Goal: Task Accomplishment & Management: Use online tool/utility

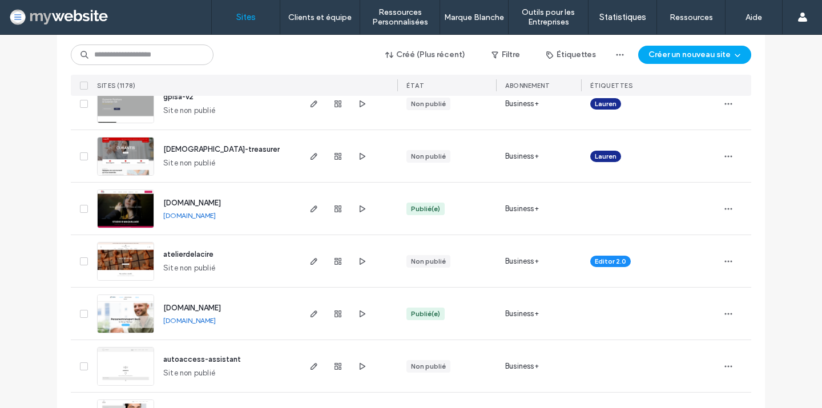
scroll to position [412, 0]
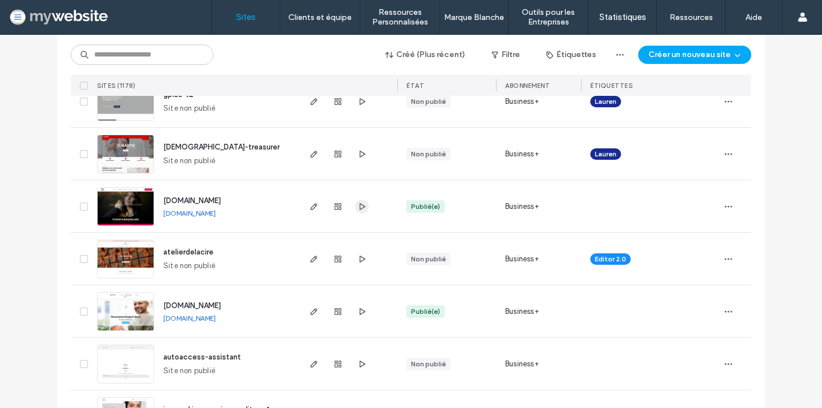
click at [357, 203] on icon "button" at bounding box center [361, 206] width 9 height 9
click at [180, 251] on span "atelierdelacire" at bounding box center [188, 252] width 50 height 9
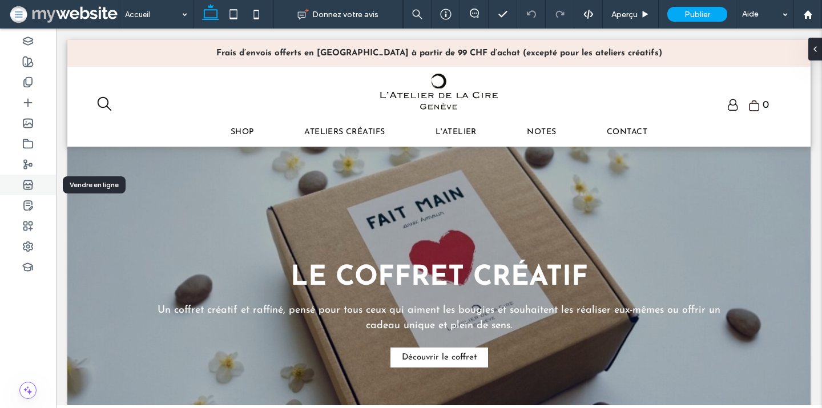
click at [30, 189] on use at bounding box center [27, 184] width 9 height 9
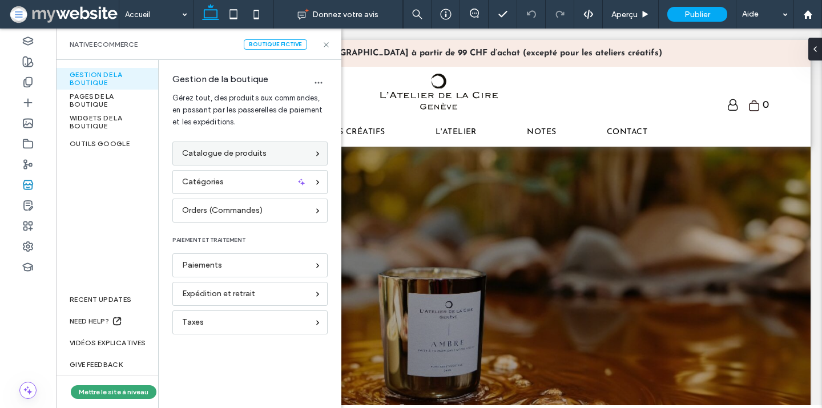
click at [228, 151] on span "Catalogue de produits" at bounding box center [224, 153] width 85 height 13
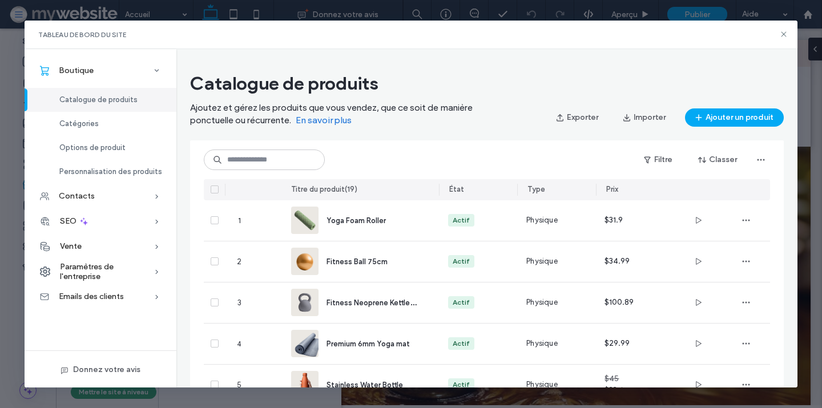
click at [215, 188] on icon at bounding box center [214, 189] width 5 height 3
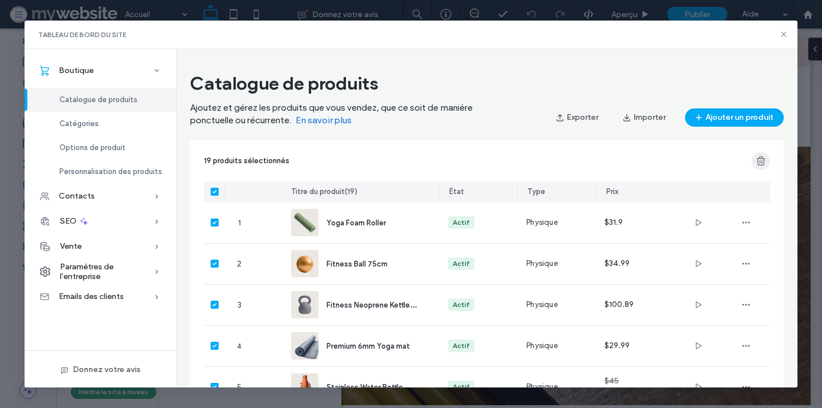
click at [762, 160] on use "button" at bounding box center [761, 160] width 9 height 9
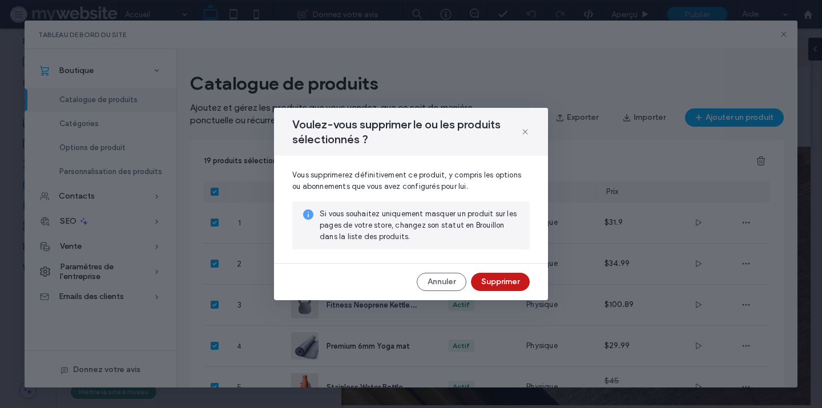
click at [513, 279] on button "Supprimer" at bounding box center [500, 282] width 59 height 18
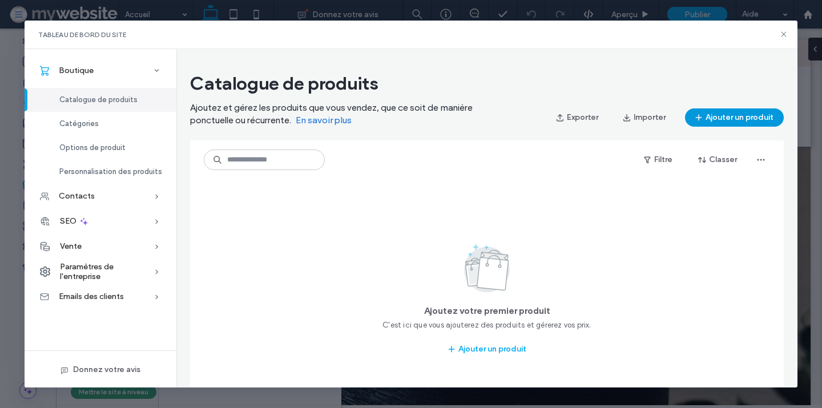
click at [714, 112] on button "Ajouter un produit" at bounding box center [734, 117] width 99 height 18
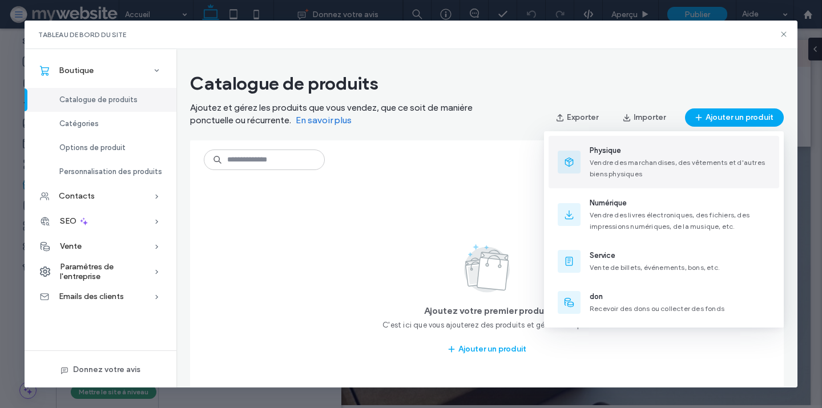
click at [636, 174] on span "Vendre des marchandises, des vêtements et d'autres biens physiques" at bounding box center [677, 168] width 175 height 20
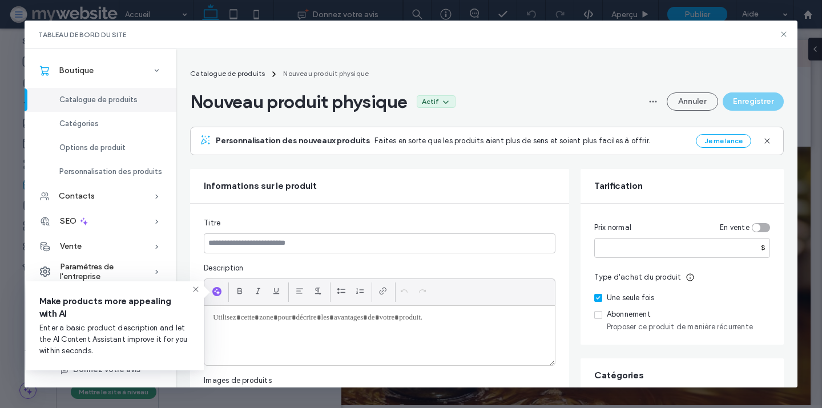
click at [196, 288] on icon at bounding box center [195, 289] width 9 height 9
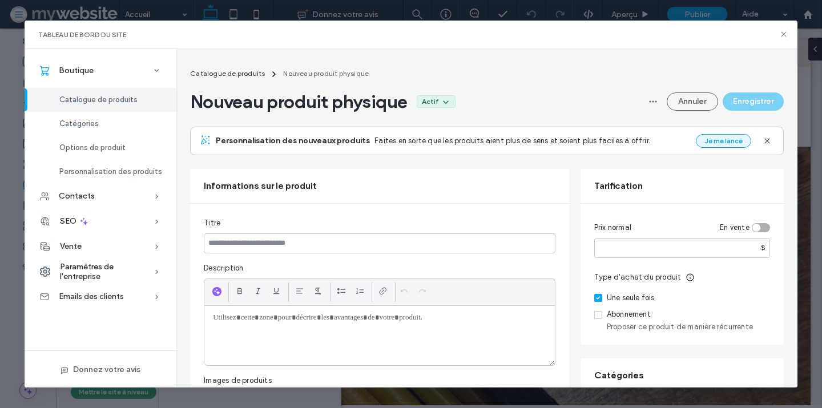
click at [724, 138] on button "Je me lance" at bounding box center [723, 141] width 55 height 14
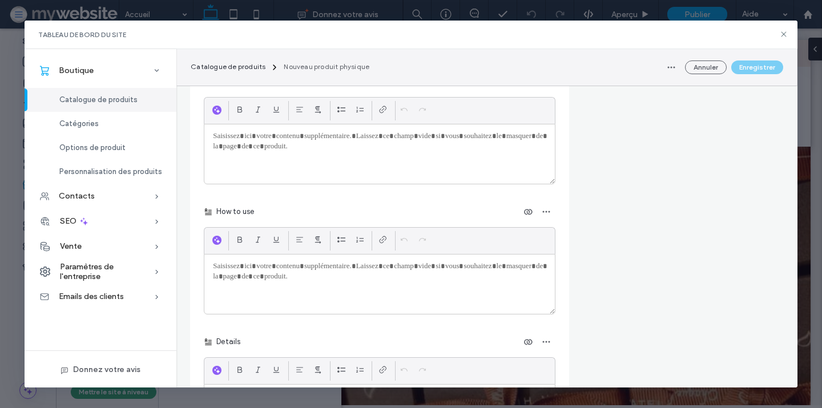
scroll to position [1501, 0]
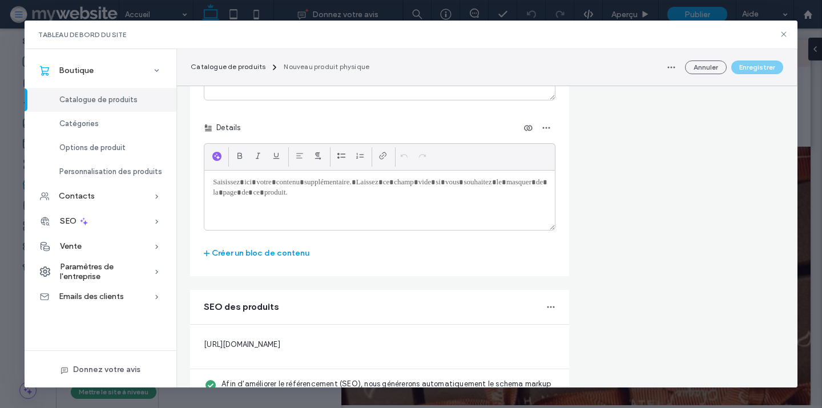
click at [264, 254] on button "Créer un bloc de contenu" at bounding box center [257, 253] width 106 height 18
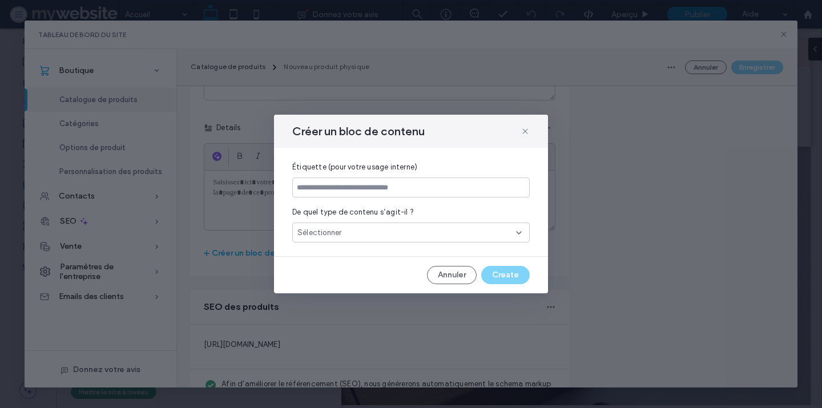
click at [343, 234] on div "Sélectionner" at bounding box center [411, 233] width 238 height 20
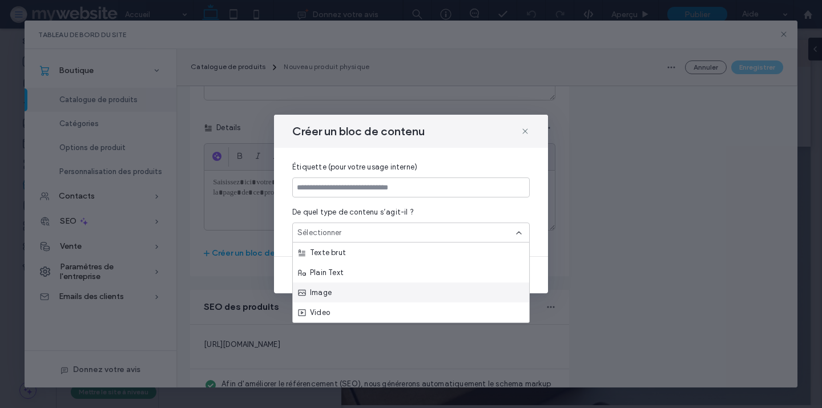
click at [345, 290] on div "Image" at bounding box center [411, 293] width 236 height 20
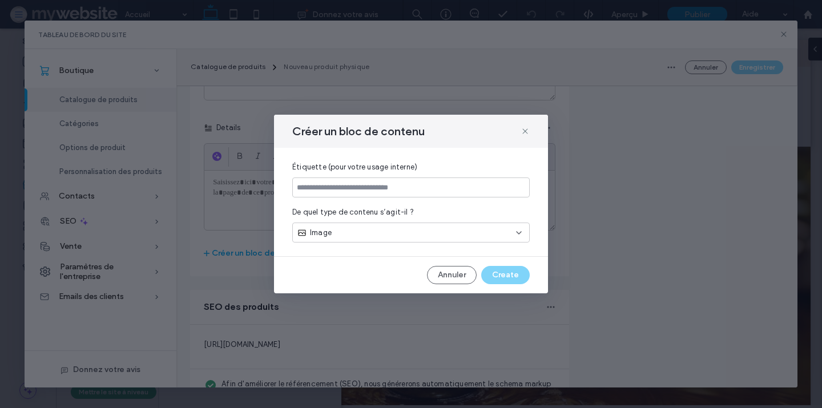
click at [495, 271] on div "Annuler Create" at bounding box center [411, 275] width 238 height 18
click at [390, 188] on input at bounding box center [411, 188] width 238 height 20
click at [382, 188] on input at bounding box center [411, 188] width 238 height 20
paste input "**********"
click at [296, 187] on input "**********" at bounding box center [411, 188] width 238 height 20
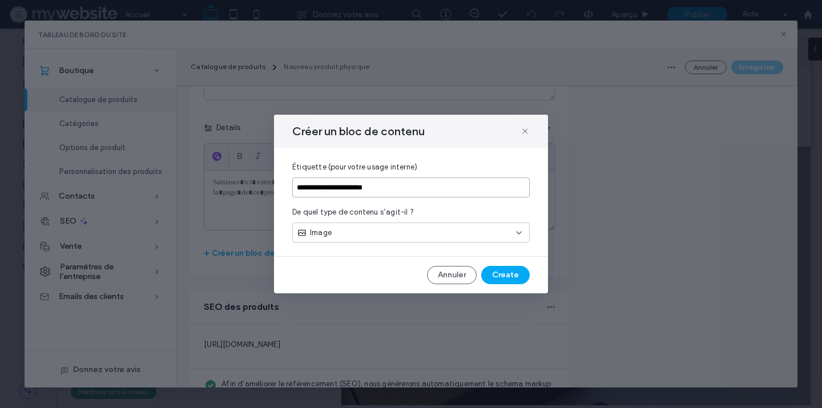
click at [413, 192] on input "**********" at bounding box center [411, 188] width 238 height 20
click at [410, 192] on input "**********" at bounding box center [411, 188] width 238 height 20
type input "**********"
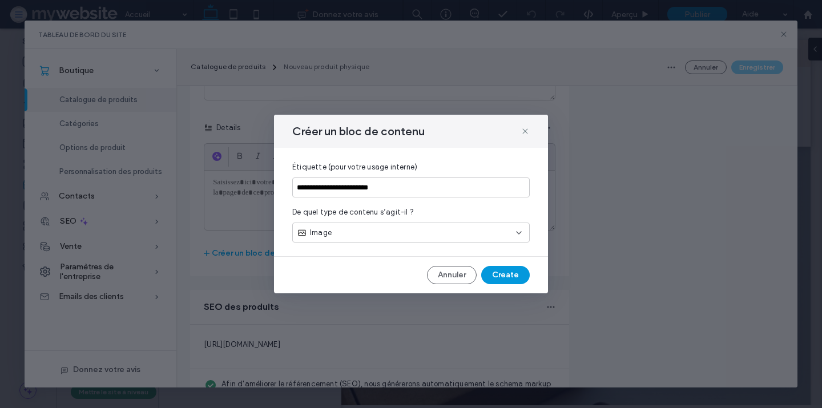
click at [496, 273] on button "Create" at bounding box center [505, 275] width 49 height 18
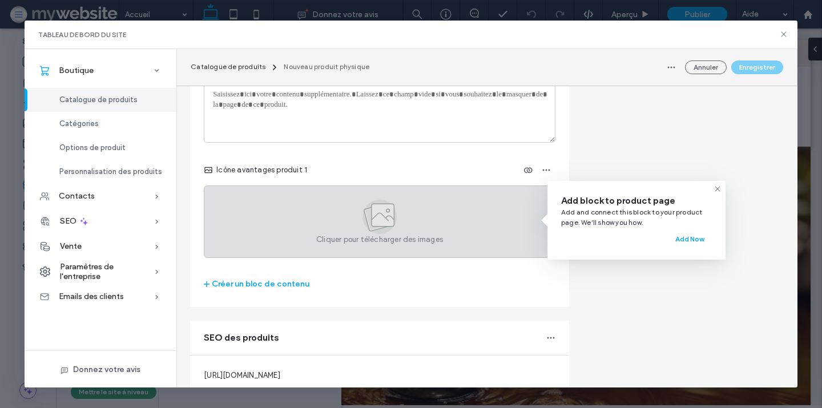
scroll to position [1603, 0]
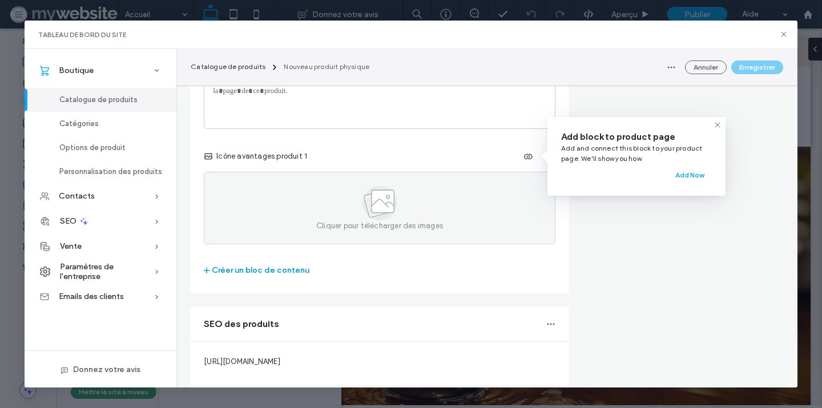
click at [275, 272] on button "Créer un bloc de contenu" at bounding box center [257, 271] width 106 height 18
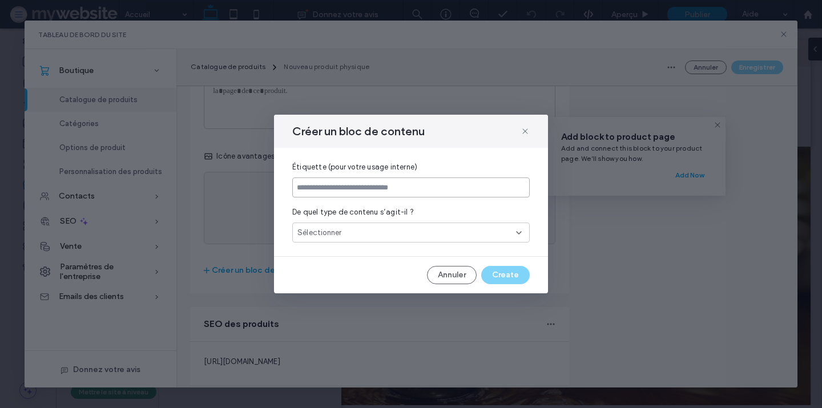
click at [352, 187] on input at bounding box center [411, 188] width 238 height 20
paste input "**********"
type input "**********"
click at [436, 234] on div "Sélectionner" at bounding box center [411, 233] width 238 height 20
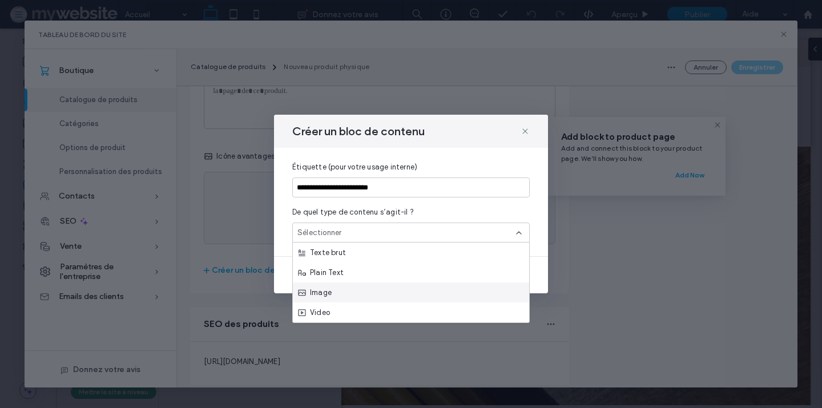
click at [414, 292] on div "Image" at bounding box center [411, 293] width 236 height 20
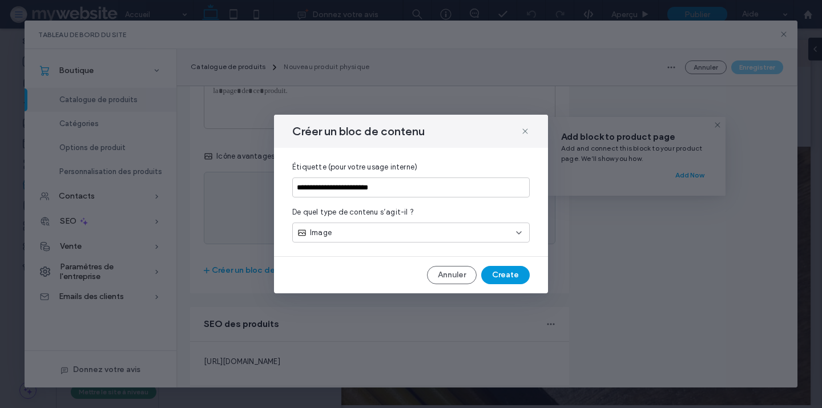
click at [507, 270] on button "Create" at bounding box center [505, 275] width 49 height 18
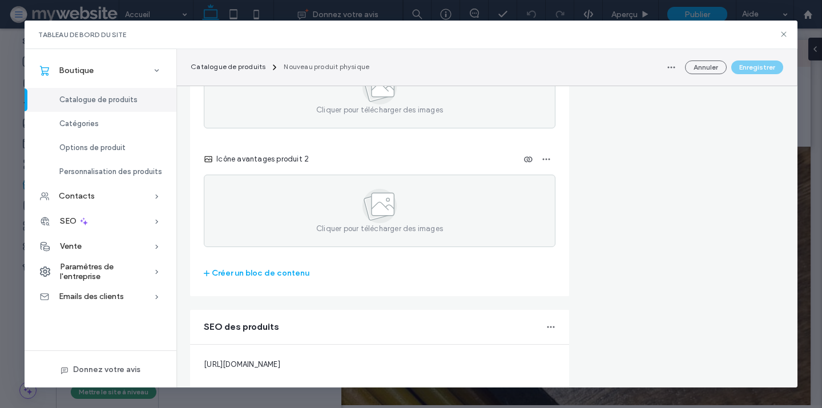
scroll to position [1740, 0]
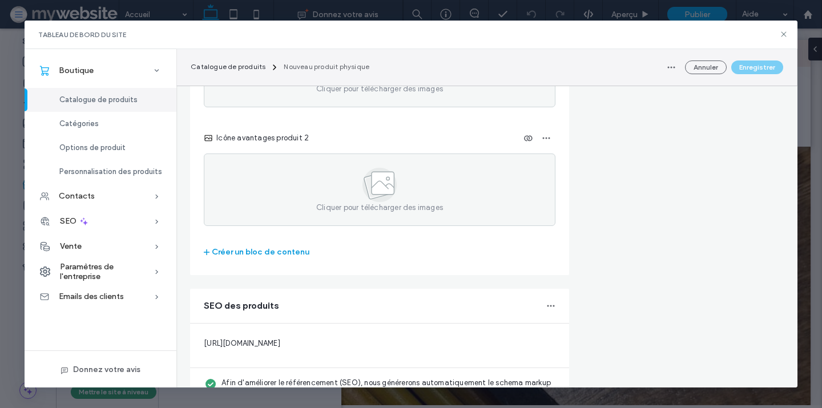
click at [267, 255] on button "Créer un bloc de contenu" at bounding box center [257, 252] width 106 height 18
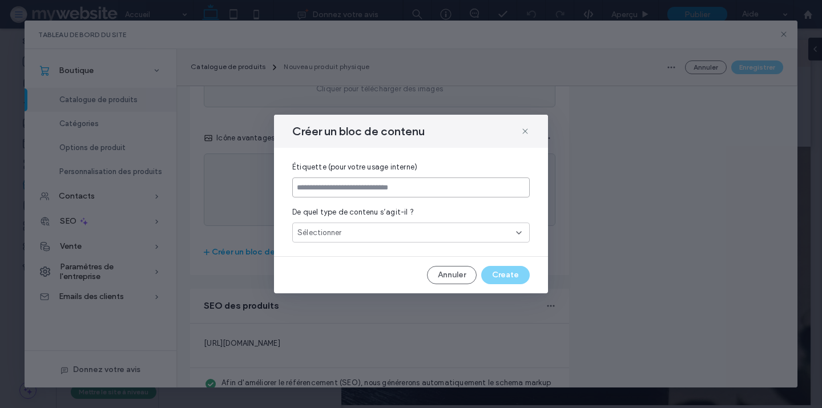
click at [354, 189] on input at bounding box center [411, 188] width 238 height 20
paste input "**********"
type input "**********"
click at [340, 235] on span "Sélectionner" at bounding box center [320, 232] width 44 height 11
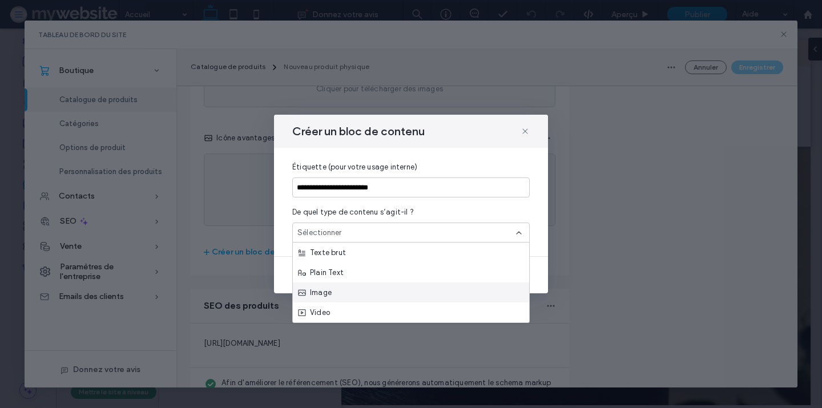
click at [342, 294] on div "Image" at bounding box center [411, 293] width 236 height 20
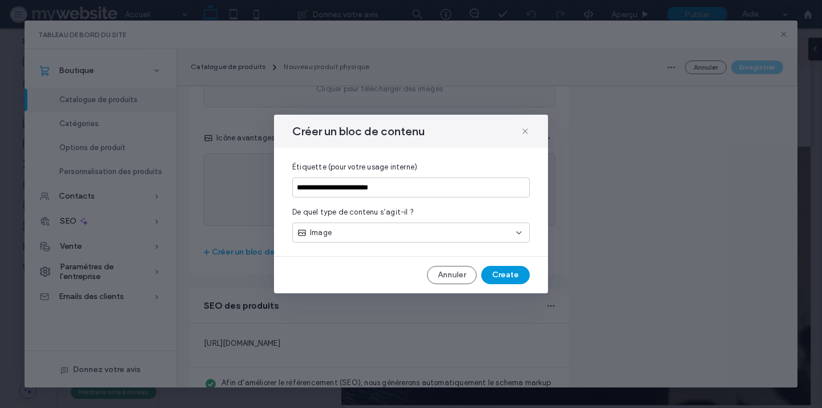
click at [515, 277] on button "Create" at bounding box center [505, 275] width 49 height 18
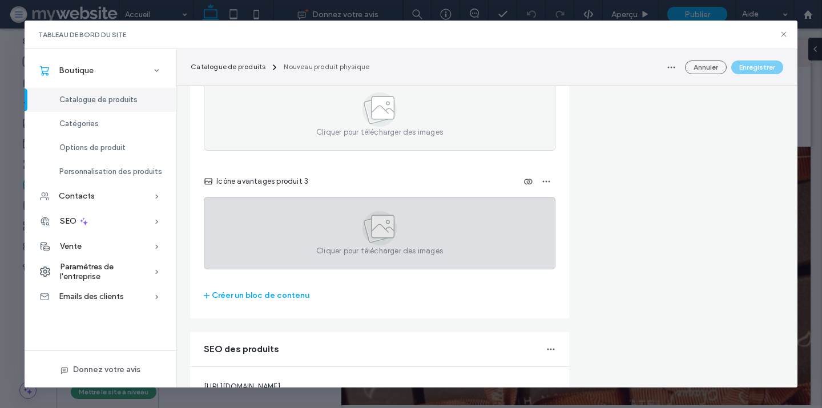
scroll to position [1844, 0]
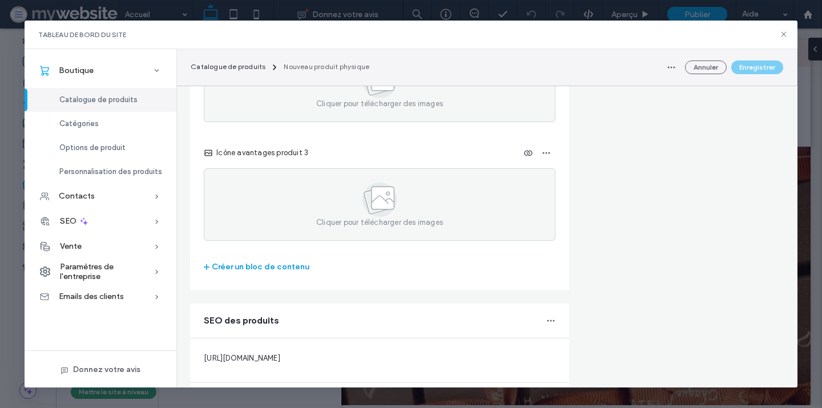
click at [268, 268] on button "Créer un bloc de contenu" at bounding box center [257, 267] width 106 height 18
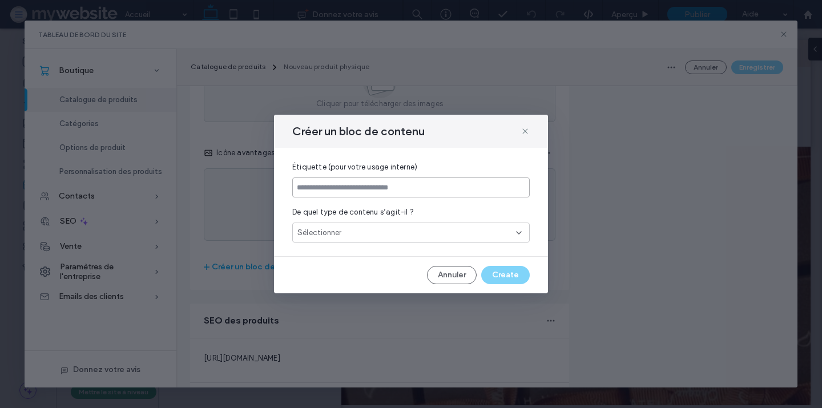
click at [339, 183] on input at bounding box center [411, 188] width 238 height 20
paste input "**********"
type input "**********"
click at [326, 224] on div "Sélectionner" at bounding box center [411, 233] width 238 height 20
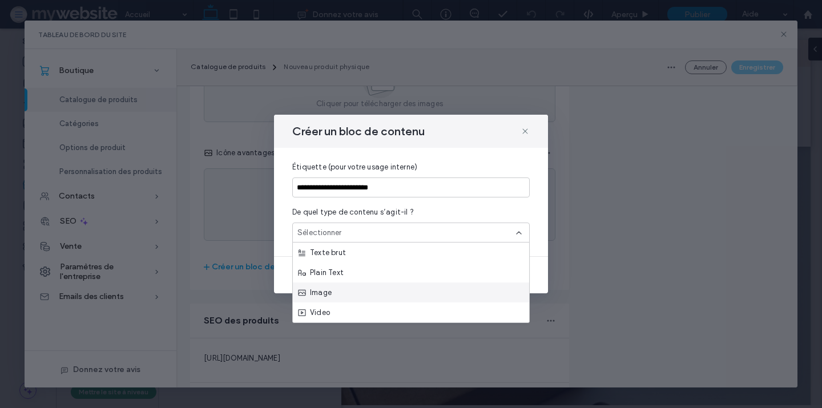
click at [328, 291] on span "Image" at bounding box center [319, 292] width 25 height 11
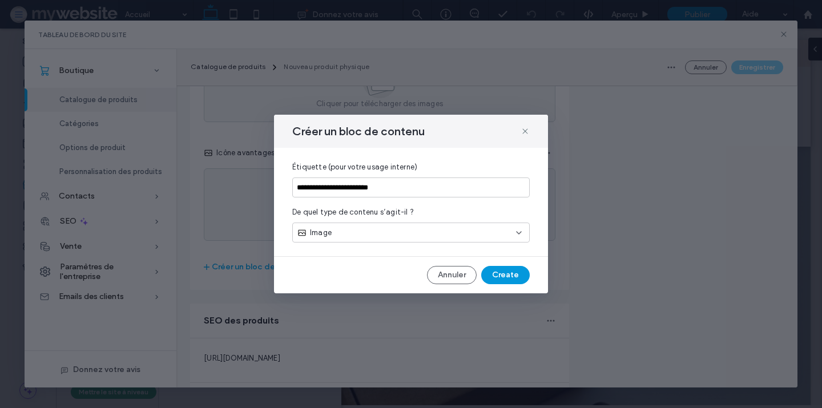
click at [501, 273] on button "Create" at bounding box center [505, 275] width 49 height 18
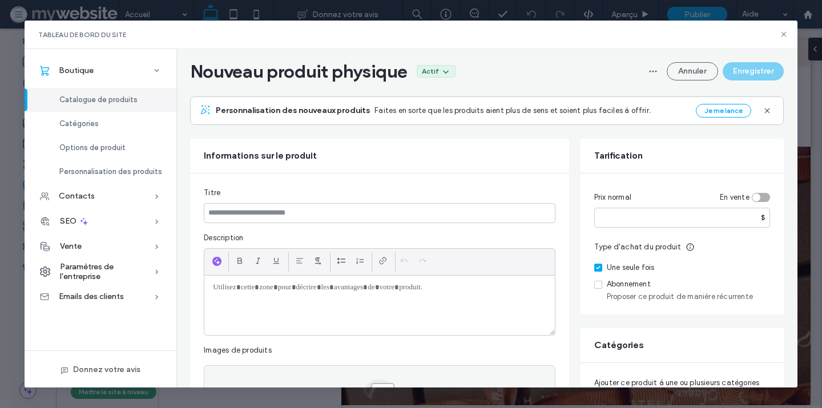
scroll to position [0, 0]
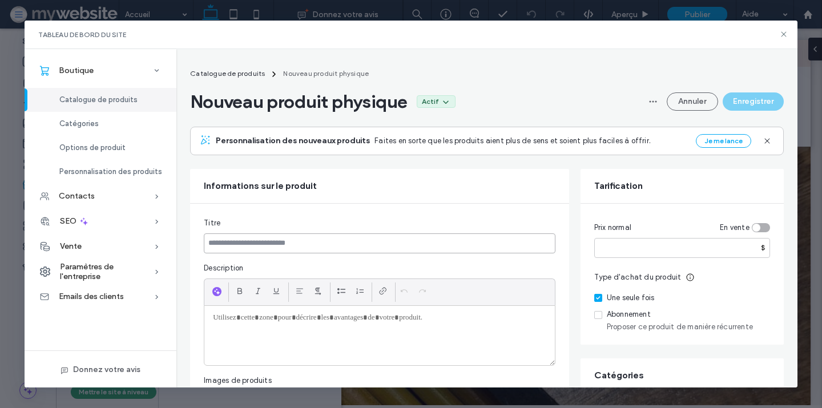
click at [345, 243] on input at bounding box center [380, 244] width 352 height 20
paste input "**********"
type input "**********"
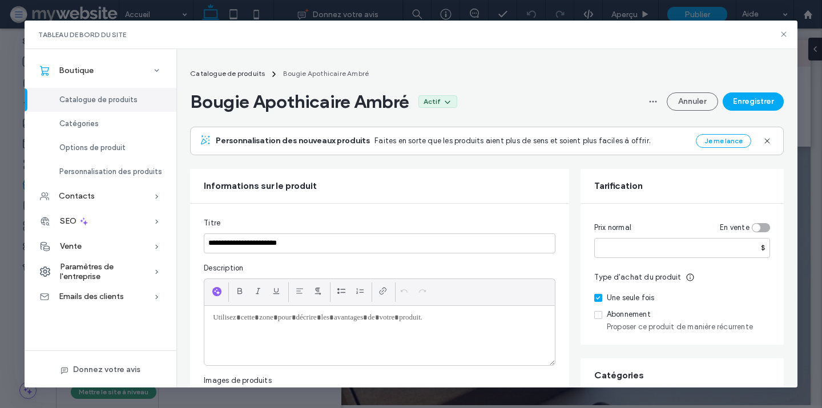
click at [272, 319] on p at bounding box center [379, 318] width 333 height 10
paste div
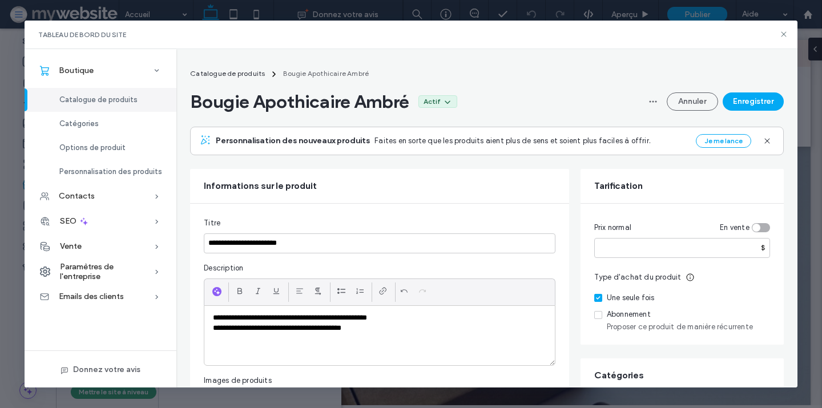
click at [215, 328] on p "**********" at bounding box center [379, 328] width 333 height 10
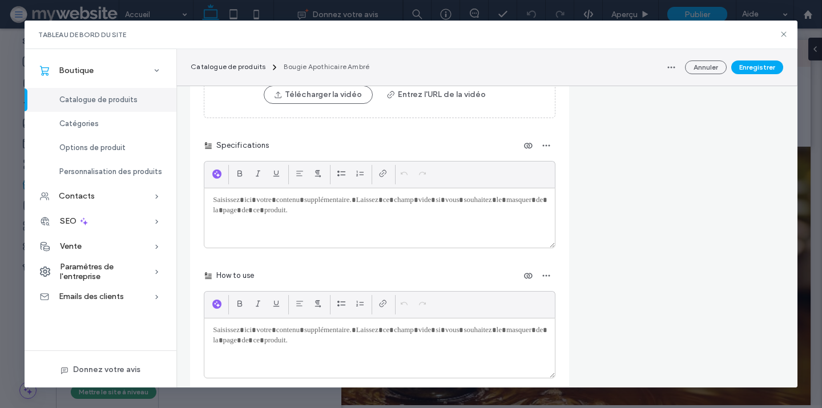
scroll to position [1211, 0]
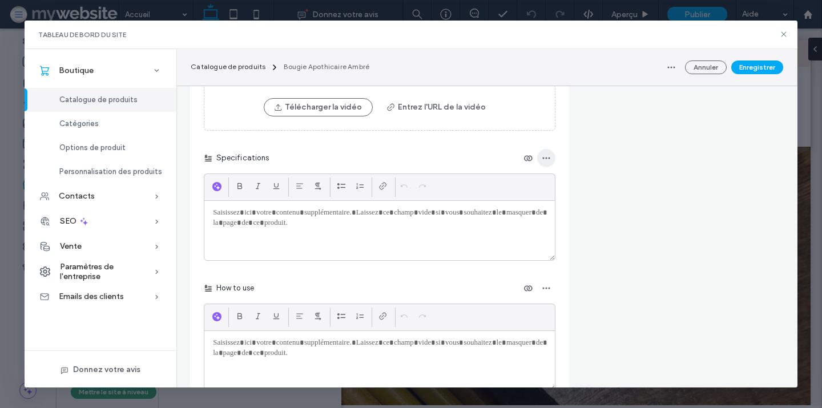
click at [547, 154] on icon "button" at bounding box center [546, 158] width 9 height 9
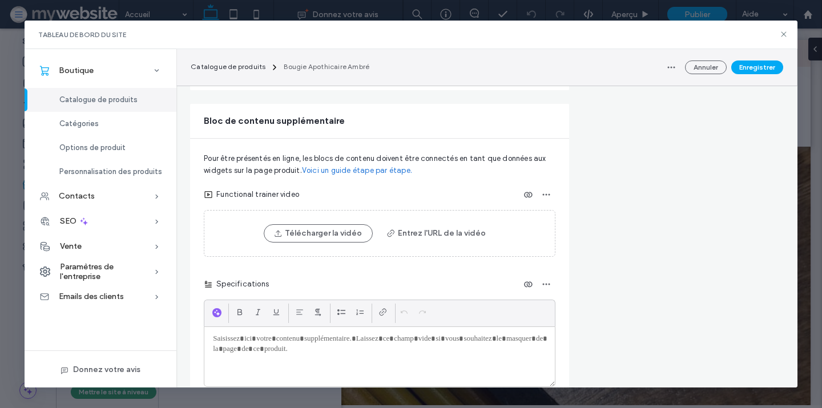
scroll to position [1076, 0]
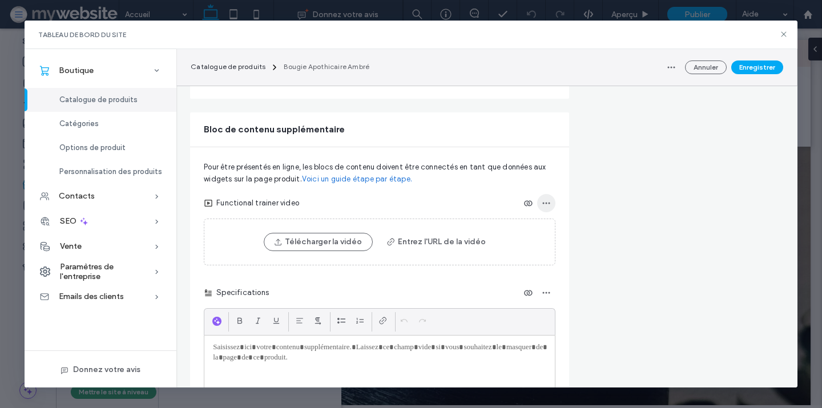
click at [546, 204] on icon "button" at bounding box center [546, 203] width 9 height 9
click at [533, 227] on span "Supprimer le bloc de contenu" at bounding box center [494, 232] width 103 height 11
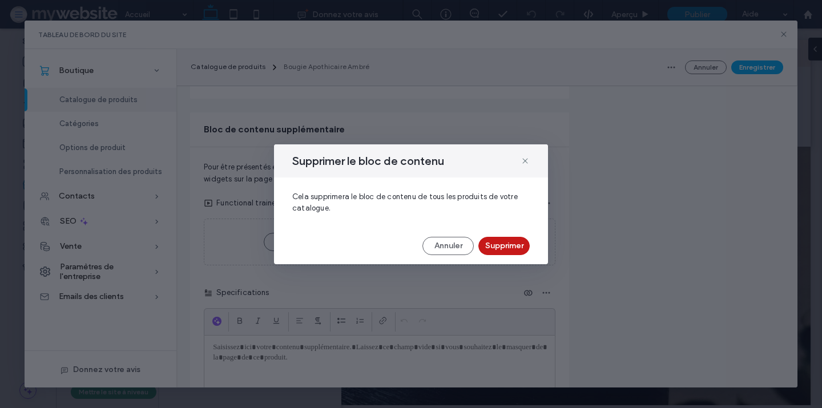
click at [512, 244] on button "Supprimer" at bounding box center [504, 246] width 51 height 18
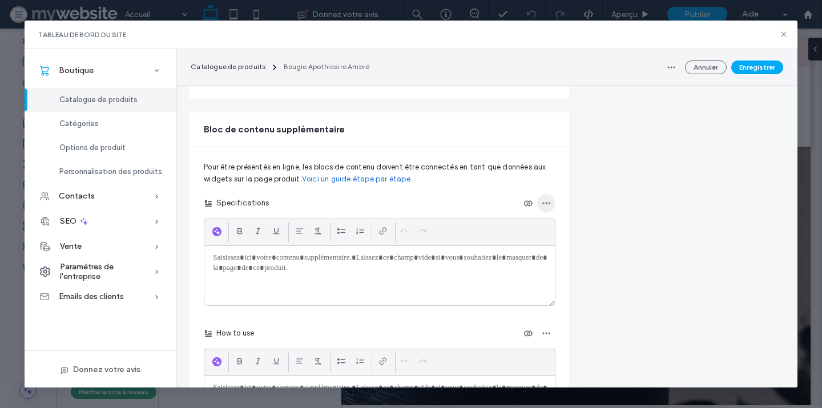
click at [545, 203] on icon "button" at bounding box center [546, 203] width 9 height 9
click at [535, 234] on span "Supprimer le bloc de contenu" at bounding box center [494, 232] width 103 height 11
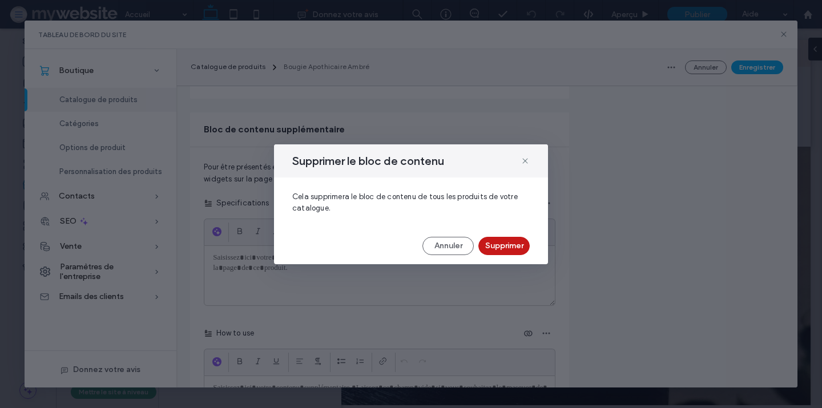
click at [512, 248] on button "Supprimer" at bounding box center [504, 246] width 51 height 18
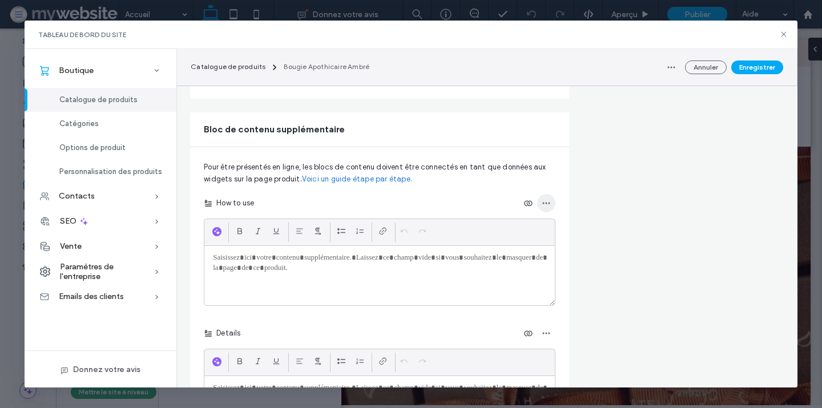
click at [546, 202] on use "button" at bounding box center [545, 203] width 7 height 2
click at [524, 235] on span "Supprimer le bloc de contenu" at bounding box center [494, 232] width 103 height 11
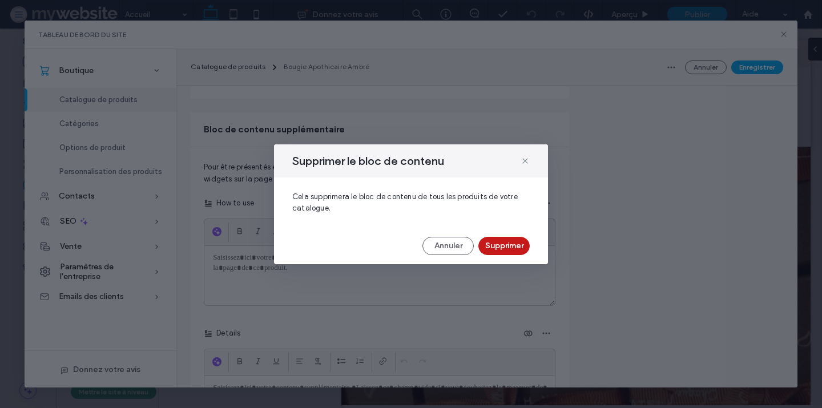
click at [512, 243] on button "Supprimer" at bounding box center [504, 246] width 51 height 18
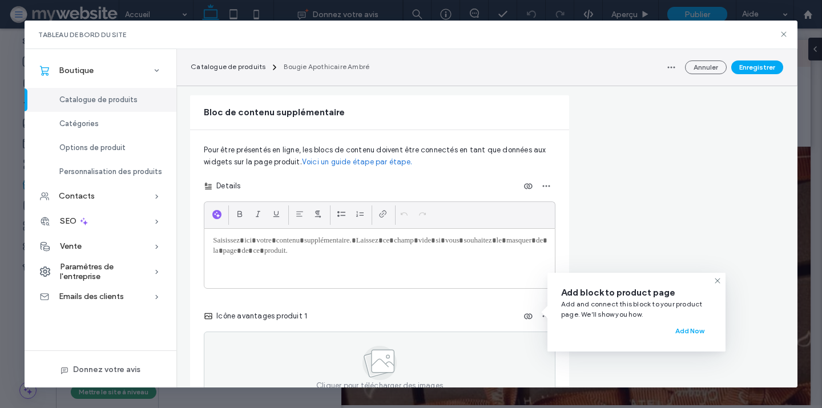
scroll to position [1098, 0]
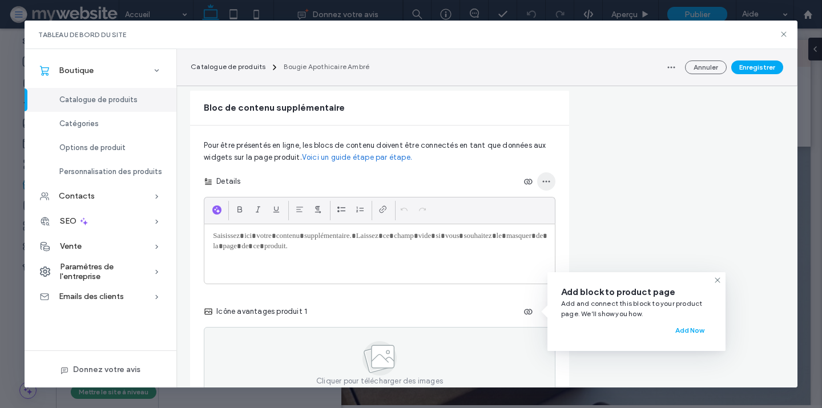
click at [543, 187] on span "button" at bounding box center [546, 181] width 18 height 18
click at [521, 215] on span "Supprimer le bloc de contenu" at bounding box center [494, 211] width 103 height 11
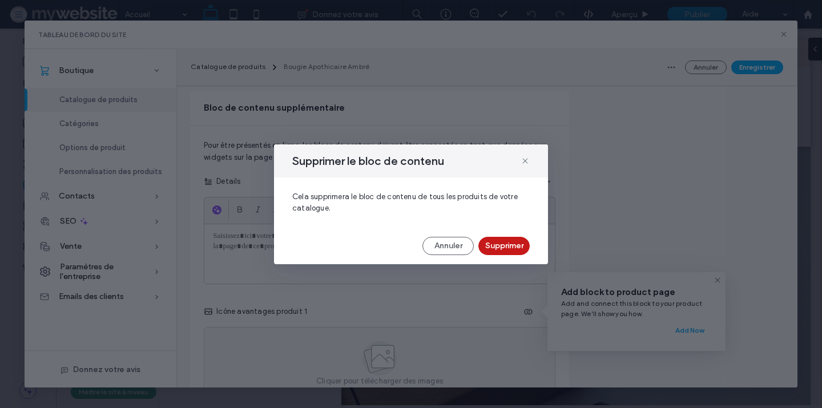
click at [511, 241] on button "Supprimer" at bounding box center [504, 246] width 51 height 18
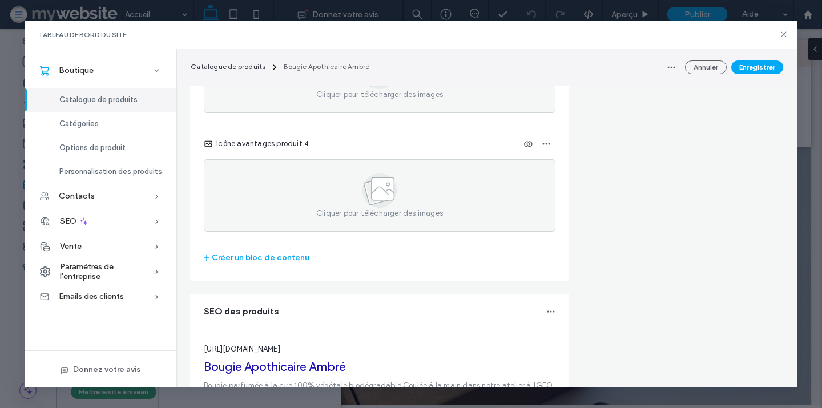
scroll to position [1501, 0]
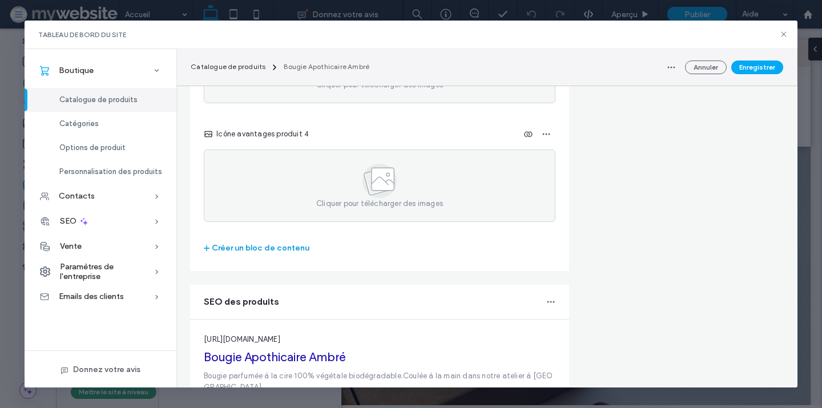
click at [288, 249] on button "Créer un bloc de contenu" at bounding box center [257, 248] width 106 height 18
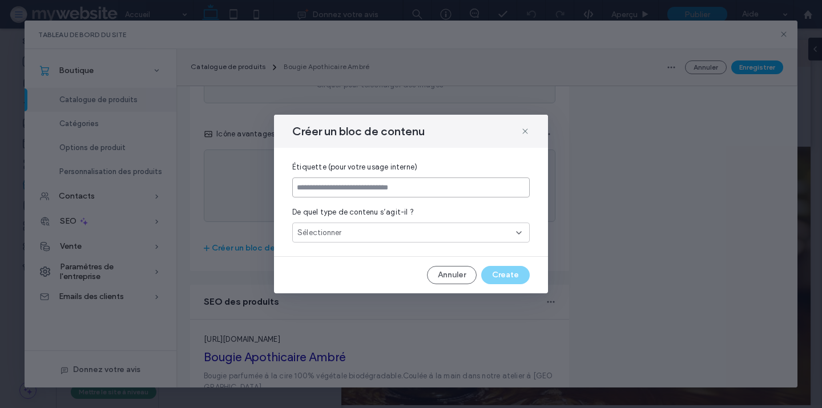
click at [328, 196] on input at bounding box center [411, 188] width 238 height 20
type input "**********"
click at [334, 235] on span "Sélectionner" at bounding box center [320, 232] width 44 height 11
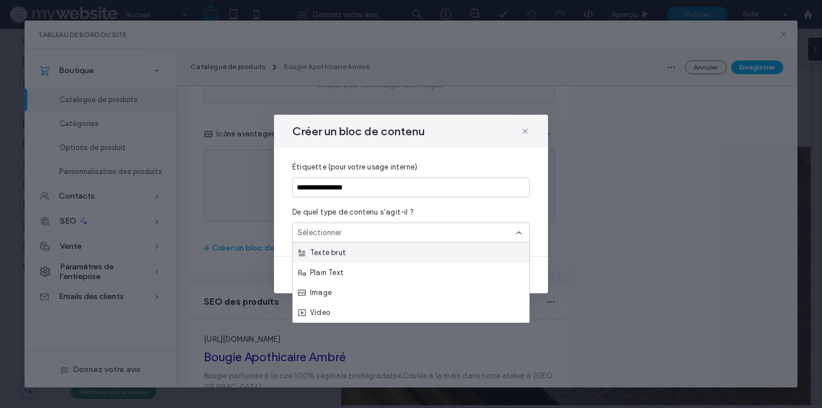
click at [333, 256] on span "Texte brut" at bounding box center [326, 252] width 39 height 11
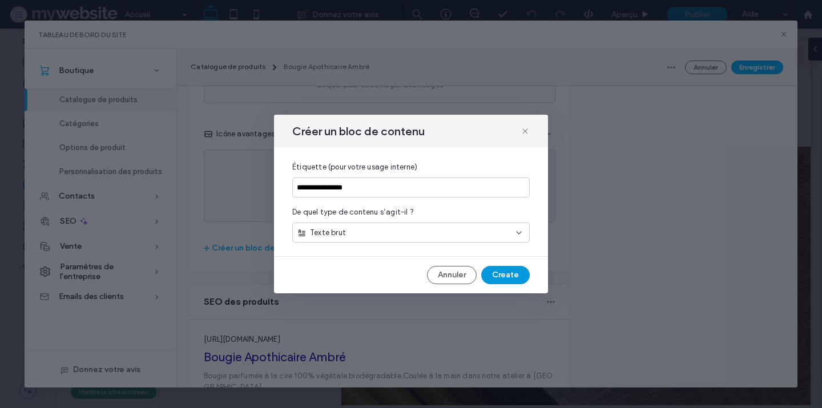
click at [497, 275] on button "Create" at bounding box center [505, 275] width 49 height 18
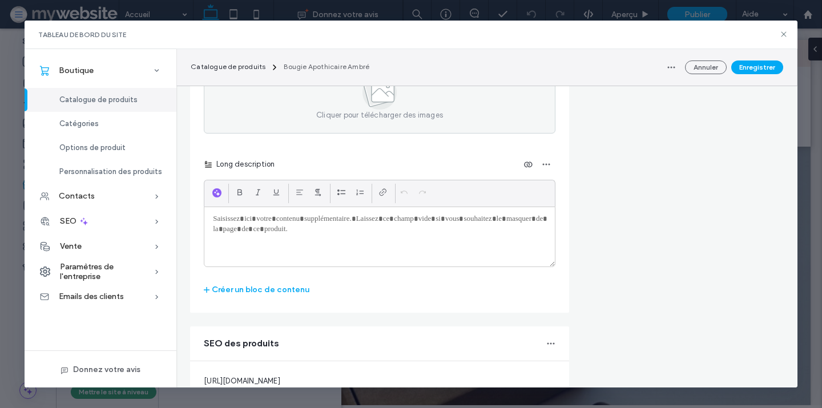
scroll to position [1620, 0]
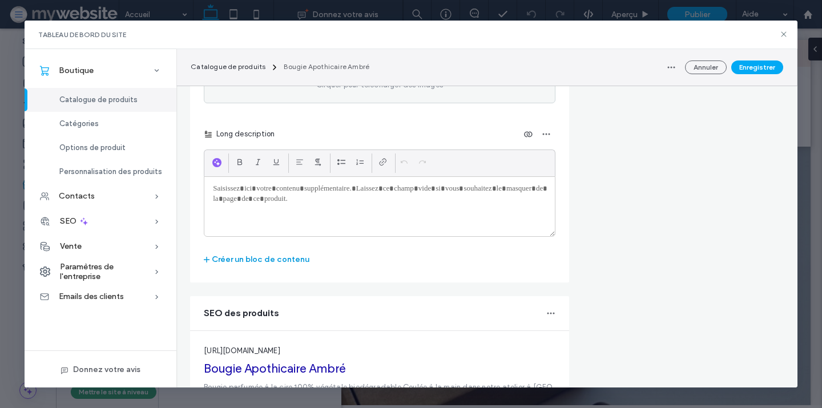
click at [284, 261] on button "Créer un bloc de contenu" at bounding box center [257, 260] width 106 height 18
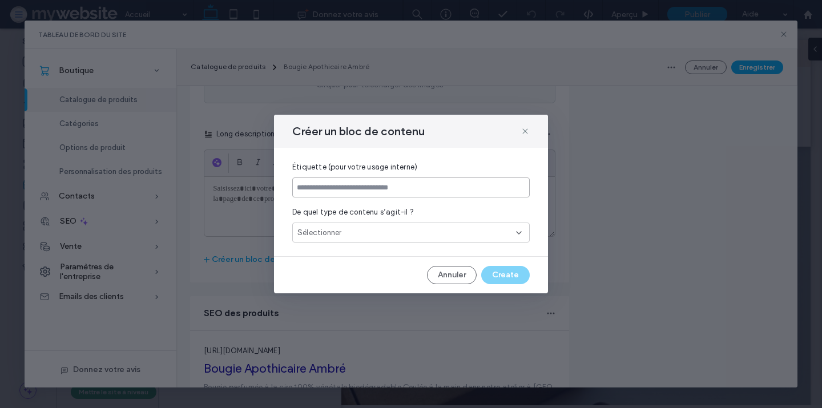
click at [344, 182] on input at bounding box center [411, 188] width 238 height 20
paste input "**********"
type input "**********"
click at [344, 233] on div "Sélectionner" at bounding box center [411, 233] width 238 height 20
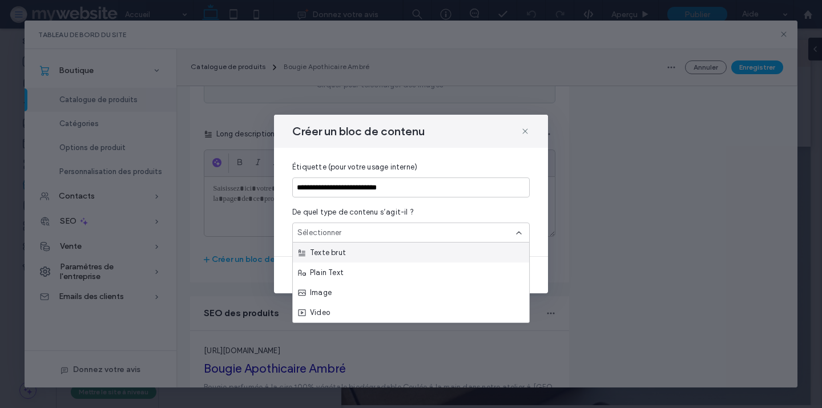
click at [341, 254] on span "Texte brut" at bounding box center [326, 252] width 39 height 11
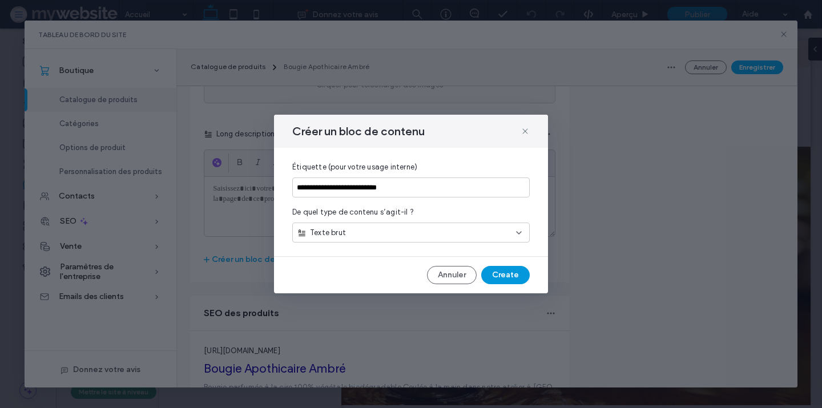
click at [495, 272] on button "Create" at bounding box center [505, 275] width 49 height 18
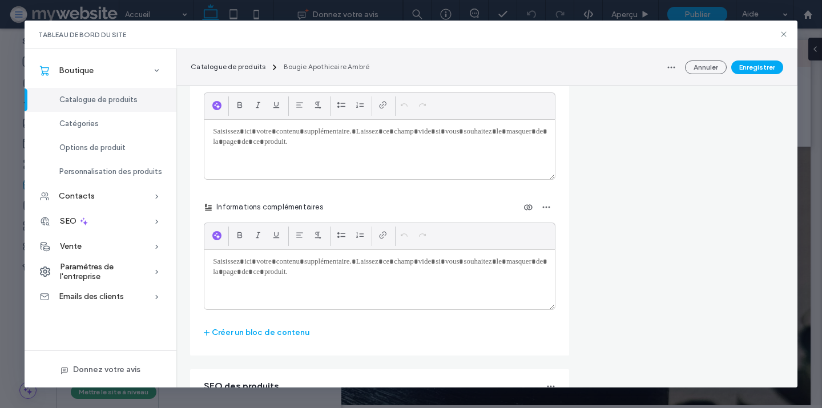
scroll to position [1683, 0]
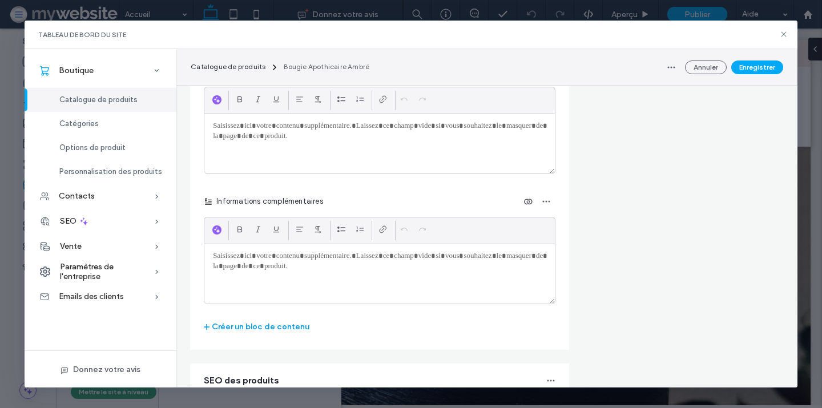
click at [303, 328] on button "Créer un bloc de contenu" at bounding box center [257, 327] width 106 height 18
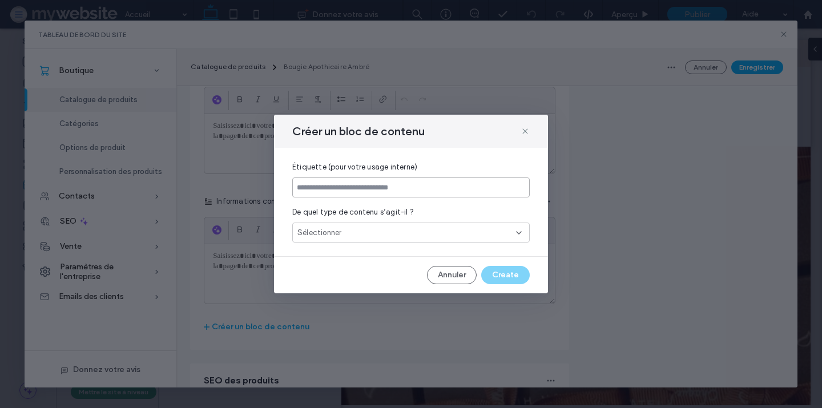
click at [327, 190] on input at bounding box center [411, 188] width 238 height 20
paste input "**********"
type input "**********"
click at [344, 227] on div "Sélectionner" at bounding box center [411, 233] width 238 height 20
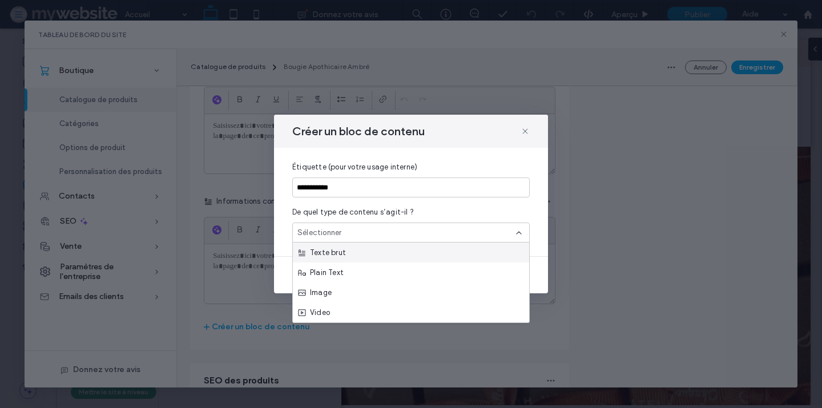
click at [344, 247] on span "Texte brut" at bounding box center [326, 252] width 39 height 11
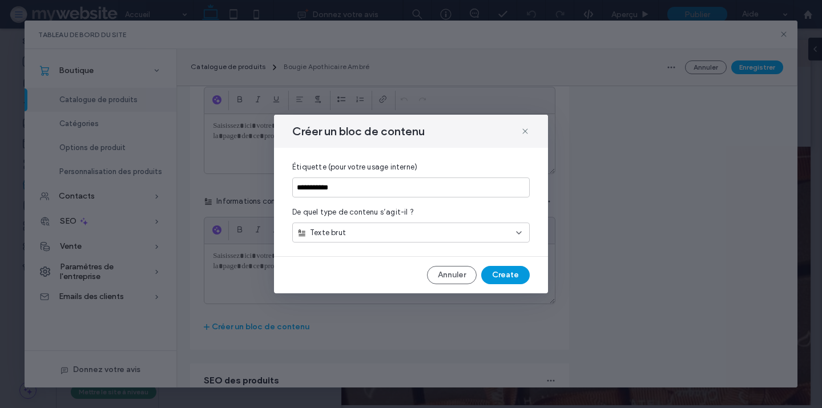
click at [511, 275] on button "Create" at bounding box center [505, 275] width 49 height 18
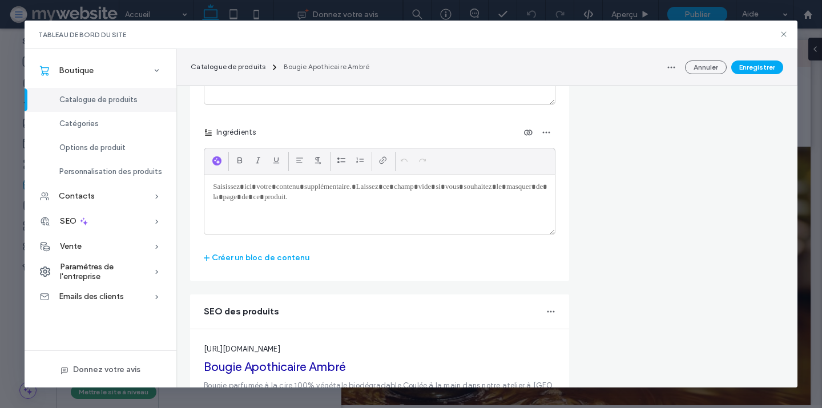
scroll to position [1884, 0]
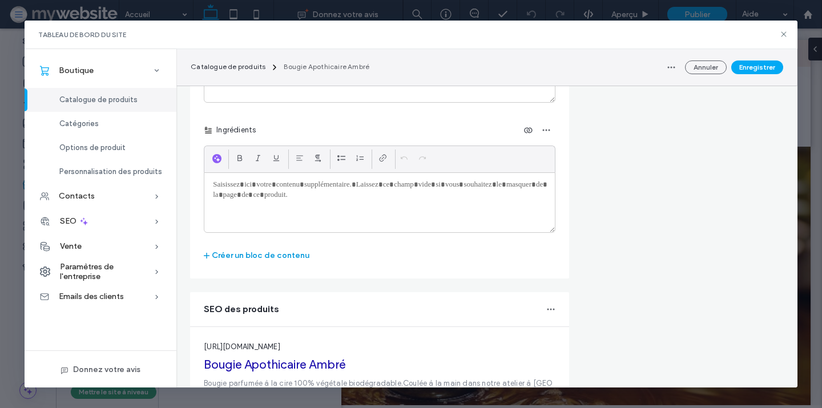
click at [273, 263] on button "Créer un bloc de contenu" at bounding box center [257, 256] width 106 height 18
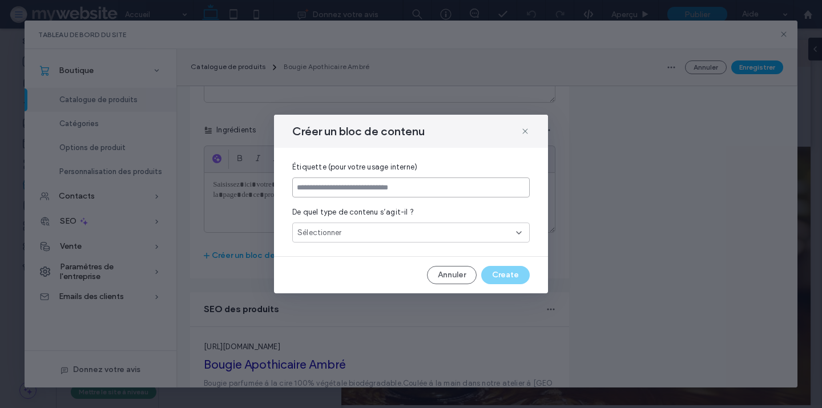
click at [336, 191] on input at bounding box center [411, 188] width 238 height 20
paste input "**********"
type input "**********"
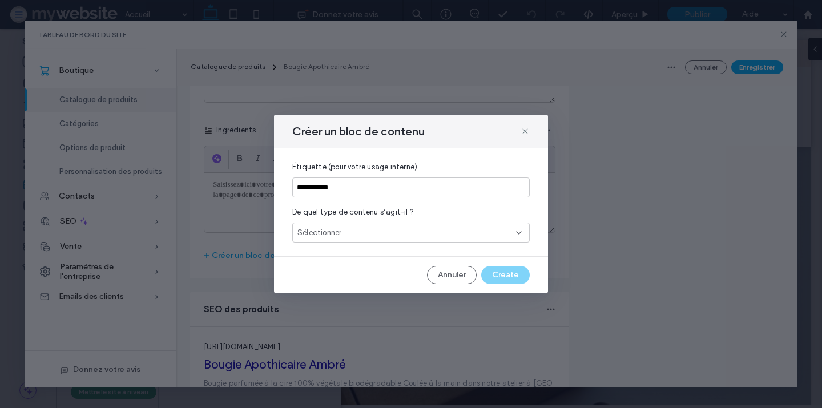
click at [399, 240] on div "Sélectionner" at bounding box center [411, 233] width 238 height 20
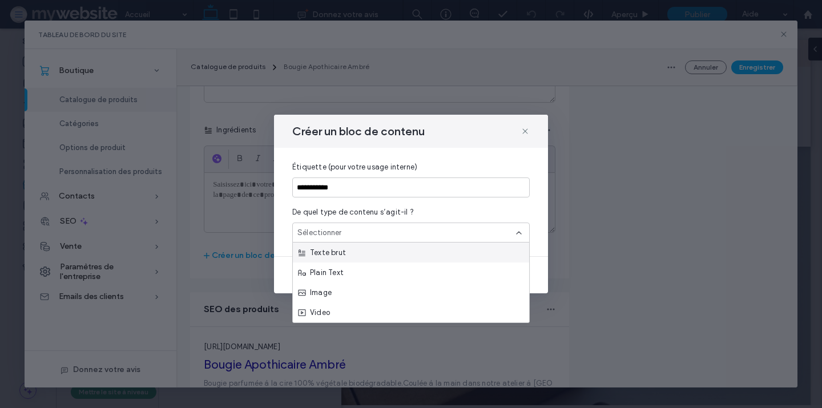
click at [393, 251] on div "Texte brut" at bounding box center [411, 253] width 236 height 20
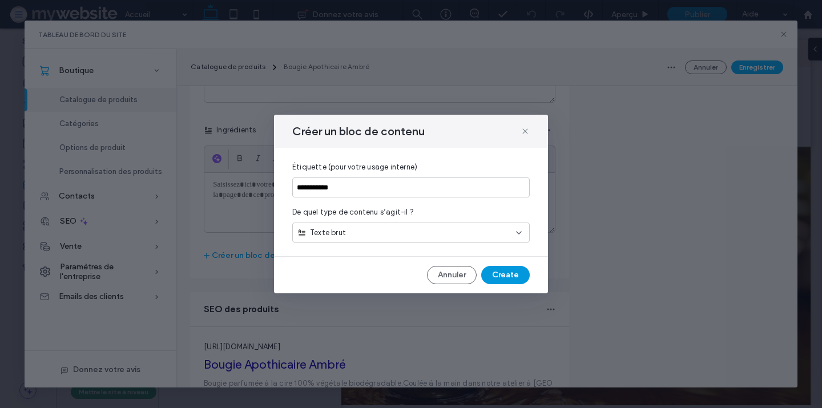
click at [496, 274] on button "Create" at bounding box center [505, 275] width 49 height 18
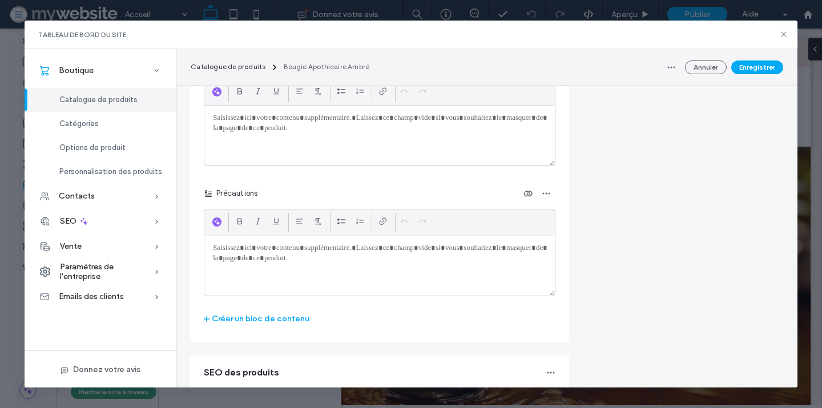
scroll to position [1952, 0]
click at [341, 260] on div at bounding box center [379, 264] width 351 height 59
paste div
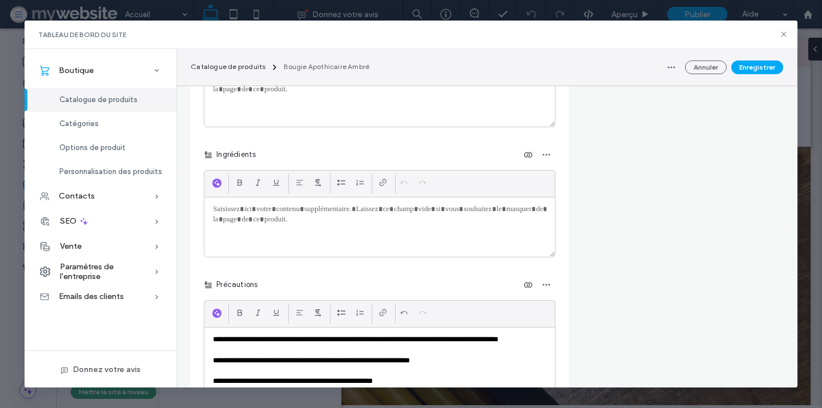
scroll to position [1853, 0]
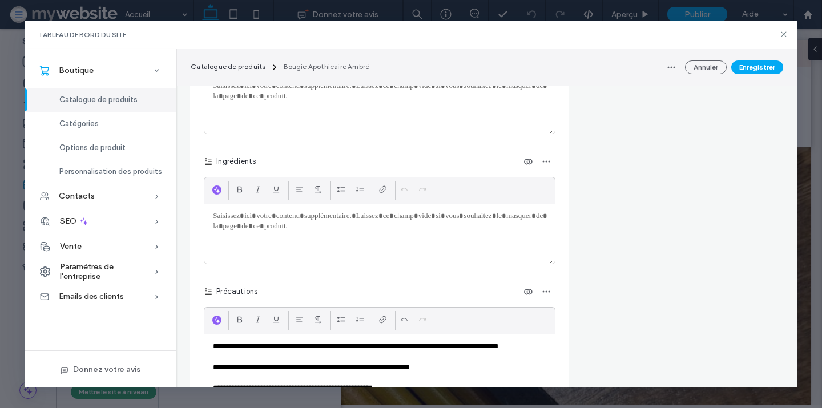
click at [335, 238] on div at bounding box center [379, 233] width 351 height 59
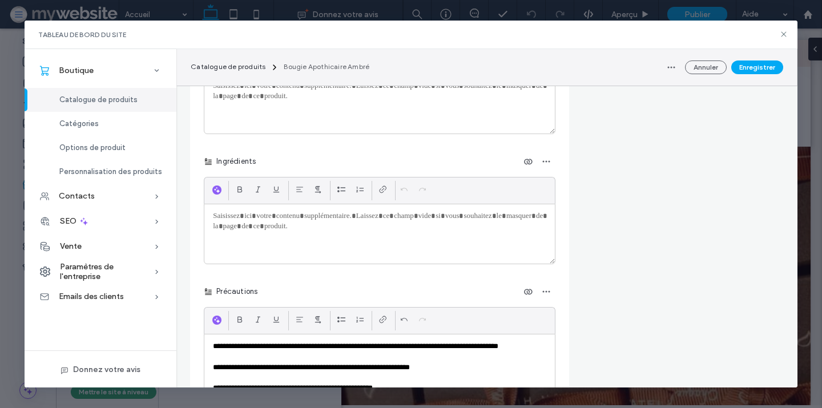
click at [369, 236] on div at bounding box center [379, 233] width 351 height 59
paste div
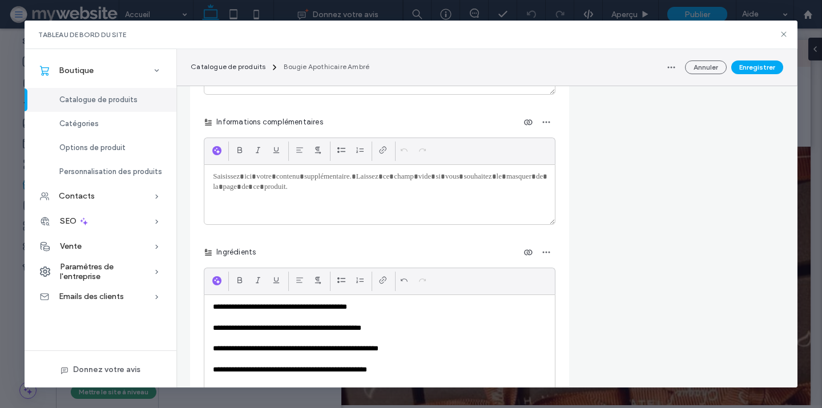
scroll to position [1760, 0]
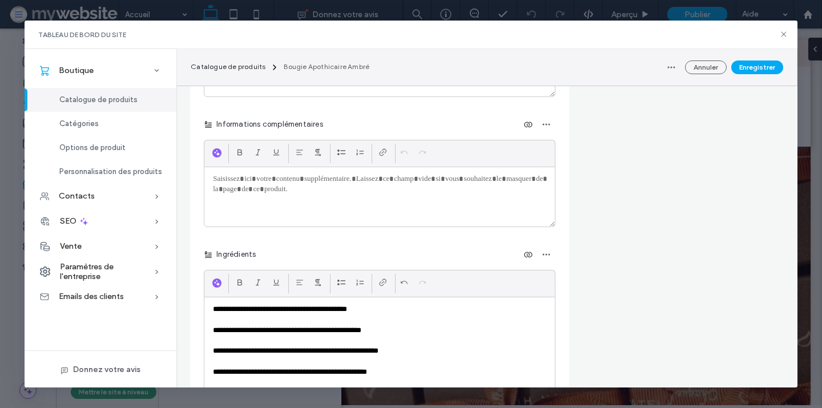
click at [360, 192] on div at bounding box center [379, 196] width 351 height 59
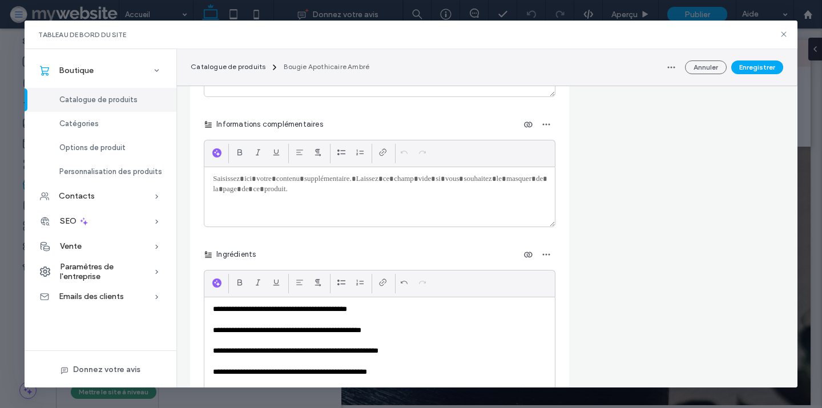
click at [323, 188] on div at bounding box center [379, 196] width 351 height 59
paste div
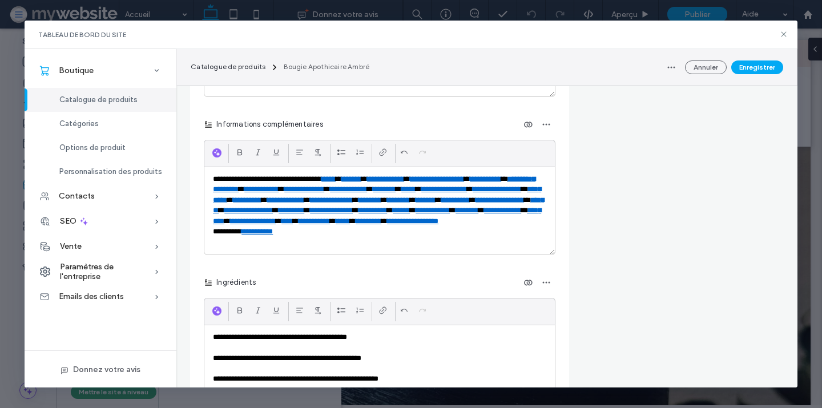
scroll to position [0, 0]
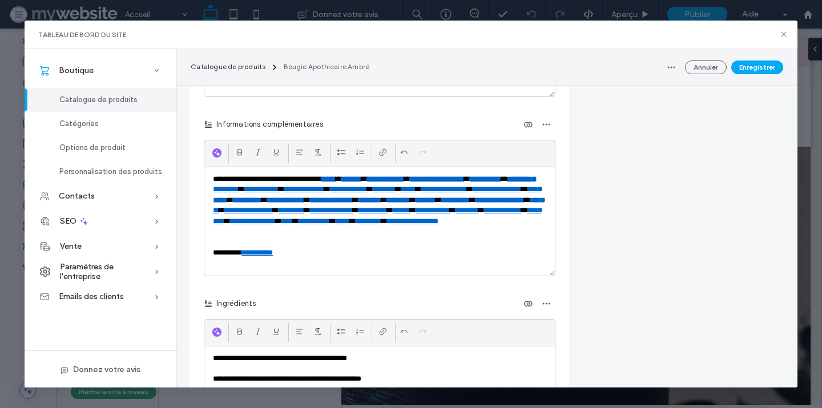
click at [250, 176] on p "**********" at bounding box center [379, 211] width 333 height 74
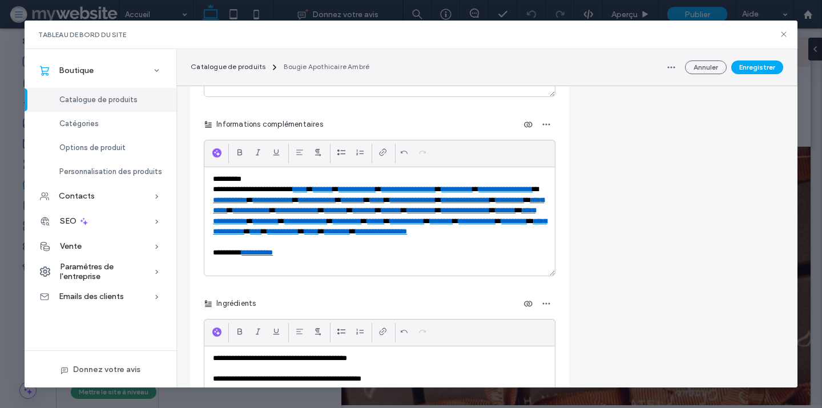
click at [254, 186] on p "**********" at bounding box center [379, 215] width 333 height 63
click at [233, 179] on p "**********" at bounding box center [379, 179] width 333 height 10
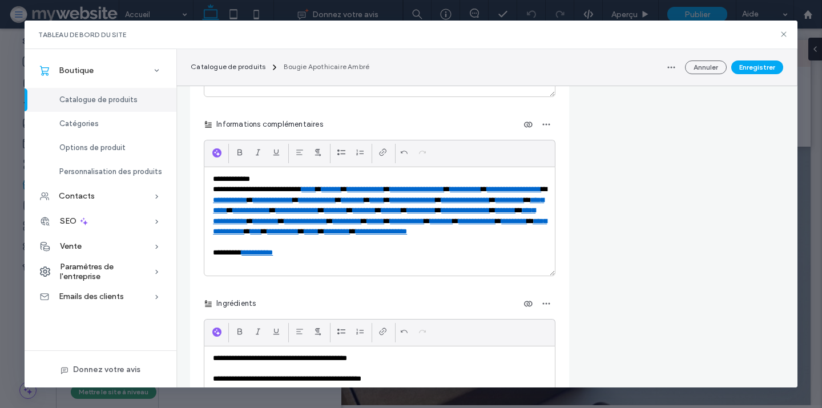
click at [298, 188] on p "**********" at bounding box center [379, 215] width 333 height 63
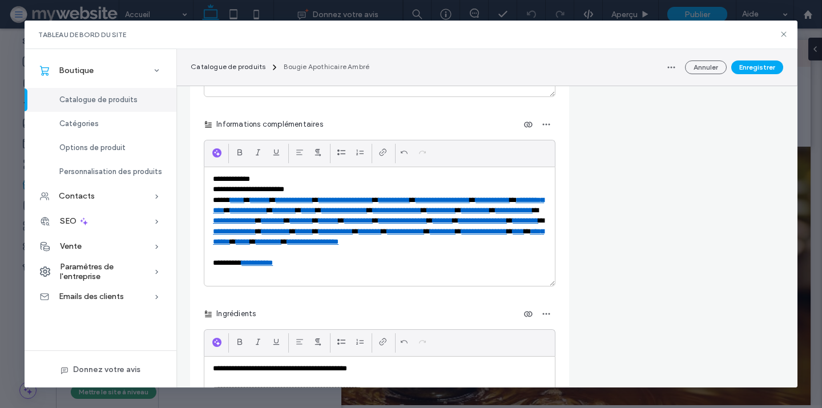
click at [236, 202] on p "**********" at bounding box center [379, 226] width 333 height 63
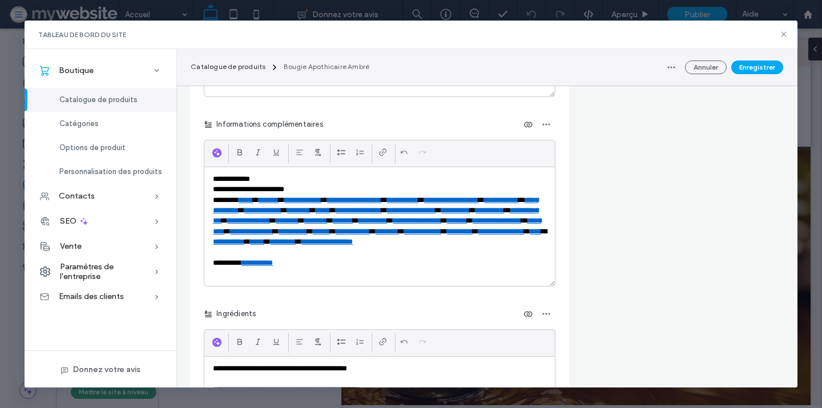
click at [212, 232] on div "**********" at bounding box center [379, 226] width 351 height 119
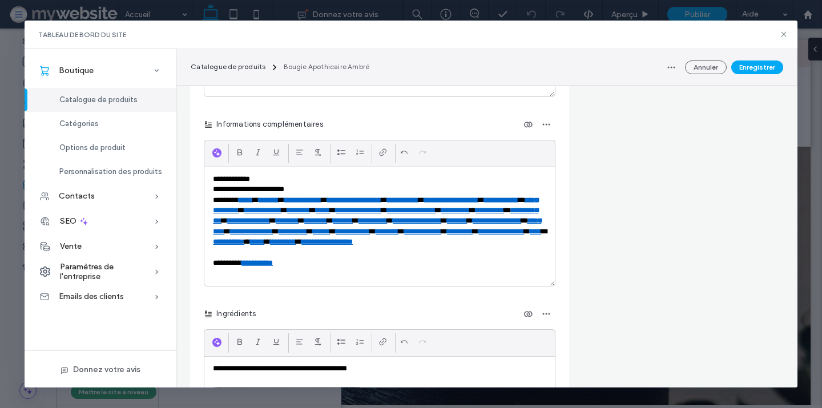
click at [541, 253] on p "**********" at bounding box center [379, 226] width 333 height 63
click at [248, 265] on p "**********" at bounding box center [379, 263] width 333 height 10
click at [213, 264] on p "**********" at bounding box center [379, 263] width 333 height 10
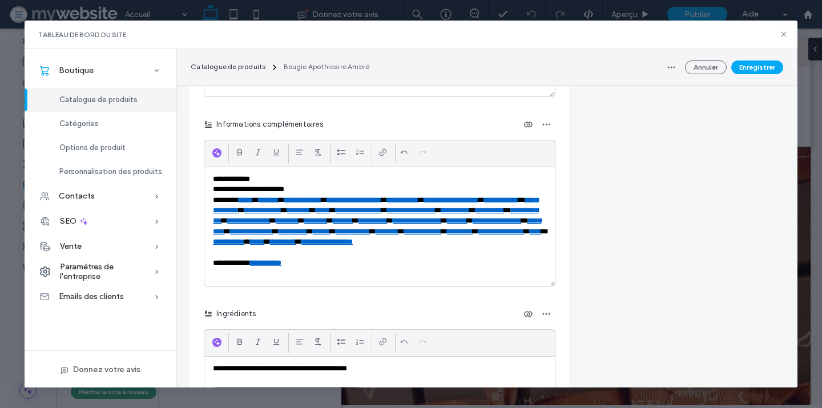
click at [252, 203] on link "*****" at bounding box center [246, 199] width 14 height 7
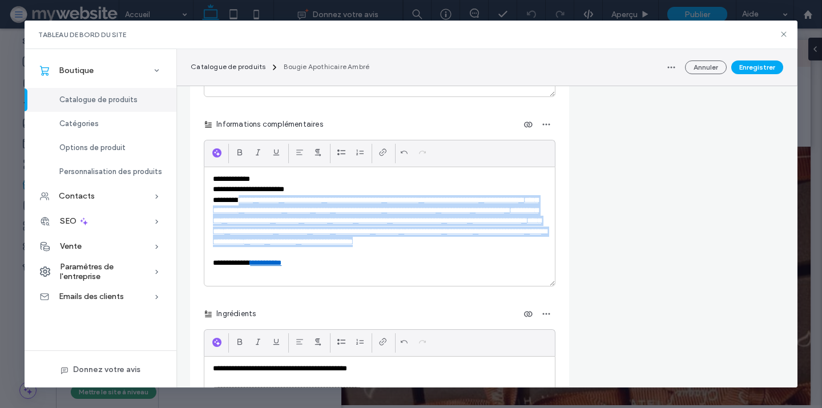
drag, startPoint x: 244, startPoint y: 199, endPoint x: 547, endPoint y: 249, distance: 306.8
click at [547, 249] on div "**********" at bounding box center [379, 226] width 351 height 119
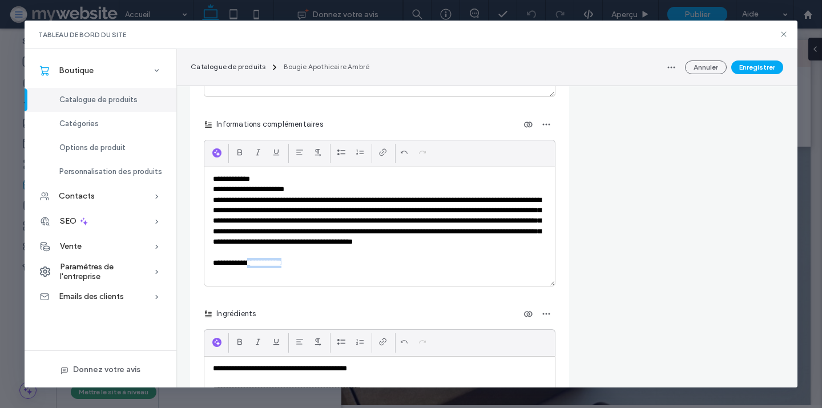
drag, startPoint x: 294, startPoint y: 263, endPoint x: 253, endPoint y: 264, distance: 41.2
click at [253, 264] on p "**********" at bounding box center [379, 263] width 333 height 10
click at [311, 259] on p "**********" at bounding box center [379, 263] width 333 height 10
drag, startPoint x: 309, startPoint y: 263, endPoint x: 255, endPoint y: 263, distance: 54.2
click at [255, 263] on p "**********" at bounding box center [379, 263] width 333 height 10
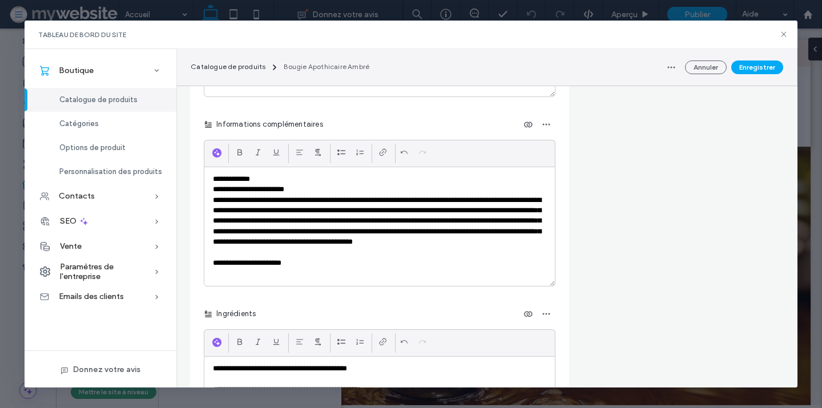
click at [337, 263] on p "**********" at bounding box center [379, 263] width 333 height 10
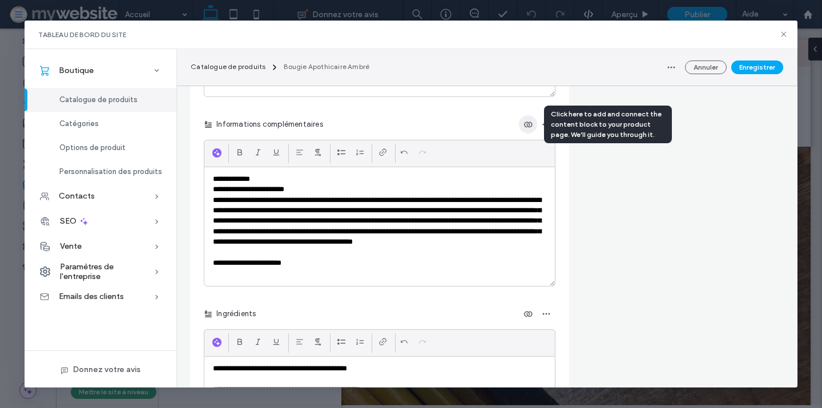
click at [531, 127] on icon "button" at bounding box center [528, 124] width 9 height 9
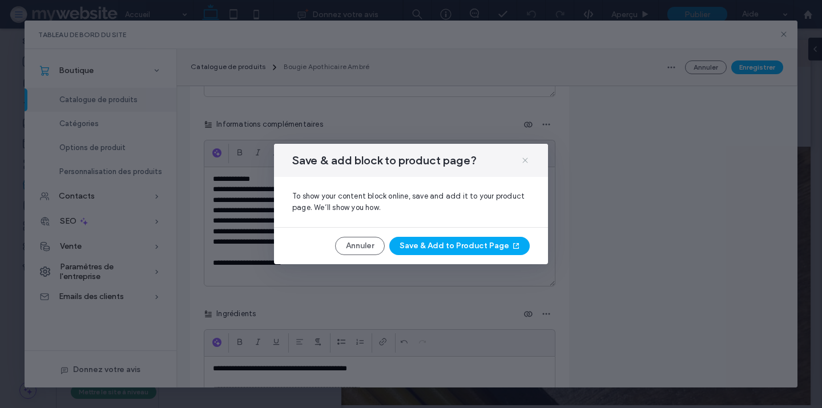
click at [524, 158] on icon at bounding box center [525, 160] width 9 height 9
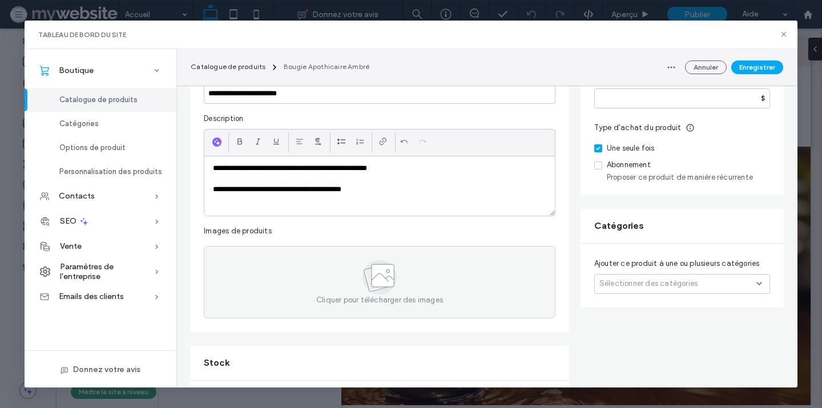
scroll to position [139, 0]
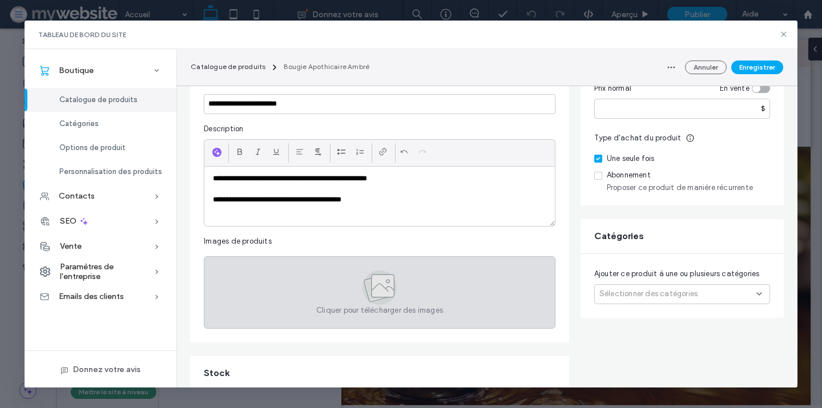
click at [379, 279] on icon at bounding box center [383, 286] width 23 height 23
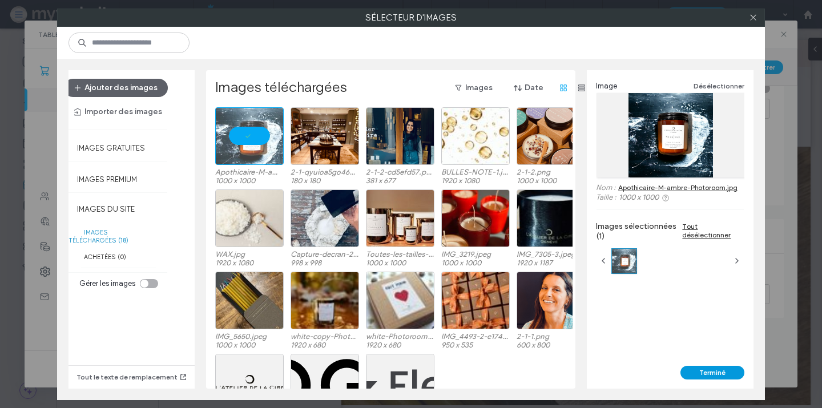
click at [726, 375] on button "Terminé" at bounding box center [713, 373] width 64 height 14
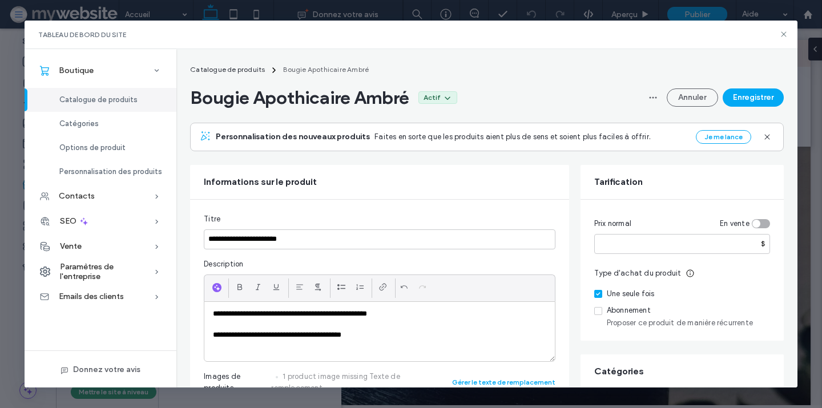
scroll to position [0, 0]
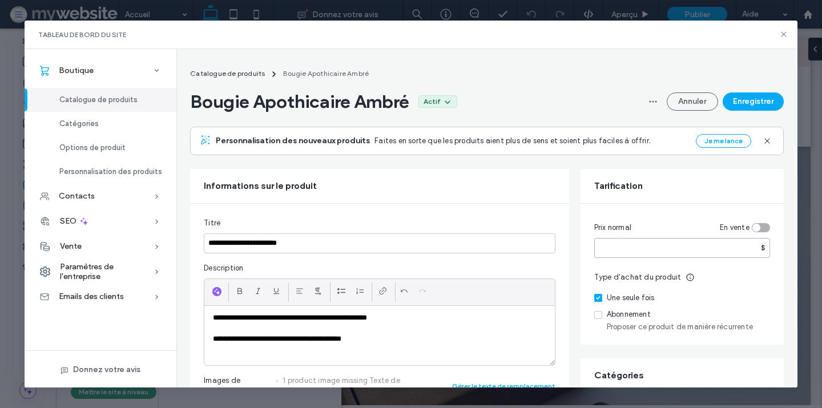
click at [638, 251] on input "number" at bounding box center [682, 248] width 176 height 20
paste input "*****"
type input "*****"
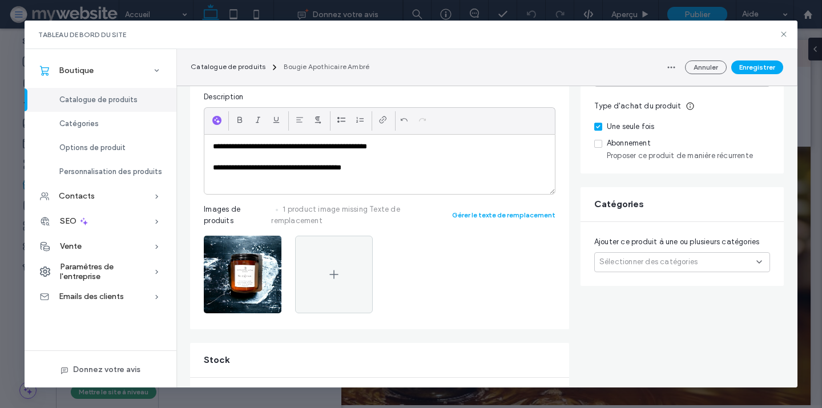
scroll to position [175, 0]
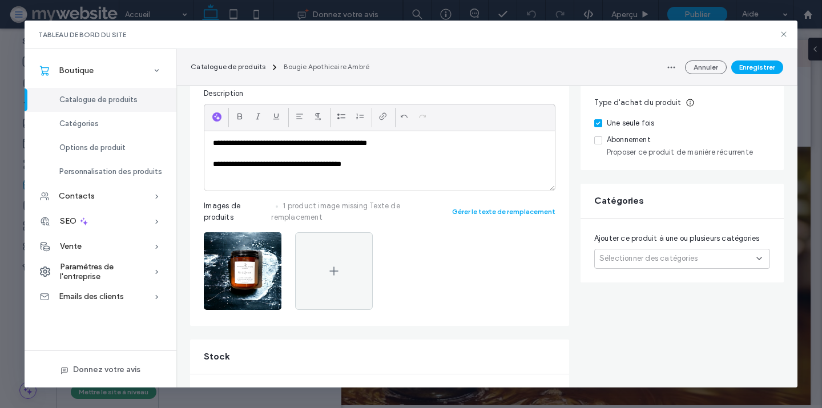
click at [636, 261] on span "Sélectionner des catégories" at bounding box center [649, 258] width 98 height 11
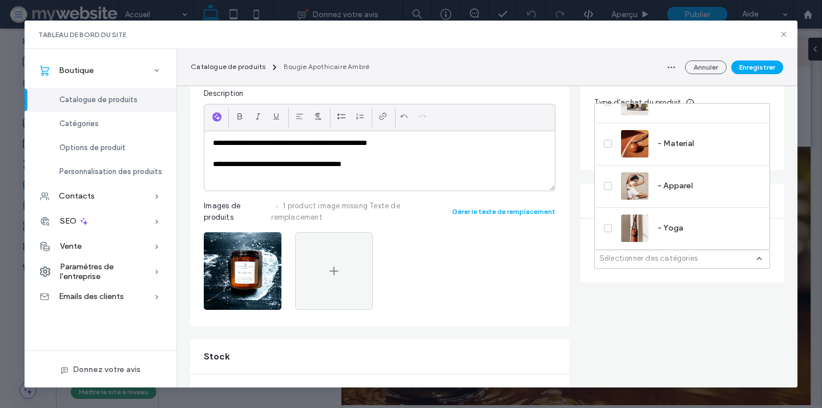
scroll to position [0, 0]
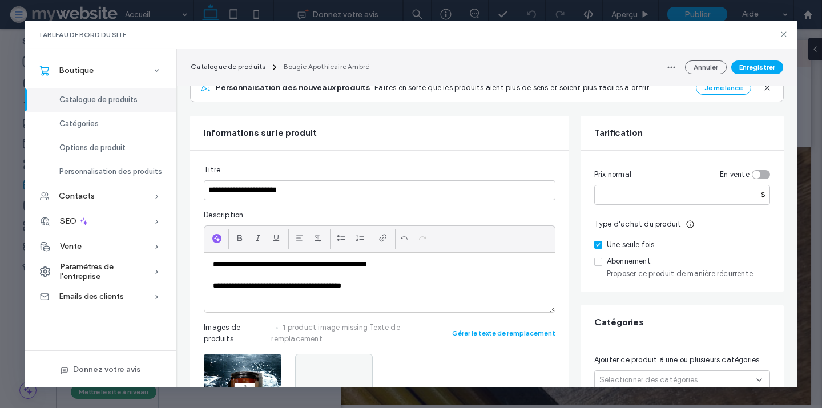
scroll to position [3, 0]
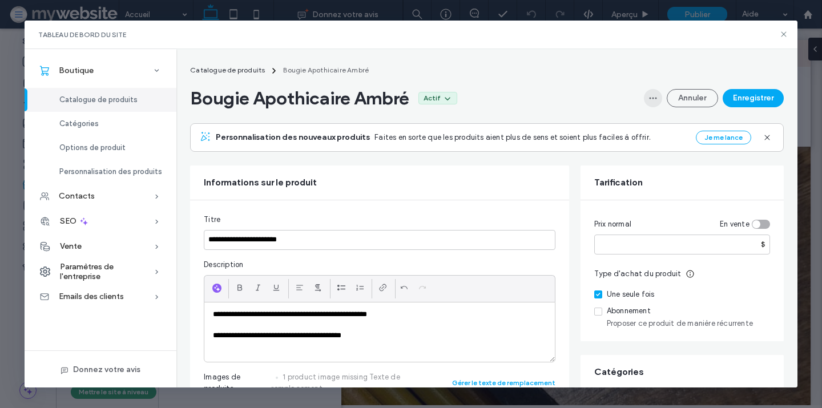
click at [657, 94] on icon "button" at bounding box center [653, 98] width 9 height 9
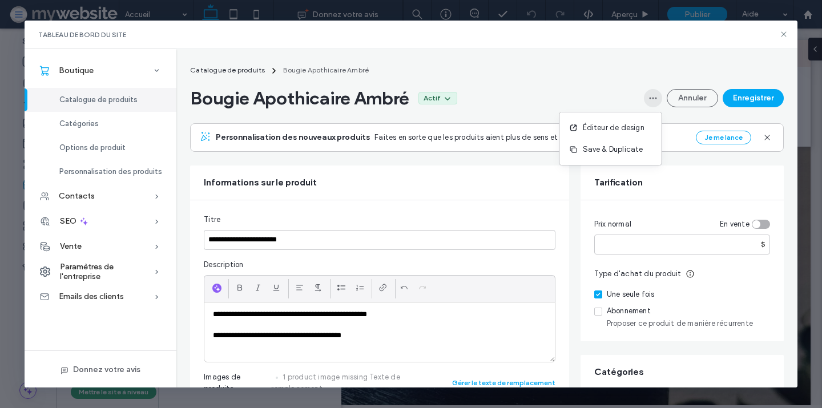
click at [657, 94] on icon "button" at bounding box center [653, 98] width 9 height 9
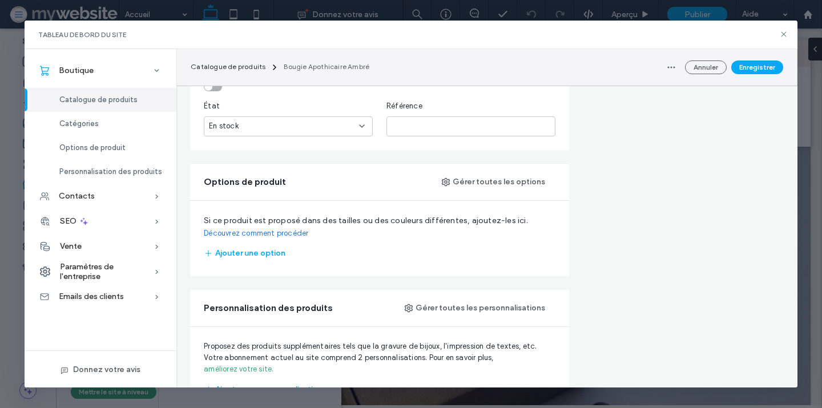
scroll to position [498, 0]
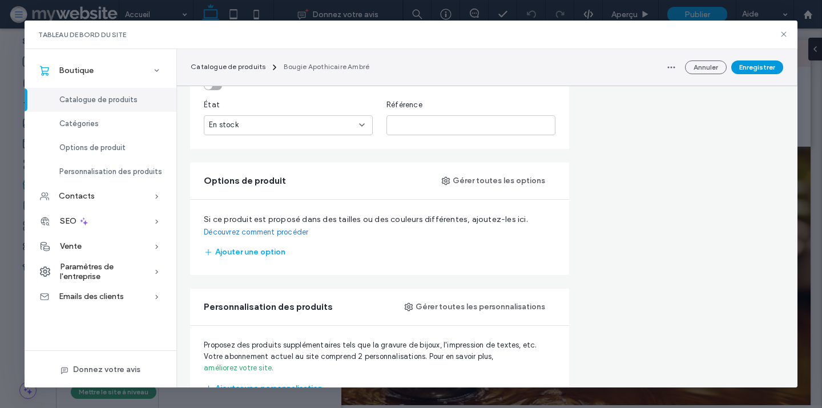
click at [745, 67] on button "Enregistrer" at bounding box center [757, 68] width 52 height 14
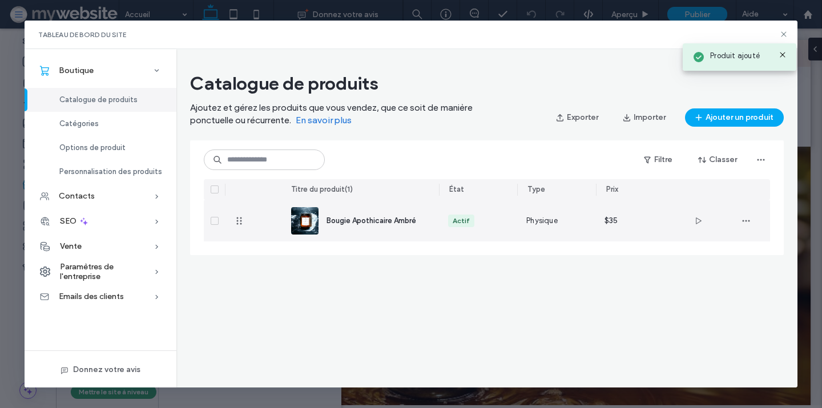
click at [342, 220] on span "Bougie Apothicaire Ambré" at bounding box center [372, 220] width 90 height 9
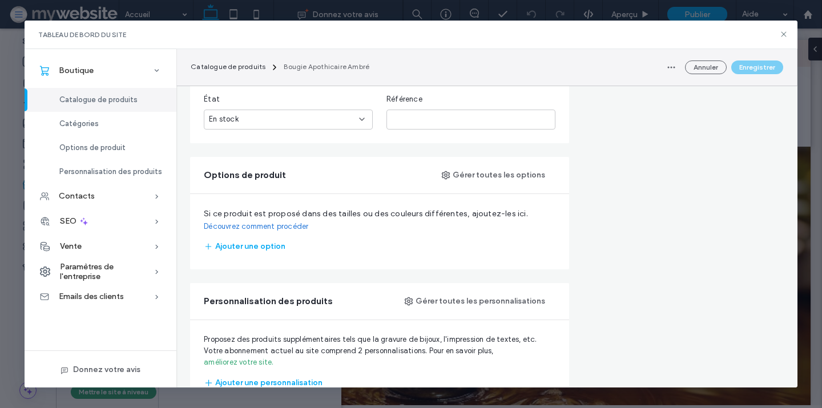
scroll to position [524, 0]
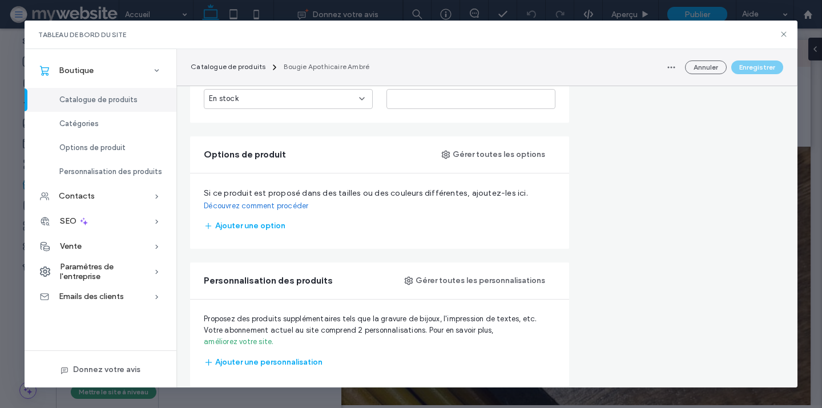
click at [251, 200] on link "Découvrez comment procéder" at bounding box center [256, 205] width 104 height 11
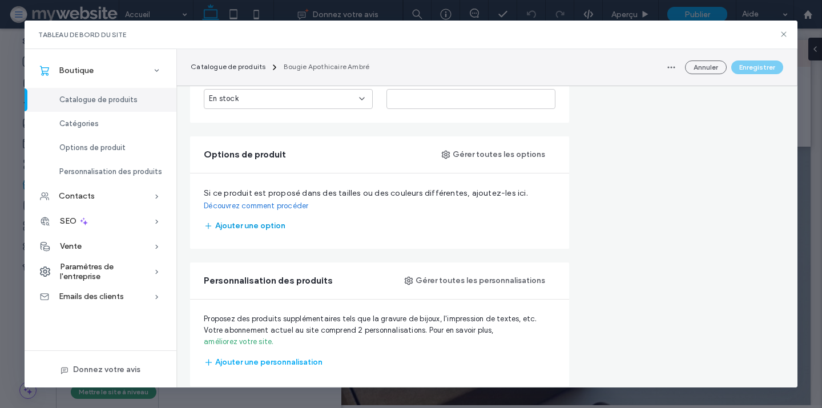
click at [275, 217] on button "Ajouter une option" at bounding box center [245, 226] width 82 height 18
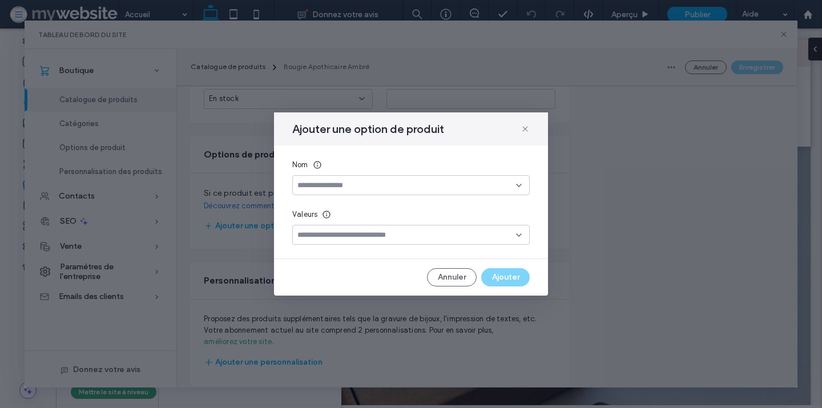
click at [318, 183] on input at bounding box center [407, 185] width 219 height 9
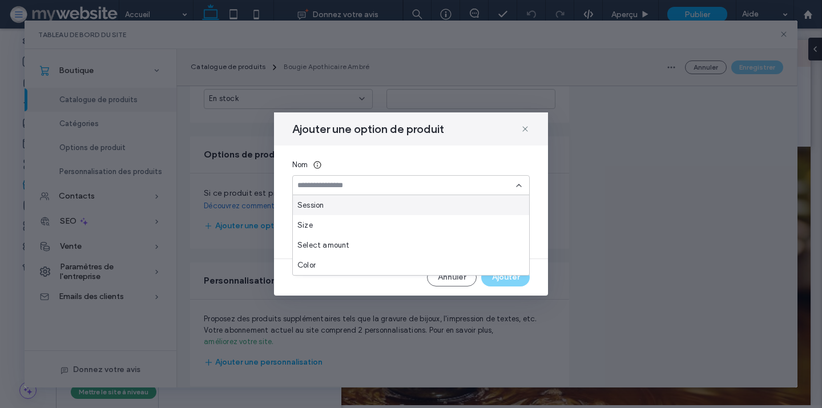
click at [361, 187] on input at bounding box center [407, 185] width 219 height 9
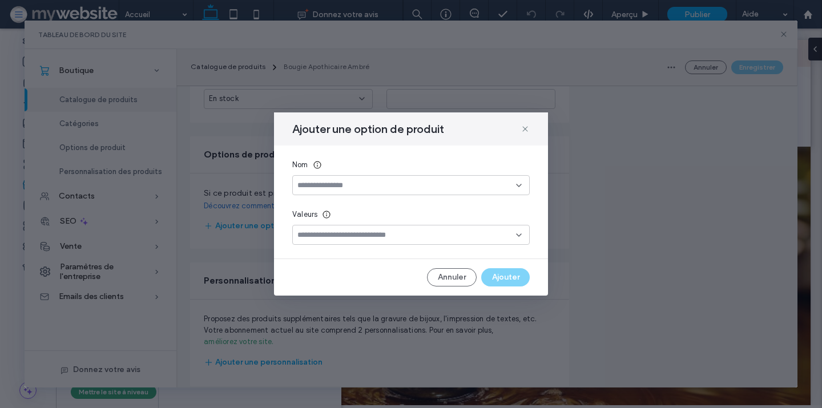
paste input "******"
type input "******"
click at [357, 204] on div "Créer "Parfum"" at bounding box center [411, 203] width 226 height 9
click at [352, 239] on input at bounding box center [407, 235] width 219 height 9
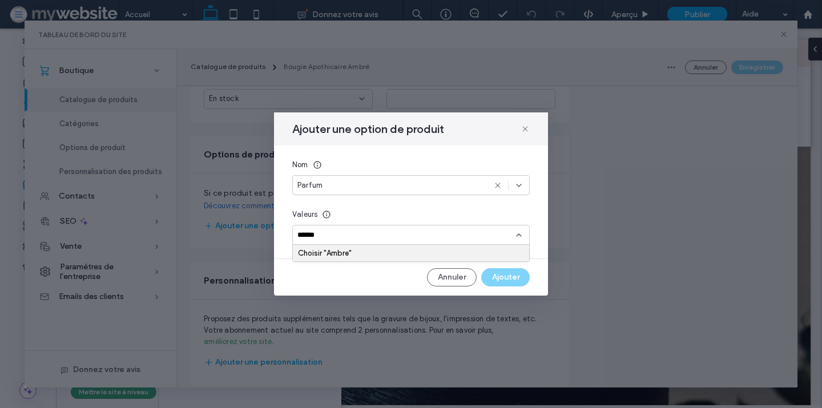
type input "*****"
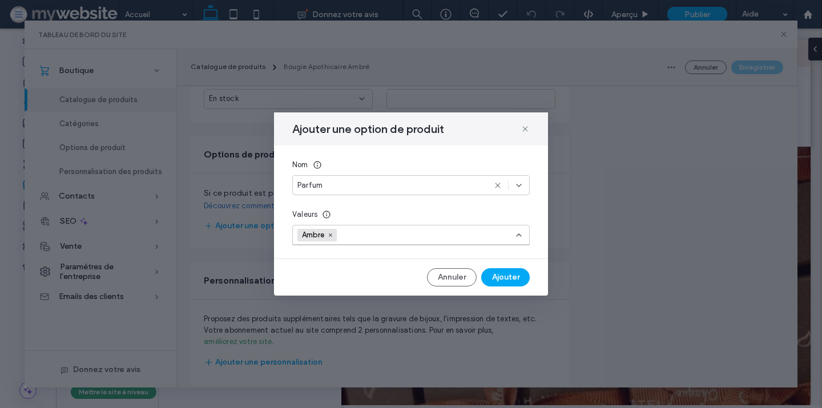
click at [379, 236] on input at bounding box center [382, 235] width 79 height 17
type input "*******"
click at [493, 274] on button "Ajouter" at bounding box center [505, 277] width 49 height 18
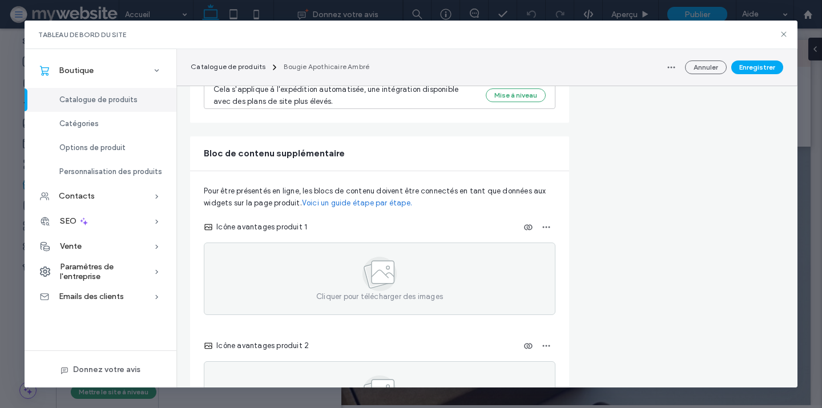
scroll to position [1381, 0]
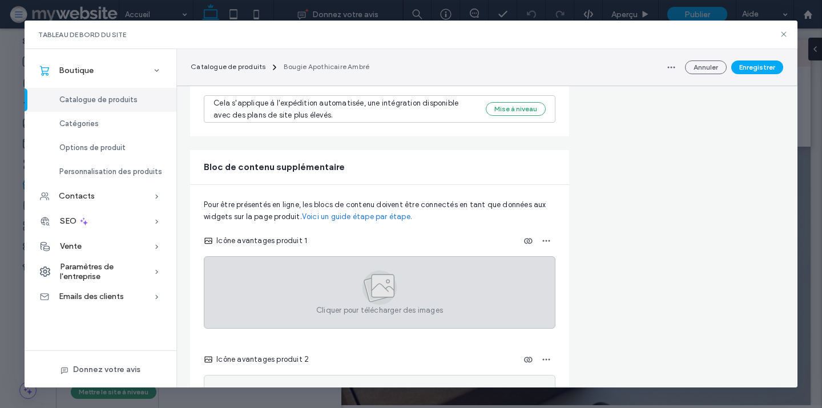
click at [380, 275] on icon at bounding box center [383, 286] width 23 height 23
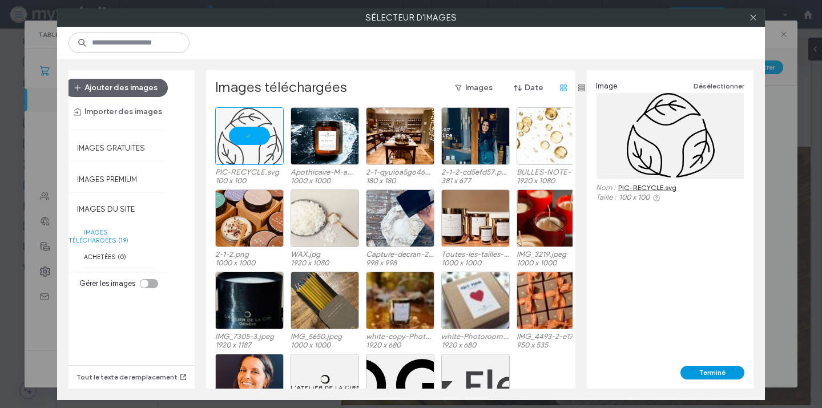
click at [735, 376] on button "Terminé" at bounding box center [713, 373] width 64 height 14
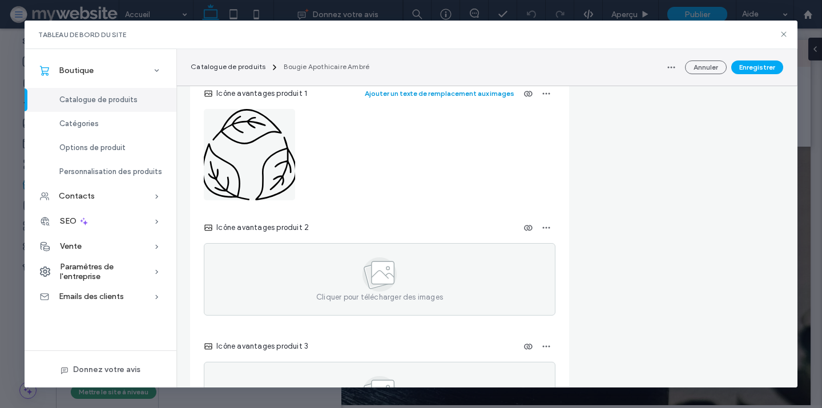
scroll to position [1611, 0]
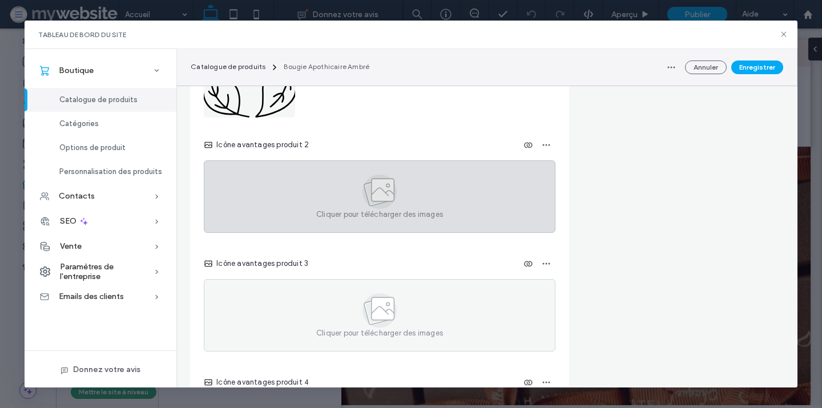
click at [328, 190] on div "Cliquer pour télécharger des images" at bounding box center [380, 196] width 352 height 73
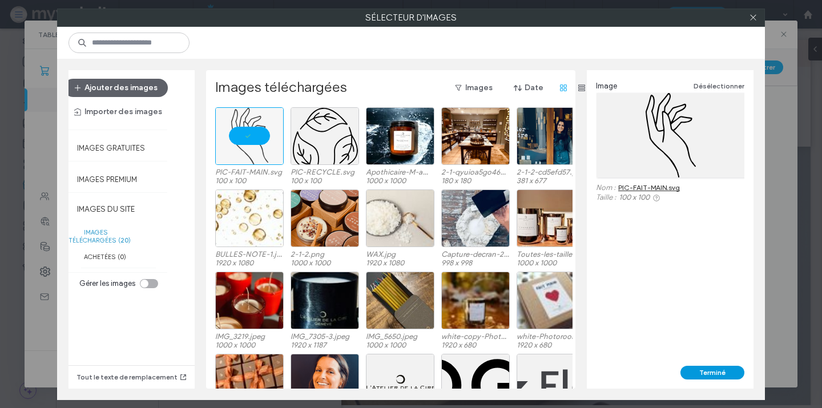
click at [701, 368] on button "Terminé" at bounding box center [713, 373] width 64 height 14
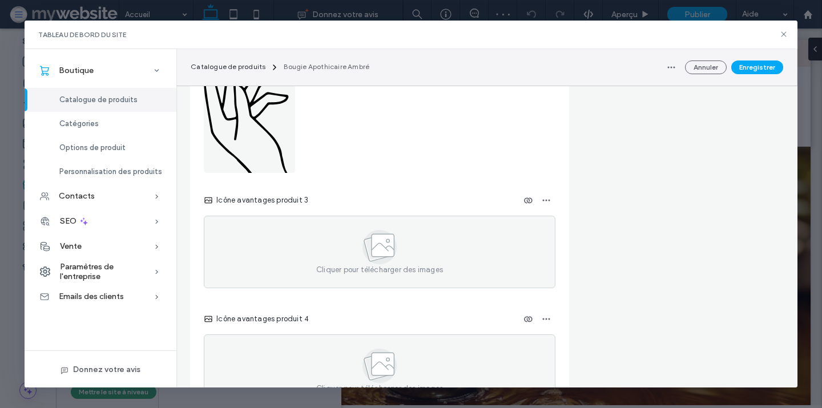
scroll to position [1747, 0]
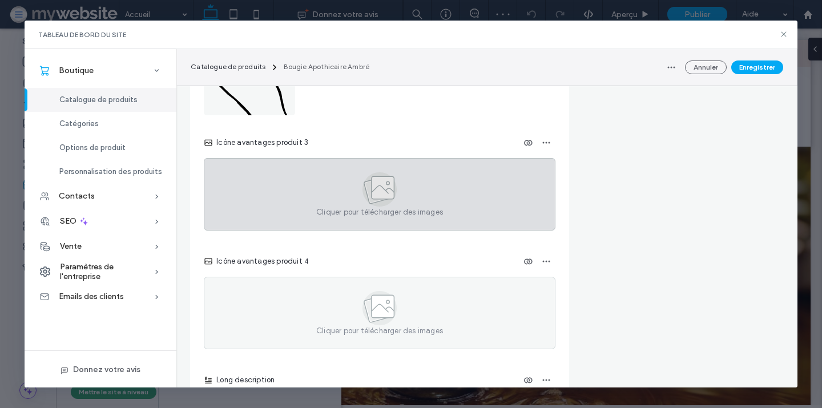
click at [384, 190] on icon at bounding box center [380, 189] width 34 height 34
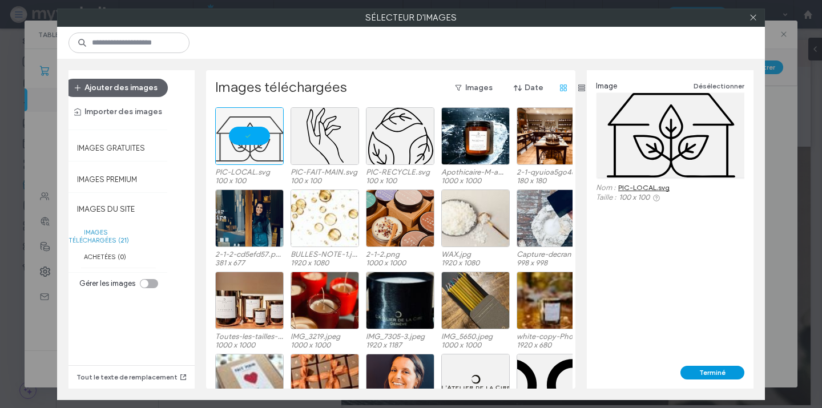
click at [702, 373] on button "Terminé" at bounding box center [713, 373] width 64 height 14
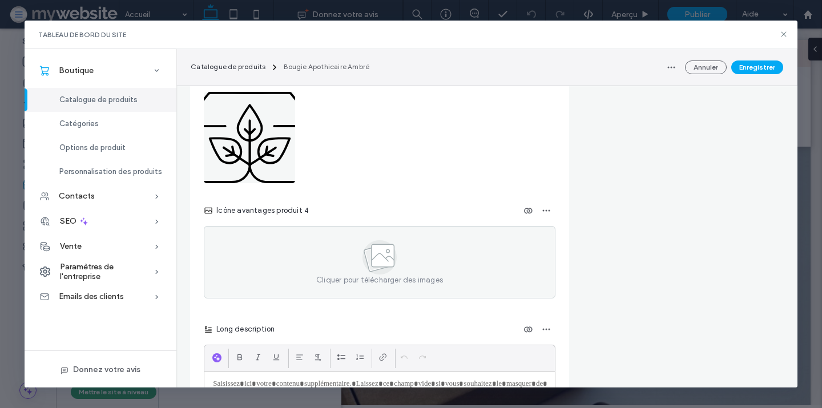
scroll to position [1816, 0]
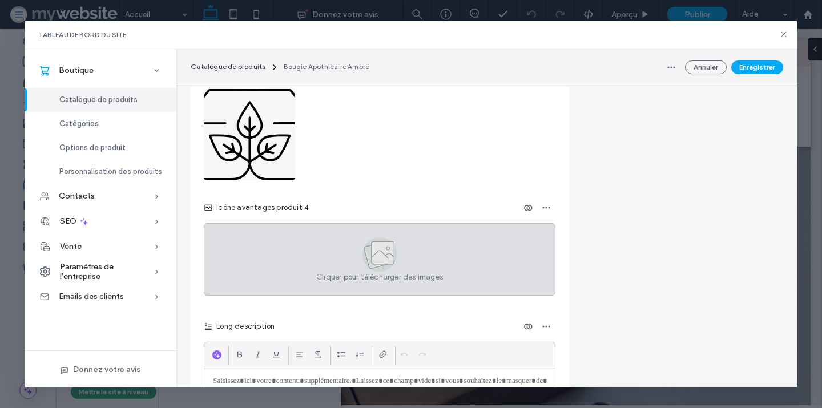
click at [378, 255] on icon at bounding box center [380, 255] width 34 height 34
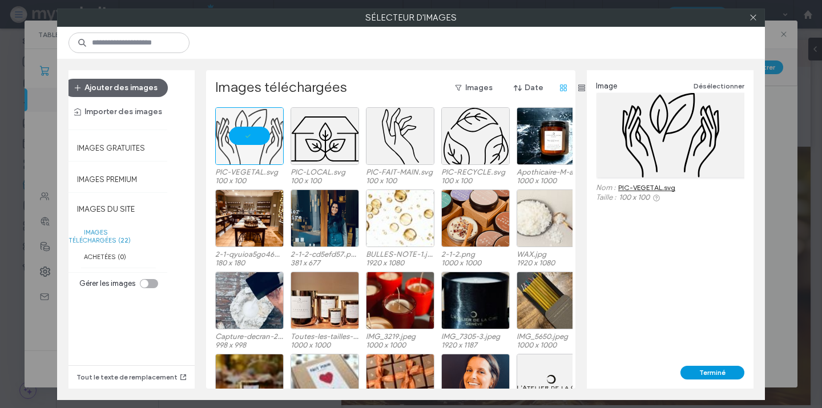
click at [710, 373] on button "Terminé" at bounding box center [713, 373] width 64 height 14
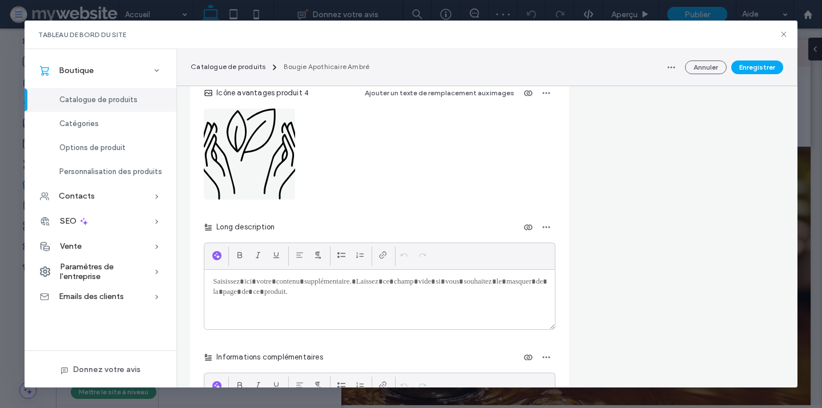
scroll to position [1948, 0]
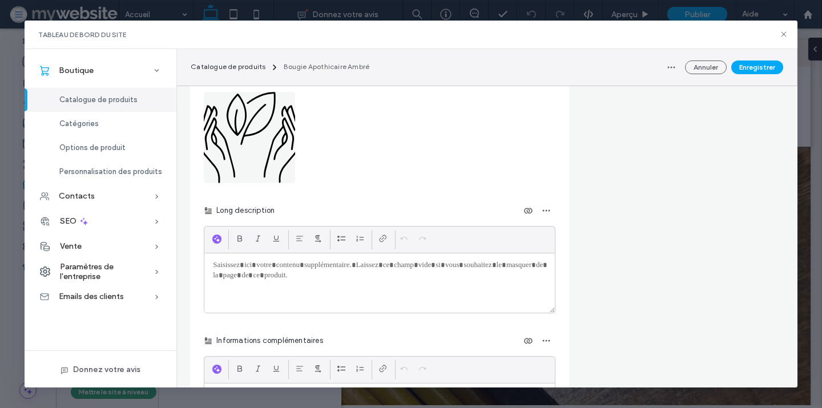
click at [335, 266] on div at bounding box center [379, 283] width 351 height 59
paste div
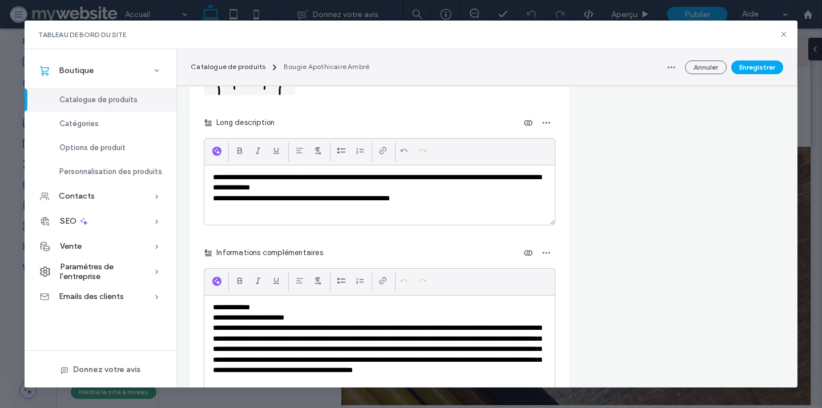
scroll to position [2045, 0]
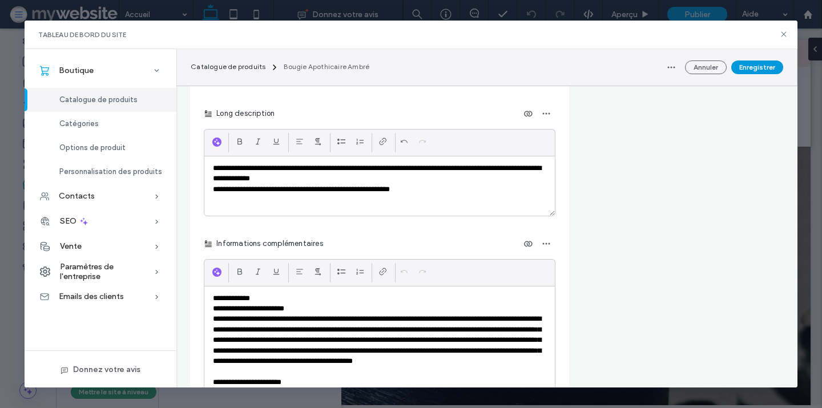
click at [749, 68] on button "Enregistrer" at bounding box center [757, 68] width 52 height 14
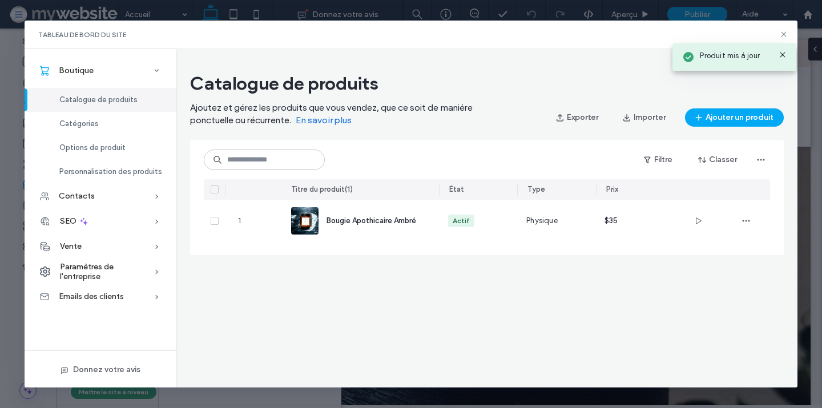
scroll to position [0, 0]
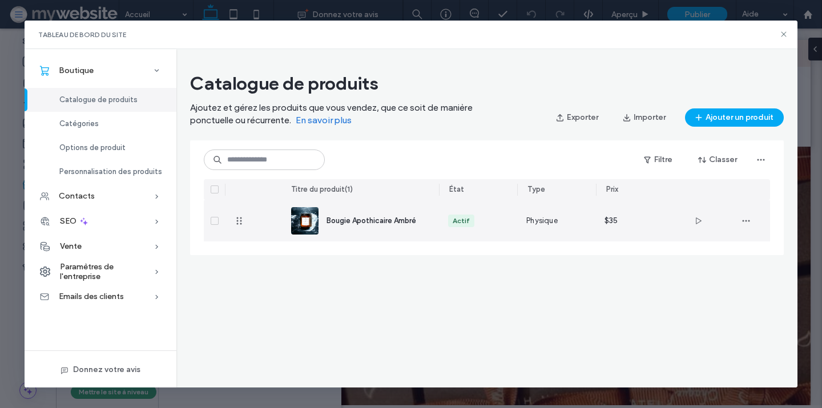
click at [387, 229] on div "Bougie Apothicaire Ambré" at bounding box center [360, 220] width 139 height 41
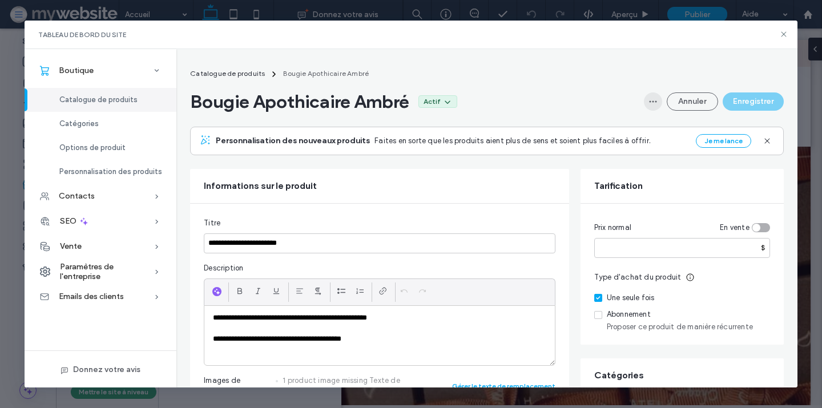
click at [650, 99] on icon "button" at bounding box center [653, 101] width 9 height 9
click at [617, 130] on span "Éditeur de design" at bounding box center [612, 131] width 62 height 11
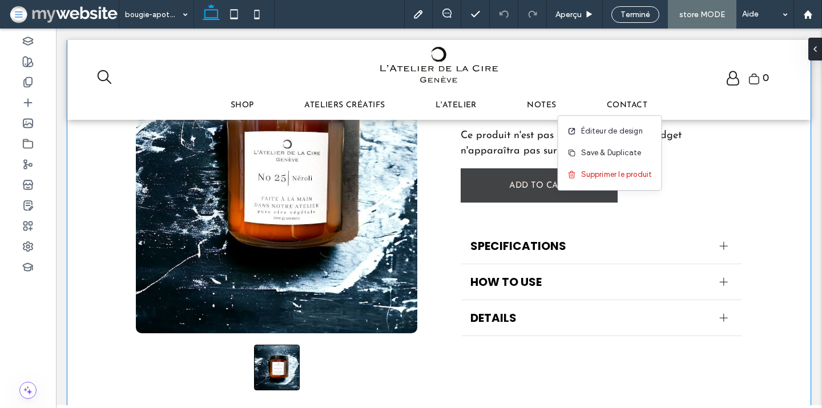
scroll to position [214, 0]
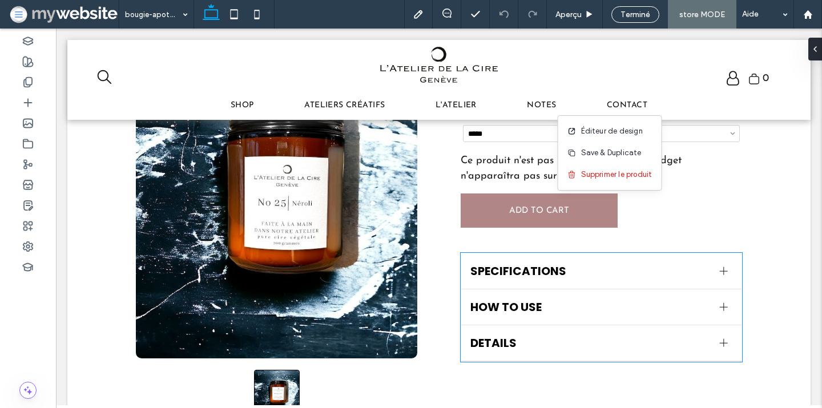
click at [515, 290] on div "HOW TO USE" at bounding box center [601, 308] width 280 height 36
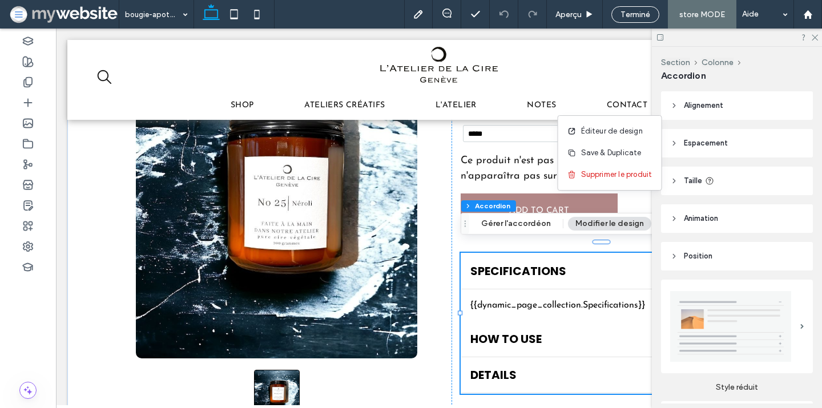
click at [515, 331] on span "HOW TO USE" at bounding box center [591, 339] width 240 height 17
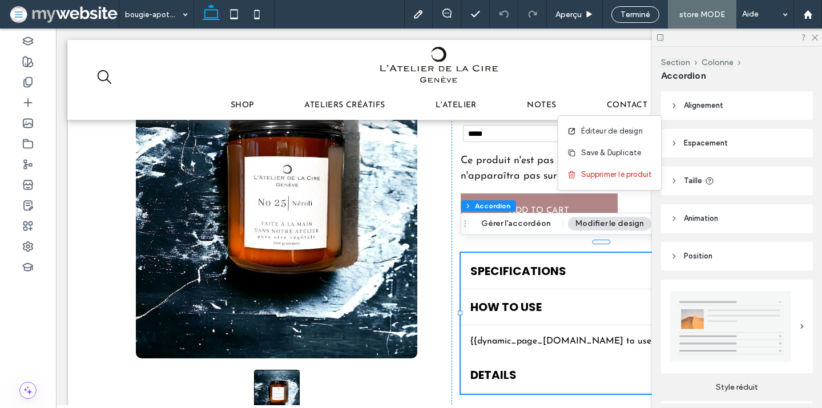
click at [513, 367] on span "DETAILS" at bounding box center [591, 375] width 240 height 17
click at [815, 35] on icon at bounding box center [814, 36] width 7 height 7
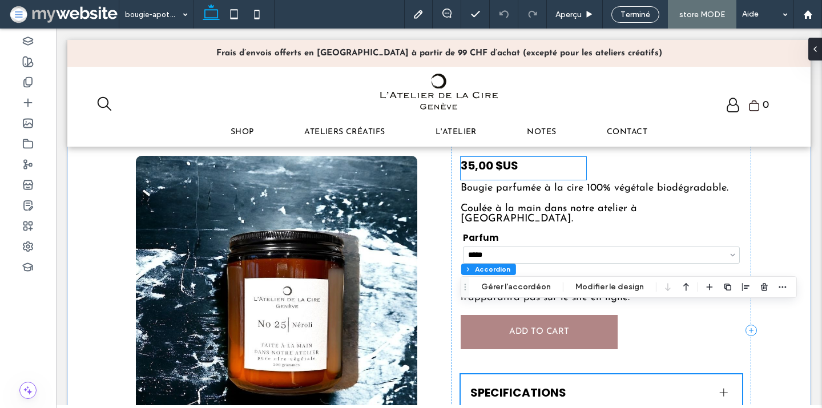
scroll to position [0, 0]
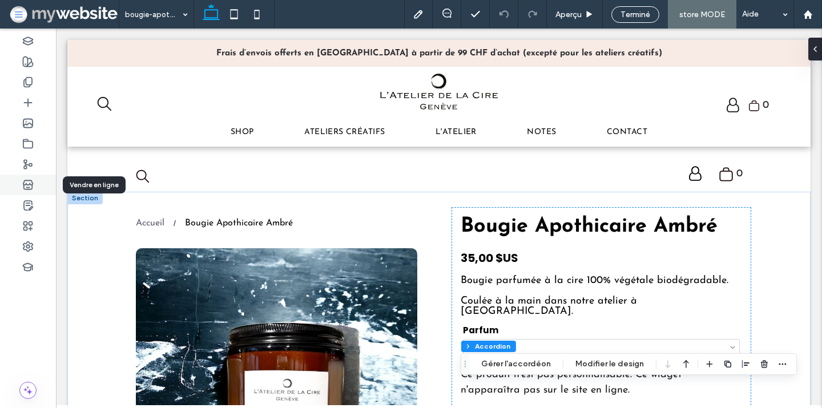
click at [41, 183] on div at bounding box center [28, 185] width 56 height 21
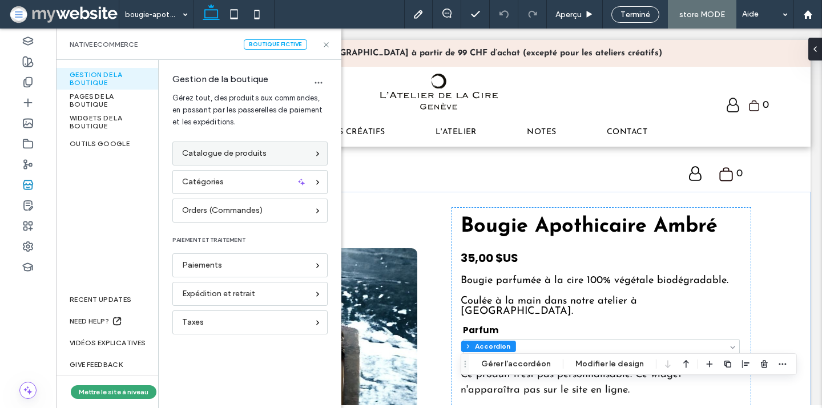
click at [205, 156] on span "Catalogue de produits" at bounding box center [224, 153] width 85 height 13
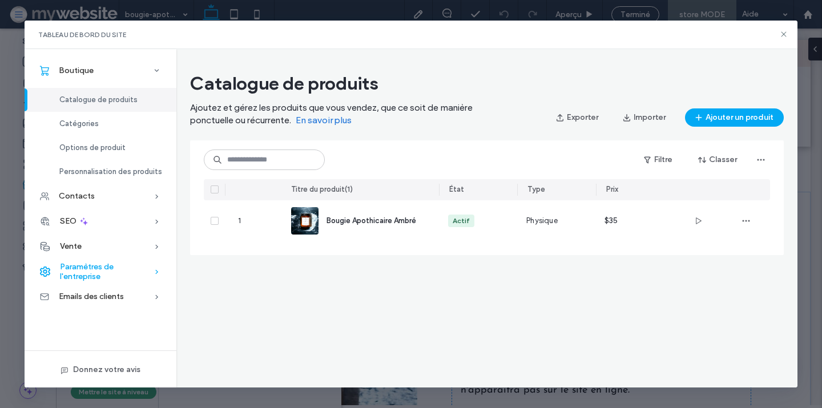
click at [94, 269] on span "Paramètres de l'entreprise" at bounding box center [107, 271] width 94 height 19
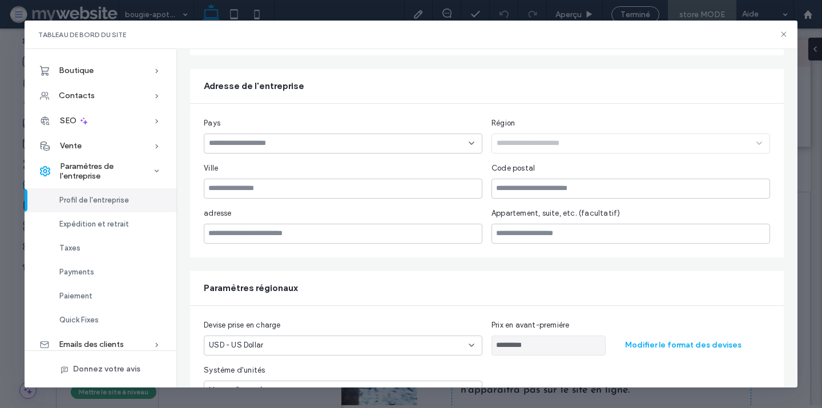
scroll to position [276, 0]
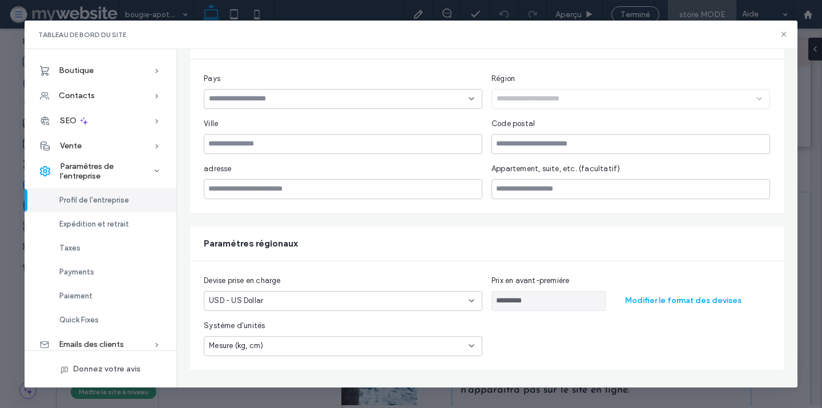
click at [273, 296] on div "USD - US Dollar" at bounding box center [336, 300] width 255 height 11
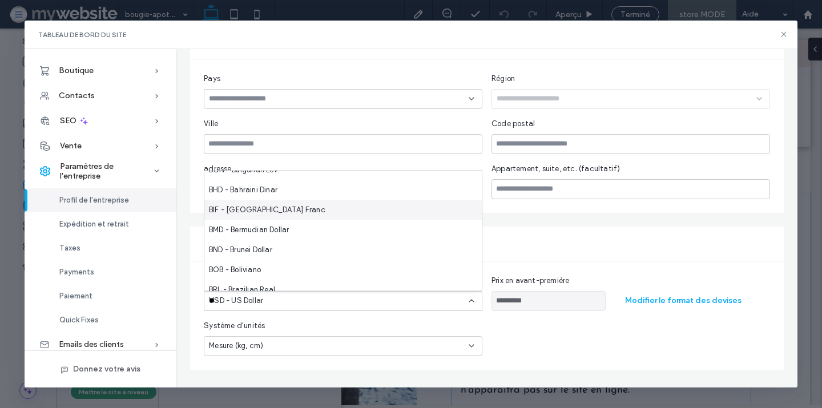
scroll to position [0, 0]
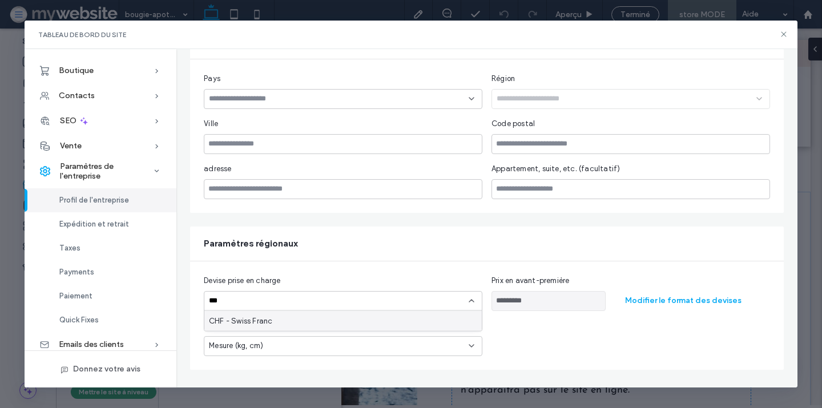
type input "***"
click at [246, 316] on span "CHF - Swiss Franc" at bounding box center [240, 320] width 63 height 11
type input "**********"
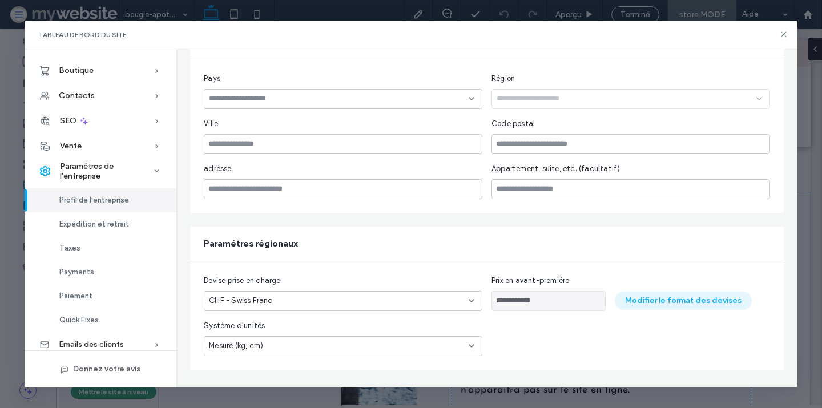
click at [631, 302] on button "Modifier le format des devises" at bounding box center [683, 301] width 137 height 18
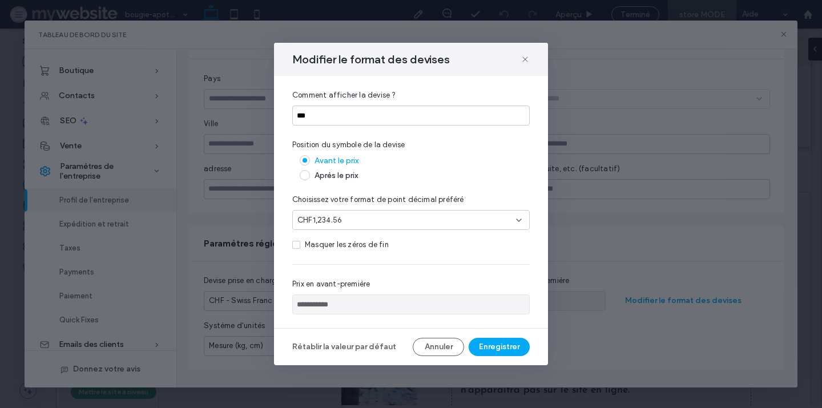
click at [336, 175] on div "Après le prix" at bounding box center [422, 176] width 215 height 10
type input "**********"
click at [296, 114] on input "***" at bounding box center [411, 116] width 238 height 20
type input "***"
type input "**********"
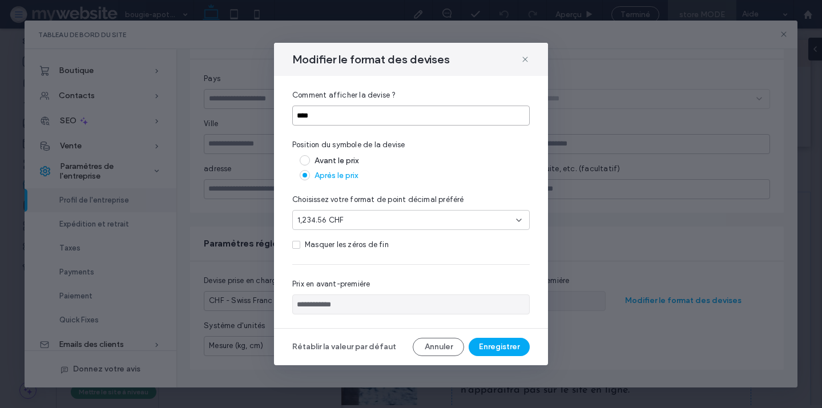
type input "***"
click at [384, 219] on div "1,234.56 CHF" at bounding box center [407, 220] width 219 height 11
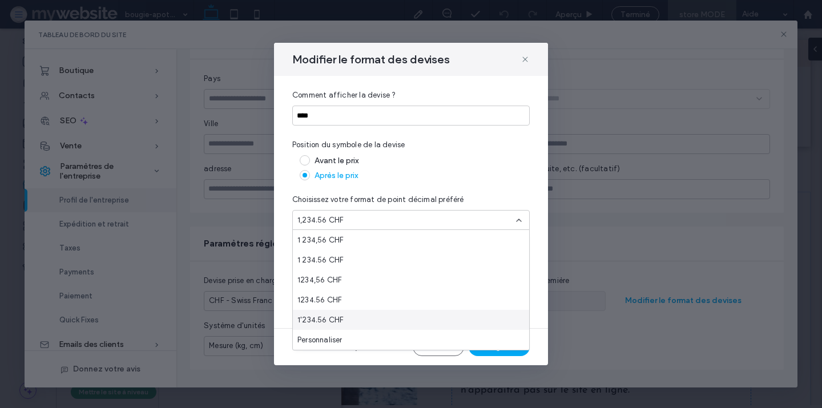
scroll to position [0, 0]
click at [359, 239] on div "1,234.56 CHF" at bounding box center [411, 240] width 236 height 20
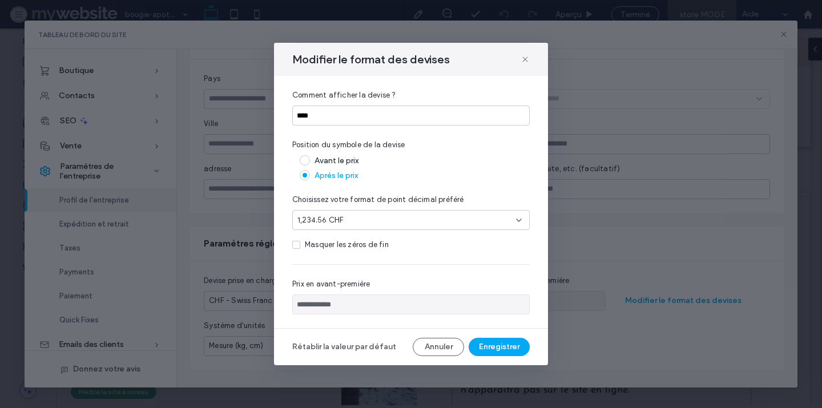
click at [363, 246] on div "Masquer les zéros de fin" at bounding box center [347, 244] width 84 height 11
type input "*********"
click at [493, 343] on button "Enregistrer" at bounding box center [499, 347] width 61 height 18
type input "*********"
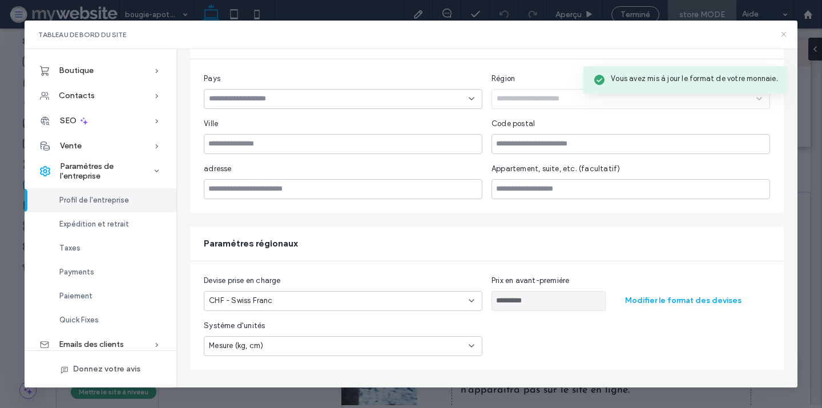
click at [785, 33] on use at bounding box center [783, 34] width 5 height 5
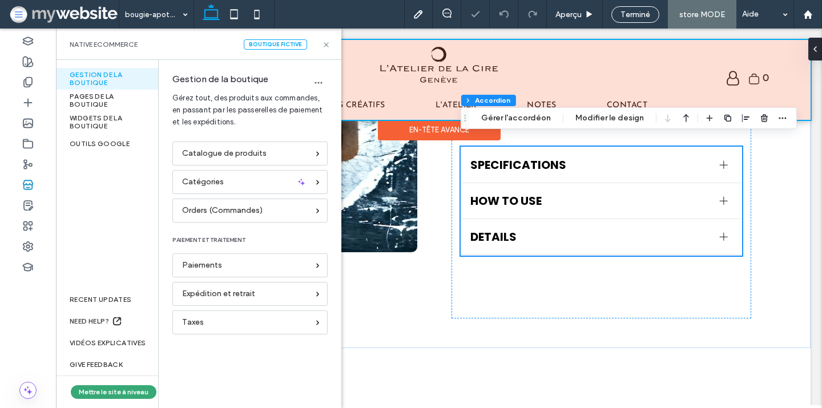
scroll to position [294, 0]
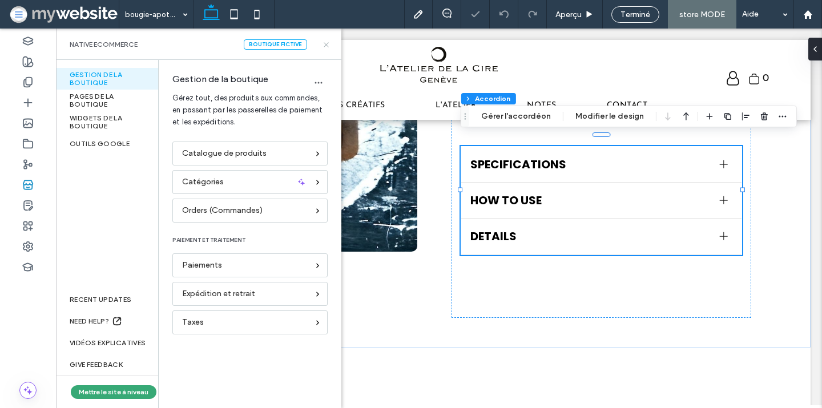
click at [327, 46] on icon at bounding box center [326, 45] width 9 height 9
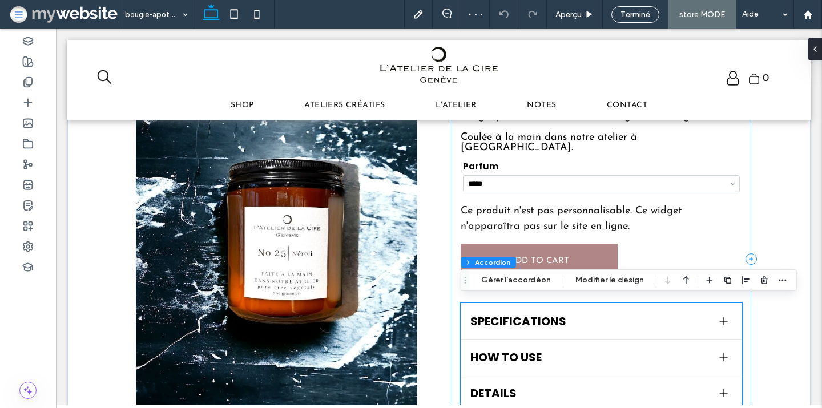
scroll to position [188, 0]
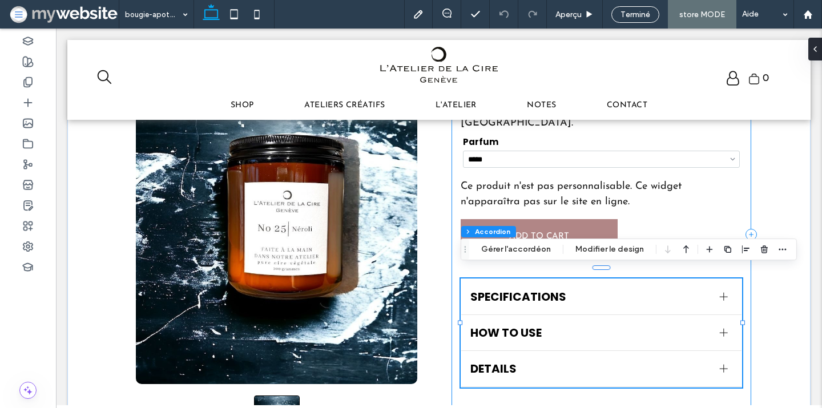
click at [673, 224] on div "**********" at bounding box center [602, 235] width 300 height 432
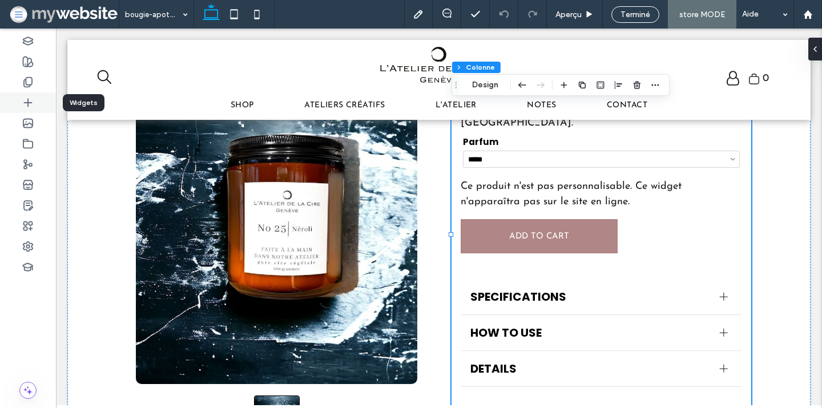
click at [33, 101] on icon at bounding box center [27, 102] width 11 height 11
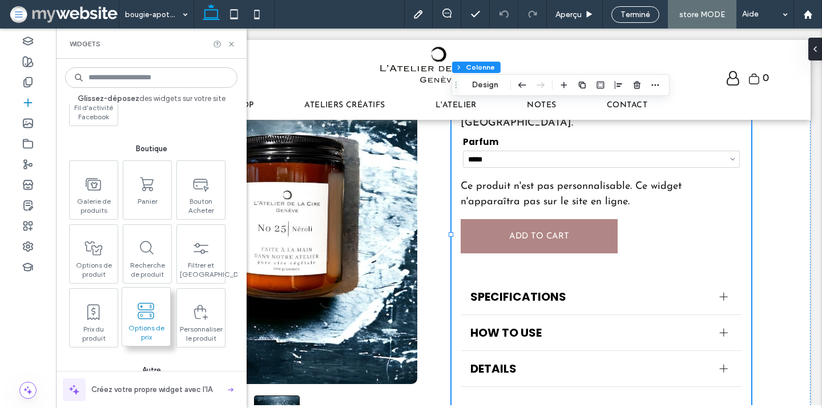
scroll to position [2333, 0]
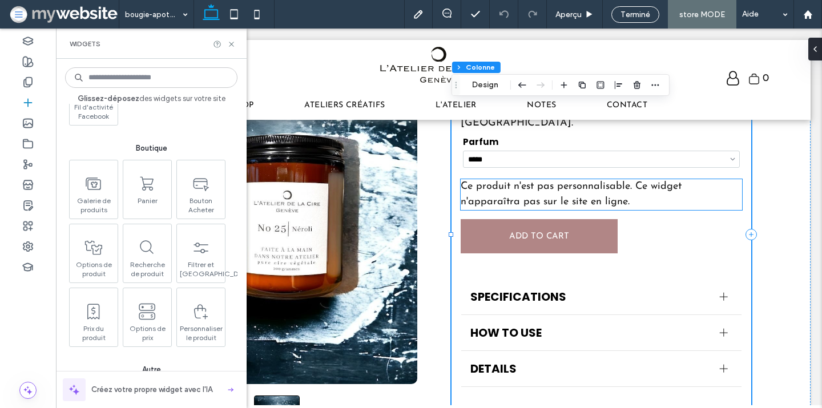
click at [558, 185] on div "Ce produit n'est pas personnalisable. Ce widget n'apparaîtra pas sur le site en…" at bounding box center [602, 194] width 282 height 31
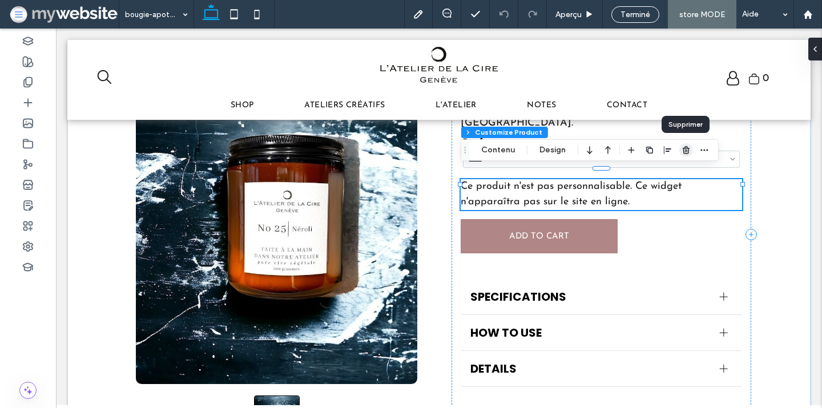
click at [685, 150] on icon "button" at bounding box center [686, 150] width 9 height 9
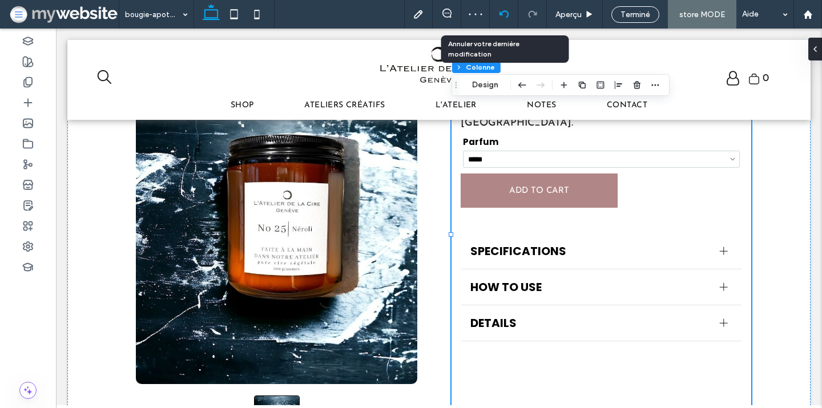
click at [515, 12] on div at bounding box center [504, 14] width 28 height 9
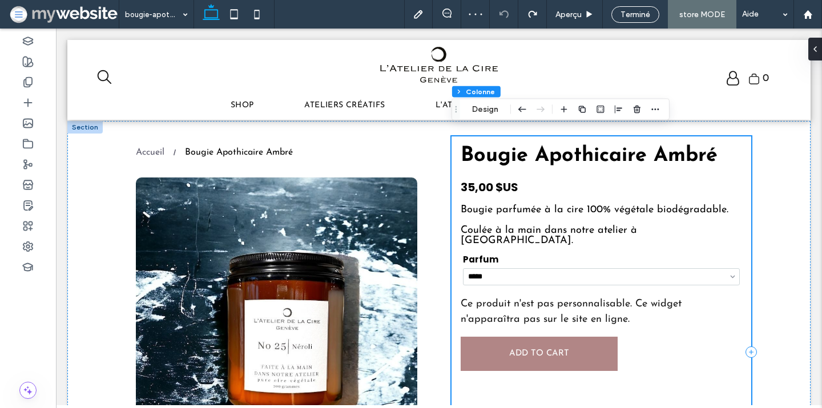
scroll to position [38, 0]
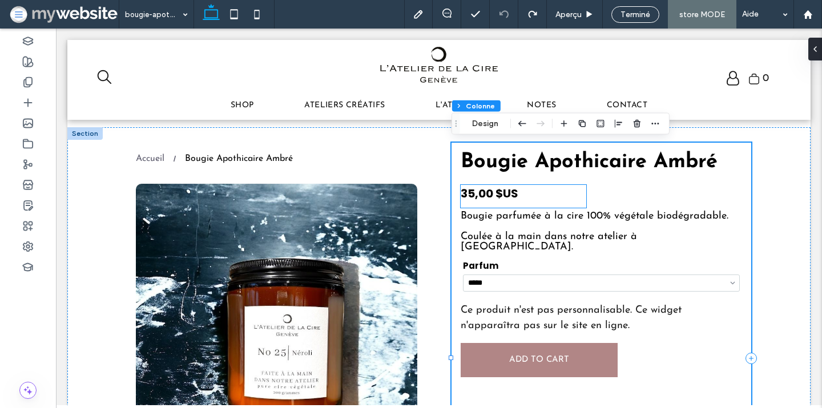
click at [504, 192] on h4 "35,00 $US" at bounding box center [490, 194] width 58 height 16
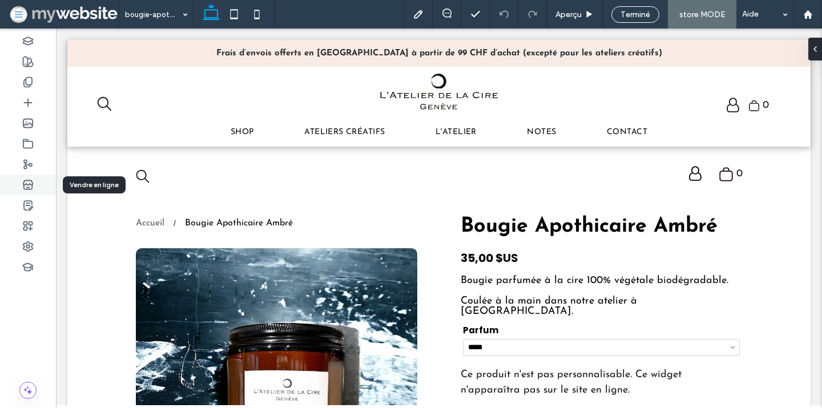
click at [34, 182] on div at bounding box center [28, 185] width 56 height 21
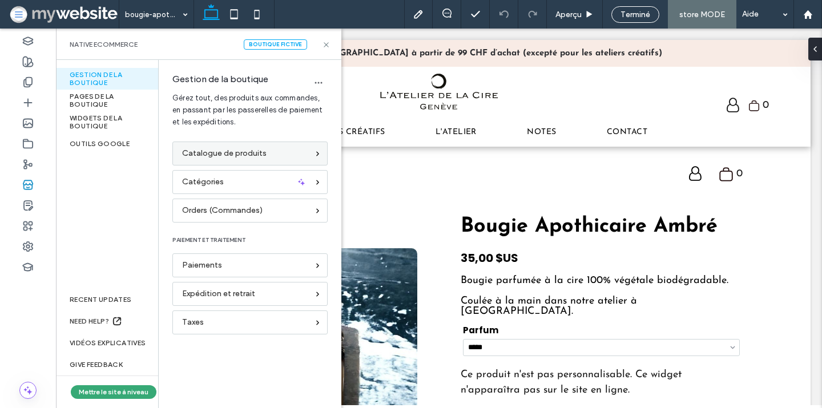
click at [227, 155] on span "Catalogue de produits" at bounding box center [224, 153] width 85 height 13
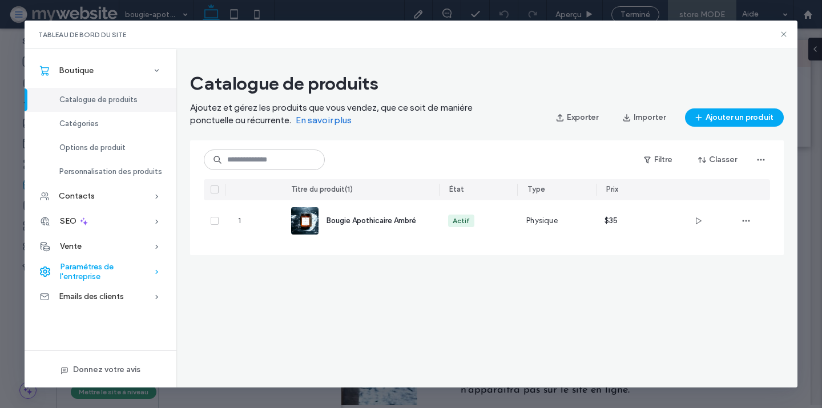
click at [83, 267] on span "Paramètres de l'entreprise" at bounding box center [107, 271] width 94 height 19
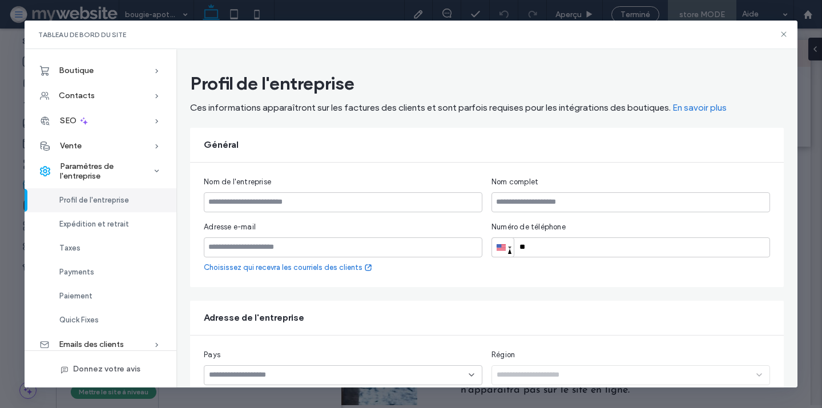
scroll to position [276, 0]
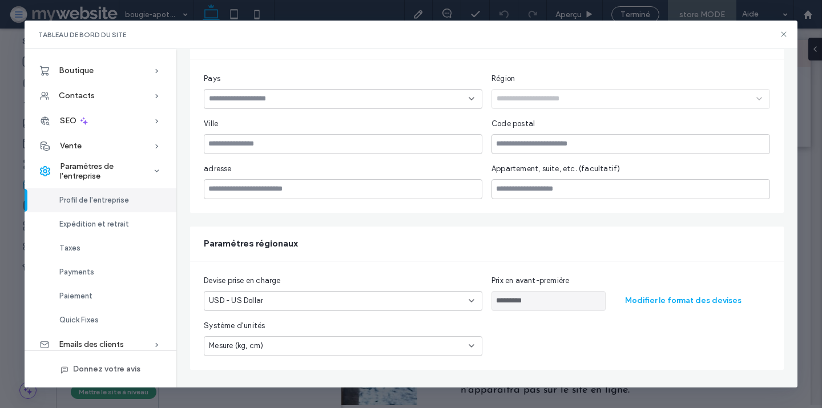
click at [294, 295] on div "USD - US Dollar" at bounding box center [336, 300] width 255 height 11
type input "***"
click at [290, 321] on div "CHF - Swiss Franc" at bounding box center [343, 321] width 278 height 20
type input "*********"
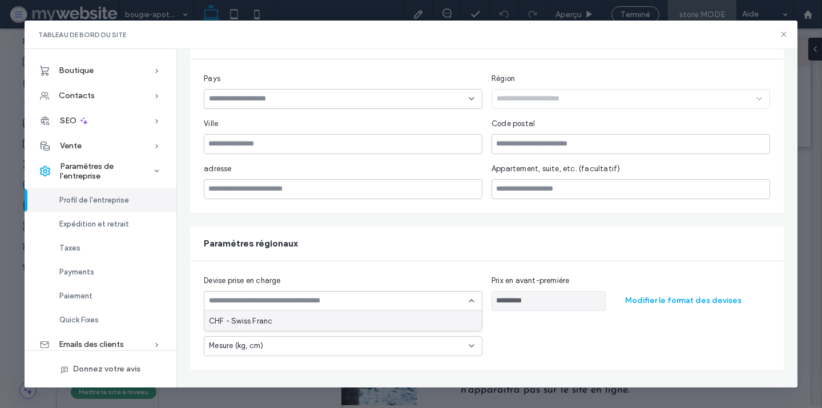
scroll to position [289, 0]
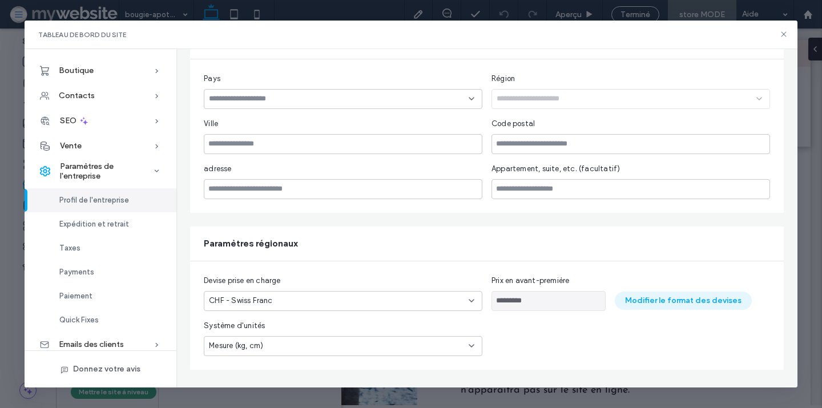
click at [653, 302] on button "Modifier le format des devises" at bounding box center [683, 301] width 137 height 18
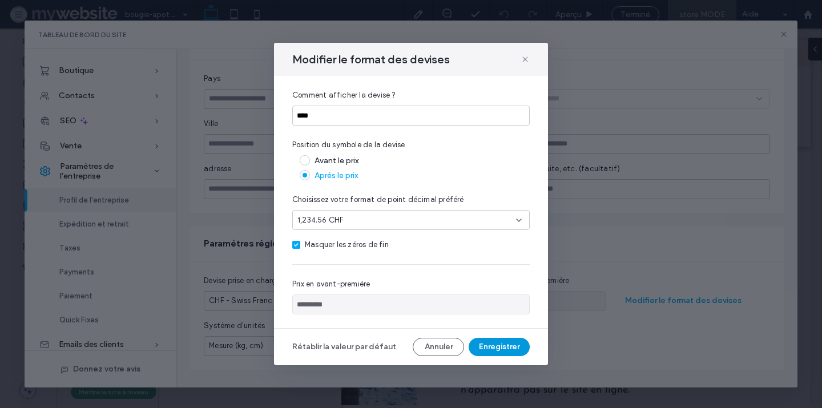
click at [498, 349] on button "Enregistrer" at bounding box center [499, 347] width 61 height 18
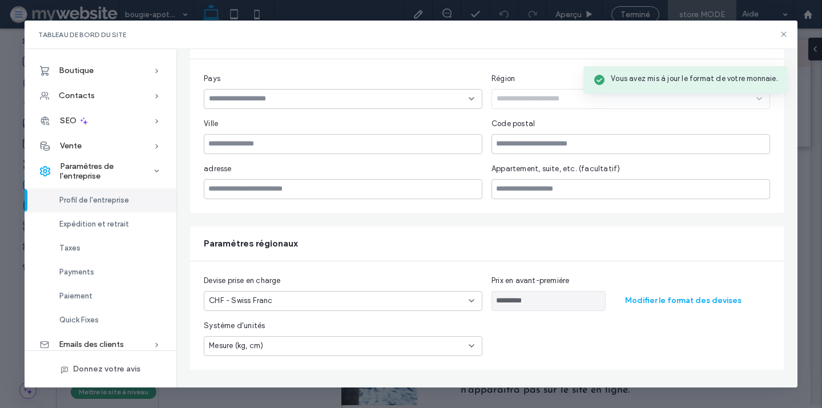
scroll to position [0, 0]
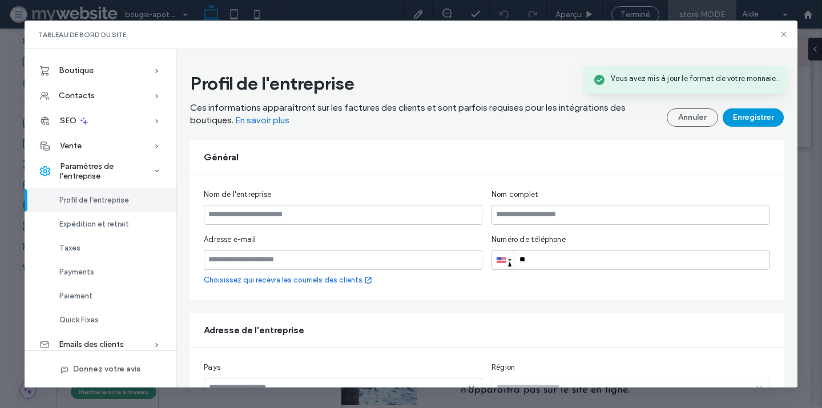
click at [767, 112] on button "Enregistrer" at bounding box center [753, 117] width 61 height 18
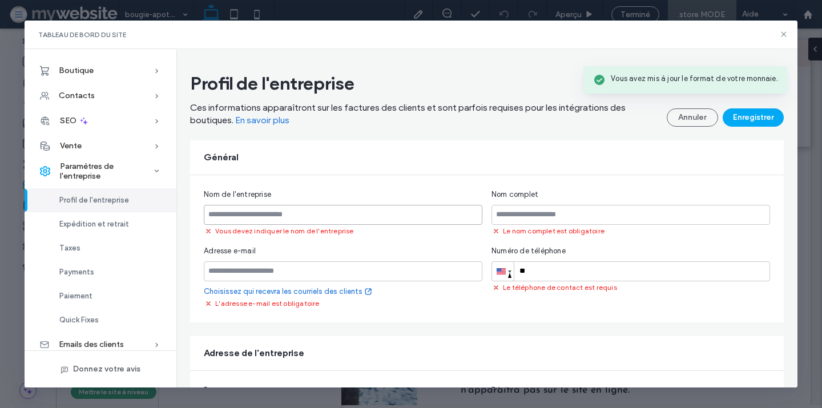
click at [406, 212] on input "text" at bounding box center [343, 215] width 279 height 20
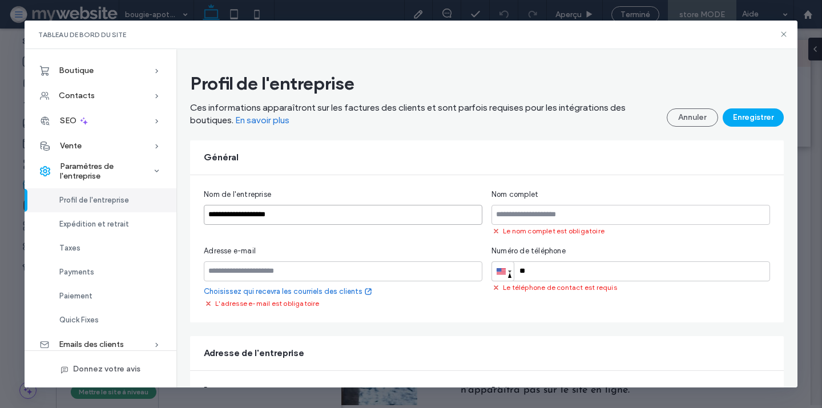
type input "**********"
click at [620, 219] on input "text" at bounding box center [631, 215] width 279 height 20
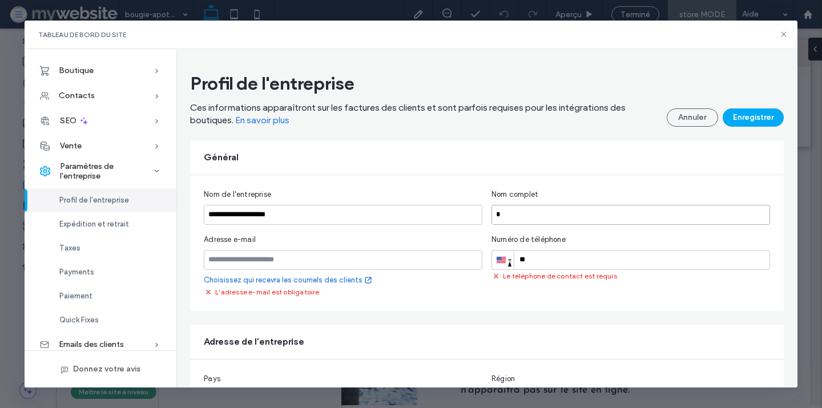
type input "*"
click at [298, 259] on input "email" at bounding box center [343, 260] width 279 height 20
click at [337, 263] on input "email" at bounding box center [343, 260] width 279 height 20
paste input "**********"
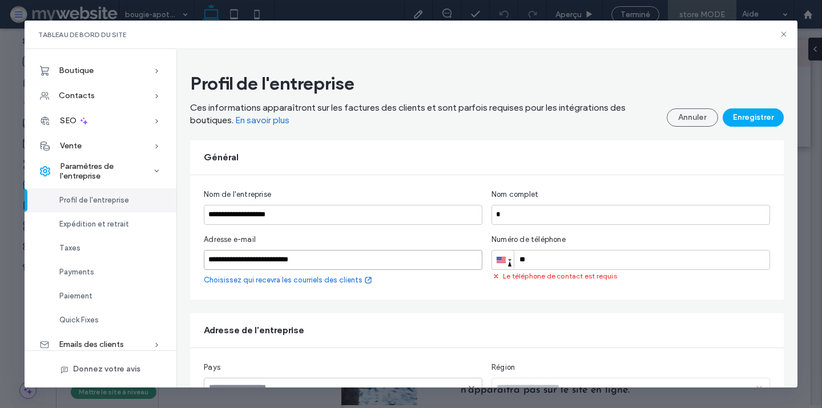
type input "**********"
click at [540, 266] on input "**" at bounding box center [631, 260] width 279 height 20
click at [502, 261] on div at bounding box center [501, 260] width 9 height 6
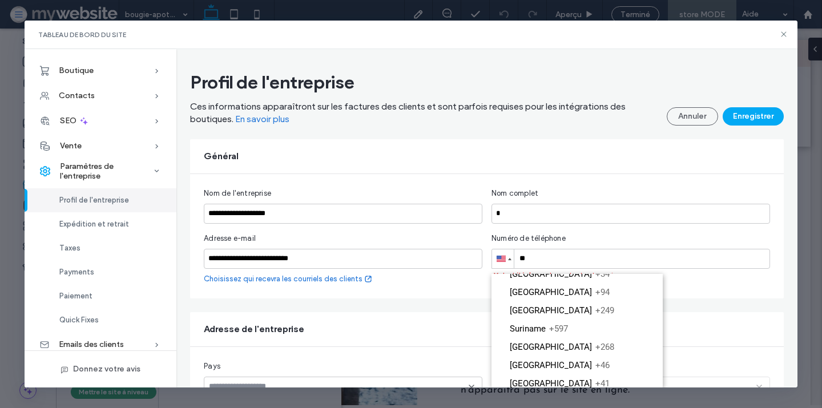
scroll to position [3265, 0]
click at [538, 373] on li "Switzerland +41" at bounding box center [577, 382] width 171 height 18
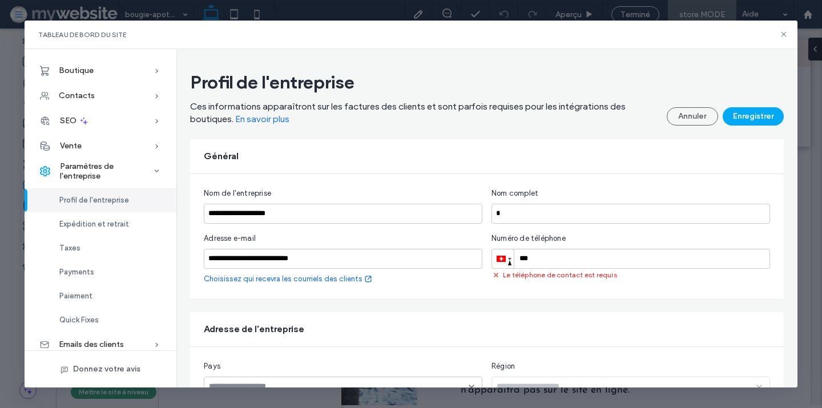
click at [546, 262] on input "***" at bounding box center [631, 259] width 279 height 20
paste input "**********"
click at [544, 256] on input "**********" at bounding box center [631, 259] width 279 height 20
click at [542, 256] on input "**********" at bounding box center [631, 259] width 279 height 20
drag, startPoint x: 534, startPoint y: 258, endPoint x: 598, endPoint y: 255, distance: 64.0
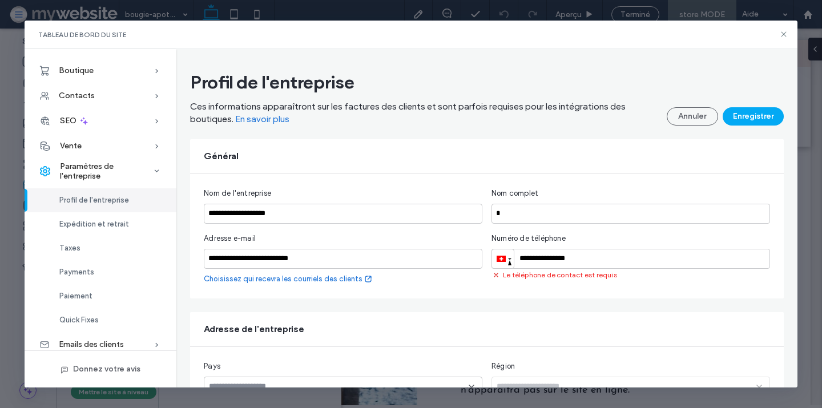
click at [598, 255] on input "**********" at bounding box center [631, 259] width 279 height 20
paste input "tel"
type input "**********"
click at [617, 298] on div "**********" at bounding box center [487, 236] width 594 height 124
click at [533, 256] on input "**********" at bounding box center [631, 259] width 279 height 20
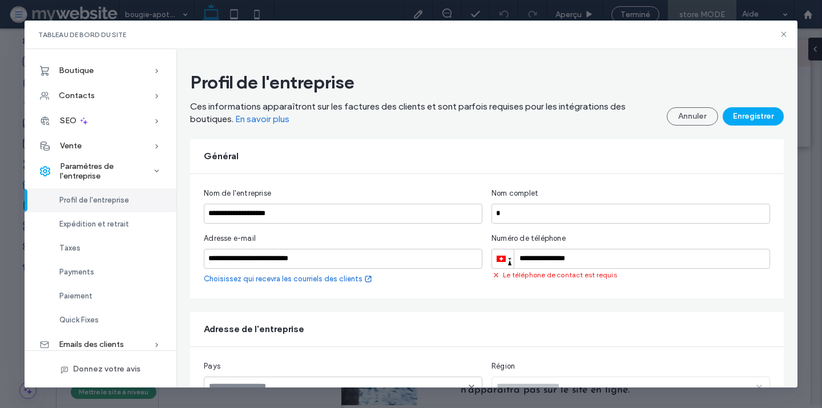
click at [535, 277] on span "Le téléphone de contact est requis" at bounding box center [560, 275] width 114 height 10
click at [533, 256] on input "**********" at bounding box center [631, 259] width 279 height 20
click at [597, 238] on div "Numéro de téléphone" at bounding box center [631, 238] width 279 height 11
click at [779, 112] on button "Enregistrer" at bounding box center [753, 116] width 61 height 18
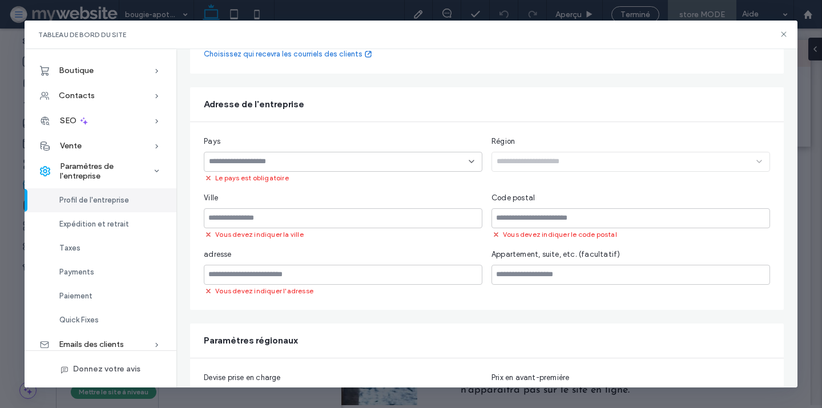
click at [356, 165] on input at bounding box center [339, 161] width 260 height 9
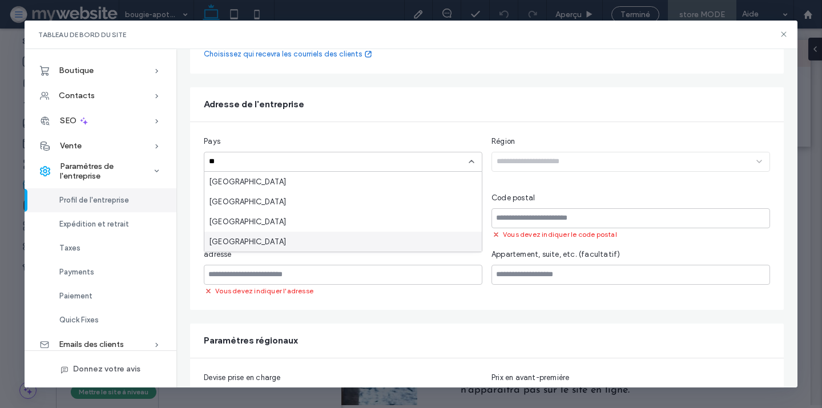
type input "**"
click at [254, 237] on div "Switzerland" at bounding box center [343, 242] width 278 height 20
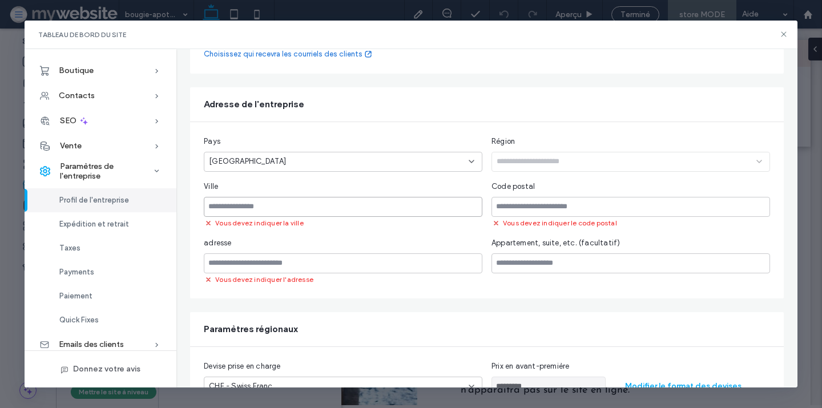
click at [251, 210] on input "text" at bounding box center [343, 207] width 279 height 20
type input "******"
click at [549, 207] on input "text" at bounding box center [631, 207] width 279 height 20
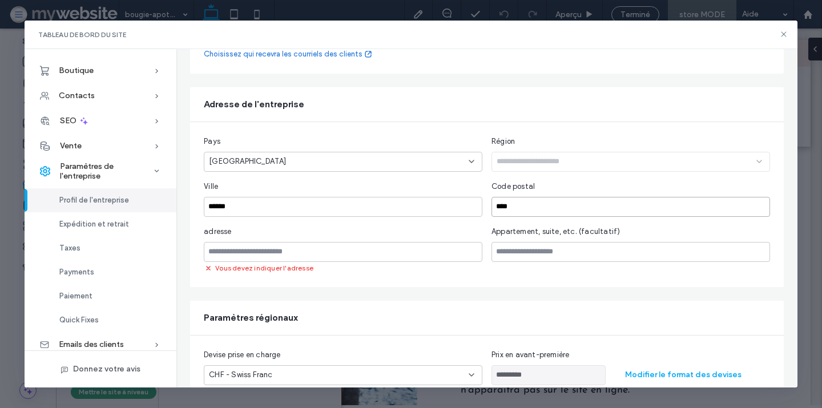
type input "****"
click at [349, 207] on input "******" at bounding box center [343, 207] width 279 height 20
type input "*******"
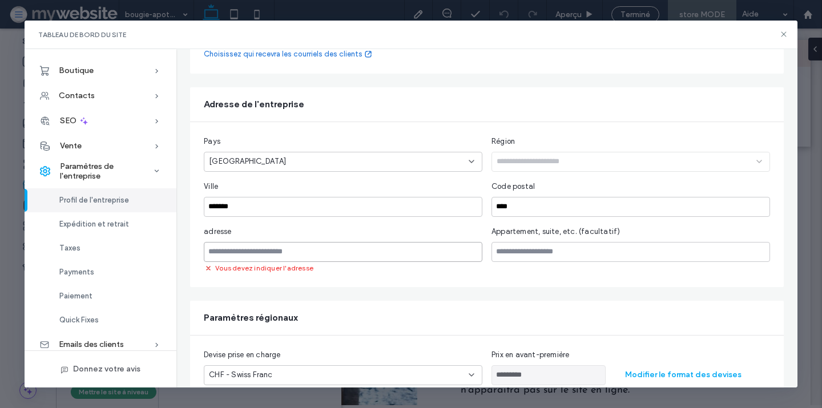
click at [308, 251] on input "text" at bounding box center [343, 252] width 279 height 20
click at [331, 250] on input "text" at bounding box center [343, 252] width 279 height 20
paste input "**********"
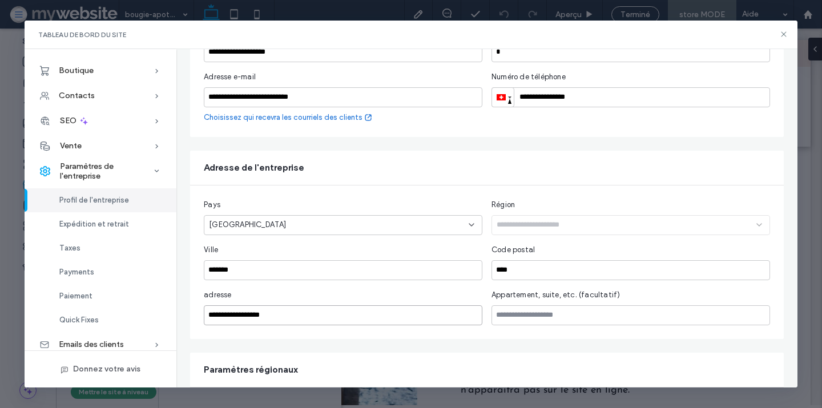
scroll to position [0, 0]
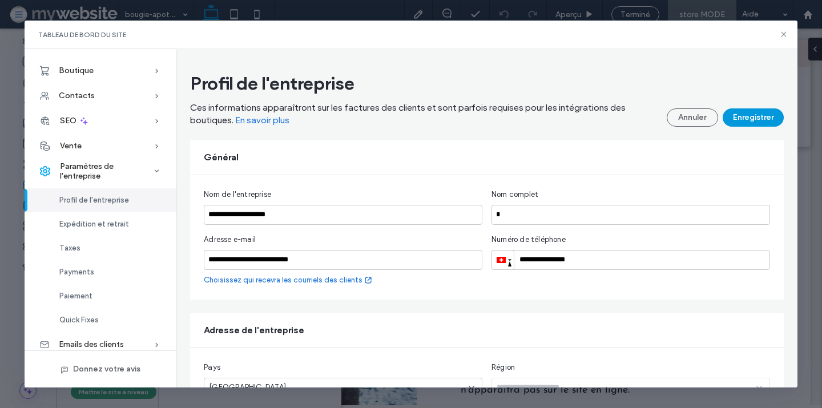
type input "**********"
click at [740, 123] on button "Enregistrer" at bounding box center [753, 117] width 61 height 18
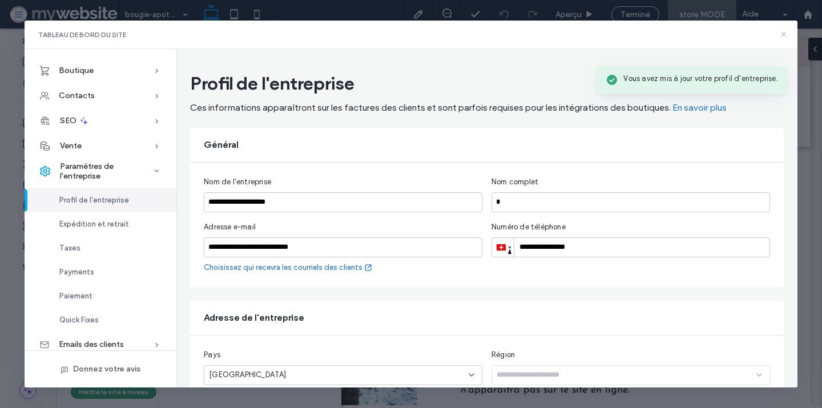
click at [784, 33] on icon at bounding box center [783, 34] width 9 height 9
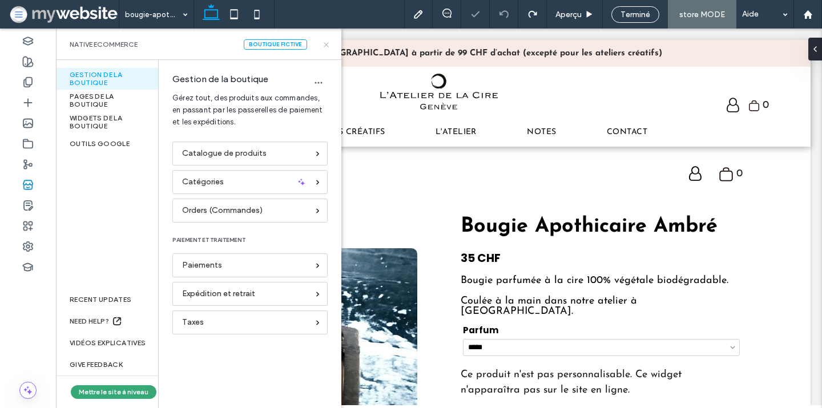
click at [329, 45] on icon at bounding box center [326, 45] width 9 height 9
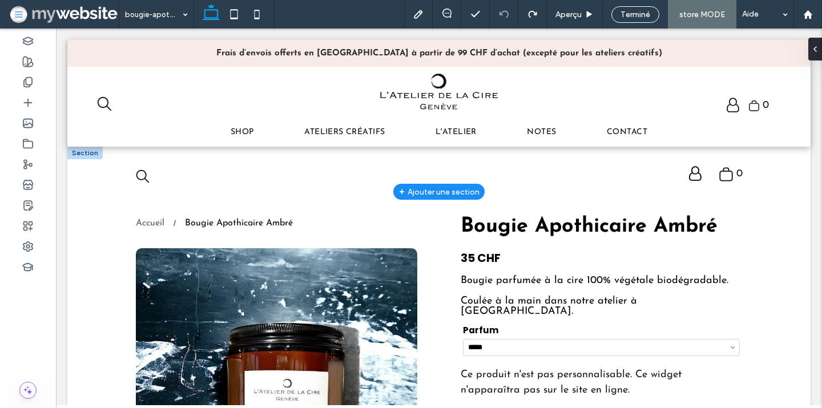
click at [95, 156] on div at bounding box center [84, 153] width 35 height 13
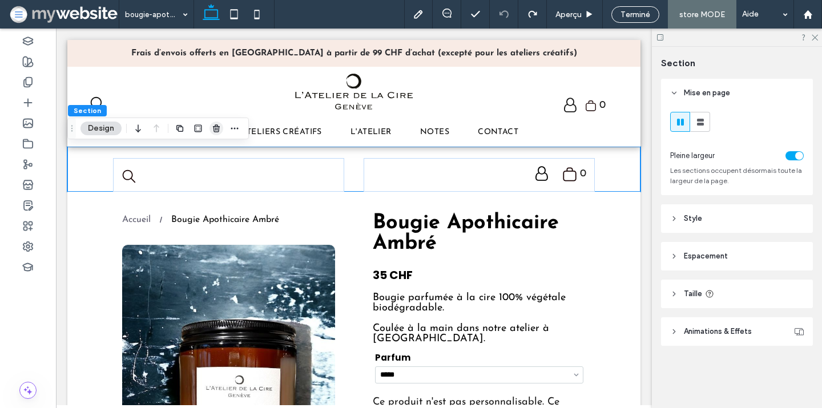
click at [216, 130] on use "button" at bounding box center [216, 127] width 7 height 7
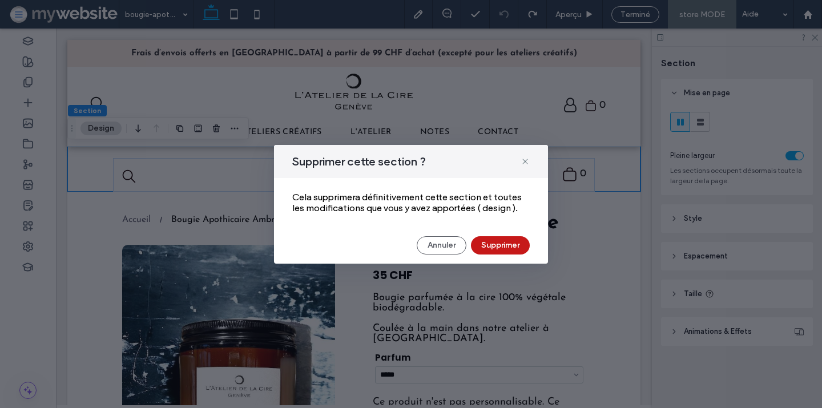
click at [510, 243] on button "Supprimer" at bounding box center [500, 245] width 59 height 18
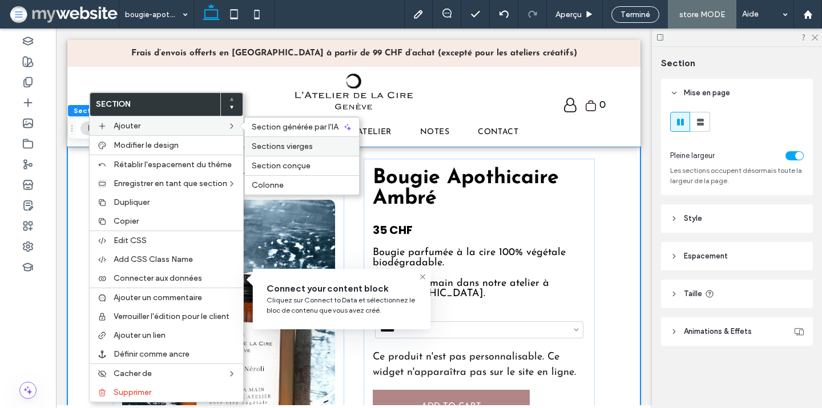
click at [296, 142] on span "Sections vierges" at bounding box center [282, 147] width 61 height 10
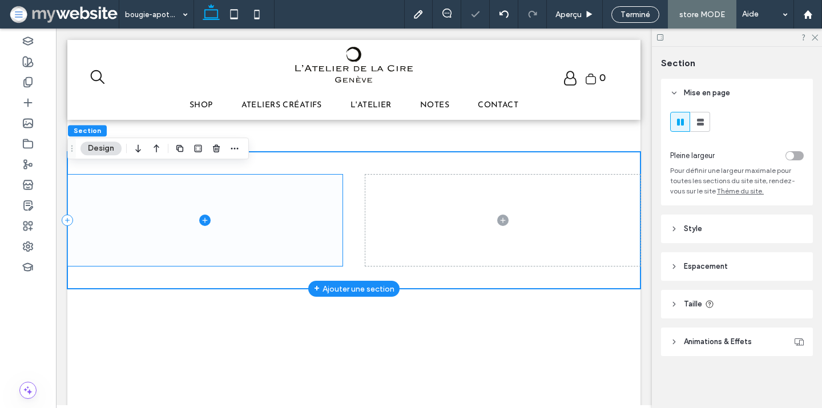
scroll to position [465, 0]
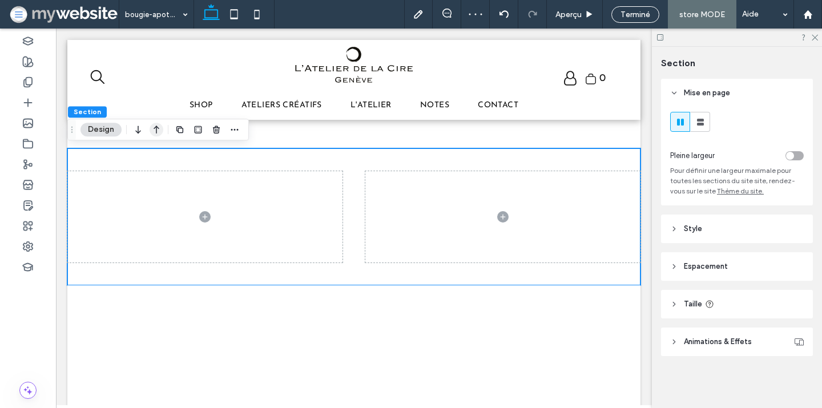
click at [156, 128] on use "button" at bounding box center [157, 130] width 6 height 8
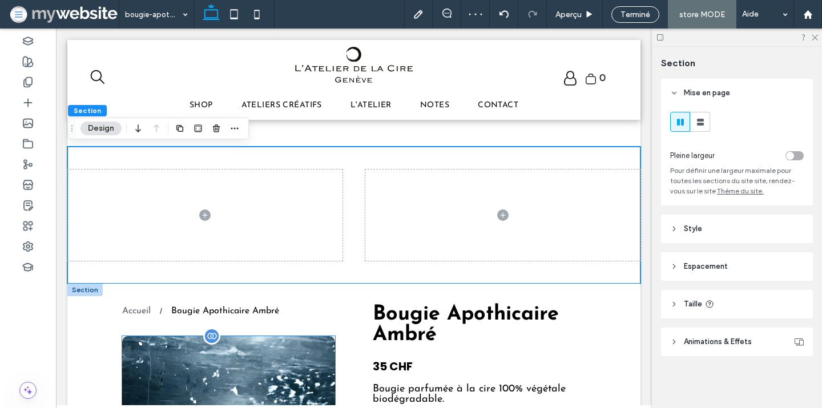
scroll to position [0, 0]
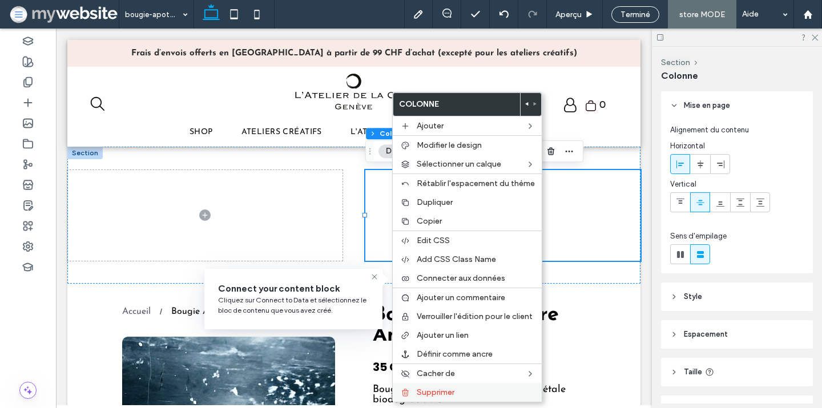
click at [453, 393] on span "Supprimer" at bounding box center [436, 393] width 38 height 10
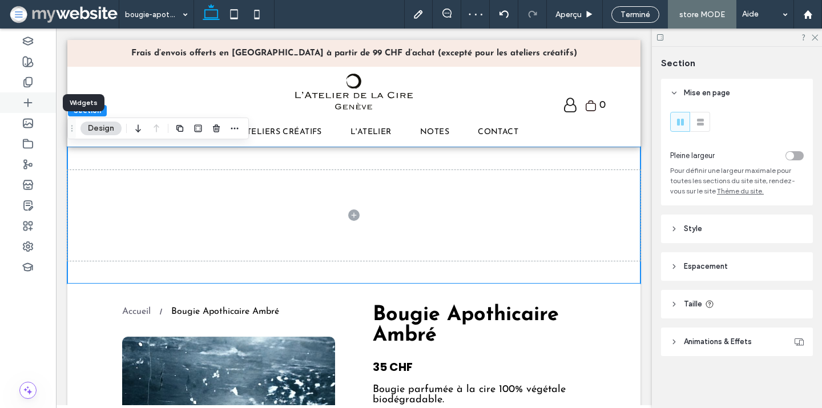
click at [25, 101] on icon at bounding box center [27, 102] width 11 height 11
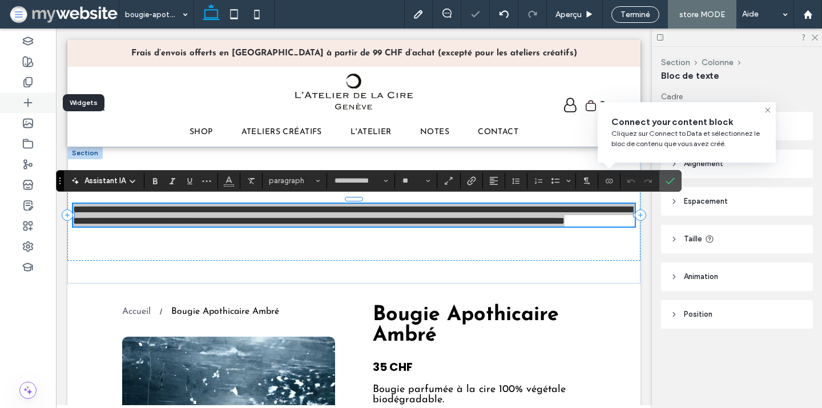
click at [26, 104] on icon at bounding box center [27, 102] width 11 height 11
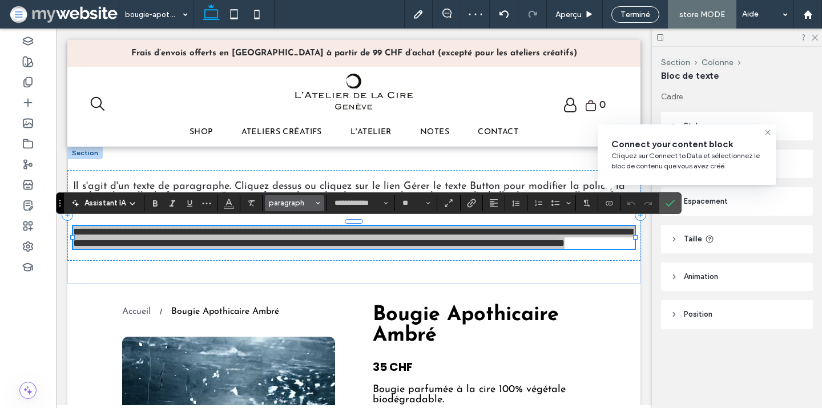
click at [306, 200] on span "paragraph" at bounding box center [291, 203] width 45 height 9
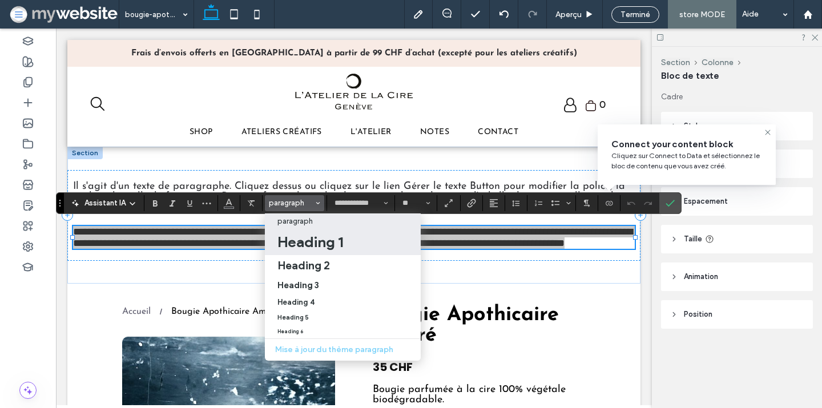
click at [306, 245] on h1 "Heading 1" at bounding box center [311, 242] width 66 height 18
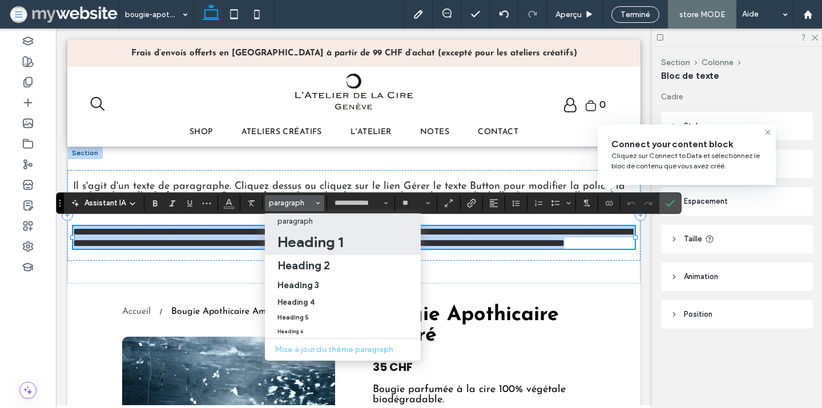
type input "**"
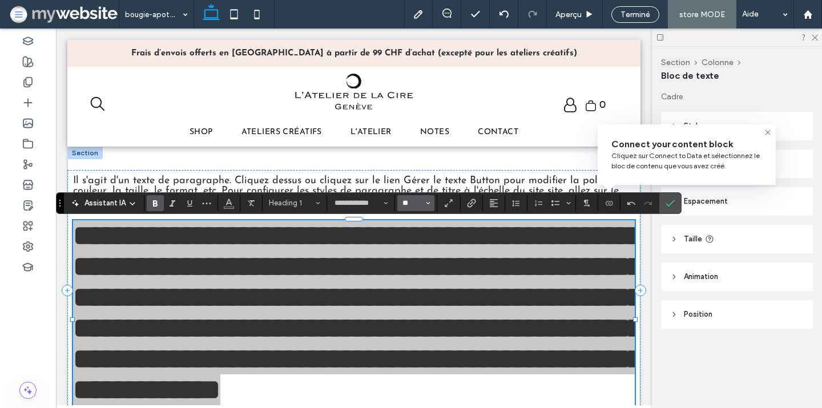
click at [405, 205] on input "**" at bounding box center [412, 203] width 22 height 9
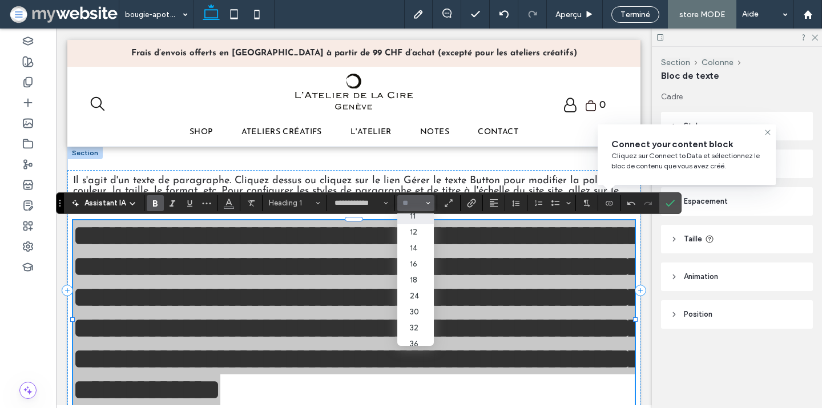
scroll to position [58, 0]
click at [416, 296] on label "24" at bounding box center [415, 292] width 37 height 16
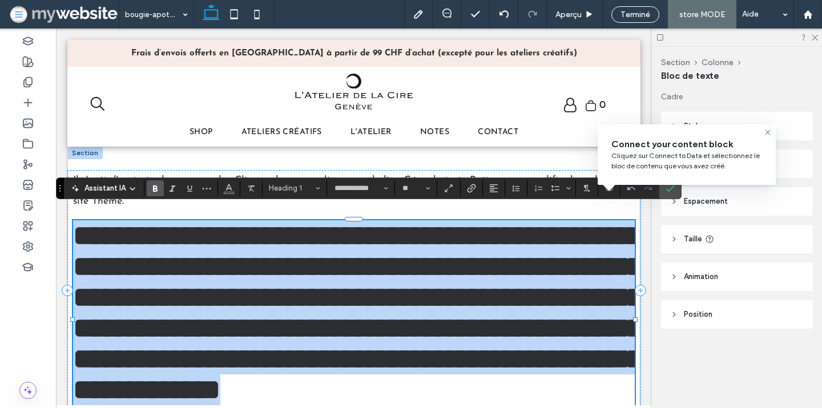
type input "**"
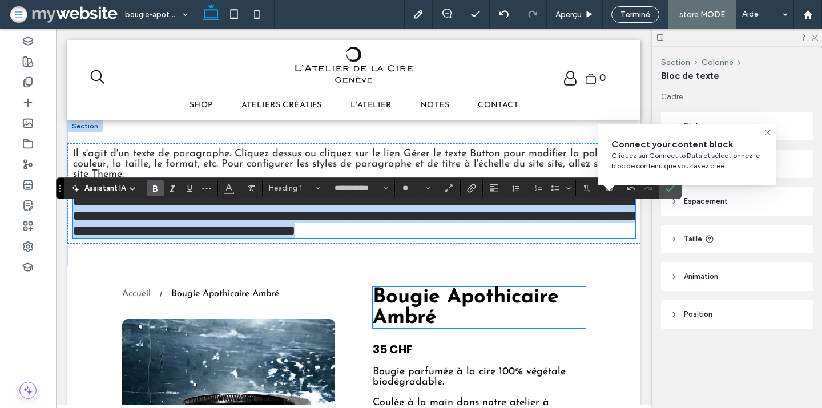
scroll to position [15, 0]
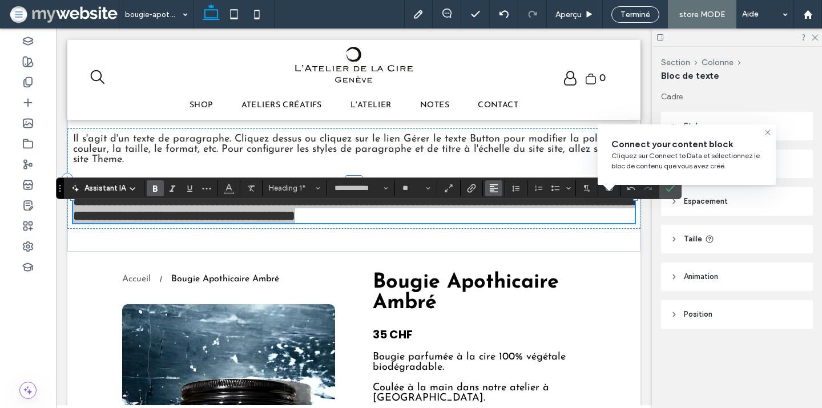
click at [497, 193] on span "Alignement" at bounding box center [493, 188] width 9 height 15
click at [507, 223] on icon "ui.textEditor.alignment.center" at bounding box center [502, 223] width 9 height 9
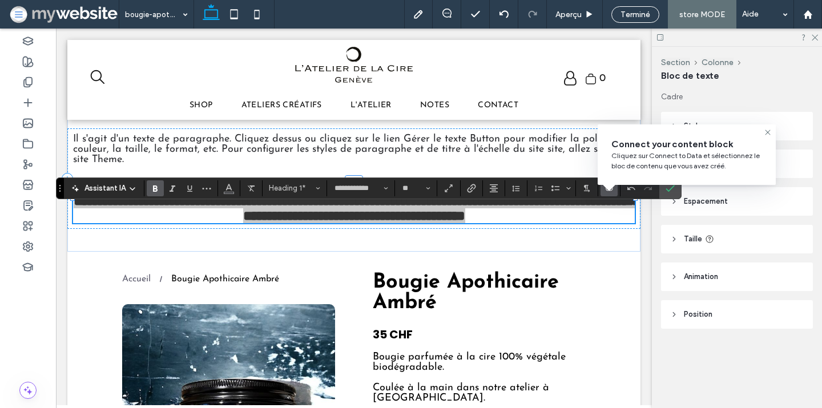
click at [610, 192] on icon "Connecter aux données" at bounding box center [609, 188] width 9 height 9
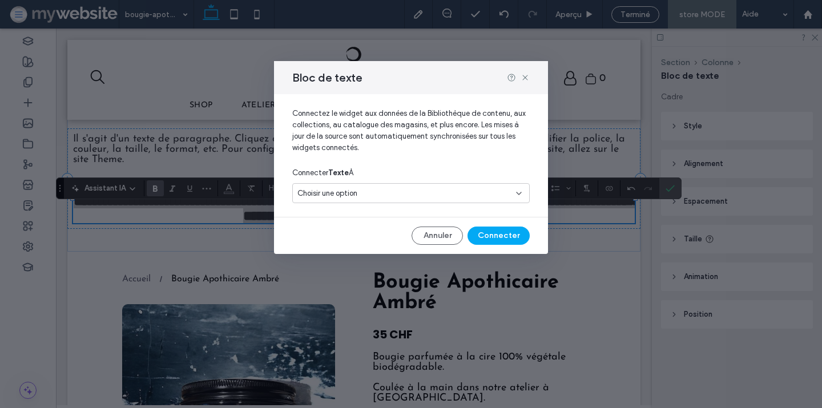
click at [383, 199] on div "Choisir une option" at bounding box center [411, 193] width 238 height 20
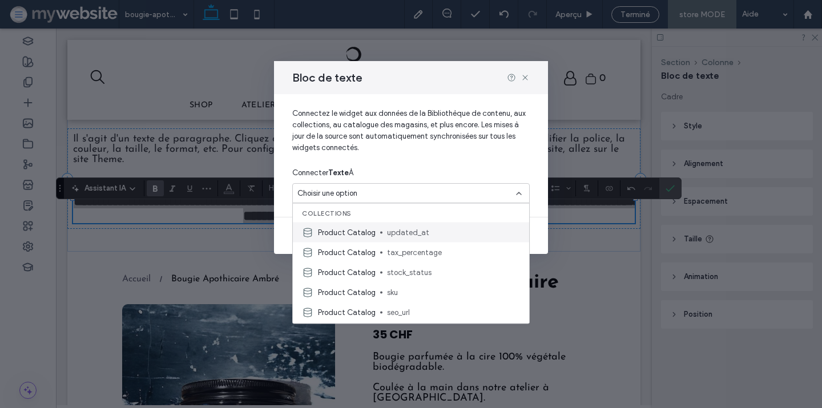
scroll to position [0, 0]
click at [524, 76] on use at bounding box center [524, 77] width 5 height 5
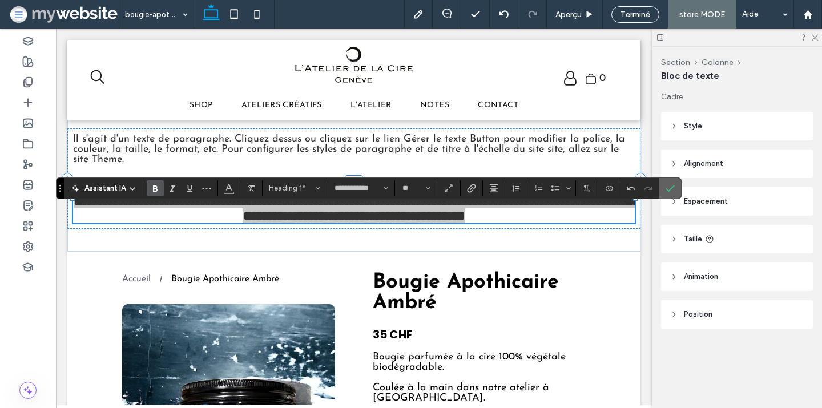
click at [666, 182] on span "Confirmer" at bounding box center [668, 188] width 5 height 21
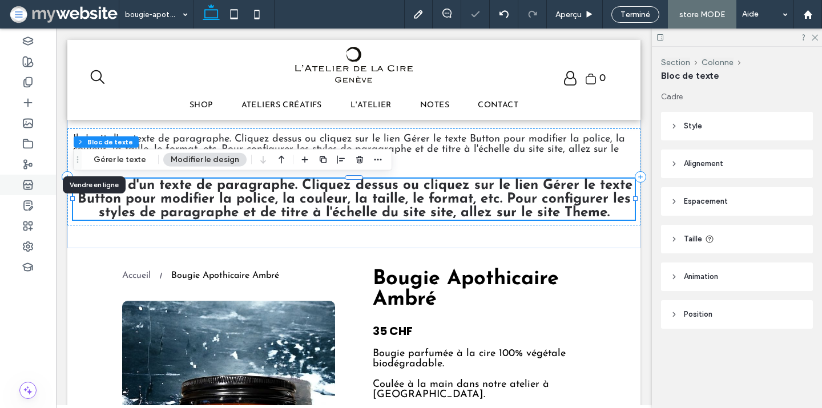
click at [18, 184] on div at bounding box center [28, 185] width 56 height 21
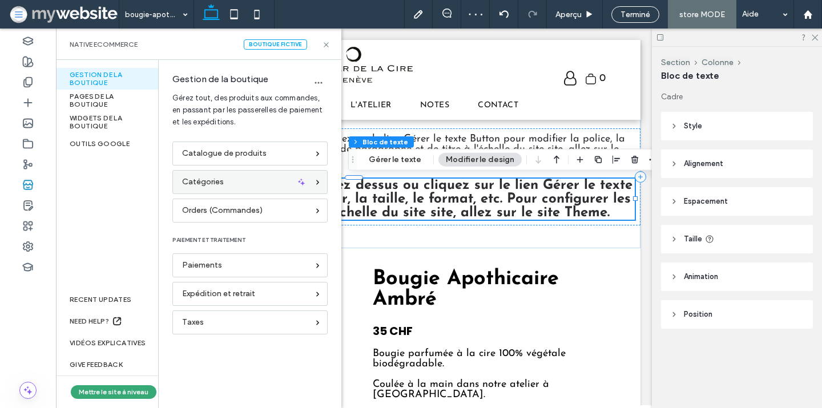
click at [214, 177] on span "Catégories" at bounding box center [203, 182] width 42 height 13
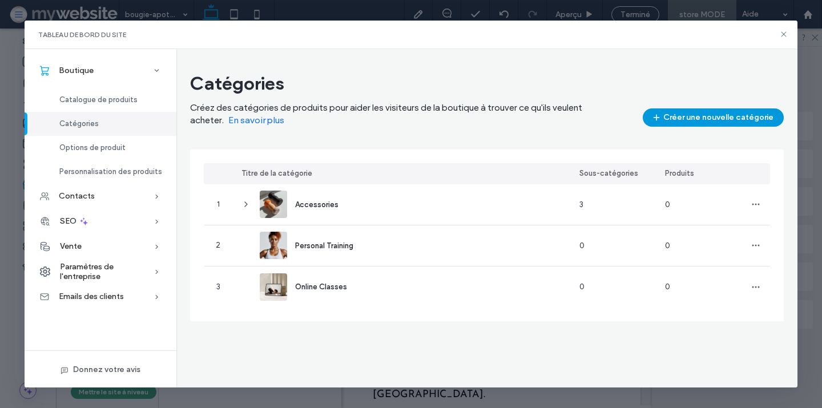
click at [693, 114] on button "Créer une nouvelle catégorie" at bounding box center [713, 117] width 141 height 18
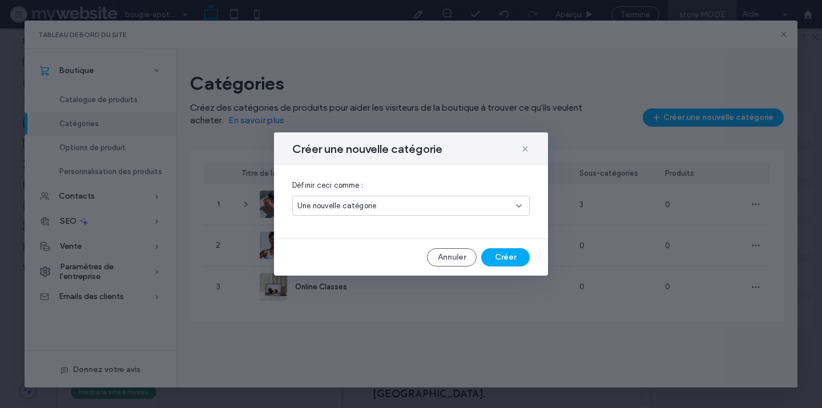
click at [352, 205] on span "Une nouvelle catégorie" at bounding box center [337, 205] width 79 height 11
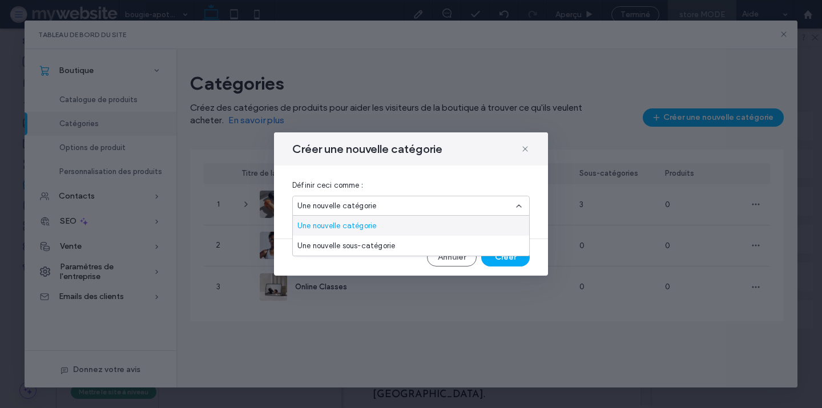
click at [342, 220] on div "Une nouvelle catégorie" at bounding box center [411, 226] width 236 height 20
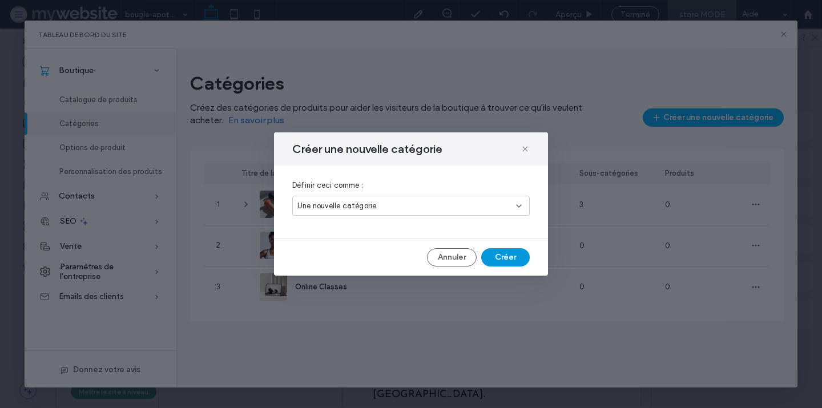
click at [511, 260] on button "Créer" at bounding box center [505, 257] width 49 height 18
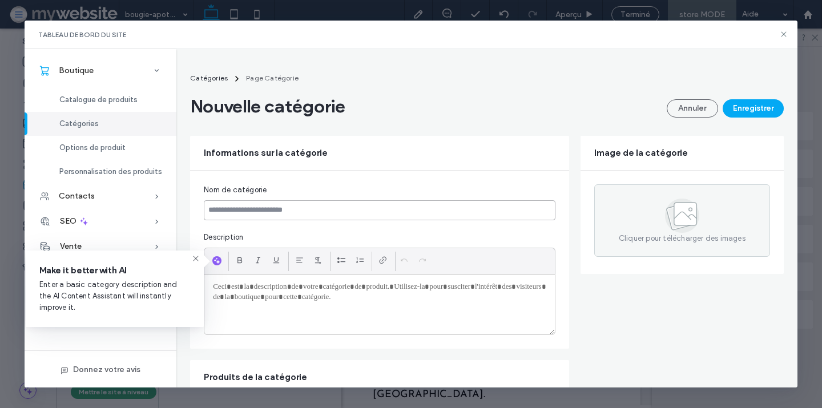
click at [297, 205] on input at bounding box center [380, 210] width 352 height 20
paste input "**********"
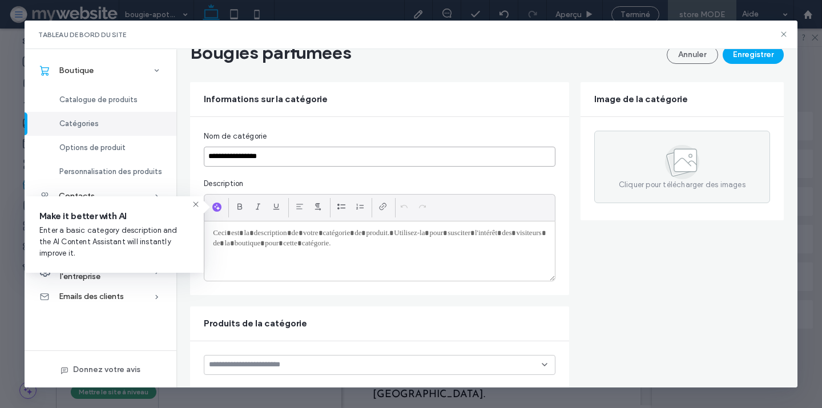
scroll to position [54, 0]
type input "**********"
click at [196, 204] on use at bounding box center [195, 204] width 5 height 5
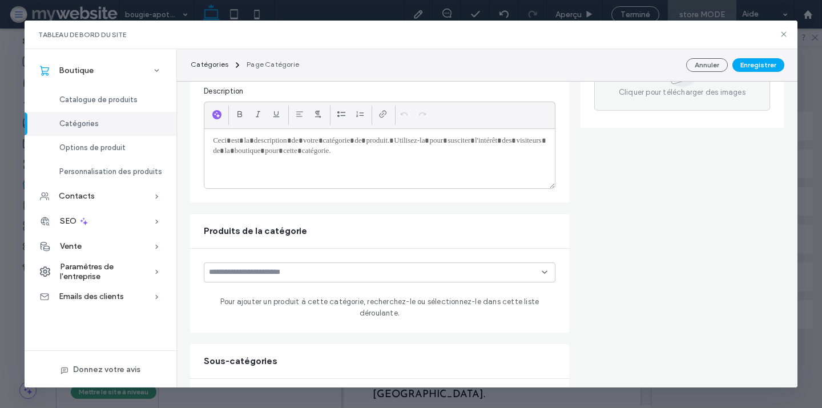
scroll to position [151, 0]
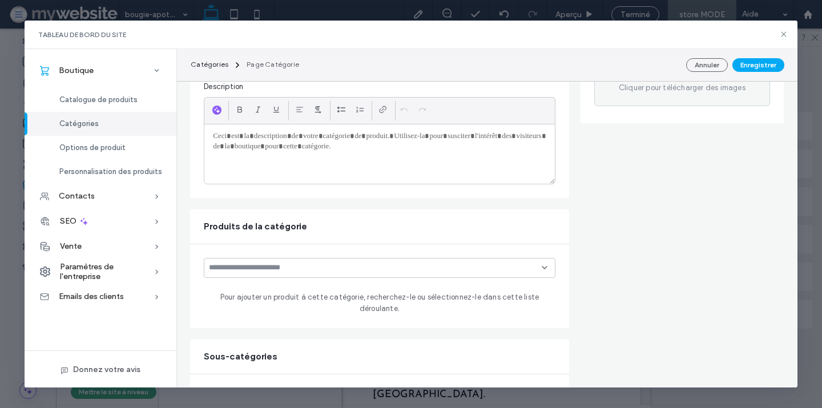
click at [218, 261] on div at bounding box center [380, 268] width 352 height 20
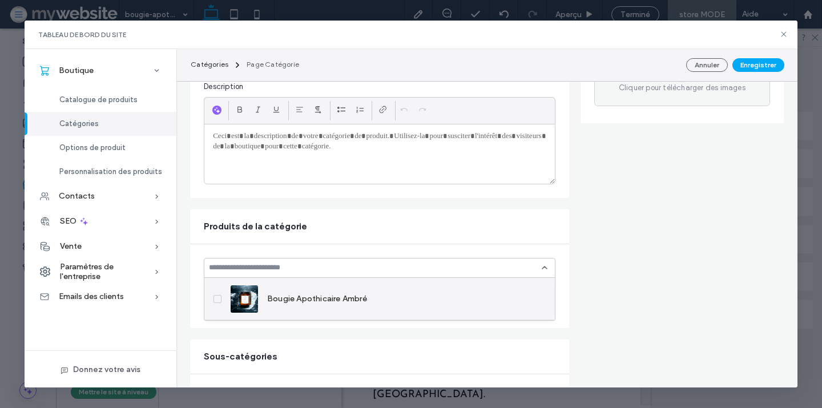
click at [233, 298] on img at bounding box center [244, 299] width 27 height 27
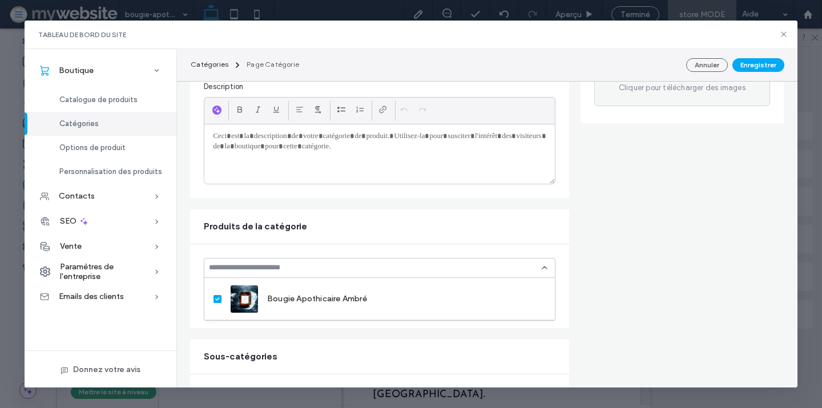
click at [190, 282] on div "Pour ajouter un produit à cette catégorie, recherchez-le ou sélectionnez-le dan…" at bounding box center [379, 286] width 379 height 84
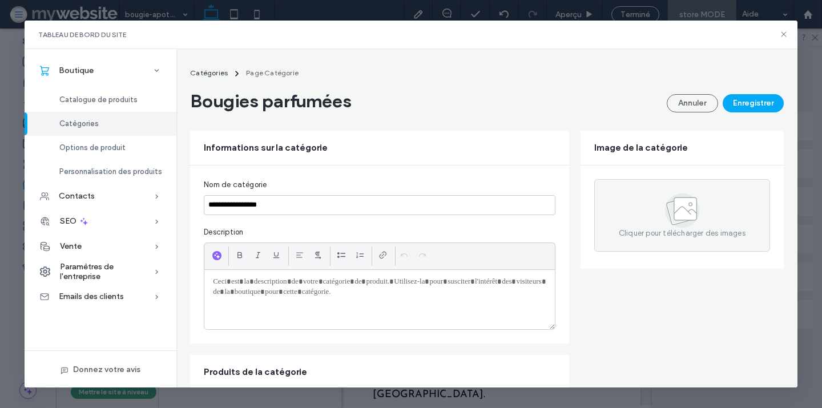
scroll to position [0, 0]
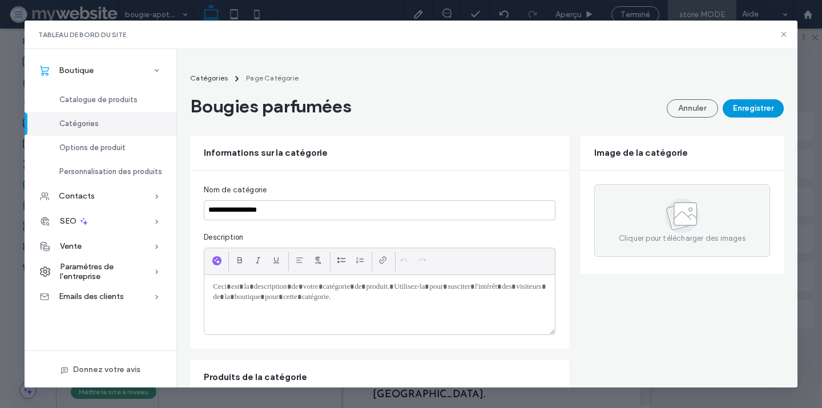
click at [747, 110] on button "Enregistrer" at bounding box center [753, 108] width 61 height 18
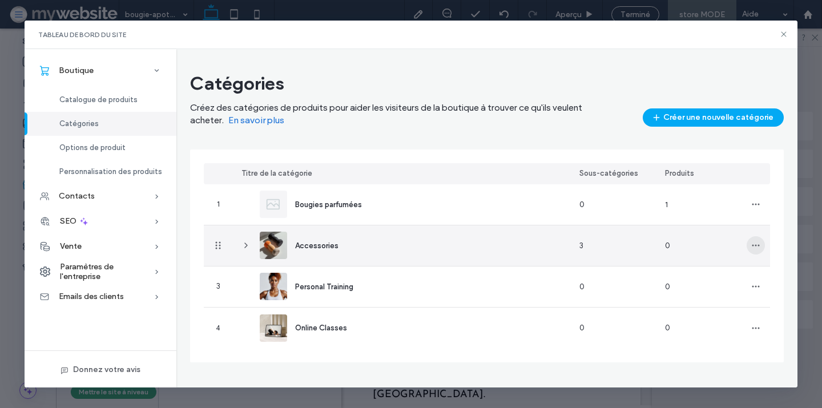
click at [749, 241] on span "button" at bounding box center [756, 245] width 18 height 18
click at [713, 300] on span "Supprimer une catégorie" at bounding box center [712, 297] width 86 height 11
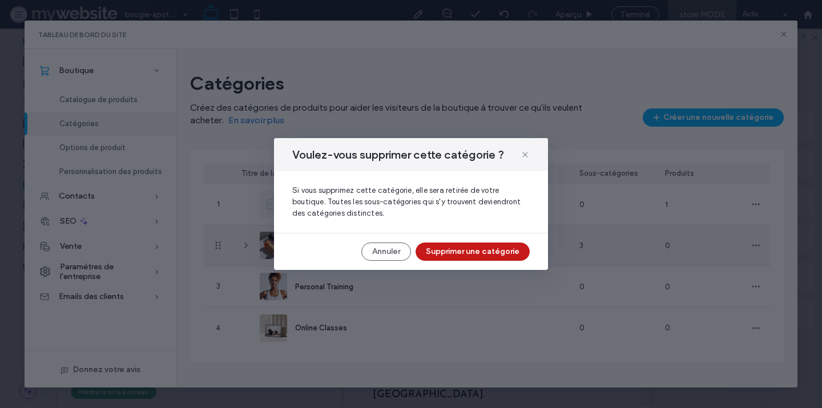
click at [506, 254] on button "Supprimer une catégorie" at bounding box center [473, 252] width 114 height 18
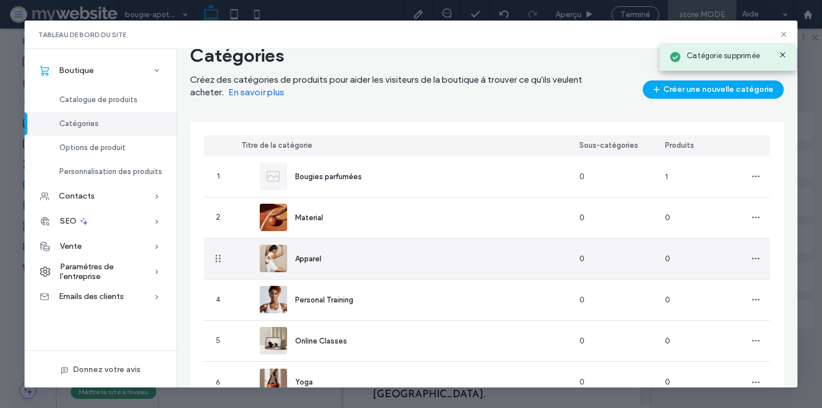
scroll to position [35, 0]
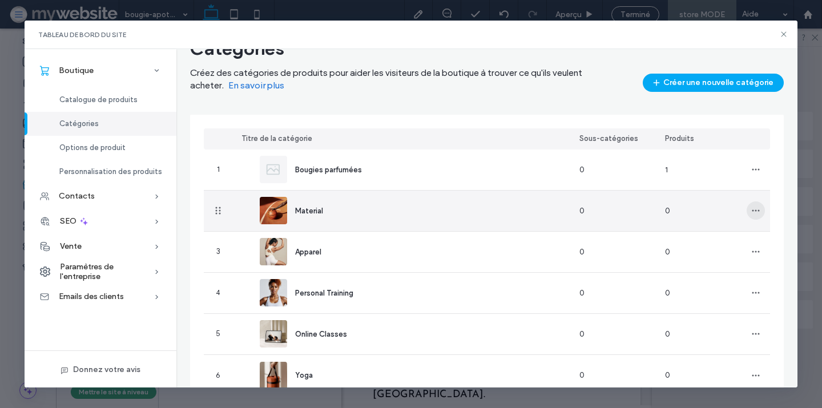
click at [758, 206] on span "button" at bounding box center [756, 211] width 18 height 18
click at [698, 260] on span "Supprimer une catégorie" at bounding box center [712, 262] width 86 height 11
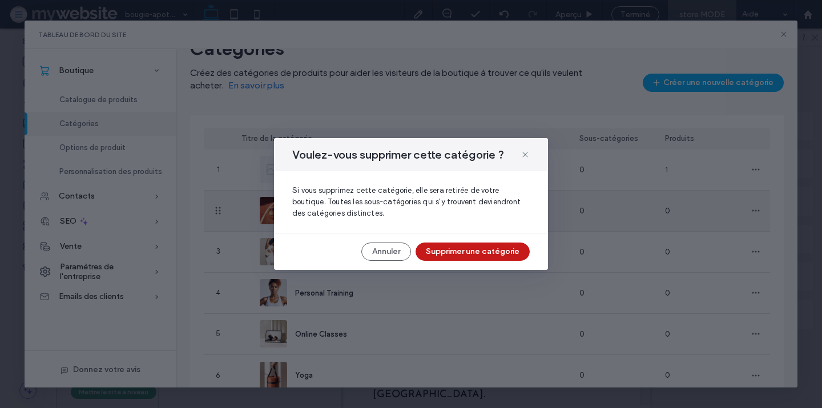
click at [497, 256] on button "Supprimer une catégorie" at bounding box center [473, 252] width 114 height 18
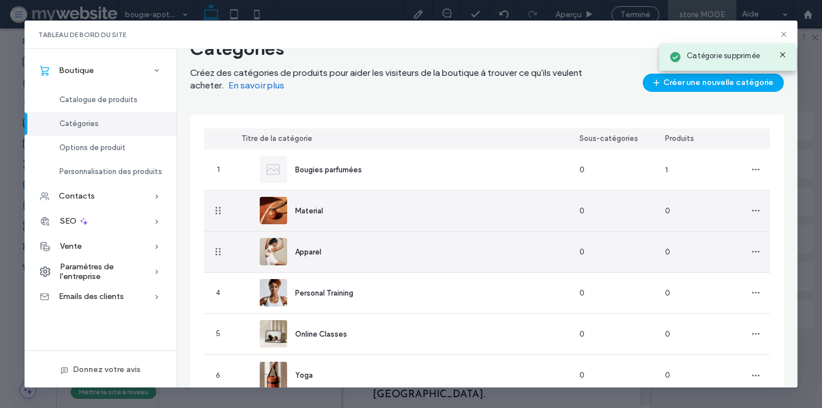
scroll to position [29, 0]
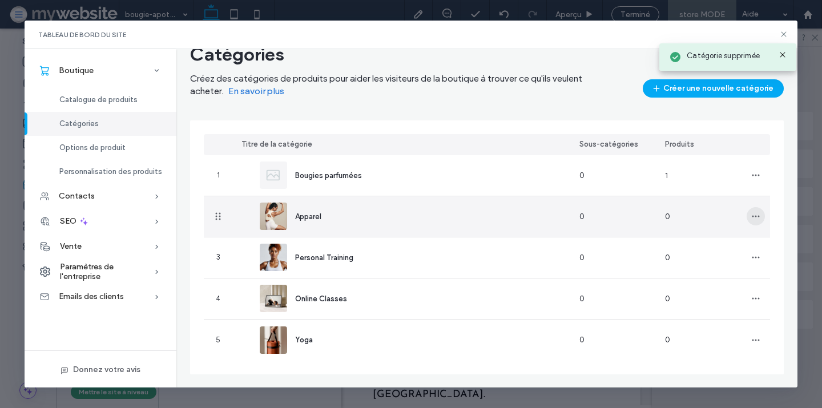
click at [757, 217] on icon "button" at bounding box center [755, 216] width 9 height 9
click at [688, 266] on span "Supprimer une catégorie" at bounding box center [712, 267] width 86 height 11
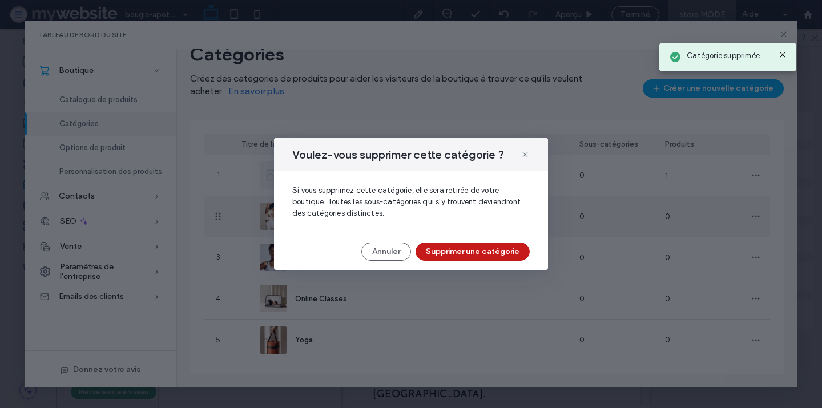
click at [482, 251] on button "Supprimer une catégorie" at bounding box center [473, 252] width 114 height 18
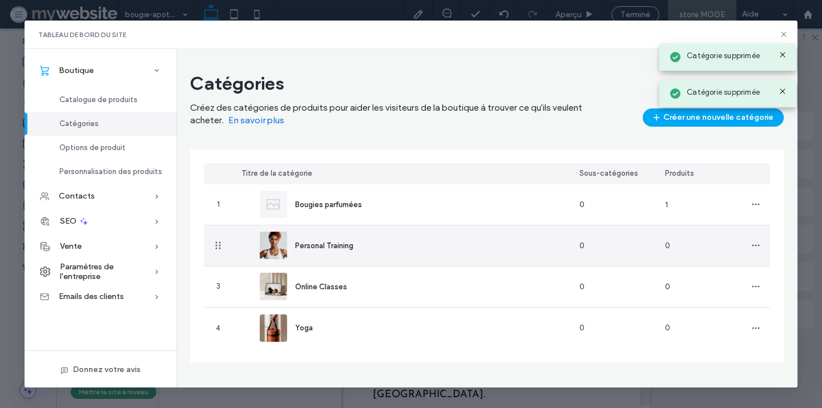
scroll to position [0, 0]
click at [762, 243] on span "button" at bounding box center [756, 245] width 18 height 18
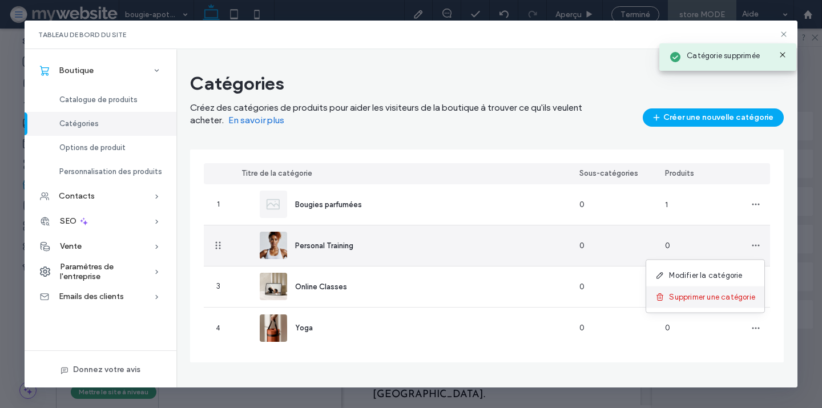
click at [668, 294] on span at bounding box center [663, 297] width 14 height 13
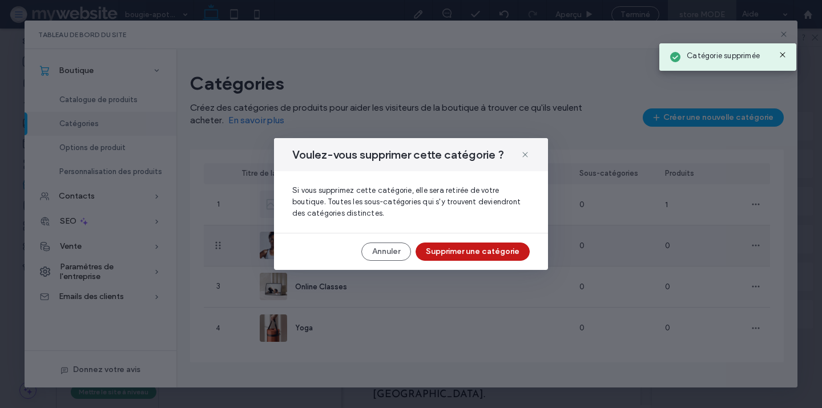
click at [500, 259] on button "Supprimer une catégorie" at bounding box center [473, 252] width 114 height 18
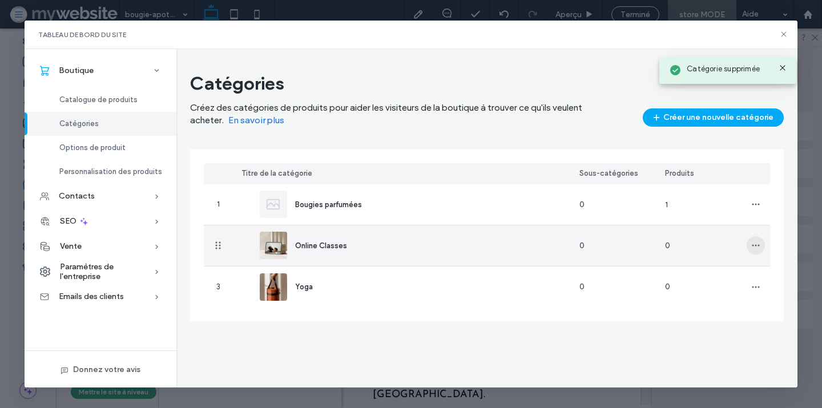
click at [758, 249] on icon "button" at bounding box center [755, 245] width 9 height 9
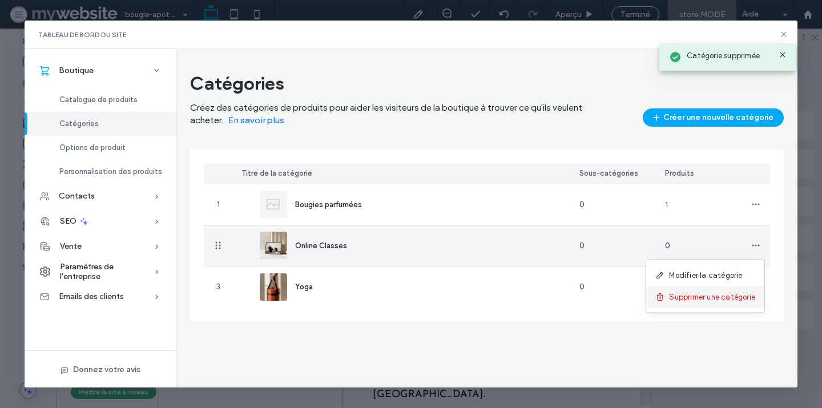
click at [680, 295] on span "Supprimer une catégorie" at bounding box center [712, 297] width 86 height 11
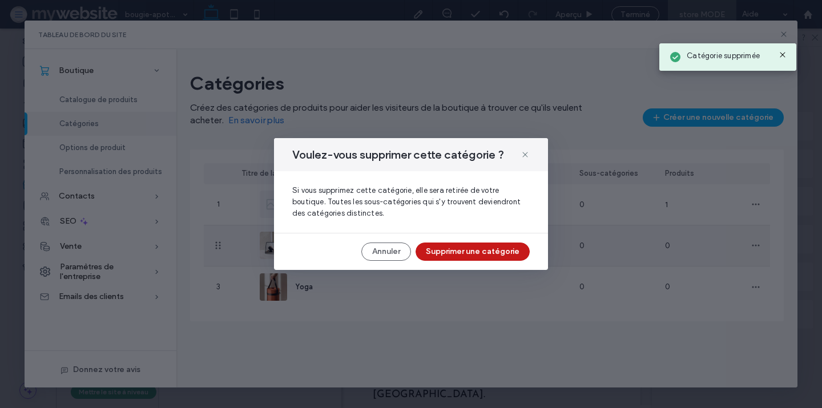
click at [505, 254] on button "Supprimer une catégorie" at bounding box center [473, 252] width 114 height 18
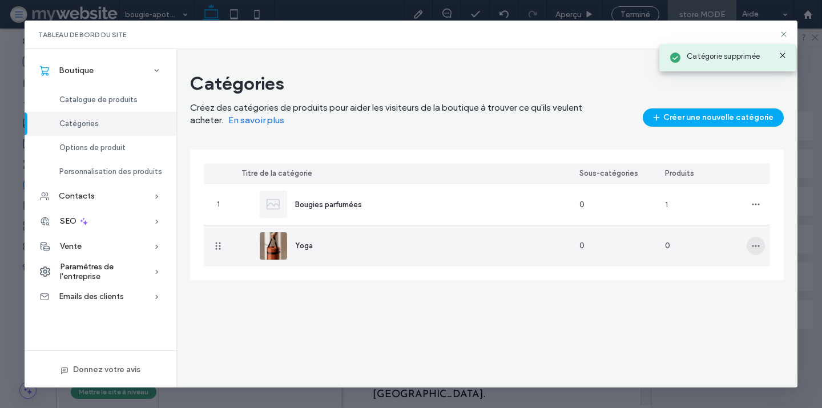
click at [754, 251] on span "button" at bounding box center [756, 246] width 18 height 18
click at [679, 303] on div "Supprimer une catégorie" at bounding box center [705, 298] width 118 height 22
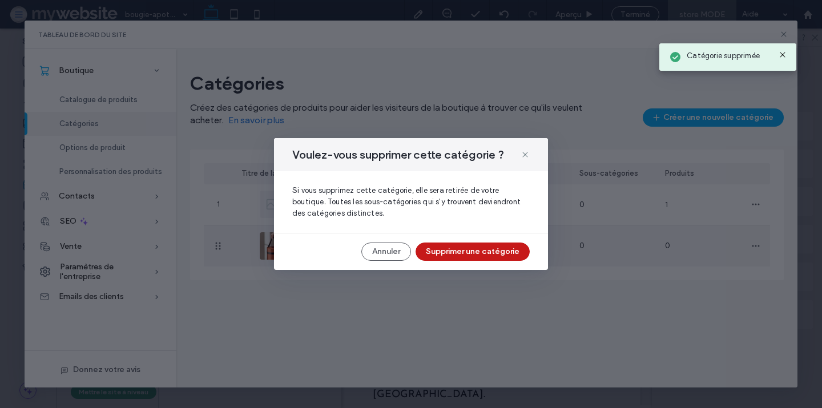
click at [443, 250] on button "Supprimer une catégorie" at bounding box center [473, 252] width 114 height 18
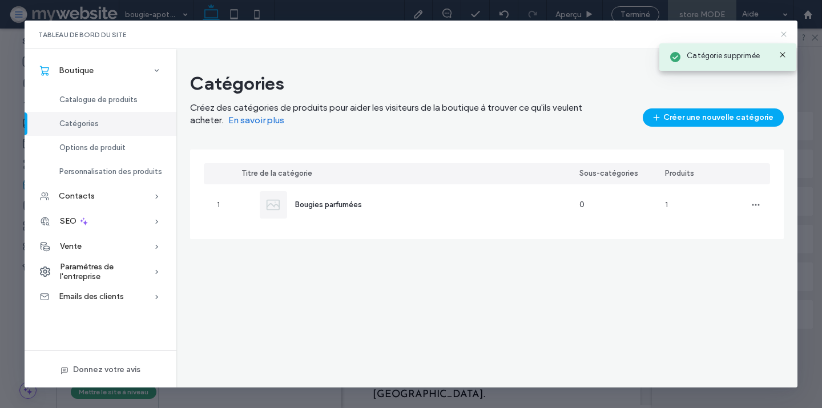
click at [783, 33] on icon at bounding box center [783, 34] width 9 height 9
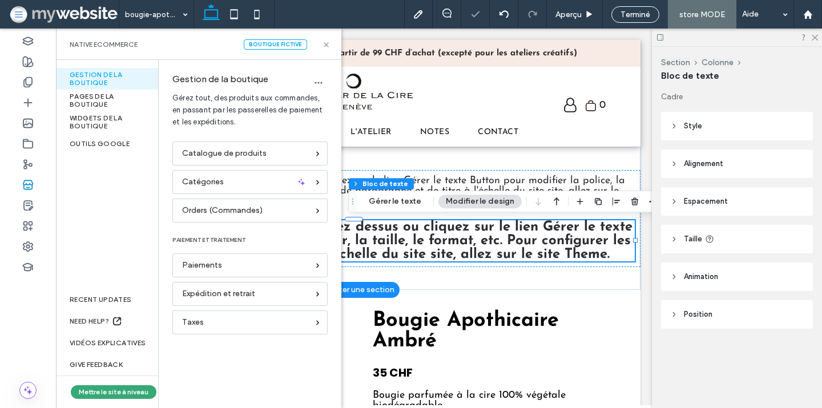
click at [413, 244] on span "Il s'agit d'un texte de paragraphe. Cliquez dessus ou cliquez sur le lien Gérer…" at bounding box center [353, 240] width 557 height 41
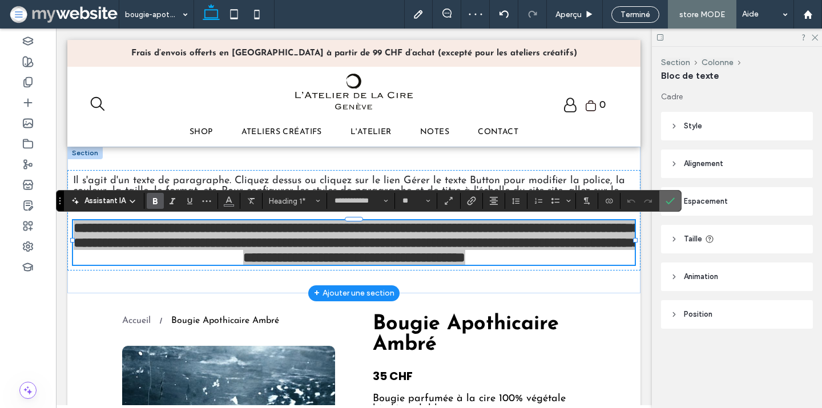
click at [670, 195] on span "Confirmer" at bounding box center [668, 201] width 5 height 21
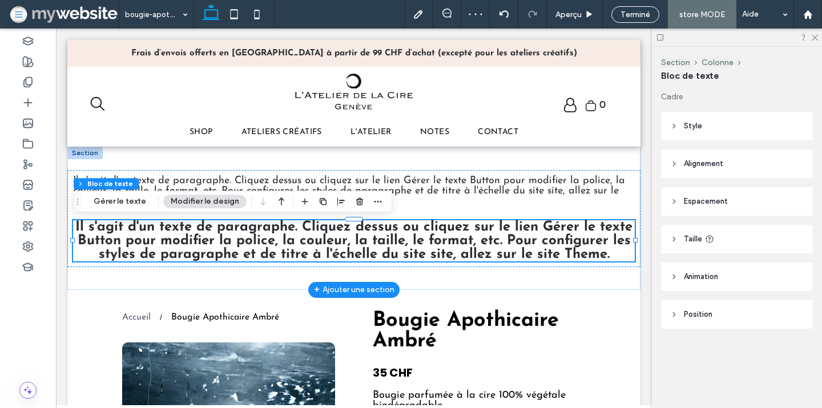
click at [491, 231] on span "Il s'agit d'un texte de paragraphe. Cliquez dessus ou cliquez sur le lien Gérer…" at bounding box center [353, 240] width 557 height 41
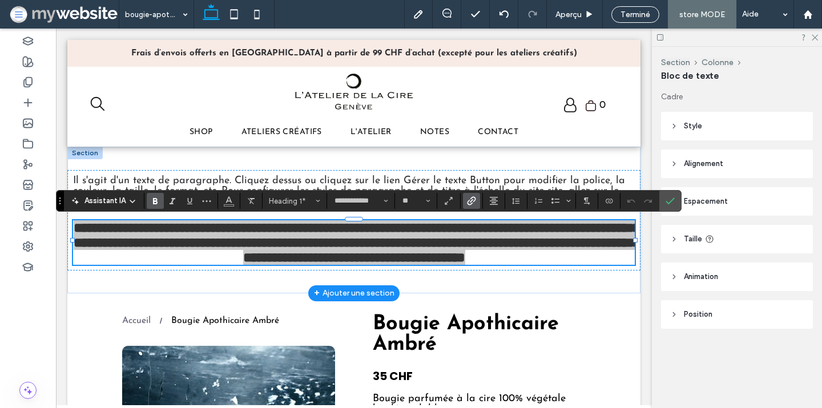
click at [465, 203] on label "Lien" at bounding box center [471, 201] width 17 height 16
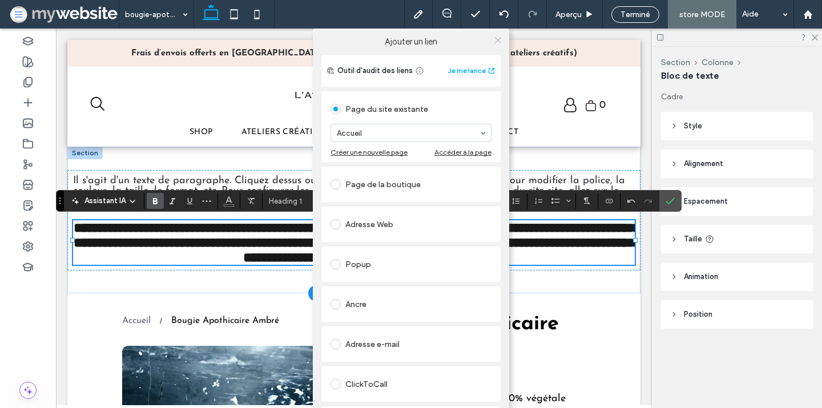
click at [494, 41] on icon at bounding box center [498, 40] width 9 height 9
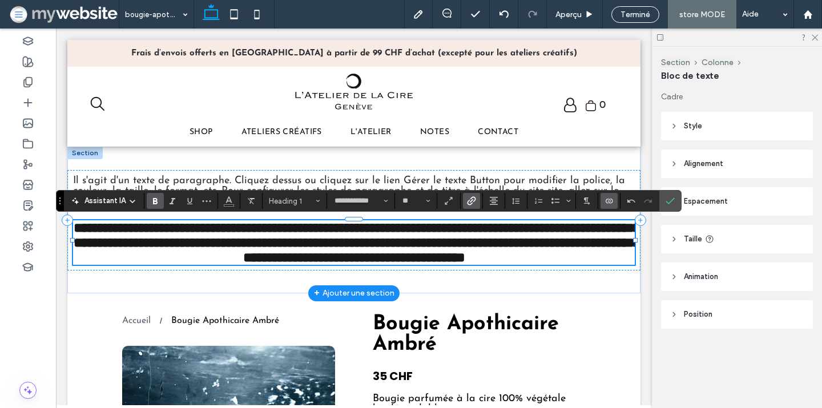
click at [608, 198] on icon "Connecter aux données" at bounding box center [609, 200] width 9 height 9
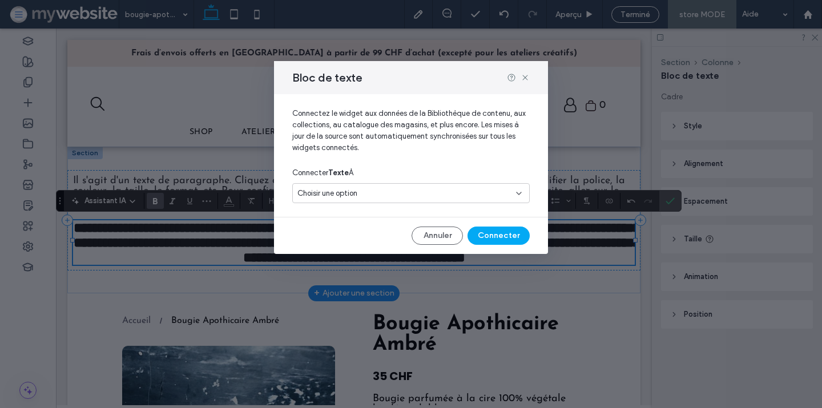
click at [401, 188] on div "Choisir une option" at bounding box center [405, 193] width 214 height 11
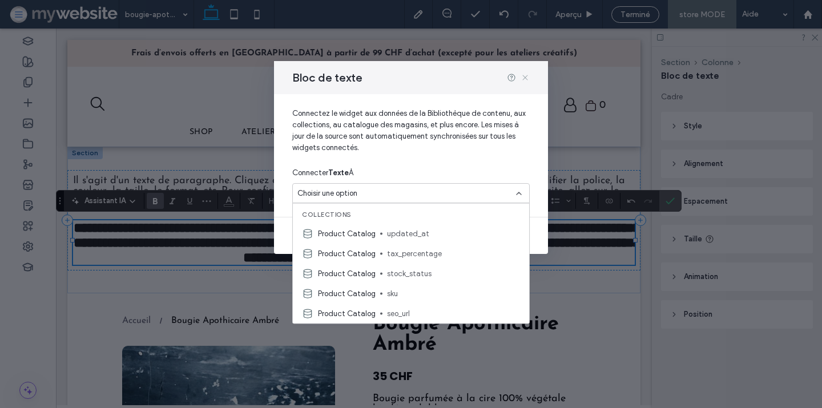
click at [526, 78] on icon at bounding box center [525, 77] width 9 height 9
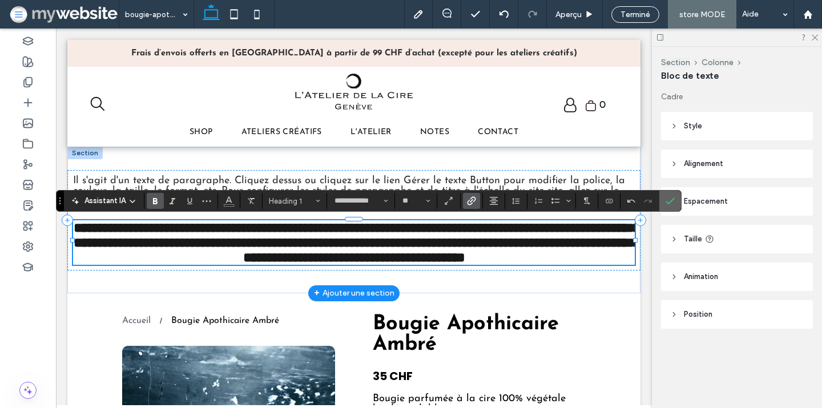
click at [669, 201] on icon "Confirmer" at bounding box center [670, 200] width 9 height 9
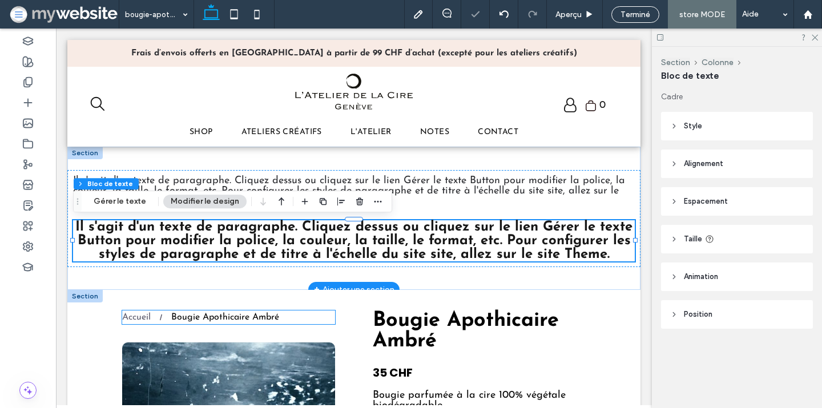
click at [248, 322] on div "Bougie Apothicaire Ambré" at bounding box center [225, 318] width 108 height 14
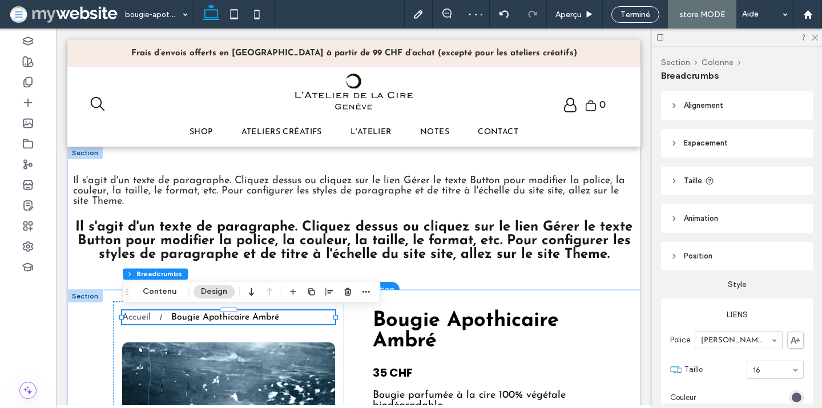
click at [258, 320] on div "Bougie Apothicaire Ambré" at bounding box center [225, 318] width 108 height 14
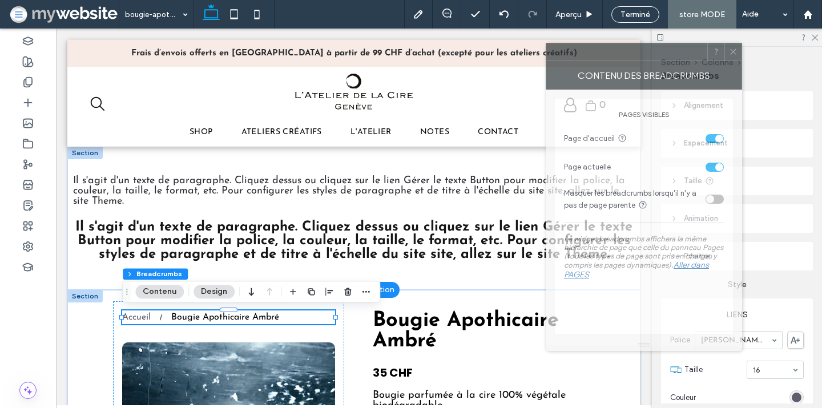
drag, startPoint x: 716, startPoint y: 62, endPoint x: 647, endPoint y: 54, distance: 68.9
click at [647, 54] on div at bounding box center [626, 51] width 161 height 17
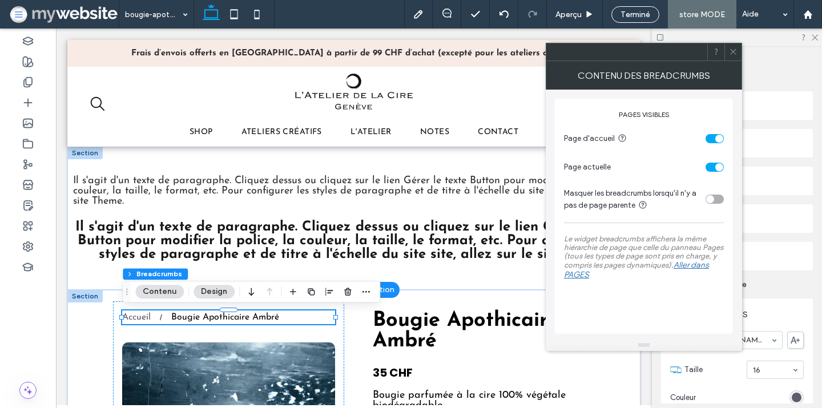
click at [714, 198] on div "toggle" at bounding box center [715, 199] width 18 height 9
click at [732, 51] on icon at bounding box center [733, 51] width 9 height 9
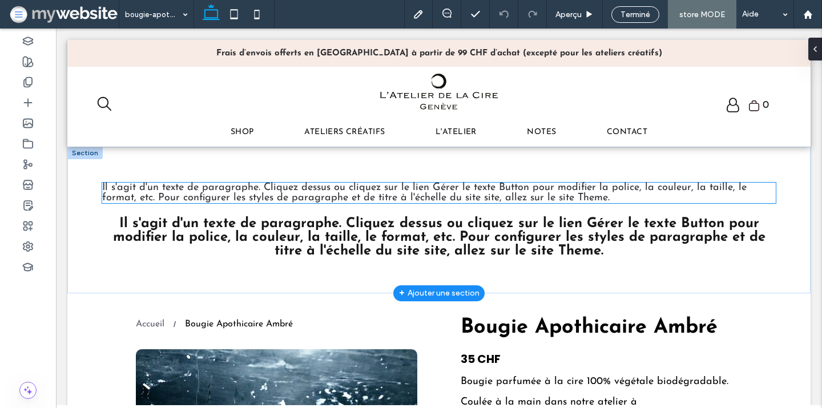
click at [303, 195] on span "Il s'agit d'un texte de paragraphe. Cliquez dessus ou cliquez sur le lien Gérer…" at bounding box center [424, 193] width 645 height 21
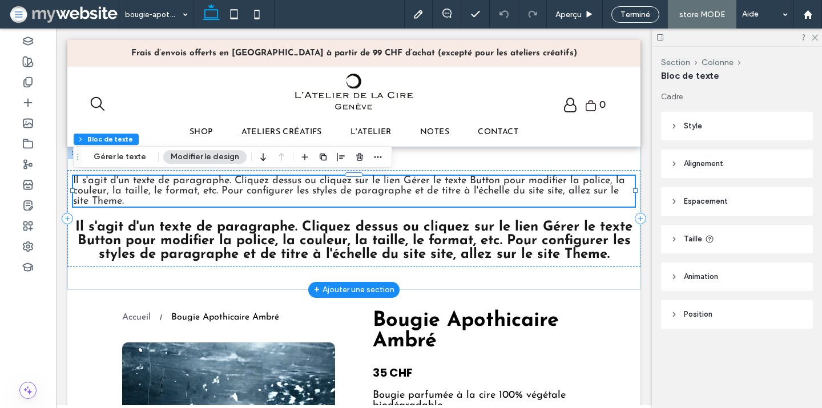
click at [303, 195] on span "Il s'agit d'un texte de paragraphe. Cliquez dessus ou cliquez sur le lien Gérer…" at bounding box center [349, 191] width 552 height 31
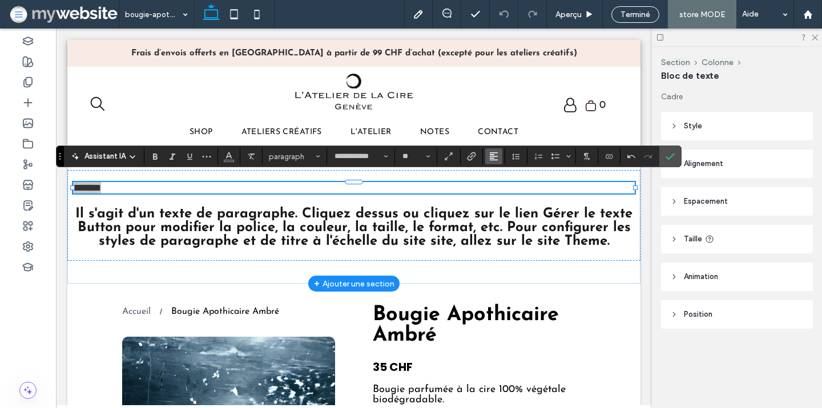
click at [496, 157] on icon "Alignement" at bounding box center [493, 156] width 9 height 9
click at [504, 188] on use "ui.textEditor.alignment.center" at bounding box center [503, 192] width 8 height 8
click at [363, 154] on input "**********" at bounding box center [357, 156] width 49 height 9
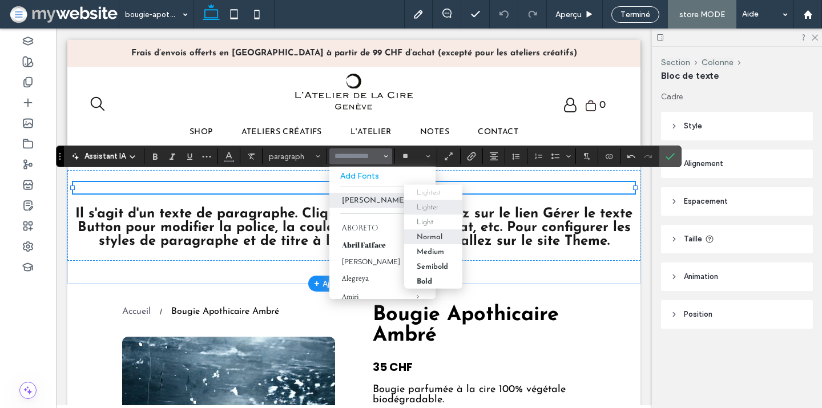
click at [423, 203] on div "Lighter" at bounding box center [428, 206] width 22 height 7
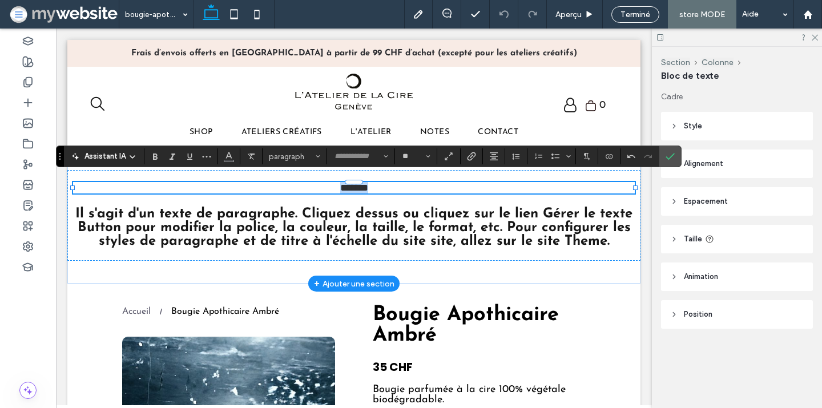
type input "**********"
click at [669, 152] on icon "Confirmer" at bounding box center [670, 156] width 9 height 9
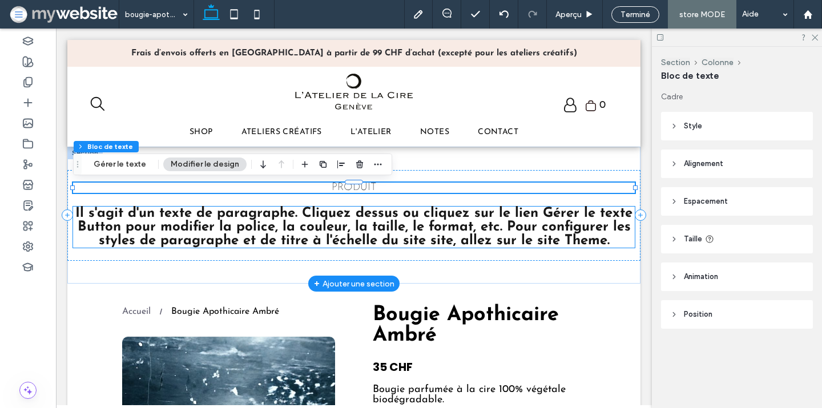
click at [387, 214] on link "Il s'agit d'un texte de paragraphe. Cliquez dessus ou cliquez sur le lien Gérer…" at bounding box center [353, 227] width 557 height 41
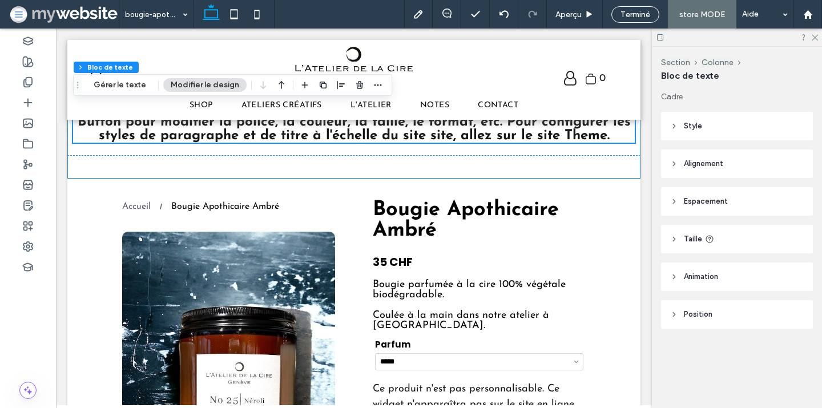
scroll to position [79, 0]
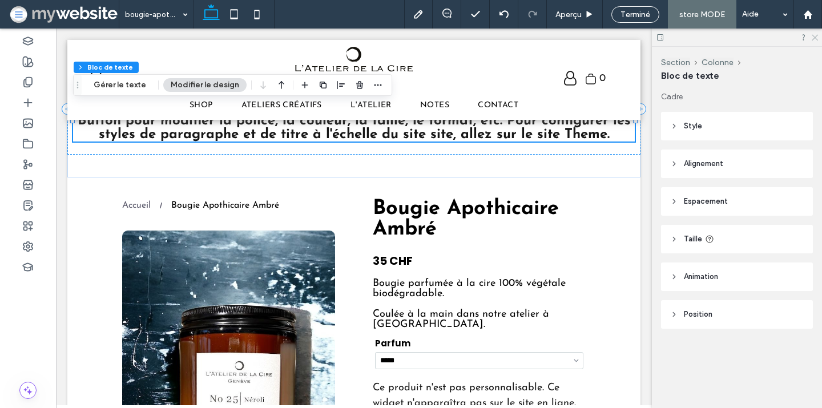
click at [816, 39] on icon at bounding box center [814, 36] width 7 height 7
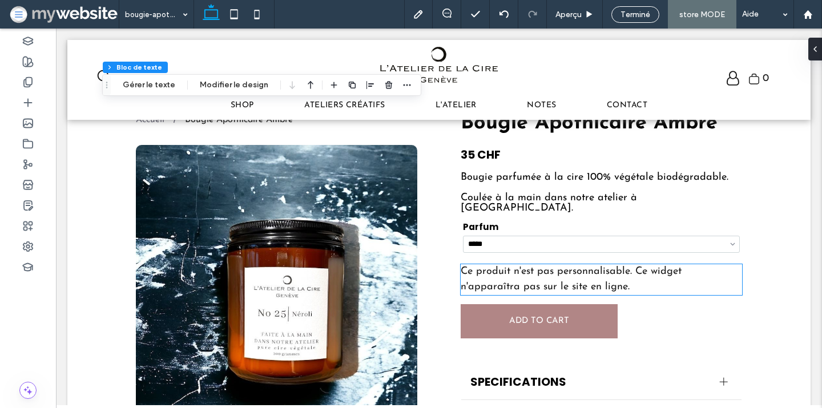
scroll to position [187, 0]
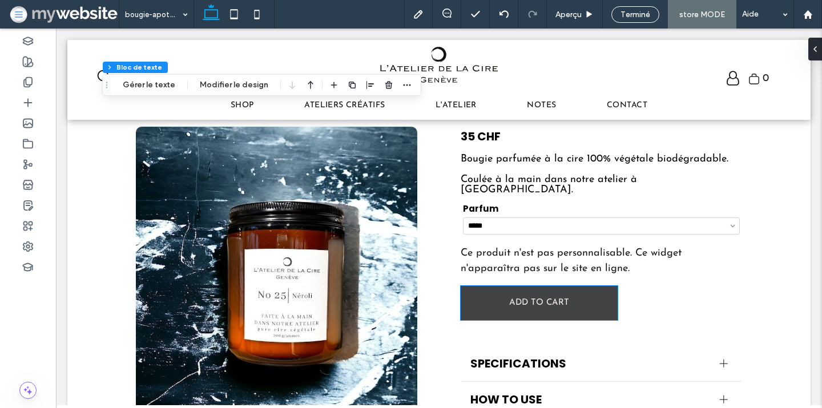
click at [505, 295] on span "ADD TO CART" at bounding box center [539, 303] width 140 height 20
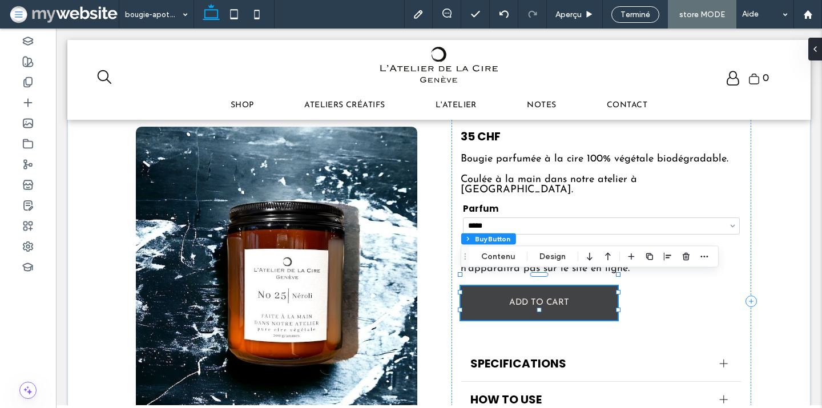
click at [505, 295] on span "ADD TO CART" at bounding box center [539, 303] width 140 height 20
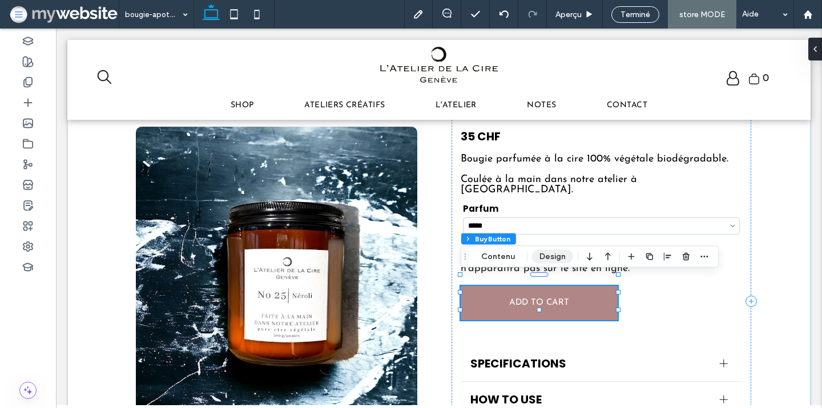
click at [550, 256] on button "Design" at bounding box center [552, 257] width 41 height 14
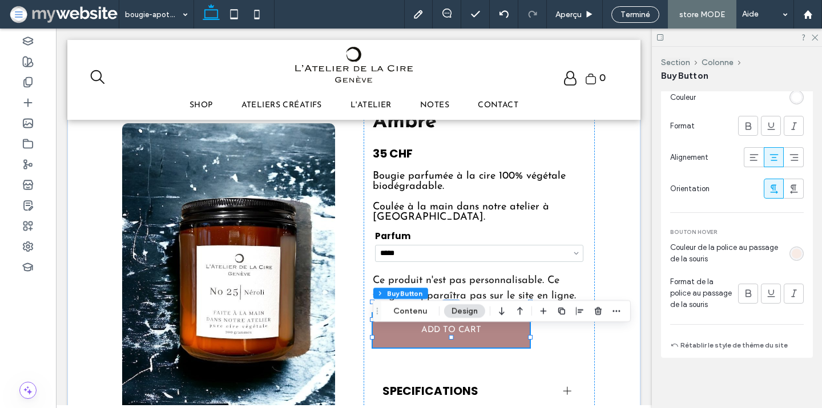
scroll to position [903, 0]
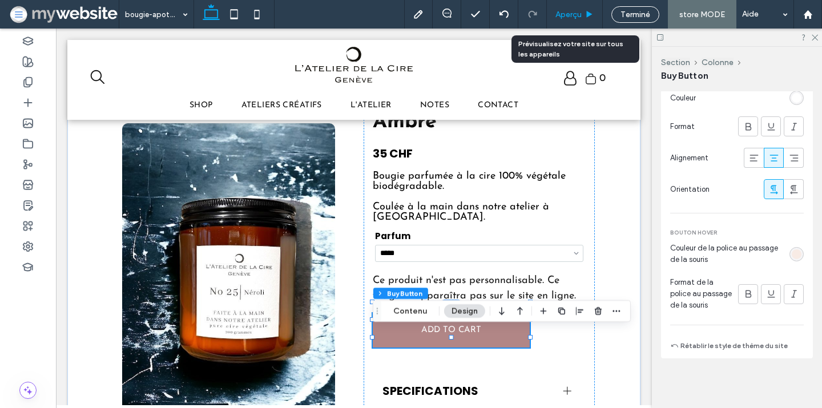
click at [579, 14] on span "Aperçu" at bounding box center [569, 15] width 26 height 10
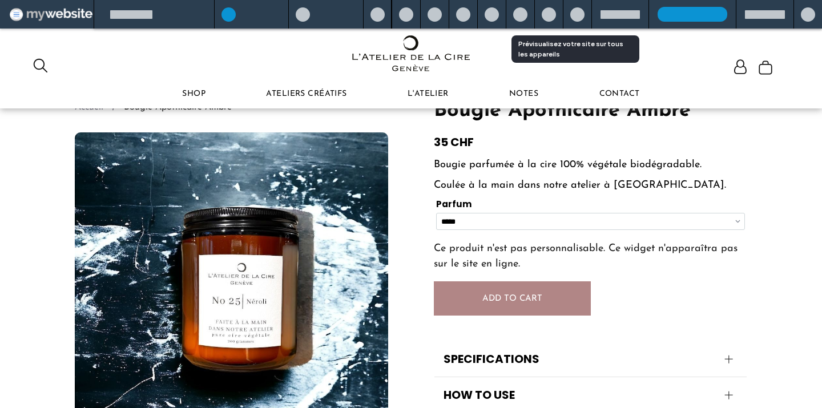
scroll to position [176, 0]
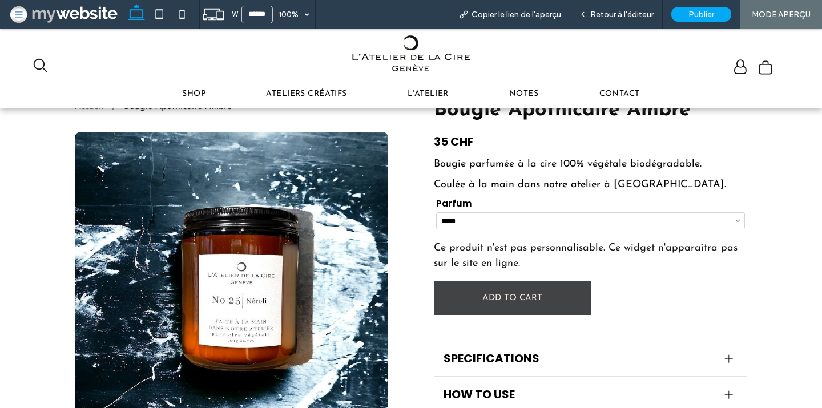
click at [564, 296] on span "ADD TO CART" at bounding box center [513, 298] width 140 height 20
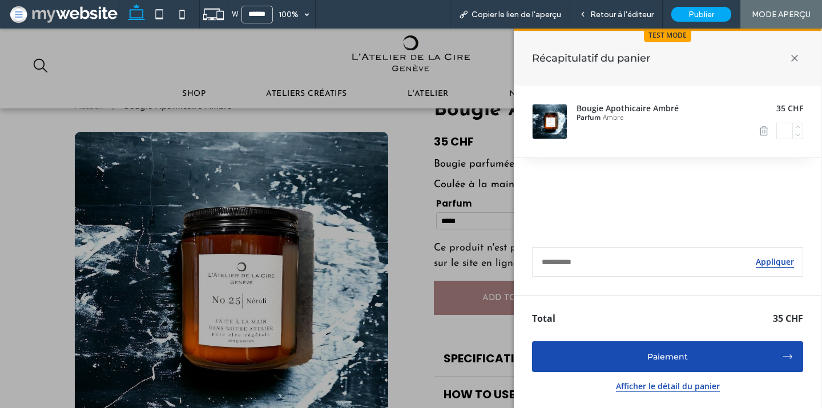
click at [794, 54] on icon at bounding box center [795, 58] width 24 height 24
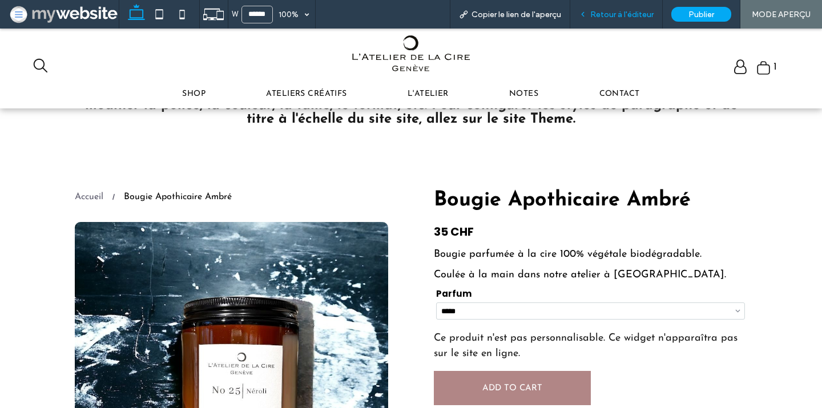
click at [619, 13] on span "Retour à l'éditeur" at bounding box center [621, 15] width 63 height 10
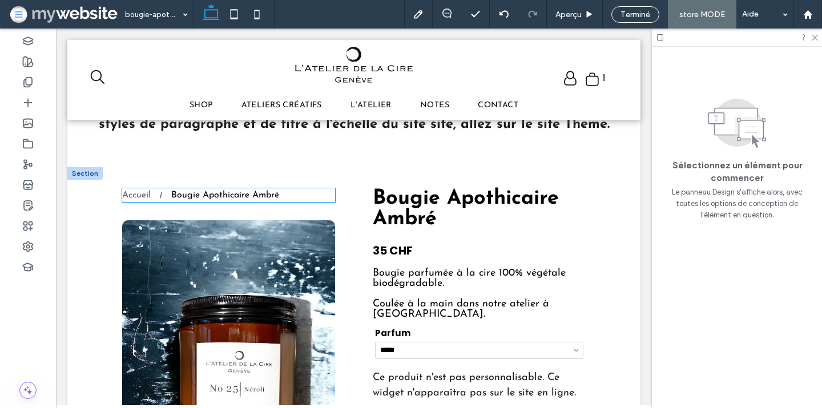
click at [311, 193] on nav "Accueil Bougie Apothicaire Ambré" at bounding box center [228, 195] width 213 height 14
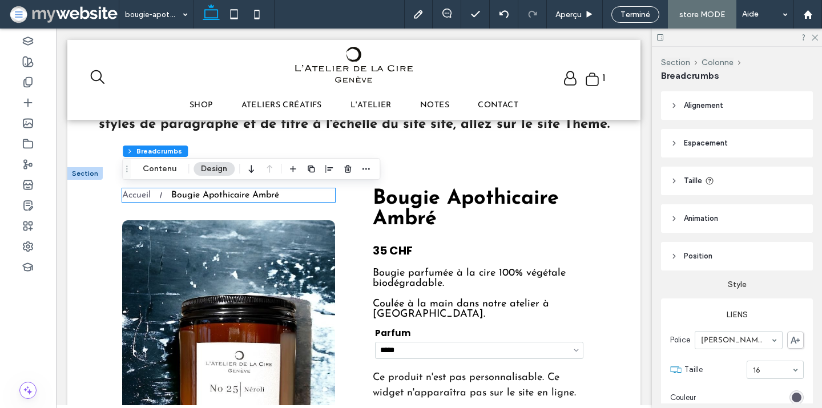
type input "**"
type input "****"
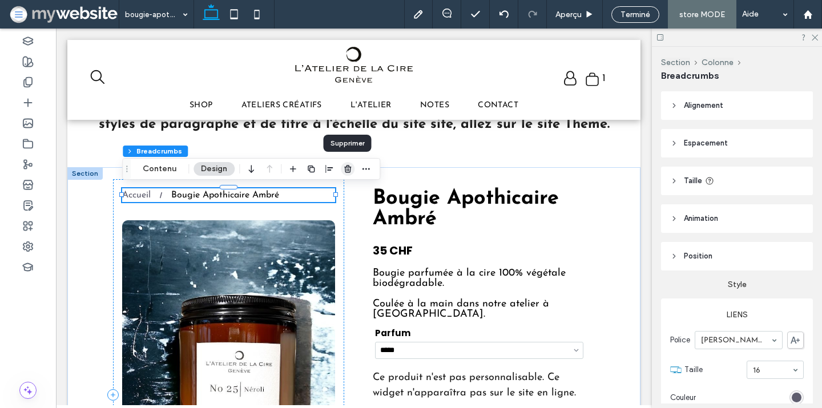
click at [345, 171] on icon "button" at bounding box center [347, 168] width 9 height 9
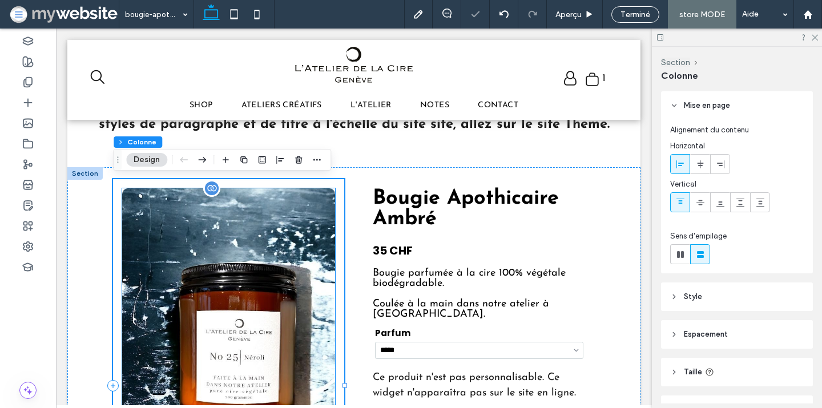
click at [298, 207] on div at bounding box center [228, 350] width 213 height 324
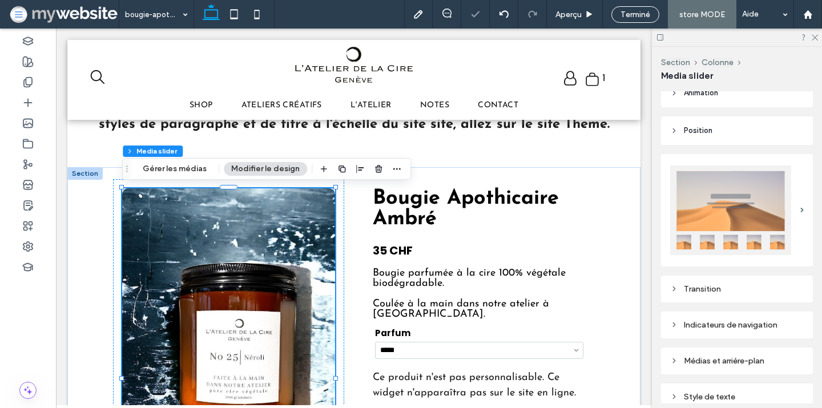
scroll to position [250, 0]
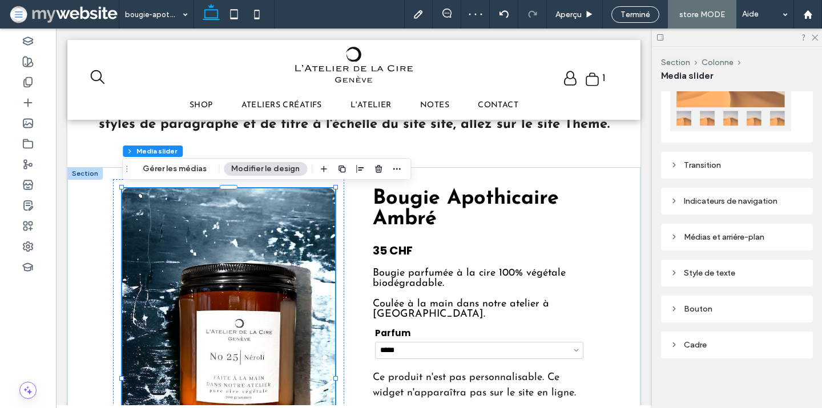
click at [713, 243] on div "Médias et arrière-plan" at bounding box center [737, 237] width 134 height 15
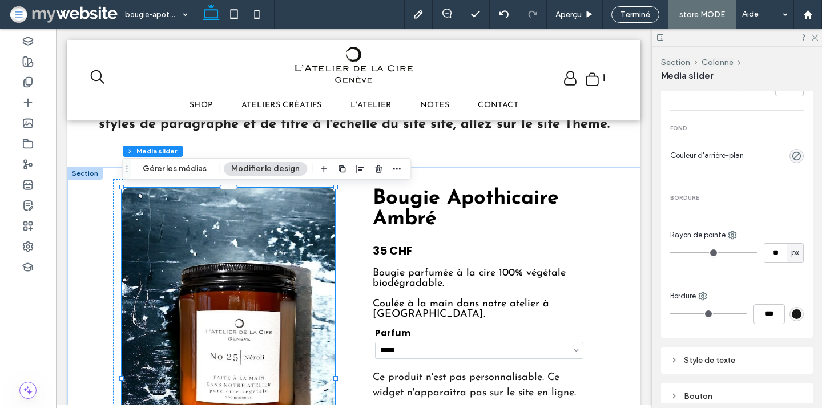
scroll to position [513, 0]
type input "*"
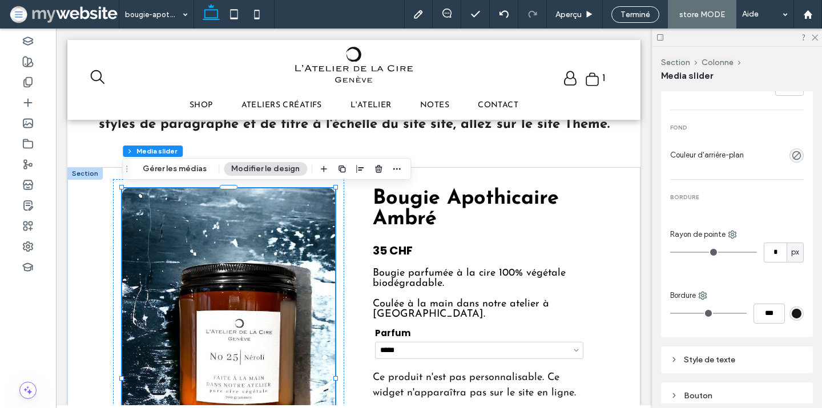
type input "*"
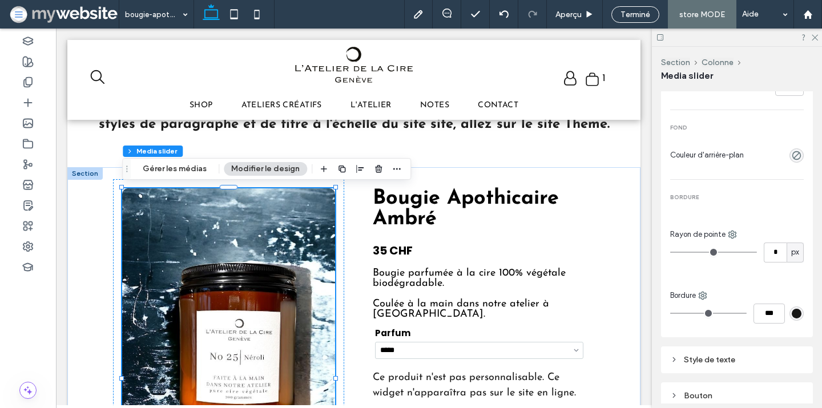
type input "*"
drag, startPoint x: 681, startPoint y: 251, endPoint x: 666, endPoint y: 251, distance: 14.8
type input "*"
click at [670, 252] on input "range" at bounding box center [713, 252] width 87 height 1
click at [338, 230] on div "a a a a" at bounding box center [228, 386] width 231 height 414
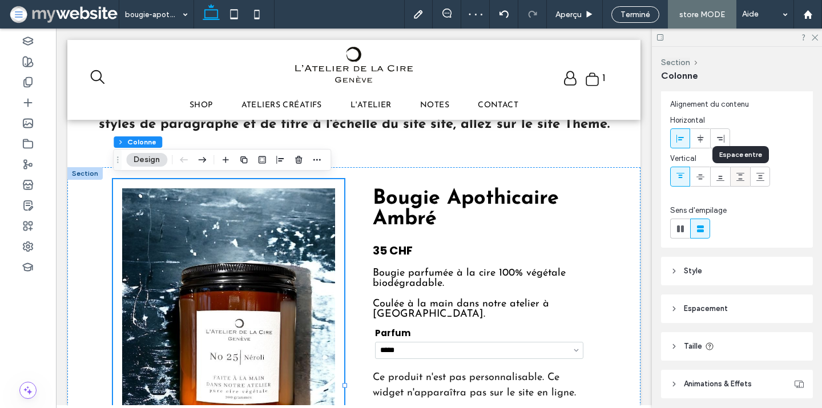
scroll to position [66, 0]
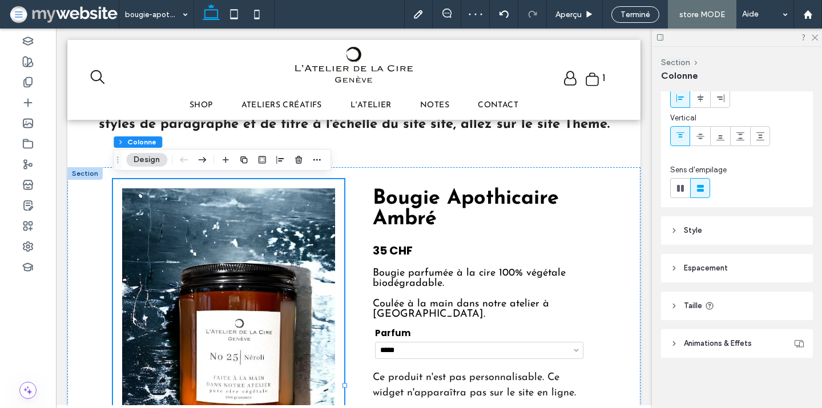
click at [723, 266] on span "Espacement" at bounding box center [706, 268] width 44 height 11
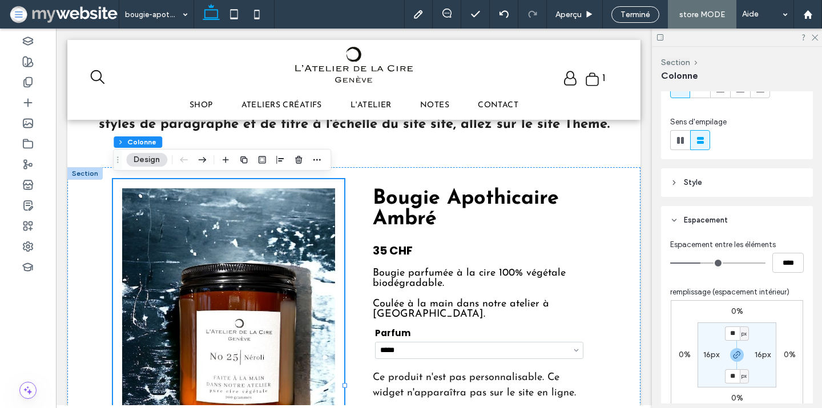
scroll to position [135, 0]
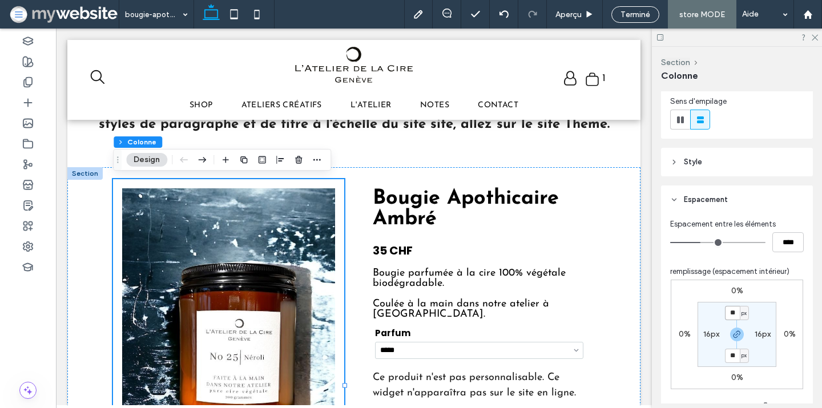
click at [733, 309] on input "**" at bounding box center [732, 313] width 15 height 14
type input "*"
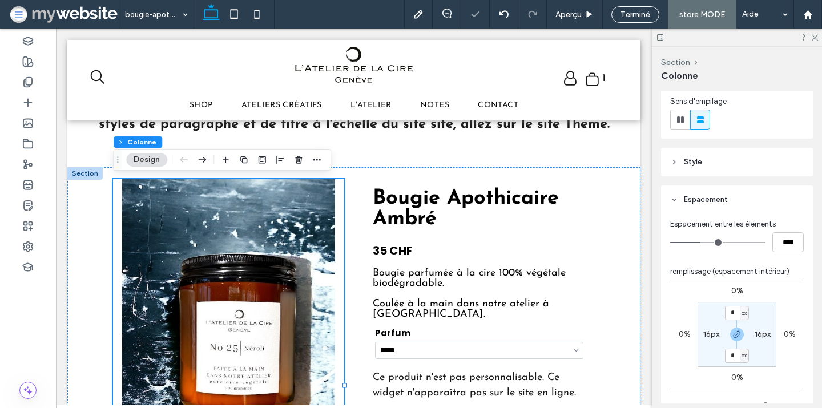
click at [714, 331] on label "16px" at bounding box center [712, 334] width 16 height 10
type input "**"
type input "*"
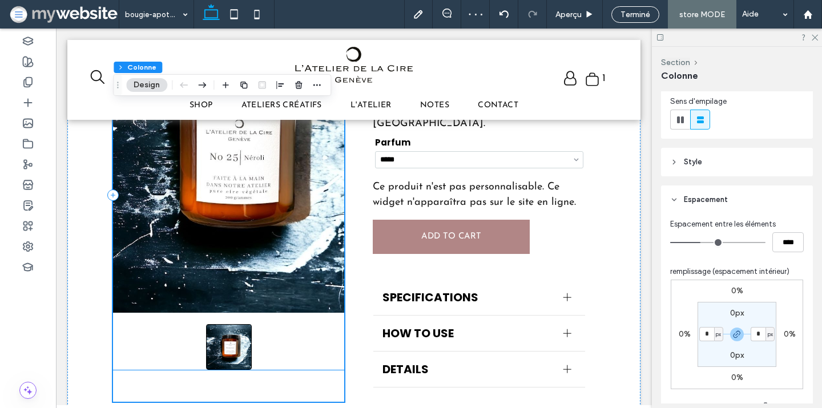
scroll to position [284, 0]
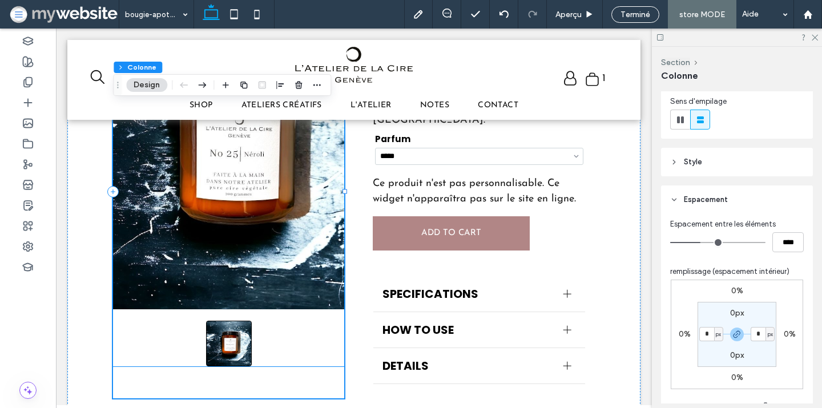
click at [290, 249] on div at bounding box center [228, 147] width 231 height 324
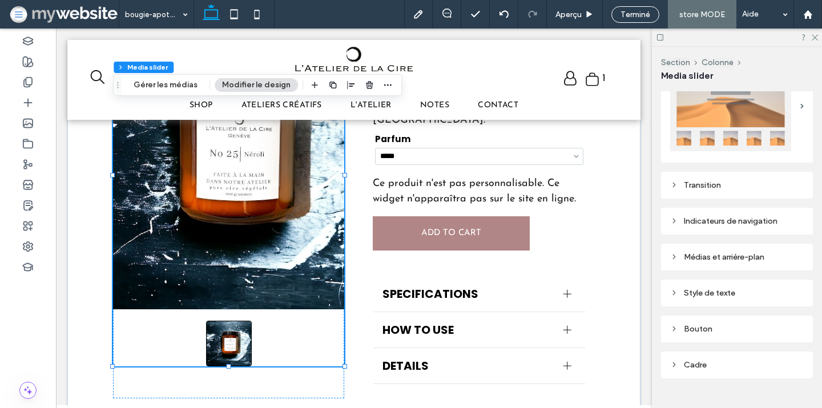
scroll to position [232, 0]
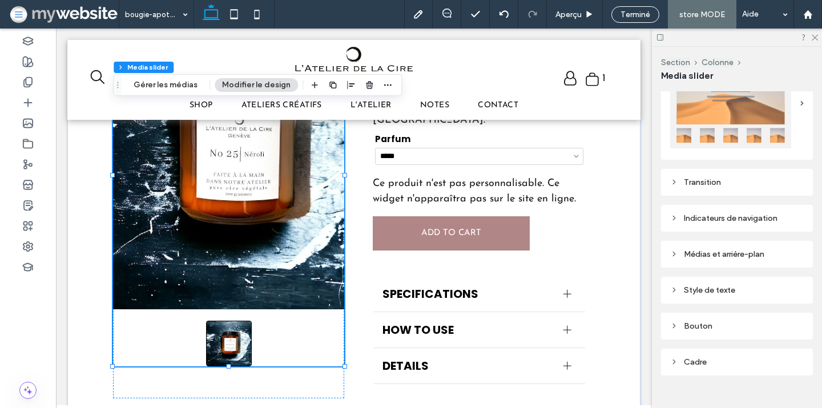
click at [713, 251] on div "Médias et arrière-plan" at bounding box center [737, 255] width 134 height 10
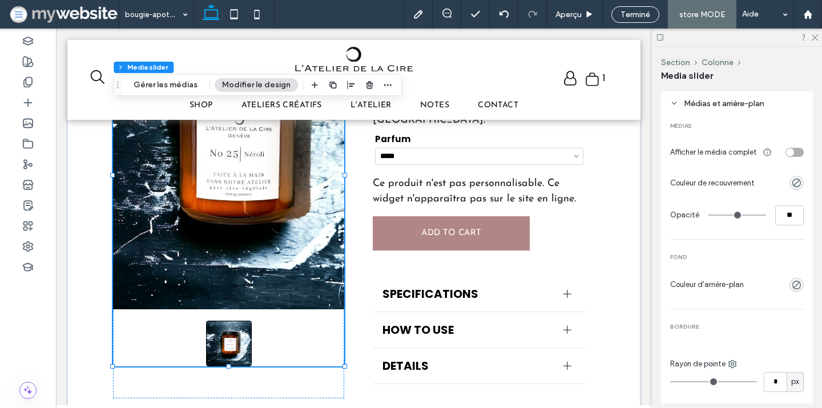
scroll to position [385, 0]
click at [793, 150] on div "toggle" at bounding box center [790, 150] width 8 height 8
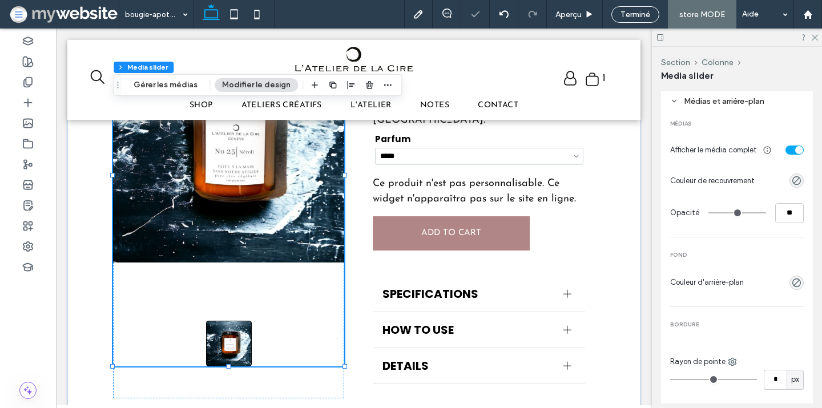
click at [793, 150] on div "toggle" at bounding box center [795, 150] width 18 height 9
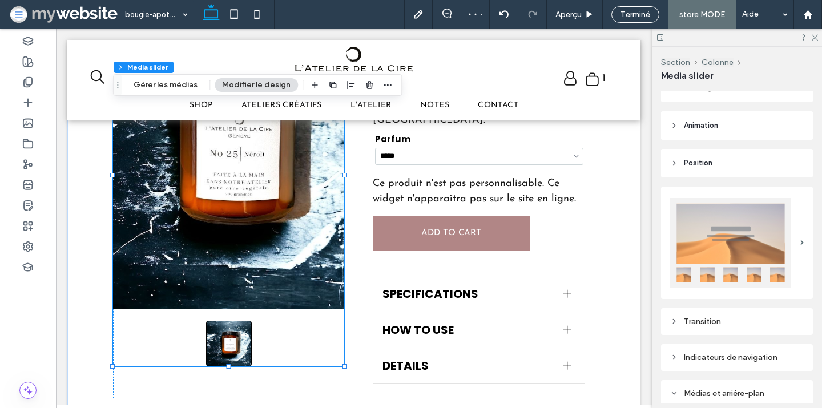
scroll to position [0, 0]
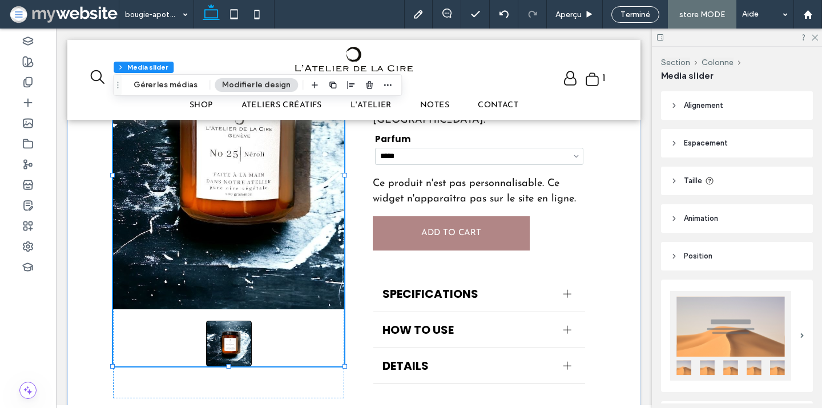
click at [693, 177] on span "Taille" at bounding box center [693, 180] width 18 height 11
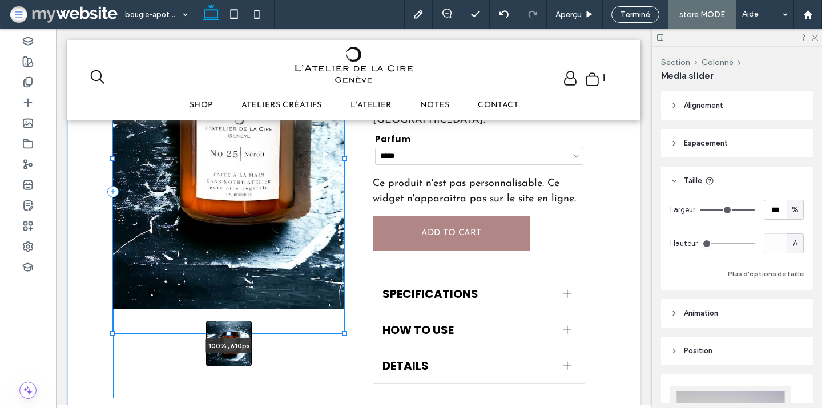
drag, startPoint x: 228, startPoint y: 367, endPoint x: 231, endPoint y: 334, distance: 33.2
click at [231, 334] on div "**********" at bounding box center [353, 197] width 573 height 448
type input "***"
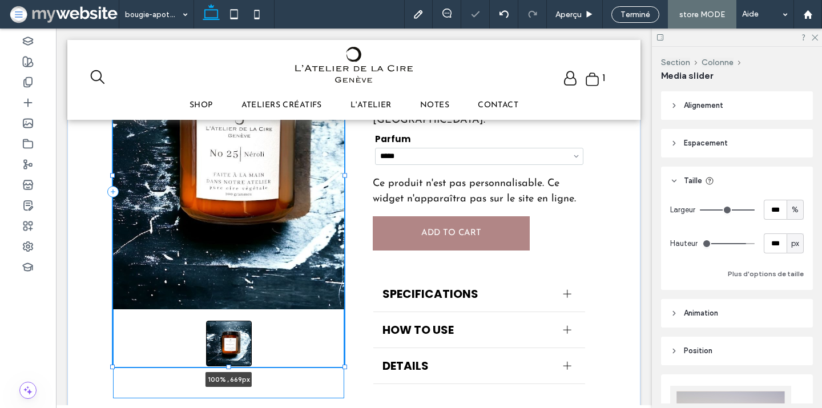
drag, startPoint x: 230, startPoint y: 333, endPoint x: 230, endPoint y: 368, distance: 35.4
click at [230, 368] on div at bounding box center [229, 367] width 5 height 5
type input "***"
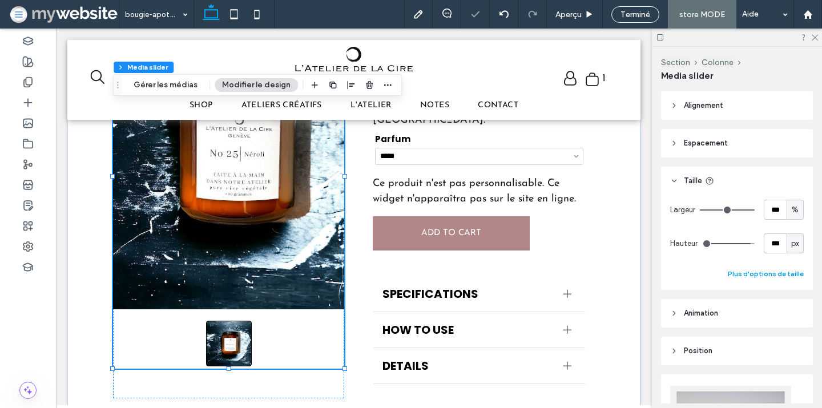
click at [744, 268] on button "Plus d'options de taille" at bounding box center [766, 274] width 76 height 14
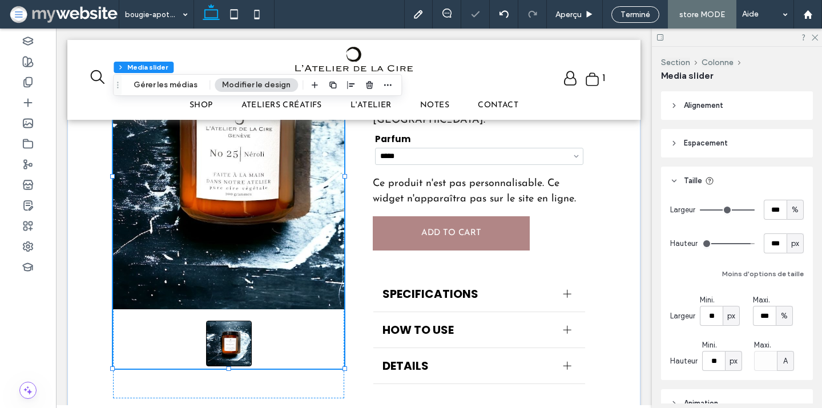
click at [791, 240] on span "px" at bounding box center [795, 243] width 8 height 11
click at [797, 278] on div "px % vh vw A" at bounding box center [795, 304] width 16 height 100
click at [797, 281] on div "px % vh vw A" at bounding box center [795, 304] width 16 height 100
click at [742, 264] on div "Largeur *** % Hauteur *** px Moins d'options de taille Largeur Mini. ** px Maxi…" at bounding box center [737, 285] width 134 height 171
click at [814, 35] on icon at bounding box center [814, 36] width 7 height 7
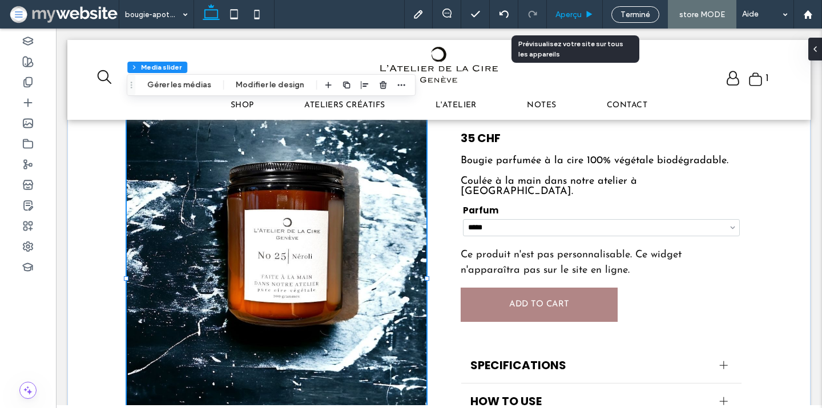
click at [577, 14] on span "Aperçu" at bounding box center [569, 15] width 26 height 10
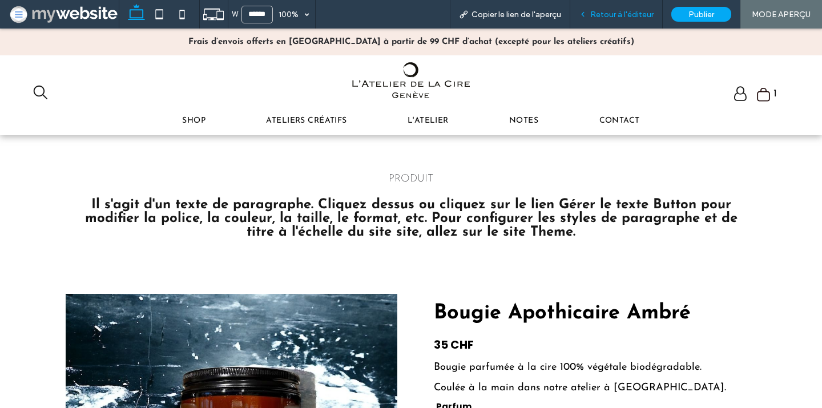
click at [601, 10] on span "Retour à l'éditeur" at bounding box center [621, 15] width 63 height 10
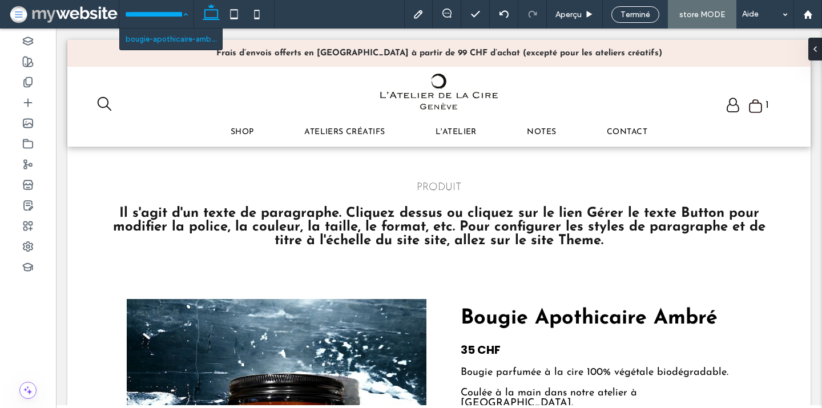
click at [167, 18] on input at bounding box center [153, 14] width 57 height 29
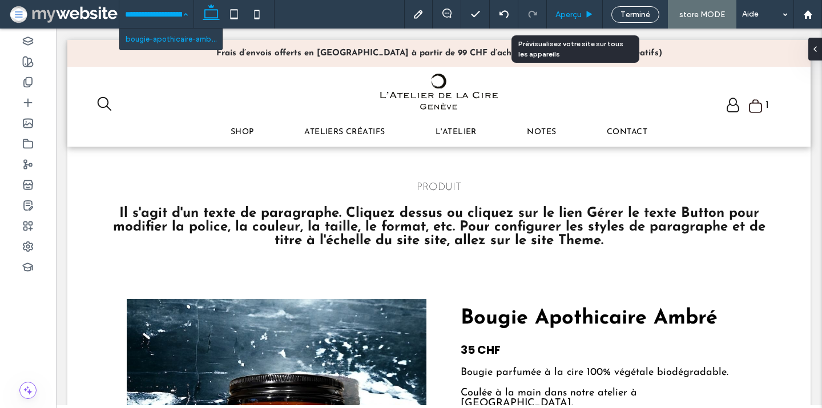
click at [581, 13] on span "Aperçu" at bounding box center [569, 15] width 26 height 10
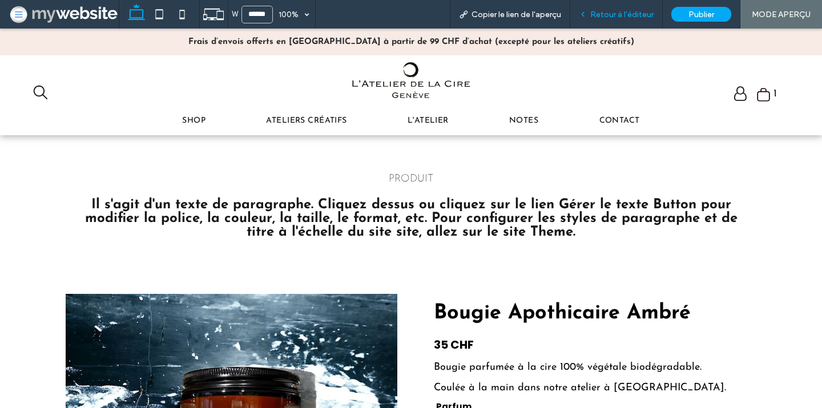
click at [616, 12] on span "Retour à l'éditeur" at bounding box center [621, 15] width 63 height 10
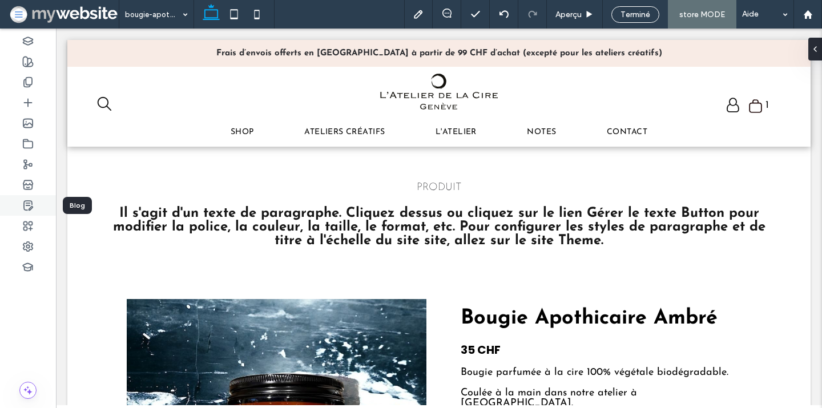
click at [28, 201] on use at bounding box center [28, 205] width 9 height 9
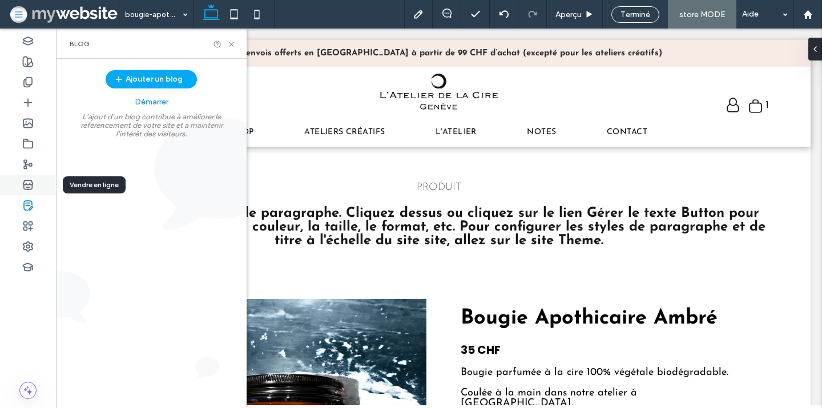
click at [29, 180] on use at bounding box center [27, 184] width 9 height 9
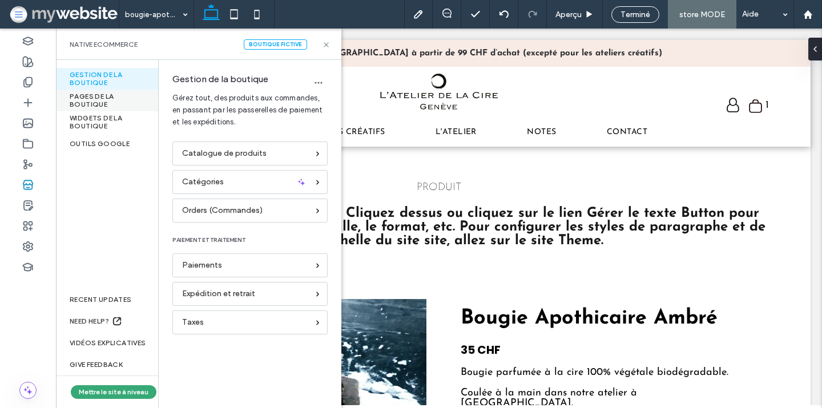
click at [107, 104] on div "PAGES DE LA BOUTIQUE" at bounding box center [107, 101] width 102 height 22
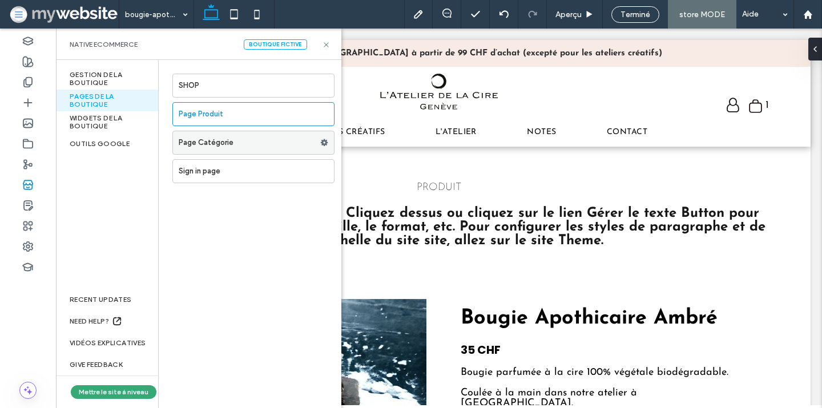
click at [324, 140] on use at bounding box center [324, 142] width 7 height 7
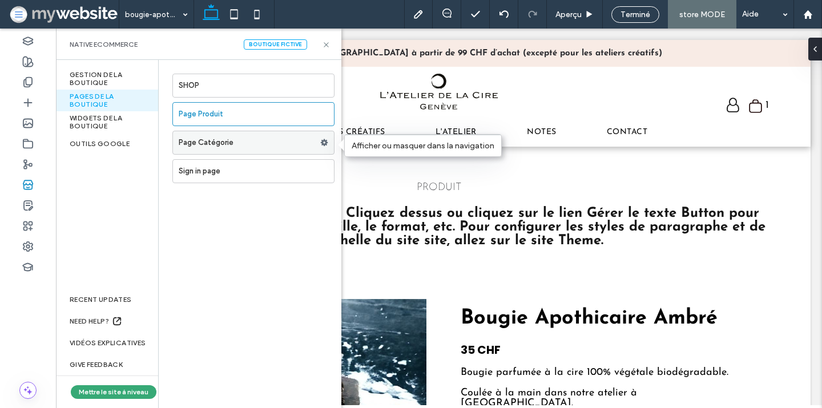
click at [324, 140] on use at bounding box center [324, 142] width 7 height 7
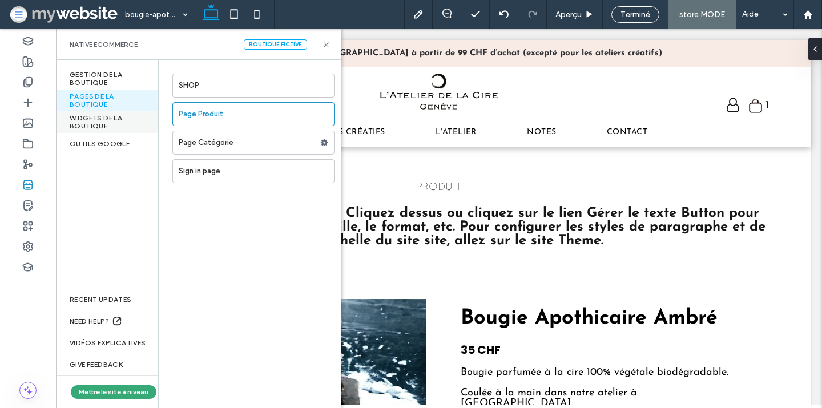
click at [109, 124] on div "WIDGETS DE LA BOUTIQUE" at bounding box center [107, 122] width 102 height 22
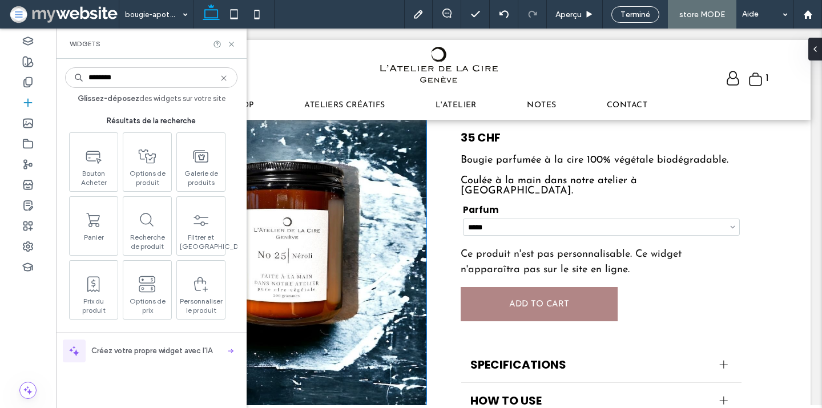
scroll to position [215, 0]
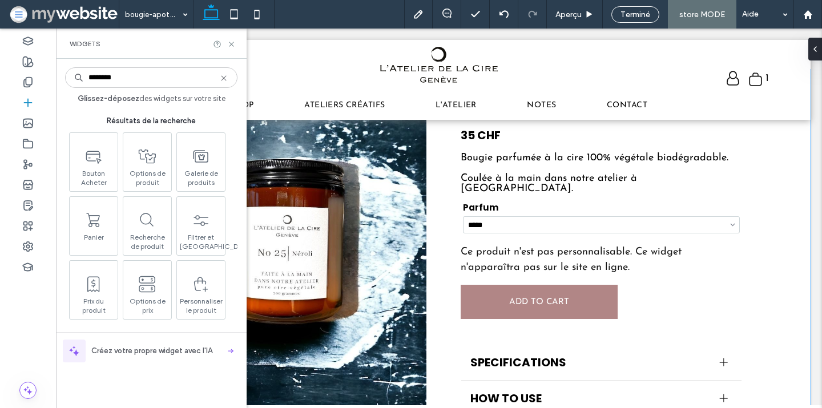
click at [447, 245] on div "**********" at bounding box center [438, 294] width 743 height 448
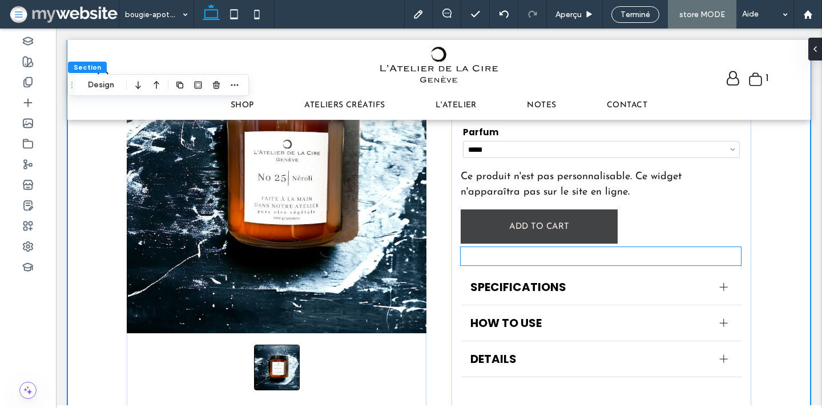
scroll to position [291, 0]
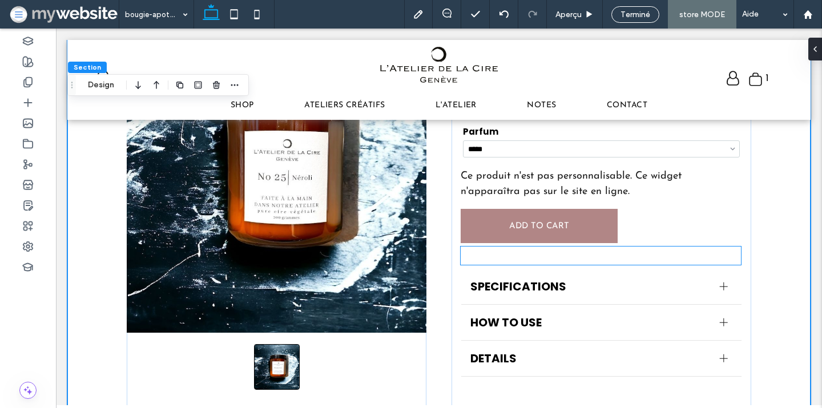
click at [512, 247] on div at bounding box center [601, 256] width 280 height 18
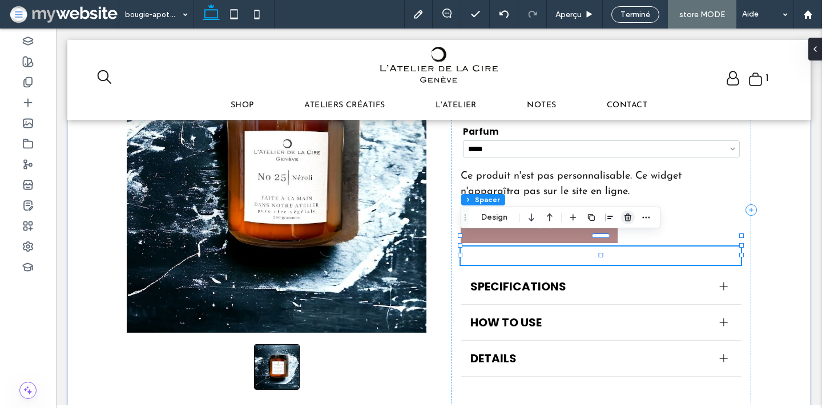
click at [625, 217] on use "button" at bounding box center [628, 217] width 7 height 7
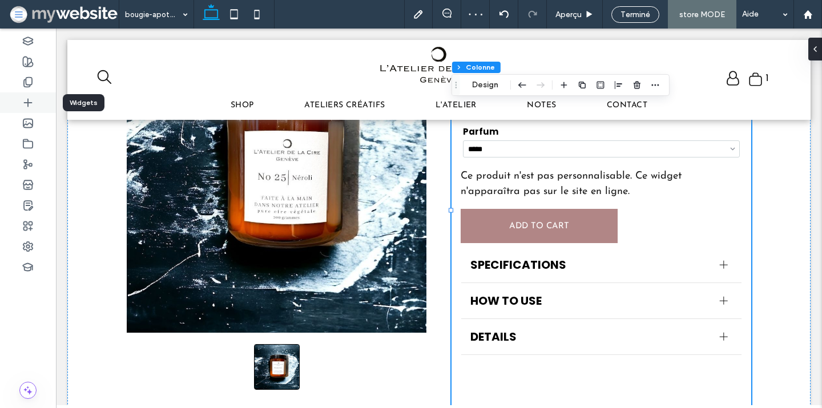
click at [31, 97] on icon at bounding box center [27, 102] width 11 height 11
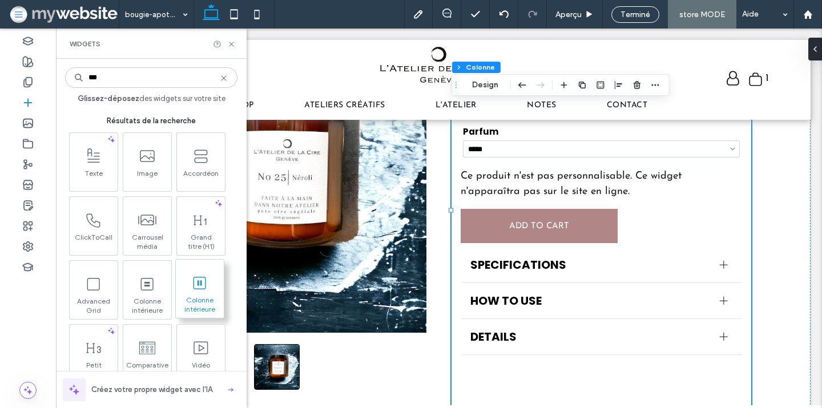
type input "***"
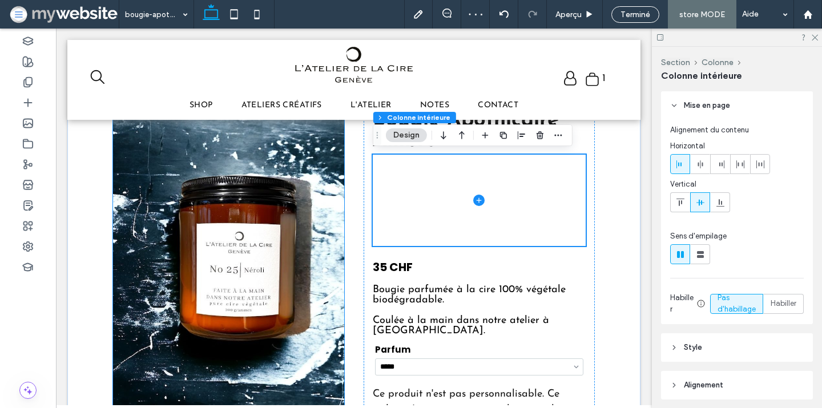
scroll to position [160, 0]
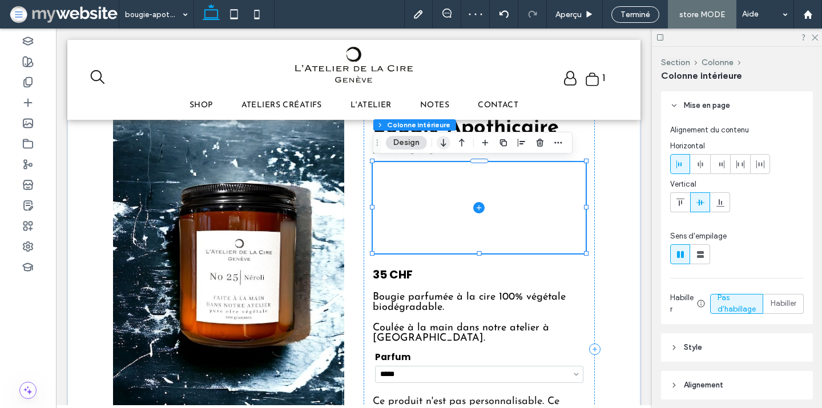
click at [446, 143] on icon "button" at bounding box center [444, 142] width 14 height 21
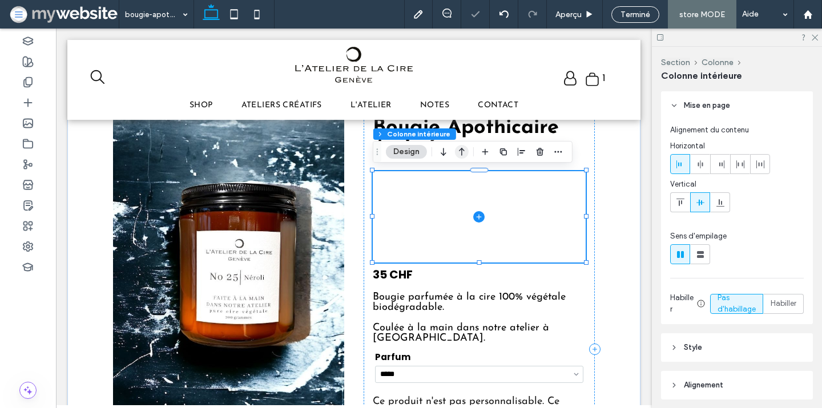
click at [461, 153] on use "button" at bounding box center [462, 152] width 6 height 8
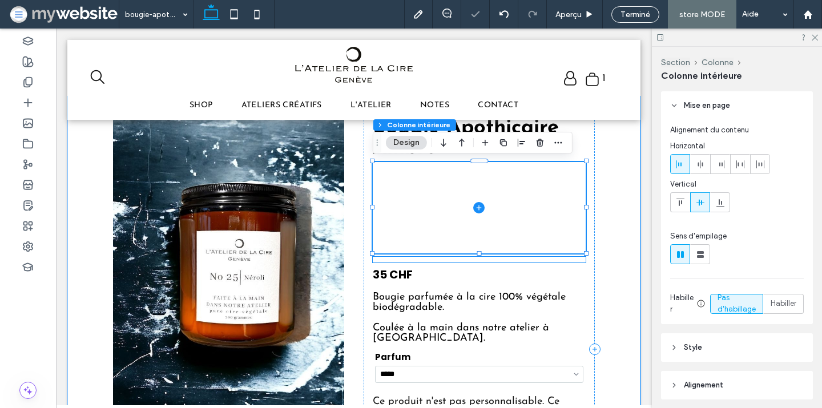
click at [437, 260] on div at bounding box center [479, 260] width 213 height 6
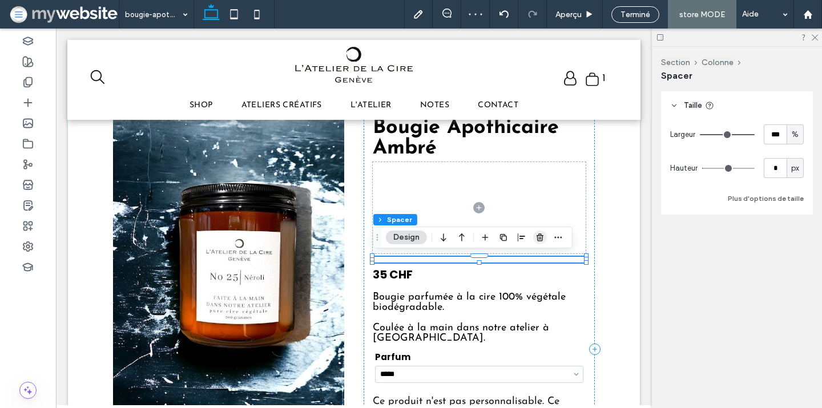
click at [540, 241] on use "button" at bounding box center [540, 237] width 7 height 7
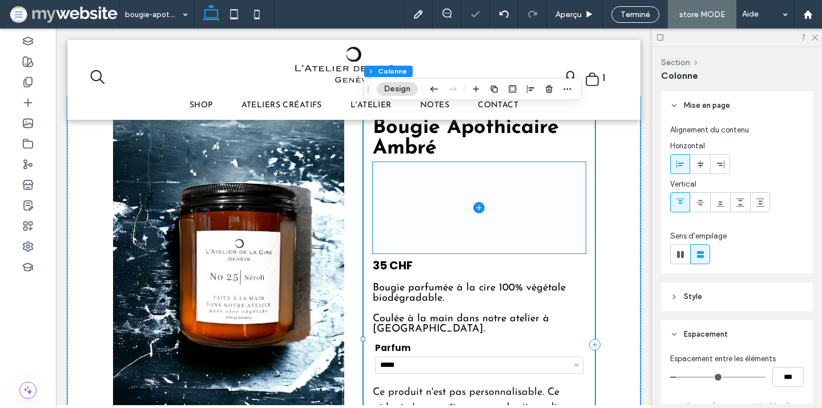
click at [445, 195] on span at bounding box center [479, 207] width 213 height 91
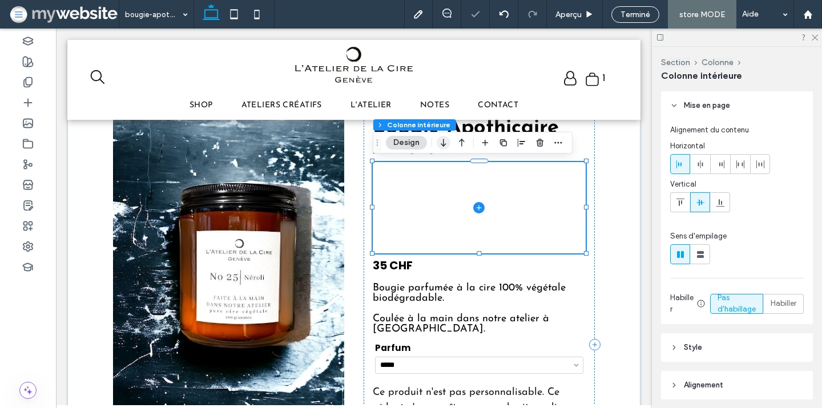
click at [440, 142] on icon "button" at bounding box center [444, 142] width 14 height 21
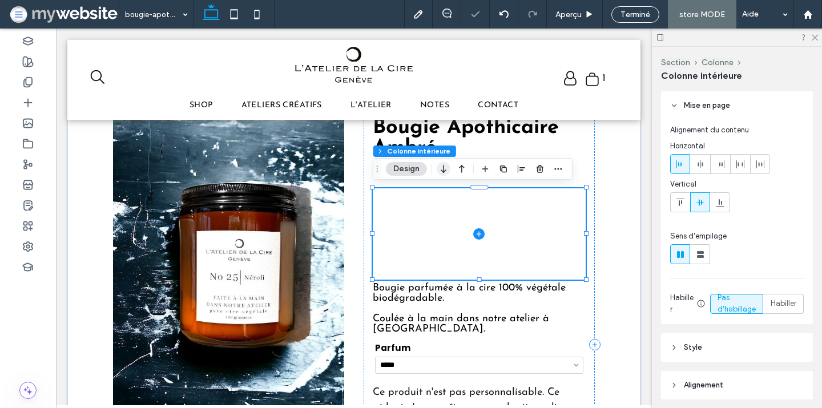
click at [443, 168] on use "button" at bounding box center [443, 169] width 5 height 8
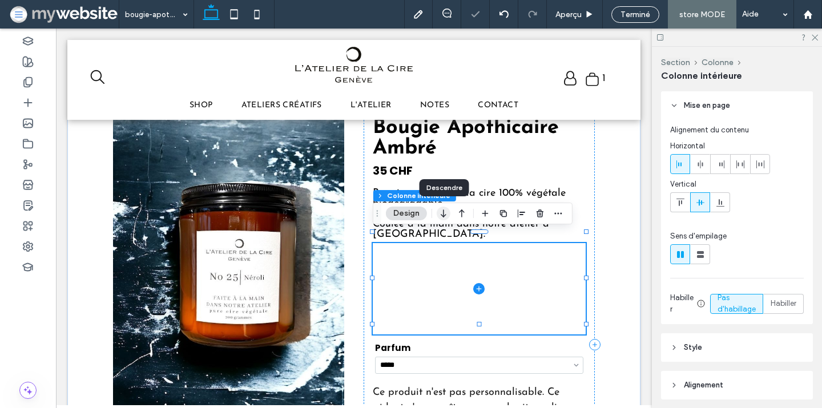
click at [447, 218] on icon "button" at bounding box center [444, 213] width 14 height 21
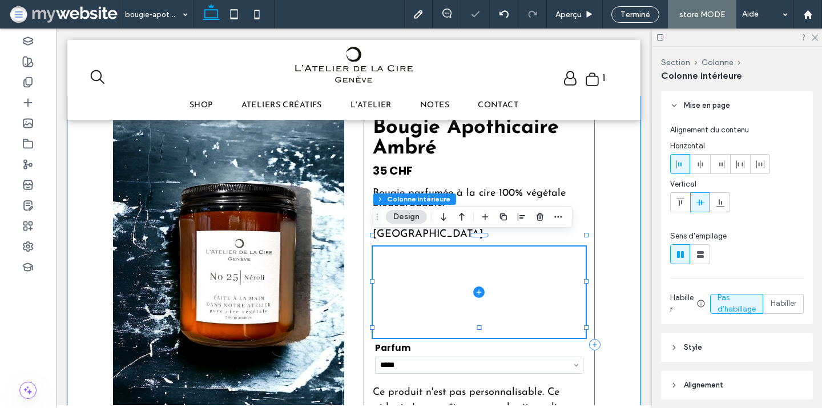
click at [548, 232] on div "**********" at bounding box center [479, 344] width 231 height 473
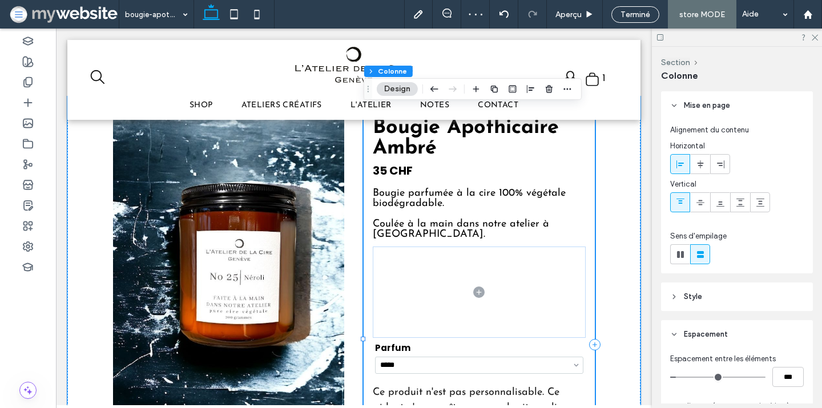
click at [500, 230] on div "**********" at bounding box center [479, 344] width 231 height 473
click at [479, 247] on span at bounding box center [479, 292] width 213 height 91
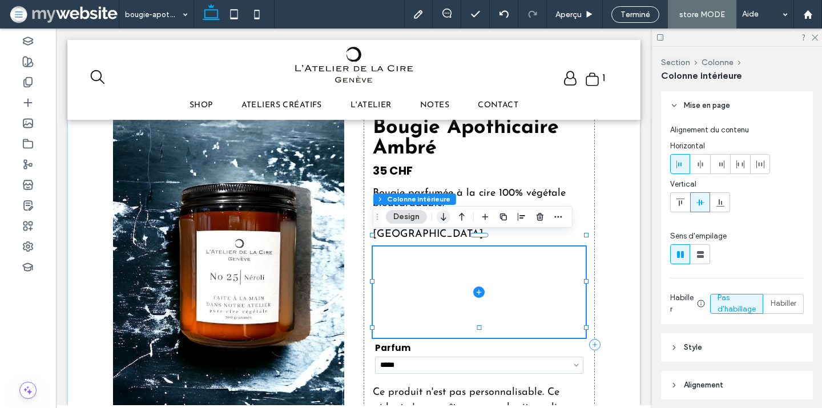
click at [441, 215] on icon "button" at bounding box center [444, 217] width 14 height 21
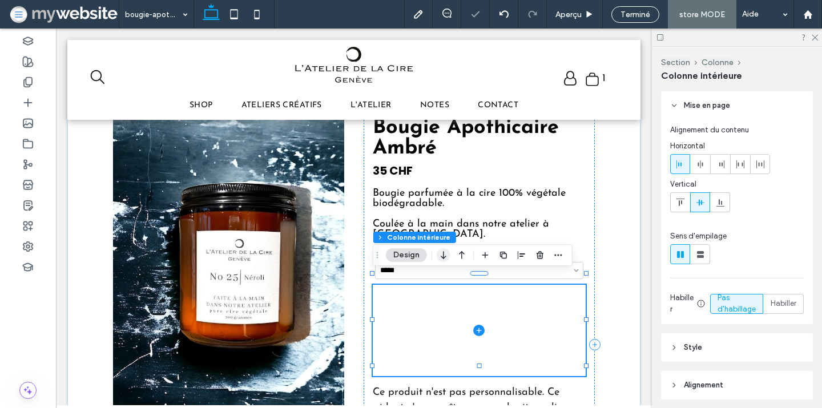
click at [445, 259] on icon "button" at bounding box center [444, 255] width 14 height 21
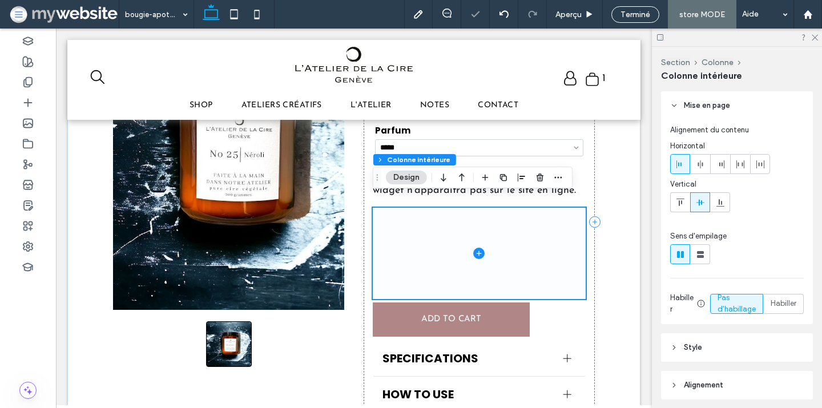
scroll to position [284, 0]
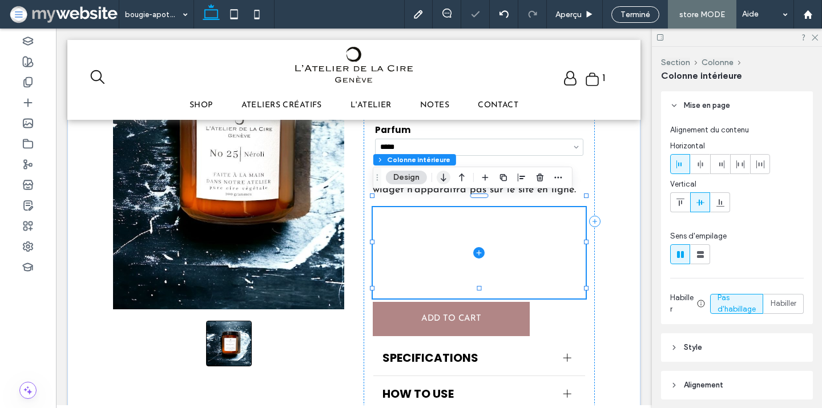
click at [441, 178] on icon "button" at bounding box center [444, 177] width 14 height 21
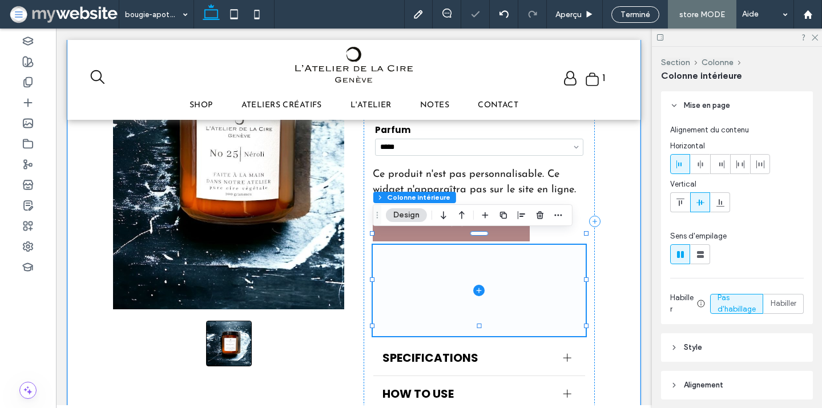
click at [444, 284] on span at bounding box center [479, 290] width 213 height 91
click at [25, 103] on icon at bounding box center [27, 102] width 11 height 11
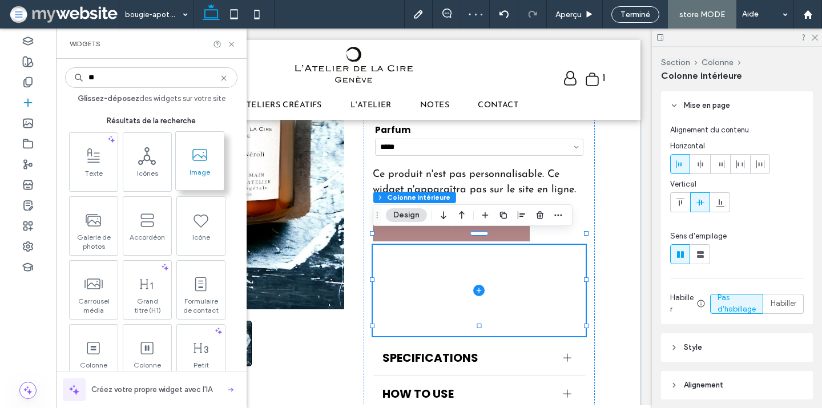
type input "**"
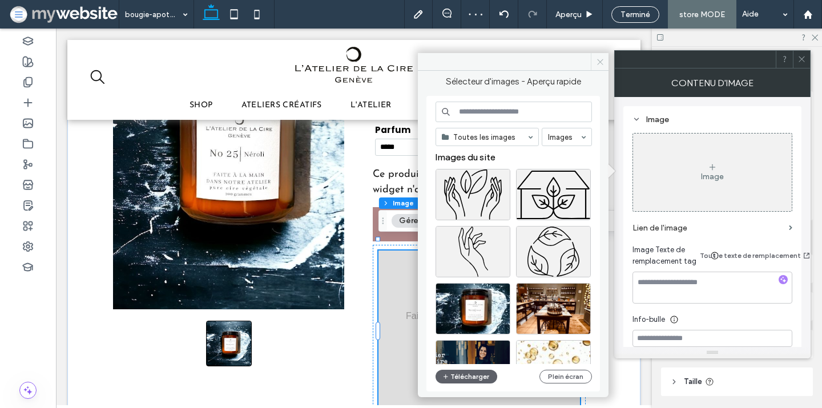
click at [599, 59] on icon at bounding box center [600, 62] width 9 height 9
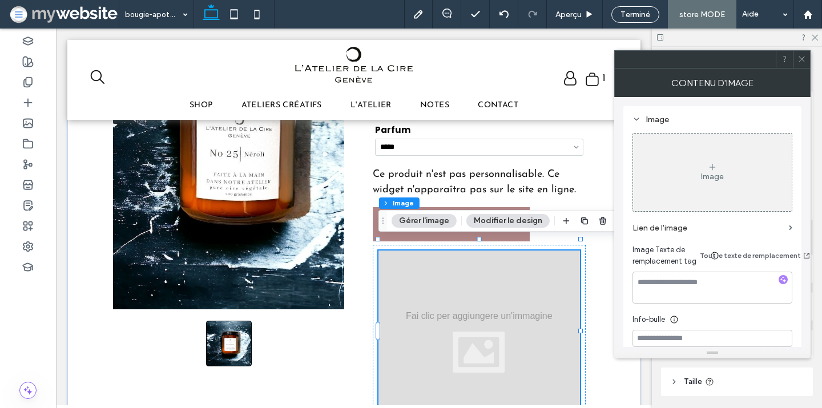
click at [799, 63] on icon at bounding box center [802, 59] width 9 height 9
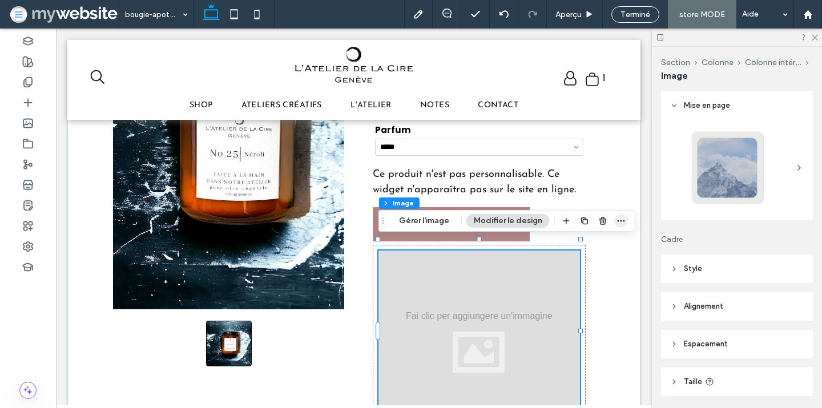
click at [622, 224] on icon "button" at bounding box center [621, 220] width 9 height 9
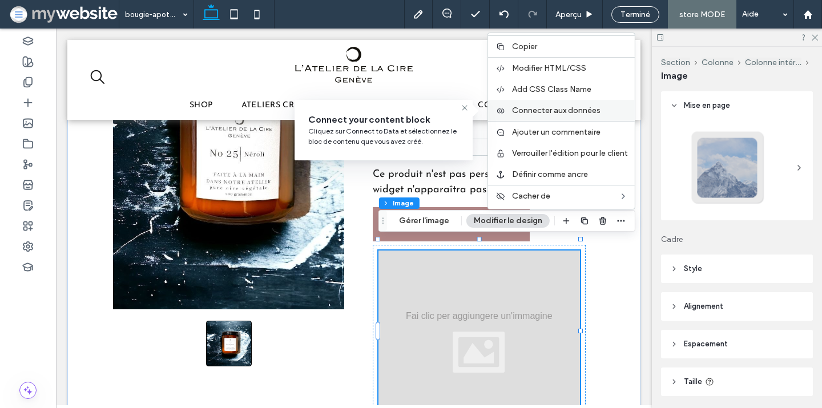
click at [553, 110] on span "Connecter aux données" at bounding box center [556, 111] width 89 height 10
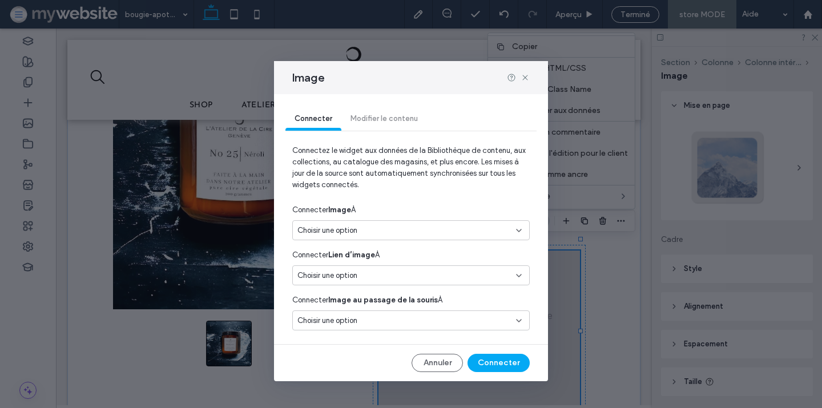
click at [383, 229] on div "Choisir une option" at bounding box center [405, 230] width 214 height 11
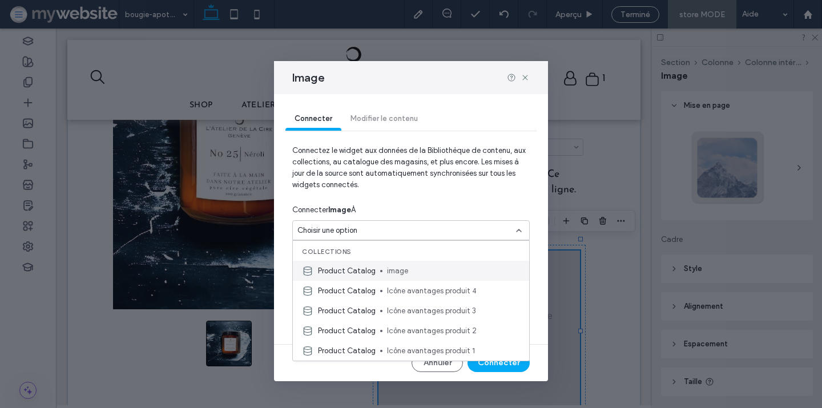
scroll to position [20, 0]
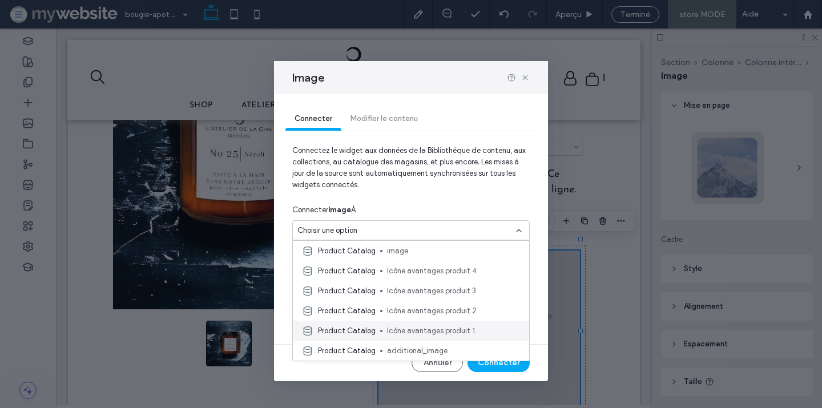
click at [388, 329] on span "Icône avantages produit 1" at bounding box center [453, 330] width 133 height 11
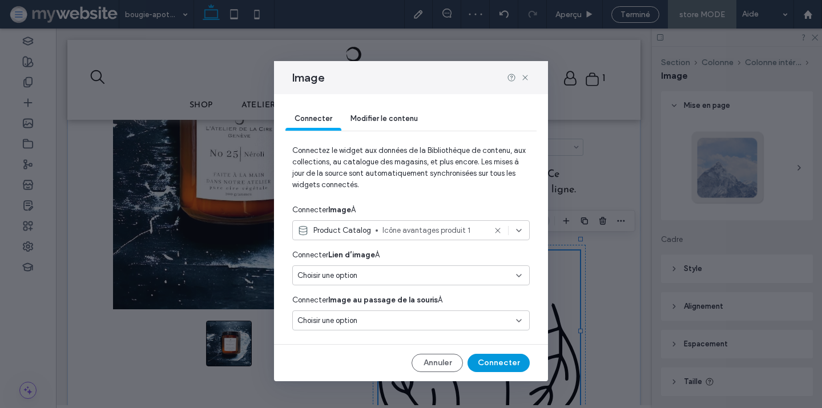
click at [512, 366] on button "Connecter" at bounding box center [499, 363] width 62 height 18
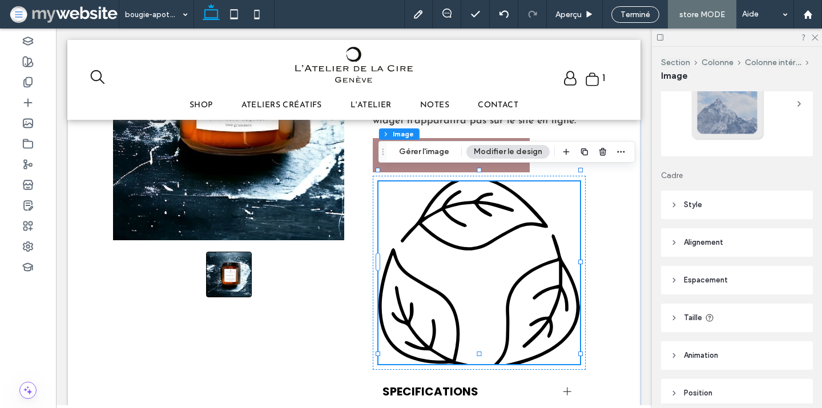
scroll to position [0, 0]
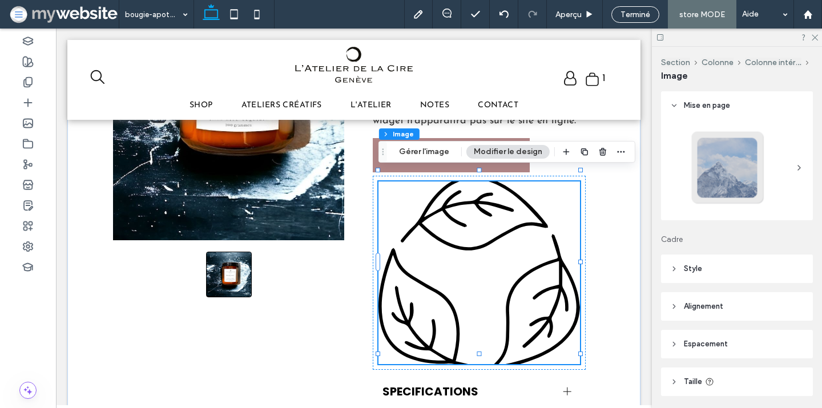
click at [753, 154] on div at bounding box center [727, 167] width 75 height 75
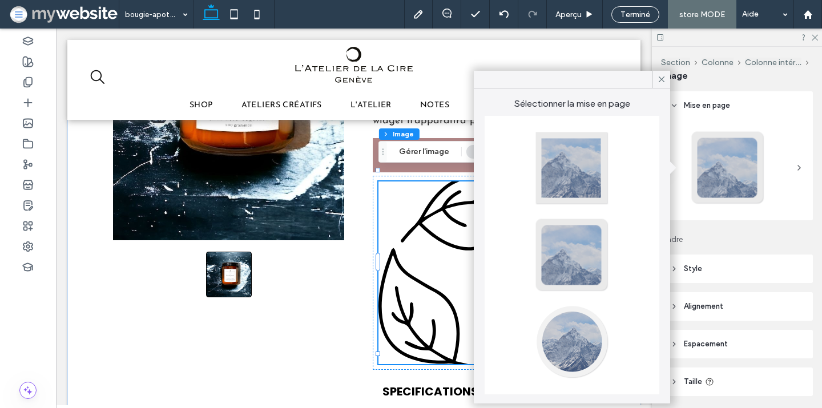
click at [586, 350] on div at bounding box center [571, 341] width 75 height 75
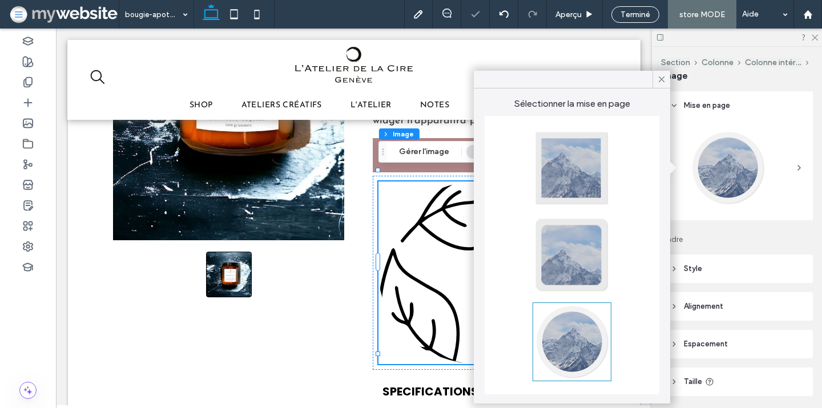
type input "**"
click at [665, 76] on icon at bounding box center [662, 79] width 10 height 10
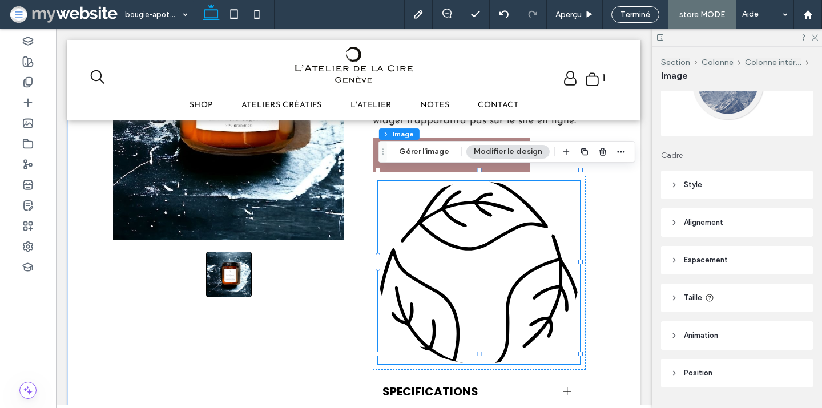
scroll to position [114, 0]
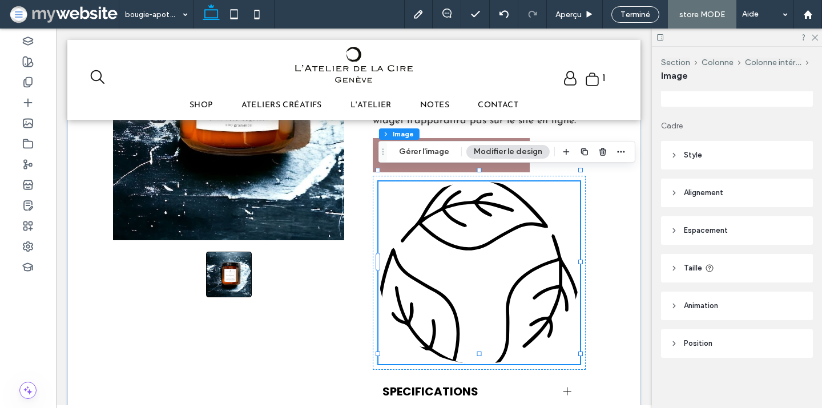
click at [703, 152] on header "Style" at bounding box center [737, 155] width 152 height 29
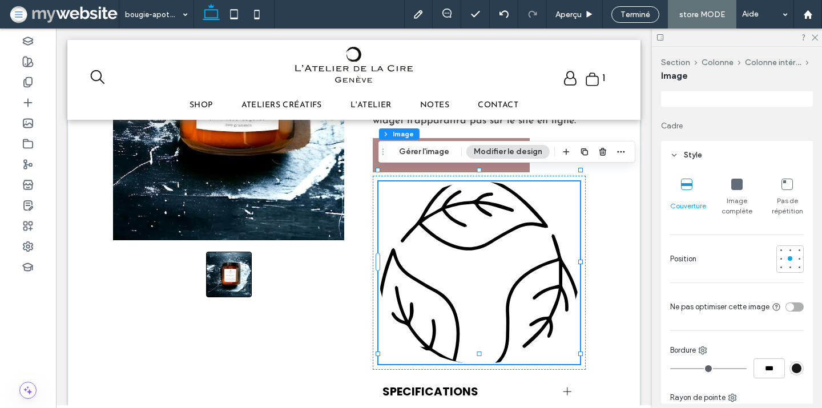
click at [737, 182] on icon at bounding box center [736, 184] width 11 height 11
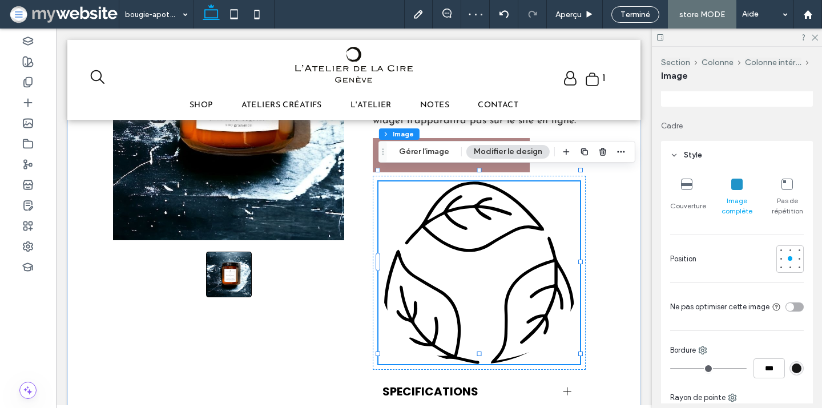
scroll to position [0, 0]
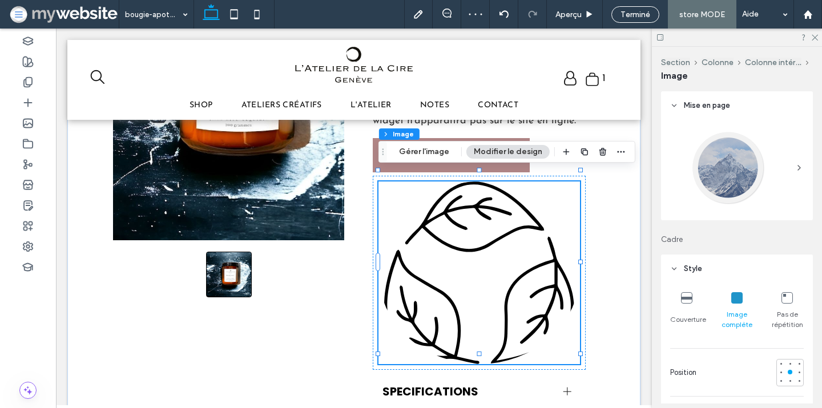
click at [764, 168] on div at bounding box center [727, 167] width 75 height 75
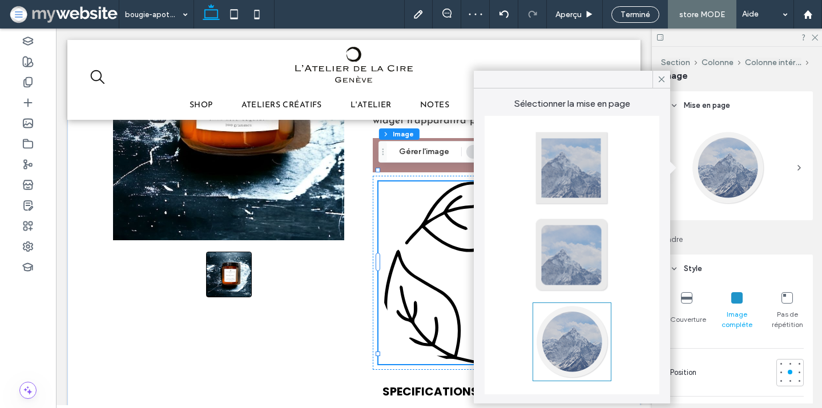
click at [568, 182] on div at bounding box center [571, 168] width 75 height 75
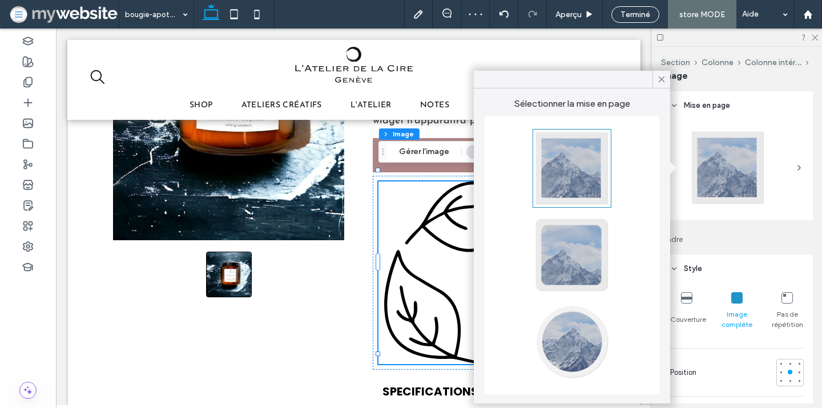
type input "*"
click at [661, 81] on icon at bounding box center [662, 79] width 10 height 10
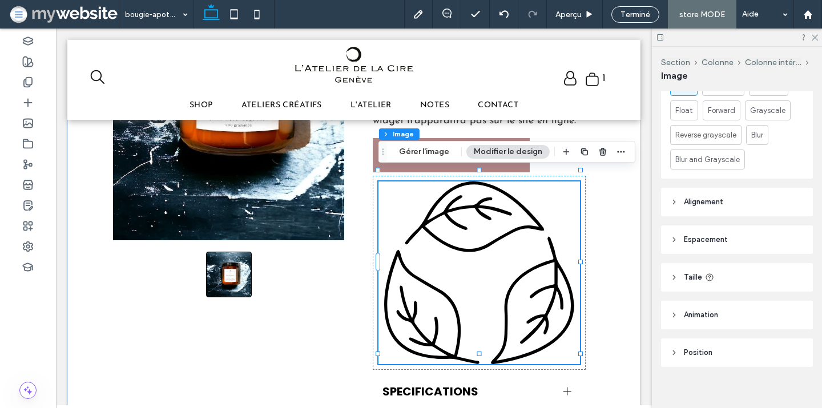
scroll to position [578, 0]
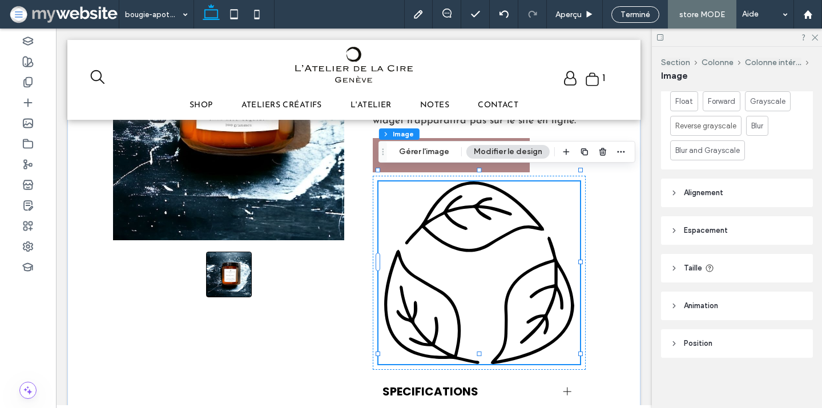
click at [684, 340] on span "Position" at bounding box center [698, 343] width 29 height 11
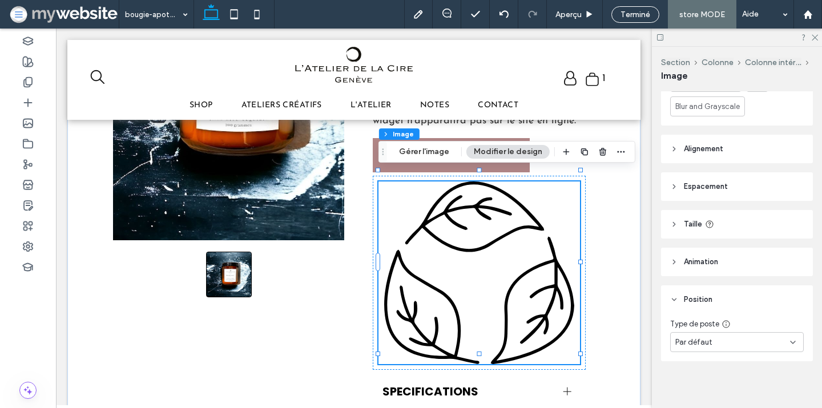
scroll to position [626, 0]
click at [694, 254] on span "Animation" at bounding box center [701, 258] width 34 height 11
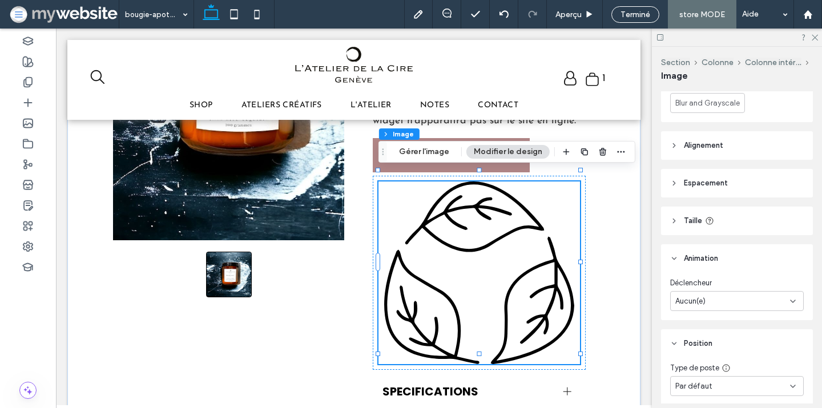
scroll to position [648, 0]
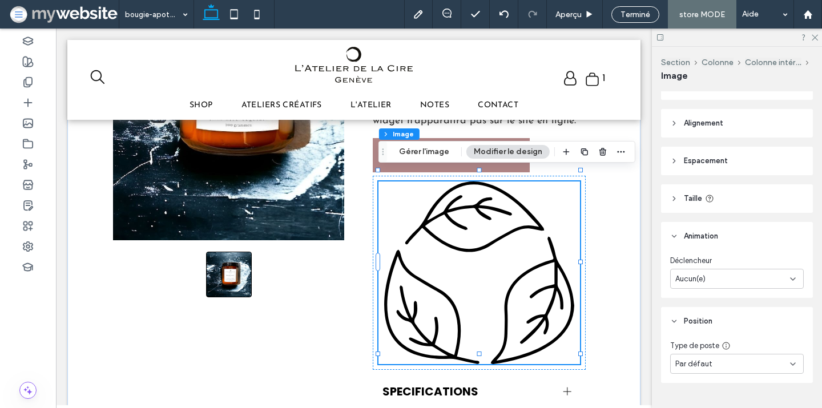
click at [697, 195] on span "Taille" at bounding box center [693, 198] width 18 height 11
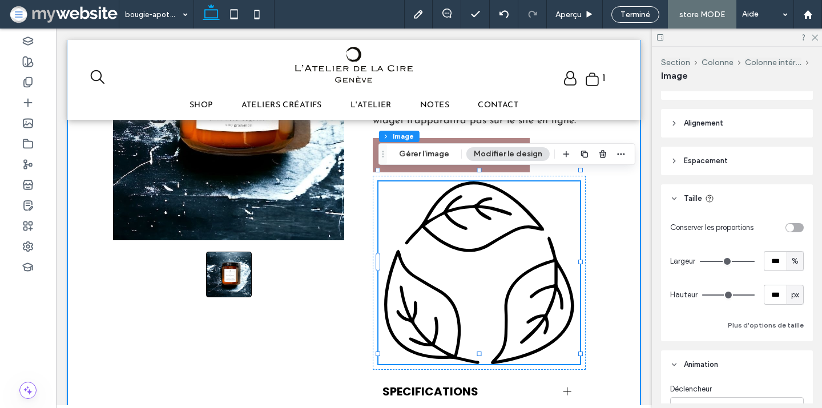
scroll to position [351, 0]
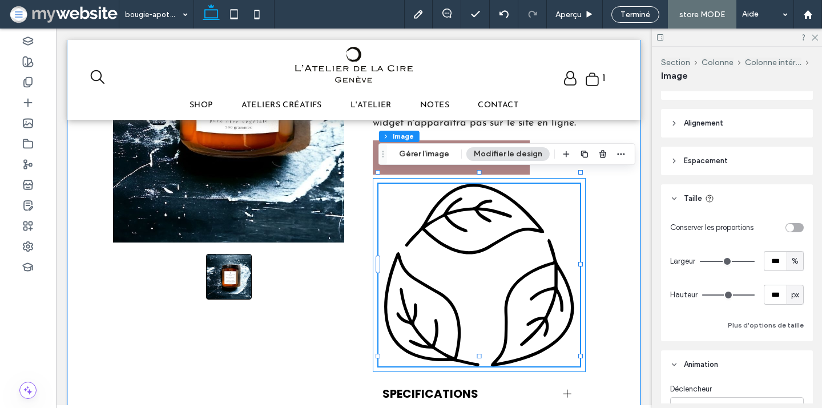
click at [584, 192] on div at bounding box center [479, 275] width 213 height 194
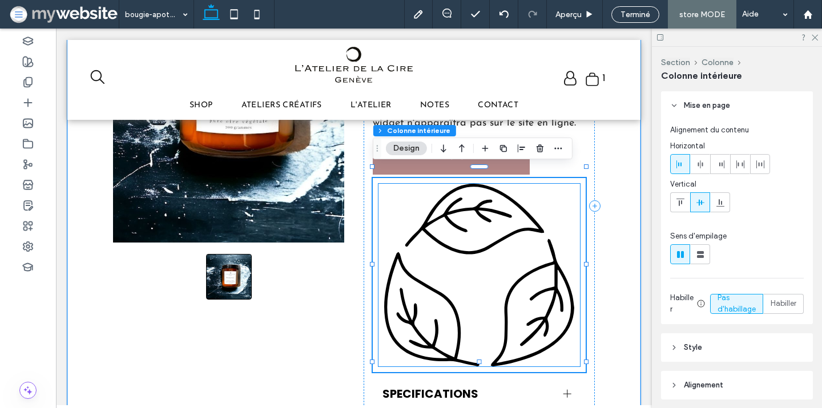
click at [553, 202] on img at bounding box center [480, 275] width 202 height 183
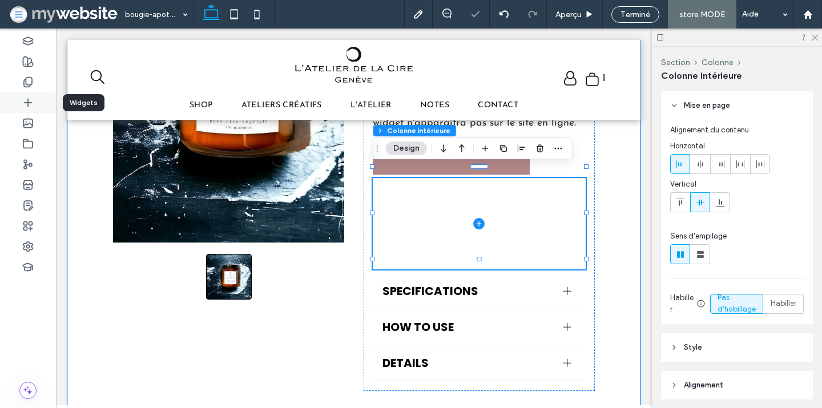
click at [30, 106] on icon at bounding box center [27, 102] width 11 height 11
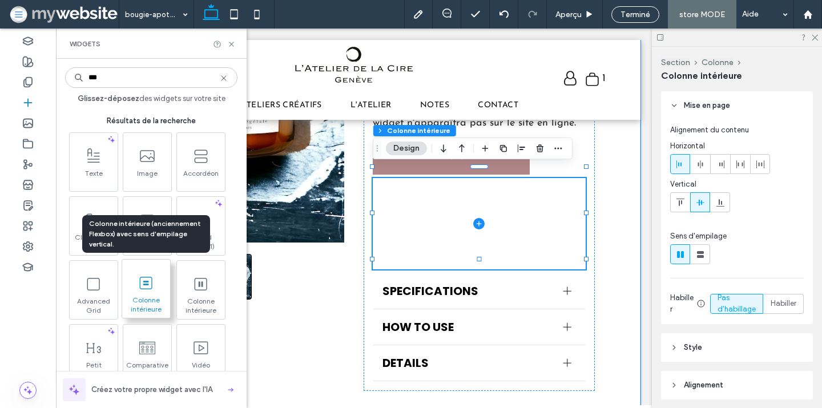
type input "***"
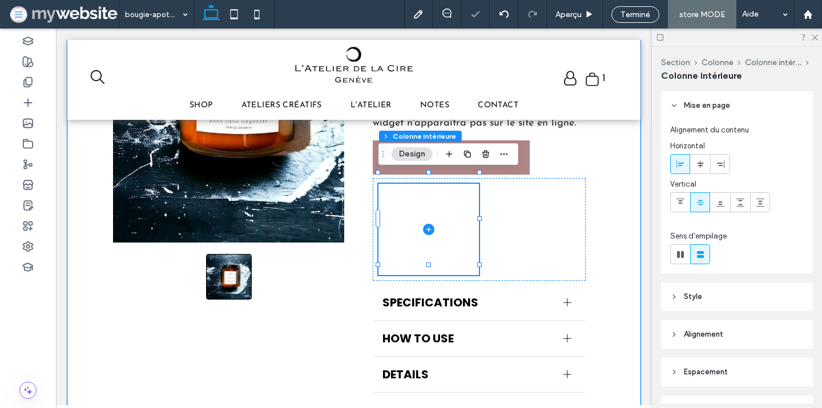
scroll to position [142, 0]
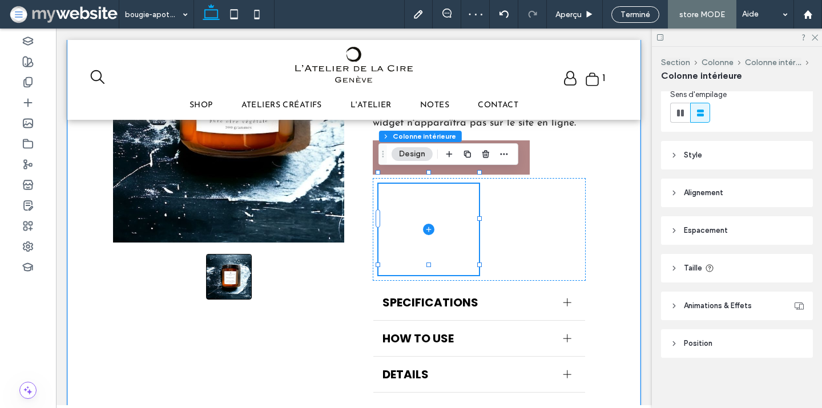
click at [696, 343] on span "Position" at bounding box center [698, 343] width 29 height 11
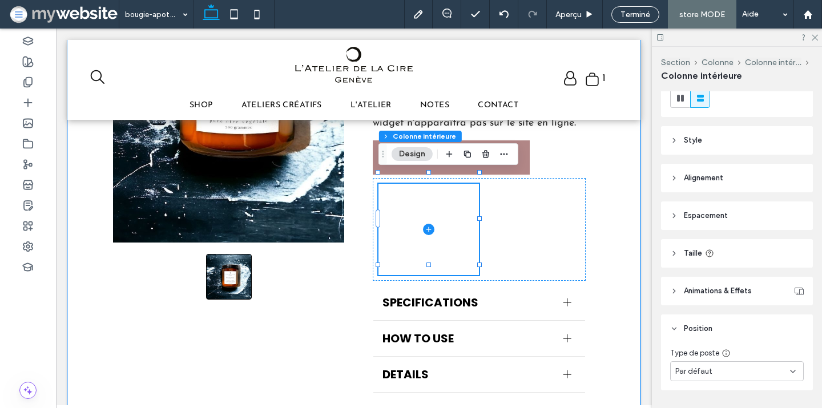
click at [698, 146] on span "Style" at bounding box center [693, 140] width 18 height 11
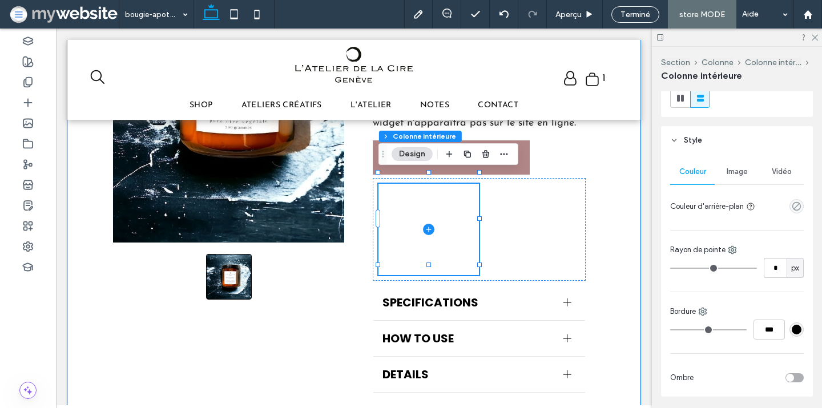
click at [793, 201] on div "empty color" at bounding box center [797, 206] width 14 height 14
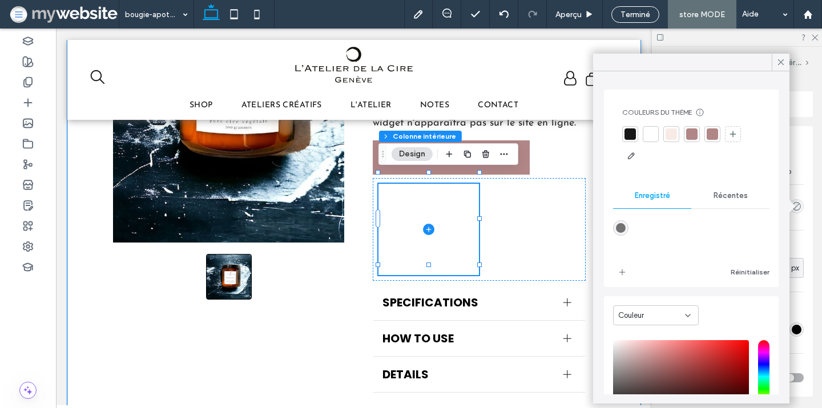
click at [670, 132] on div at bounding box center [671, 133] width 11 height 11
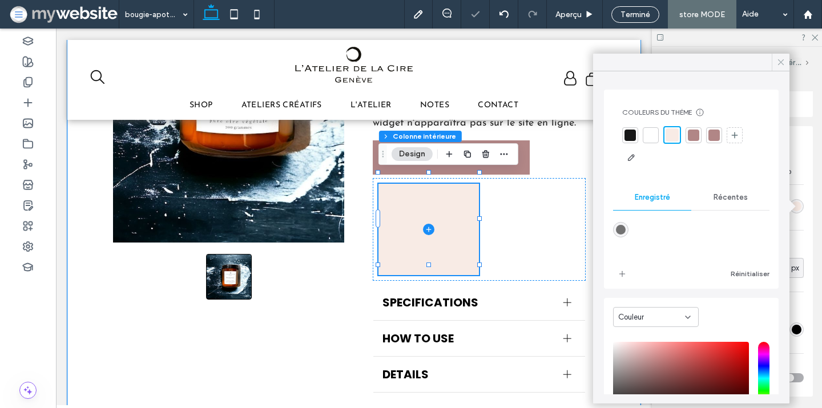
click at [778, 56] on span at bounding box center [781, 62] width 10 height 17
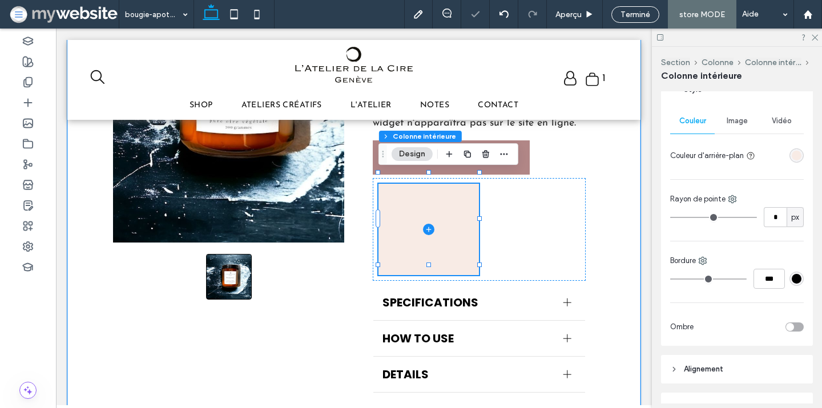
scroll to position [215, 0]
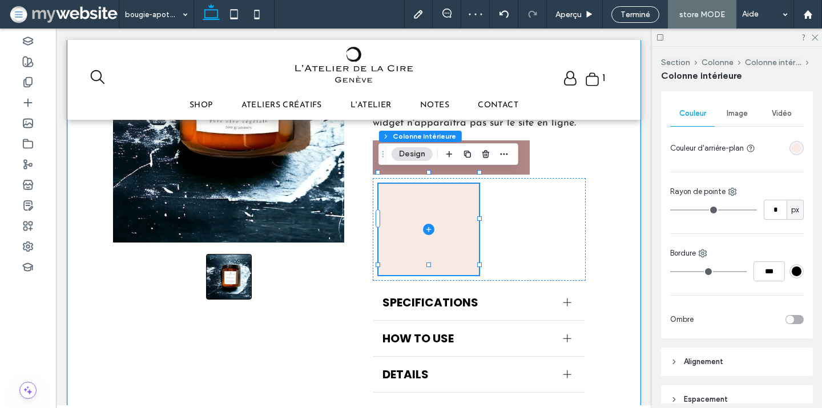
type input "*"
type input "**"
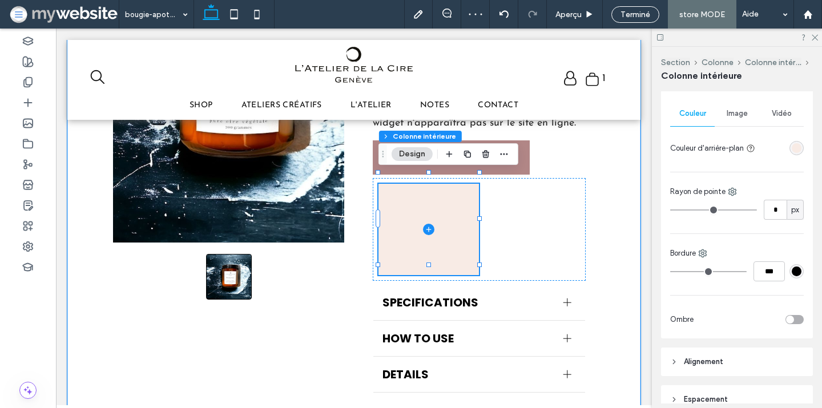
type input "**"
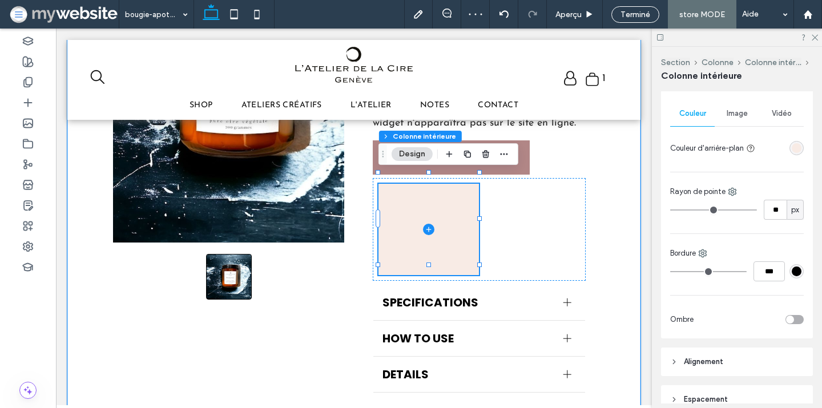
type input "**"
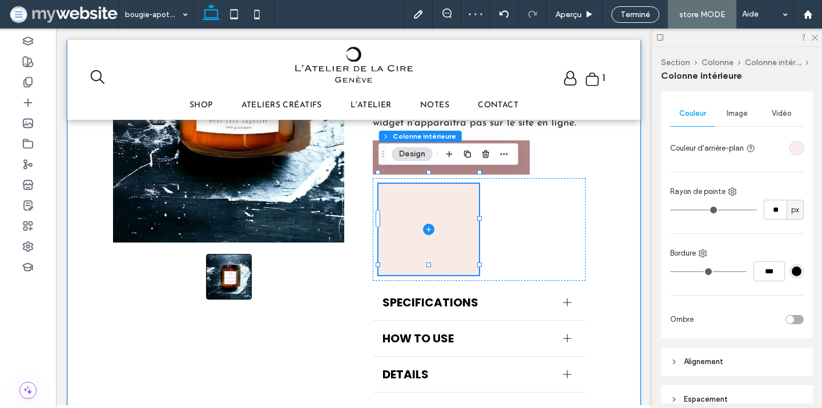
type input "**"
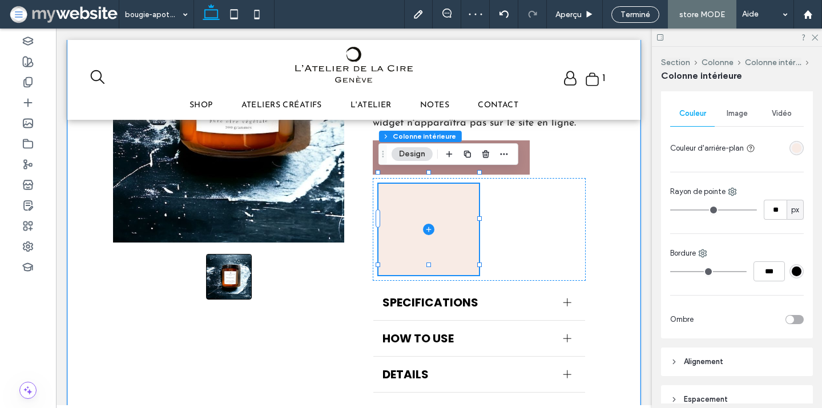
type input "***"
drag, startPoint x: 678, startPoint y: 209, endPoint x: 765, endPoint y: 203, distance: 87.0
type input "***"
click at [757, 210] on input "range" at bounding box center [713, 210] width 87 height 1
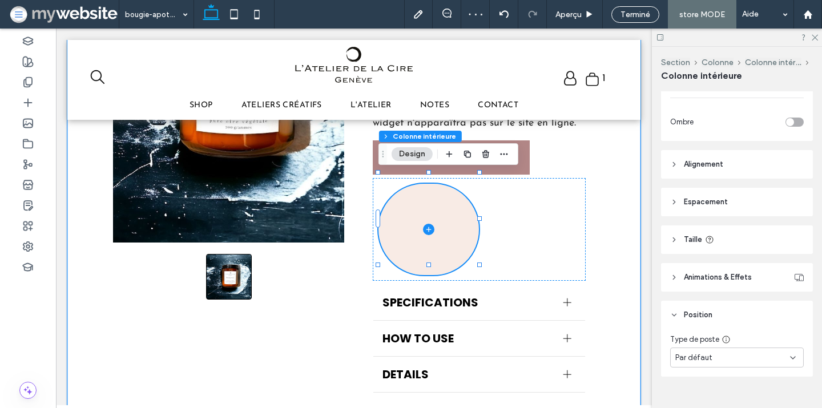
scroll to position [431, 0]
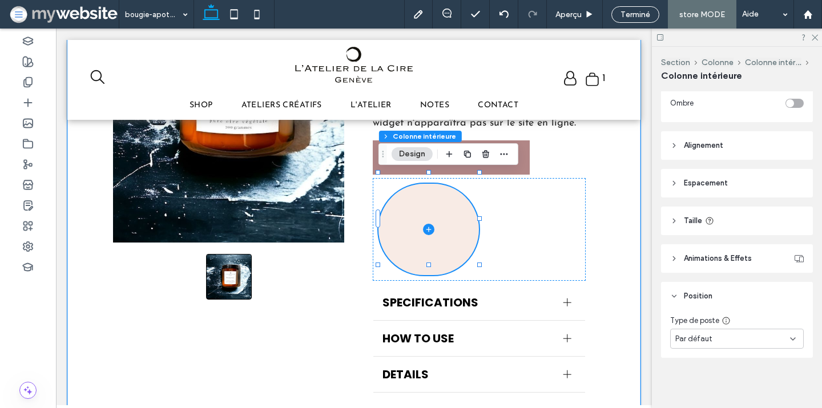
click at [734, 215] on header "Taille" at bounding box center [737, 221] width 152 height 29
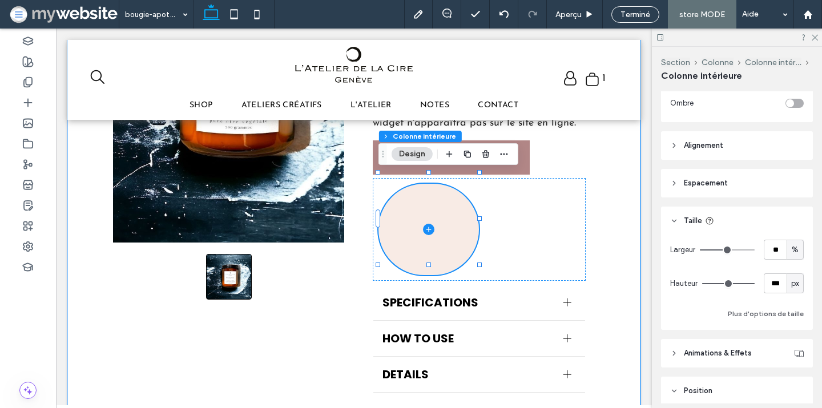
scroll to position [456, 0]
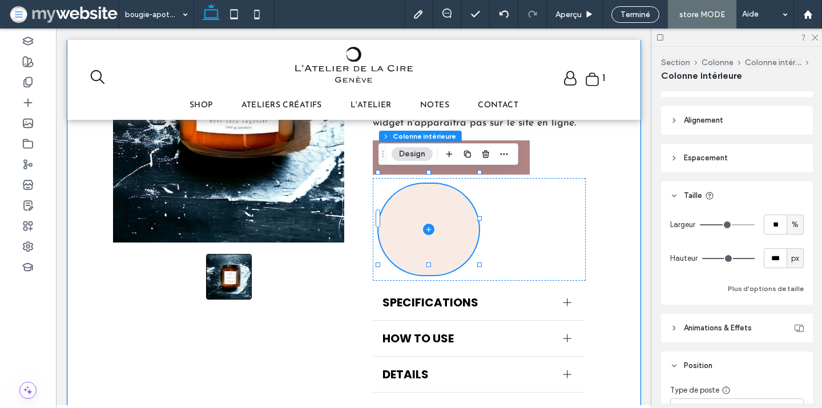
click at [795, 258] on span "px" at bounding box center [795, 258] width 8 height 11
click at [797, 299] on div "px % vh vw A" at bounding box center [795, 318] width 16 height 100
click at [795, 227] on span "%" at bounding box center [795, 224] width 7 height 11
click at [795, 250] on span "px" at bounding box center [795, 244] width 8 height 11
type input "***"
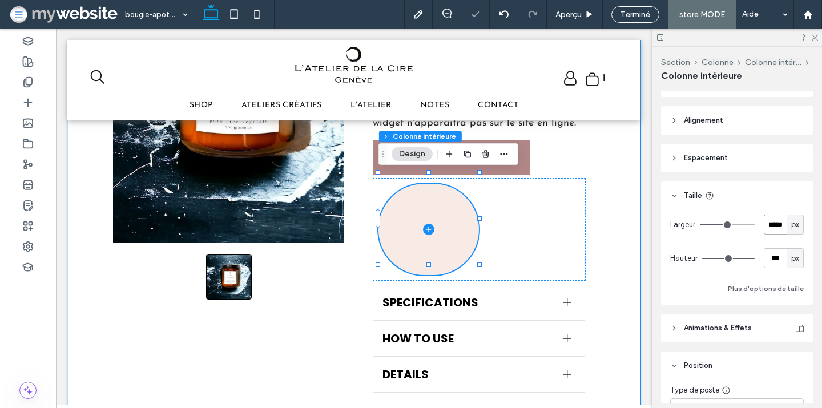
click at [777, 227] on input "*****" at bounding box center [775, 225] width 23 height 20
type input "***"
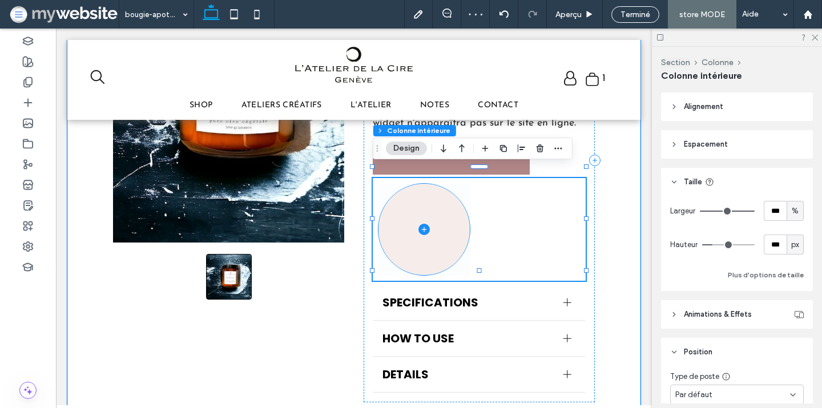
scroll to position [522, 0]
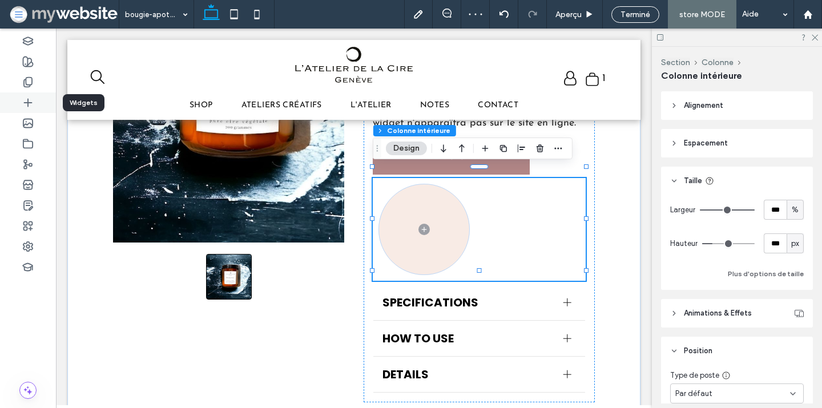
click at [34, 108] on div at bounding box center [28, 103] width 56 height 21
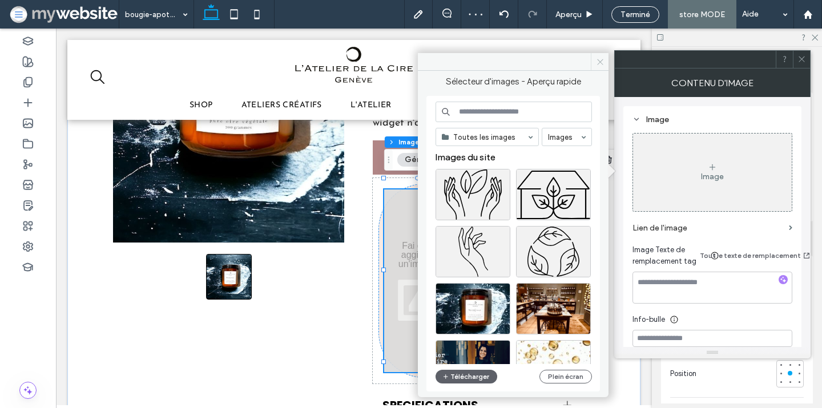
click at [600, 63] on icon at bounding box center [600, 62] width 9 height 9
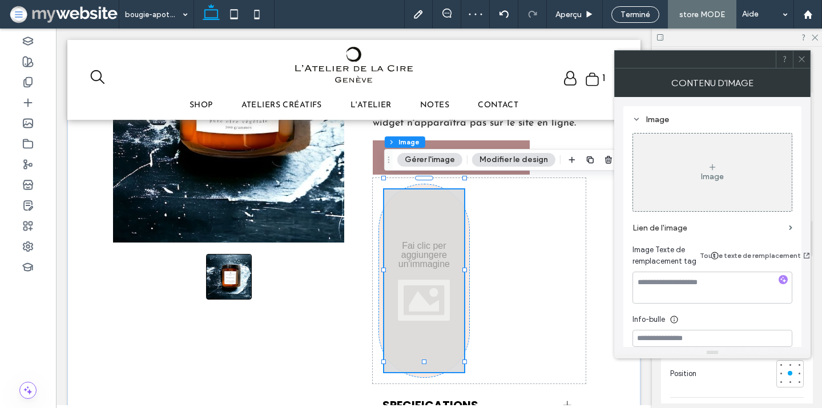
click at [803, 57] on icon at bounding box center [802, 59] width 9 height 9
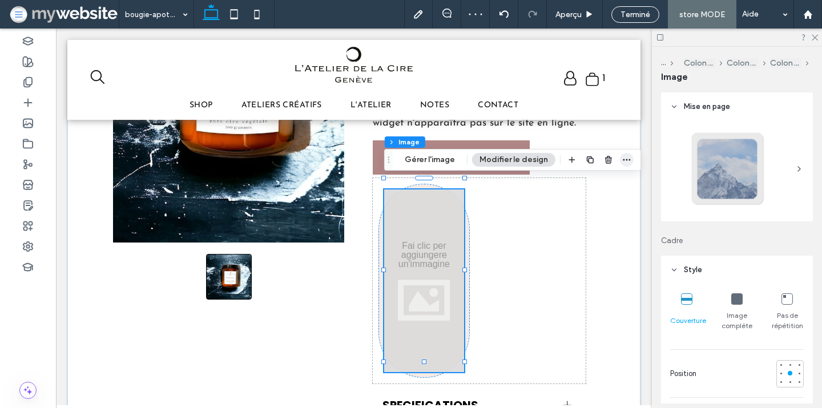
click at [624, 154] on span "button" at bounding box center [627, 160] width 14 height 14
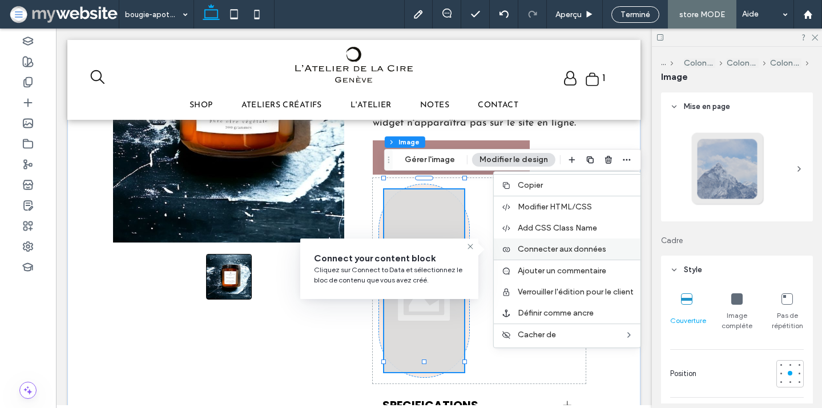
click at [573, 250] on span "Connecter aux données" at bounding box center [562, 249] width 89 height 10
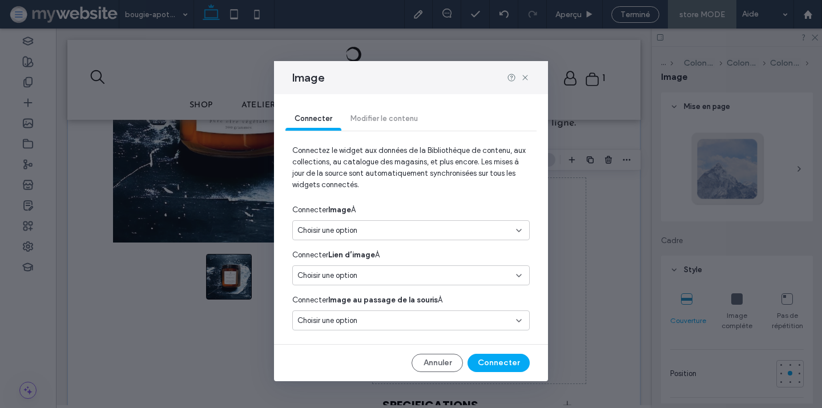
click at [399, 228] on div "Choisir une option" at bounding box center [405, 230] width 214 height 11
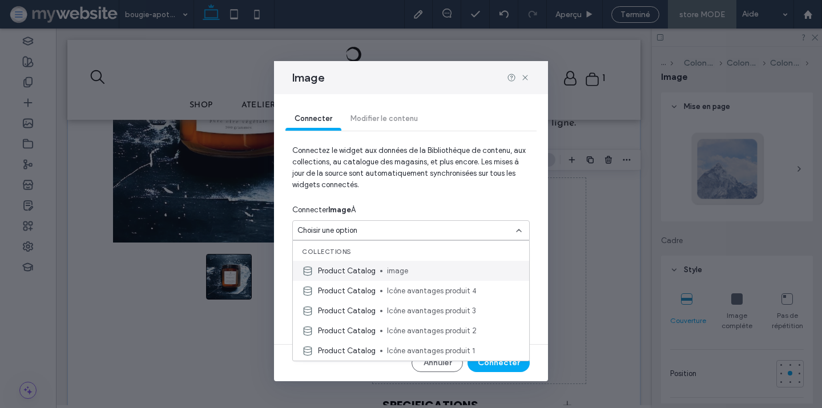
scroll to position [20, 0]
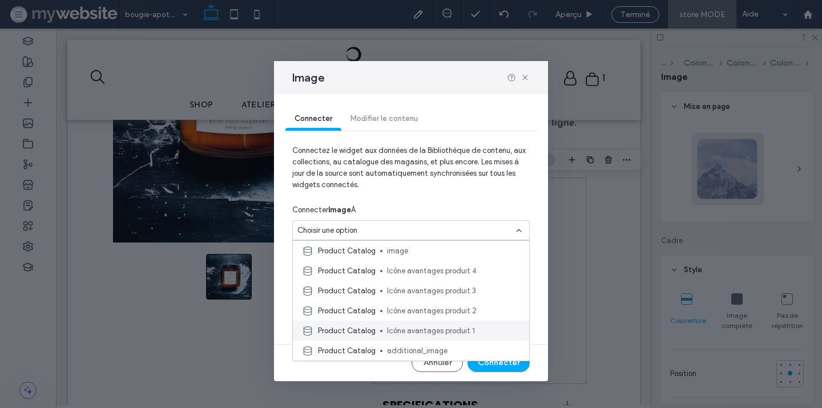
click at [391, 328] on span "Icône avantages produit 1" at bounding box center [453, 330] width 133 height 11
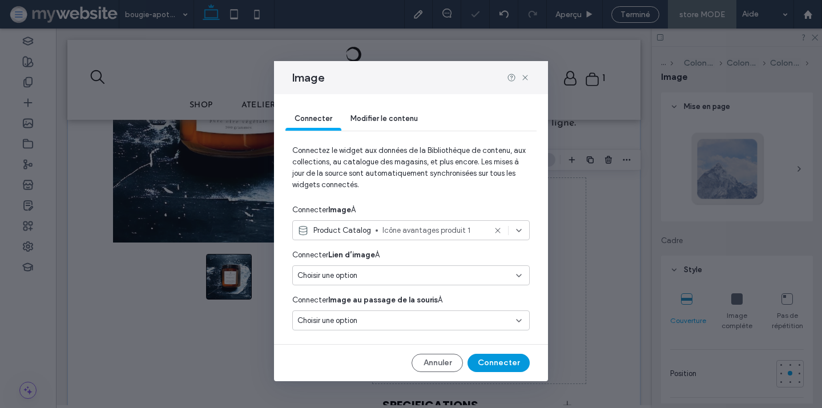
click at [496, 360] on button "Connecter" at bounding box center [499, 363] width 62 height 18
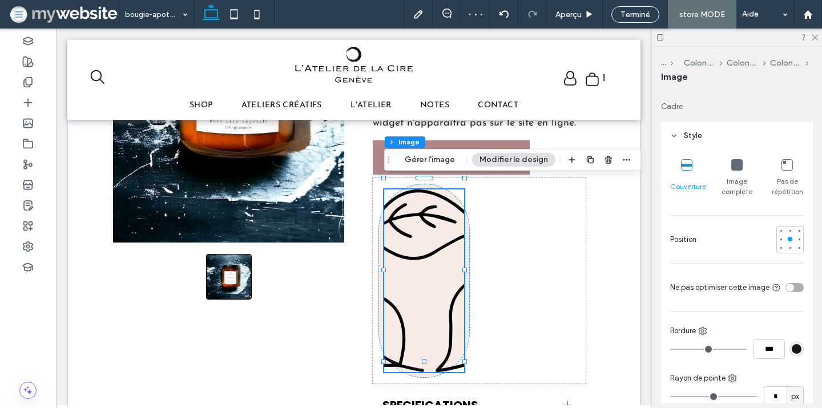
scroll to position [135, 0]
click at [736, 167] on icon at bounding box center [736, 163] width 11 height 11
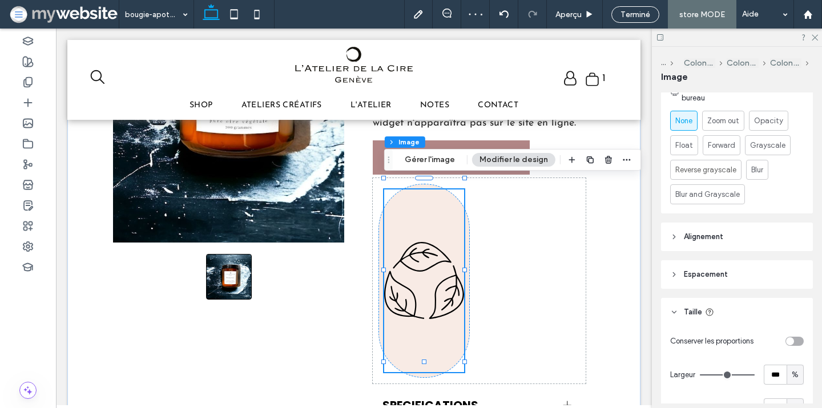
scroll to position [553, 0]
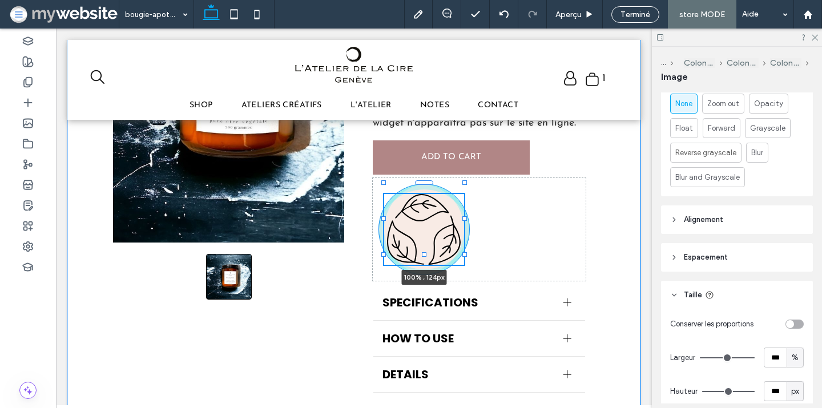
drag, startPoint x: 425, startPoint y: 362, endPoint x: 435, endPoint y: 306, distance: 56.8
click at [435, 306] on div "**********" at bounding box center [353, 165] width 573 height 518
type input "***"
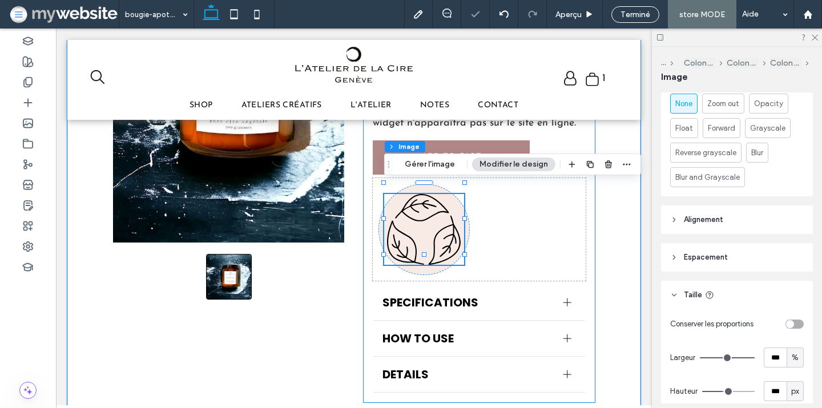
click at [521, 272] on div "**********" at bounding box center [479, 160] width 231 height 484
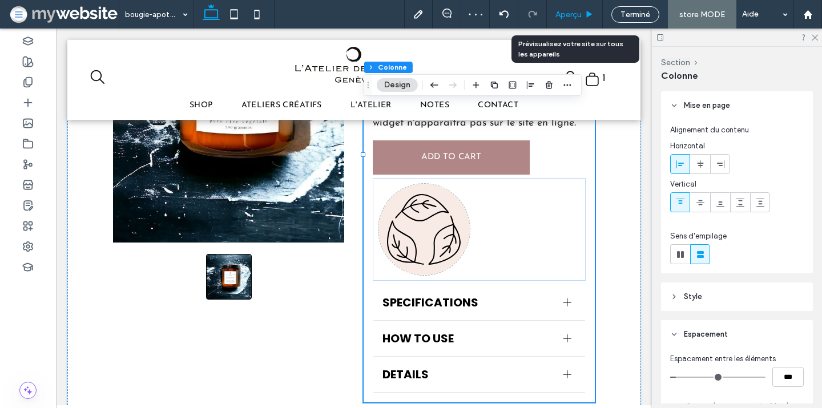
click at [574, 5] on div "Aperçu" at bounding box center [575, 14] width 56 height 29
click at [570, 18] on span "Aperçu" at bounding box center [569, 15] width 26 height 10
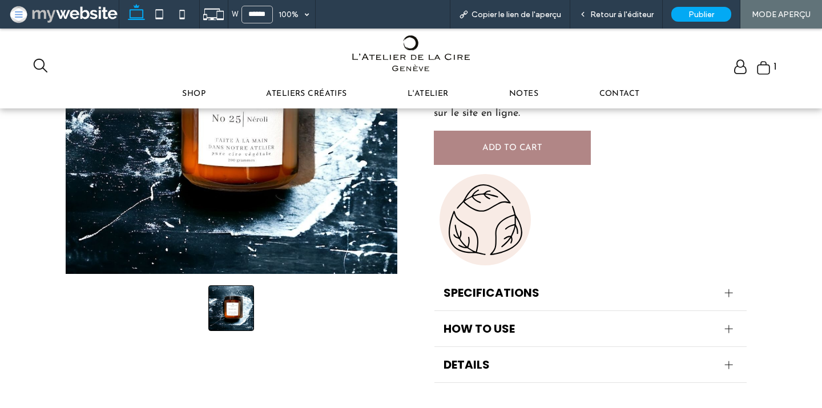
scroll to position [318, 0]
click at [570, 18] on div "Copier le lien de l'aperçu" at bounding box center [510, 15] width 119 height 10
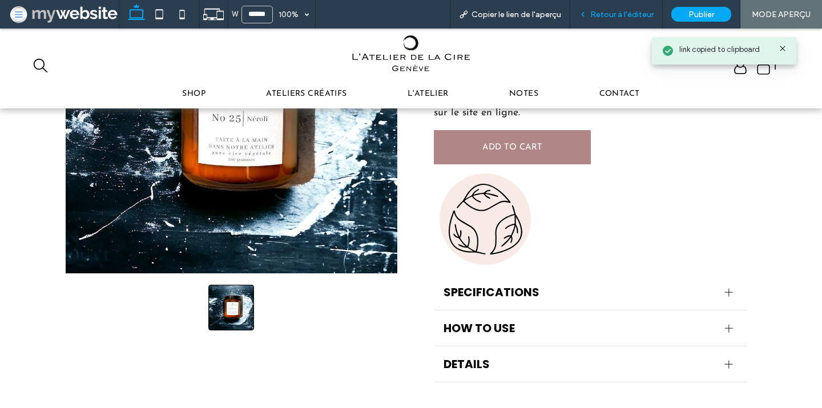
click at [606, 7] on div "Retour à l'éditeur" at bounding box center [616, 14] width 93 height 29
click at [606, 14] on span "Retour à l'éditeur" at bounding box center [621, 15] width 63 height 10
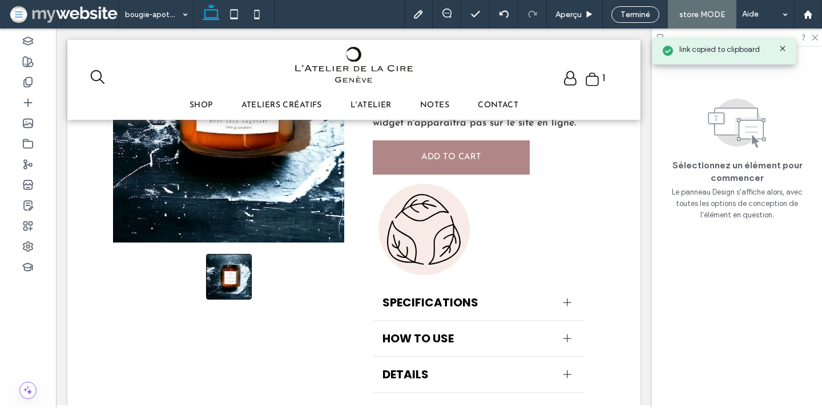
scroll to position [323, 0]
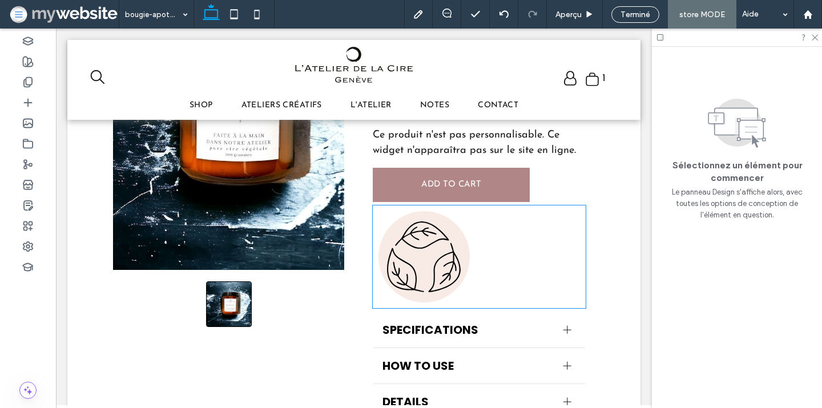
click at [447, 252] on img at bounding box center [424, 257] width 80 height 71
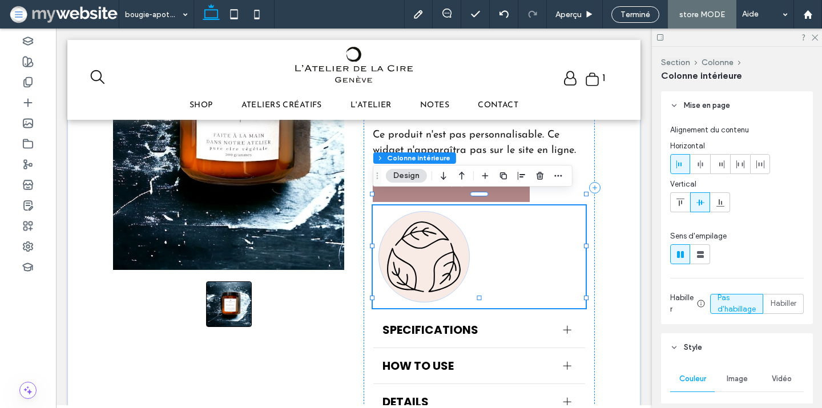
click at [431, 228] on img at bounding box center [424, 257] width 80 height 71
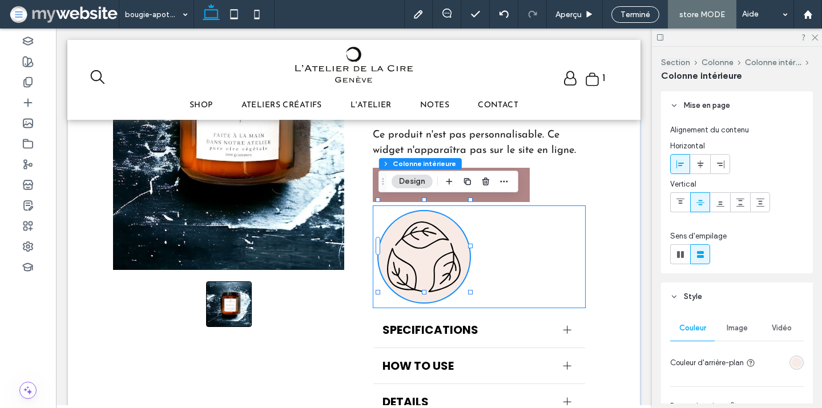
click at [425, 230] on img at bounding box center [424, 257] width 80 height 71
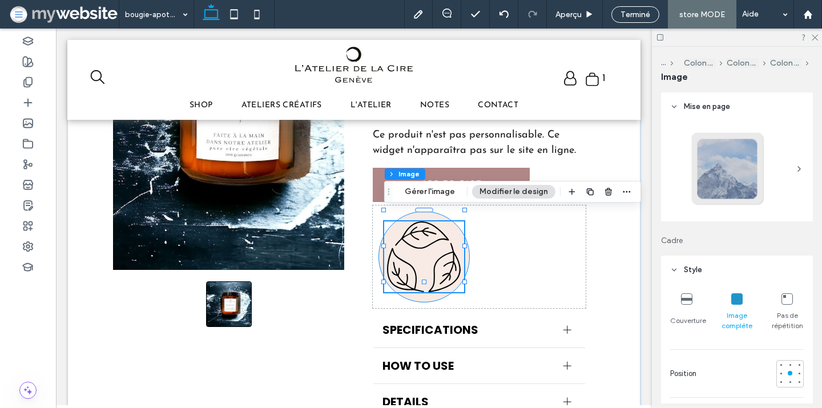
click at [431, 211] on div at bounding box center [424, 256] width 91 height 91
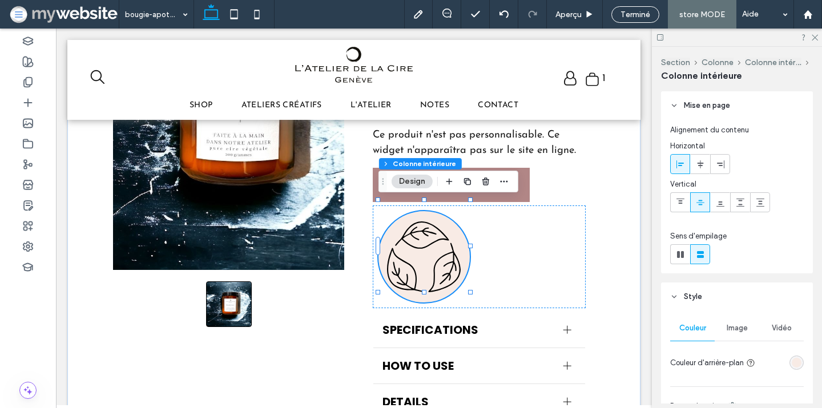
click at [700, 206] on icon at bounding box center [700, 202] width 9 height 9
click at [700, 162] on icon at bounding box center [700, 164] width 9 height 9
click at [512, 271] on div at bounding box center [479, 257] width 213 height 103
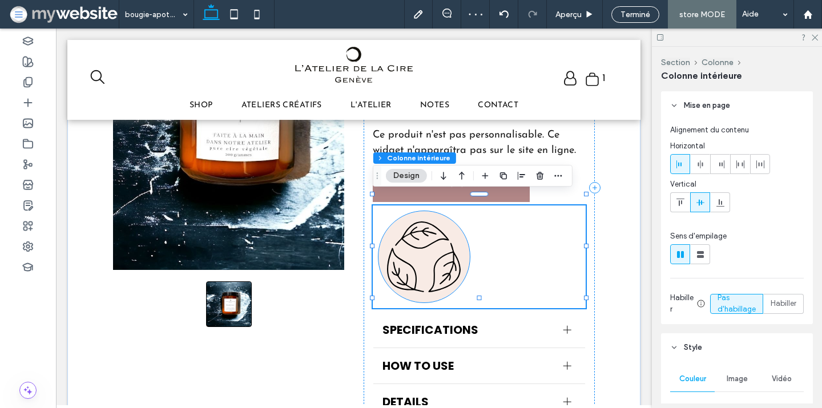
click at [454, 222] on img at bounding box center [424, 257] width 80 height 71
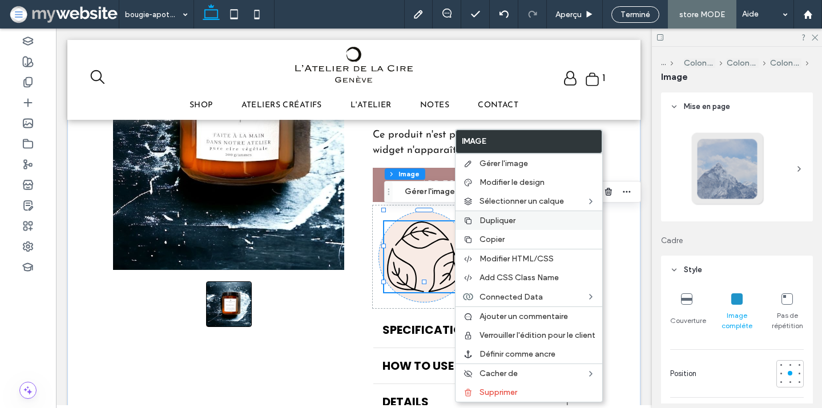
click at [495, 225] on span "Dupliquer" at bounding box center [498, 221] width 36 height 10
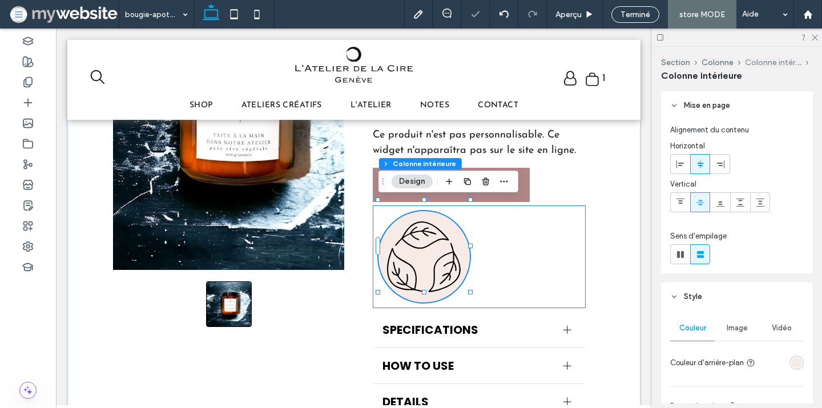
click at [754, 65] on button "Colonne intérieure" at bounding box center [773, 63] width 57 height 10
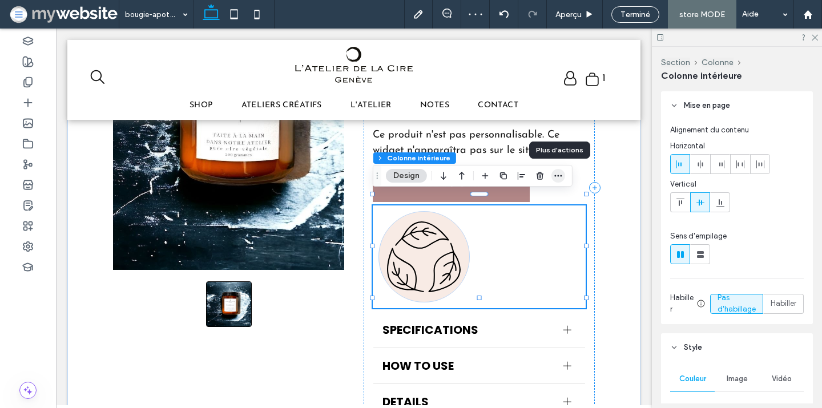
click at [560, 179] on icon "button" at bounding box center [558, 175] width 9 height 9
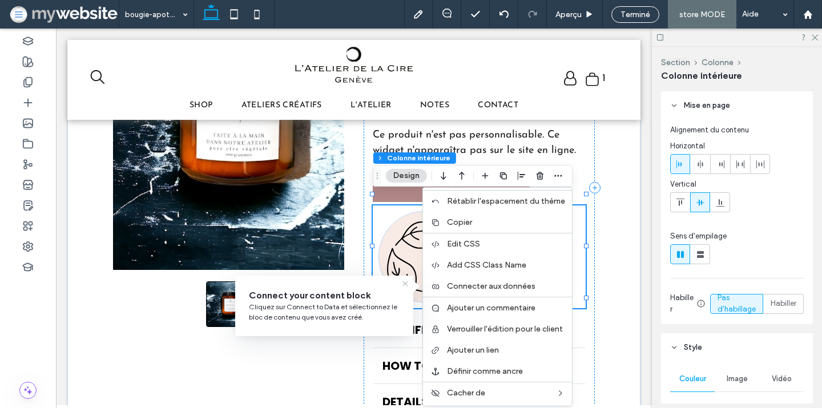
click at [408, 284] on icon at bounding box center [405, 283] width 9 height 9
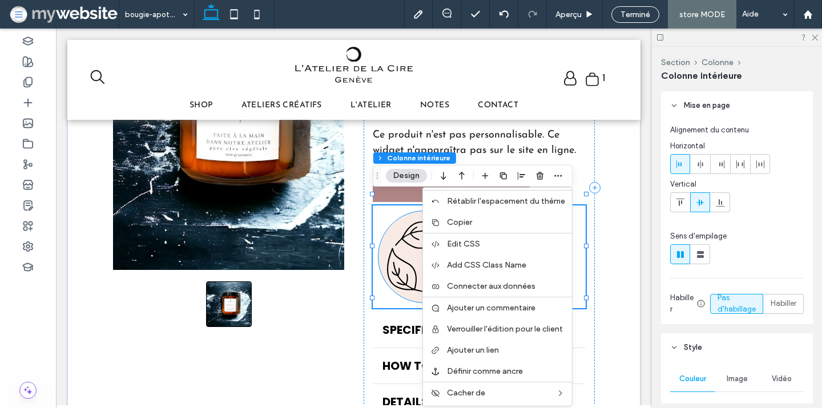
click at [389, 222] on img at bounding box center [424, 257] width 80 height 71
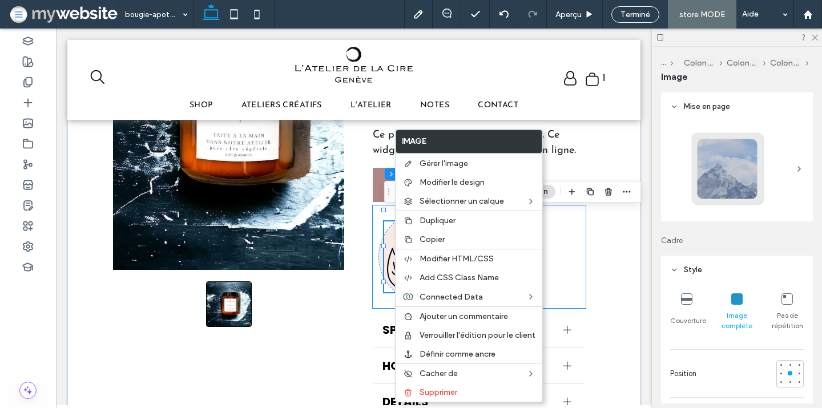
click at [391, 206] on div at bounding box center [479, 257] width 213 height 103
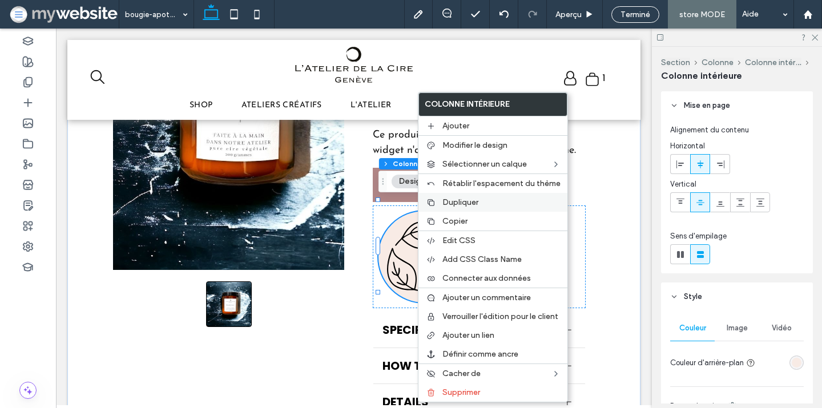
click at [447, 206] on span "Dupliquer" at bounding box center [461, 203] width 36 height 10
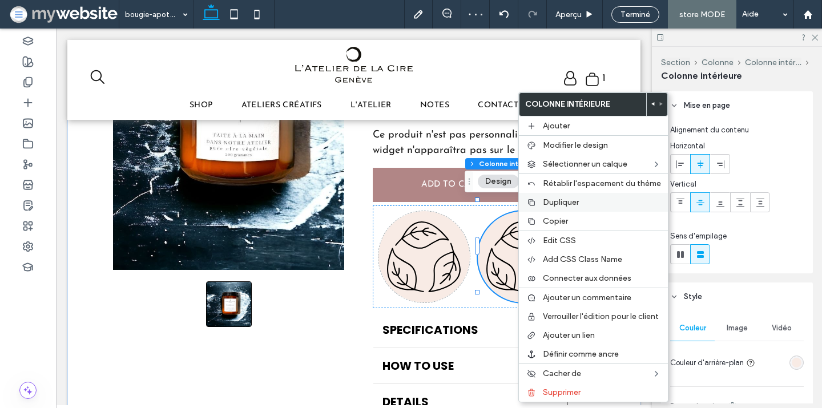
click at [542, 204] on div "Dupliquer" at bounding box center [593, 202] width 149 height 19
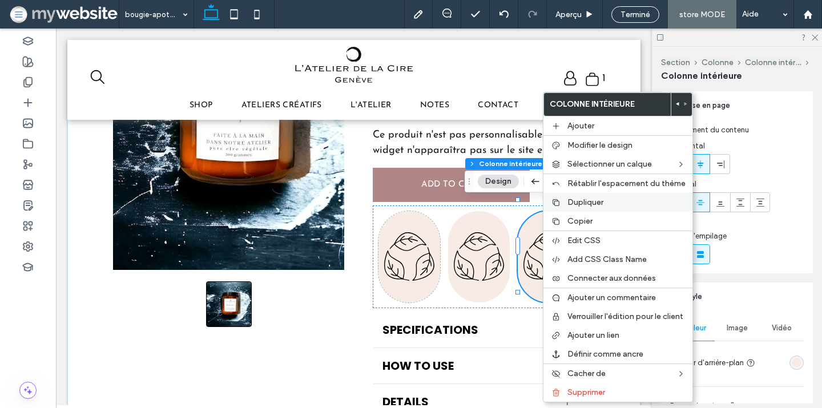
click at [572, 203] on span "Dupliquer" at bounding box center [586, 203] width 36 height 10
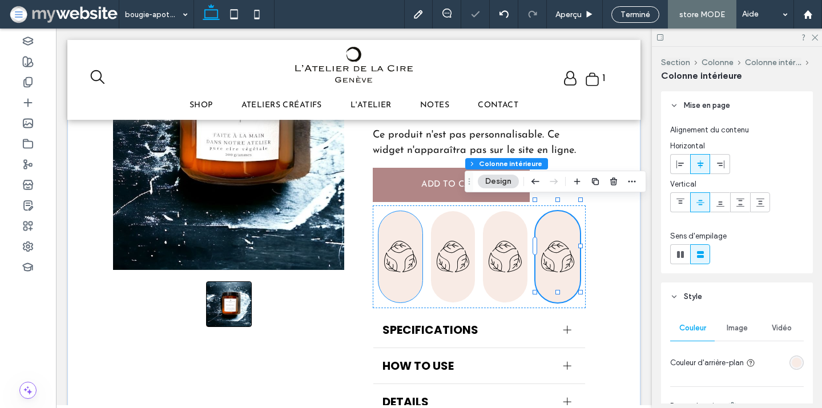
click at [406, 222] on div at bounding box center [400, 257] width 33 height 71
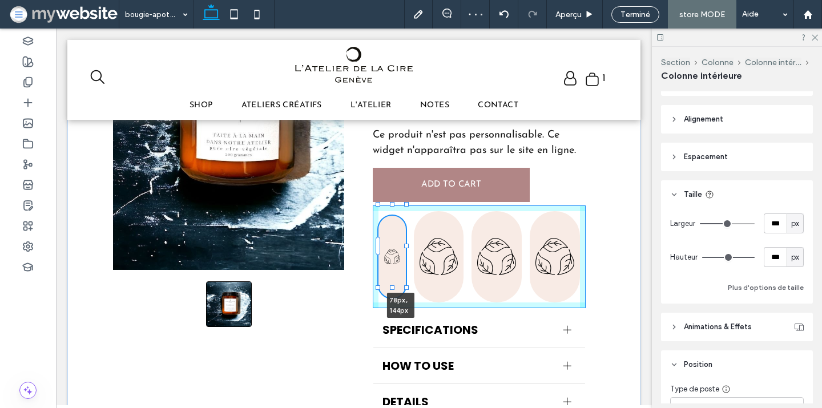
scroll to position [471, 0]
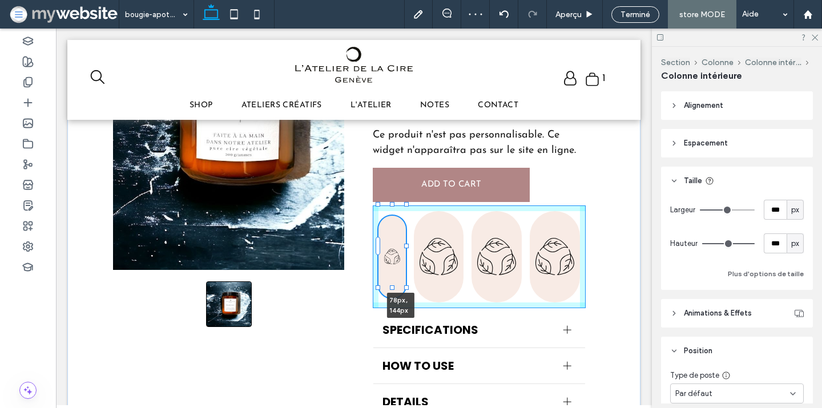
drag, startPoint x: 402, startPoint y: 292, endPoint x: 401, endPoint y: 269, distance: 22.8
click at [401, 269] on div "**********" at bounding box center [353, 193] width 573 height 518
type input "***"
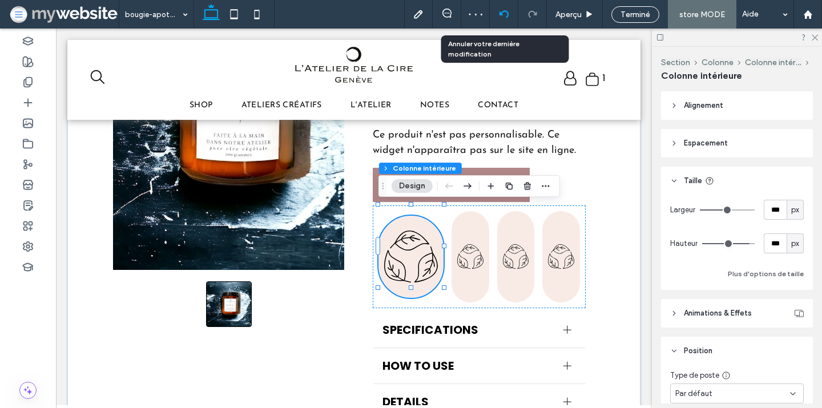
click at [501, 18] on icon at bounding box center [504, 14] width 9 height 9
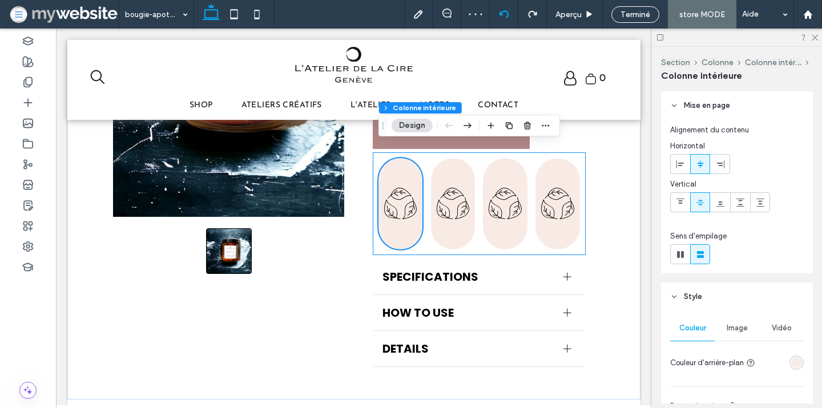
scroll to position [380, 0]
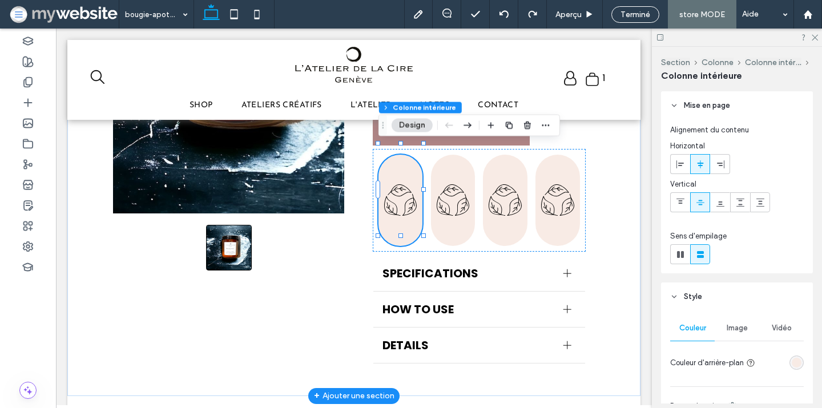
click at [411, 155] on div at bounding box center [401, 200] width 45 height 91
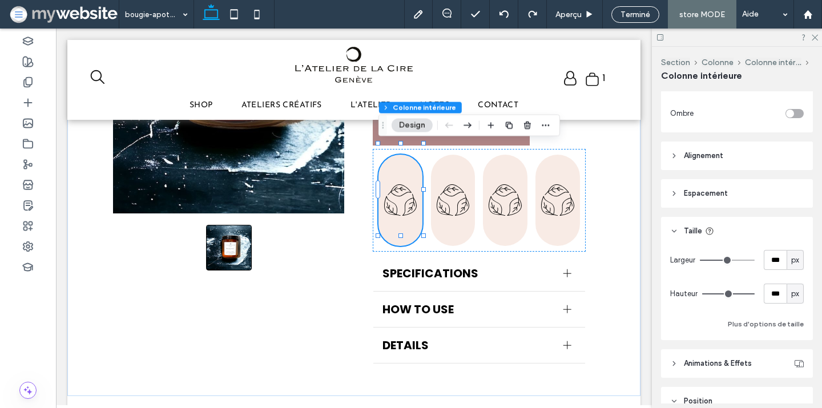
scroll to position [425, 0]
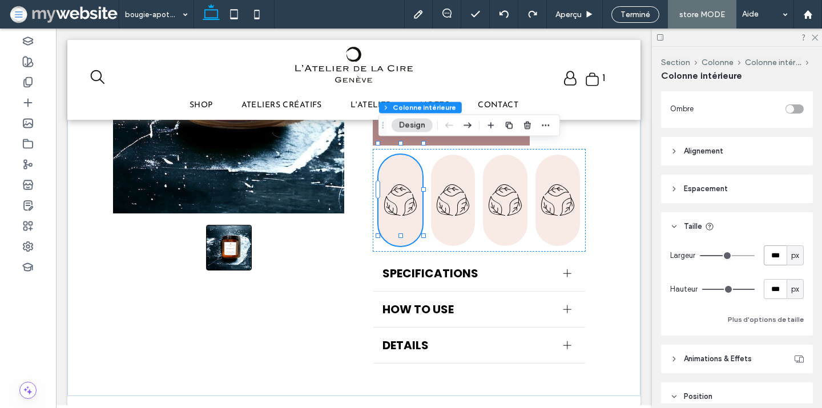
click at [781, 254] on input "***" at bounding box center [775, 256] width 23 height 20
type input "***"
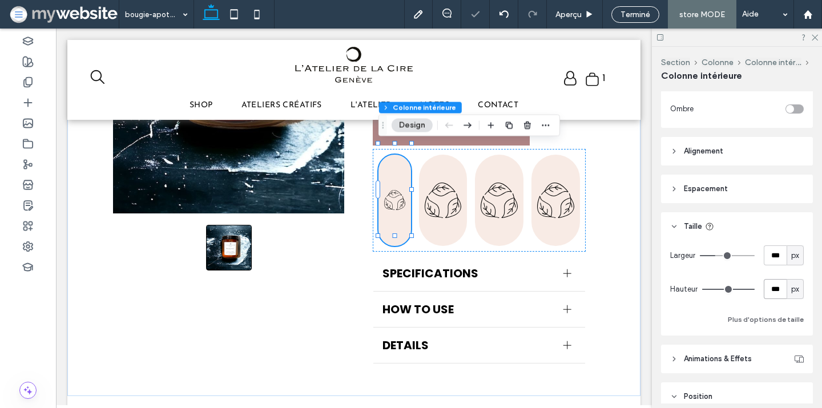
click at [773, 290] on input "***" at bounding box center [775, 289] width 23 height 20
type input "***"
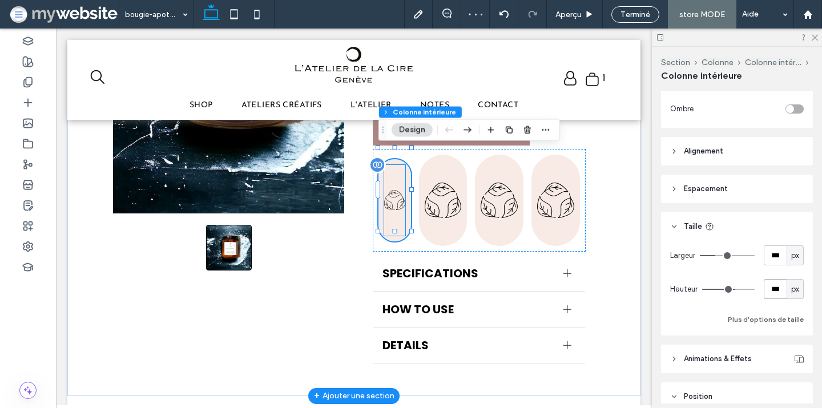
click at [395, 169] on img at bounding box center [394, 200] width 21 height 71
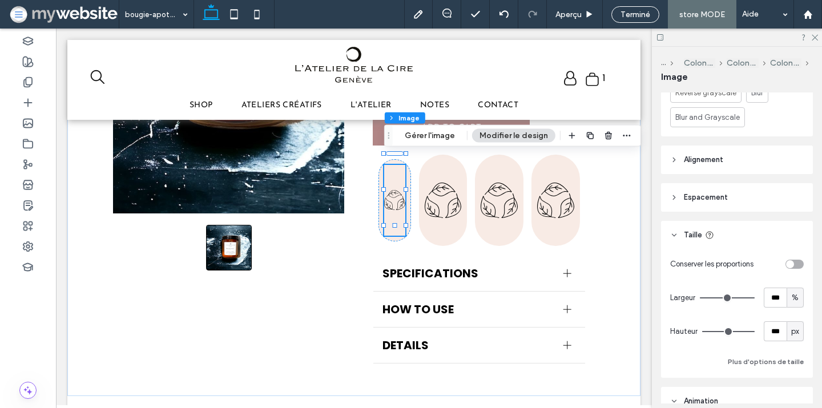
scroll to position [622, 0]
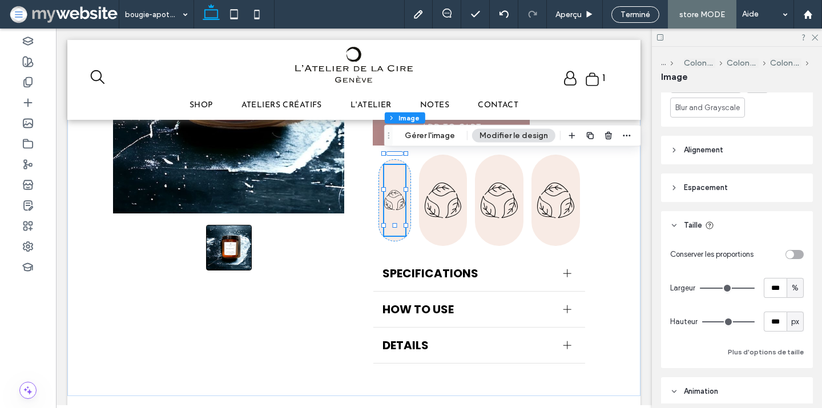
click at [800, 288] on div "%" at bounding box center [795, 288] width 11 height 11
click at [798, 306] on span "px" at bounding box center [795, 308] width 8 height 11
type input "**"
click at [778, 288] on input "****" at bounding box center [775, 288] width 23 height 20
type input "**"
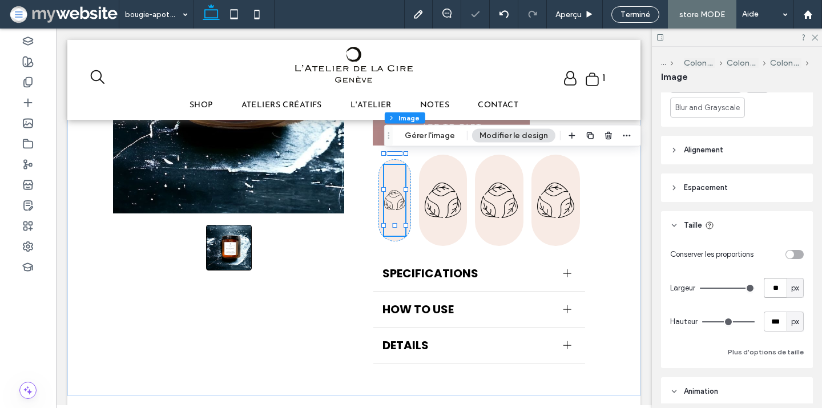
type input "**"
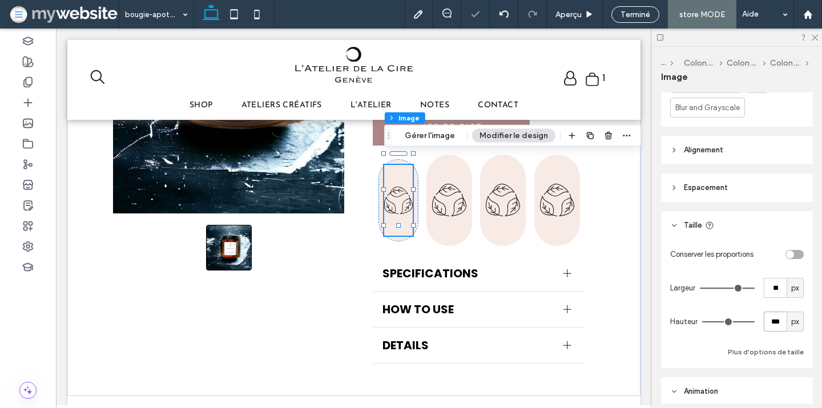
click at [776, 315] on input "***" at bounding box center [775, 322] width 23 height 20
type input "**"
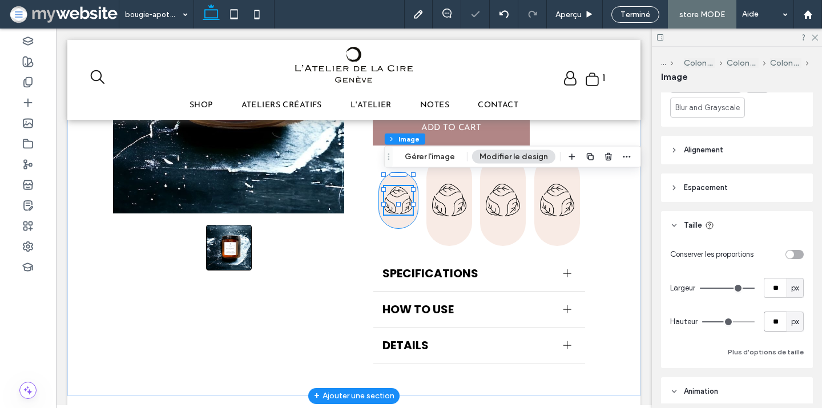
click at [401, 212] on div at bounding box center [399, 200] width 40 height 57
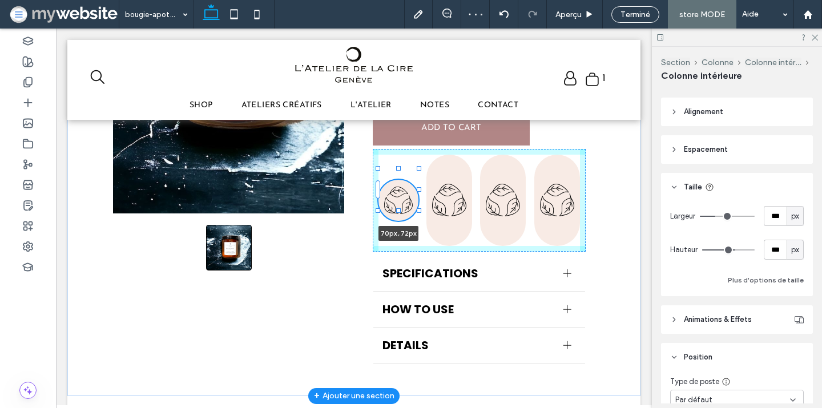
scroll to position [471, 0]
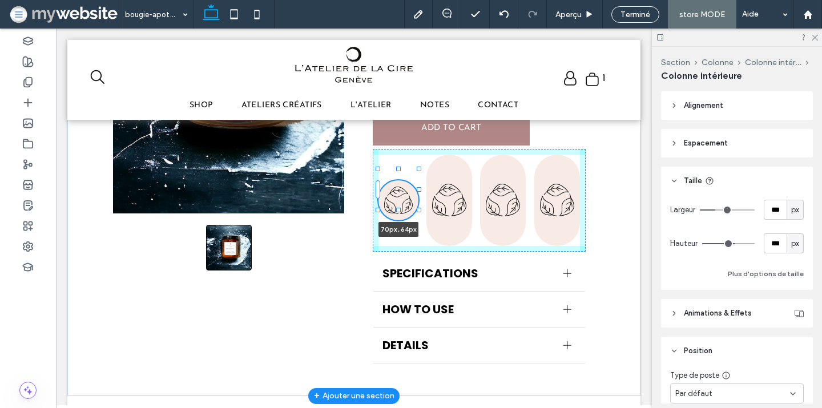
drag, startPoint x: 399, startPoint y: 219, endPoint x: 399, endPoint y: 209, distance: 10.3
click at [399, 209] on div at bounding box center [398, 210] width 5 height 5
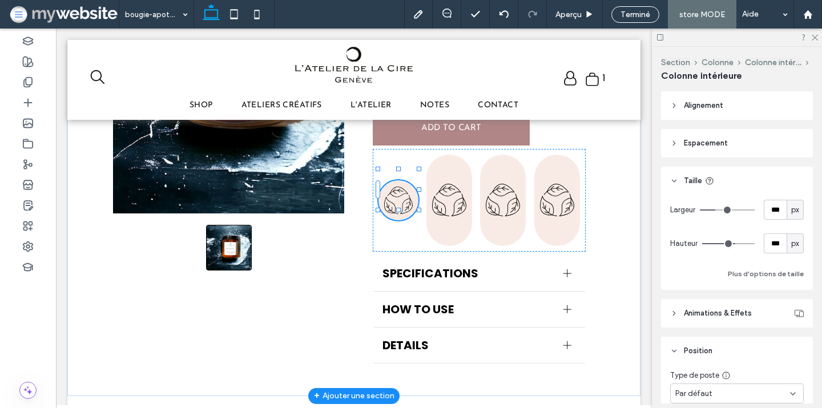
type input "**"
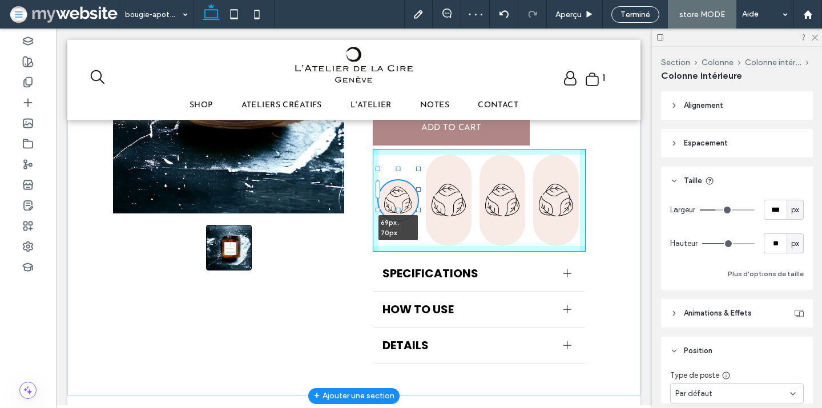
drag, startPoint x: 431, startPoint y: 188, endPoint x: 419, endPoint y: 188, distance: 12.6
click at [419, 188] on div at bounding box center [418, 189] width 5 height 5
type input "**"
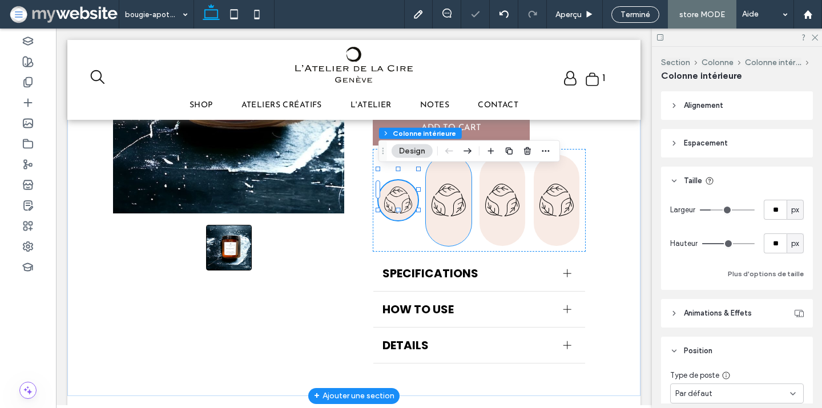
click at [429, 184] on div at bounding box center [449, 200] width 46 height 91
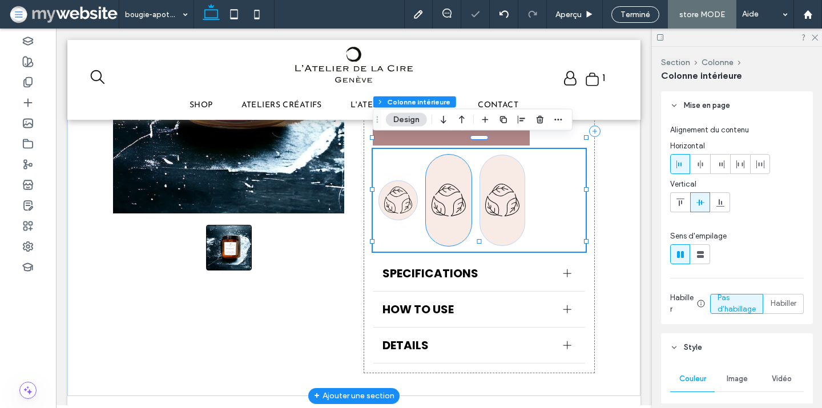
click at [429, 183] on div at bounding box center [449, 200] width 46 height 91
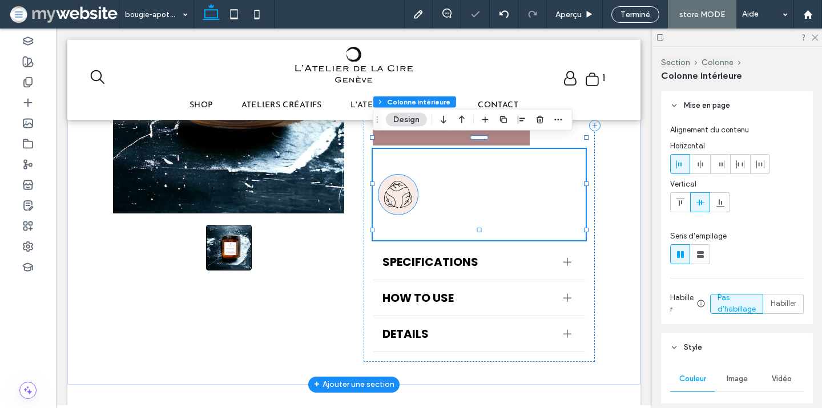
click at [412, 175] on div at bounding box center [398, 195] width 39 height 40
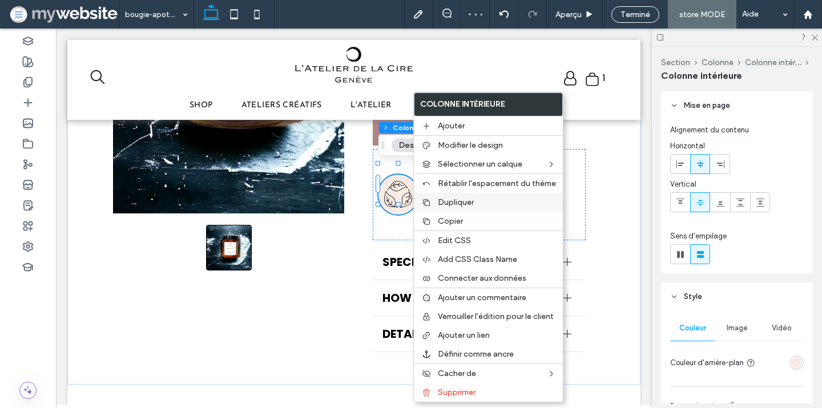
click at [441, 203] on span "Dupliquer" at bounding box center [456, 203] width 36 height 10
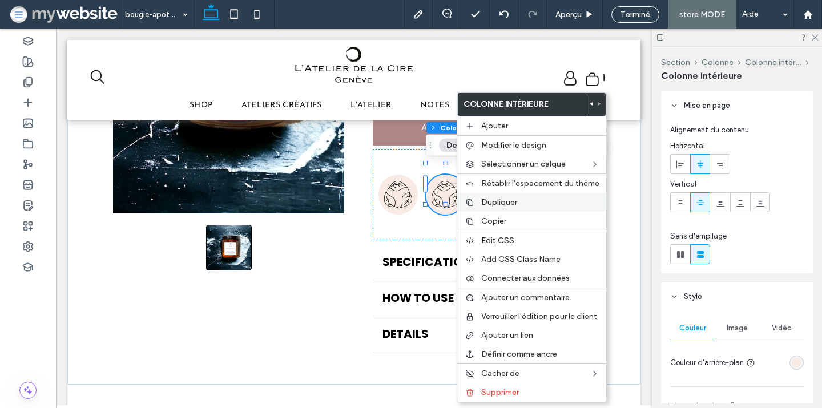
click at [491, 203] on span "Dupliquer" at bounding box center [499, 203] width 36 height 10
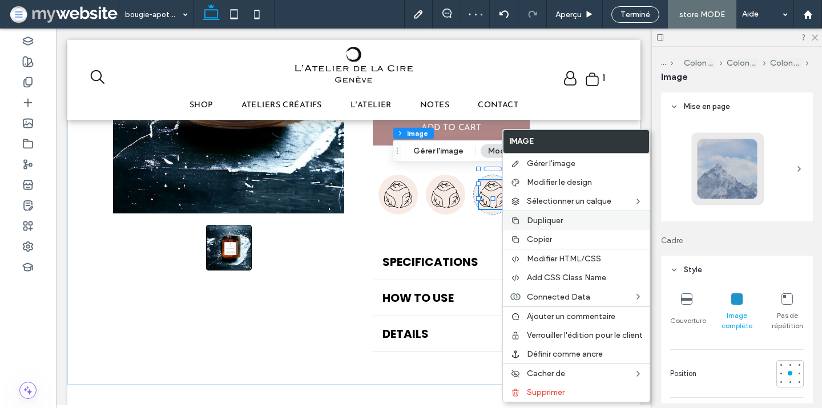
click at [540, 215] on div "Dupliquer" at bounding box center [576, 220] width 147 height 19
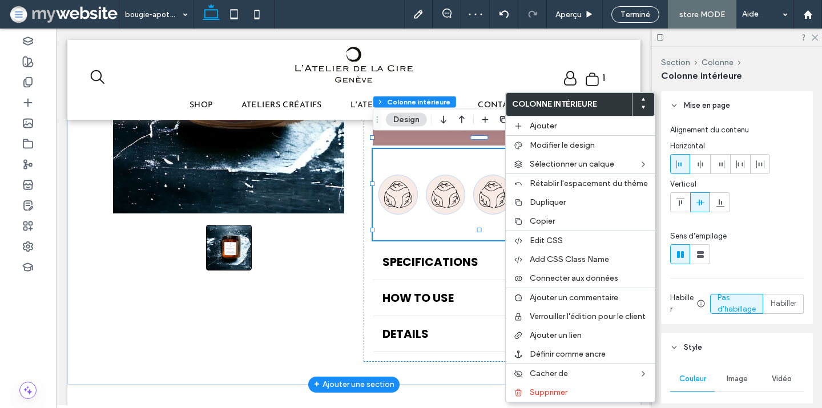
click at [493, 180] on div at bounding box center [493, 194] width 28 height 29
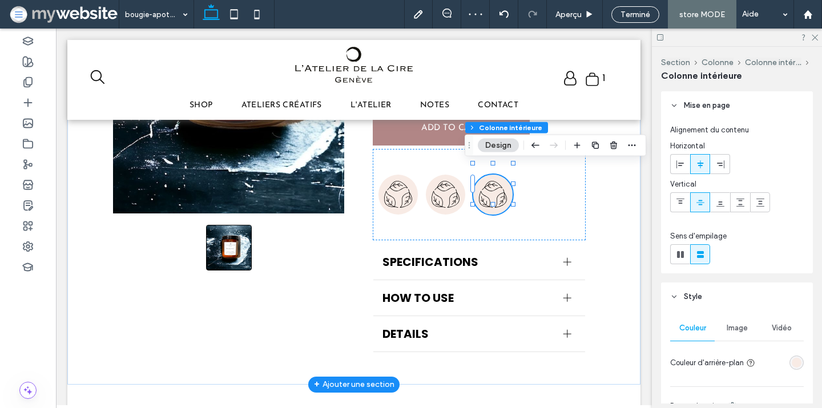
click at [495, 180] on div at bounding box center [493, 194] width 28 height 29
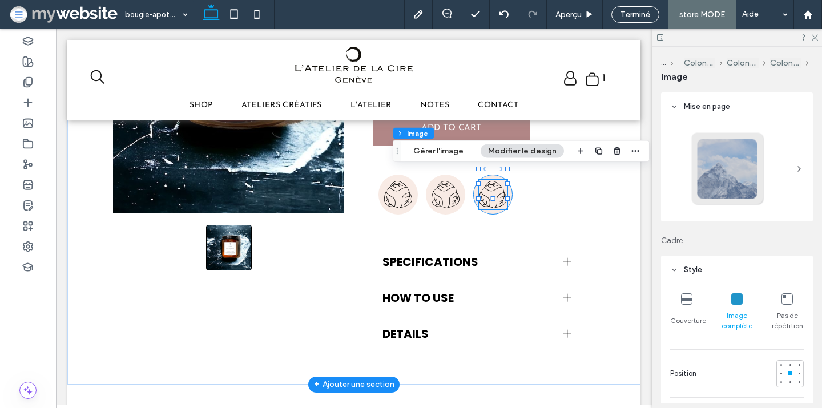
click at [496, 180] on div at bounding box center [493, 194] width 28 height 29
click at [496, 175] on div at bounding box center [492, 195] width 39 height 40
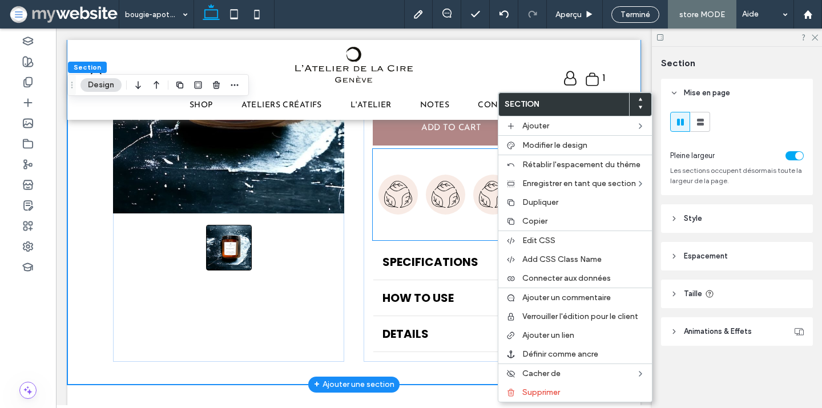
click at [488, 180] on div at bounding box center [493, 194] width 28 height 29
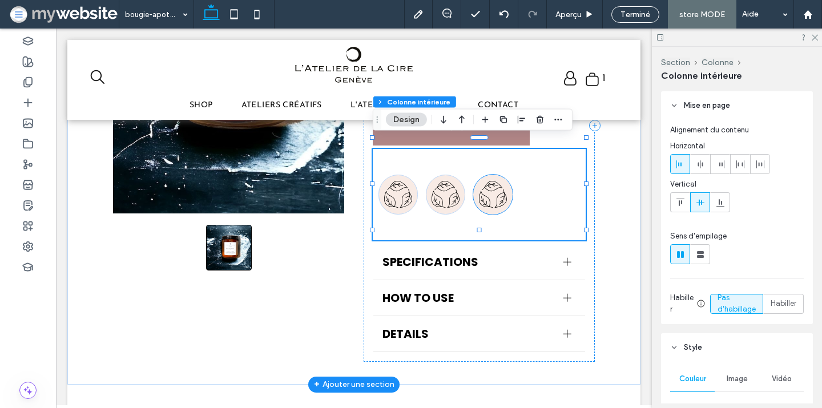
click at [501, 180] on div at bounding box center [493, 194] width 28 height 29
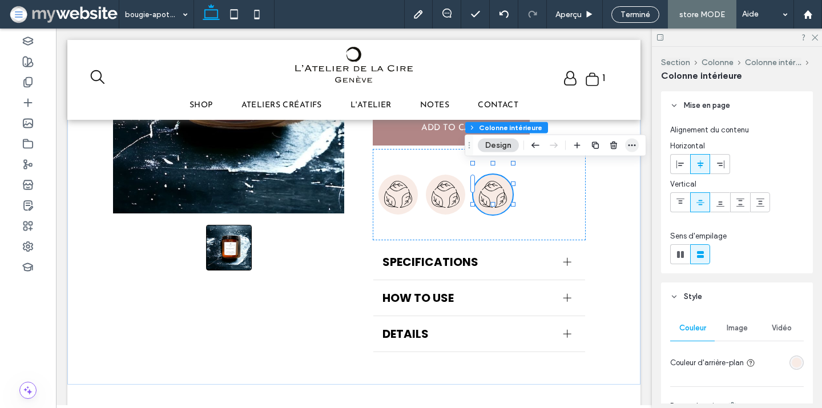
click at [634, 146] on use "button" at bounding box center [632, 145] width 7 height 2
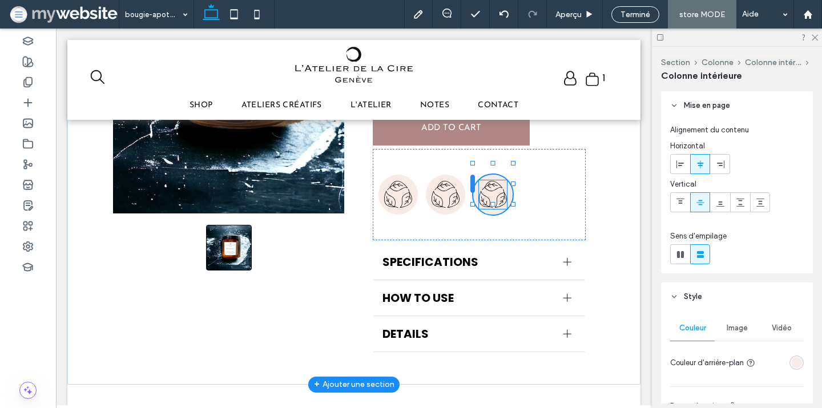
click at [473, 184] on div at bounding box center [473, 184] width 5 height 18
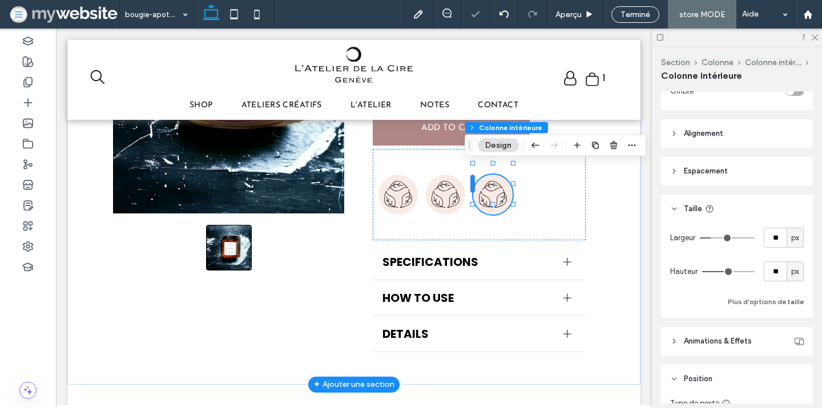
scroll to position [471, 0]
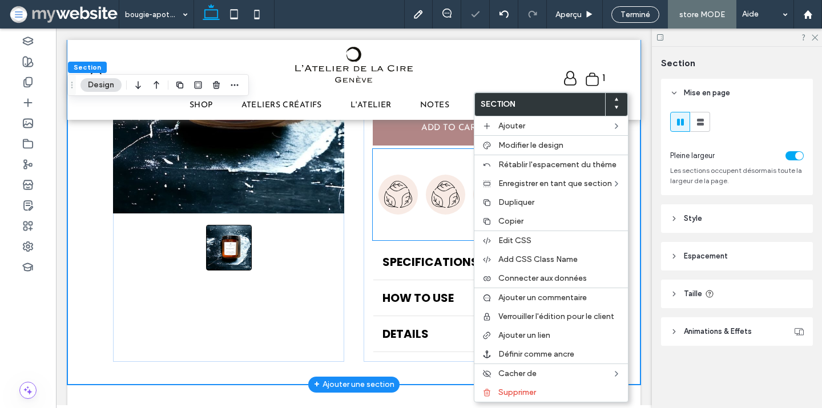
click at [465, 174] on div at bounding box center [479, 194] width 213 height 91
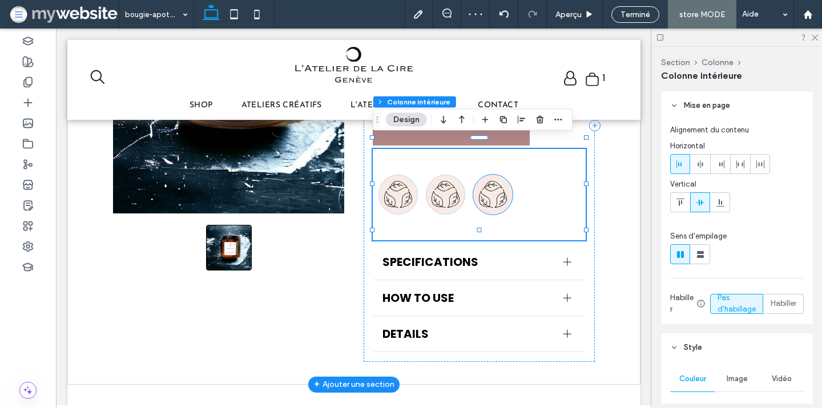
click at [490, 180] on div at bounding box center [493, 194] width 28 height 29
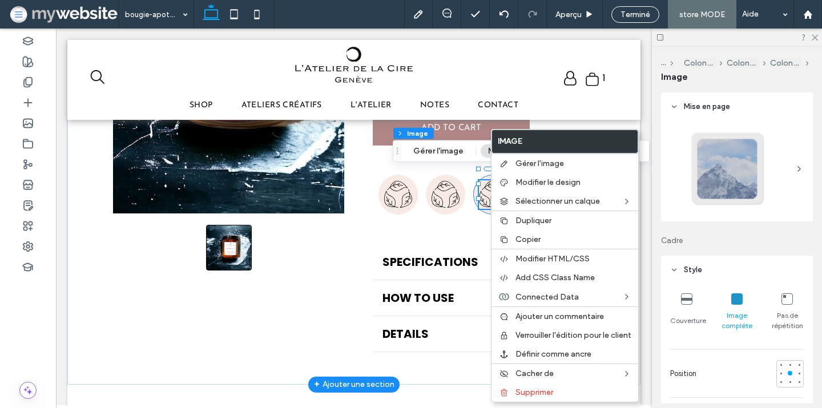
click at [490, 180] on div at bounding box center [493, 194] width 28 height 29
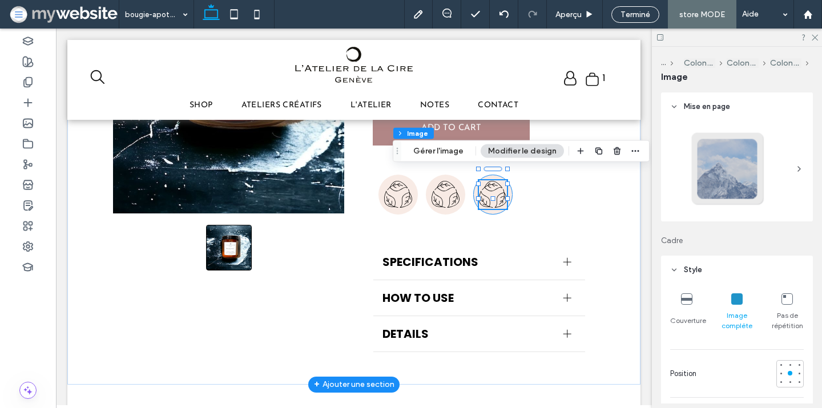
click at [490, 180] on div at bounding box center [493, 194] width 28 height 29
click at [544, 178] on div at bounding box center [479, 194] width 213 height 91
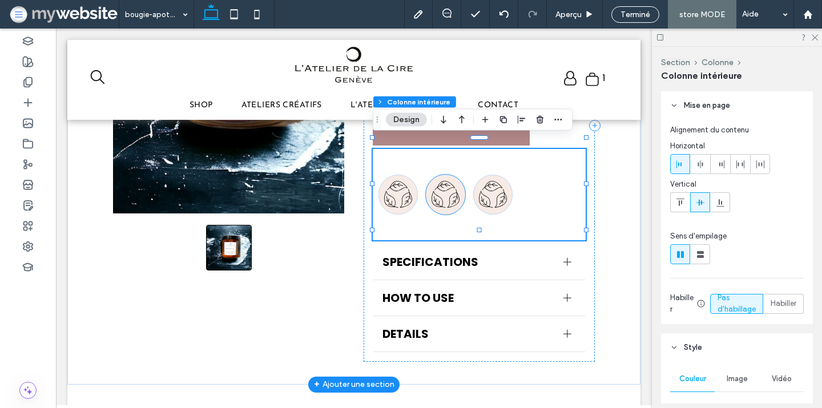
click at [448, 180] on div at bounding box center [446, 194] width 28 height 29
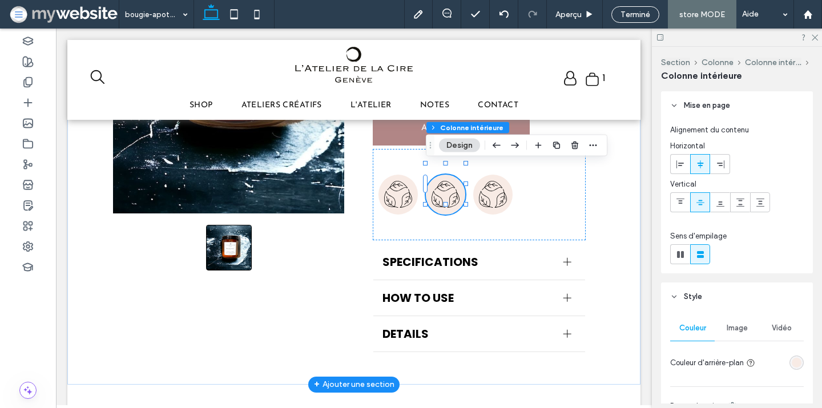
click at [448, 180] on div at bounding box center [446, 194] width 28 height 29
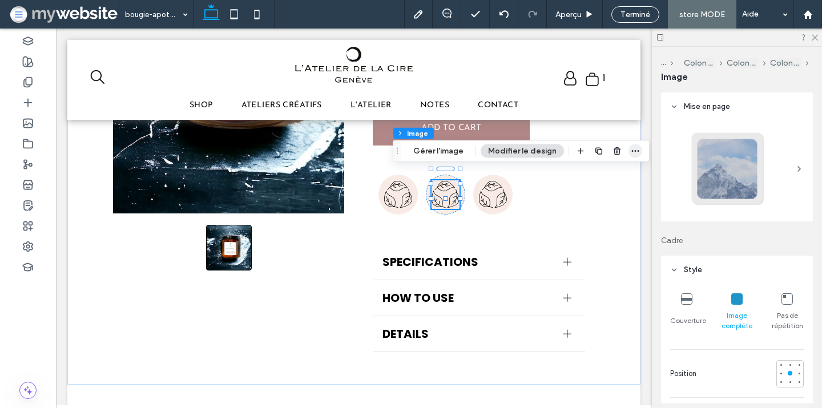
click at [638, 147] on span "button" at bounding box center [636, 151] width 14 height 14
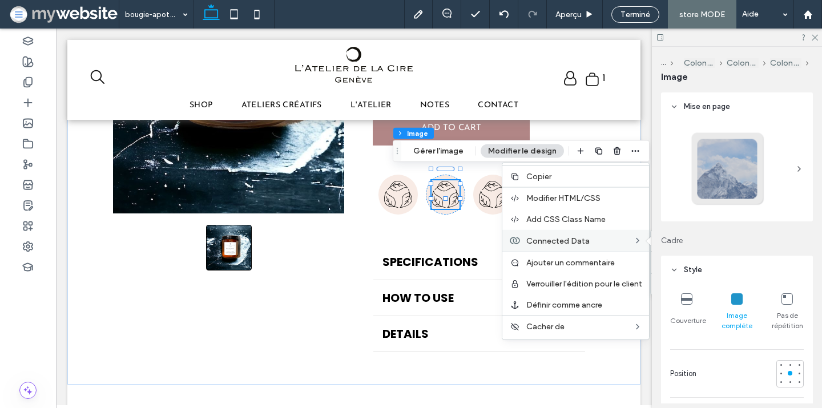
click at [578, 244] on span "Connected Data" at bounding box center [557, 241] width 63 height 10
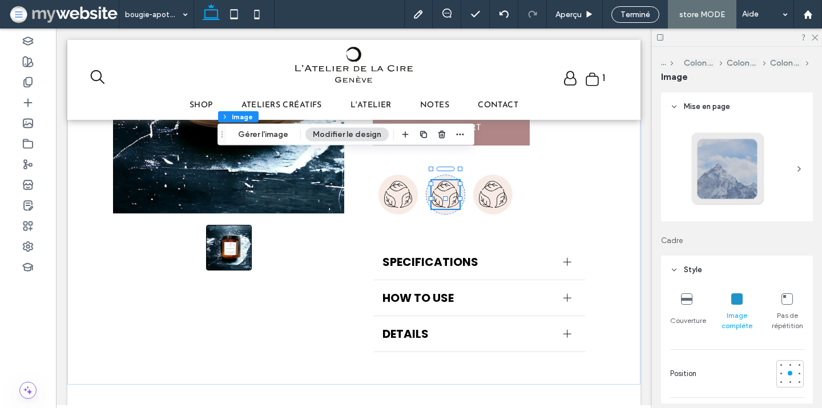
drag, startPoint x: 399, startPoint y: 150, endPoint x: 223, endPoint y: 133, distance: 176.1
click at [223, 133] on icon "Glisser" at bounding box center [222, 135] width 9 height 8
click at [456, 131] on icon "button" at bounding box center [460, 134] width 9 height 9
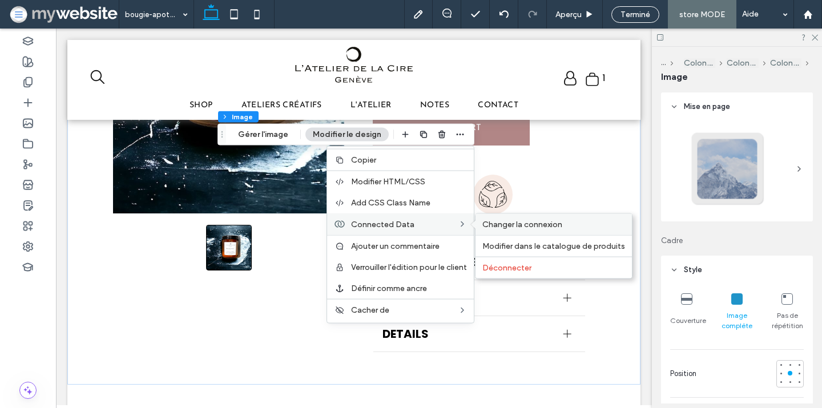
click at [508, 218] on div "Changer la connexion" at bounding box center [554, 224] width 156 height 21
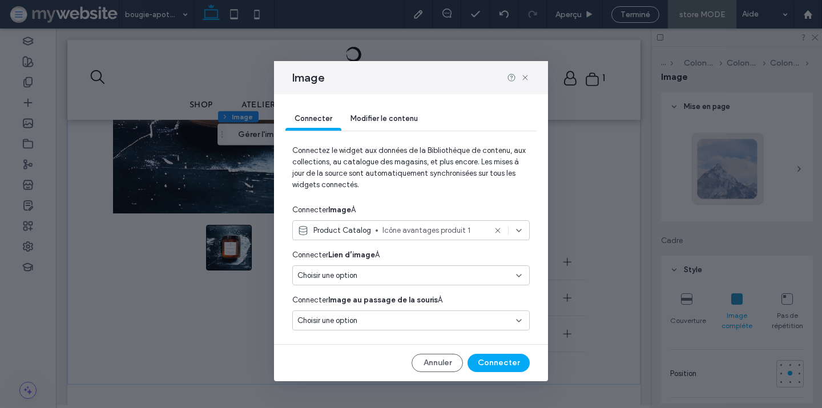
click at [456, 230] on span "Icône avantages produit 1" at bounding box center [434, 230] width 103 height 11
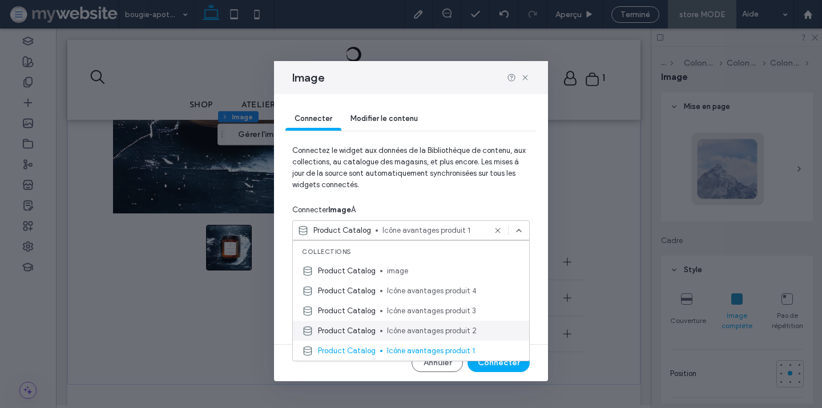
click at [451, 331] on span "Icône avantages produit 2" at bounding box center [453, 330] width 133 height 11
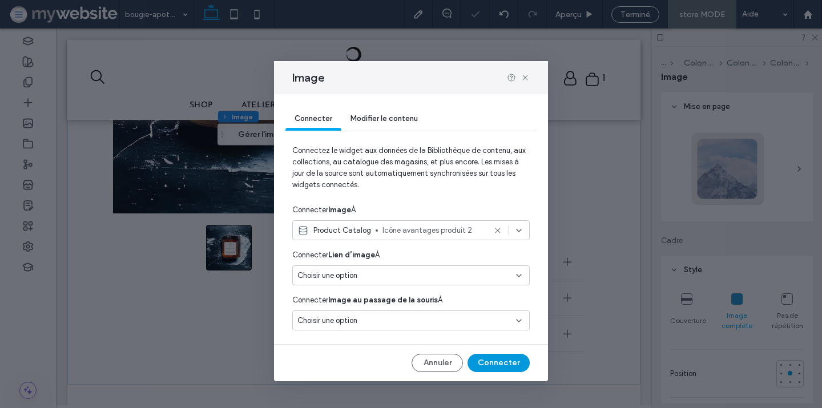
click at [489, 359] on button "Connecter" at bounding box center [499, 363] width 62 height 18
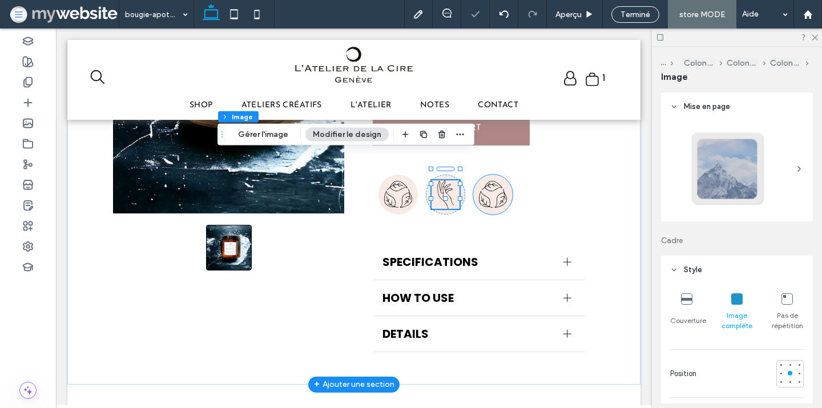
click at [494, 186] on img at bounding box center [493, 194] width 28 height 29
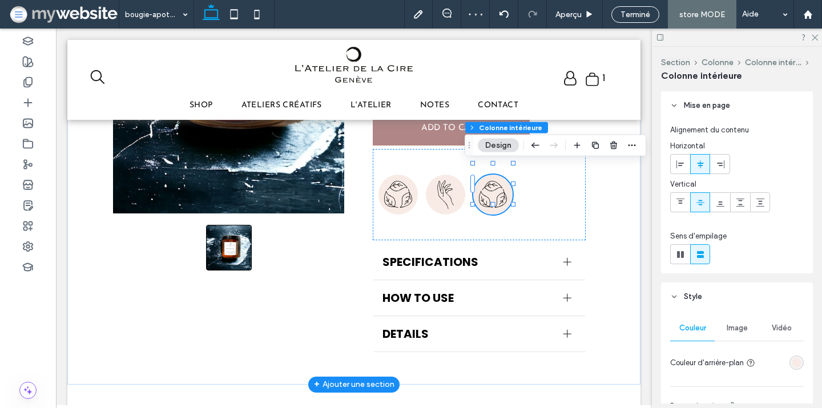
click at [491, 185] on img at bounding box center [493, 194] width 28 height 29
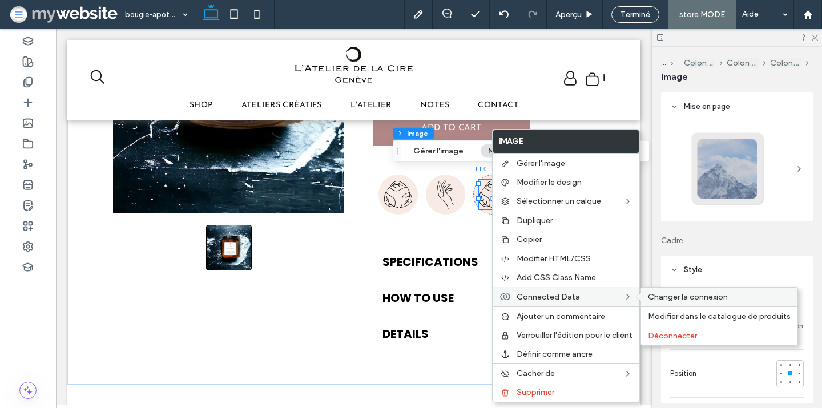
click at [669, 292] on span "Changer la connexion" at bounding box center [688, 297] width 80 height 10
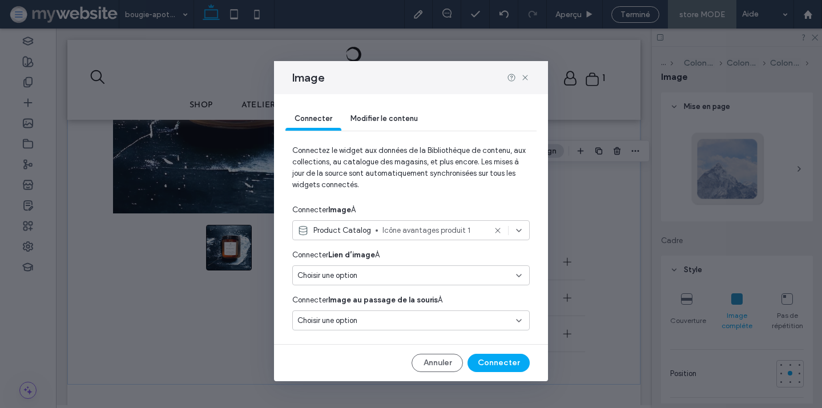
click at [384, 230] on span "Icône avantages produit 1" at bounding box center [434, 230] width 103 height 11
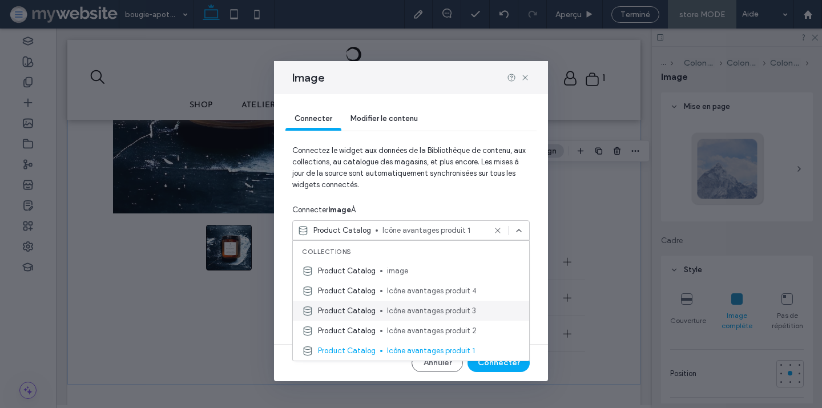
click at [401, 307] on span "Icône avantages produit 3" at bounding box center [453, 311] width 133 height 11
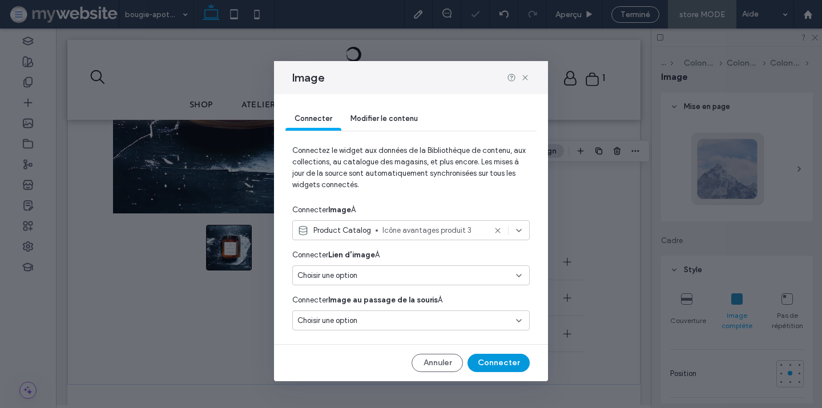
click at [483, 358] on button "Connecter" at bounding box center [499, 363] width 62 height 18
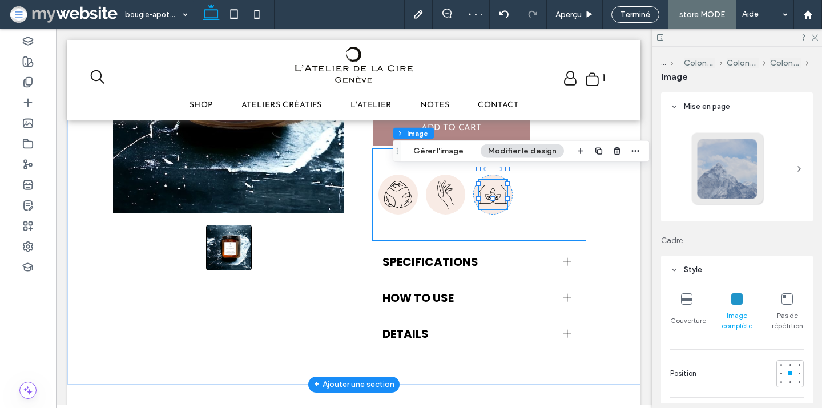
click at [537, 183] on div at bounding box center [479, 194] width 213 height 91
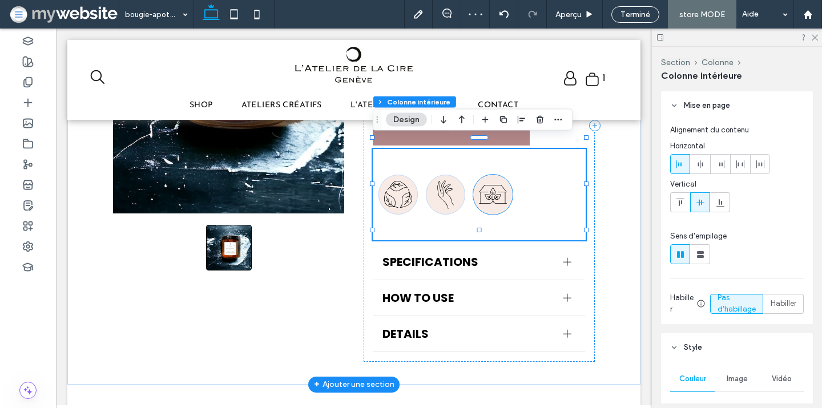
click at [512, 184] on div at bounding box center [492, 195] width 39 height 40
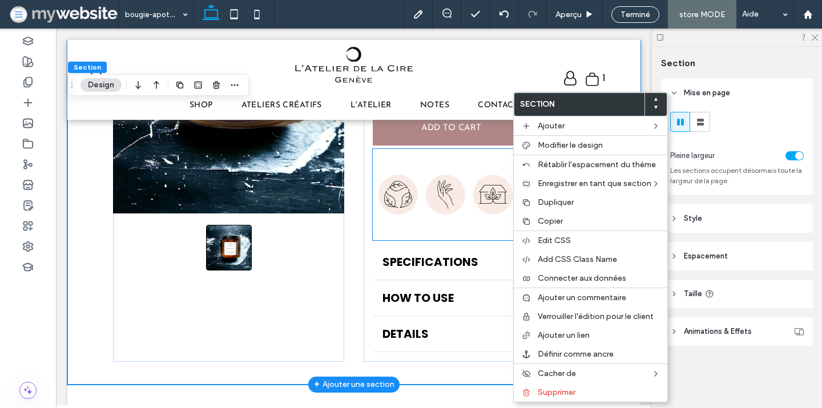
click at [512, 184] on div at bounding box center [492, 195] width 39 height 40
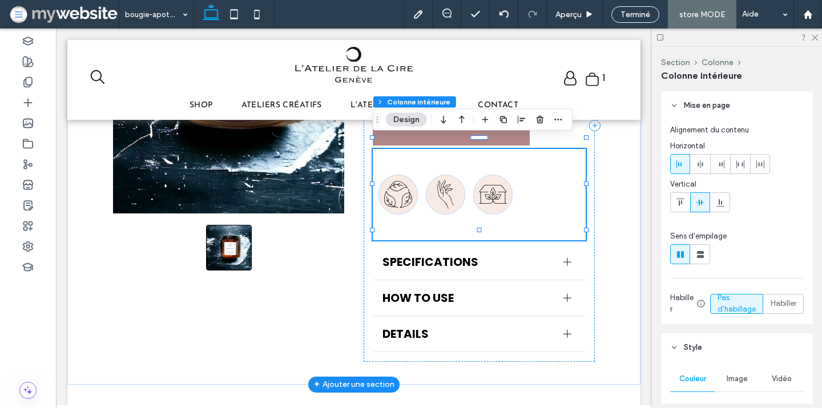
click at [512, 184] on div at bounding box center [492, 195] width 39 height 40
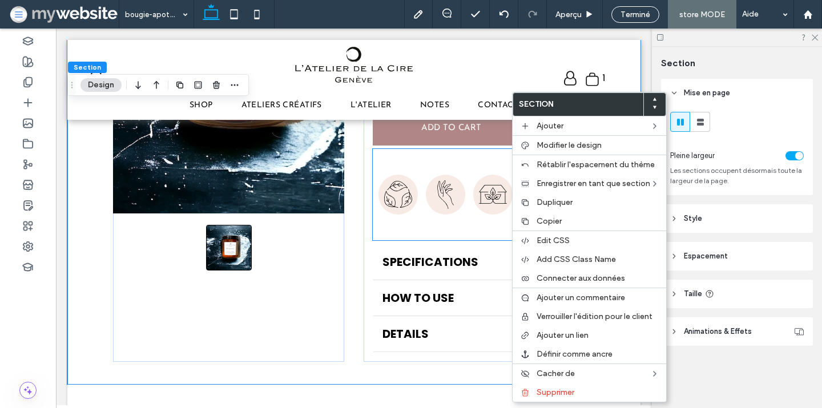
click at [511, 184] on div at bounding box center [492, 195] width 39 height 40
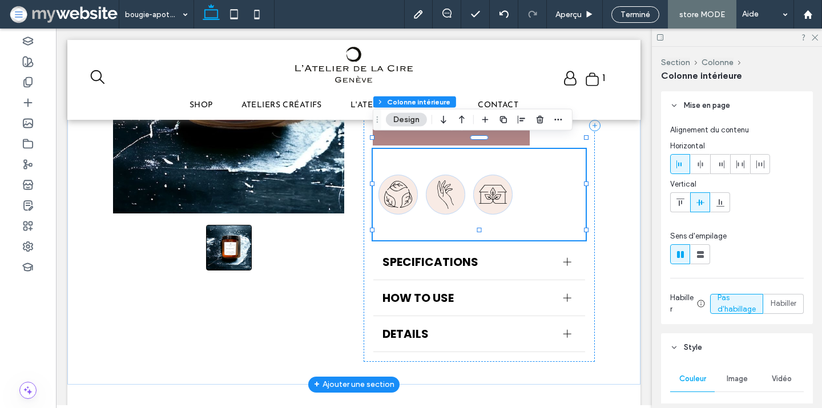
click at [509, 181] on div at bounding box center [492, 195] width 39 height 40
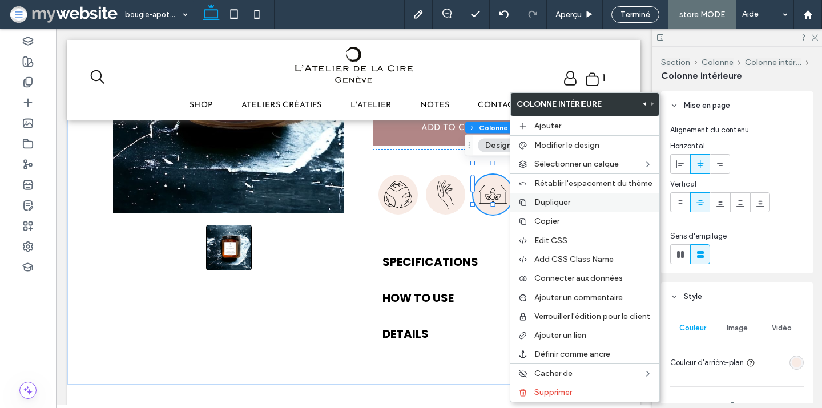
click at [548, 203] on span "Dupliquer" at bounding box center [552, 203] width 36 height 10
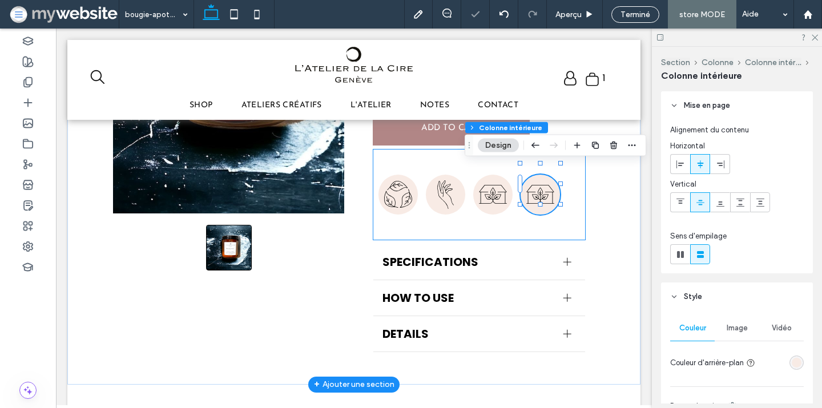
click at [574, 183] on div at bounding box center [479, 194] width 213 height 91
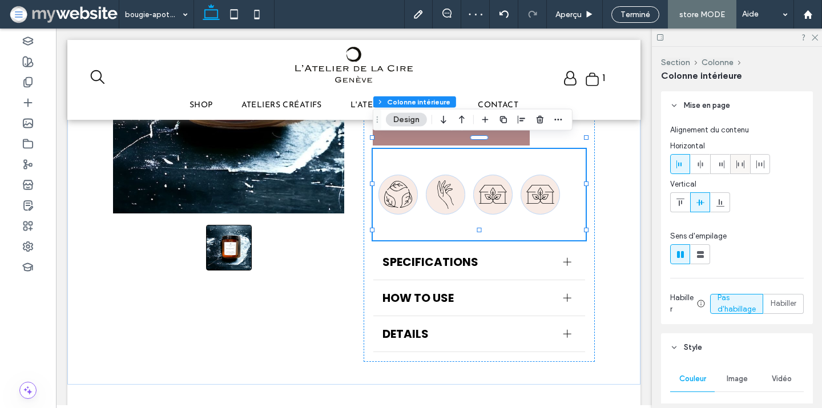
click at [741, 167] on icon at bounding box center [740, 164] width 9 height 9
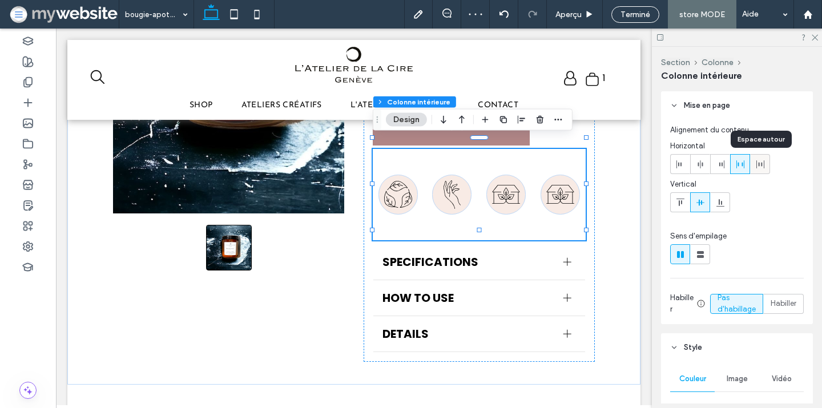
click at [758, 163] on icon at bounding box center [760, 164] width 9 height 9
click at [746, 163] on div at bounding box center [740, 164] width 19 height 19
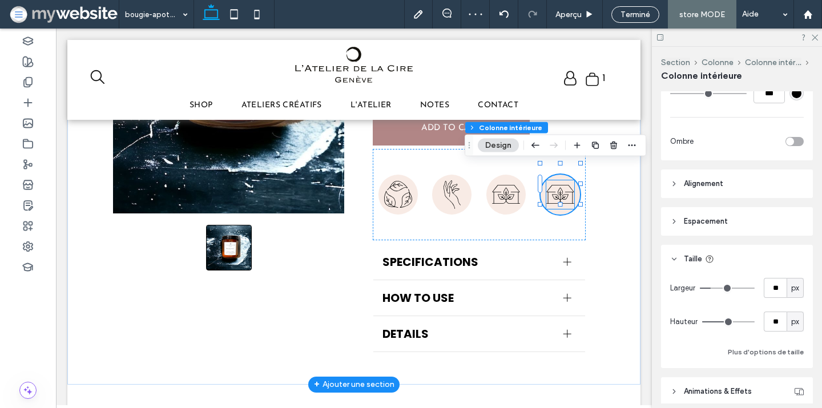
scroll to position [465, 0]
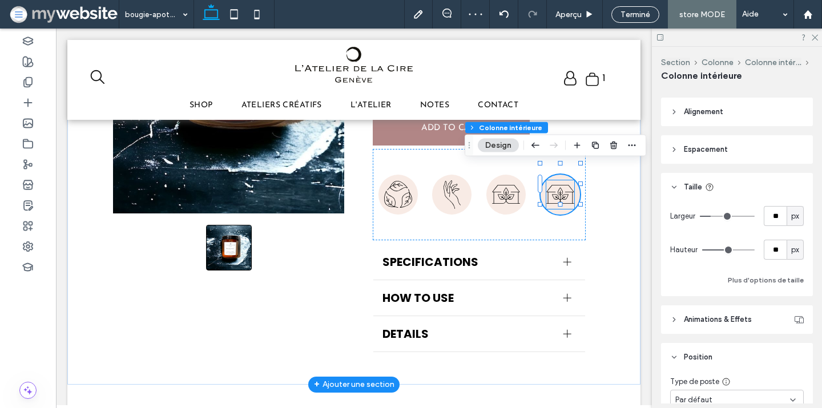
click at [564, 185] on img at bounding box center [560, 194] width 28 height 29
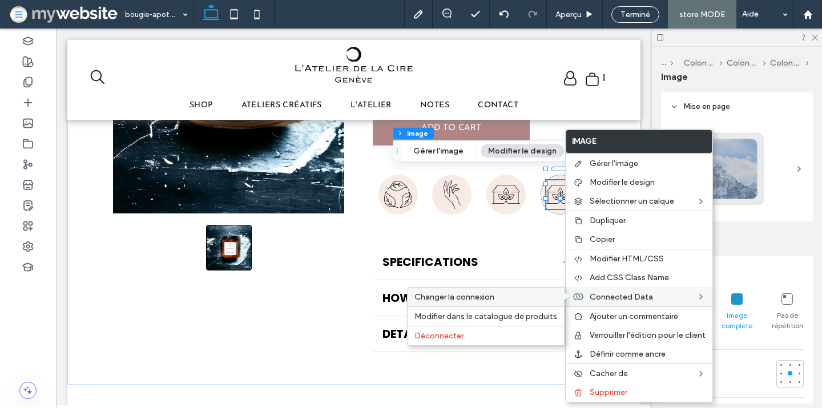
click at [497, 299] on label "Changer la connexion" at bounding box center [486, 297] width 143 height 10
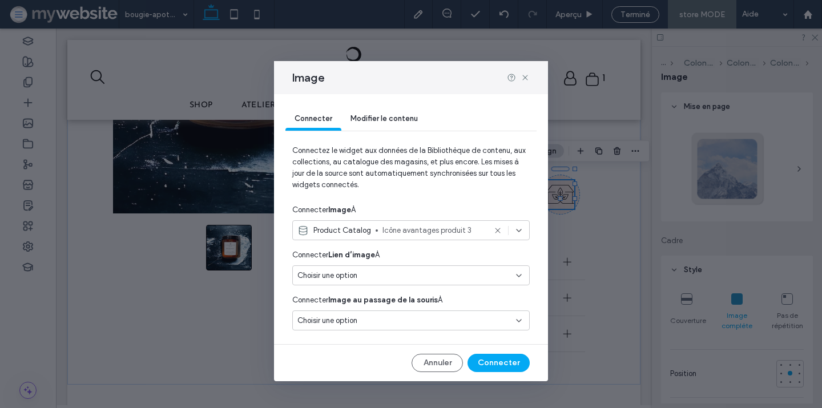
click at [398, 231] on span "Icône avantages produit 3" at bounding box center [434, 230] width 103 height 11
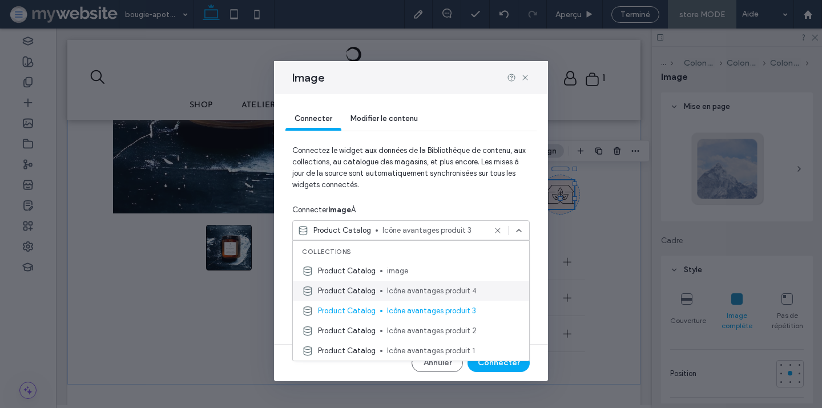
click at [409, 287] on span "Icône avantages produit 4" at bounding box center [453, 291] width 133 height 11
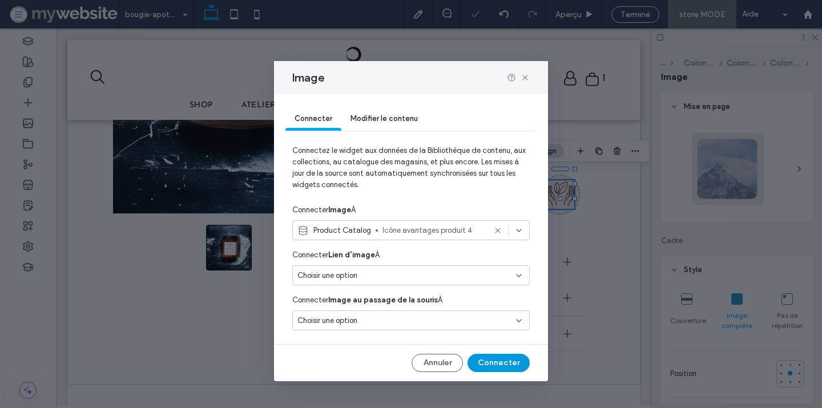
click at [488, 364] on button "Connecter" at bounding box center [499, 363] width 62 height 18
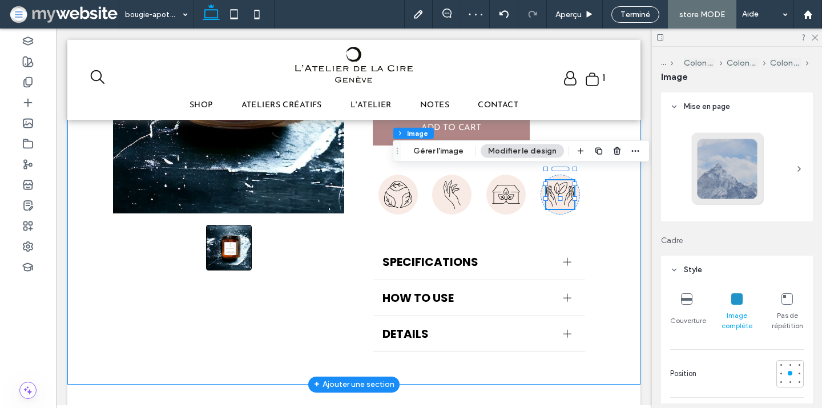
click at [609, 199] on div "**********" at bounding box center [353, 130] width 573 height 507
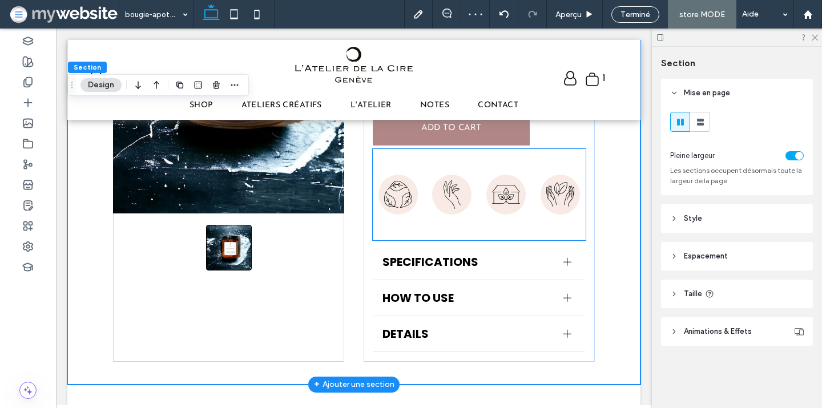
click at [489, 159] on div at bounding box center [479, 194] width 213 height 91
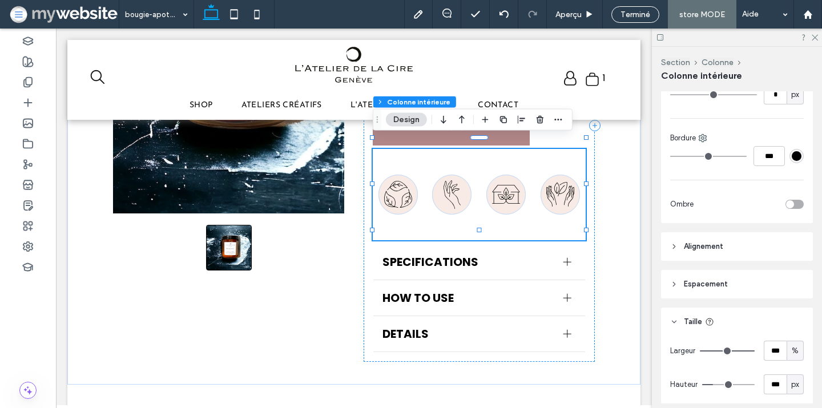
scroll to position [488, 0]
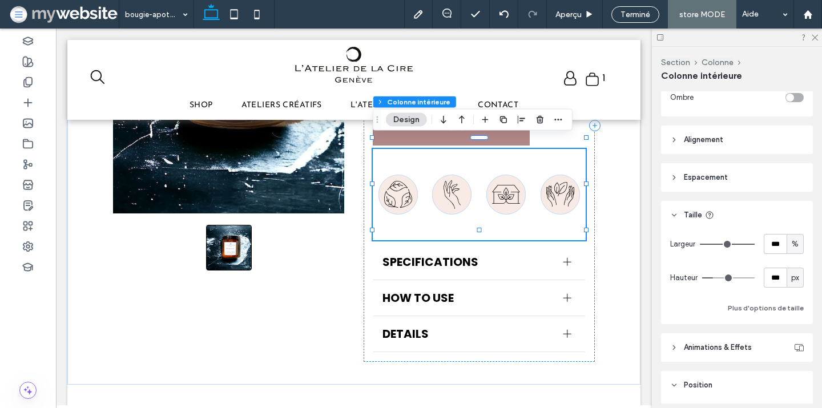
click at [710, 173] on span "Espacement" at bounding box center [706, 177] width 44 height 11
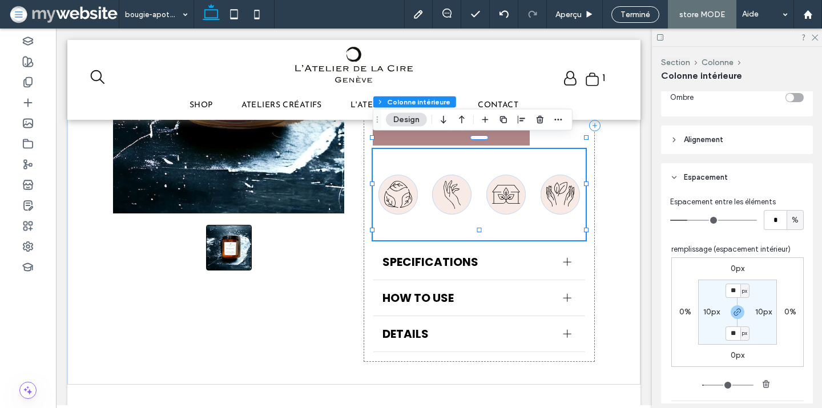
click at [711, 314] on label "10px" at bounding box center [712, 312] width 17 height 10
type input "*"
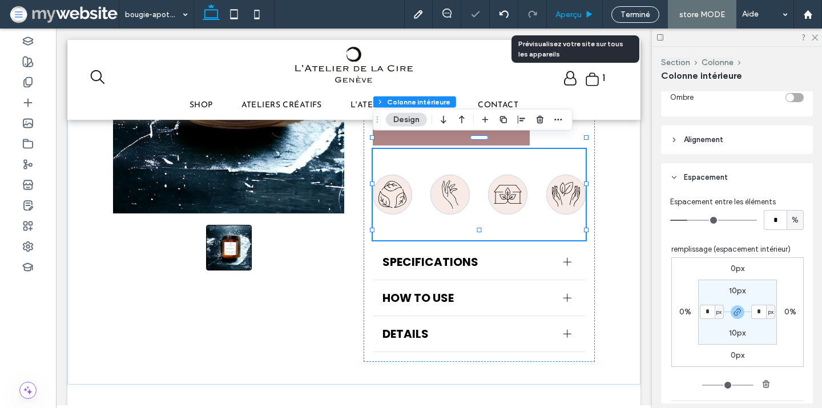
click at [567, 9] on div "Aperçu" at bounding box center [575, 14] width 56 height 29
click at [569, 13] on span "Aperçu" at bounding box center [569, 15] width 26 height 10
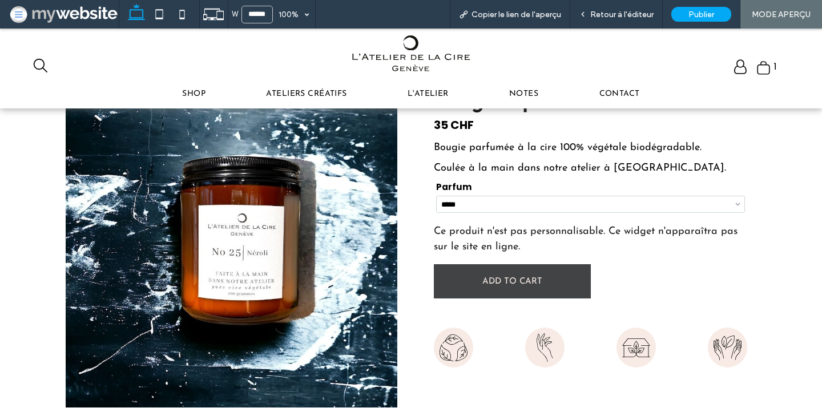
scroll to position [169, 0]
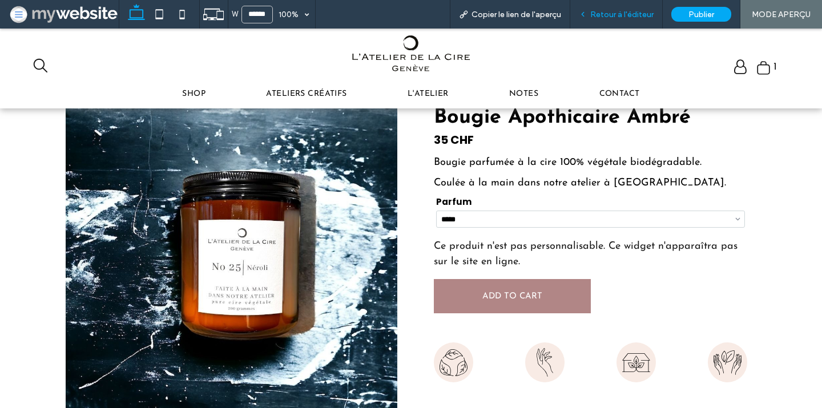
click at [634, 9] on div "Retour à l'éditeur" at bounding box center [616, 14] width 93 height 29
click at [623, 14] on span "Retour à l'éditeur" at bounding box center [621, 15] width 63 height 10
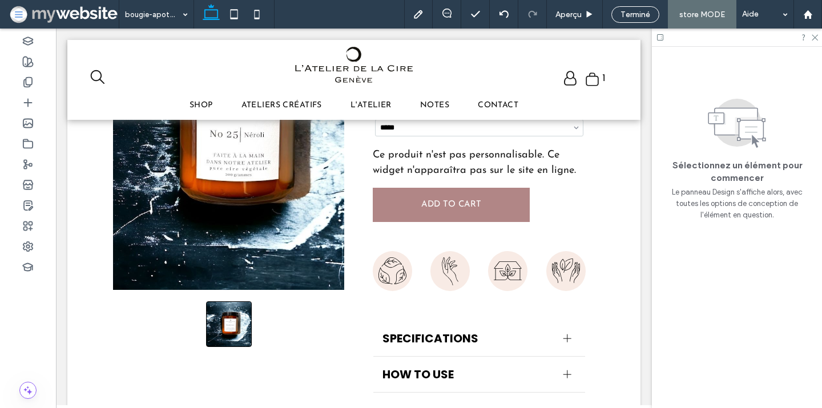
scroll to position [309, 0]
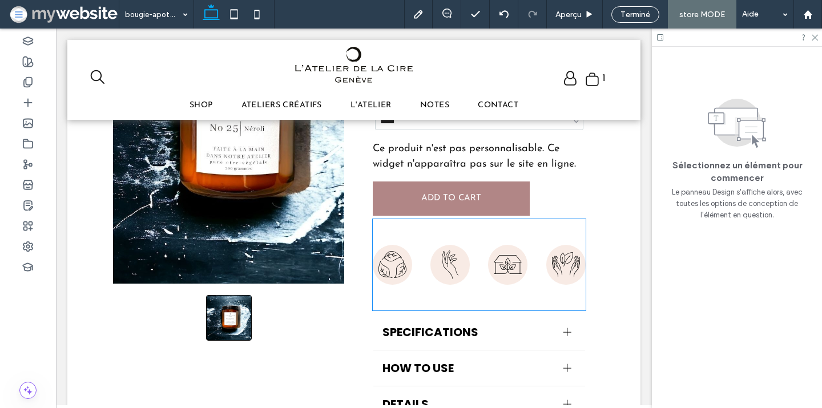
click at [564, 227] on div at bounding box center [479, 264] width 213 height 91
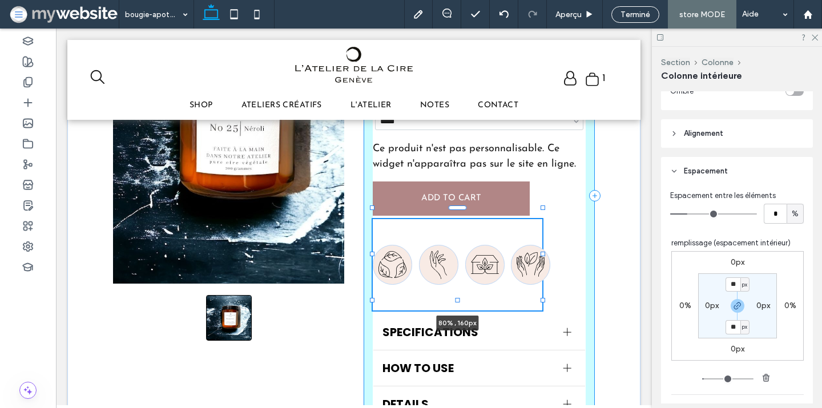
scroll to position [522, 0]
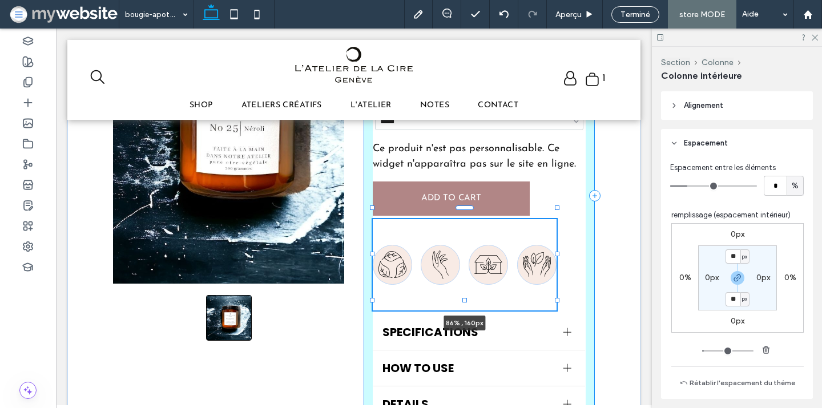
drag, startPoint x: 586, startPoint y: 254, endPoint x: 557, endPoint y: 251, distance: 29.2
click at [557, 252] on div at bounding box center [557, 254] width 5 height 5
type input "**"
type input "****"
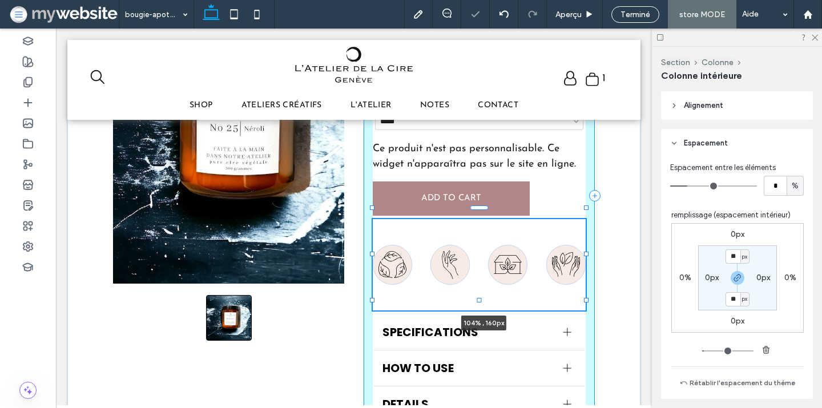
drag, startPoint x: 557, startPoint y: 252, endPoint x: 596, endPoint y: 251, distance: 38.3
click at [596, 251] on div "**********" at bounding box center [353, 200] width 573 height 507
type input "***"
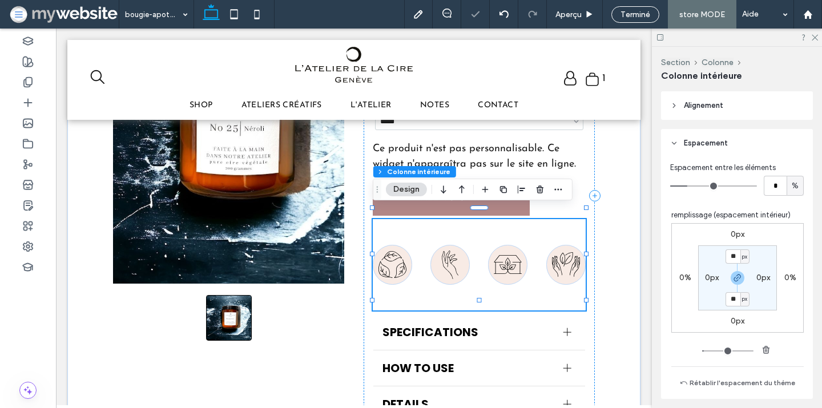
click at [560, 226] on div "104% , 160px" at bounding box center [479, 264] width 213 height 91
click at [725, 102] on header "Alignement" at bounding box center [737, 105] width 152 height 29
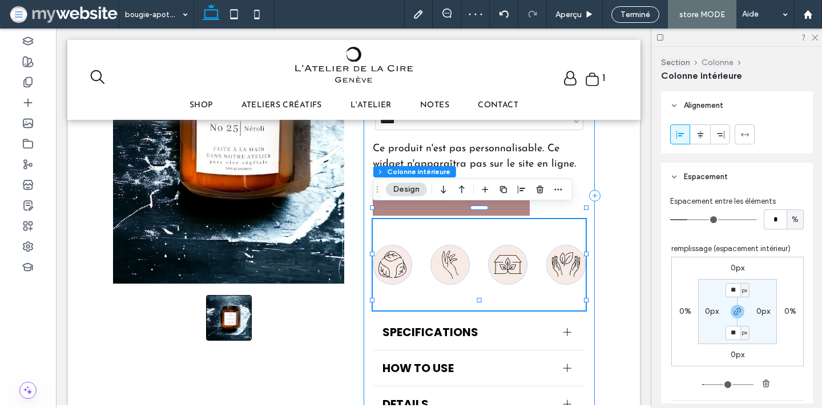
click at [711, 63] on button "Colonne" at bounding box center [718, 63] width 32 height 10
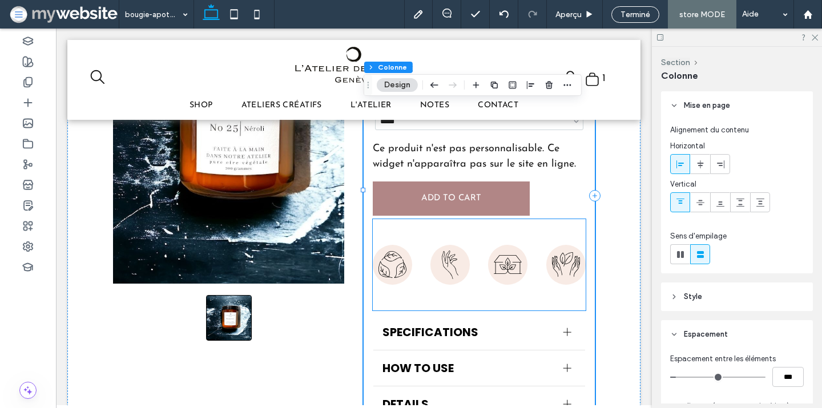
click at [527, 228] on div at bounding box center [479, 264] width 213 height 91
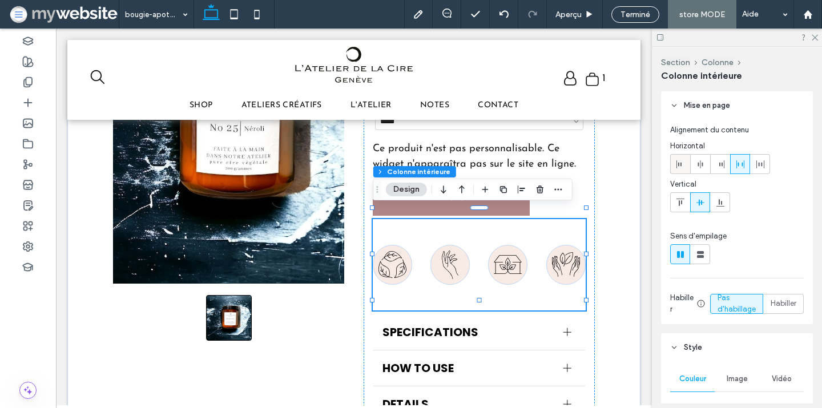
click at [682, 168] on icon at bounding box center [680, 164] width 9 height 9
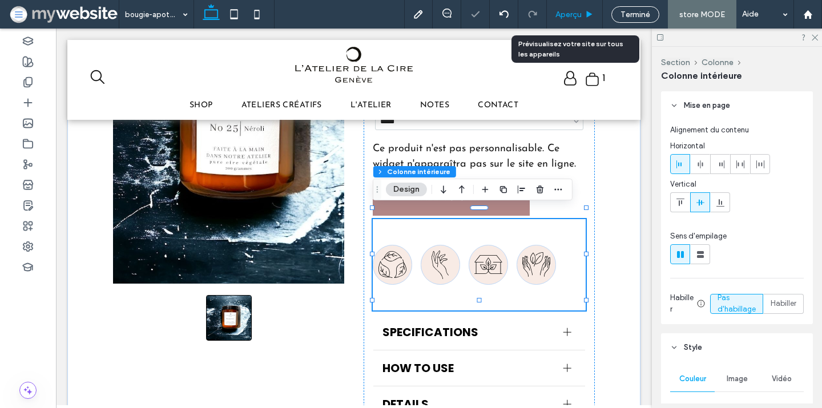
click at [582, 7] on div "Aperçu" at bounding box center [575, 14] width 56 height 29
click at [576, 11] on span "Aperçu" at bounding box center [569, 15] width 26 height 10
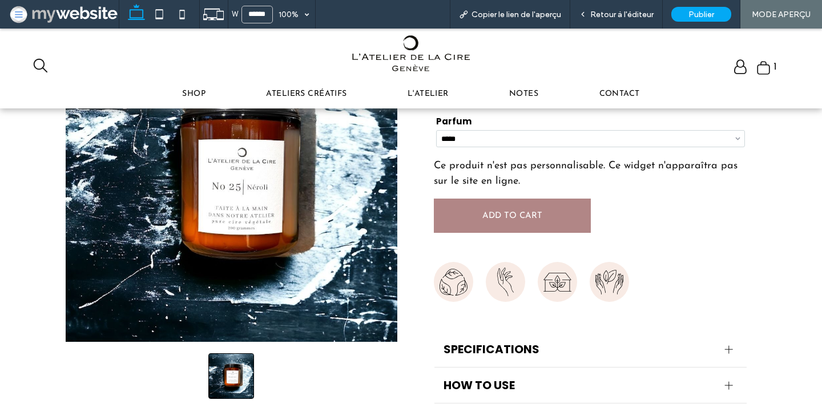
scroll to position [225, 0]
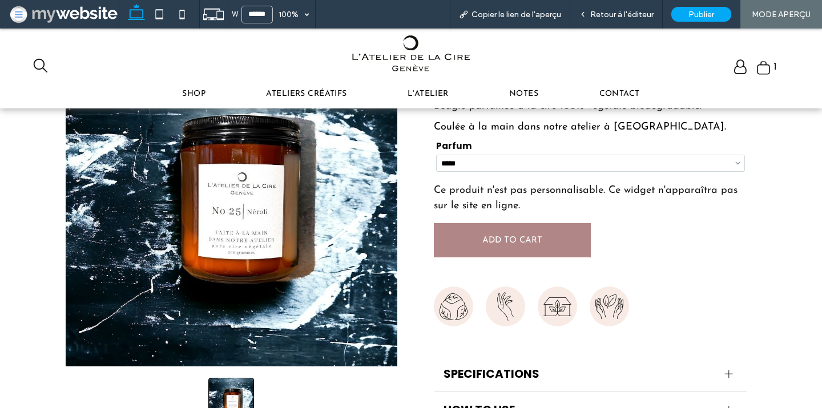
click at [455, 304] on img at bounding box center [454, 306] width 28 height 29
click at [508, 304] on img at bounding box center [506, 306] width 28 height 29
click at [552, 302] on img at bounding box center [558, 306] width 28 height 29
click at [607, 302] on img at bounding box center [610, 306] width 28 height 29
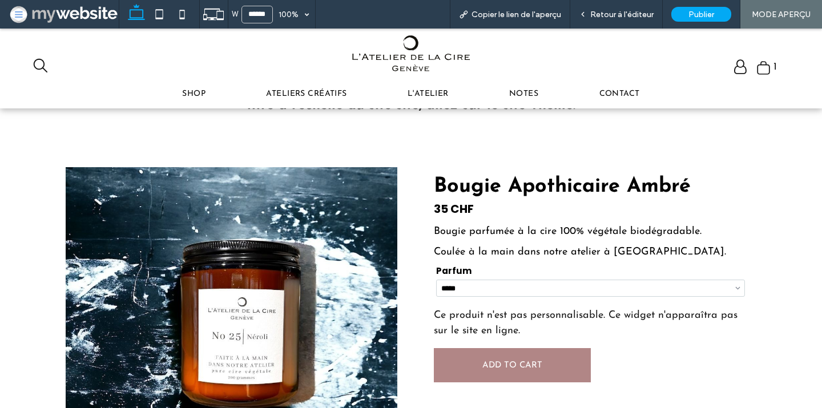
scroll to position [96, 0]
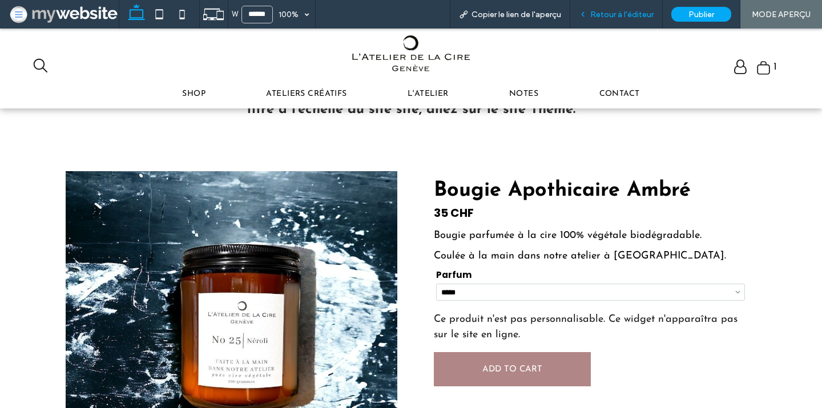
click at [628, 17] on span "Retour à l'éditeur" at bounding box center [621, 15] width 63 height 10
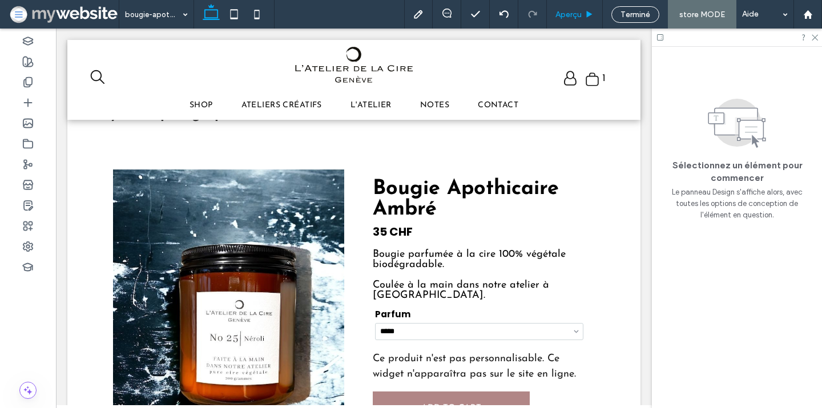
scroll to position [72, 0]
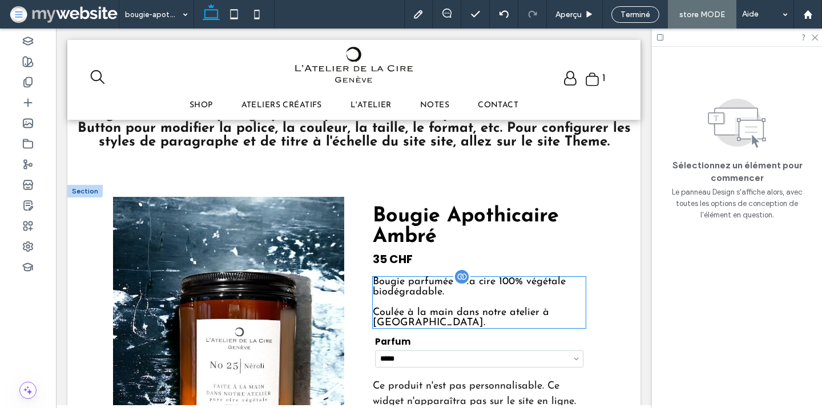
click at [487, 283] on div "Bougie parfumée à la cire 100% végétale biodégradable. Coulée à la main dans no…" at bounding box center [479, 302] width 213 height 51
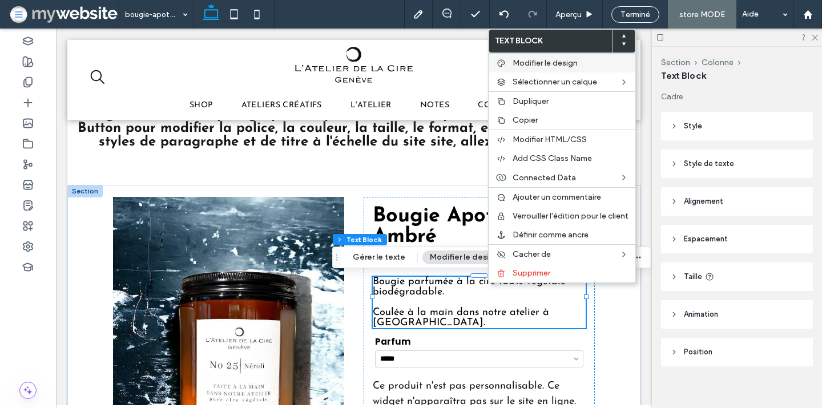
click at [532, 58] on span "Modifier le design" at bounding box center [545, 63] width 65 height 10
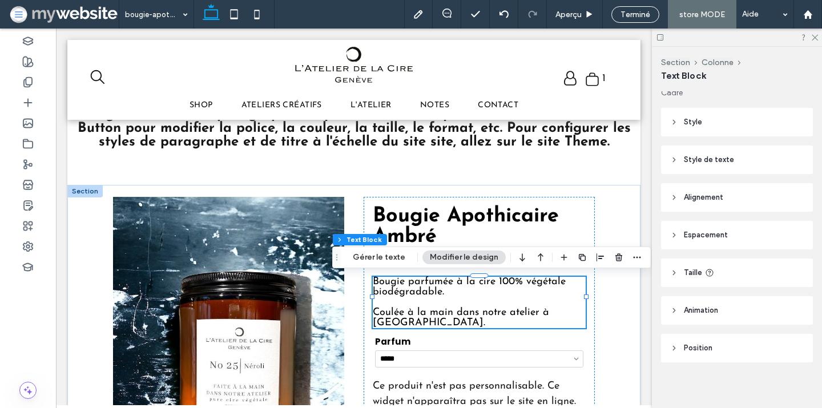
scroll to position [6, 0]
click at [693, 154] on span "Style de texte" at bounding box center [709, 157] width 50 height 11
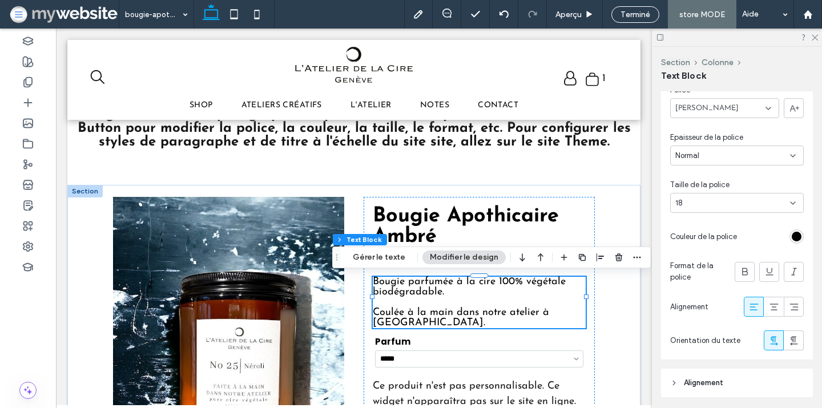
scroll to position [100, 0]
click at [795, 234] on div "rgb(0, 0, 0)" at bounding box center [797, 235] width 10 height 10
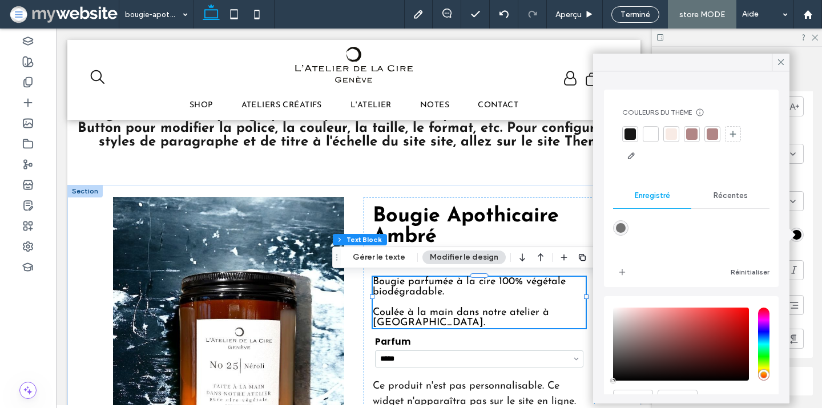
click at [624, 230] on div "rgba(114,114,114,1)" at bounding box center [621, 228] width 10 height 10
type input "*******"
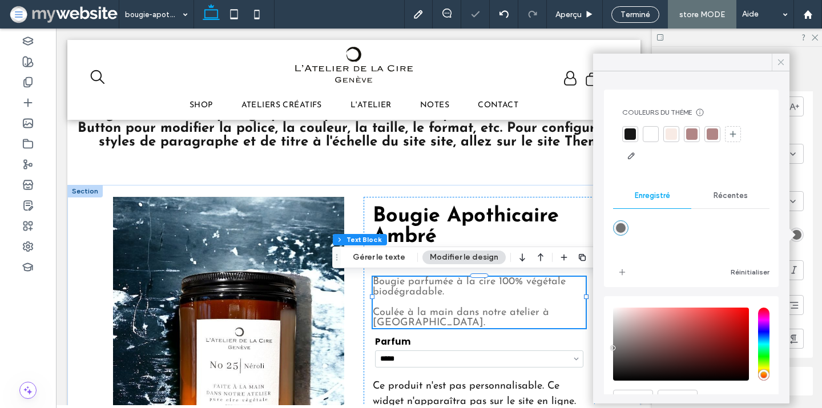
click at [779, 60] on icon at bounding box center [781, 62] width 10 height 10
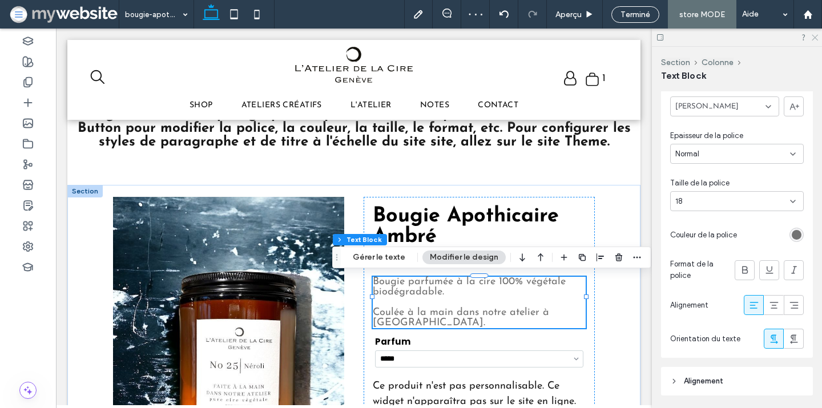
click at [814, 33] on icon at bounding box center [814, 36] width 7 height 7
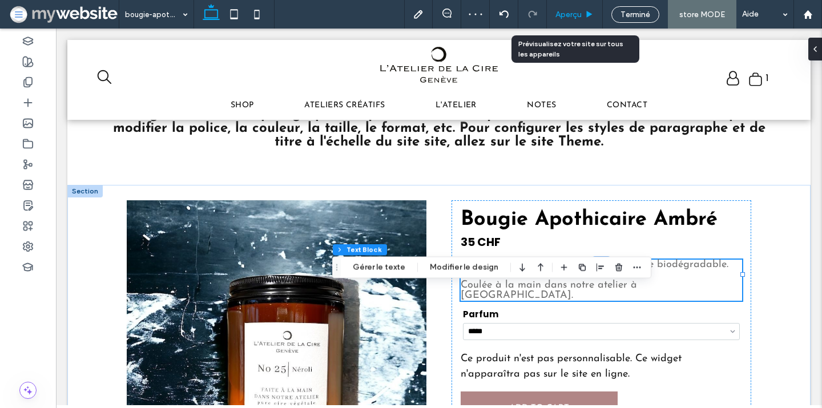
click at [575, 12] on span "Aperçu" at bounding box center [569, 15] width 26 height 10
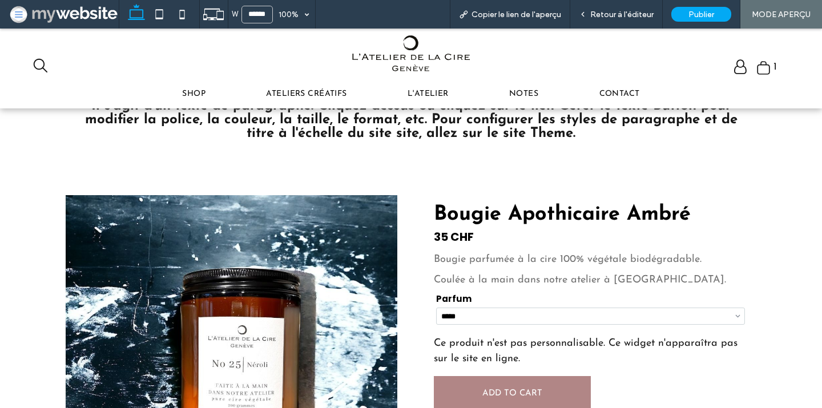
scroll to position [61, 0]
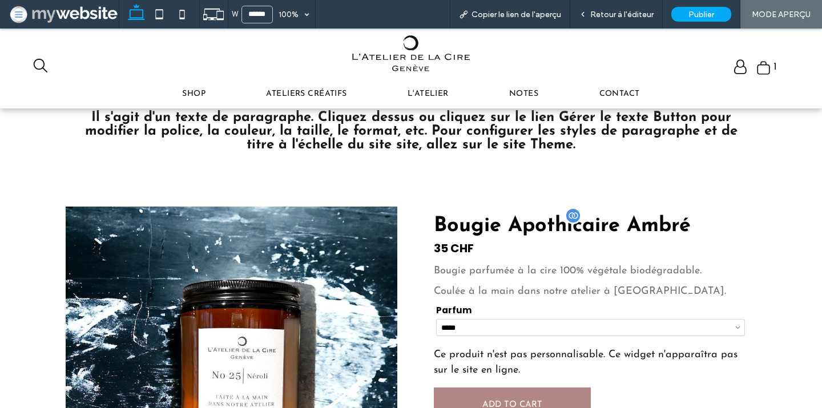
click at [507, 219] on span "Bougie Apothicaire Ambré" at bounding box center [562, 226] width 257 height 21
click at [629, 17] on span "Retour à l'éditeur" at bounding box center [621, 15] width 63 height 10
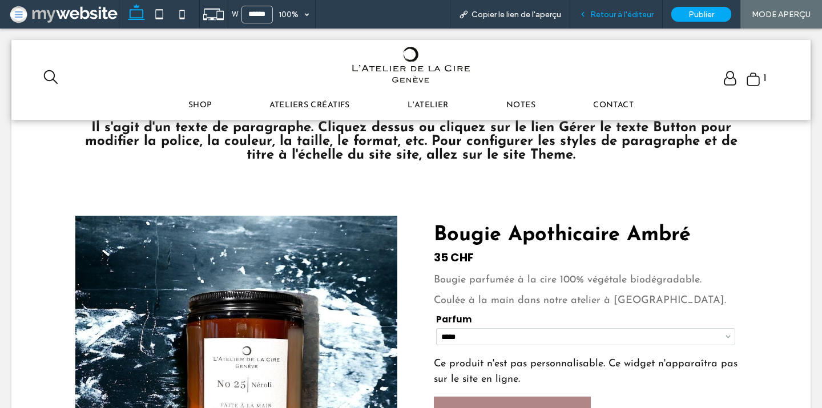
scroll to position [72, 0]
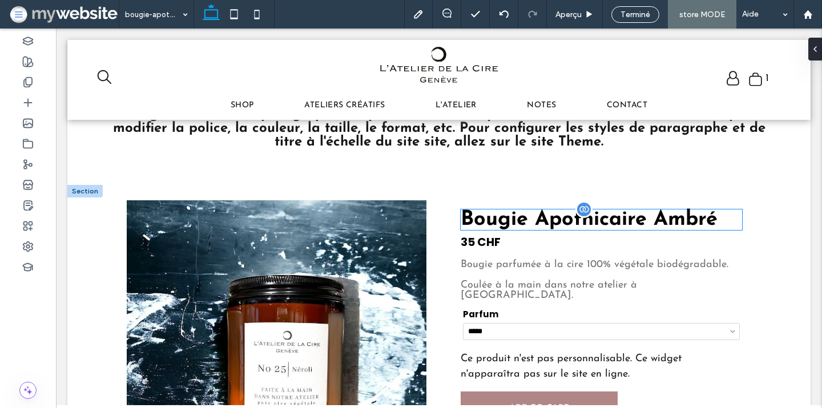
click at [544, 214] on span "Bougie Apothicaire Ambré" at bounding box center [589, 220] width 257 height 21
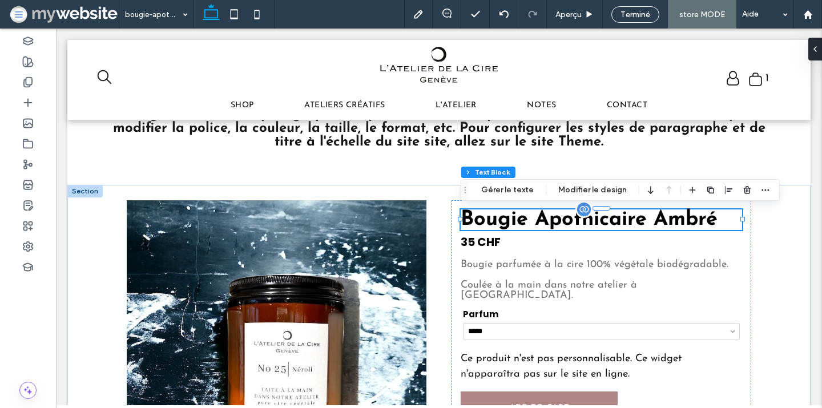
click at [541, 215] on span "Bougie Apothicaire Ambré" at bounding box center [589, 220] width 257 height 21
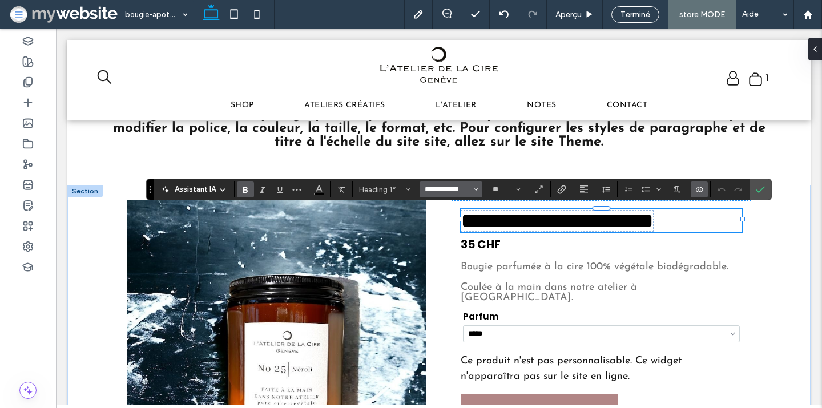
click at [445, 192] on input "**********" at bounding box center [448, 189] width 49 height 9
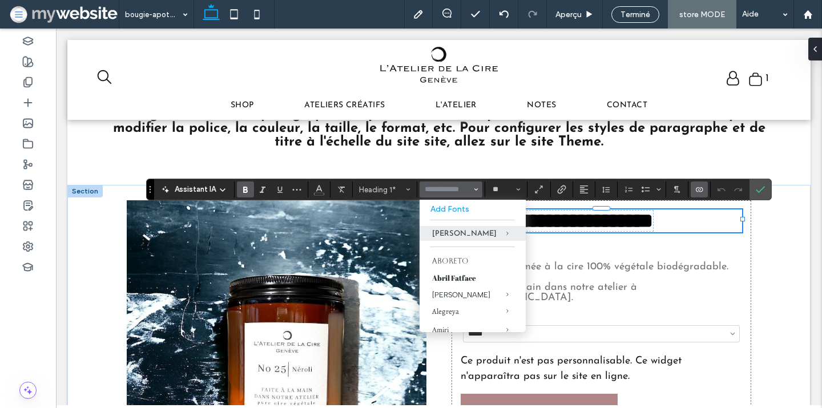
click at [243, 191] on icon "Gras" at bounding box center [245, 189] width 9 height 9
type input "**********"
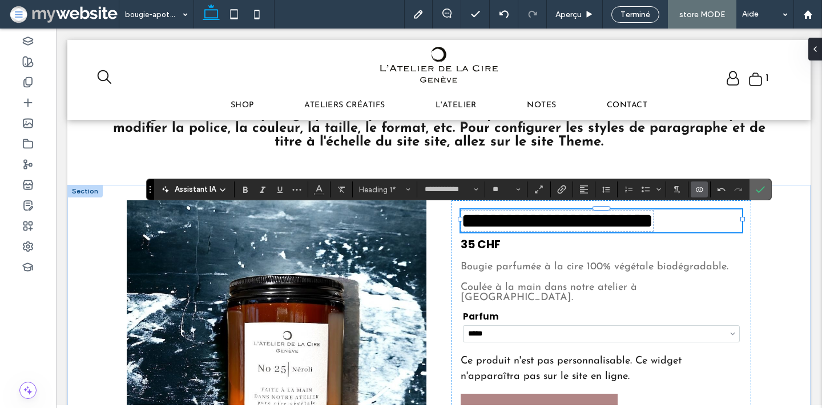
click at [762, 183] on span "Confirmer" at bounding box center [760, 189] width 9 height 19
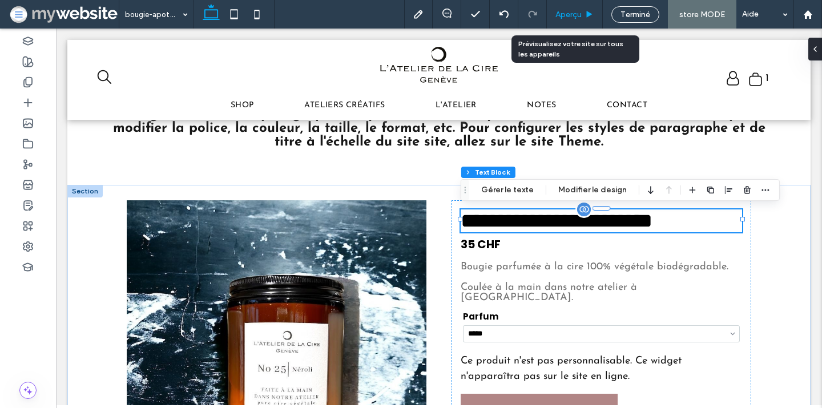
click at [585, 13] on div "Aperçu" at bounding box center [574, 15] width 55 height 10
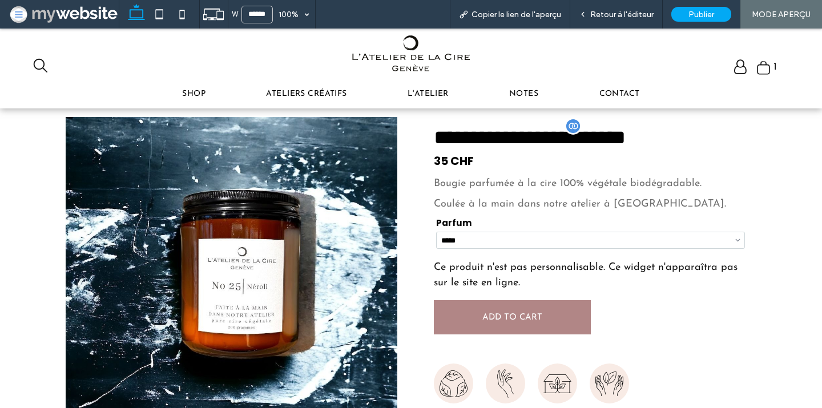
scroll to position [151, 0]
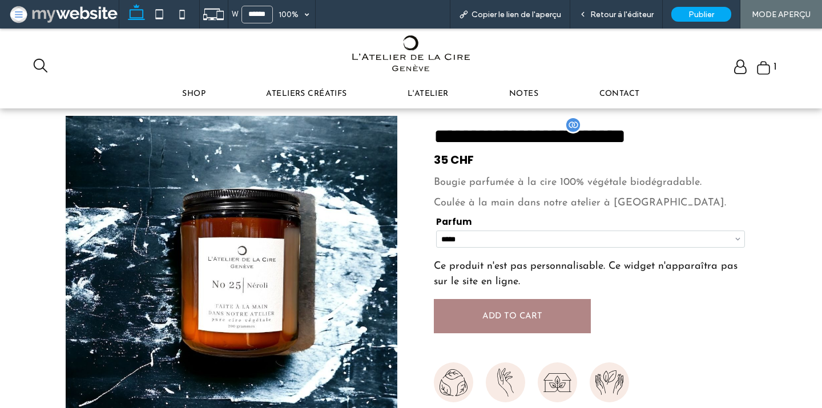
click at [521, 238] on select "**********" at bounding box center [590, 239] width 309 height 17
click at [618, 10] on span "Retour à l'éditeur" at bounding box center [621, 15] width 63 height 10
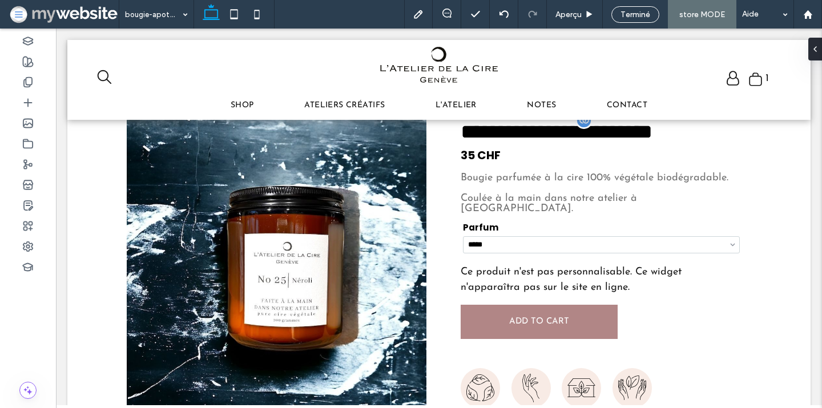
scroll to position [160, 0]
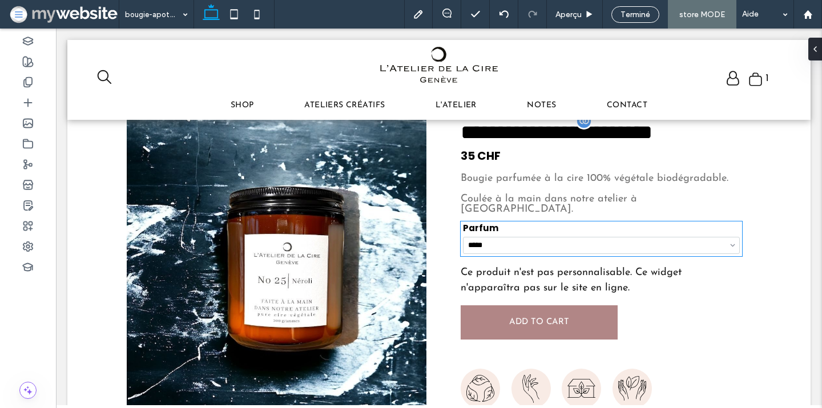
click at [537, 224] on div "**********" at bounding box center [601, 239] width 277 height 30
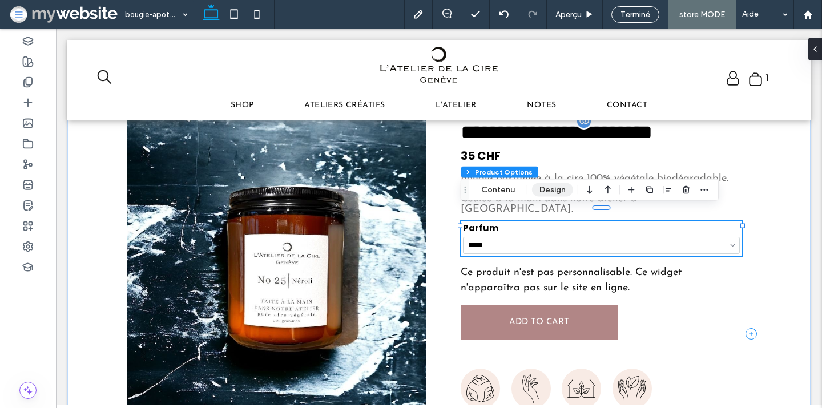
click at [545, 192] on button "Design" at bounding box center [552, 190] width 41 height 14
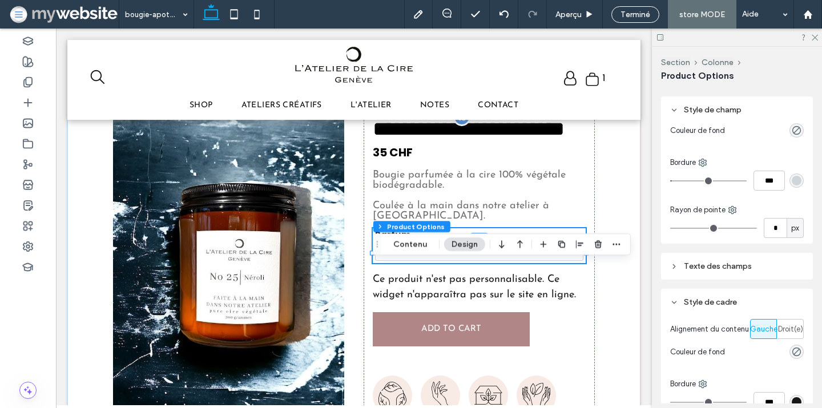
scroll to position [186, 0]
type input "*"
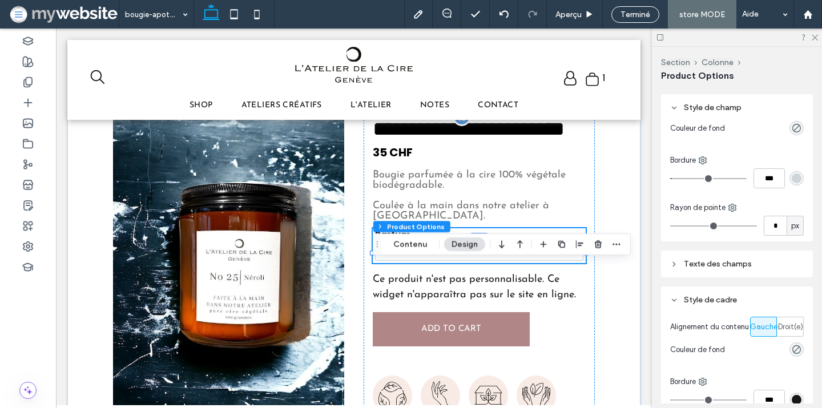
type input "*"
drag, startPoint x: 676, startPoint y: 223, endPoint x: 665, endPoint y: 223, distance: 10.8
type input "*"
click at [670, 226] on input "range" at bounding box center [713, 226] width 87 height 1
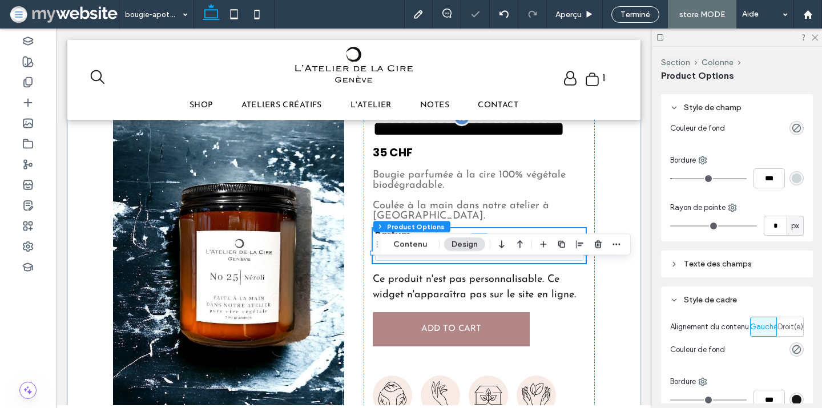
select select "*****"
click at [687, 263] on div "Texte des champs" at bounding box center [737, 264] width 134 height 10
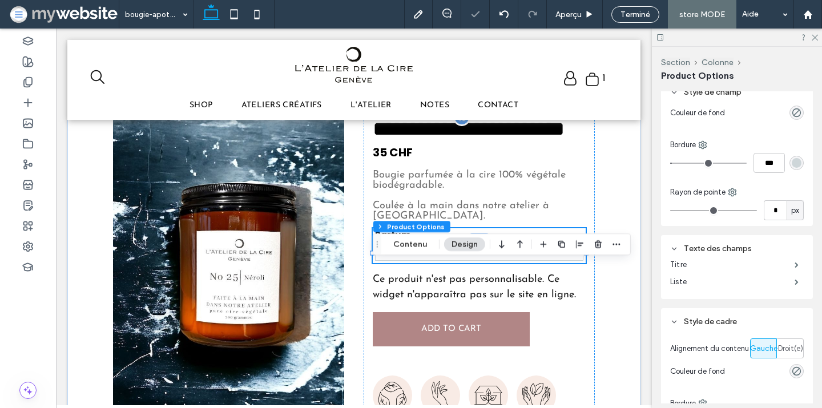
scroll to position [208, 0]
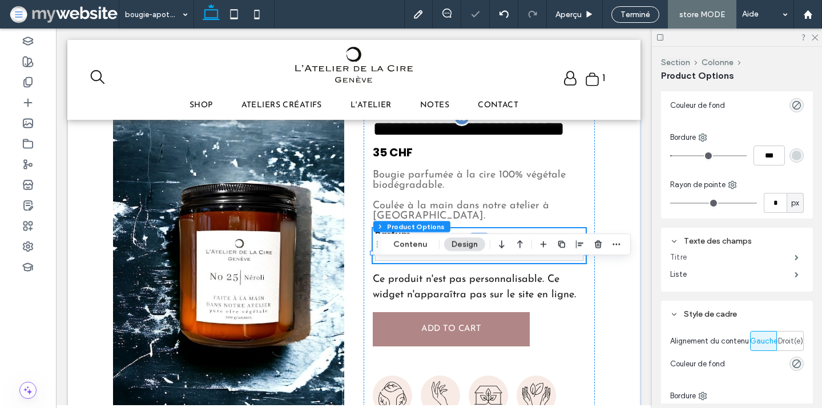
click at [684, 258] on label "Titre" at bounding box center [732, 257] width 124 height 23
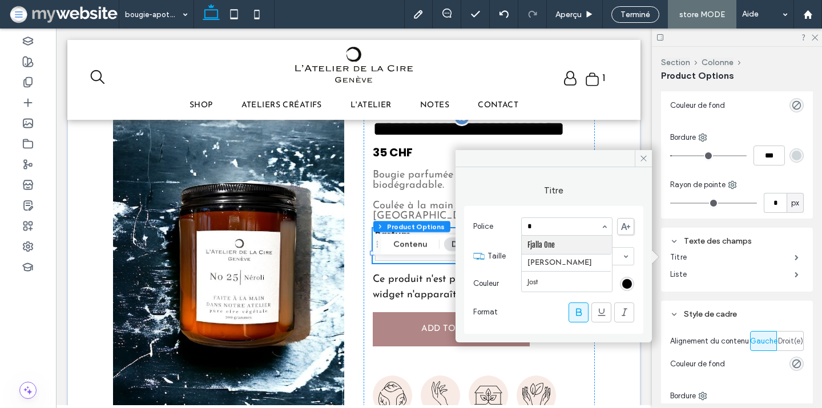
scroll to position [0, 0]
type input "**"
select select "*****"
click at [581, 312] on icon at bounding box center [578, 312] width 11 height 11
select select "*****"
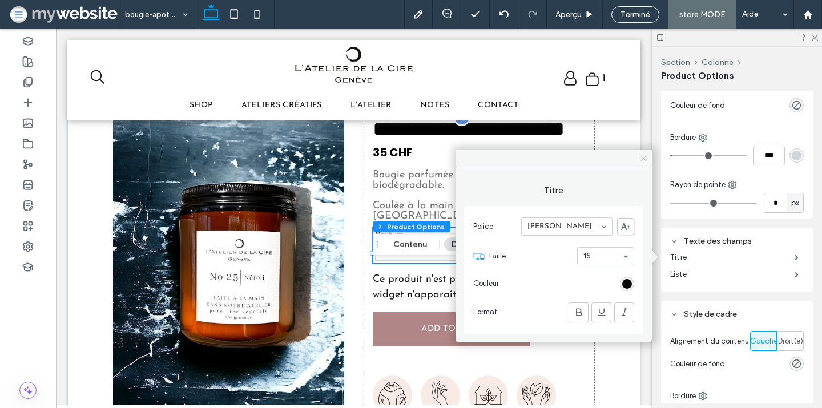
click at [644, 154] on span at bounding box center [643, 158] width 17 height 17
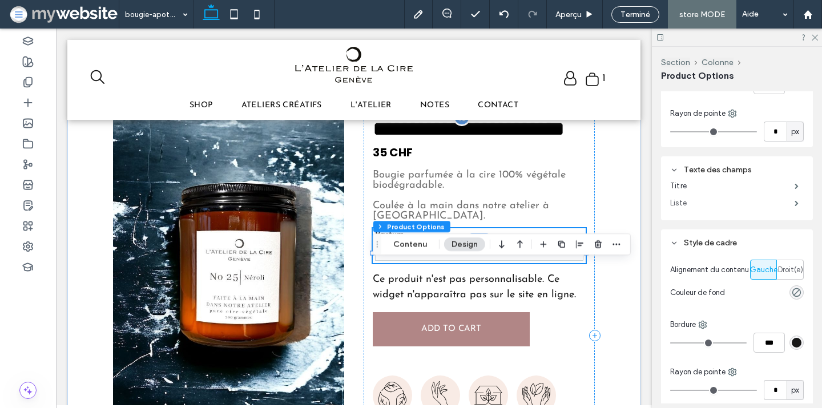
scroll to position [287, 0]
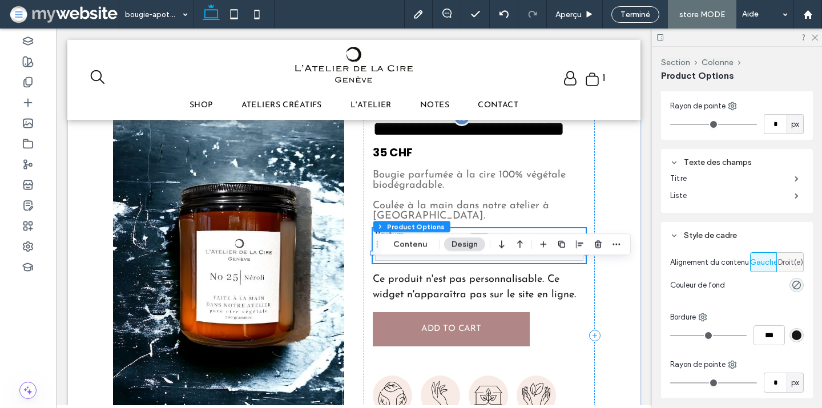
click at [786, 260] on span "Droit(e)" at bounding box center [790, 262] width 25 height 11
select select "*****"
click at [767, 262] on span "Gauche" at bounding box center [763, 262] width 27 height 11
select select "*****"
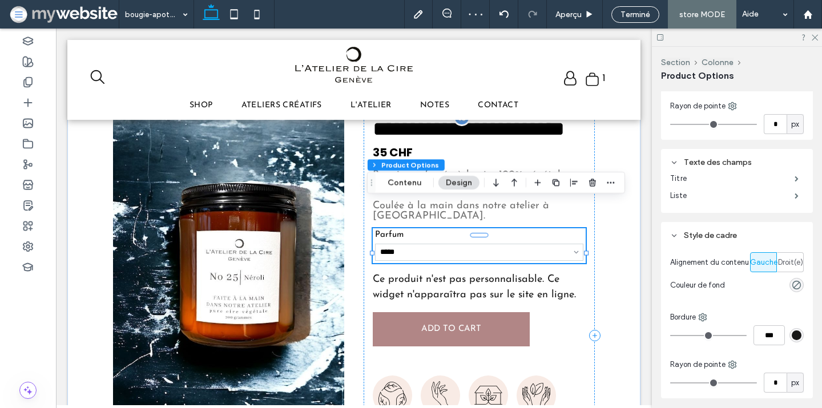
drag, startPoint x: 377, startPoint y: 242, endPoint x: 371, endPoint y: 180, distance: 61.9
click at [371, 180] on use "Glisser" at bounding box center [372, 182] width 2 height 6
click at [702, 179] on label "Titre" at bounding box center [732, 178] width 124 height 23
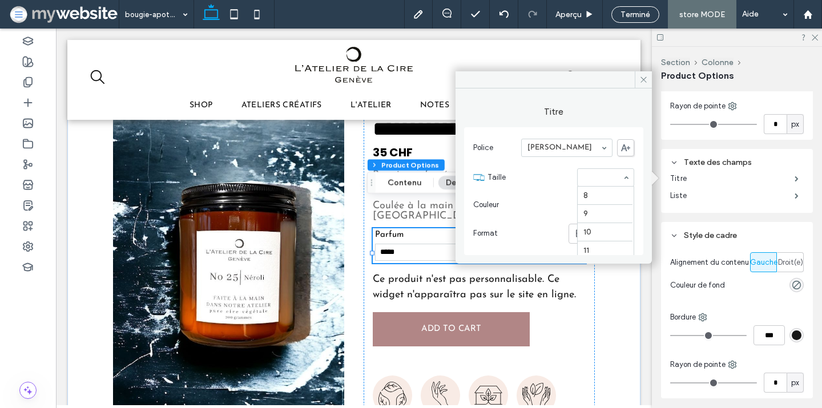
scroll to position [113, 0]
select select "*****"
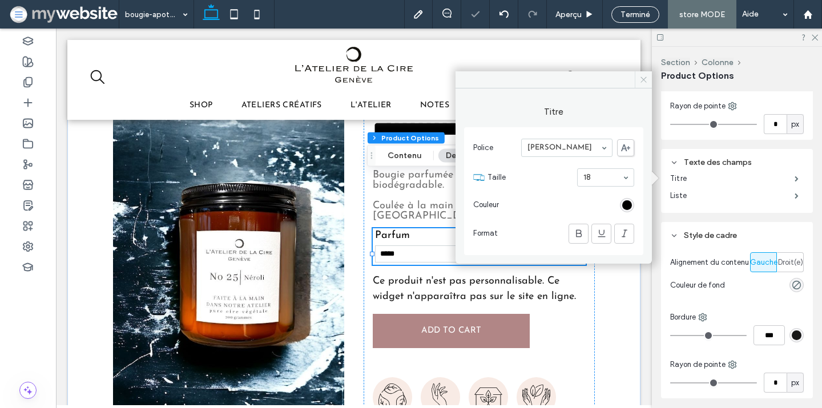
click at [644, 77] on icon at bounding box center [644, 79] width 9 height 9
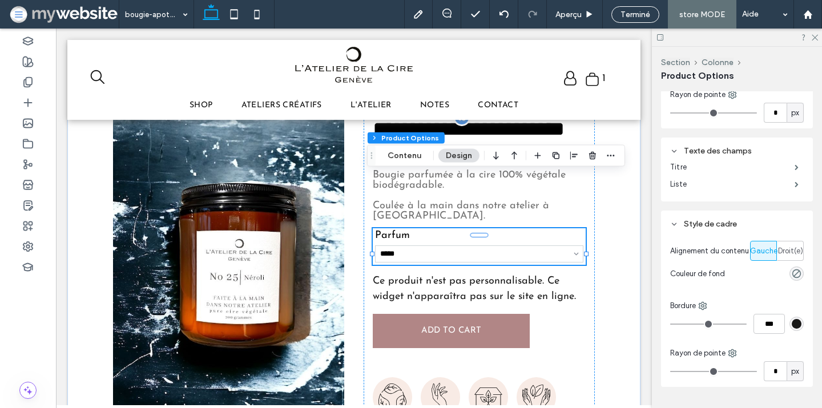
scroll to position [300, 0]
click at [717, 159] on label "Titre" at bounding box center [732, 166] width 124 height 23
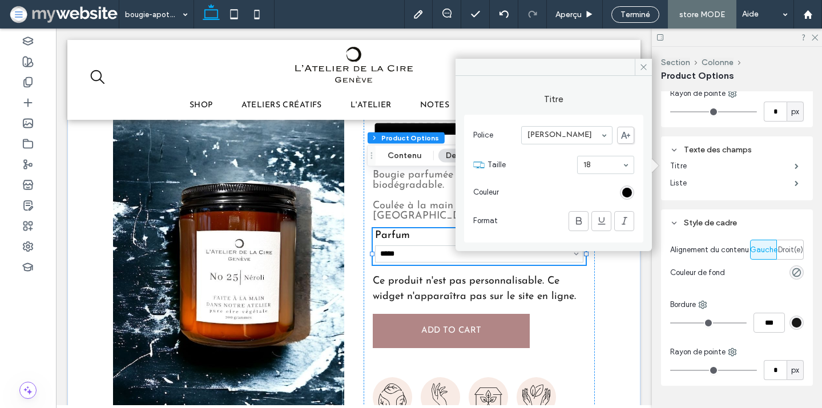
click at [633, 190] on div "rgb(0, 0, 0)" at bounding box center [627, 193] width 14 height 14
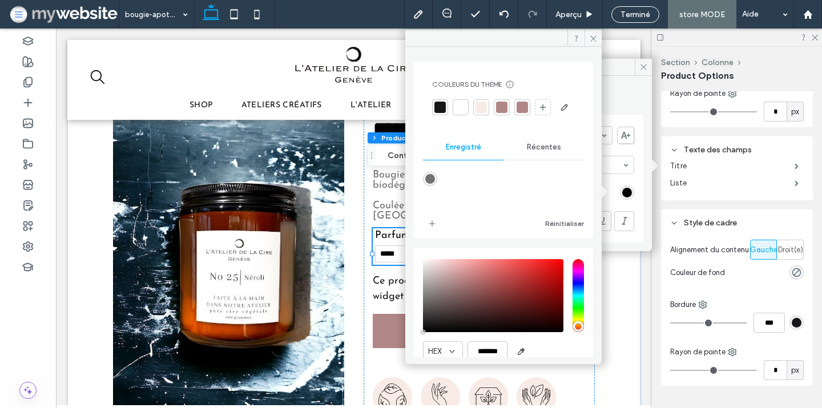
click at [432, 184] on div "rgba(114,114,114,1)" at bounding box center [430, 179] width 10 height 10
type input "*******"
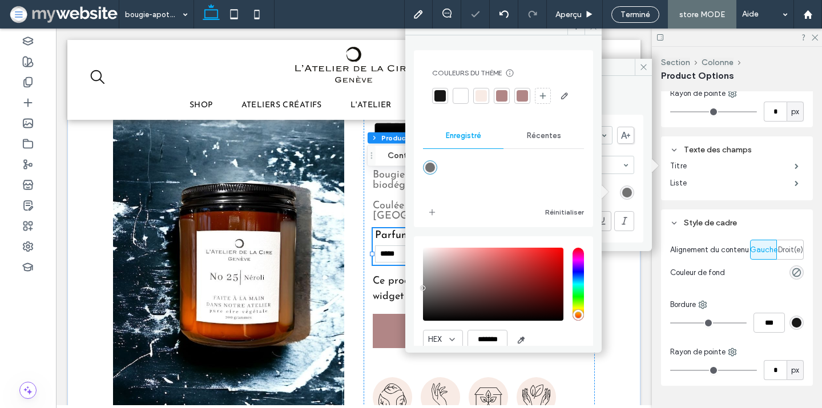
select select "*****"
click at [591, 29] on use at bounding box center [593, 27] width 6 height 6
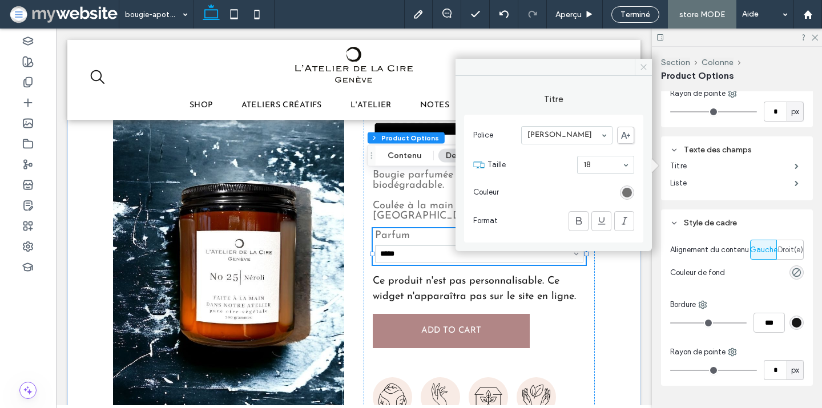
click at [641, 66] on icon at bounding box center [644, 67] width 9 height 9
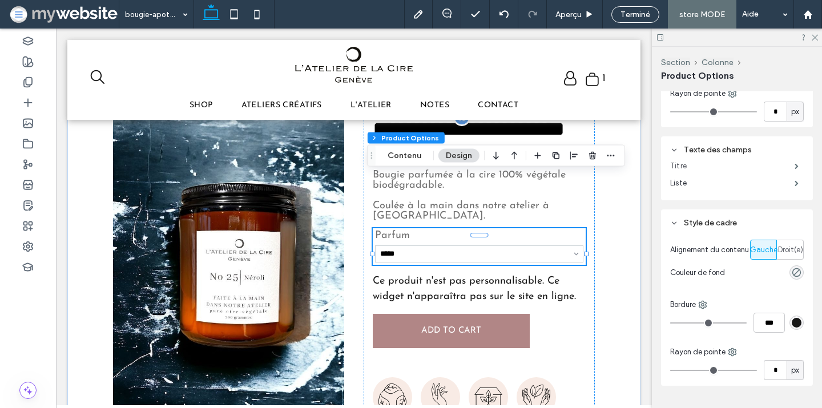
click at [725, 164] on label "Titre" at bounding box center [732, 166] width 124 height 23
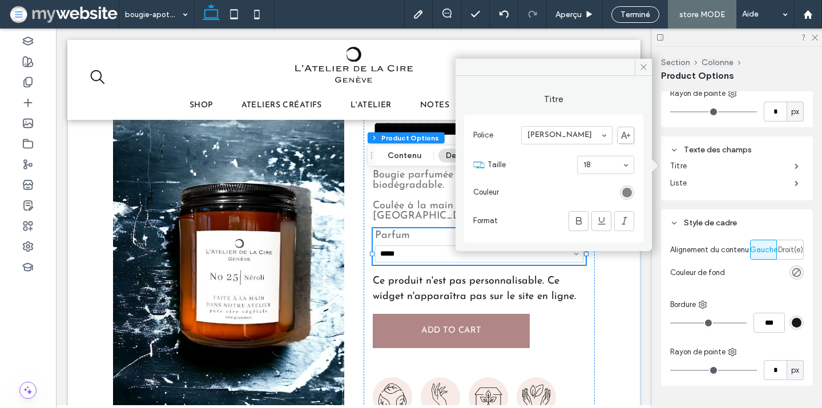
click at [628, 191] on div "rgb(114, 114, 114)" at bounding box center [627, 193] width 10 height 10
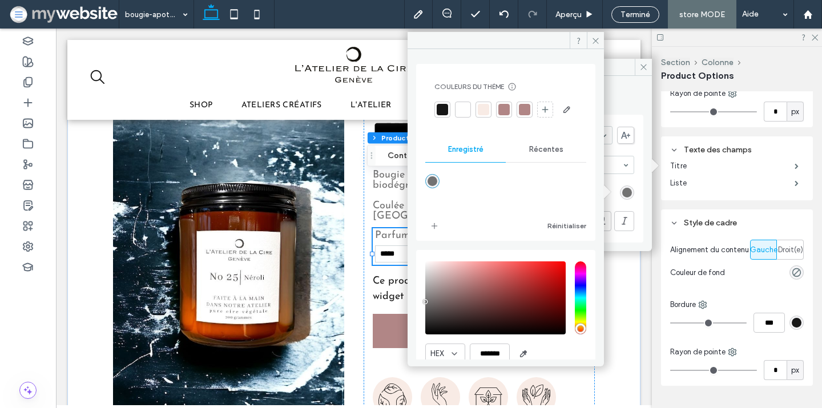
click at [441, 110] on div at bounding box center [442, 109] width 11 height 11
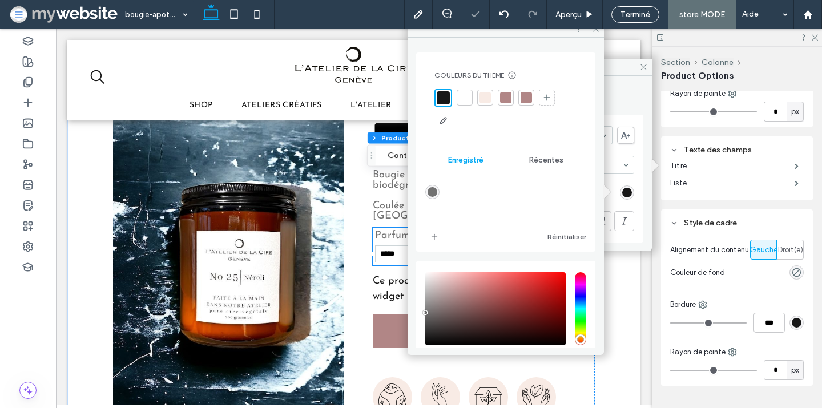
select select "*****"
click at [597, 30] on use at bounding box center [596, 29] width 6 height 6
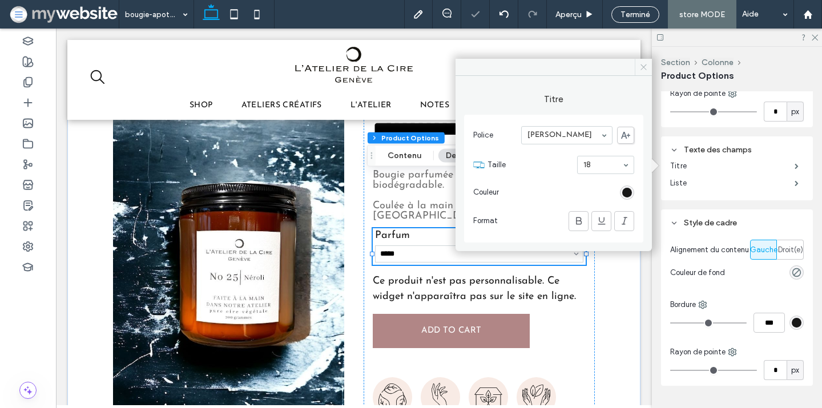
click at [646, 67] on icon at bounding box center [644, 67] width 9 height 9
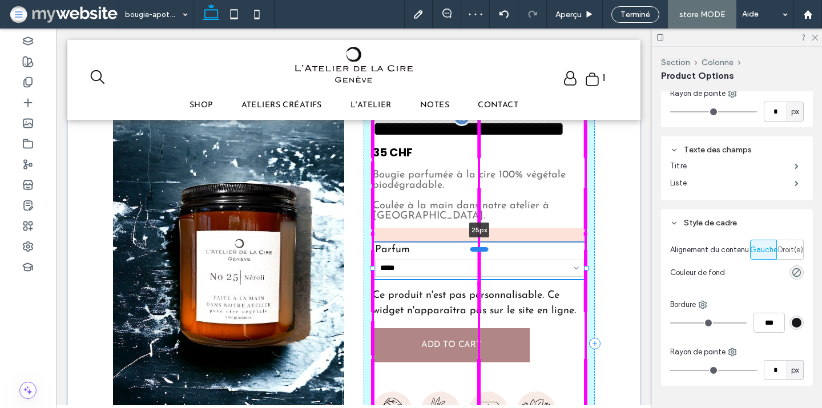
drag, startPoint x: 473, startPoint y: 235, endPoint x: 473, endPoint y: 250, distance: 14.3
click at [473, 250] on div at bounding box center [480, 249] width 18 height 5
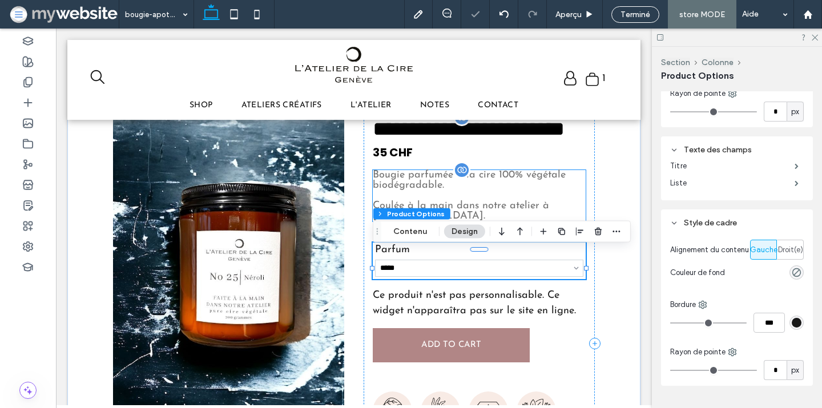
click at [472, 196] on div "Bougie parfumée à la cire 100% végétale biodégradable. Coulée à la main dans no…" at bounding box center [479, 195] width 213 height 51
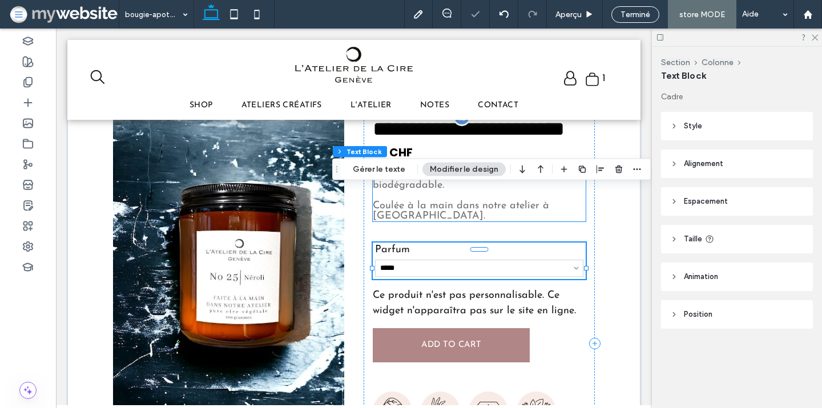
select select "*****"
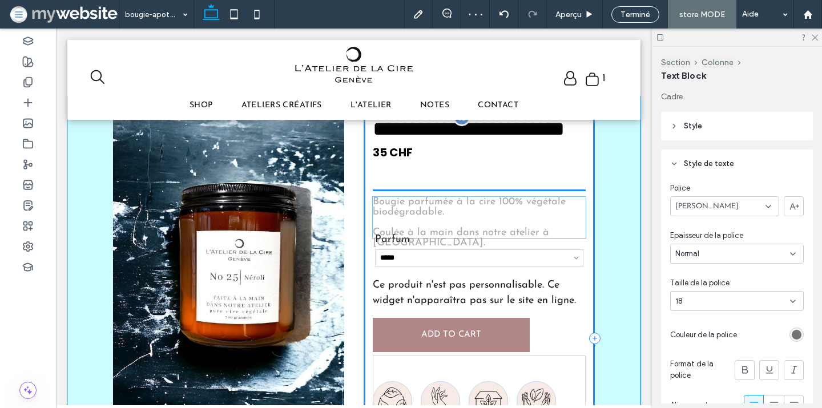
drag, startPoint x: 481, startPoint y: 186, endPoint x: 481, endPoint y: 194, distance: 7.4
select select "*****"
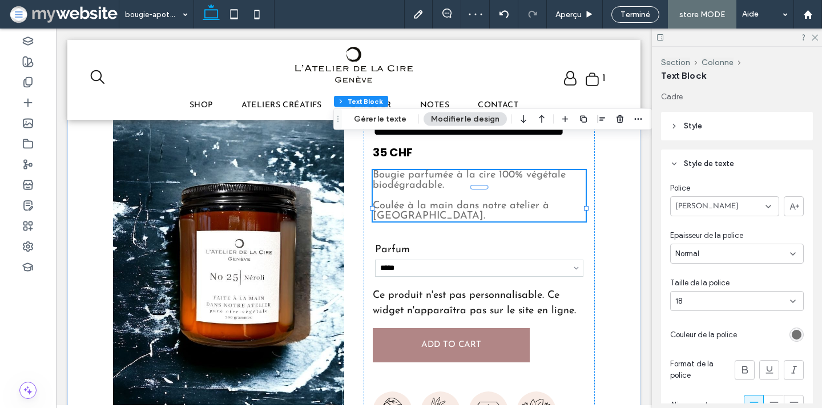
drag, startPoint x: 336, startPoint y: 168, endPoint x: 338, endPoint y: 113, distance: 55.4
click at [338, 115] on icon "Glisser" at bounding box center [337, 119] width 9 height 8
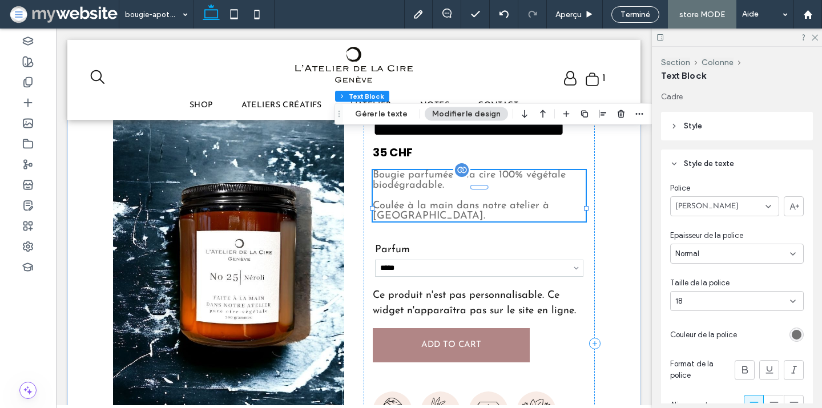
click at [509, 191] on p "Bougie parfumée à la cire 100% végétale biodégradable." at bounding box center [479, 180] width 213 height 21
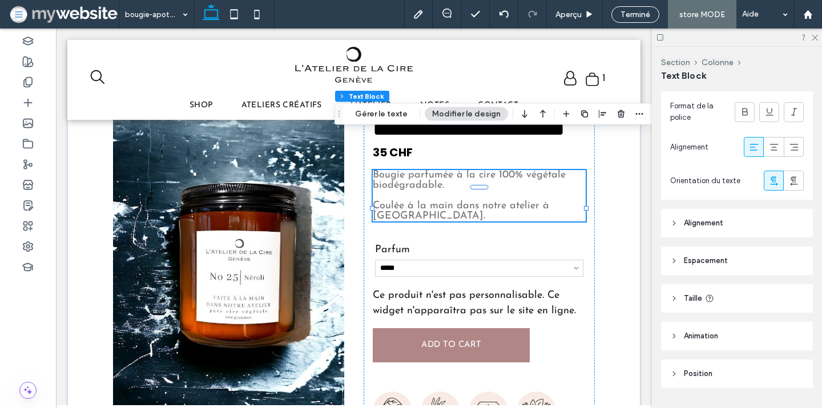
scroll to position [288, 0]
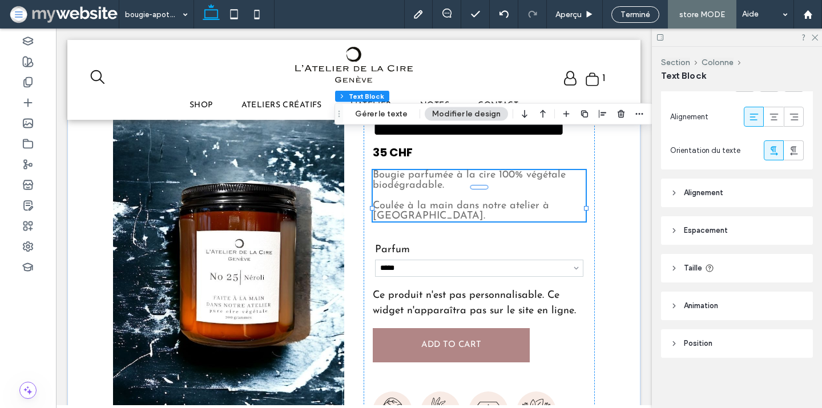
click at [717, 223] on header "Espacement" at bounding box center [737, 230] width 152 height 29
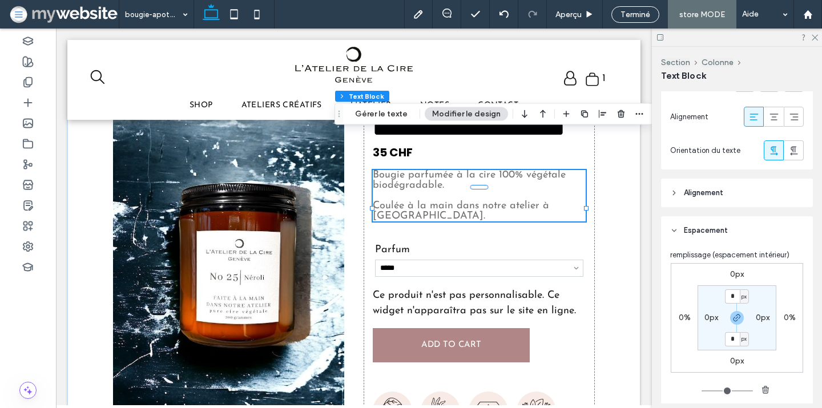
click at [739, 270] on label "0px" at bounding box center [737, 275] width 14 height 10
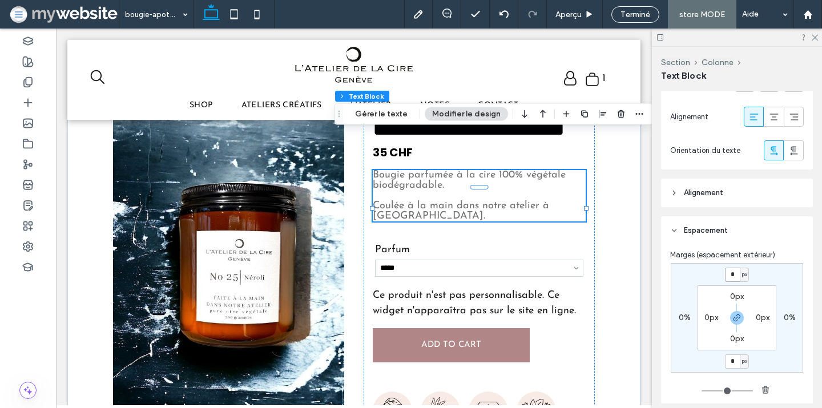
click at [738, 271] on input "*" at bounding box center [732, 275] width 15 height 14
click at [739, 319] on icon "button" at bounding box center [737, 317] width 9 height 9
click at [736, 275] on input "*" at bounding box center [732, 275] width 15 height 14
type input "**"
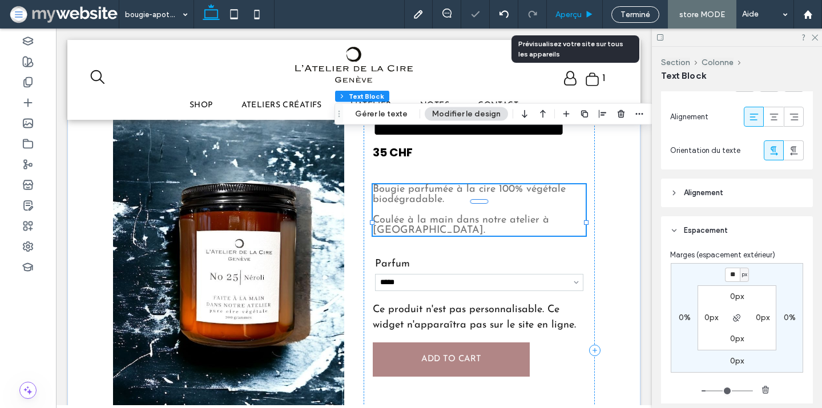
click at [571, 18] on span "Aperçu" at bounding box center [569, 15] width 26 height 10
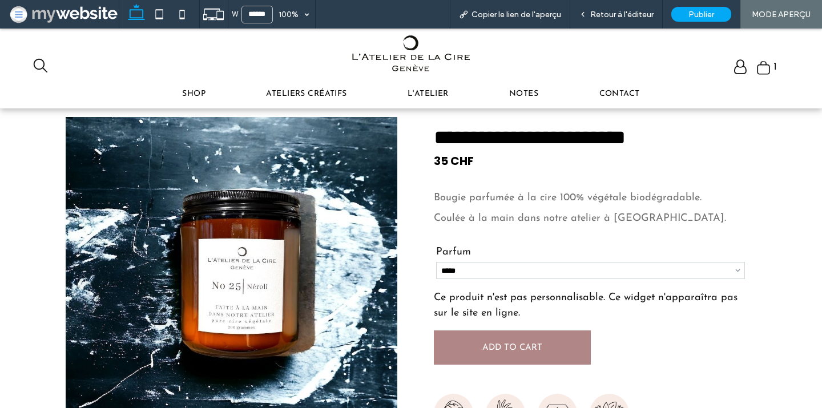
scroll to position [151, 0]
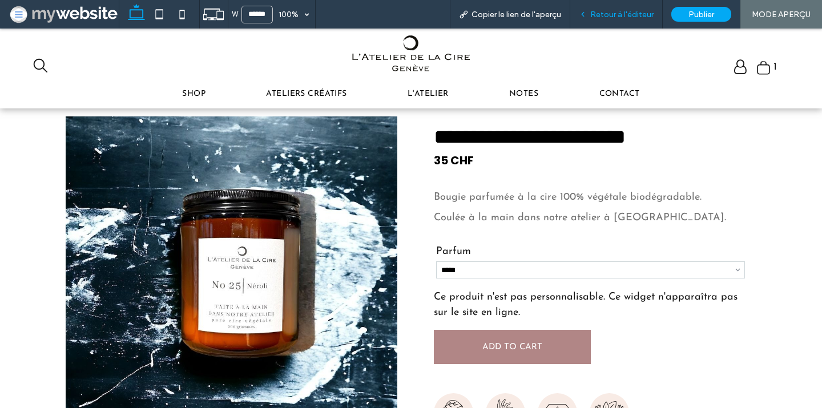
click at [623, 10] on span "Retour à l'éditeur" at bounding box center [621, 15] width 63 height 10
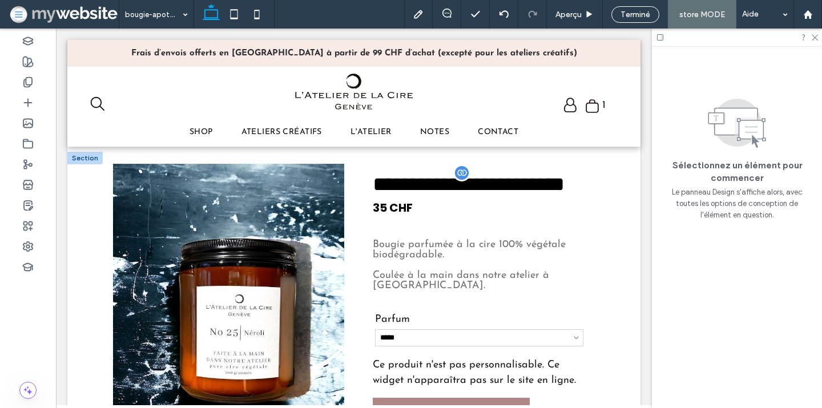
scroll to position [132, 0]
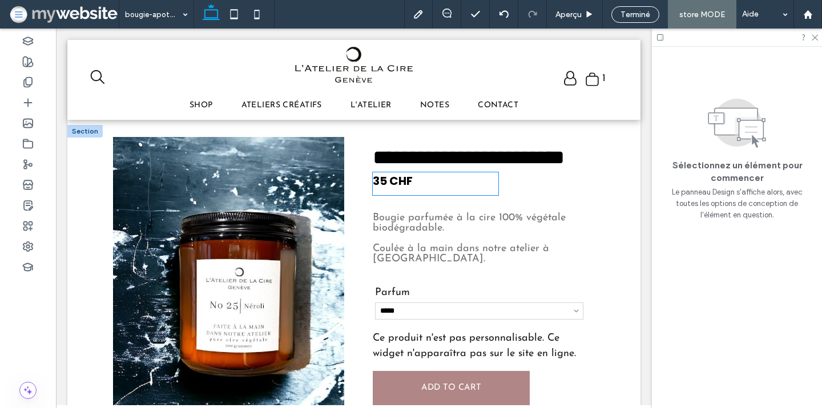
click at [443, 191] on div "35 CHF" at bounding box center [436, 181] width 126 height 18
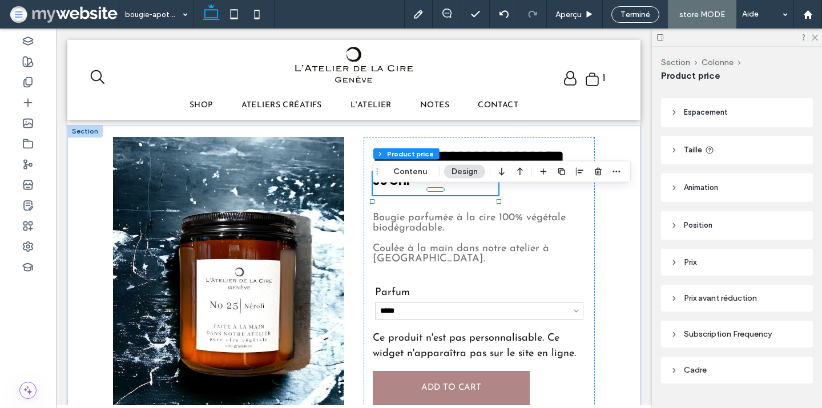
scroll to position [57, 0]
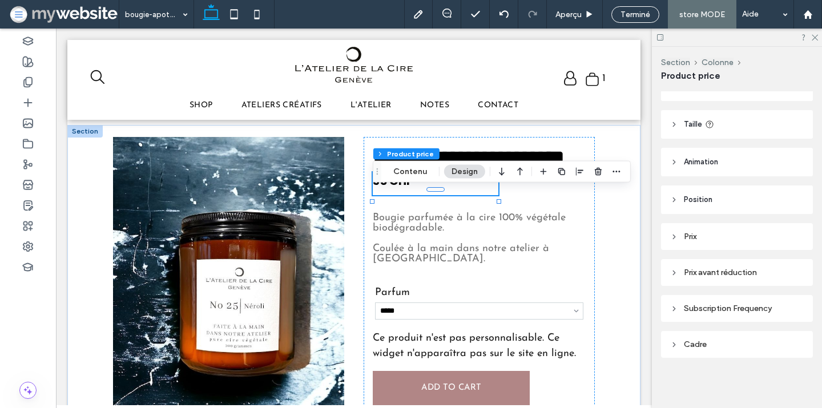
click at [696, 234] on div "Prix" at bounding box center [737, 237] width 134 height 10
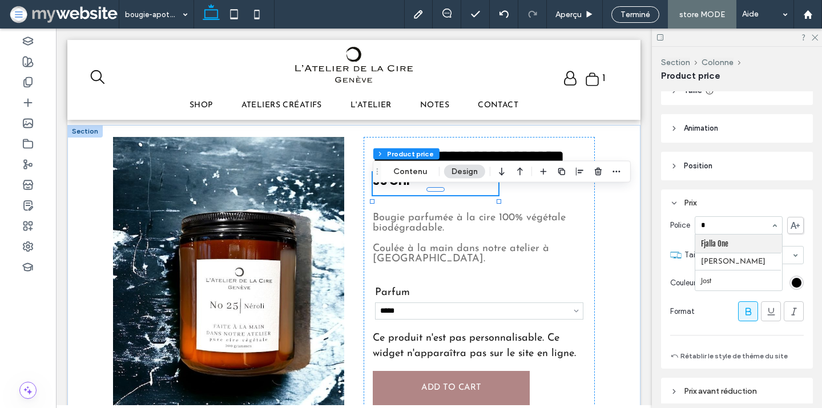
scroll to position [0, 0]
type input "**"
click at [745, 304] on span at bounding box center [748, 311] width 11 height 19
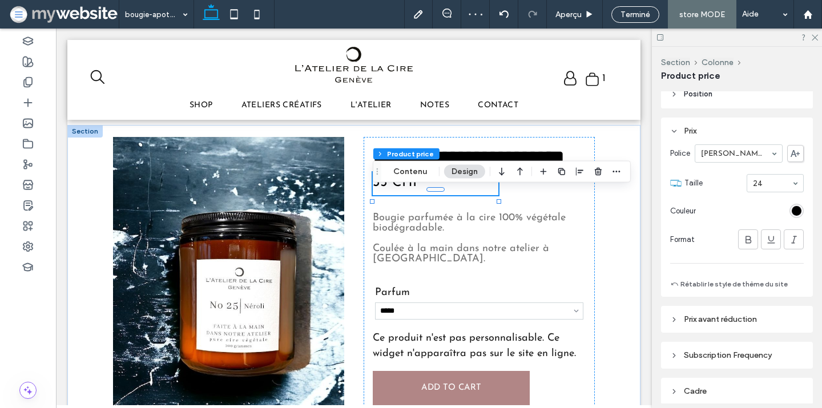
scroll to position [209, 0]
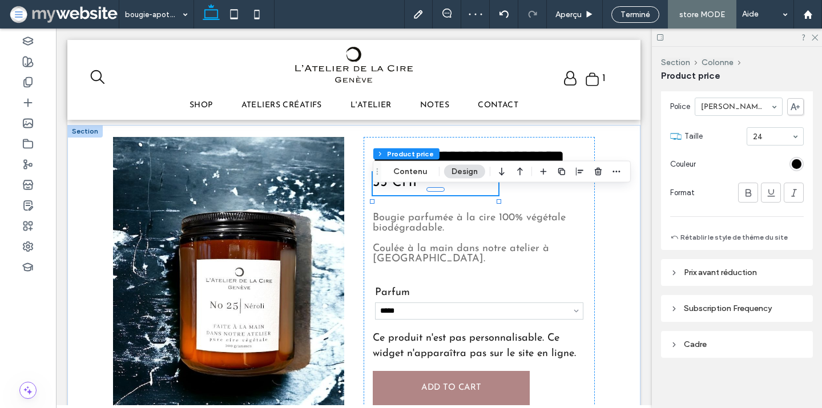
click at [733, 269] on div "Prix avant réduction" at bounding box center [737, 273] width 134 height 10
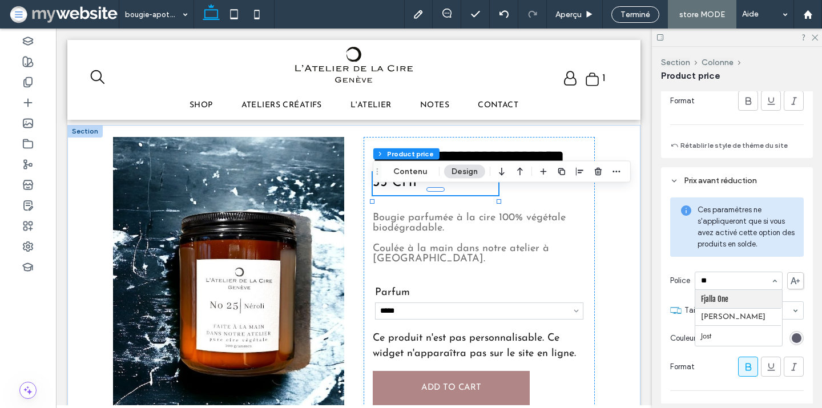
scroll to position [0, 0]
type input "***"
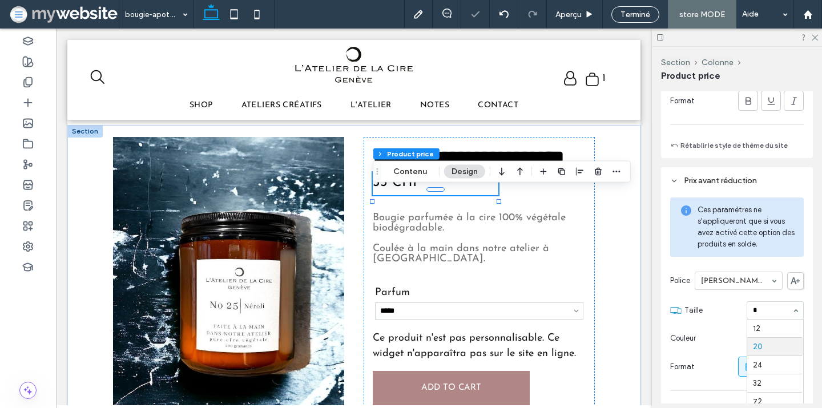
type input "**"
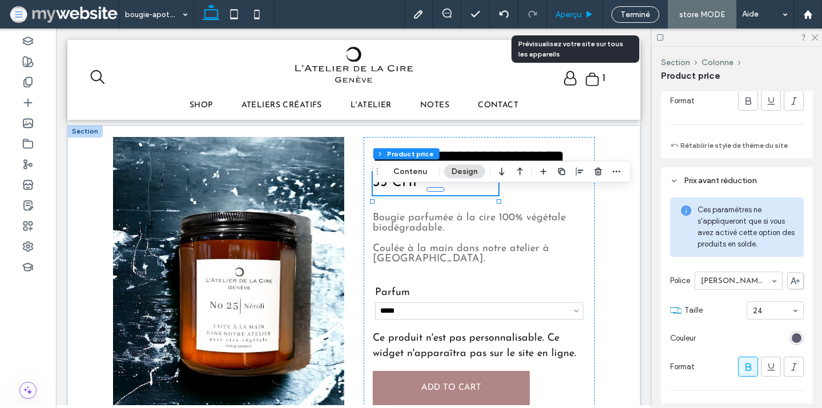
click at [585, 22] on div "Aperçu" at bounding box center [575, 14] width 56 height 29
click at [566, 18] on span "Aperçu" at bounding box center [569, 15] width 26 height 10
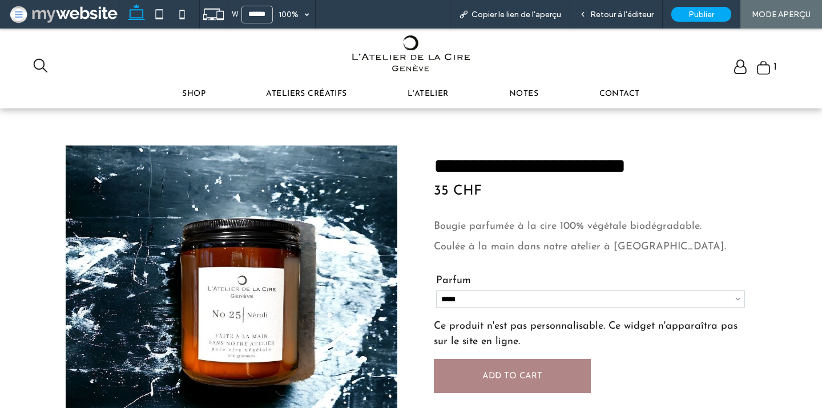
scroll to position [122, 0]
click at [763, 67] on icon ".st0-undefined{fill-rule:evenodd;clip-rule:evenodd;}" at bounding box center [764, 68] width 14 height 15
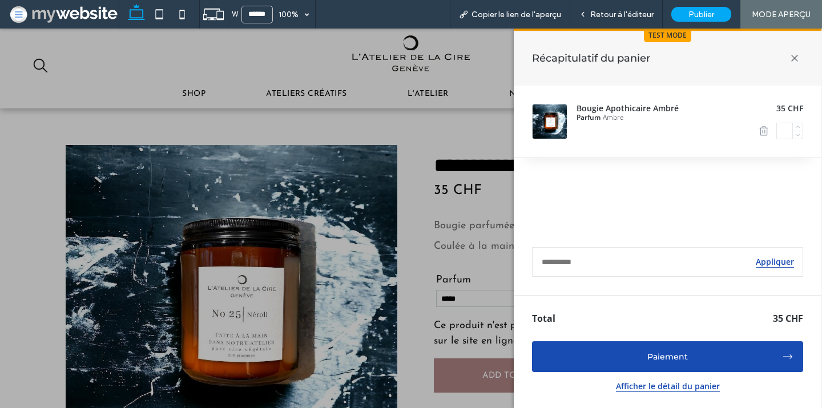
click at [791, 57] on icon at bounding box center [795, 58] width 24 height 24
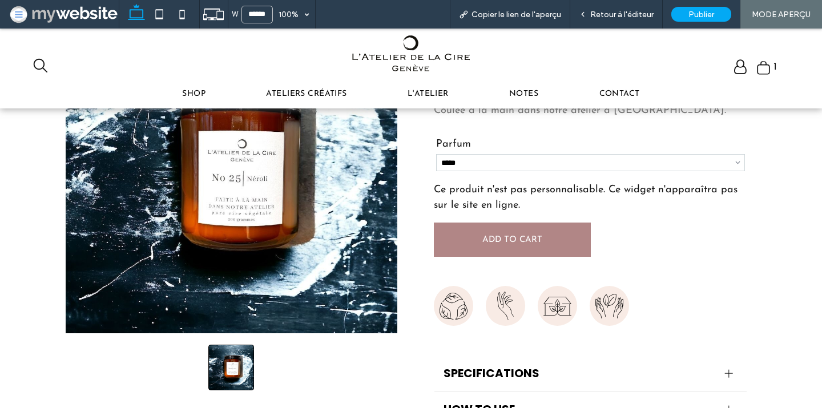
scroll to position [263, 0]
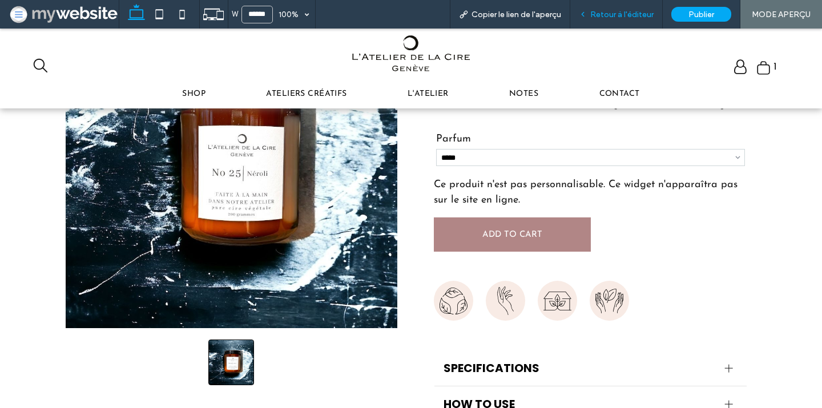
click at [633, 19] on div "Retour à l'éditeur" at bounding box center [616, 14] width 93 height 29
click at [621, 15] on span "Retour à l'éditeur" at bounding box center [621, 15] width 63 height 10
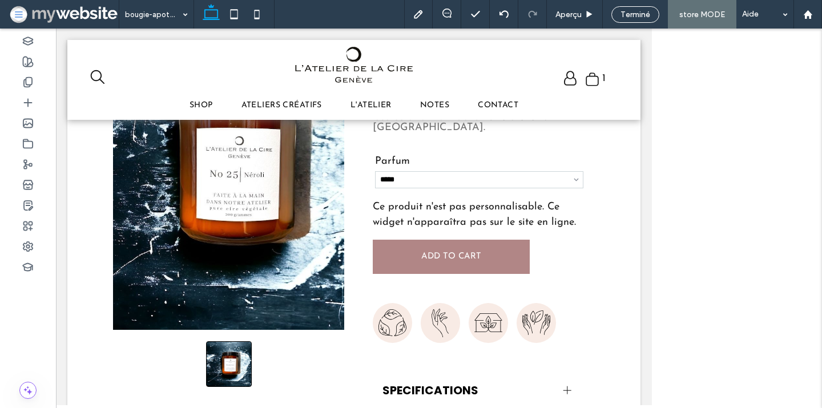
scroll to position [296, 0]
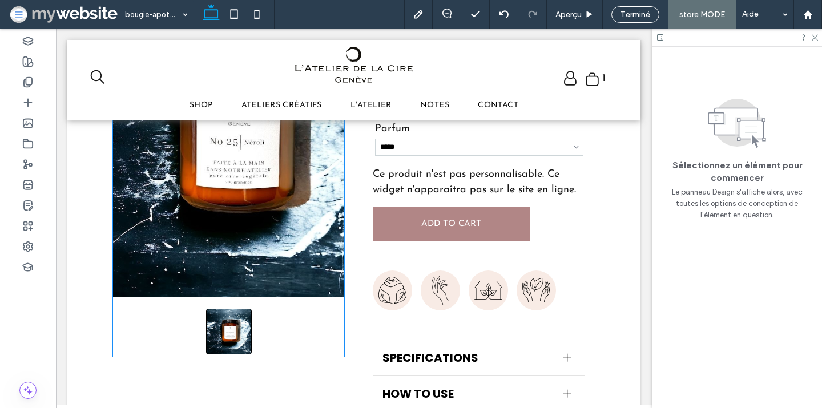
click at [304, 247] on div at bounding box center [228, 135] width 231 height 324
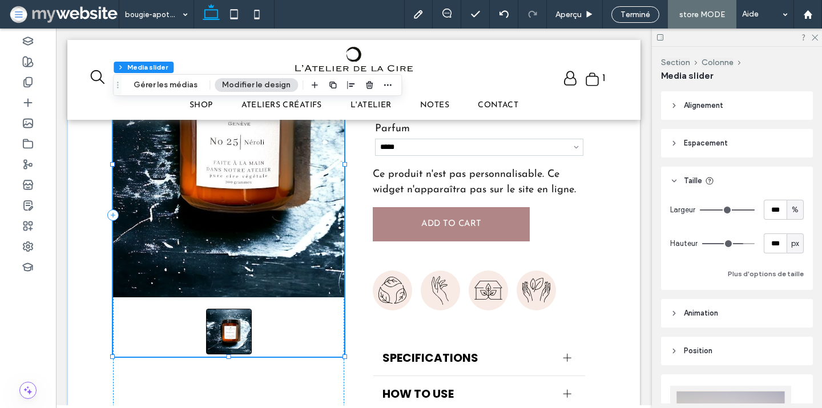
click at [304, 247] on div at bounding box center [228, 135] width 231 height 324
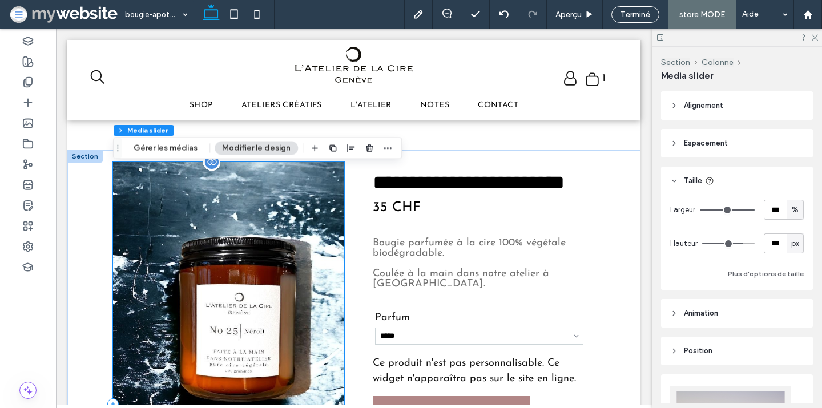
scroll to position [98, 0]
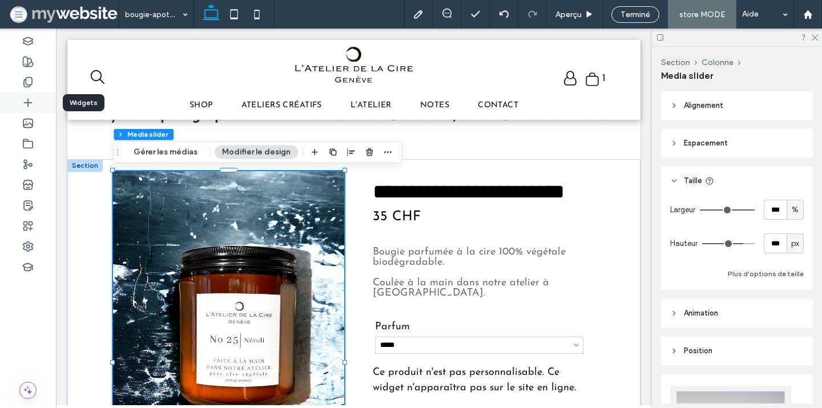
click at [29, 99] on icon at bounding box center [27, 102] width 11 height 11
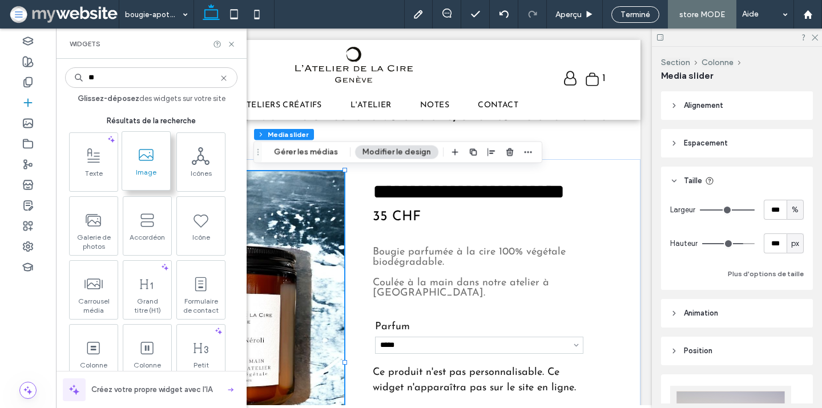
type input "**"
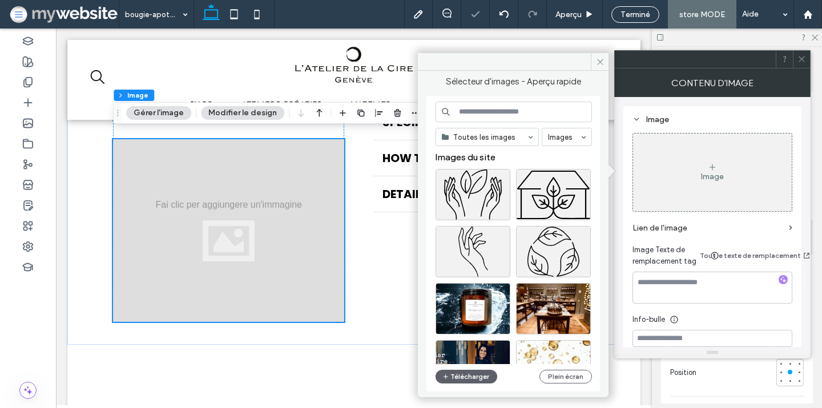
scroll to position [545, 0]
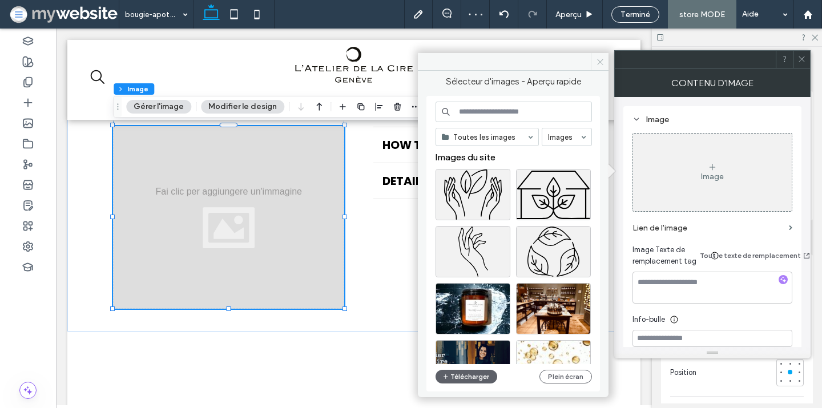
click at [596, 58] on icon at bounding box center [600, 62] width 9 height 9
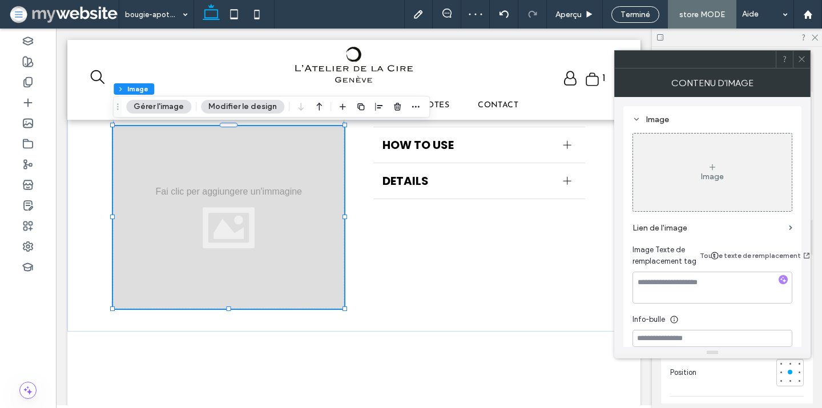
click at [799, 57] on use at bounding box center [802, 60] width 6 height 6
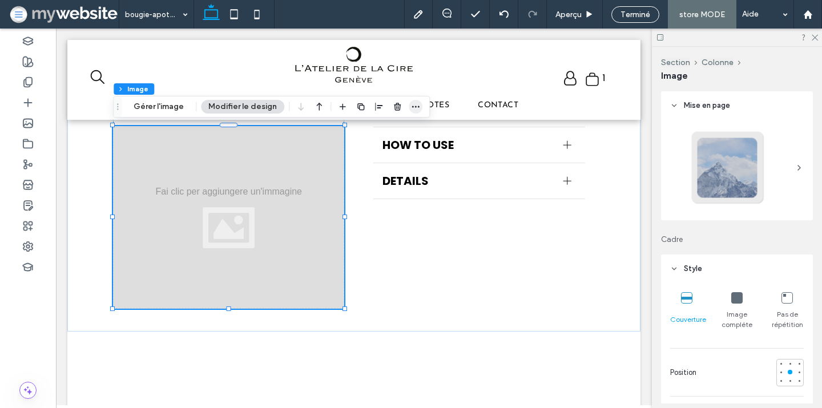
click at [416, 104] on icon "button" at bounding box center [415, 106] width 9 height 9
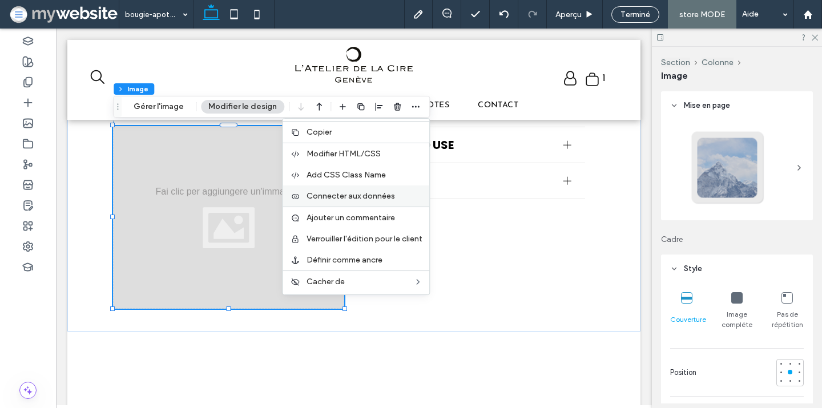
click at [390, 200] on label "Connecter aux données" at bounding box center [365, 196] width 116 height 10
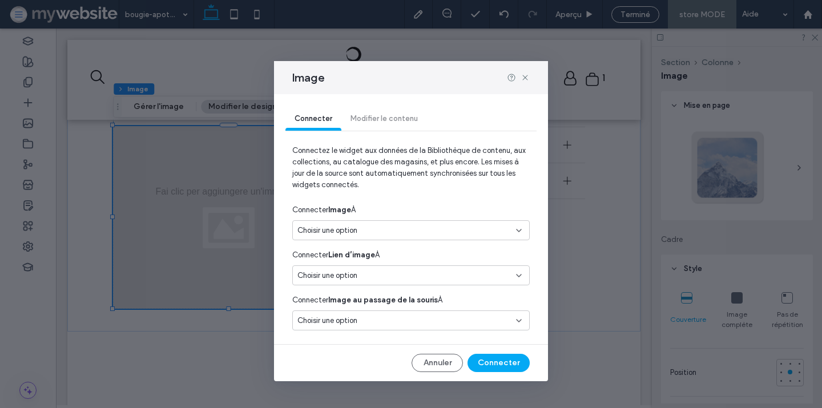
click at [385, 238] on div "Choisir une option" at bounding box center [411, 230] width 238 height 20
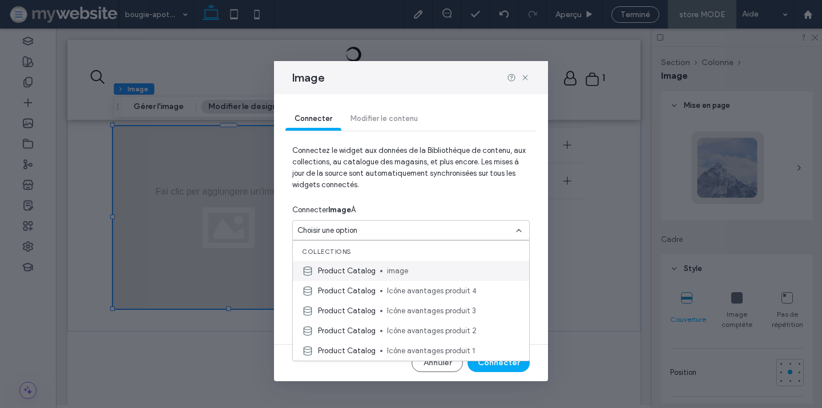
click at [392, 274] on span "image" at bounding box center [453, 271] width 133 height 11
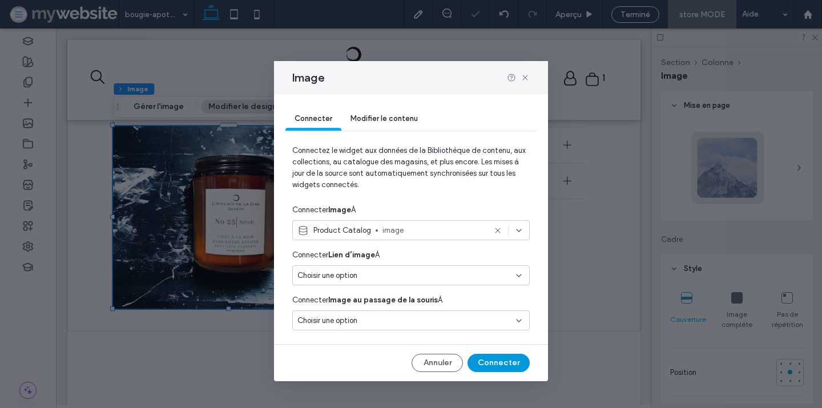
click at [486, 361] on button "Connecter" at bounding box center [499, 363] width 62 height 18
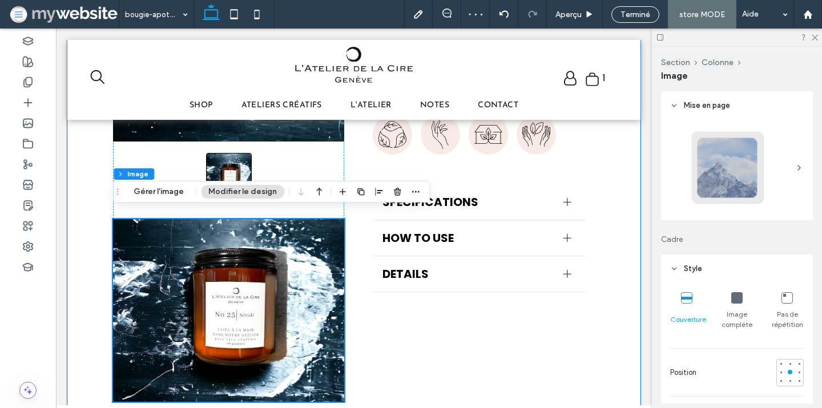
scroll to position [441, 0]
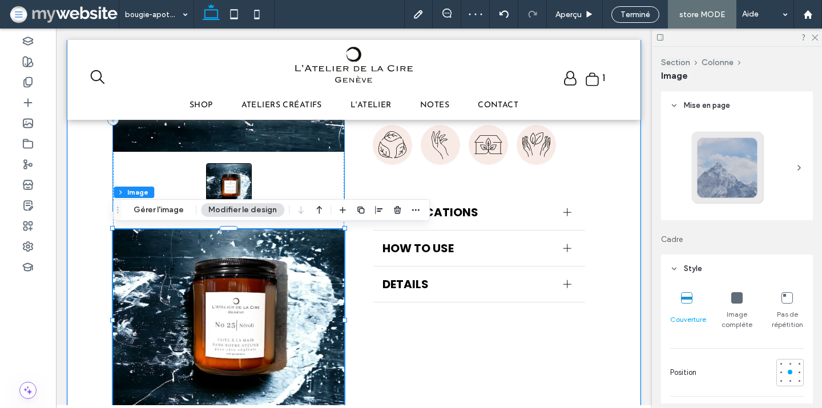
click at [318, 166] on div at bounding box center [228, 186] width 231 height 46
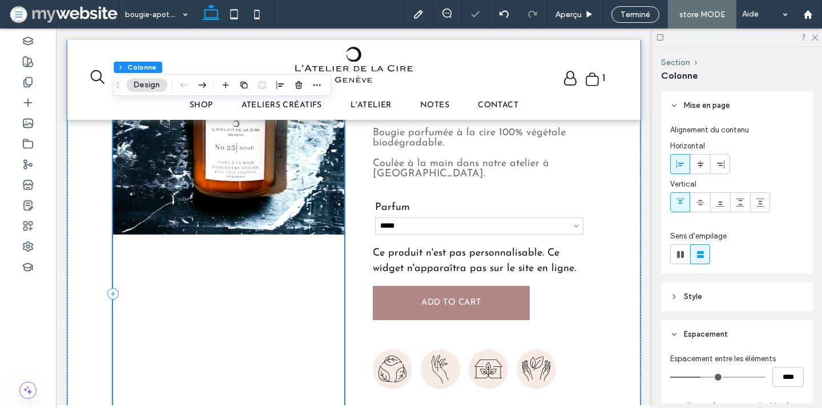
scroll to position [196, 0]
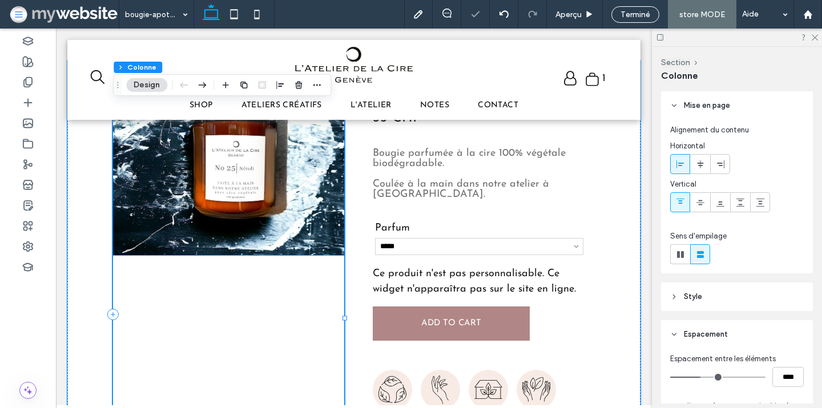
click at [273, 196] on img at bounding box center [228, 164] width 231 height 183
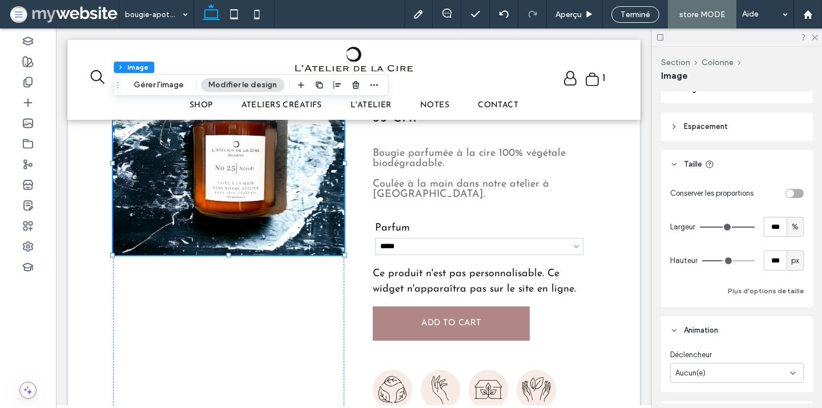
scroll to position [689, 0]
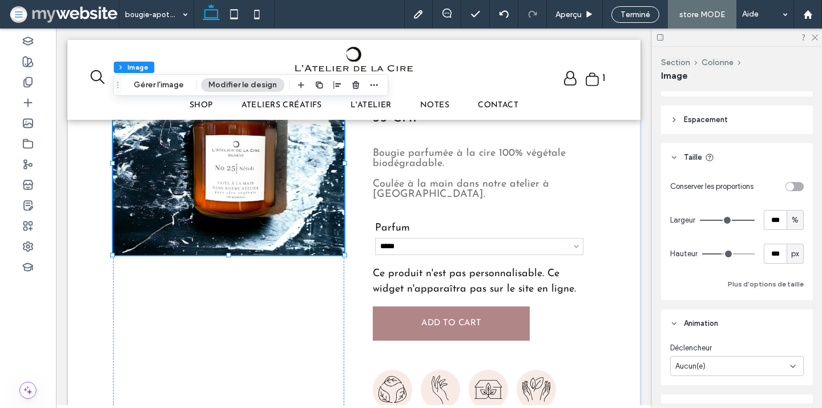
type input "***"
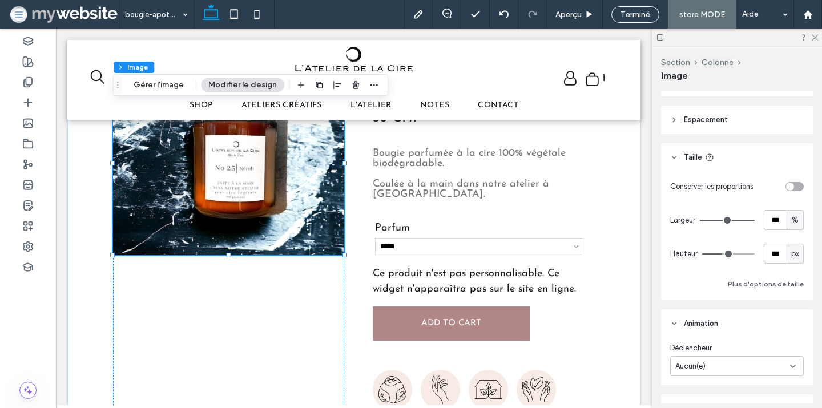
type input "***"
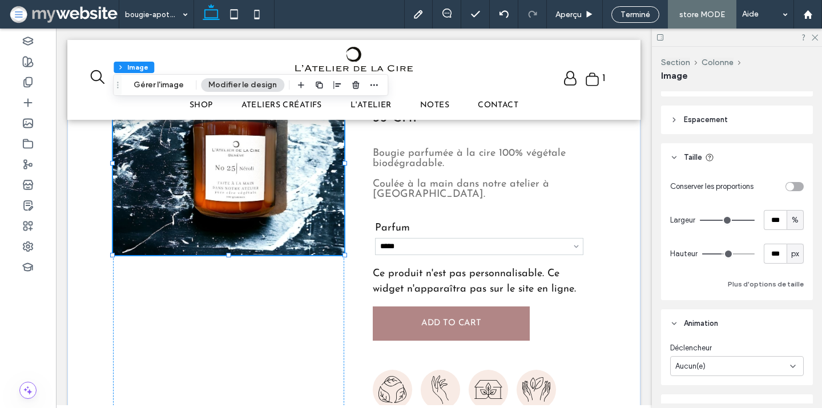
type input "***"
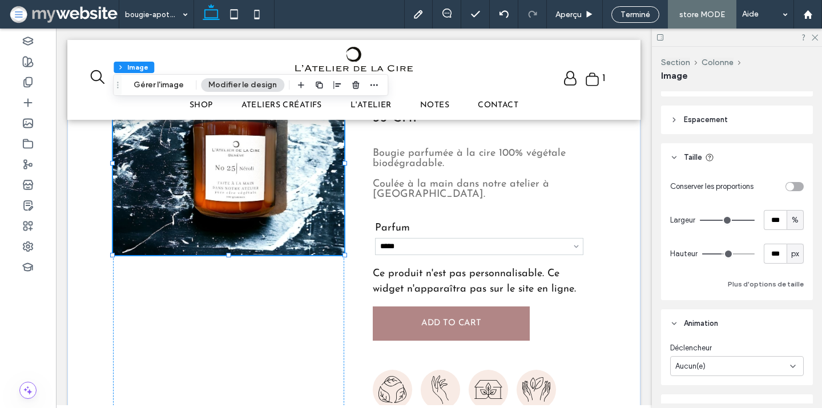
type input "***"
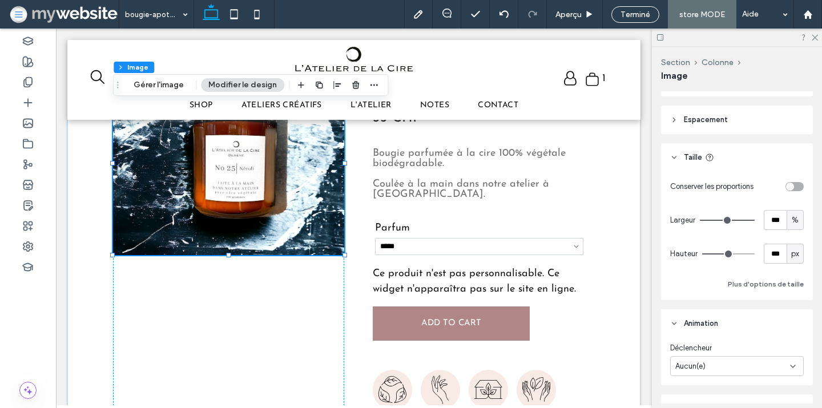
type input "***"
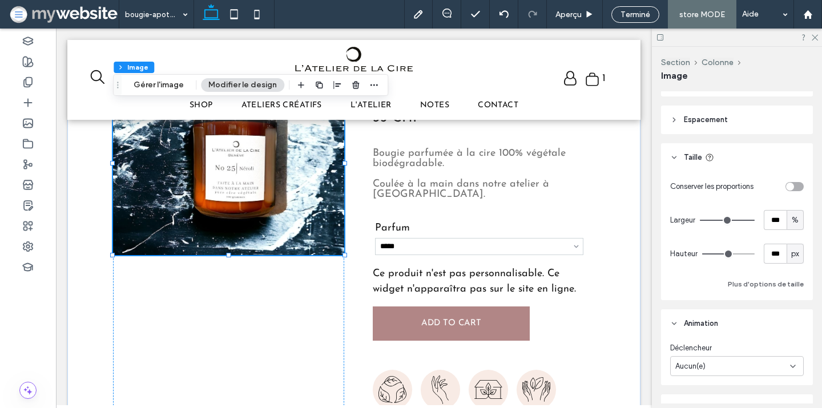
type input "***"
click at [728, 254] on input "range" at bounding box center [728, 254] width 53 height 1
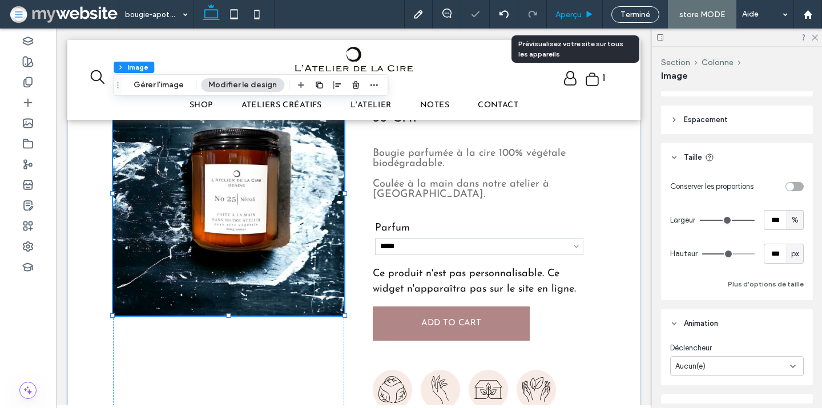
click at [571, 10] on span "Aperçu" at bounding box center [569, 15] width 26 height 10
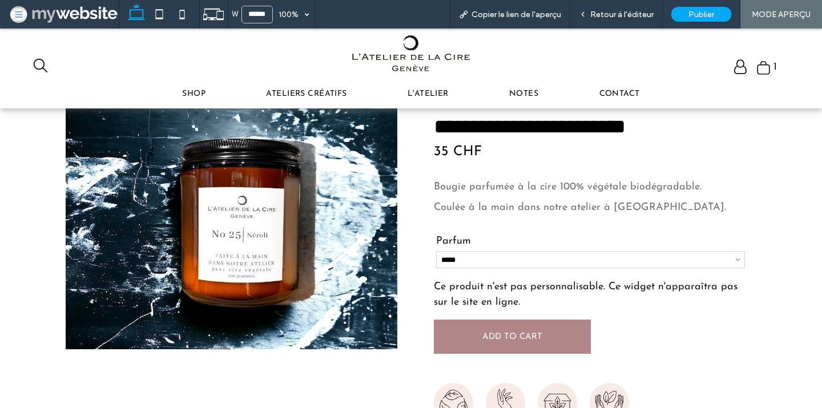
scroll to position [171, 0]
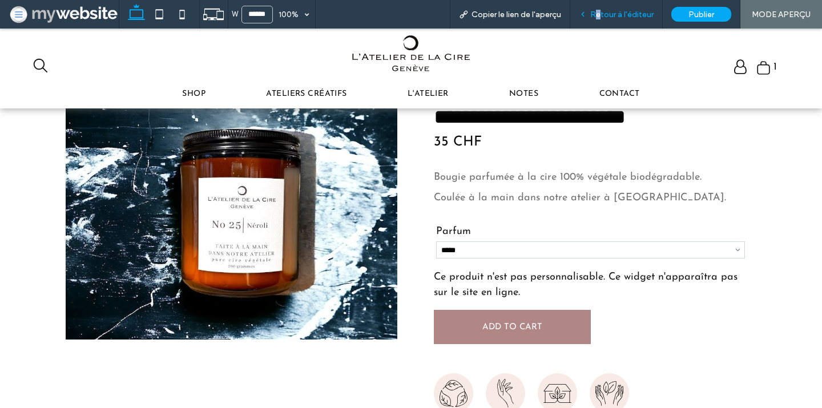
click at [600, 16] on span "Retour à l'éditeur" at bounding box center [621, 15] width 63 height 10
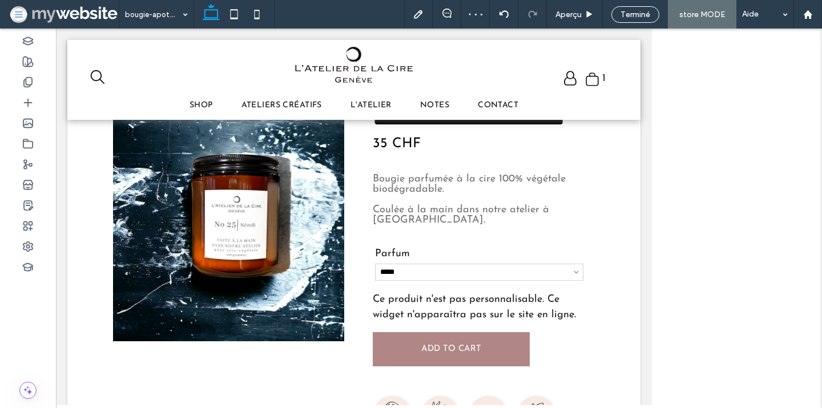
scroll to position [152, 0]
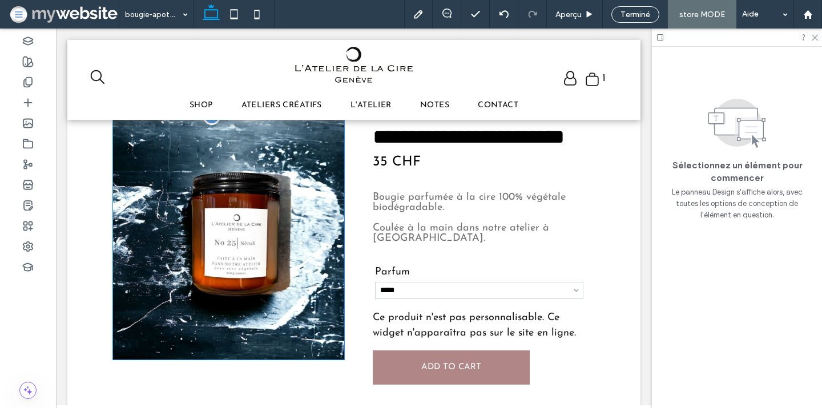
click at [333, 221] on img at bounding box center [228, 237] width 231 height 243
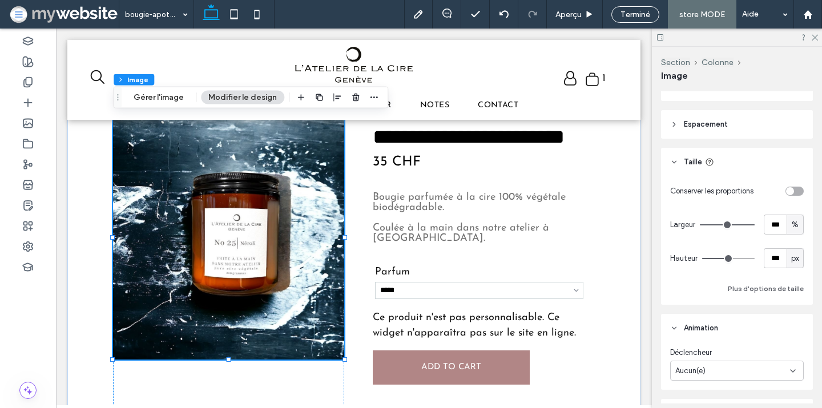
scroll to position [701, 0]
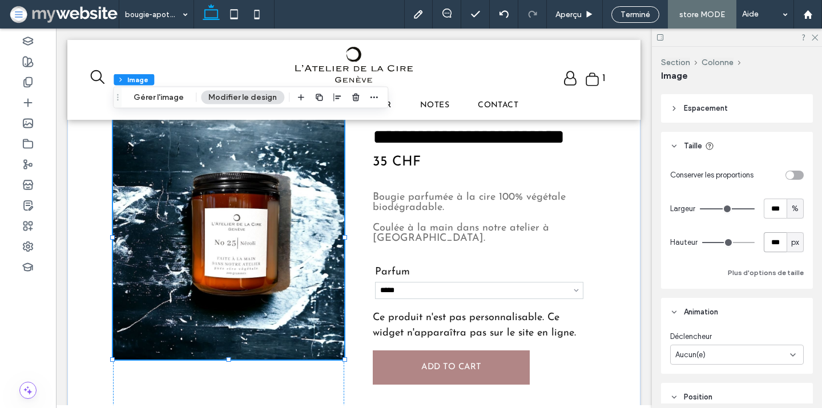
click at [775, 240] on input "***" at bounding box center [775, 242] width 23 height 20
type input "***"
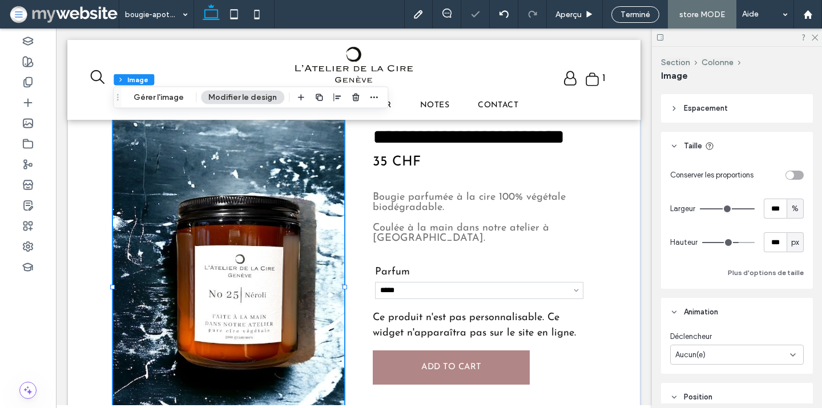
click at [774, 265] on div "Conserver les proportions Largeur *** % Hauteur *** px Plus d'options de taille" at bounding box center [737, 222] width 134 height 115
click at [772, 275] on button "Plus d'options de taille" at bounding box center [766, 273] width 76 height 14
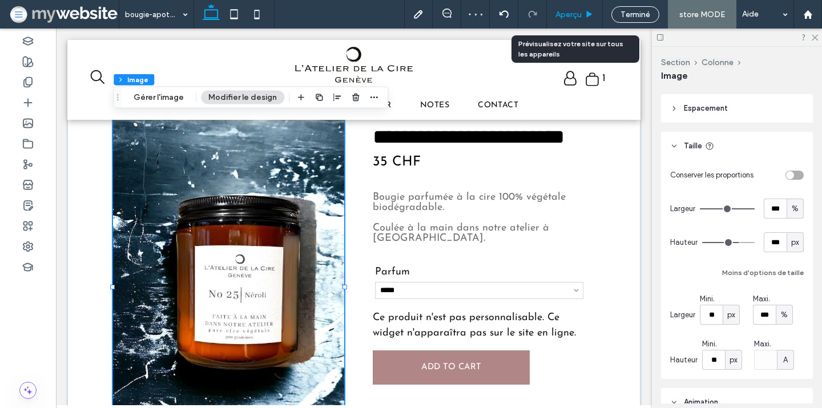
click at [569, 18] on span "Aperçu" at bounding box center [569, 15] width 26 height 10
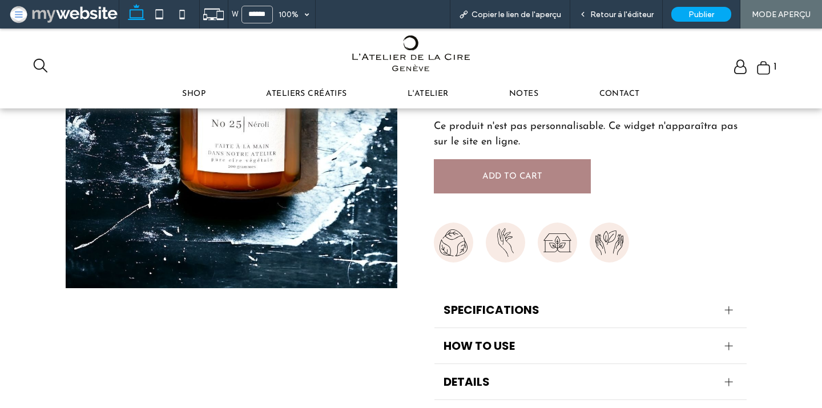
scroll to position [373, 0]
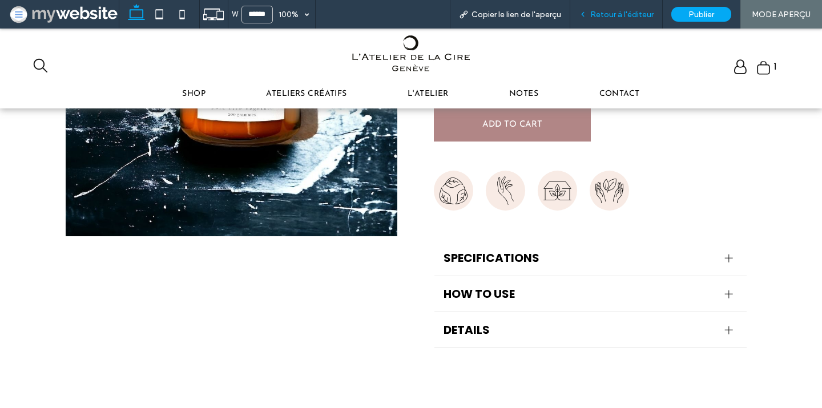
click at [609, 14] on span "Retour à l'éditeur" at bounding box center [621, 15] width 63 height 10
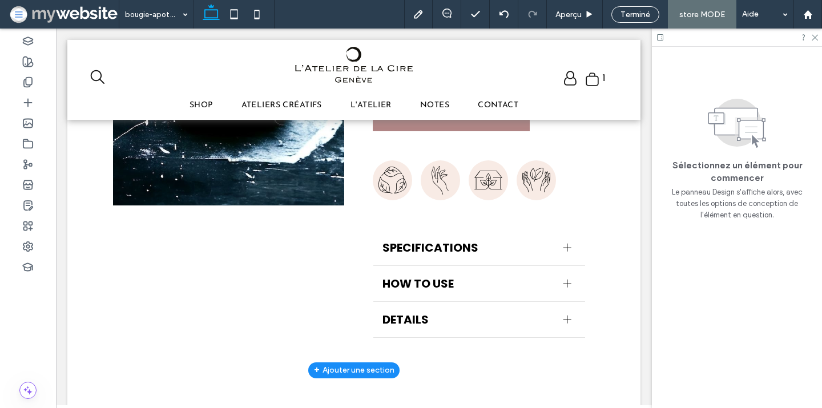
scroll to position [378, 0]
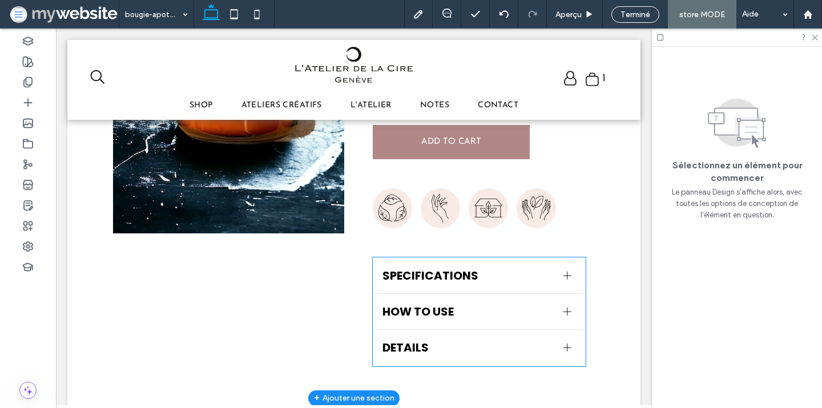
click at [535, 294] on div "SPECIFICATIONS" at bounding box center [479, 276] width 212 height 36
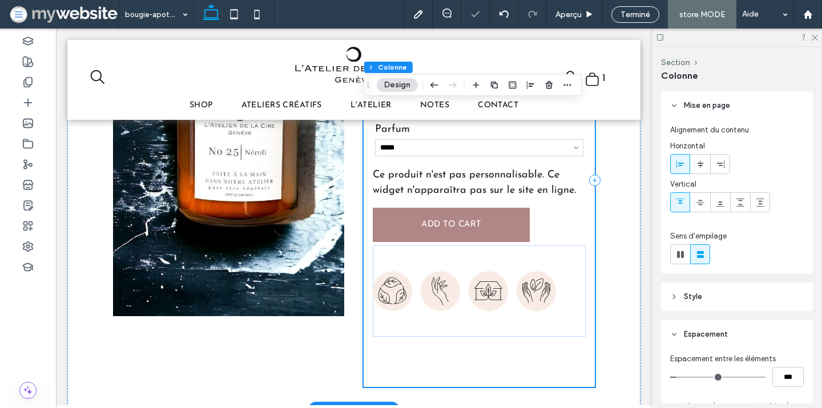
scroll to position [293, 0]
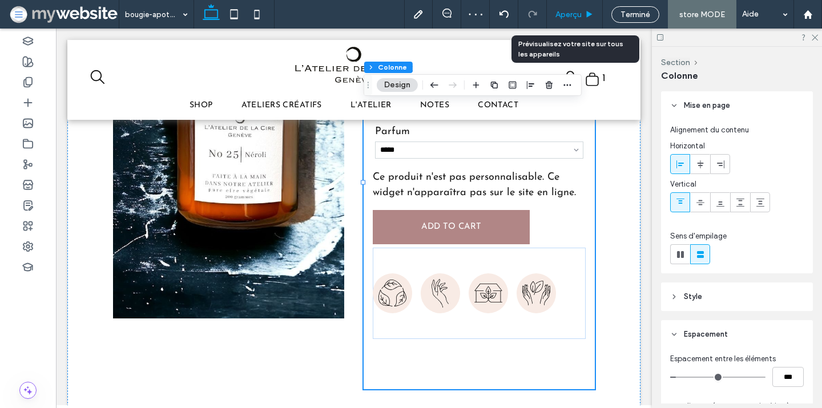
click at [576, 18] on span "Aperçu" at bounding box center [569, 15] width 26 height 10
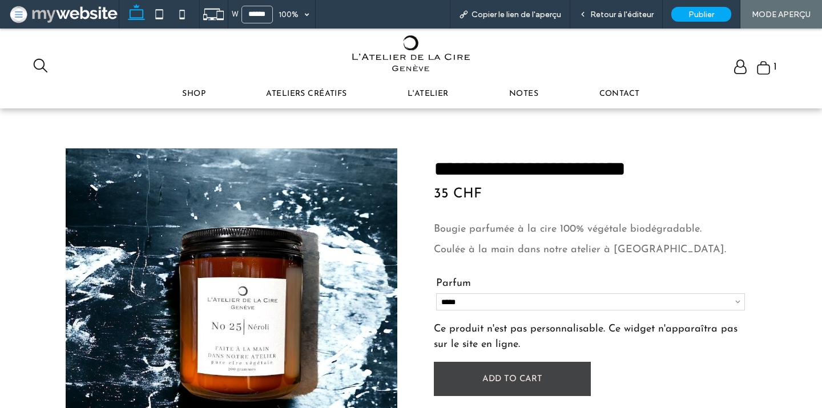
scroll to position [116, 0]
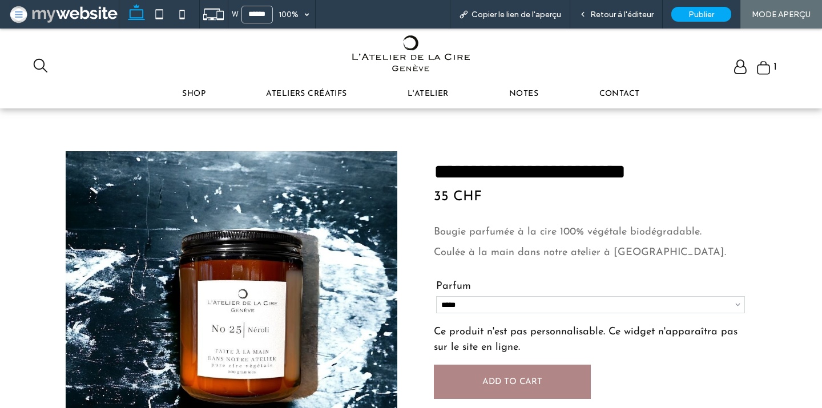
click at [528, 307] on select "**********" at bounding box center [590, 304] width 309 height 17
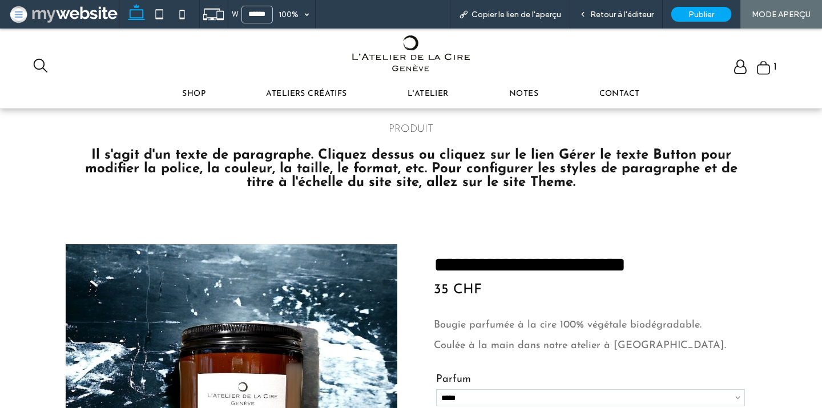
scroll to position [0, 0]
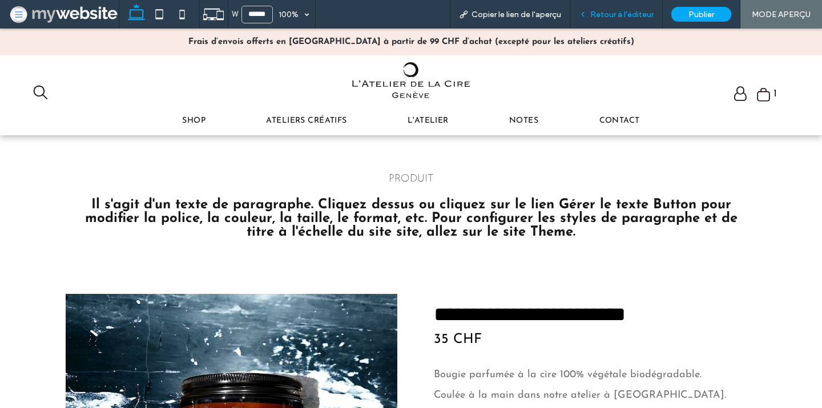
click at [596, 10] on span "Retour à l'éditeur" at bounding box center [621, 15] width 63 height 10
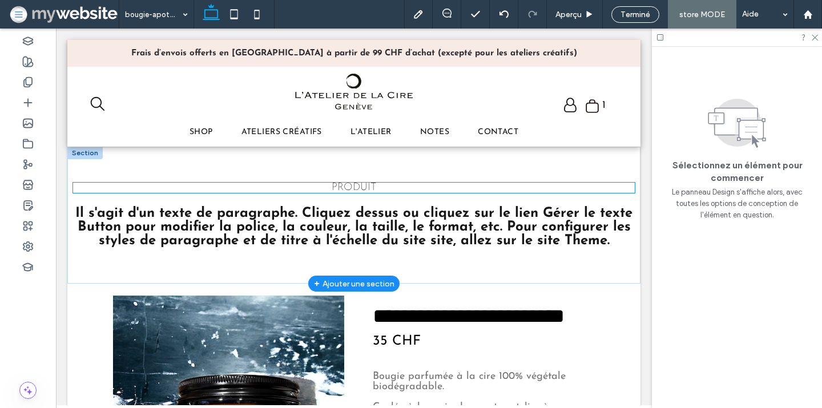
click at [405, 186] on p "PRODUIT" at bounding box center [354, 188] width 562 height 10
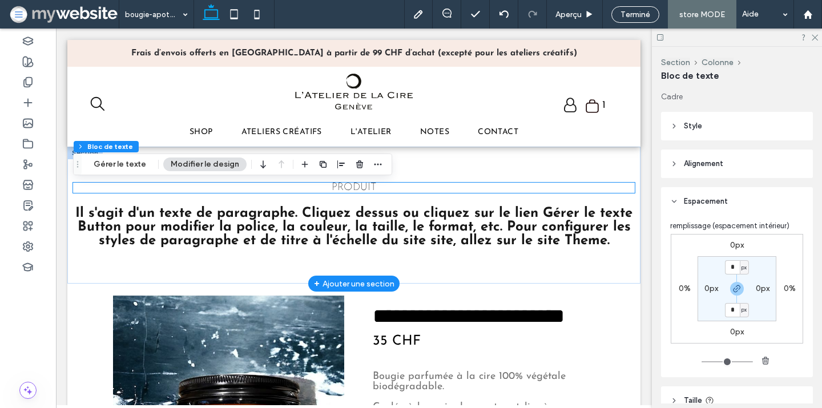
click at [405, 186] on div "PRODUIT" at bounding box center [354, 188] width 562 height 10
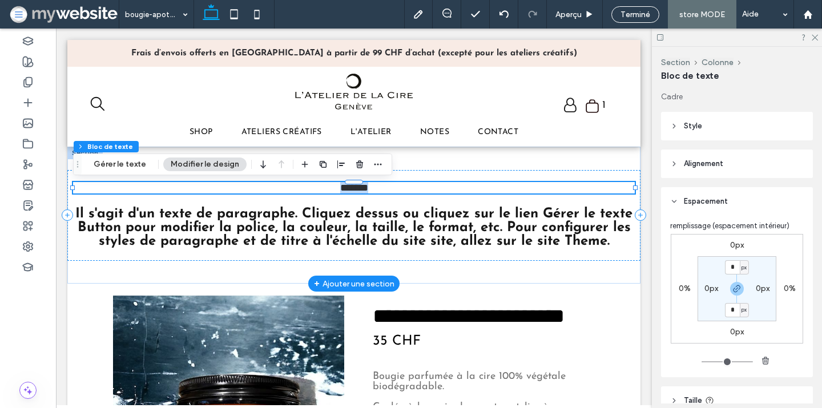
click at [405, 186] on p "*******" at bounding box center [354, 187] width 562 height 11
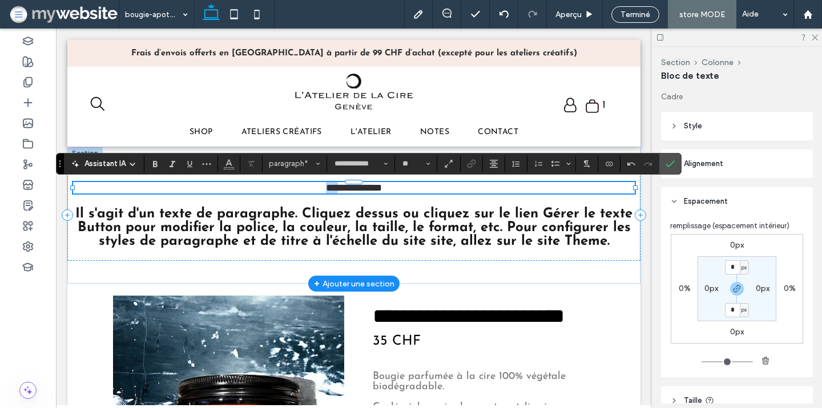
drag, startPoint x: 324, startPoint y: 187, endPoint x: 308, endPoint y: 187, distance: 16.6
click at [308, 187] on p "**********" at bounding box center [354, 187] width 562 height 11
click at [666, 165] on icon "Confirmer" at bounding box center [670, 163] width 9 height 9
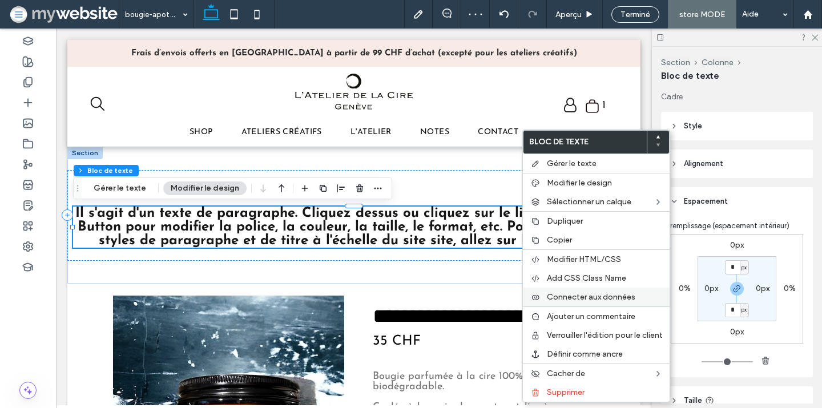
click at [574, 291] on div "Connecter aux données" at bounding box center [596, 297] width 147 height 19
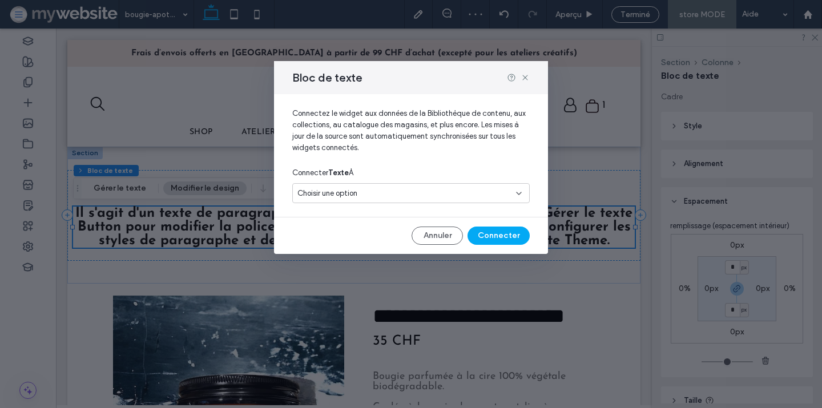
click at [396, 189] on div "Choisir une option" at bounding box center [405, 193] width 214 height 11
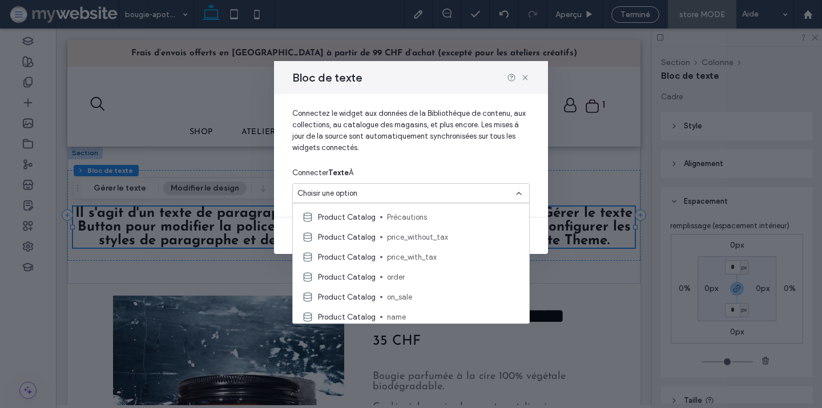
scroll to position [117, 0]
click at [524, 76] on use at bounding box center [524, 77] width 5 height 5
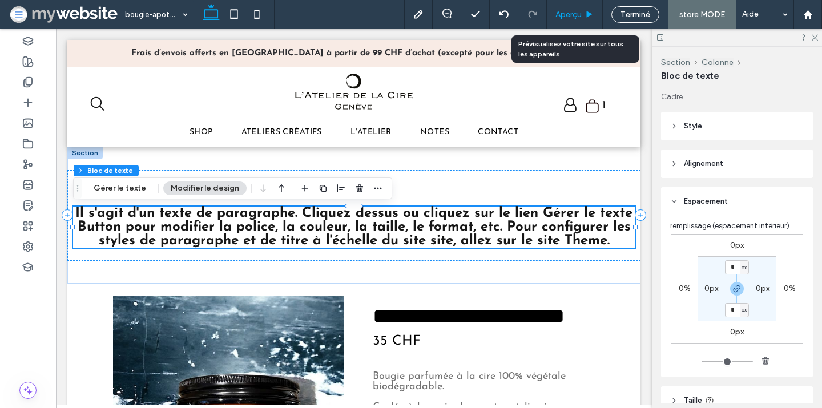
click at [571, 17] on span "Aperçu" at bounding box center [569, 15] width 26 height 10
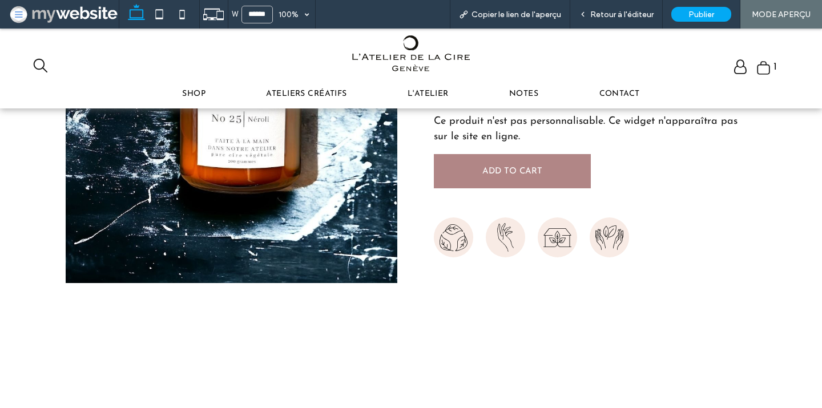
scroll to position [390, 0]
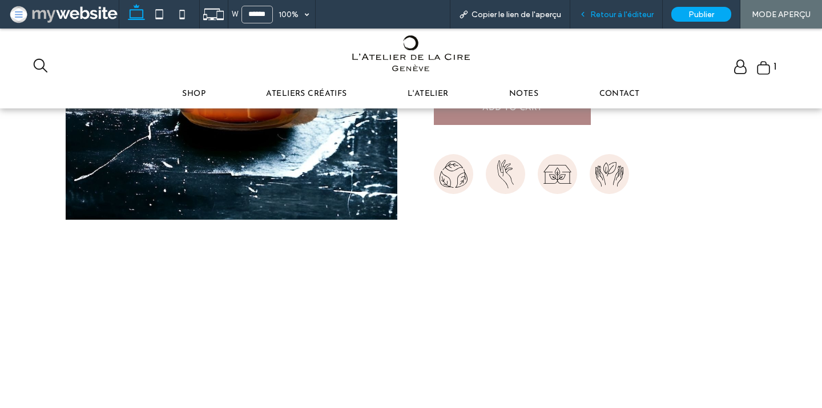
click at [597, 17] on span "Retour à l'éditeur" at bounding box center [621, 15] width 63 height 10
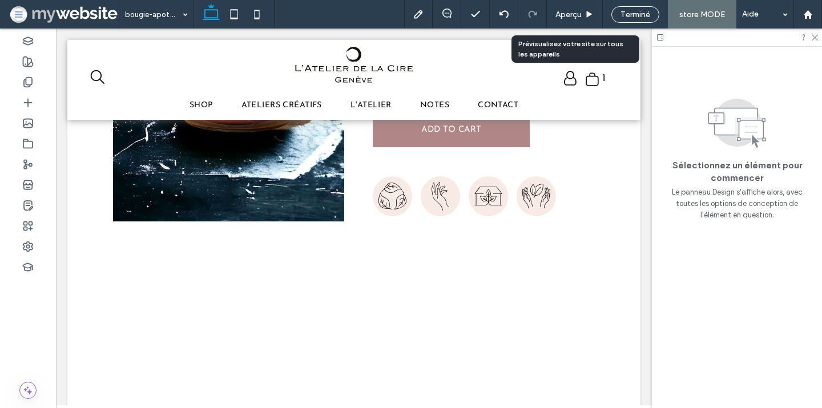
scroll to position [422, 0]
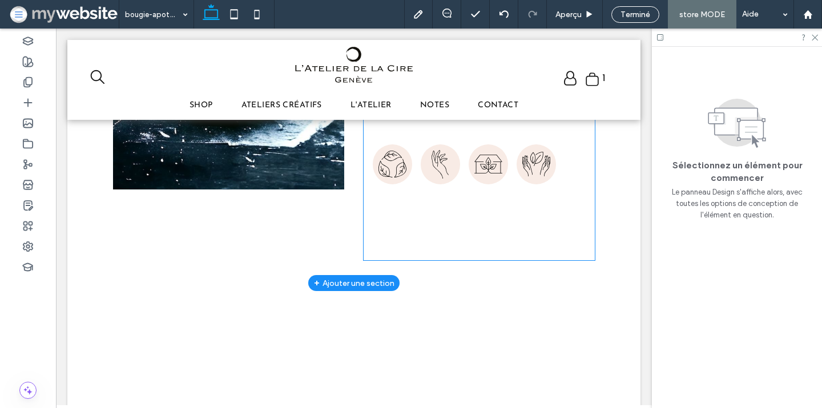
click at [381, 223] on div "**********" at bounding box center [479, 54] width 231 height 414
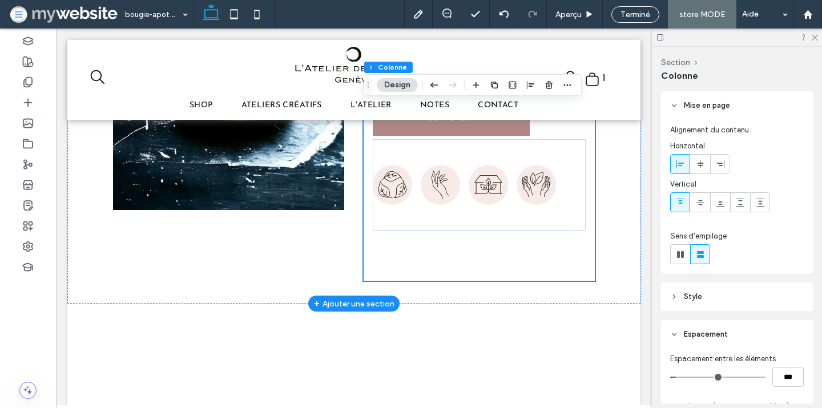
scroll to position [414, 0]
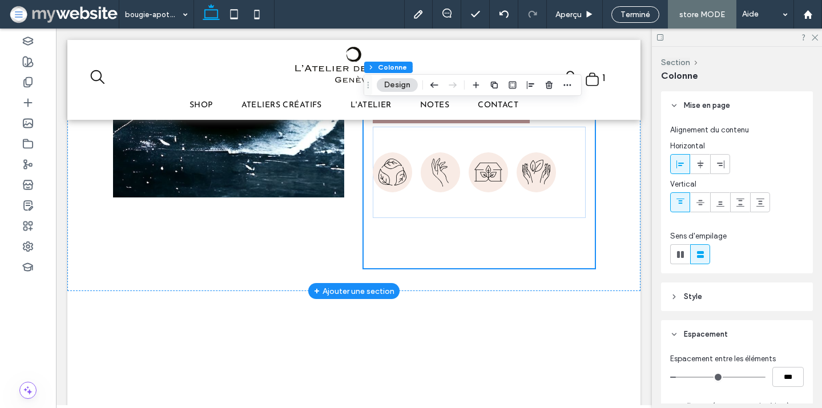
click at [452, 264] on div "**********" at bounding box center [479, 62] width 231 height 414
click at [315, 239] on div at bounding box center [228, 62] width 231 height 414
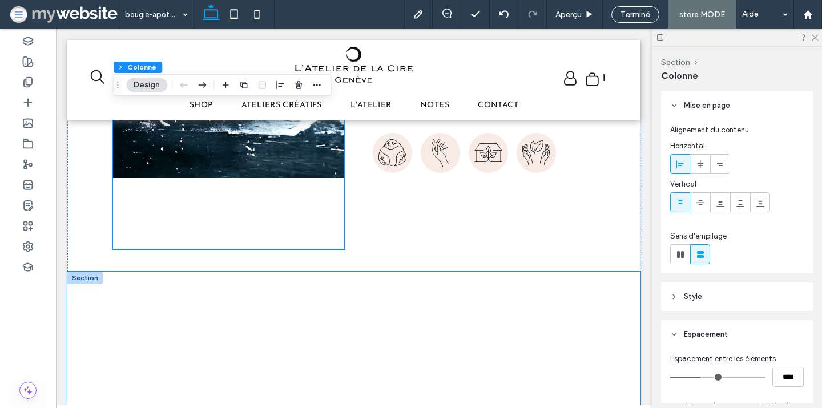
scroll to position [366, 0]
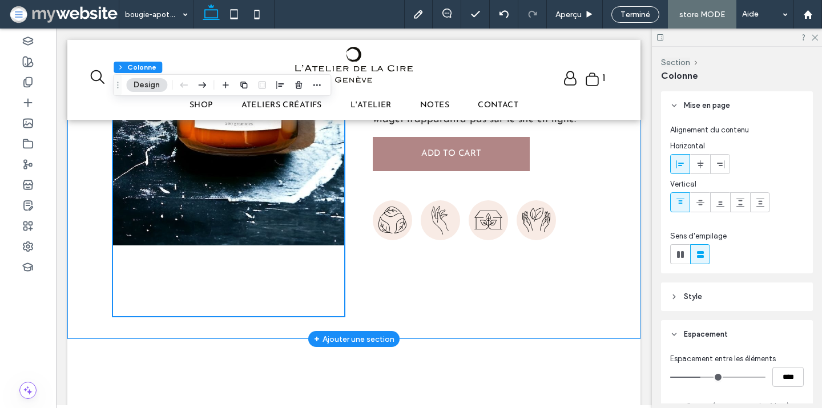
click at [408, 333] on div "**********" at bounding box center [353, 115] width 573 height 448
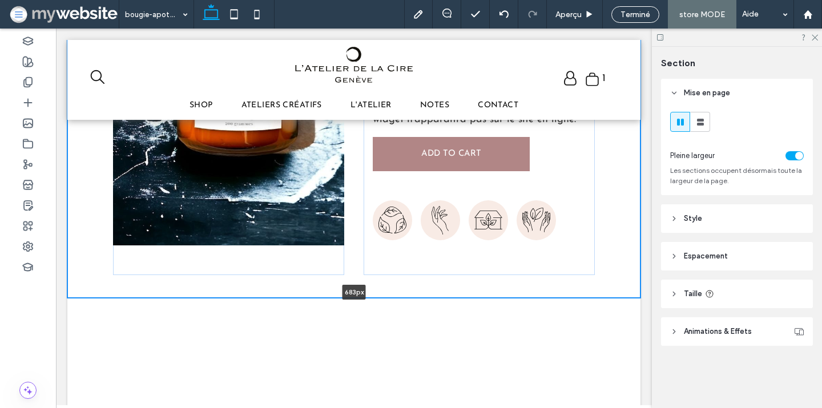
drag, startPoint x: 408, startPoint y: 337, endPoint x: 409, endPoint y: 279, distance: 58.3
click at [409, 279] on div "**********" at bounding box center [353, 94] width 573 height 407
type input "***"
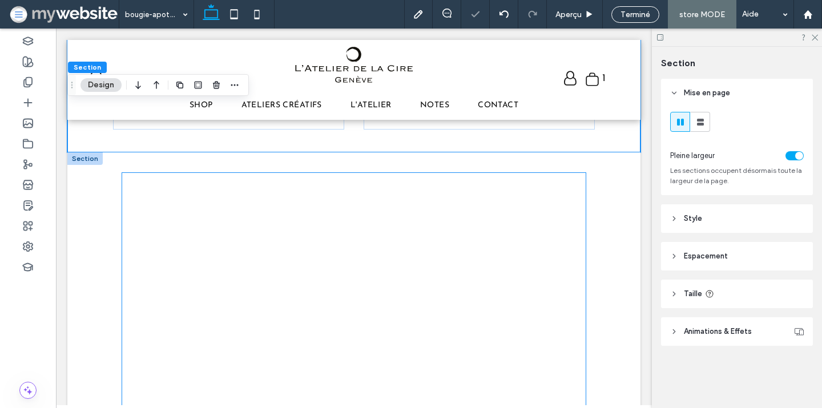
scroll to position [546, 0]
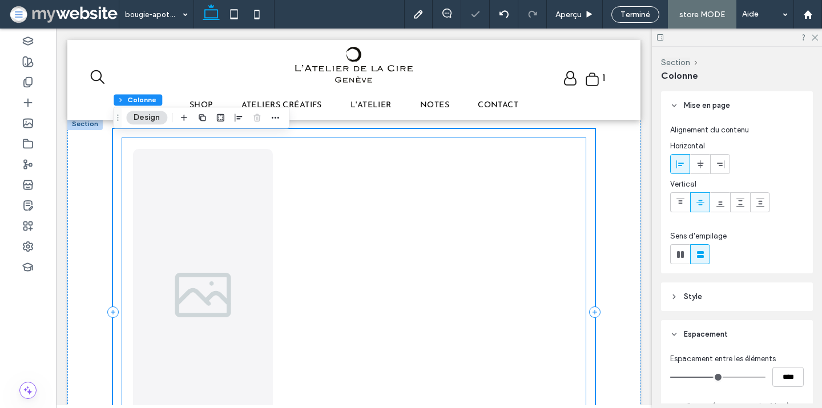
click at [389, 243] on div at bounding box center [354, 311] width 151 height 337
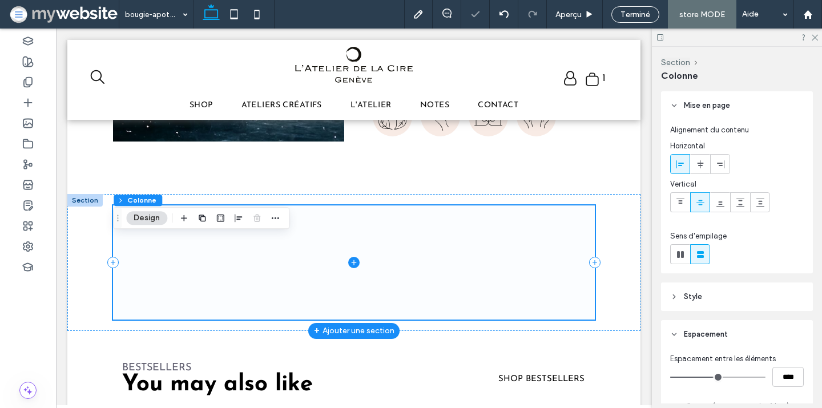
scroll to position [441, 0]
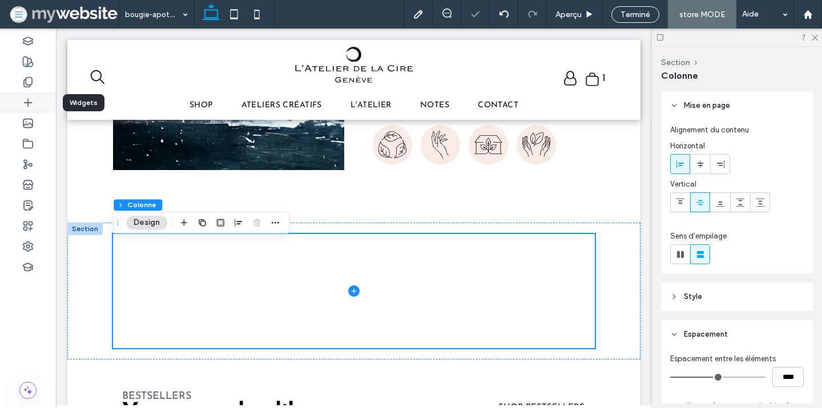
click at [25, 100] on icon at bounding box center [27, 102] width 11 height 11
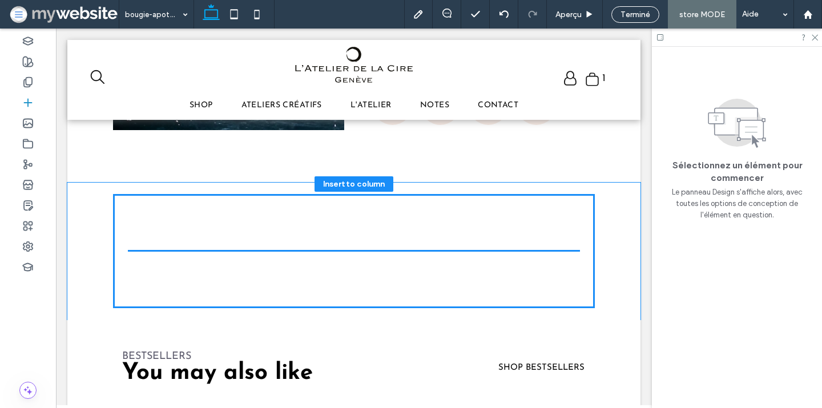
scroll to position [504, 0]
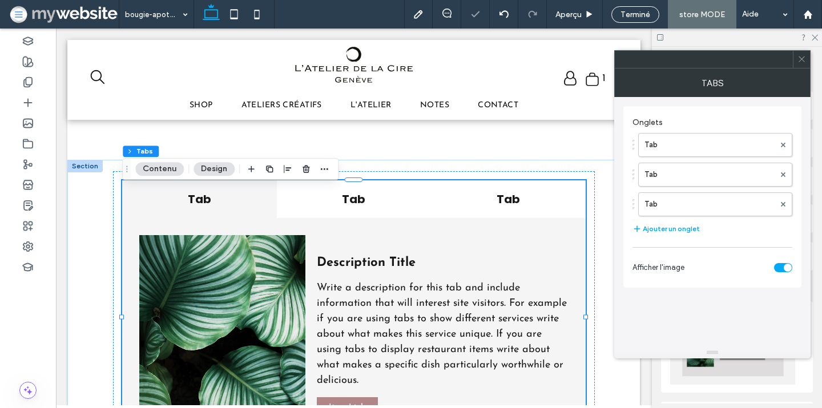
click at [802, 58] on icon at bounding box center [802, 59] width 9 height 9
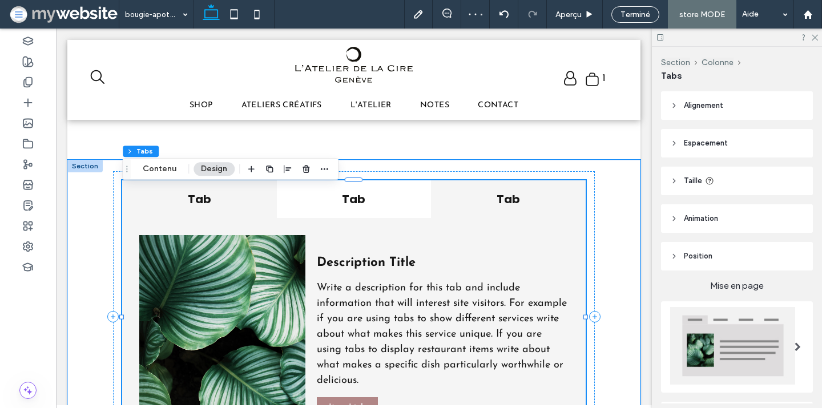
click at [503, 217] on div "Tab" at bounding box center [508, 199] width 154 height 38
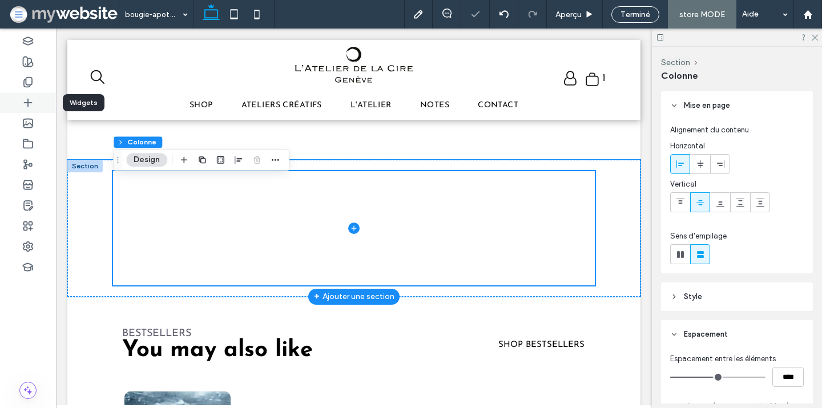
click at [25, 107] on icon at bounding box center [27, 102] width 11 height 11
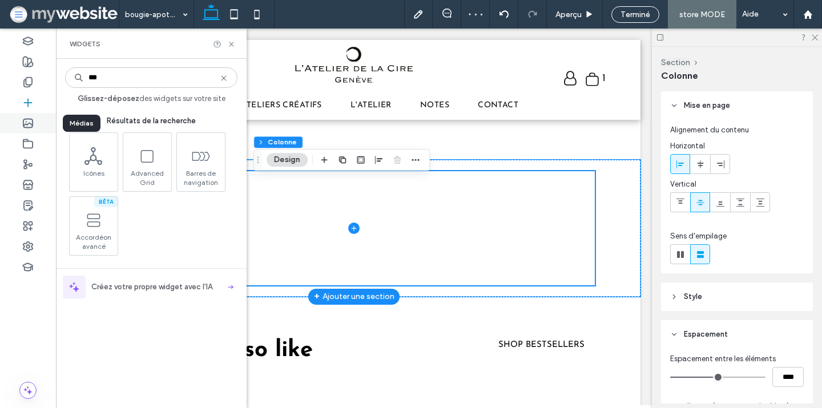
type input "***"
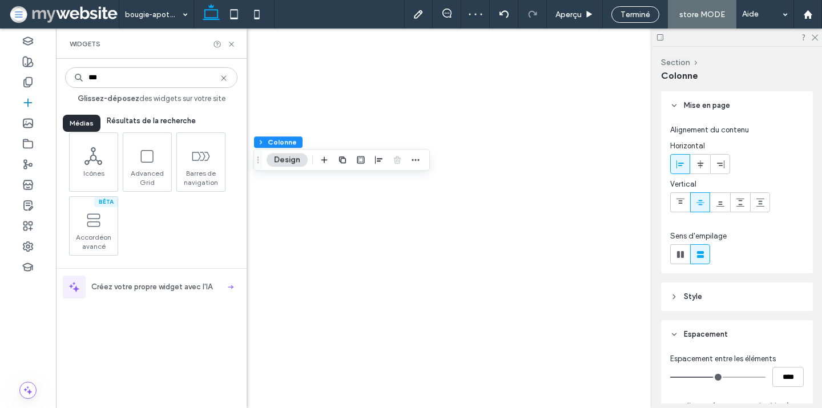
select select "*****"
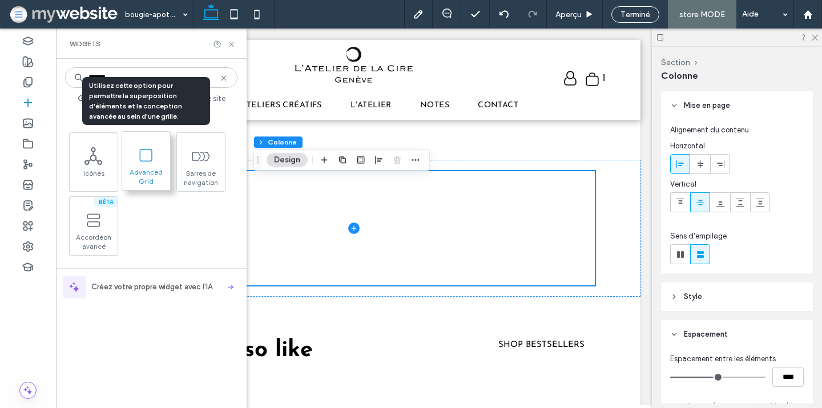
type input "*******"
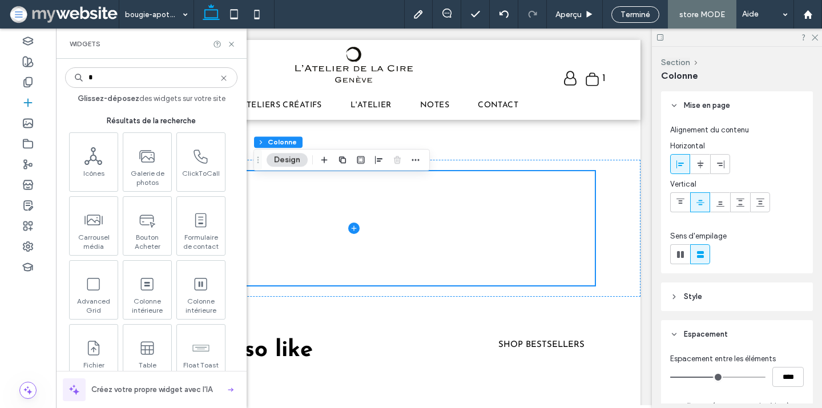
type input "*"
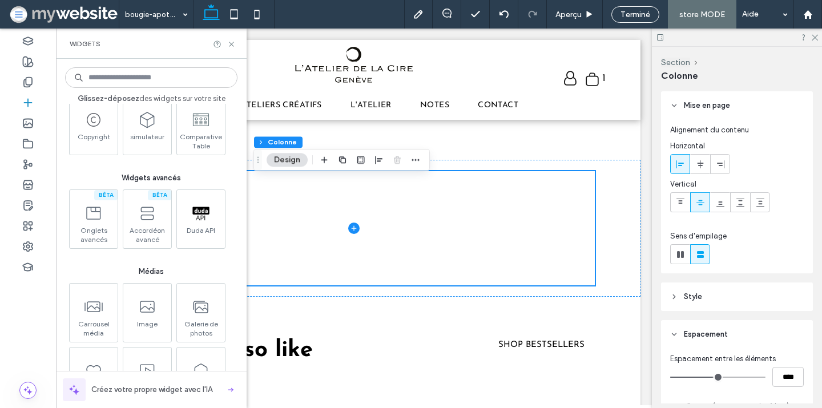
scroll to position [1100, 0]
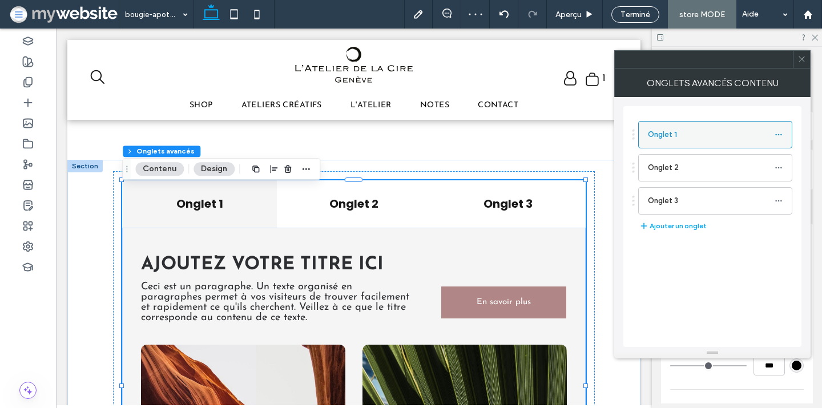
click at [745, 132] on label "Onglet 1" at bounding box center [711, 134] width 127 height 23
click at [777, 134] on icon at bounding box center [779, 135] width 8 height 8
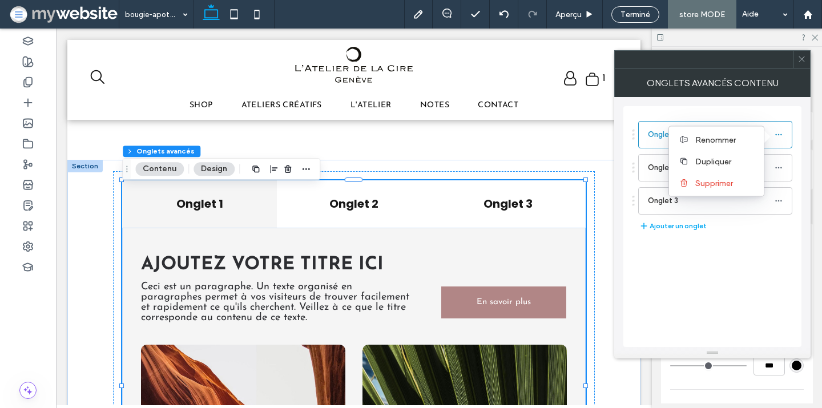
click at [746, 108] on div "Onglet 1 Onglet 2 Onglet 3 Ajouter un onglet" at bounding box center [713, 226] width 178 height 241
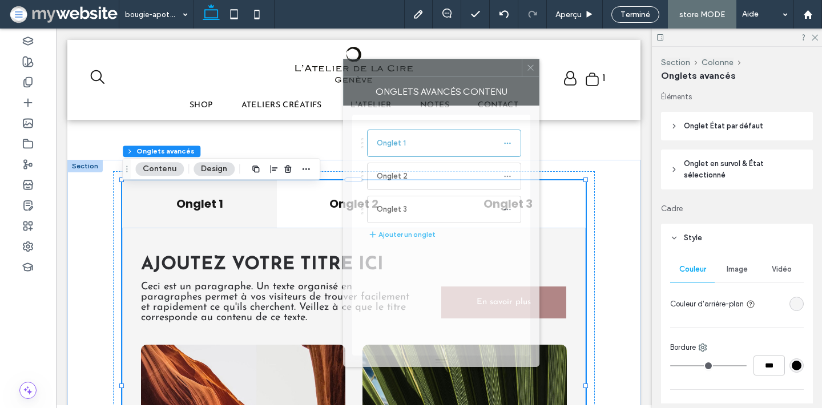
drag, startPoint x: 751, startPoint y: 61, endPoint x: 479, endPoint y: 69, distance: 273.1
click at [479, 69] on div at bounding box center [433, 67] width 178 height 17
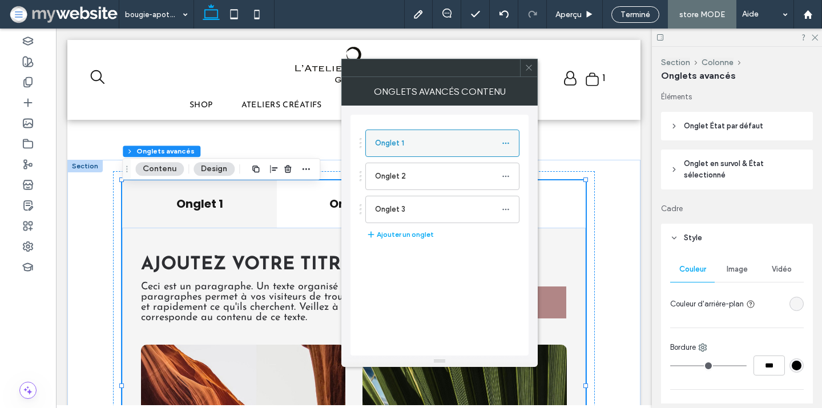
click at [422, 140] on label "Onglet 1" at bounding box center [438, 143] width 127 height 23
click at [389, 146] on label "Onglet 1" at bounding box center [438, 143] width 127 height 23
click at [508, 144] on icon at bounding box center [506, 143] width 8 height 8
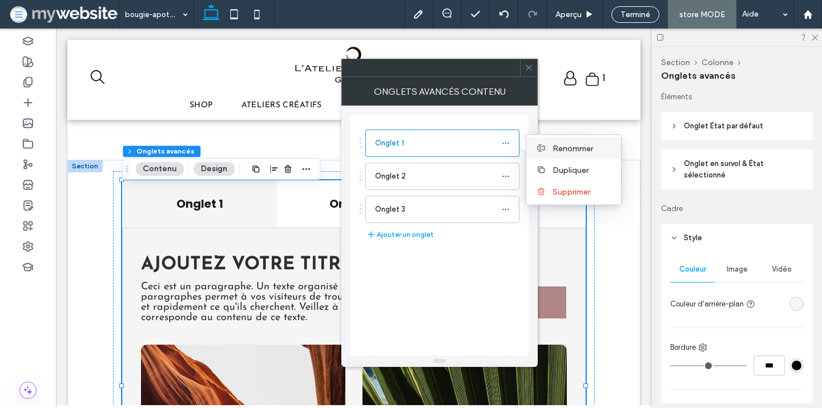
click at [557, 146] on span "Renommer" at bounding box center [573, 148] width 41 height 10
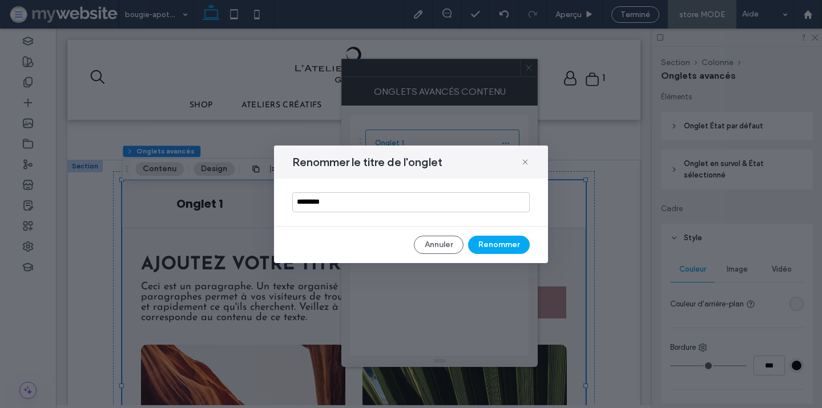
click at [421, 202] on input "********" at bounding box center [411, 202] width 238 height 20
drag, startPoint x: 421, startPoint y: 202, endPoint x: 423, endPoint y: 182, distance: 20.1
click at [421, 200] on input "********" at bounding box center [411, 202] width 238 height 20
type input "**********"
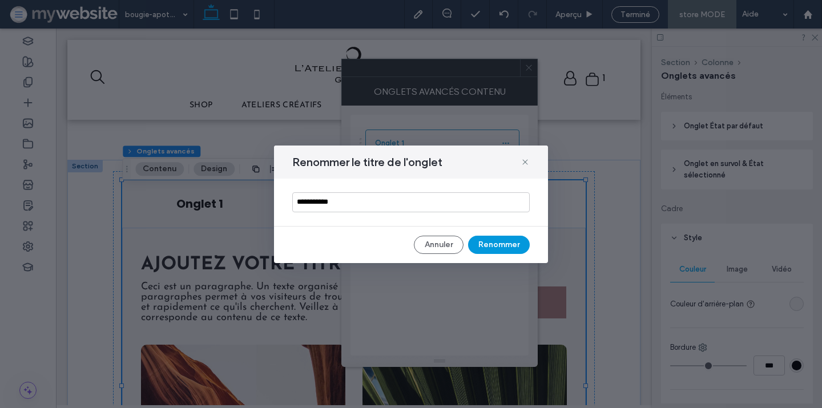
click at [499, 241] on button "Renommer" at bounding box center [499, 245] width 62 height 18
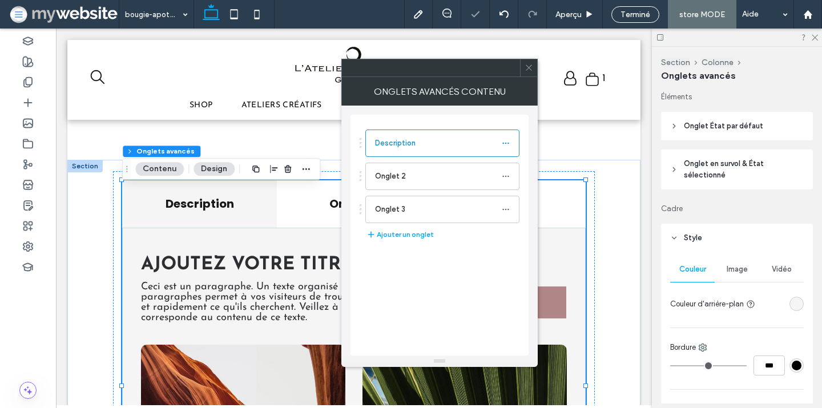
click at [525, 67] on icon at bounding box center [529, 67] width 9 height 9
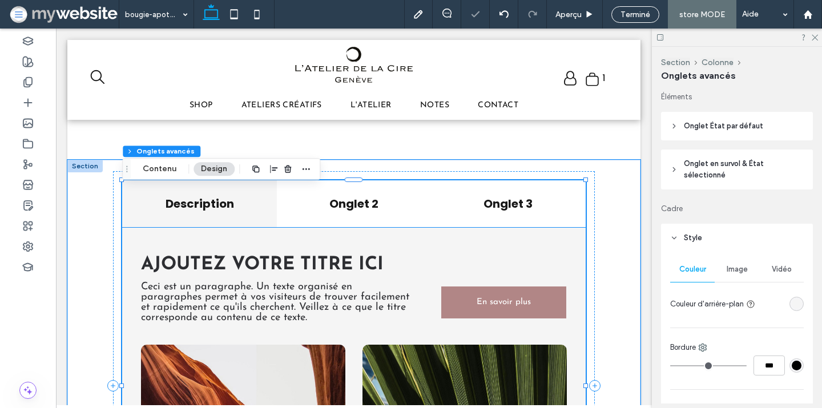
click at [327, 272] on span "AJOUTEZ VOTRE TITRE ICI" at bounding box center [262, 265] width 243 height 18
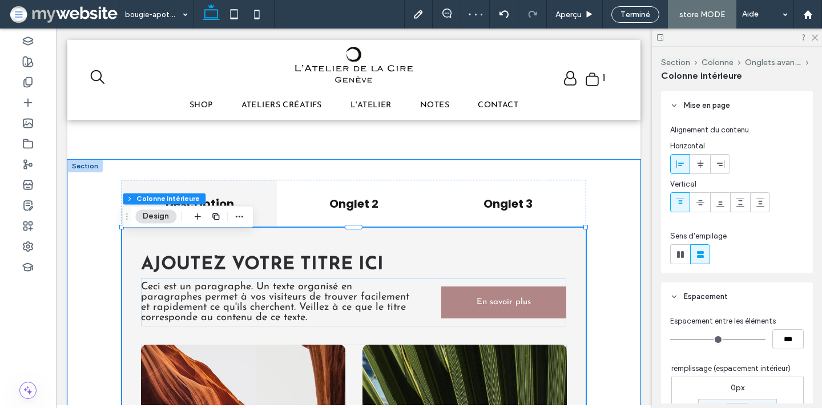
click at [324, 271] on span "AJOUTEZ VOTRE TITRE ICI" at bounding box center [262, 265] width 243 height 18
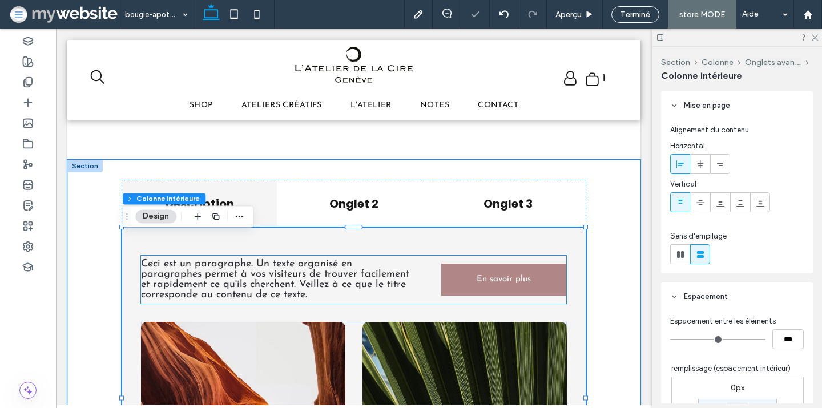
click at [324, 271] on span "Ceci est un paragraphe. Un texte organisé en paragraphes permet à vos visiteurs…" at bounding box center [275, 279] width 268 height 41
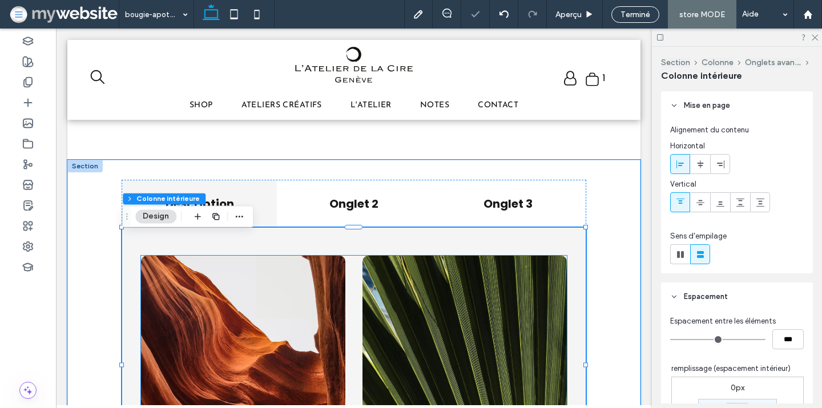
click at [318, 289] on img at bounding box center [243, 370] width 204 height 228
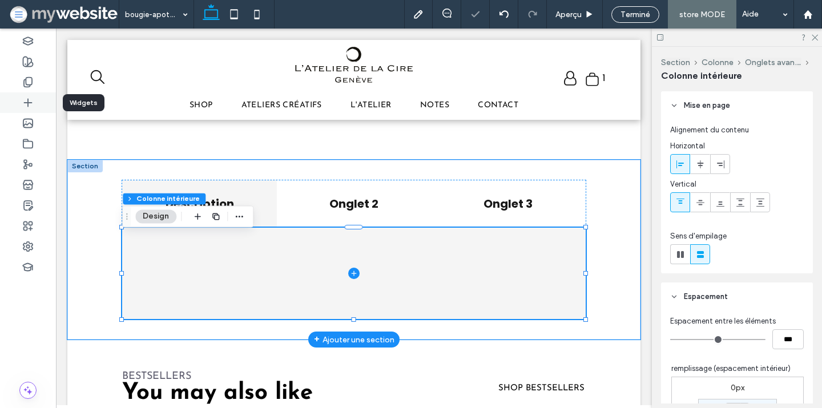
click at [27, 107] on icon at bounding box center [27, 102] width 11 height 11
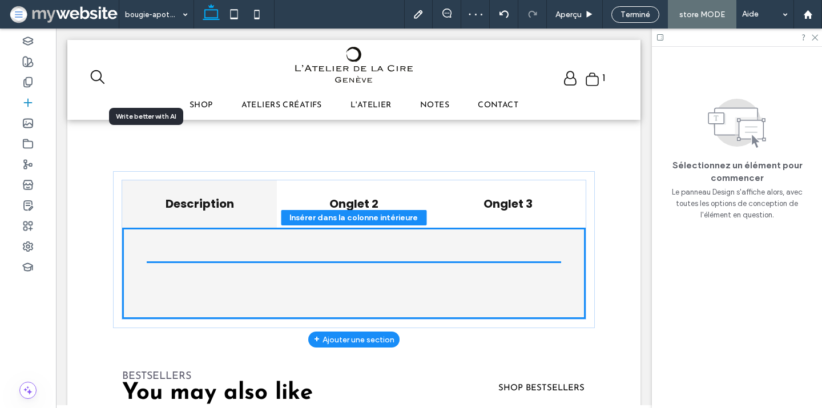
scroll to position [524, 0]
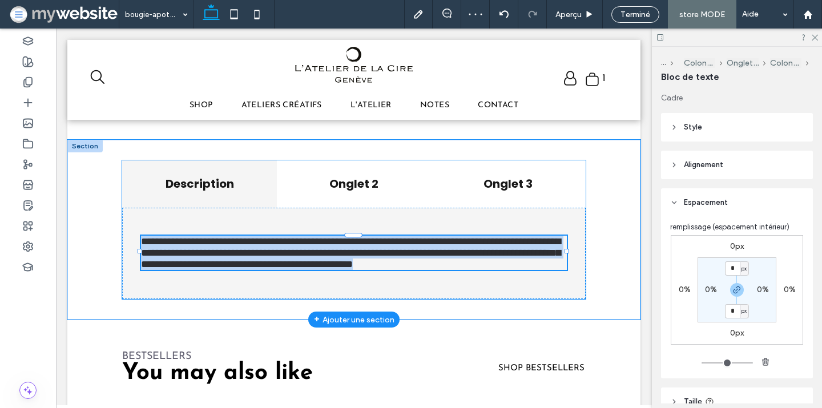
type input "**********"
type input "**"
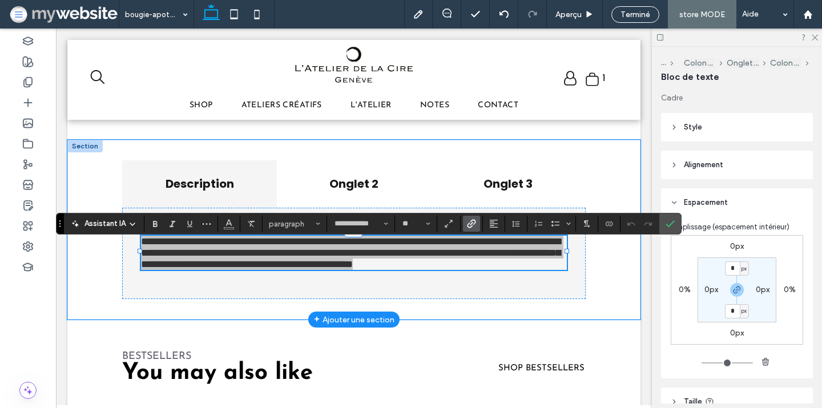
click at [473, 219] on icon "Lien" at bounding box center [471, 223] width 9 height 9
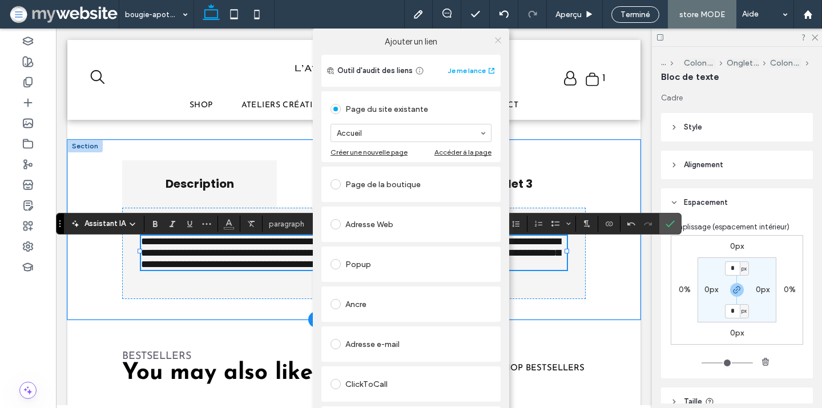
click at [498, 36] on icon at bounding box center [498, 40] width 9 height 9
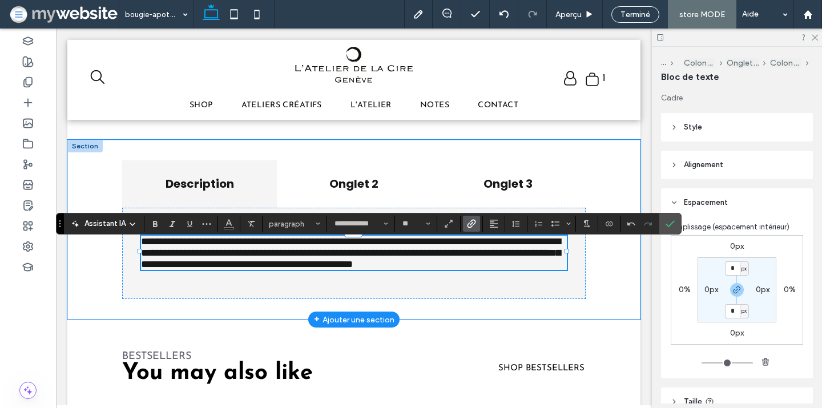
click at [471, 224] on icon "Lien" at bounding box center [471, 223] width 9 height 9
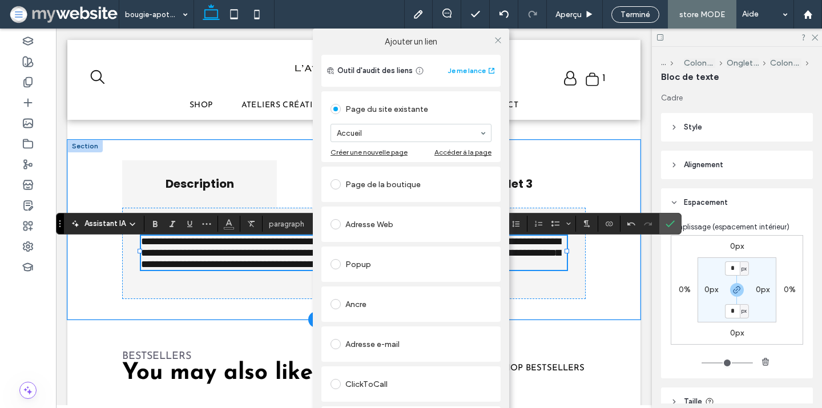
scroll to position [46, 0]
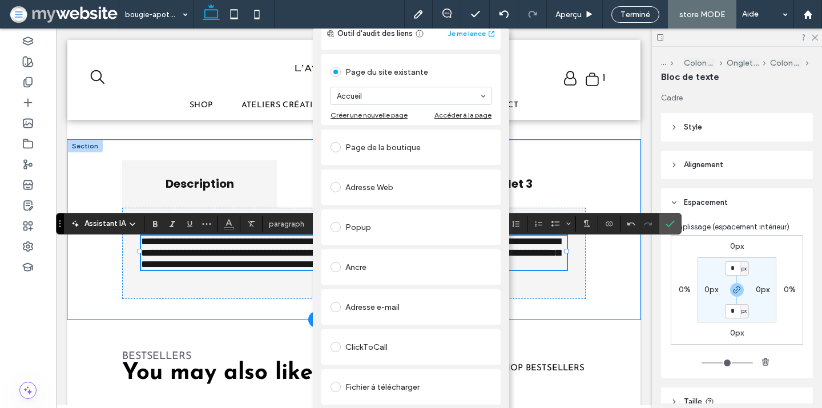
click at [348, 408] on link "Supprimer le lien" at bounding box center [410, 415] width 179 height 9
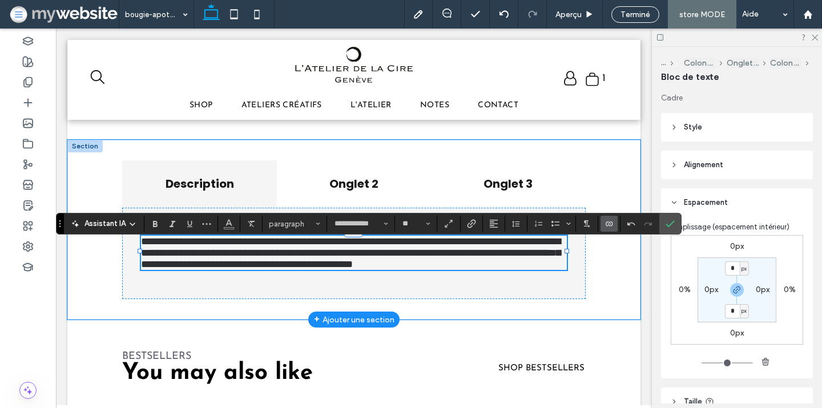
click at [610, 223] on icon "Connecter aux données" at bounding box center [609, 223] width 9 height 9
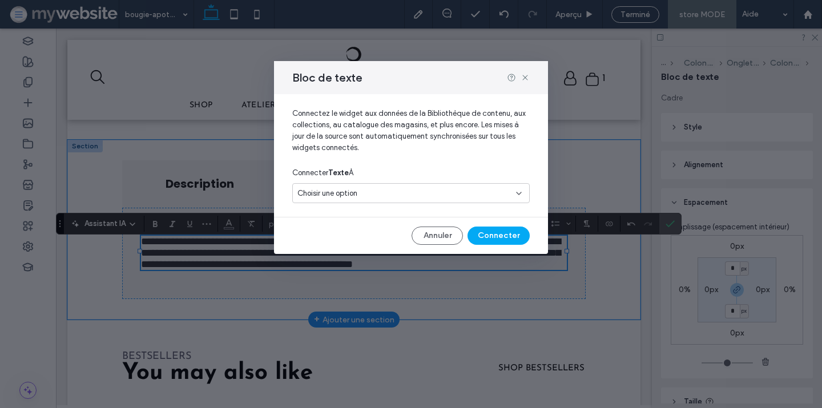
click at [453, 193] on div "Choisir une option" at bounding box center [405, 193] width 214 height 11
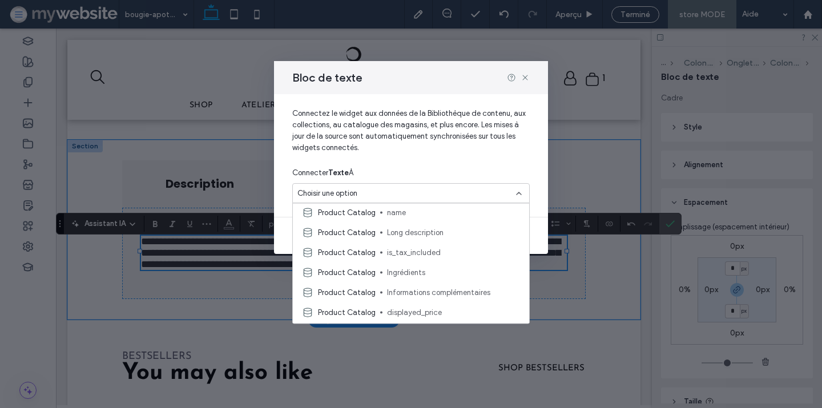
scroll to position [222, 0]
click at [424, 235] on span "Long description" at bounding box center [453, 231] width 133 height 11
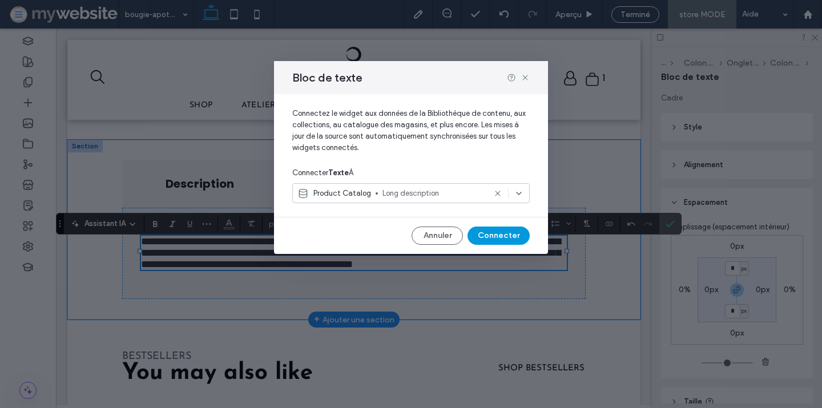
click at [492, 234] on button "Connecter" at bounding box center [499, 236] width 62 height 18
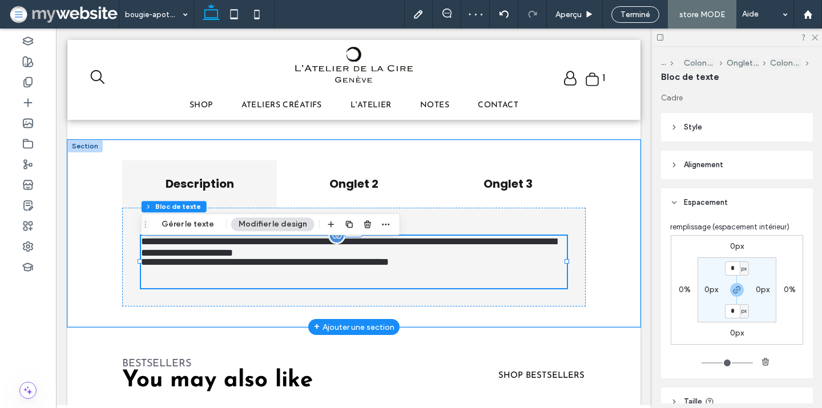
click at [352, 288] on p "﻿" at bounding box center [354, 283] width 426 height 10
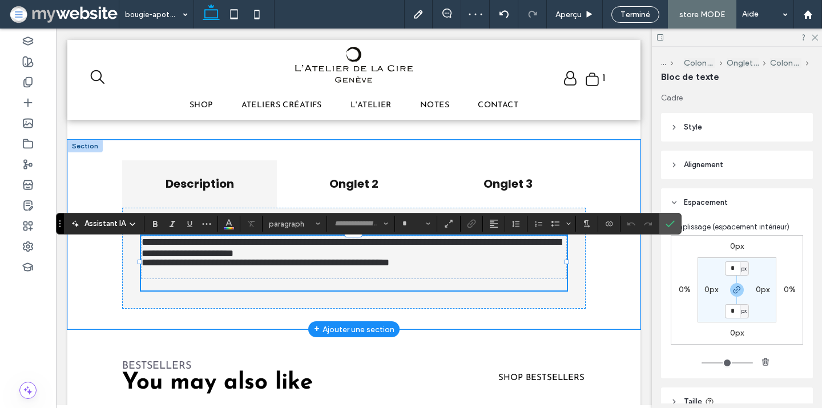
type input "**********"
type input "**"
click at [352, 286] on p "﻿" at bounding box center [354, 284] width 426 height 11
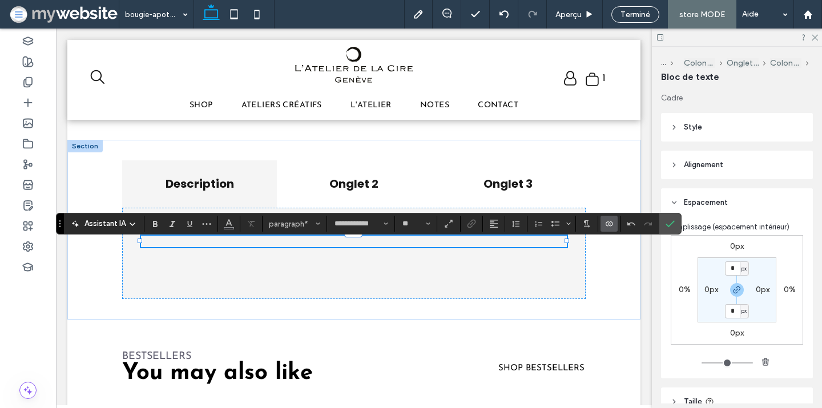
click at [606, 219] on icon "Connecter aux données" at bounding box center [609, 223] width 9 height 9
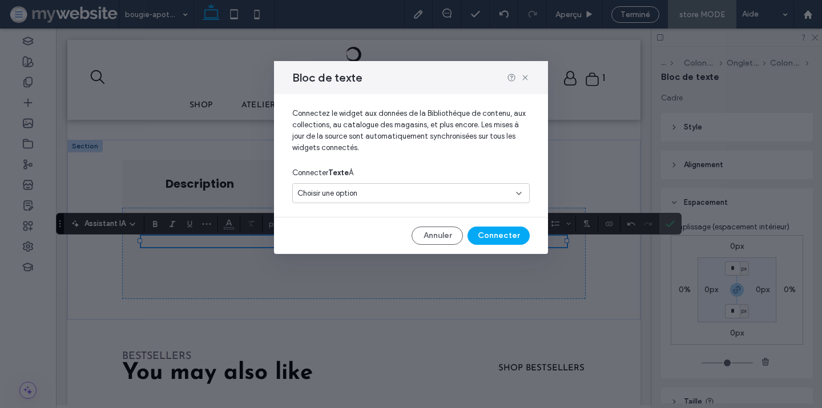
click at [431, 198] on div "Choisir une option" at bounding box center [405, 193] width 214 height 11
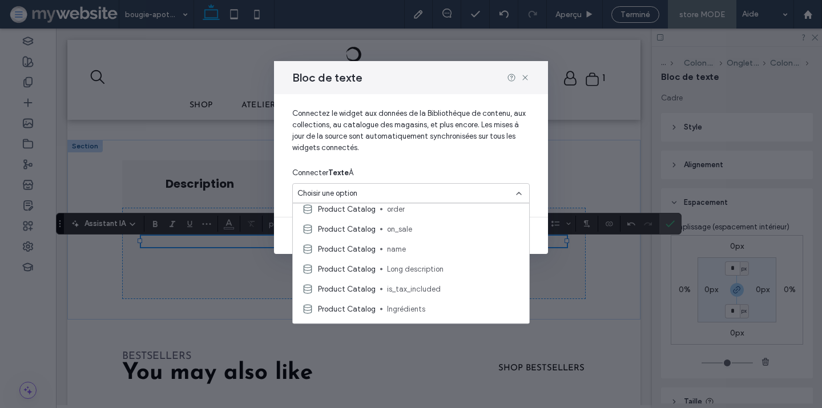
scroll to position [192, 0]
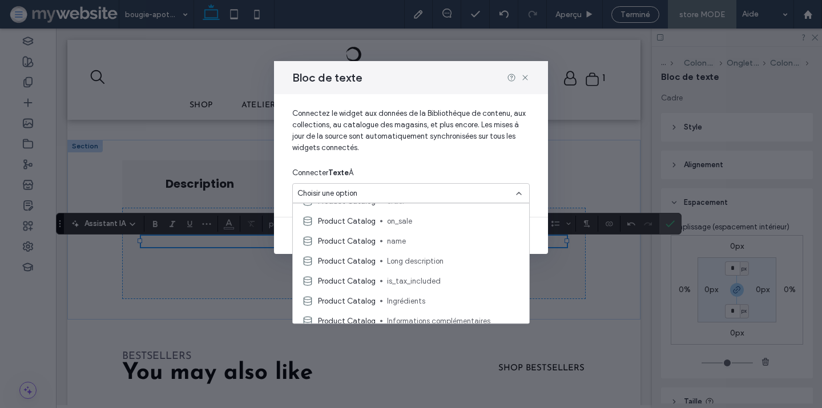
click at [419, 258] on span "Long description" at bounding box center [453, 260] width 133 height 11
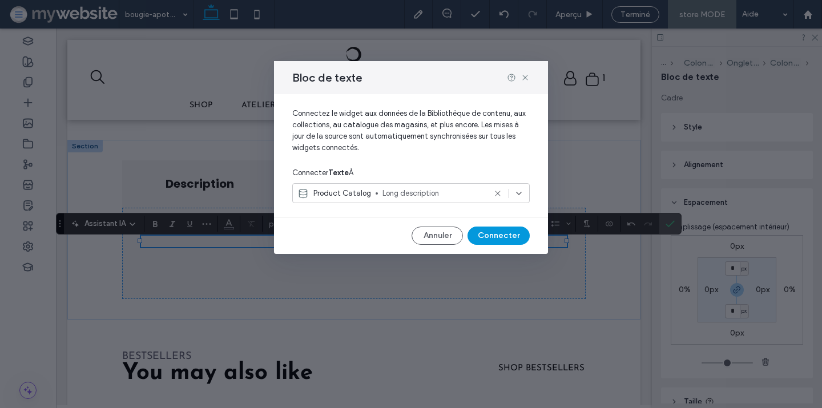
click at [491, 238] on button "Connecter" at bounding box center [499, 236] width 62 height 18
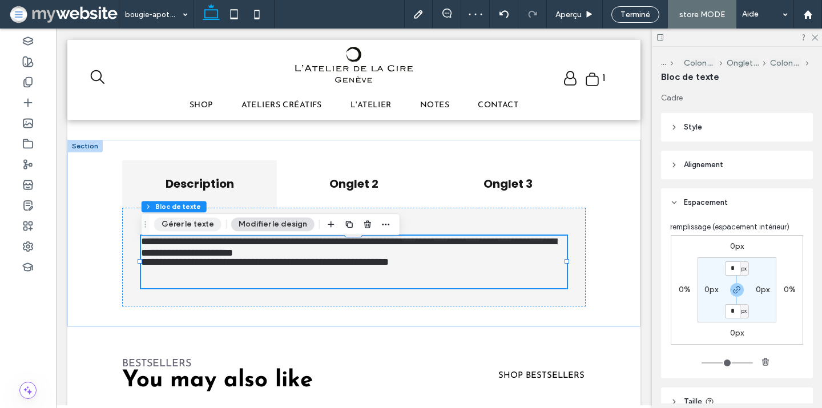
click at [205, 226] on button "Gérer le texte" at bounding box center [187, 225] width 67 height 14
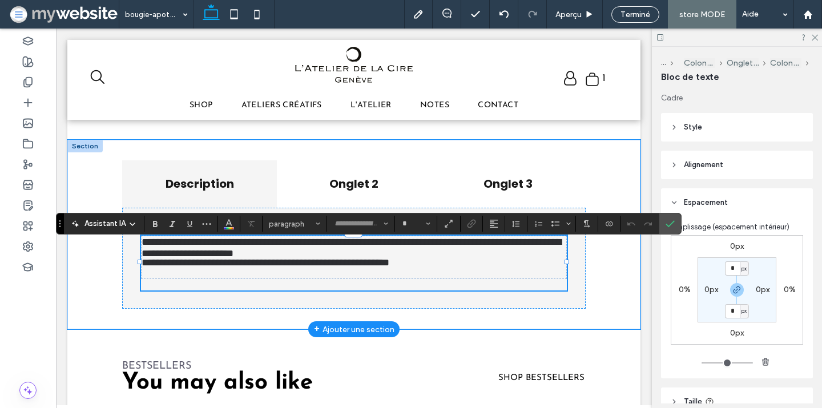
click at [471, 267] on p "**********" at bounding box center [354, 262] width 425 height 10
type input "**********"
type input "**"
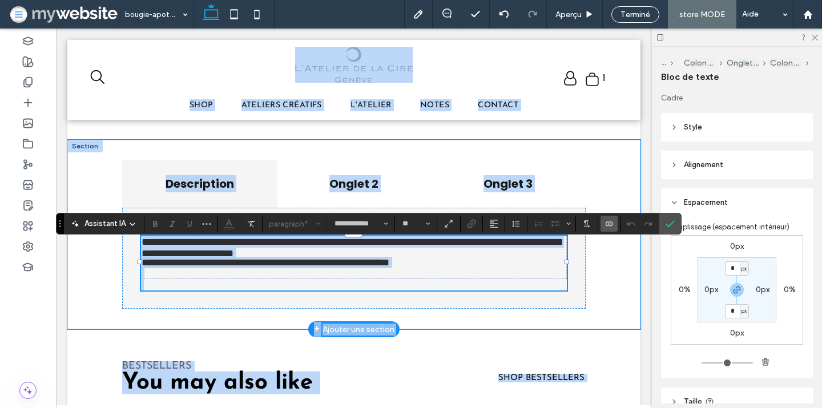
click at [471, 267] on p "**********" at bounding box center [354, 262] width 425 height 10
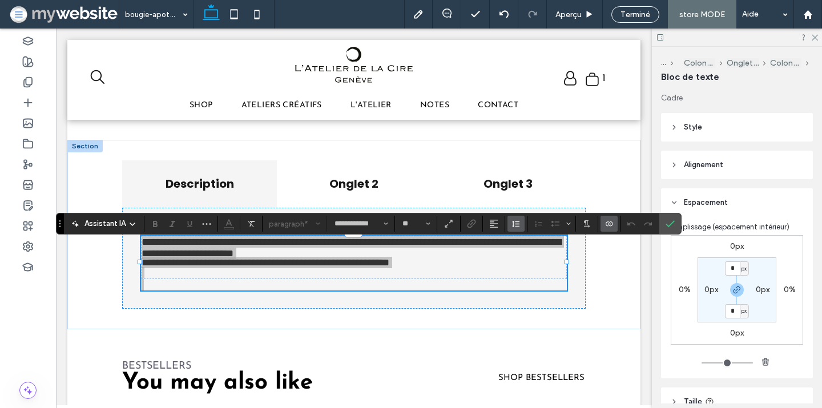
click at [517, 225] on icon "Hauteur de ligne" at bounding box center [516, 223] width 9 height 9
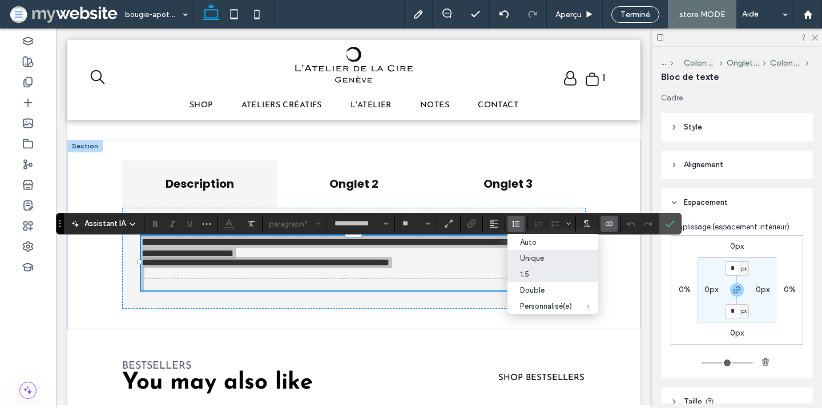
click at [528, 273] on div "1.5" at bounding box center [546, 274] width 52 height 9
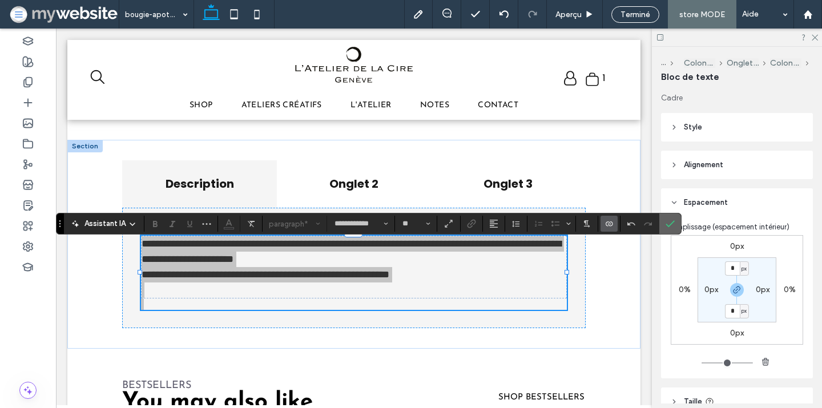
click at [672, 224] on use "Confirmer" at bounding box center [670, 223] width 9 height 7
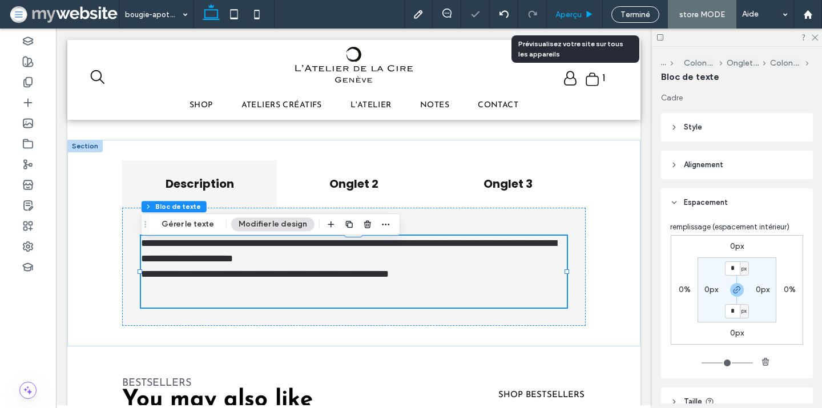
click at [561, 17] on span "Aperçu" at bounding box center [569, 15] width 26 height 10
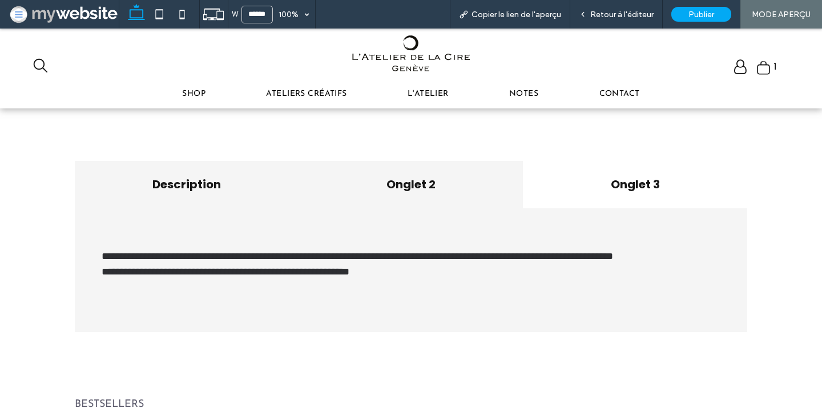
scroll to position [529, 0]
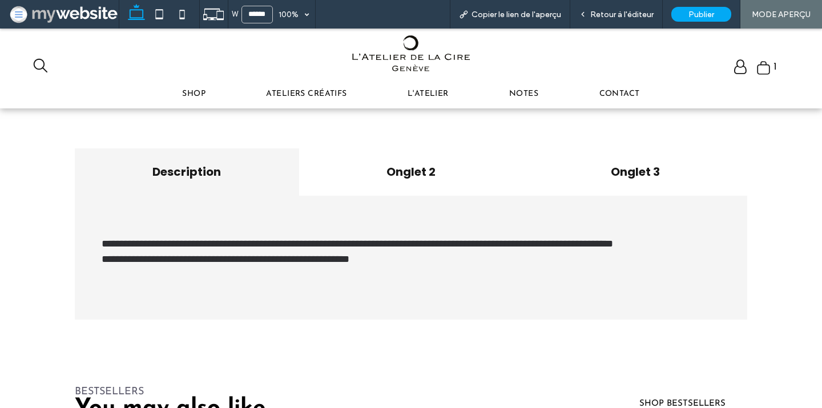
click at [244, 167] on h4 "Description" at bounding box center [187, 171] width 211 height 17
click at [624, 14] on span "Retour à l'éditeur" at bounding box center [621, 15] width 63 height 10
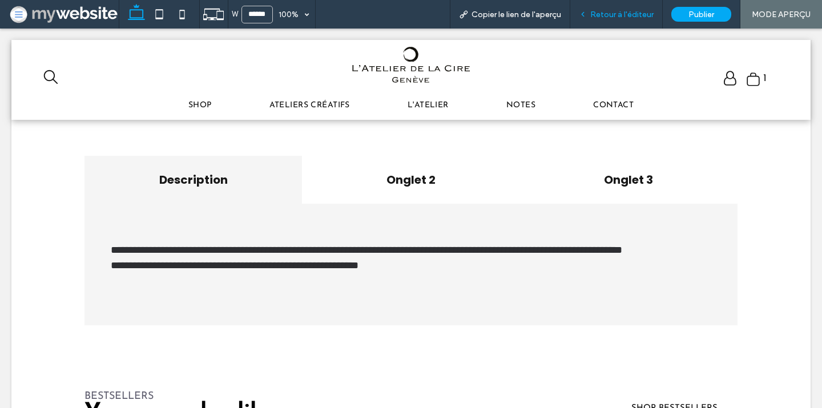
scroll to position [534, 0]
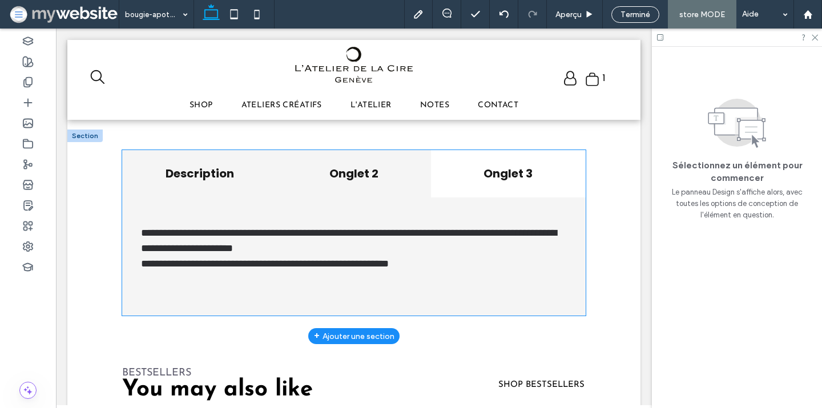
click at [377, 182] on h4 "Onglet 2" at bounding box center [354, 173] width 140 height 17
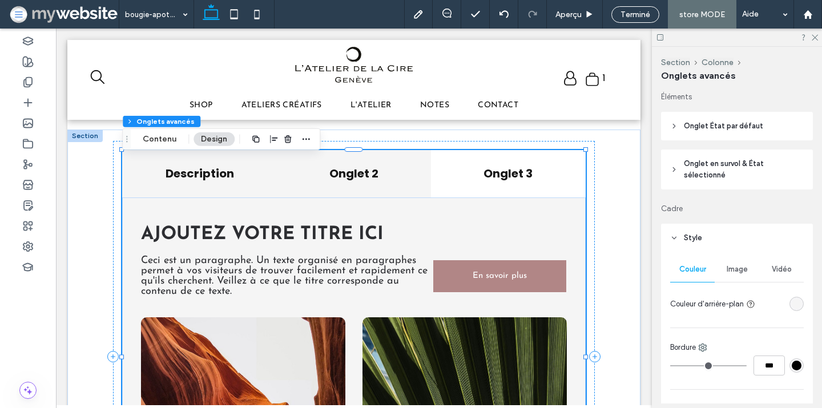
click at [271, 190] on div "Description" at bounding box center [199, 173] width 154 height 47
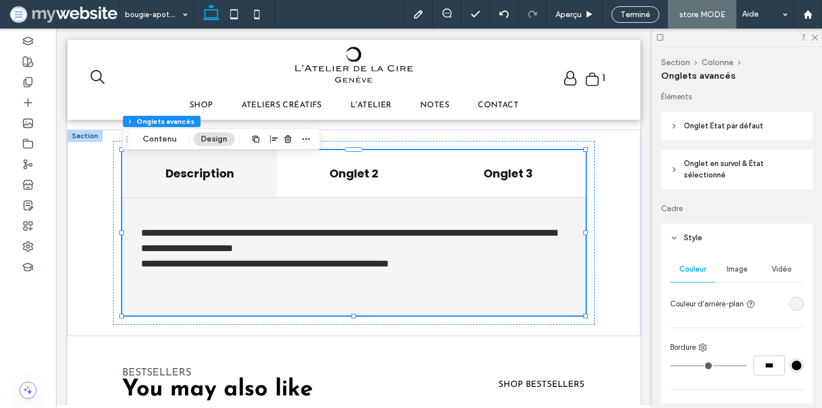
click at [703, 124] on span "Onglet État par défaut" at bounding box center [723, 125] width 79 height 11
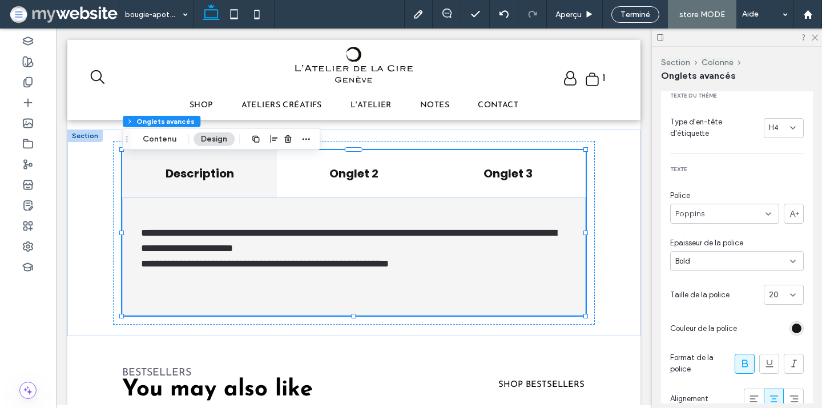
scroll to position [70, 0]
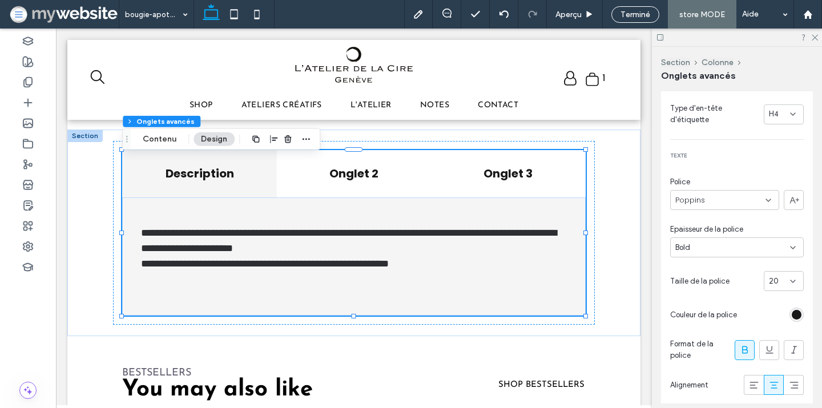
click at [738, 199] on div "Poppins" at bounding box center [724, 200] width 109 height 20
click at [725, 268] on div "[PERSON_NAME]" at bounding box center [725, 270] width 108 height 20
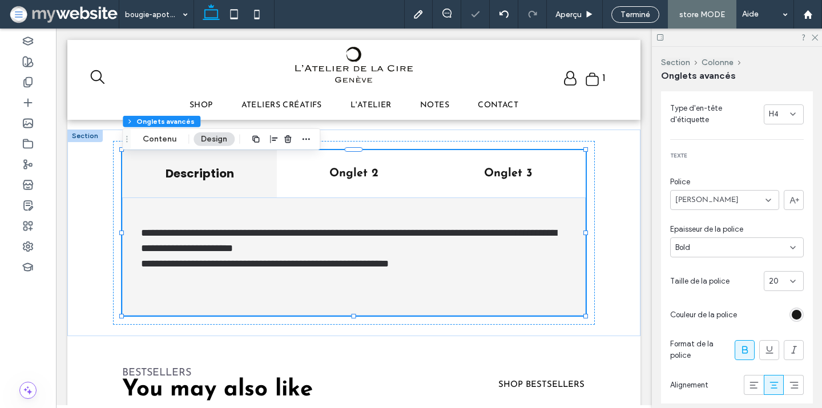
click at [725, 244] on div "Bold" at bounding box center [733, 247] width 115 height 11
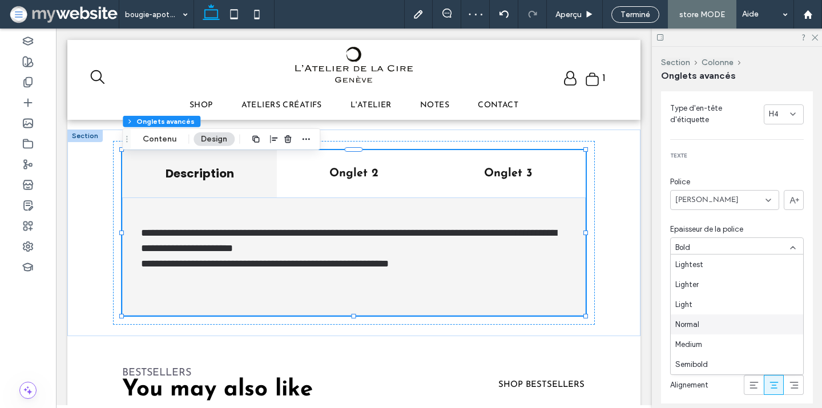
click at [713, 324] on div "Normal" at bounding box center [737, 325] width 132 height 20
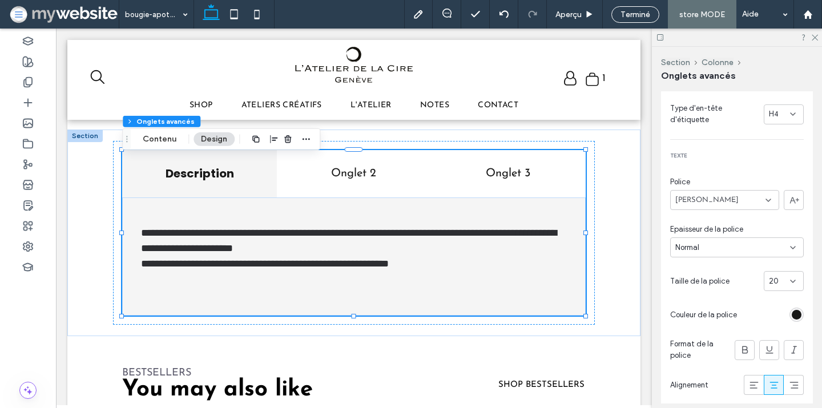
click at [797, 312] on div "rgb(23, 23, 23)" at bounding box center [797, 315] width 10 height 10
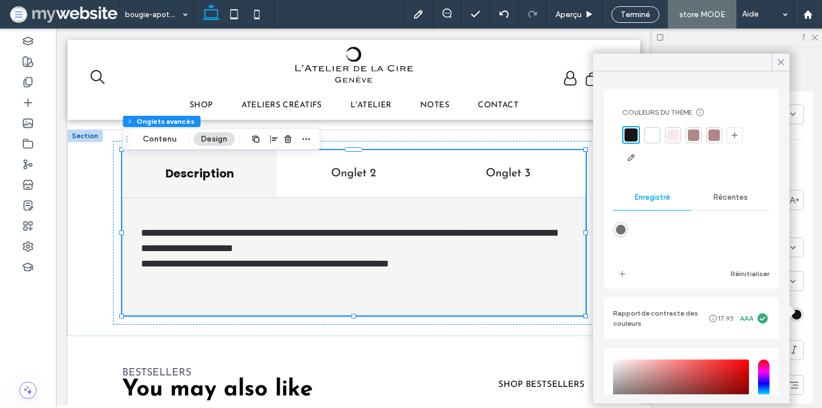
click at [624, 229] on div "rgba(114,114,114,1)" at bounding box center [621, 230] width 10 height 10
type input "*******"
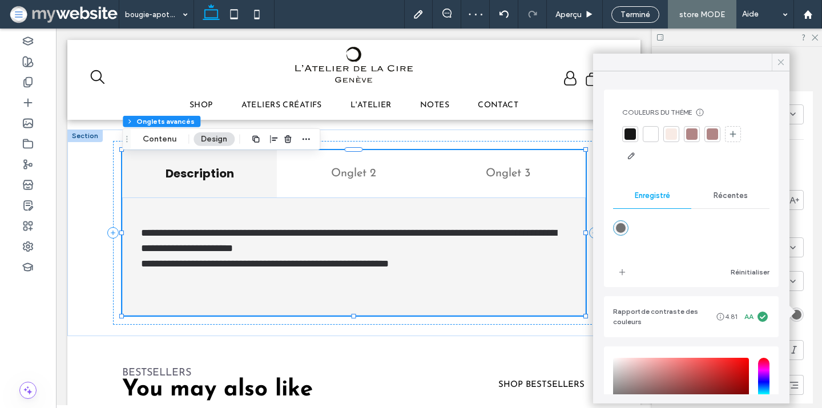
click at [777, 62] on icon at bounding box center [781, 62] width 10 height 10
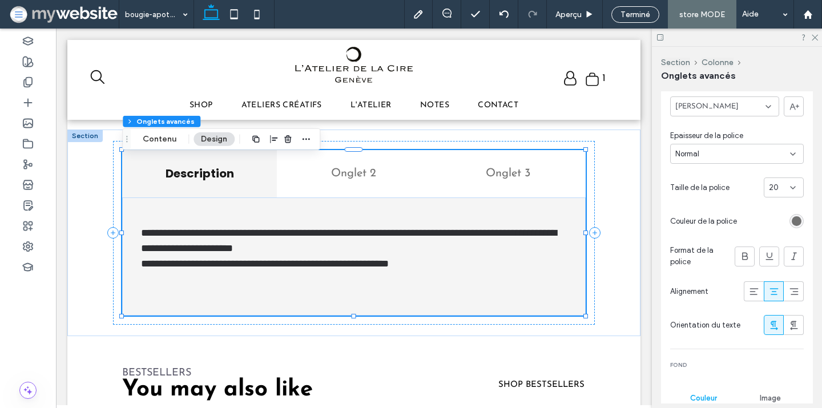
scroll to position [164, 0]
click at [771, 184] on span "20" at bounding box center [774, 187] width 10 height 11
click at [781, 265] on div "24" at bounding box center [784, 267] width 39 height 20
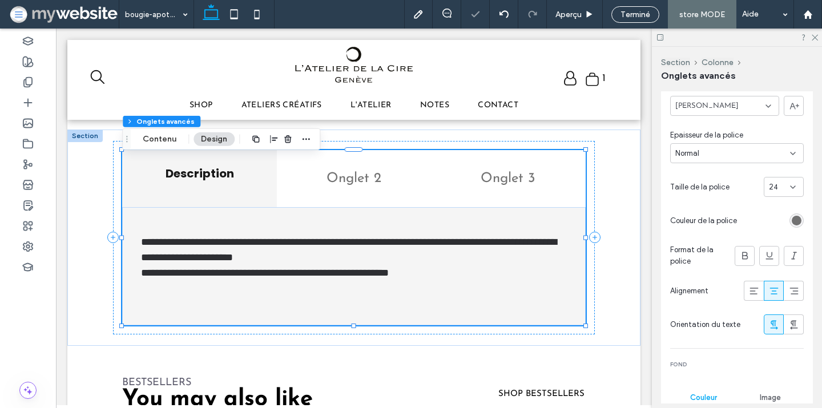
click at [778, 195] on div "Police Josefin Sans Epaisseur de la police Normal Taille de la police 24 Couleu…" at bounding box center [737, 208] width 134 height 252
click at [778, 187] on div "24" at bounding box center [777, 187] width 16 height 11
type input "**"
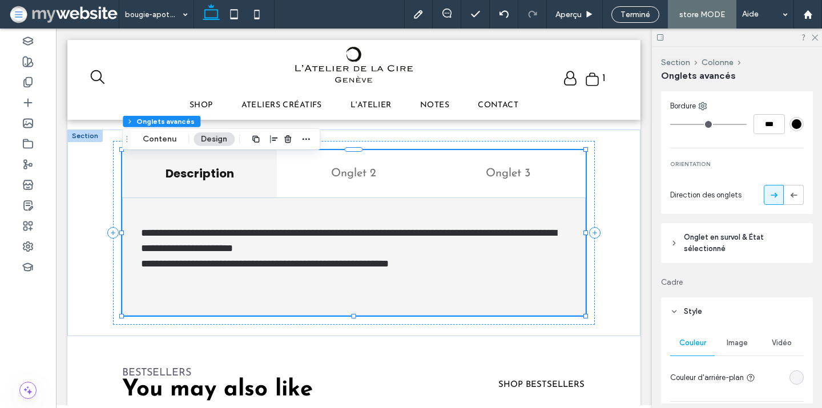
scroll to position [522, 0]
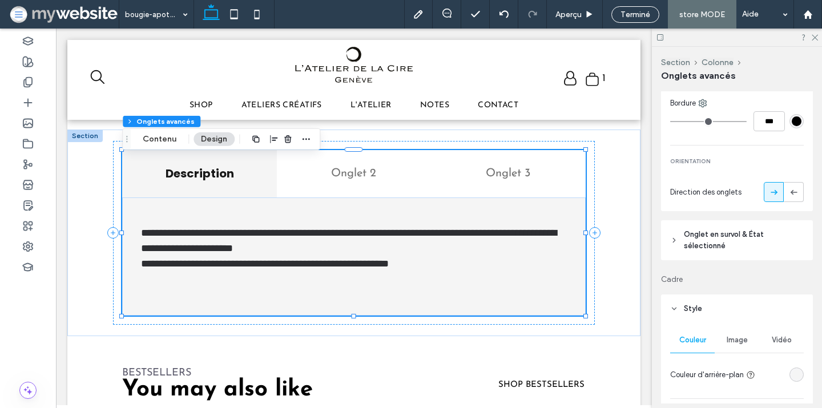
click at [713, 238] on span "Onglet en survol & État sélectionné" at bounding box center [741, 240] width 114 height 23
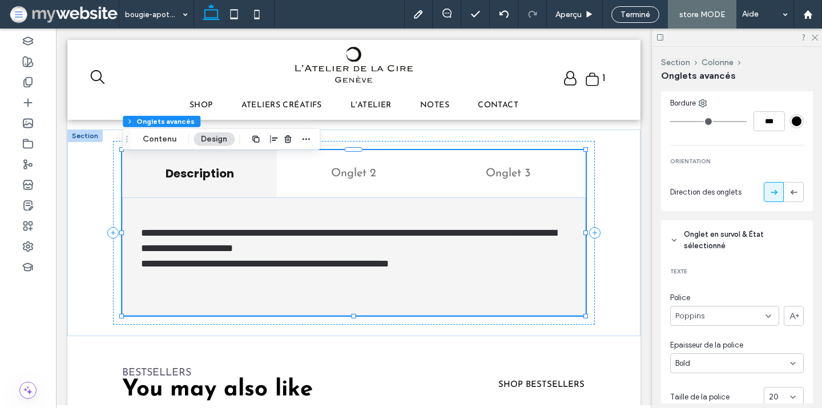
click at [736, 307] on div "Poppins" at bounding box center [724, 316] width 109 height 20
click at [723, 231] on div "[PERSON_NAME]" at bounding box center [725, 232] width 108 height 20
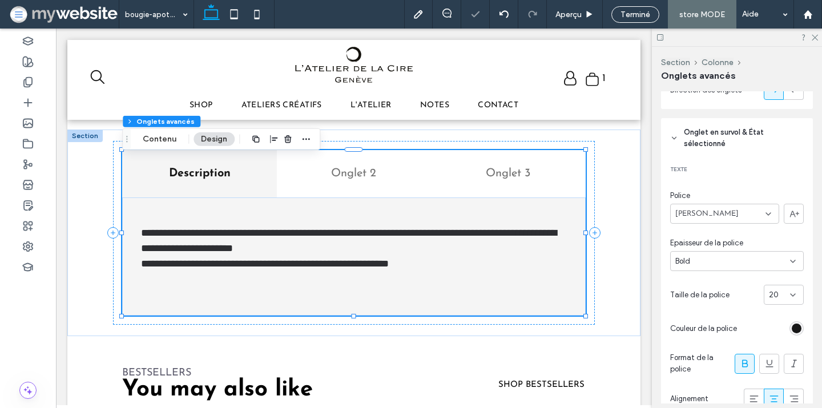
scroll to position [629, 0]
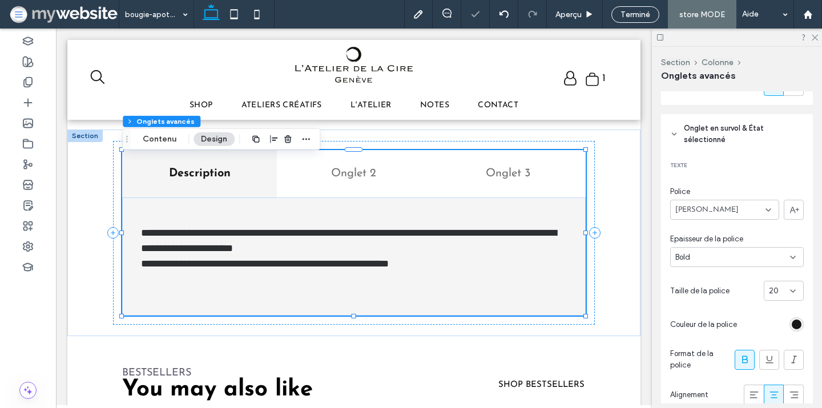
click at [731, 247] on div "Bold" at bounding box center [737, 257] width 134 height 20
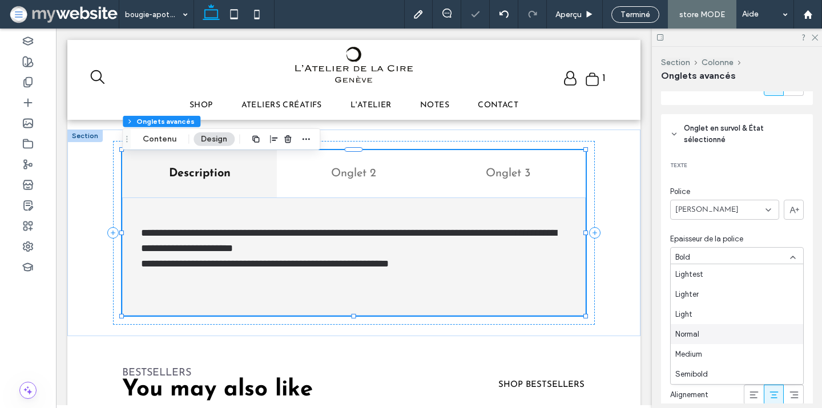
click at [713, 331] on div "Normal" at bounding box center [737, 334] width 132 height 20
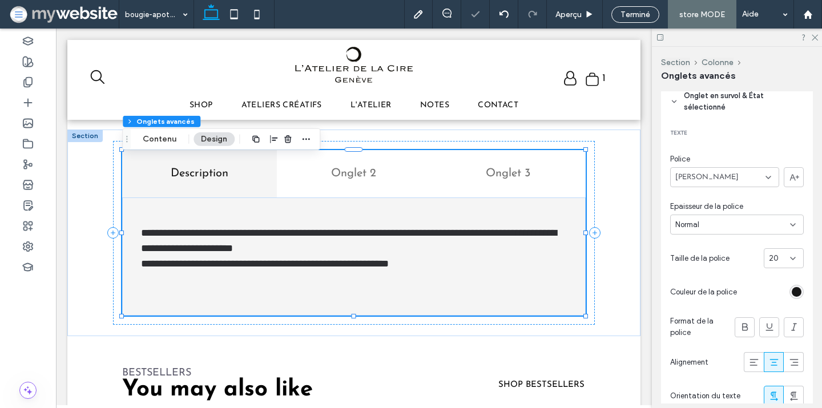
scroll to position [671, 0]
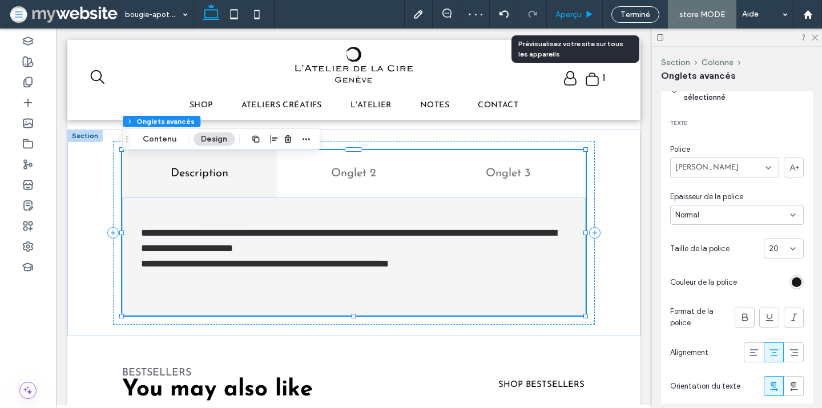
click at [576, 11] on span "Aperçu" at bounding box center [569, 15] width 26 height 10
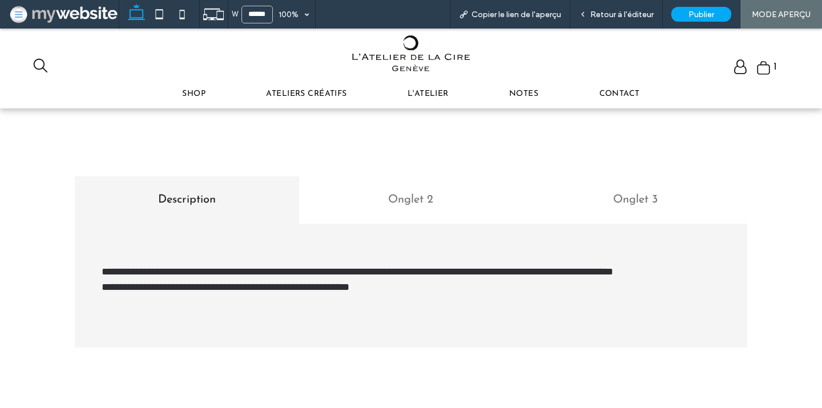
scroll to position [502, 0]
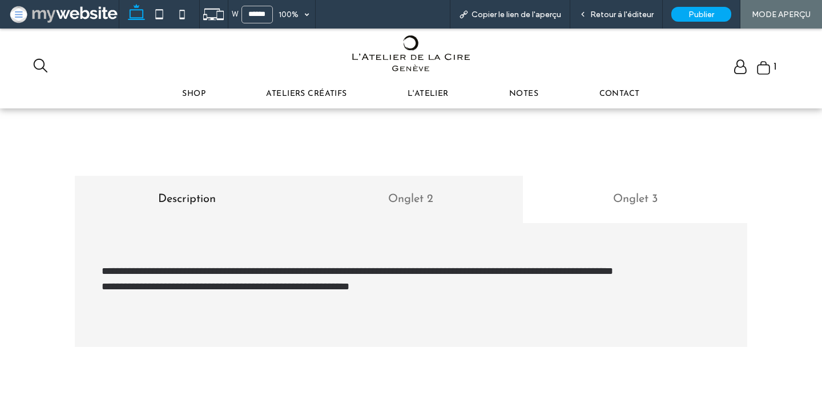
click at [372, 192] on h4 "Onglet 2" at bounding box center [411, 199] width 211 height 17
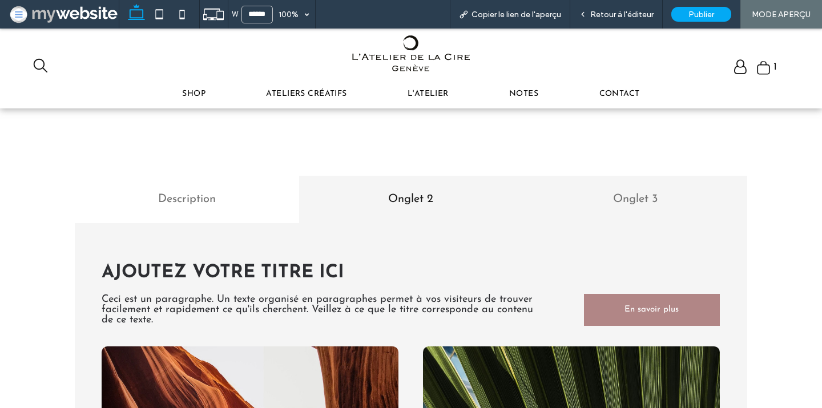
click at [585, 182] on div "Onglet 3" at bounding box center [635, 199] width 224 height 47
click at [456, 191] on h4 "Onglet 2" at bounding box center [411, 199] width 211 height 17
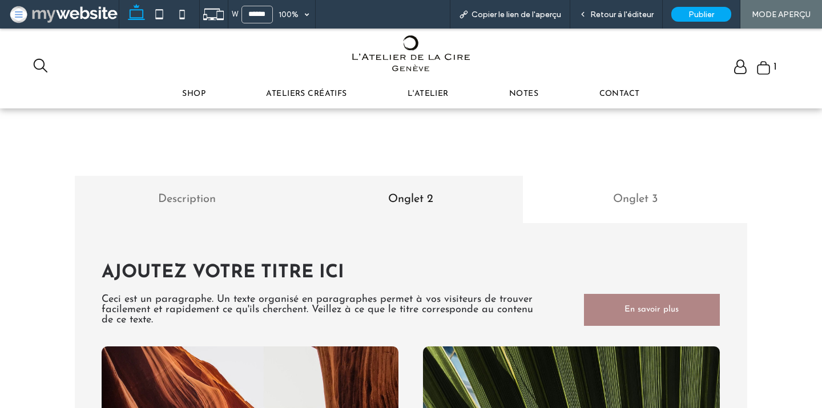
click at [276, 200] on h4 "Description" at bounding box center [187, 199] width 211 height 17
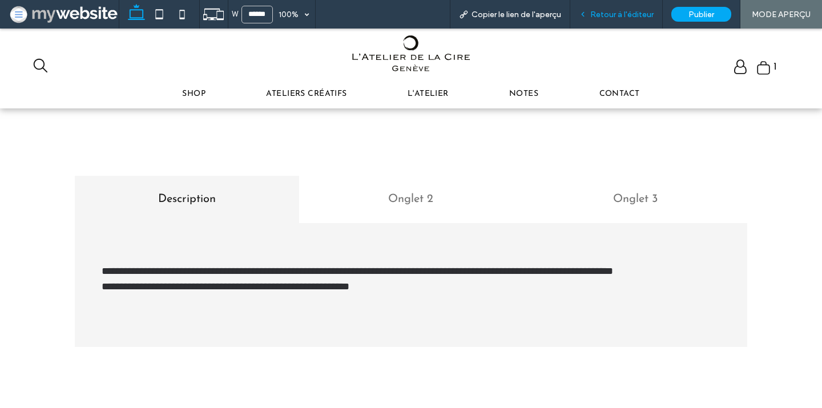
click at [623, 12] on span "Retour à l'éditeur" at bounding box center [621, 15] width 63 height 10
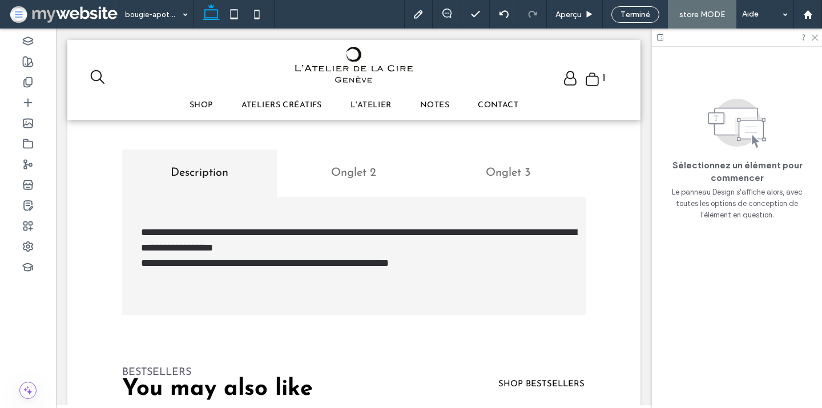
scroll to position [508, 0]
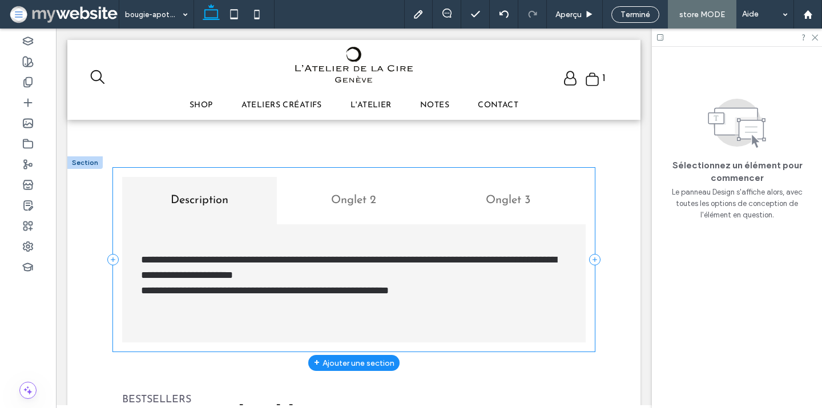
click at [545, 178] on div "**********" at bounding box center [353, 260] width 481 height 184
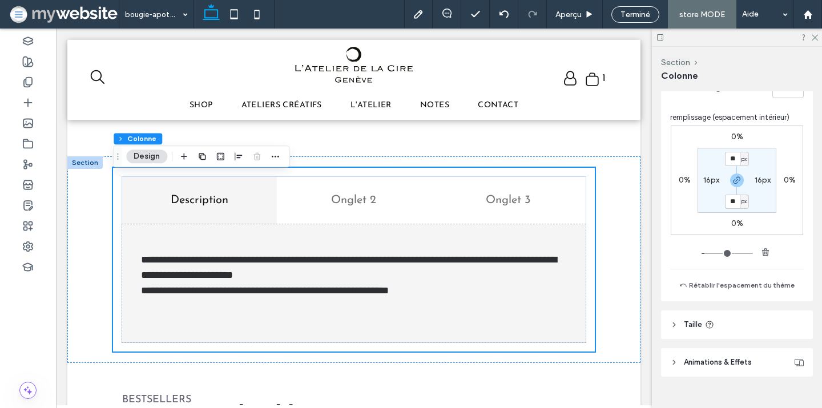
scroll to position [308, 0]
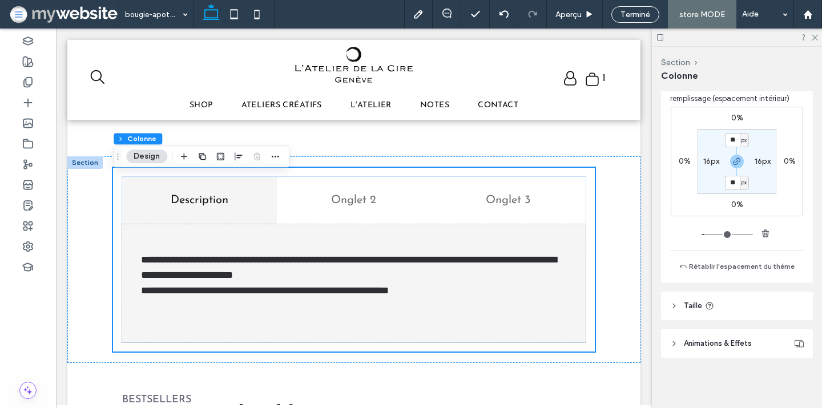
click at [708, 163] on label "16px" at bounding box center [712, 161] width 16 height 10
type input "*"
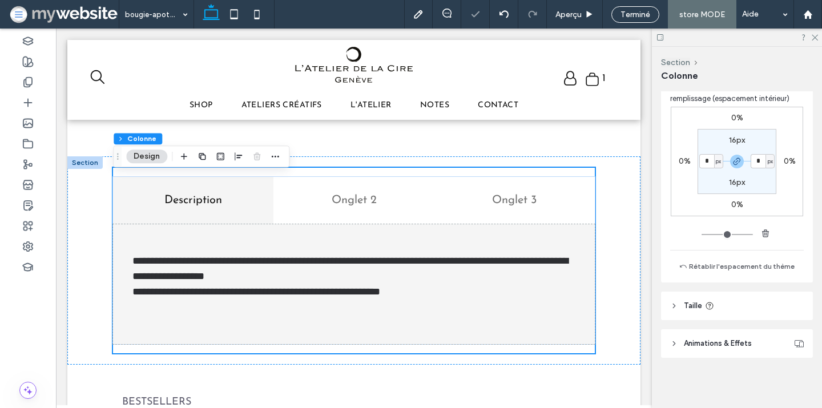
click at [735, 141] on label "16px" at bounding box center [737, 140] width 16 height 10
type input "**"
type input "*"
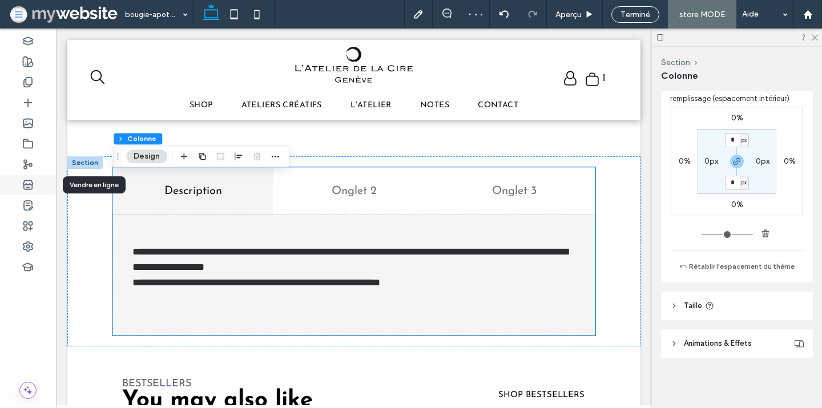
click at [19, 190] on div at bounding box center [28, 185] width 56 height 21
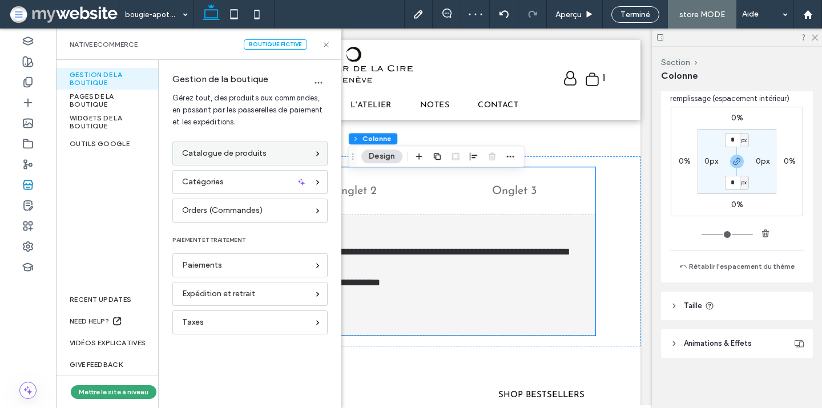
click at [214, 151] on span "Catalogue de produits" at bounding box center [224, 153] width 85 height 13
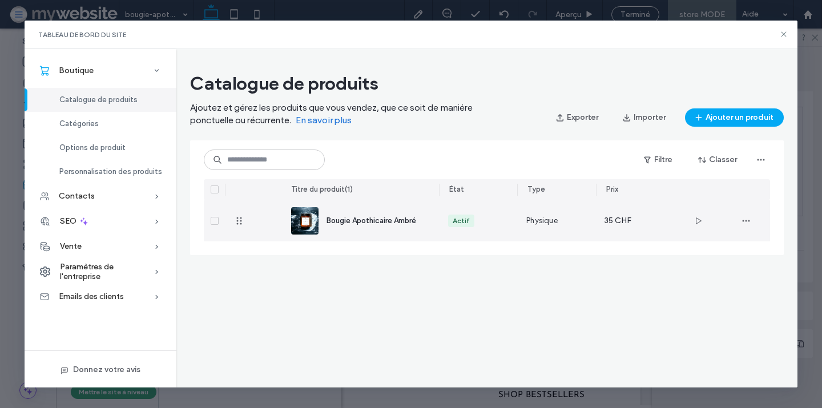
click at [347, 219] on span "Bougie Apothicaire Ambré" at bounding box center [372, 220] width 90 height 9
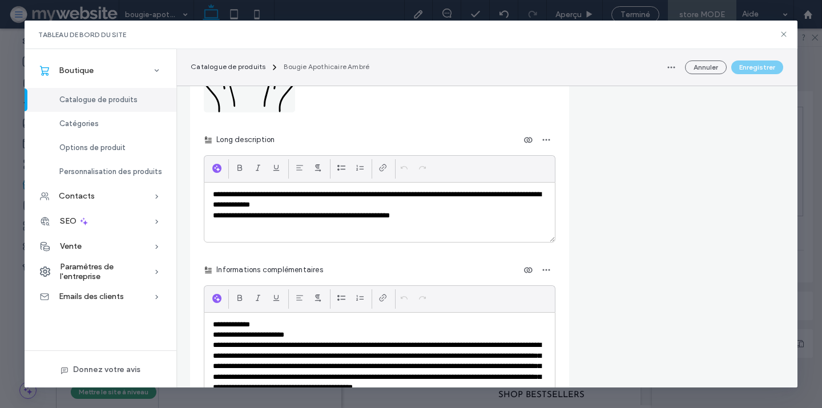
scroll to position [2022, 0]
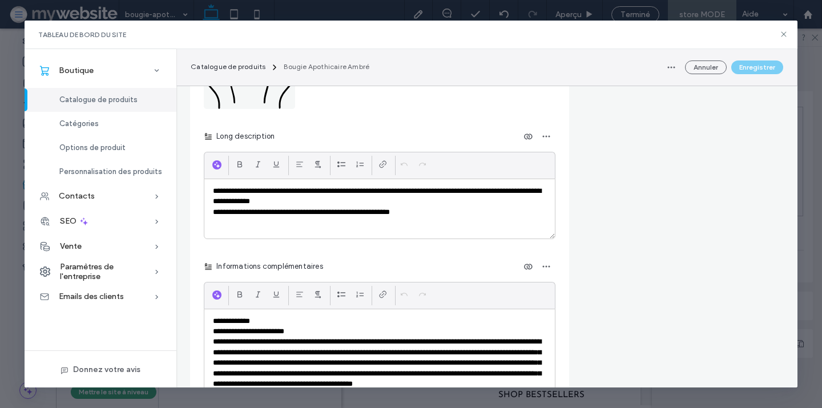
click at [353, 187] on p "**********" at bounding box center [379, 196] width 333 height 21
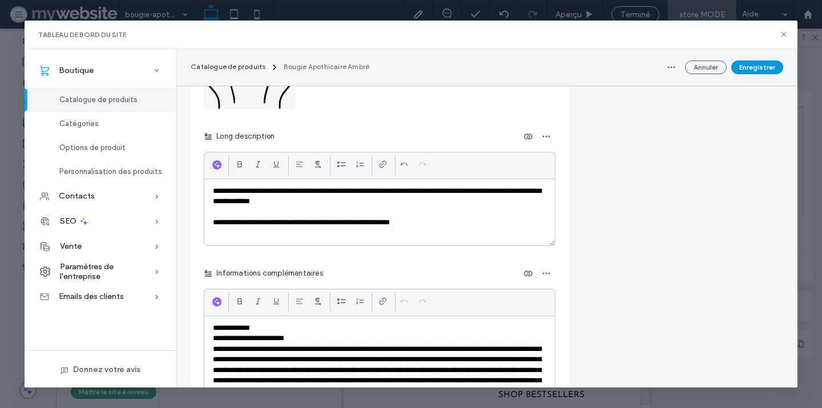
click at [751, 66] on button "Enregistrer" at bounding box center [757, 68] width 52 height 14
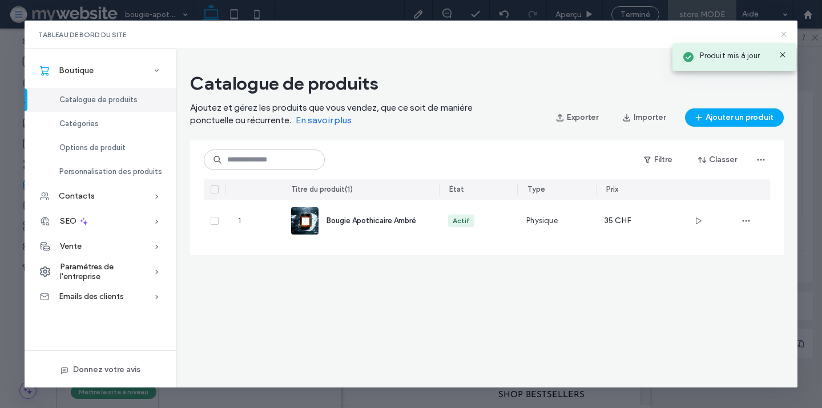
click at [785, 32] on icon at bounding box center [783, 34] width 9 height 9
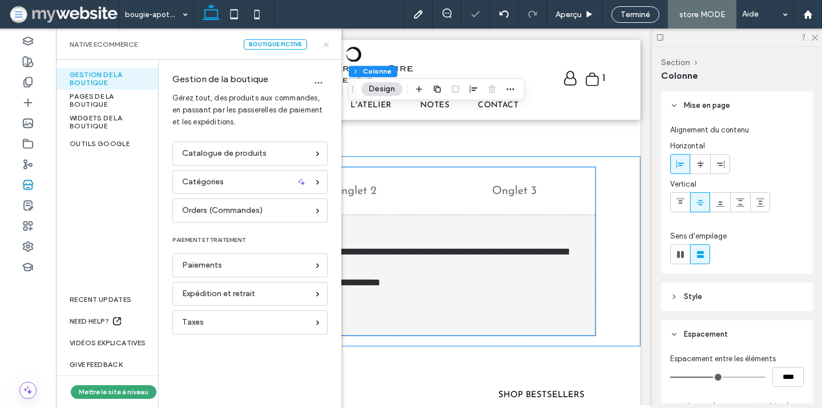
click at [327, 42] on icon at bounding box center [326, 45] width 9 height 9
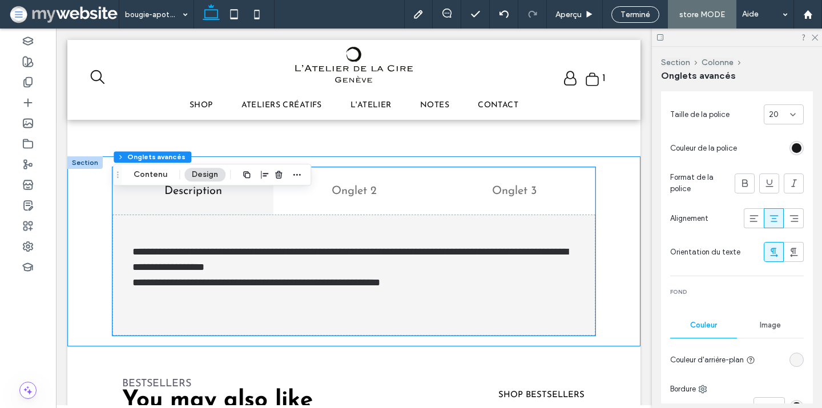
scroll to position [846, 0]
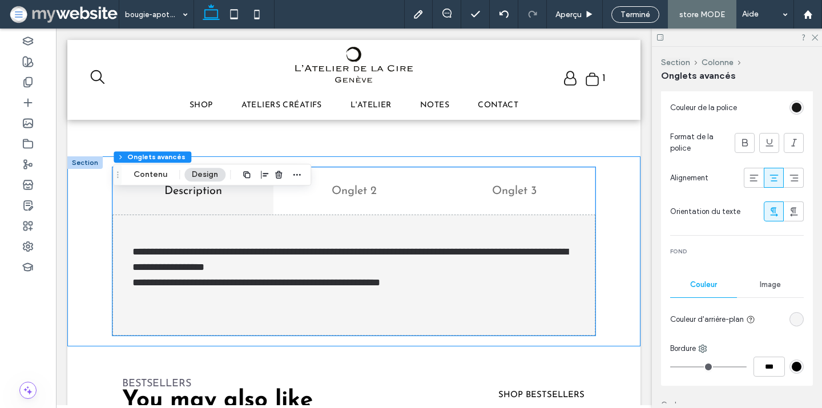
click at [794, 315] on div "rgba(245,245,245,1)" at bounding box center [797, 320] width 10 height 10
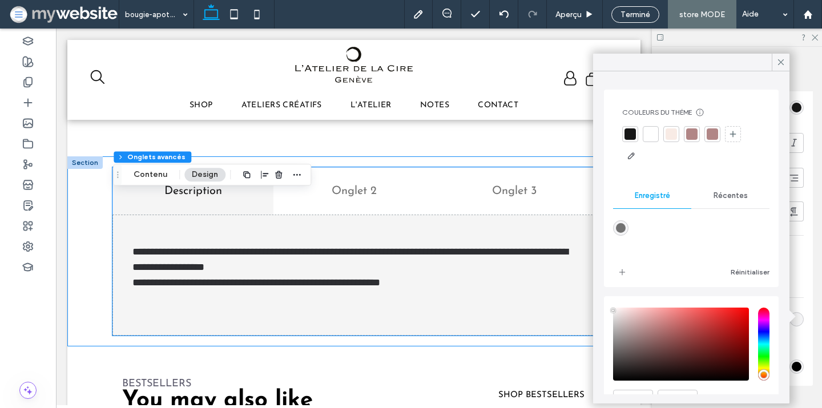
click at [649, 136] on div at bounding box center [650, 133] width 11 height 11
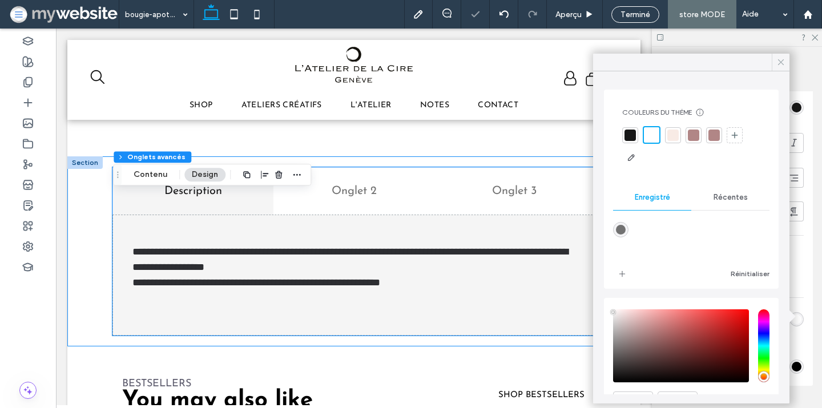
click at [777, 66] on icon at bounding box center [781, 62] width 10 height 10
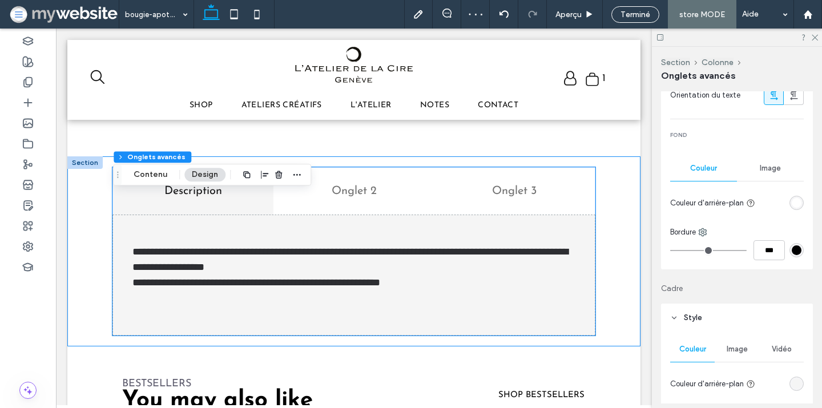
scroll to position [981, 0]
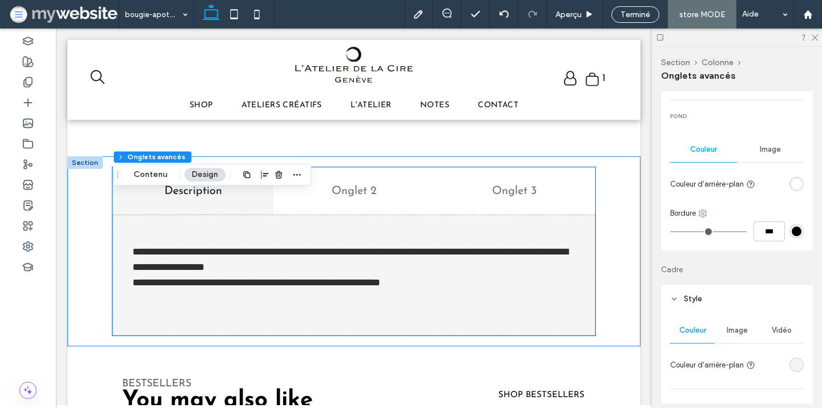
click at [706, 210] on icon at bounding box center [702, 213] width 9 height 9
click at [729, 276] on span "Bas" at bounding box center [729, 279] width 12 height 11
click at [766, 230] on input "***" at bounding box center [769, 232] width 31 height 20
type input "*"
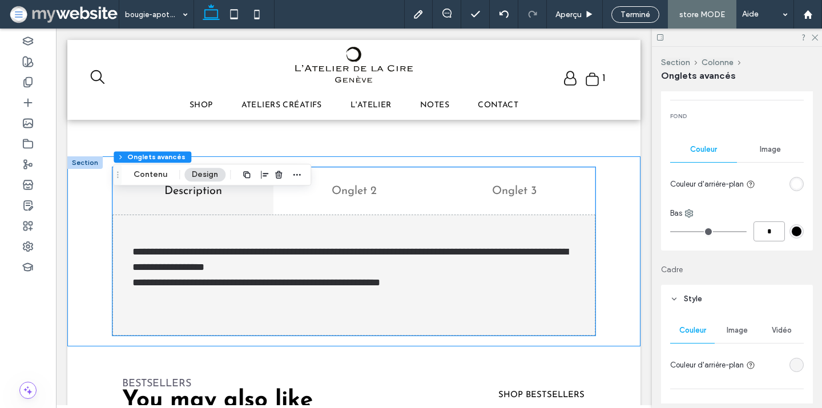
type input "***"
click at [794, 231] on div "#000000" at bounding box center [797, 232] width 10 height 10
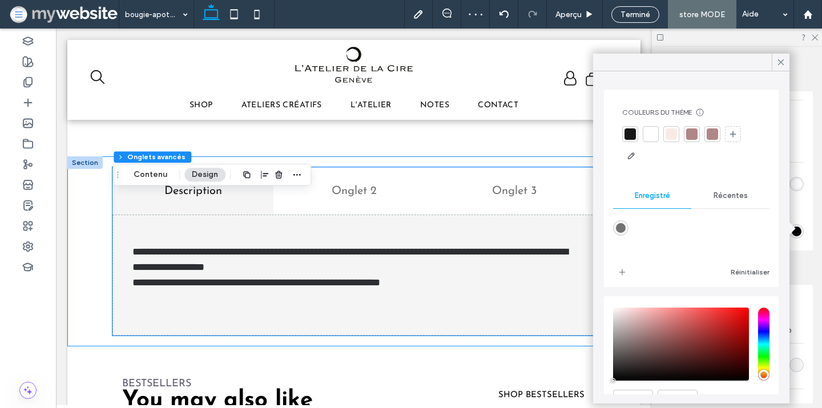
click at [623, 230] on div "rgba(114,114,114,1)" at bounding box center [621, 228] width 10 height 10
type input "*******"
click at [780, 61] on icon at bounding box center [781, 62] width 10 height 10
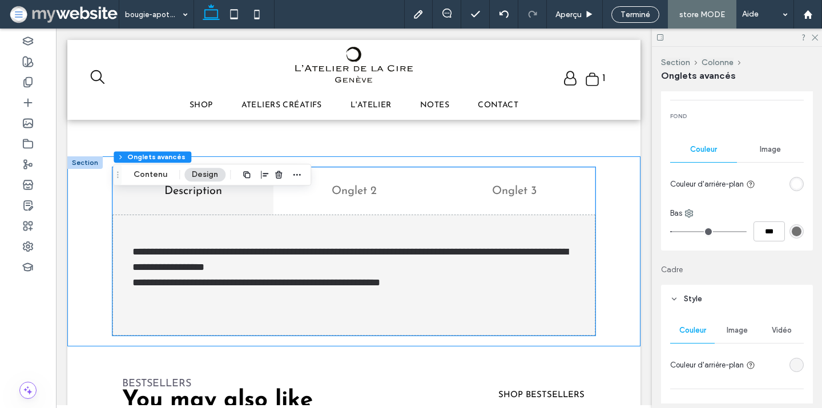
click at [797, 230] on div "rgba(114,114,114,1)" at bounding box center [797, 232] width 10 height 10
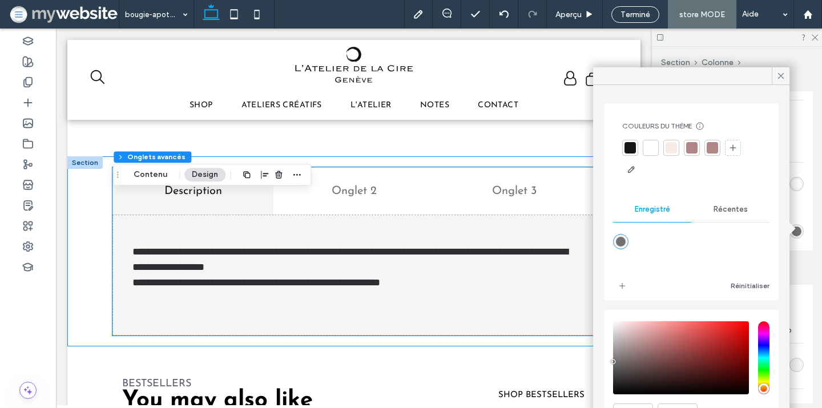
scroll to position [59, 0]
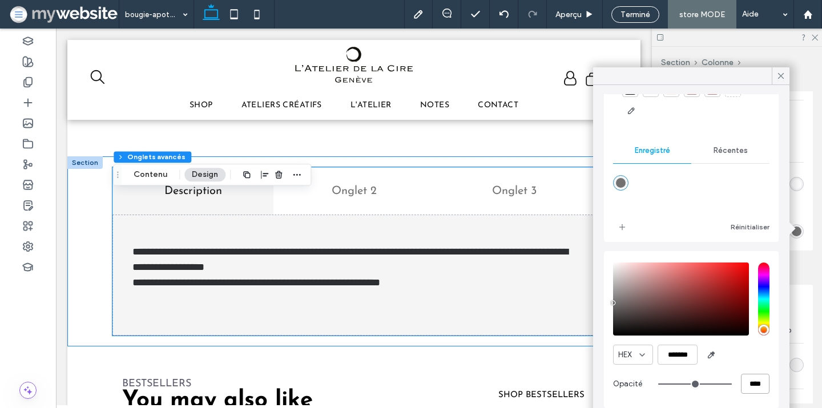
drag, startPoint x: 756, startPoint y: 383, endPoint x: 729, endPoint y: 383, distance: 27.4
click at [729, 383] on div "****" at bounding box center [713, 384] width 111 height 20
type input "**"
type input "***"
drag, startPoint x: 753, startPoint y: 384, endPoint x: 743, endPoint y: 384, distance: 10.3
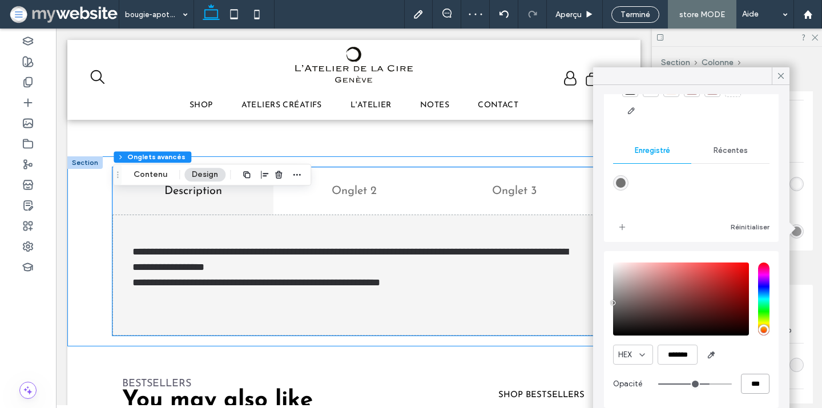
click at [743, 384] on input "***" at bounding box center [755, 384] width 29 height 20
type input "**"
type input "***"
click at [781, 73] on icon at bounding box center [781, 76] width 10 height 10
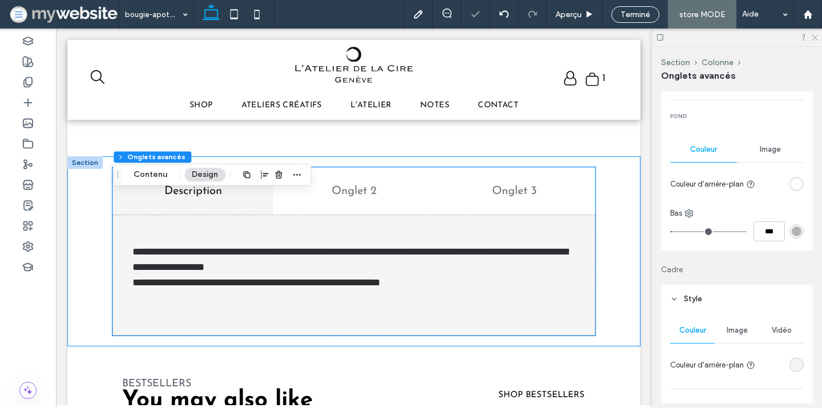
click at [816, 38] on icon at bounding box center [814, 36] width 7 height 7
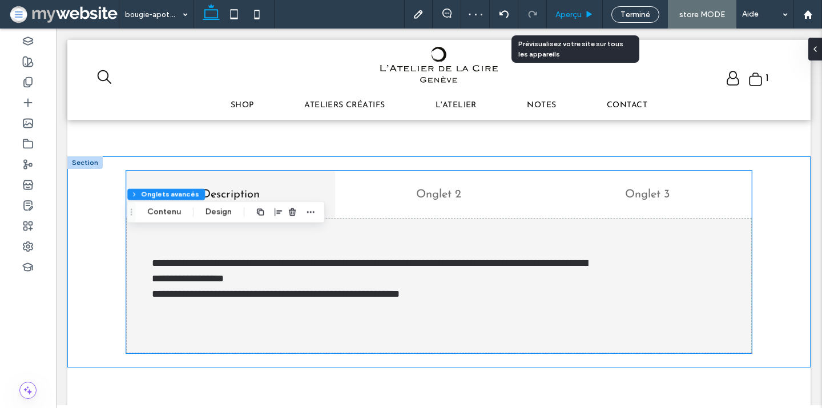
click at [573, 24] on div "Aperçu" at bounding box center [575, 14] width 56 height 29
click at [573, 22] on div "Aperçu" at bounding box center [575, 14] width 56 height 29
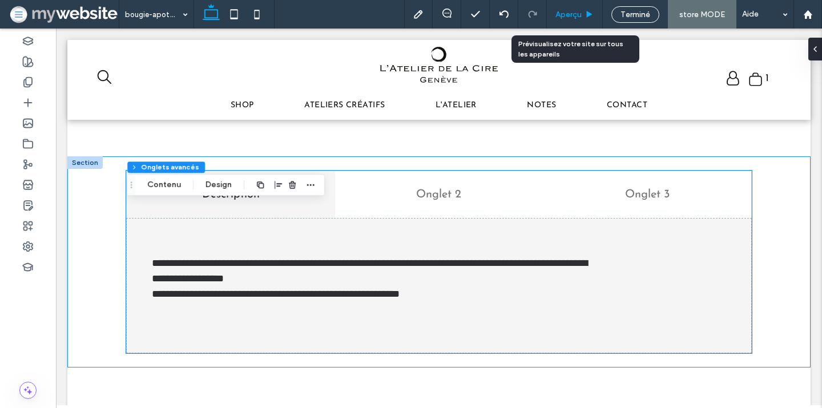
click at [580, 17] on span "Aperçu" at bounding box center [569, 15] width 26 height 10
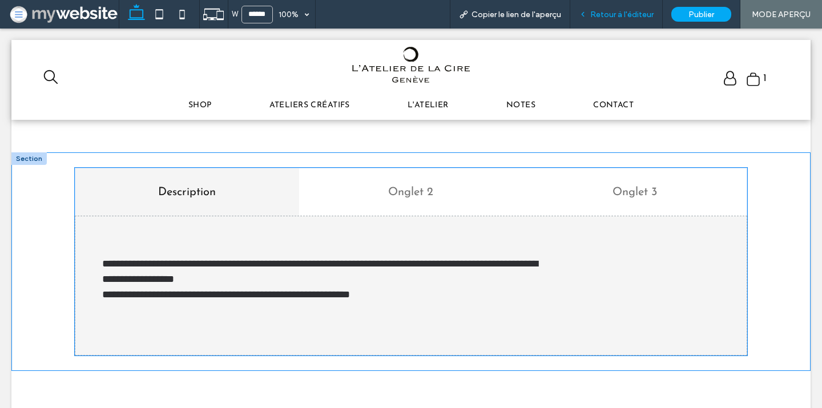
click at [603, 12] on span "Retour à l'éditeur" at bounding box center [621, 15] width 63 height 10
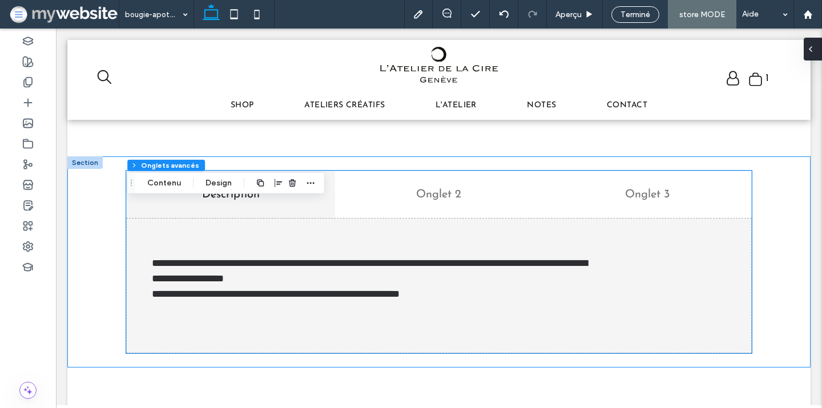
click at [818, 47] on div at bounding box center [813, 49] width 18 height 23
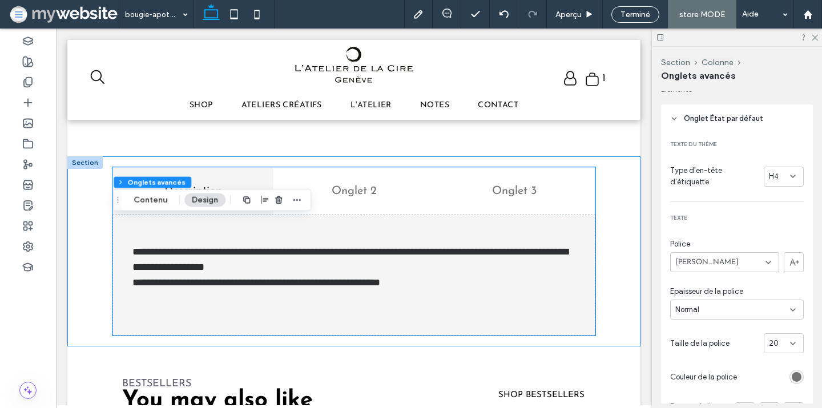
scroll to position [11, 0]
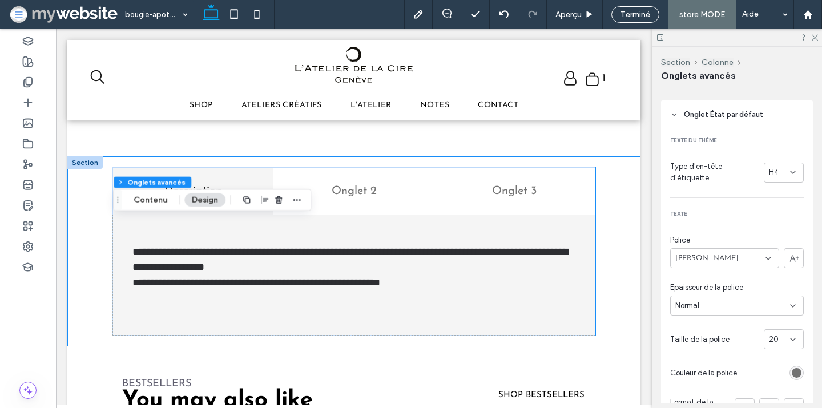
click at [793, 170] on icon at bounding box center [793, 172] width 9 height 9
click at [779, 228] on div "H3" at bounding box center [784, 231] width 39 height 20
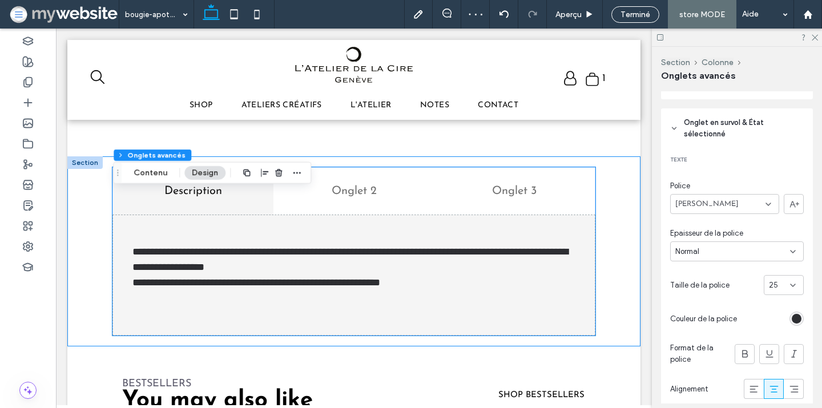
scroll to position [637, 0]
click at [778, 282] on div "25" at bounding box center [777, 283] width 16 height 11
type input "**"
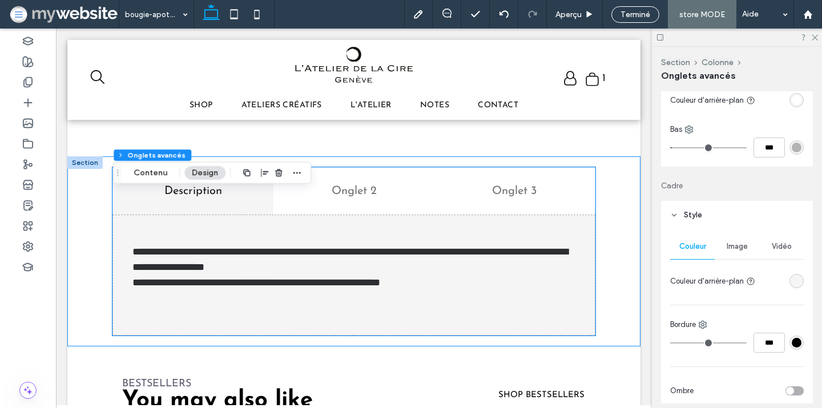
scroll to position [1117, 0]
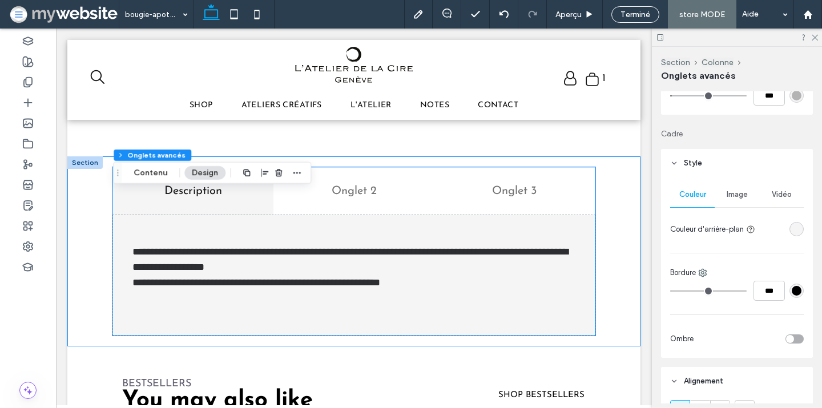
click at [798, 224] on div "rgba(245,245,245,1)" at bounding box center [797, 229] width 10 height 10
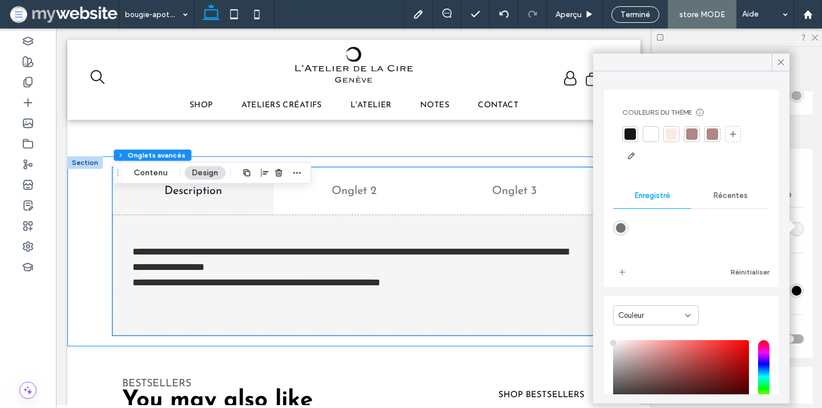
click at [646, 135] on div at bounding box center [650, 133] width 11 height 11
click at [782, 62] on icon at bounding box center [781, 62] width 10 height 10
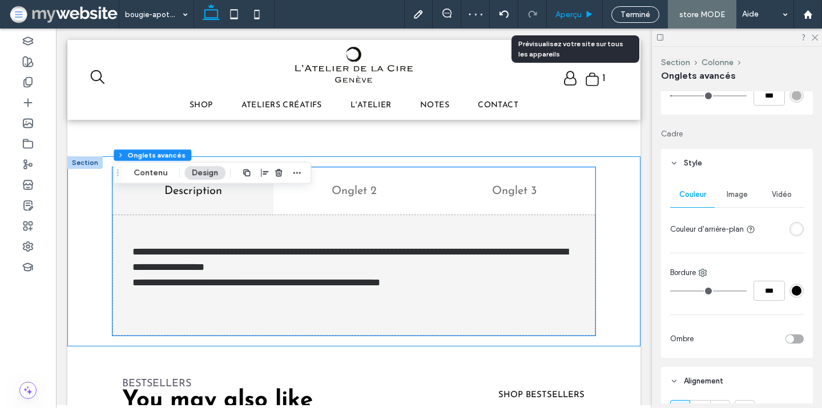
click at [560, 8] on div "Aperçu" at bounding box center [575, 14] width 56 height 29
click at [561, 15] on span "Aperçu" at bounding box center [569, 15] width 26 height 10
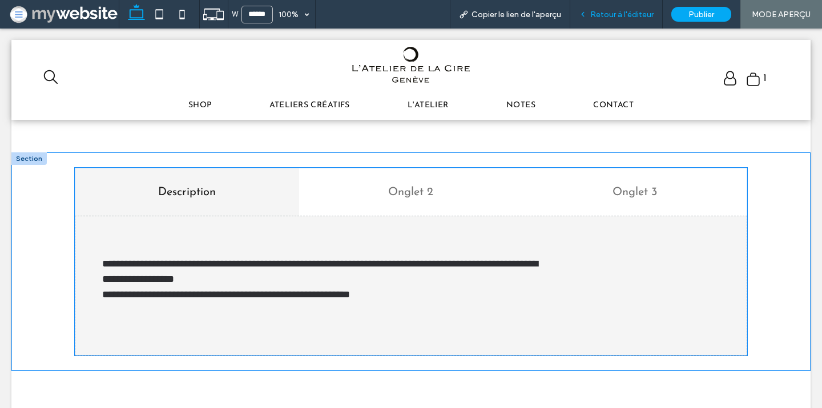
click at [597, 17] on span "Retour à l'éditeur" at bounding box center [621, 15] width 63 height 10
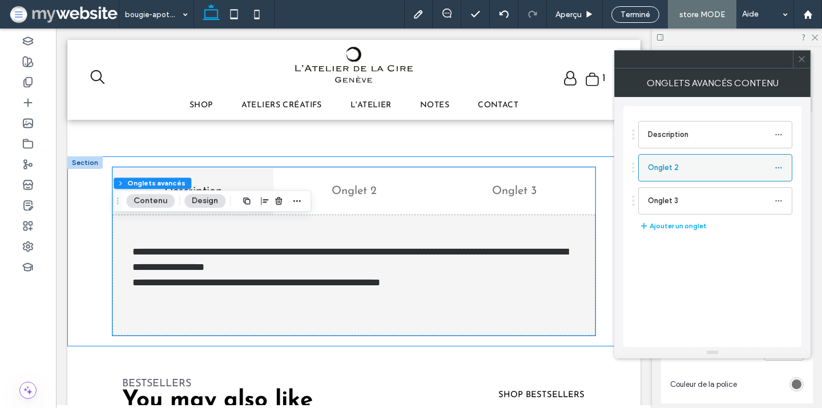
click at [660, 162] on label "Onglet 2" at bounding box center [711, 167] width 127 height 23
click at [777, 164] on icon at bounding box center [779, 168] width 8 height 8
click at [743, 171] on label "Renommer" at bounding box center [725, 173] width 59 height 10
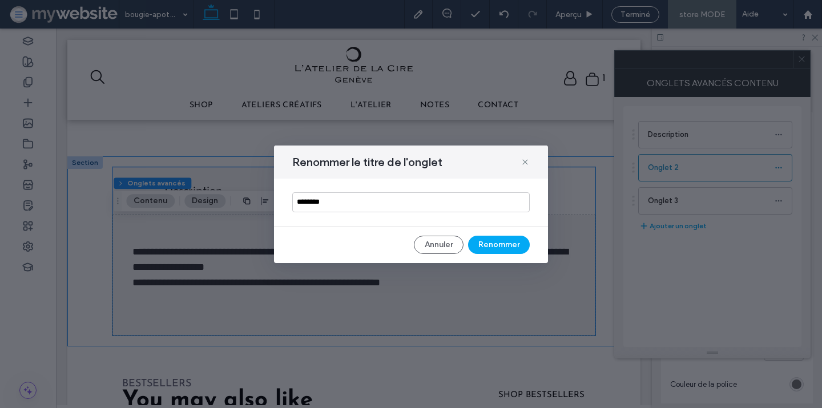
click at [507, 203] on input "********" at bounding box center [411, 202] width 238 height 20
type input "**********"
click at [500, 241] on button "Renommer" at bounding box center [499, 245] width 62 height 18
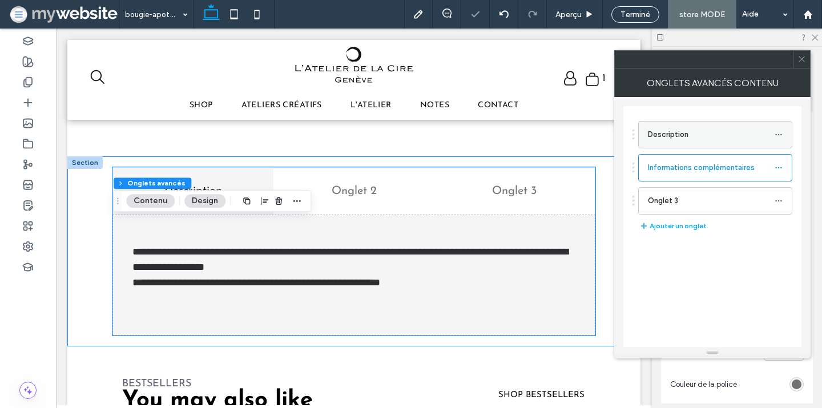
click at [781, 132] on icon at bounding box center [779, 135] width 8 height 8
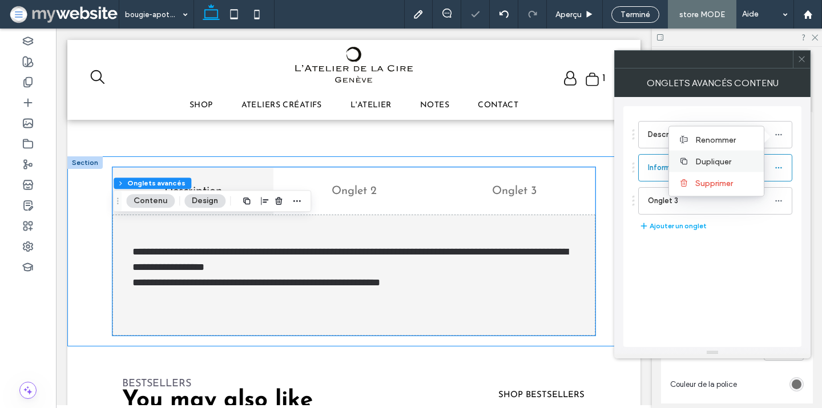
click at [745, 164] on label "Dupliquer" at bounding box center [725, 161] width 59 height 10
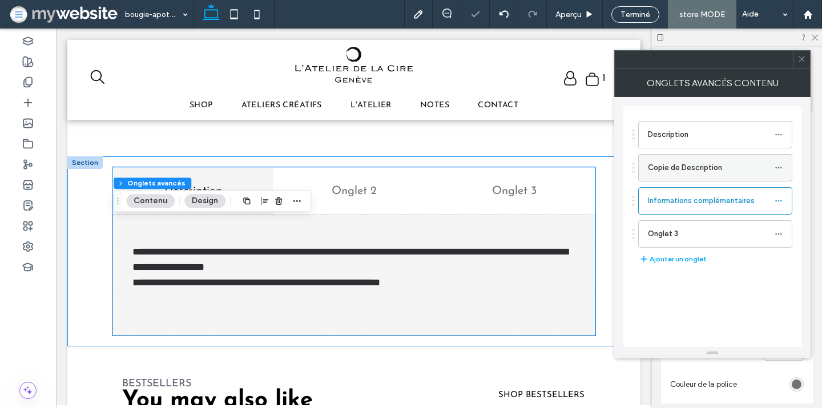
click at [779, 169] on icon at bounding box center [779, 168] width 8 height 8
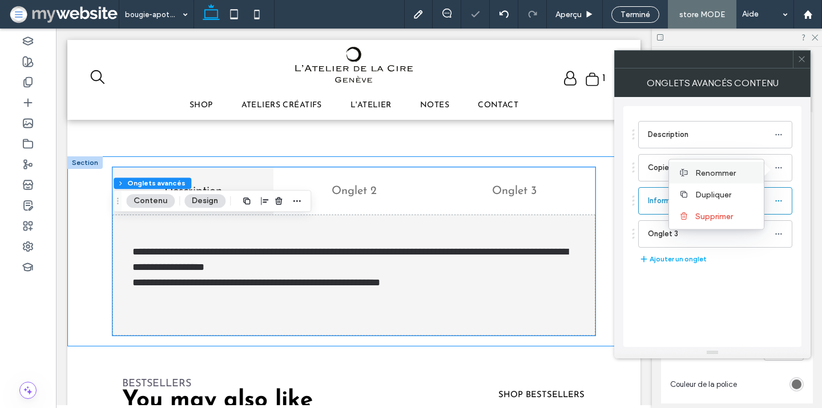
click at [746, 175] on label "Renommer" at bounding box center [725, 173] width 59 height 10
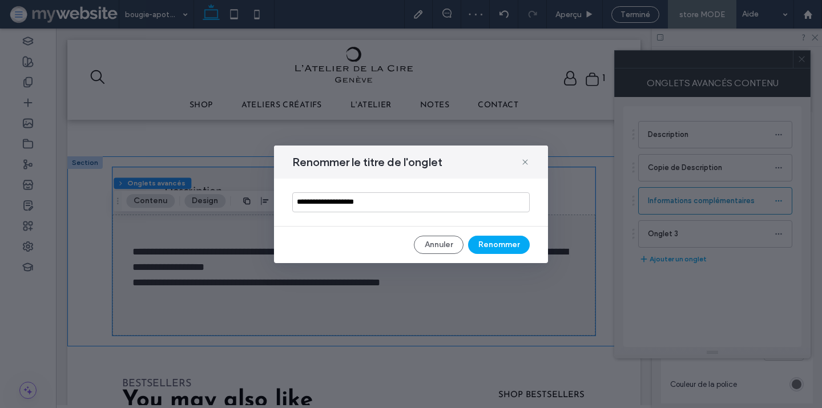
click at [512, 203] on input "**********" at bounding box center [411, 202] width 238 height 20
type input "**********"
click at [507, 244] on button "Renommer" at bounding box center [499, 245] width 62 height 18
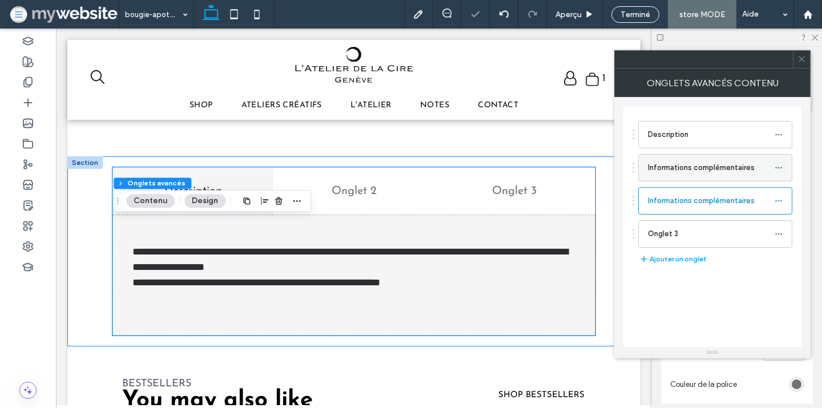
click at [781, 167] on use at bounding box center [778, 168] width 6 height 2
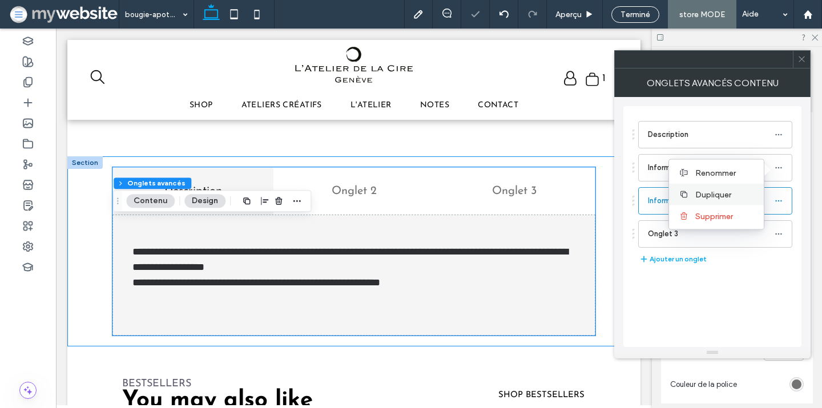
click at [731, 190] on span "Dupliquer" at bounding box center [714, 195] width 36 height 10
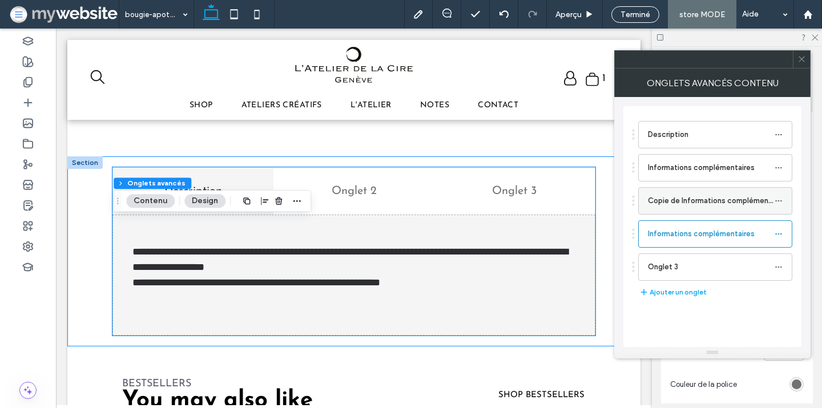
click at [777, 198] on icon at bounding box center [779, 201] width 8 height 8
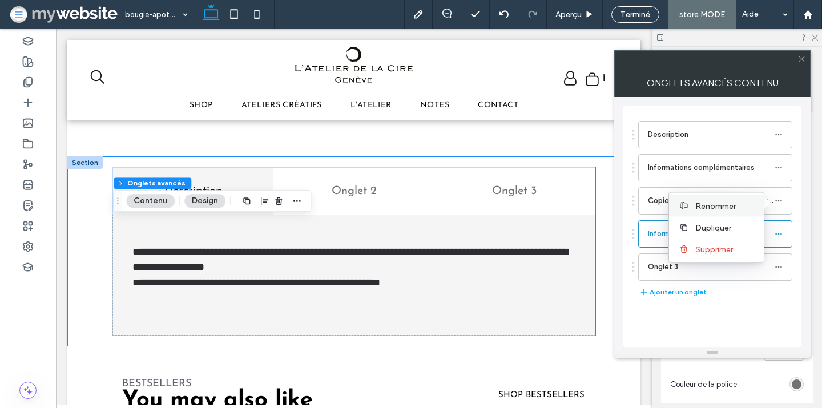
click at [738, 208] on label "Renommer" at bounding box center [725, 206] width 59 height 10
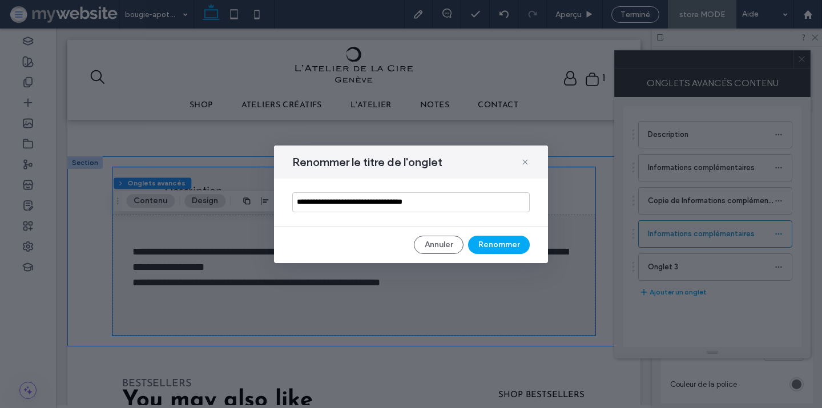
click at [499, 200] on input "**********" at bounding box center [411, 202] width 238 height 20
type input "**********"
click at [499, 243] on button "Renommer" at bounding box center [499, 245] width 62 height 18
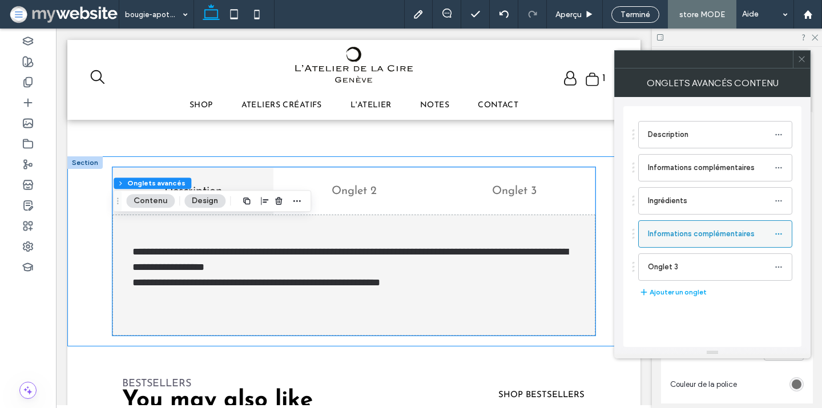
click at [781, 231] on icon at bounding box center [779, 234] width 8 height 8
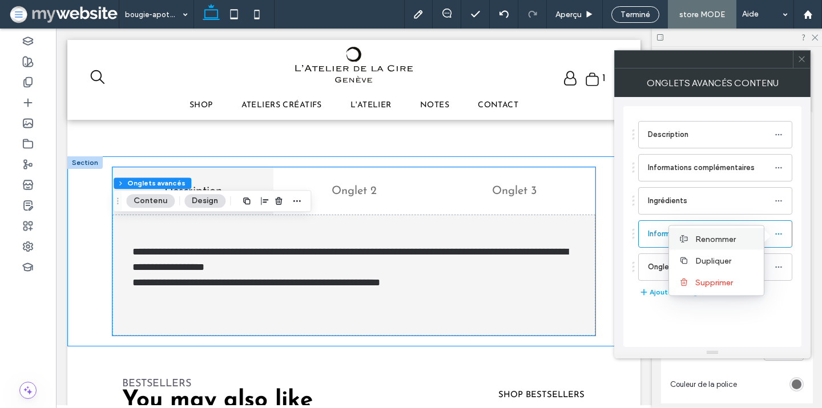
click at [746, 233] on div "Renommer" at bounding box center [716, 239] width 95 height 22
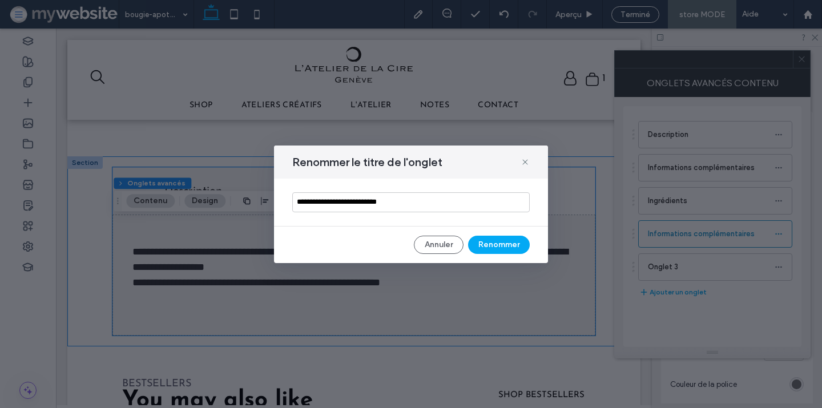
click at [473, 202] on input "**********" at bounding box center [411, 202] width 238 height 20
type input "**********"
click at [495, 247] on button "Renommer" at bounding box center [499, 245] width 62 height 18
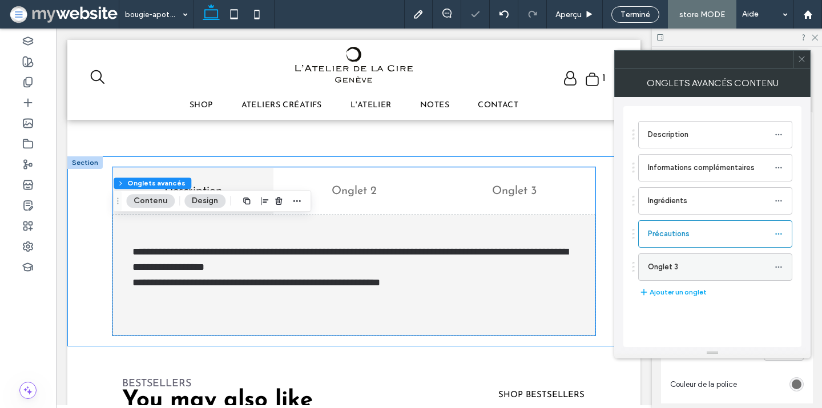
click at [779, 266] on use at bounding box center [778, 267] width 6 height 2
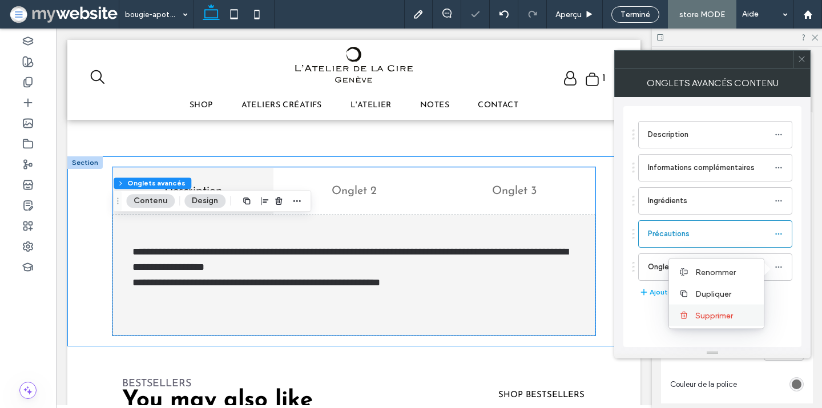
click at [708, 311] on span "Supprimer" at bounding box center [715, 316] width 38 height 10
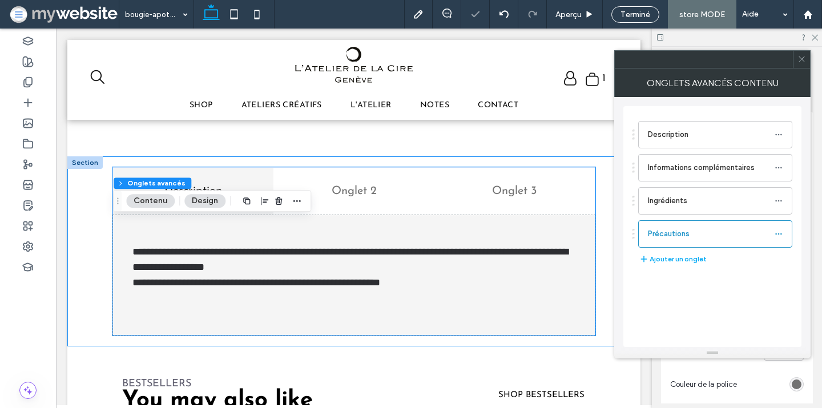
click at [800, 56] on icon at bounding box center [802, 59] width 9 height 9
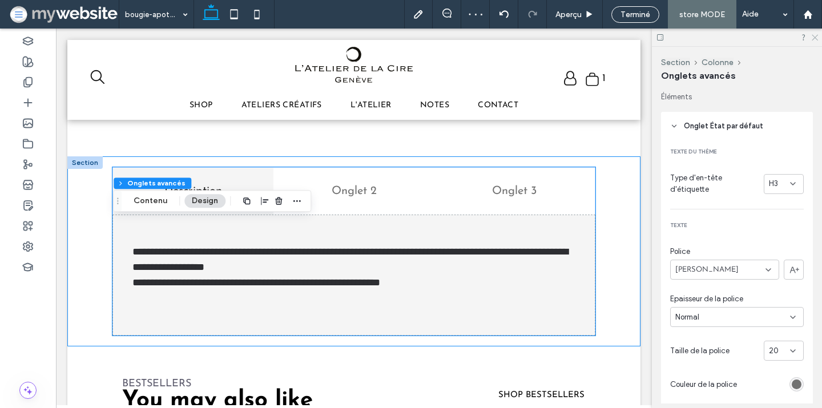
click at [814, 35] on icon at bounding box center [814, 36] width 7 height 7
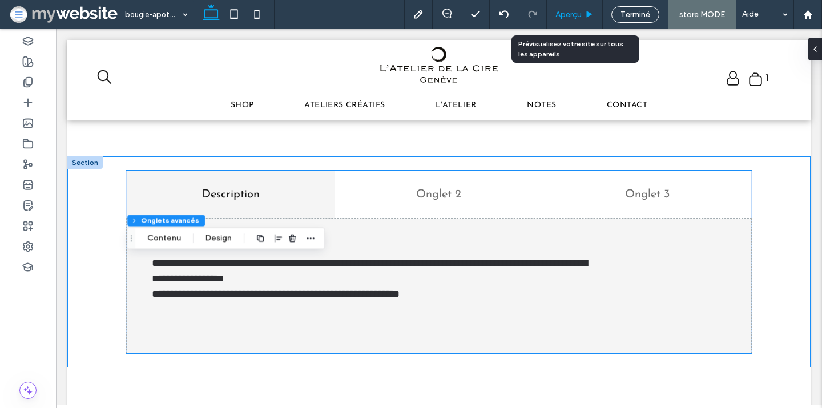
click at [574, 13] on span "Aperçu" at bounding box center [569, 15] width 26 height 10
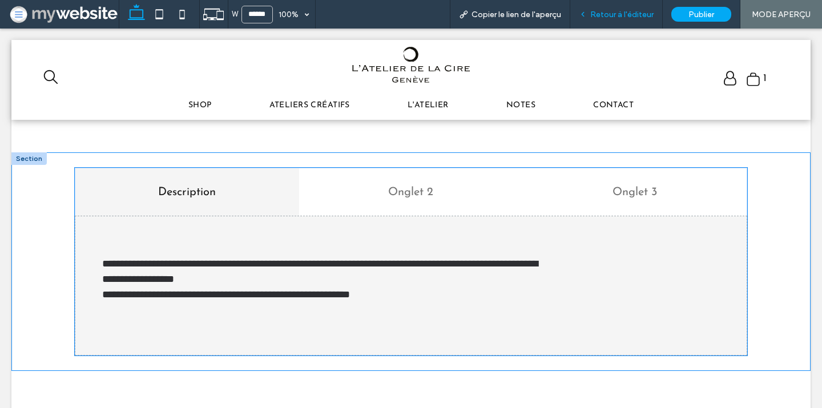
click at [628, 19] on span "Retour à l'éditeur" at bounding box center [621, 15] width 63 height 10
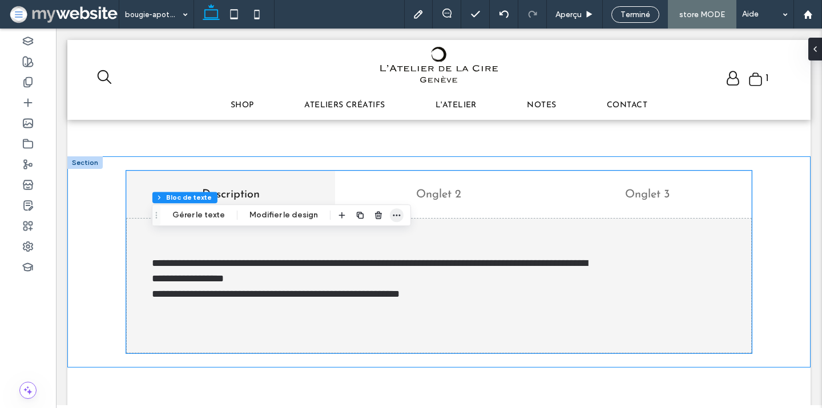
click at [392, 216] on icon "button" at bounding box center [396, 215] width 9 height 9
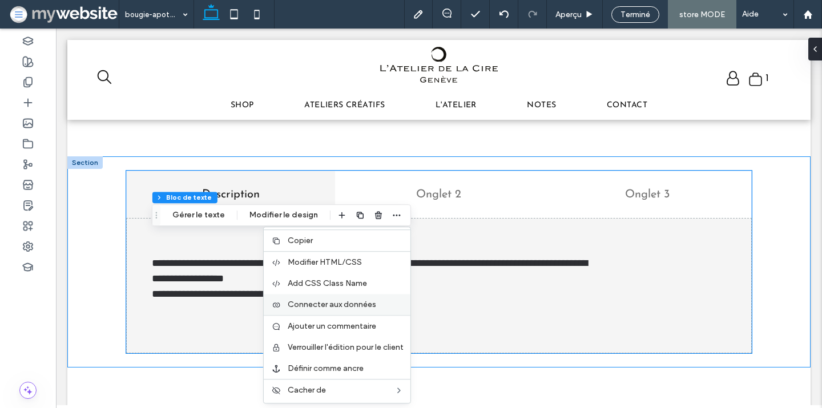
click at [373, 308] on label "Connecter aux données" at bounding box center [346, 305] width 116 height 10
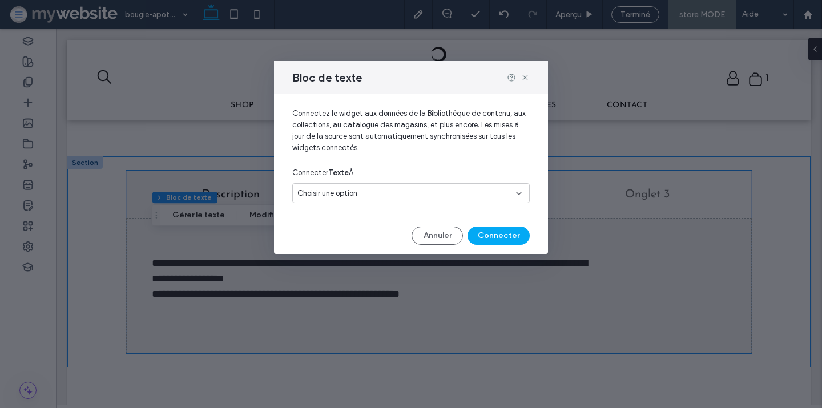
click at [405, 194] on div "Choisir une option" at bounding box center [405, 193] width 214 height 11
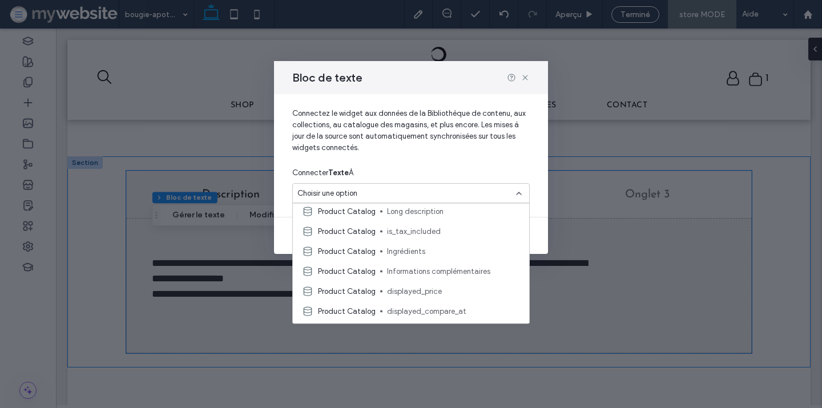
scroll to position [248, 0]
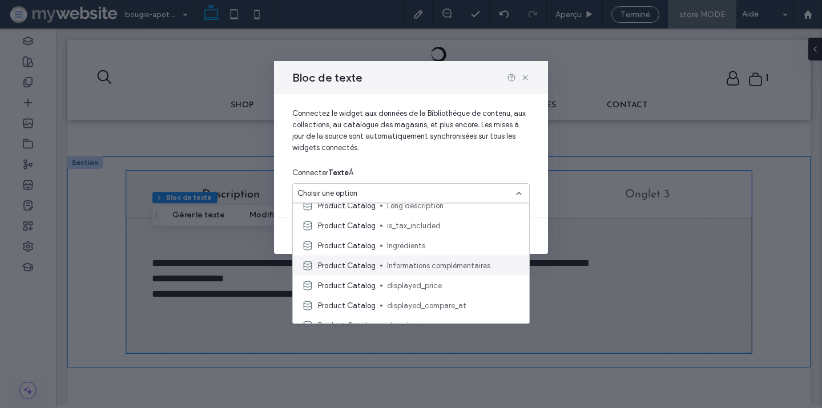
click at [404, 262] on span "Informations complémentaires" at bounding box center [453, 265] width 133 height 11
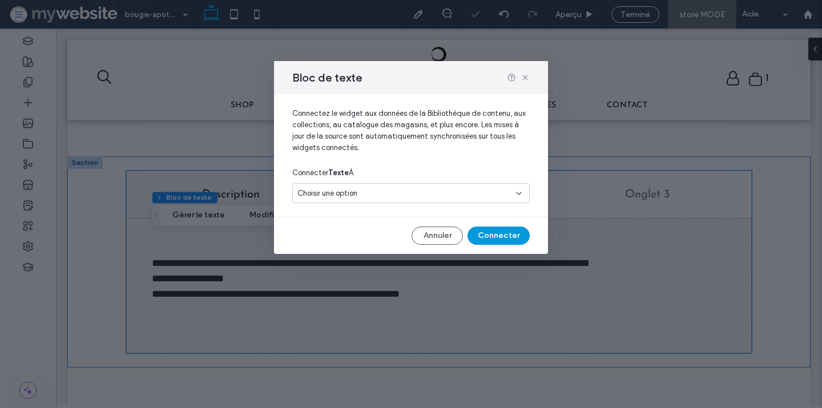
click at [497, 231] on button "Connecter" at bounding box center [499, 236] width 62 height 18
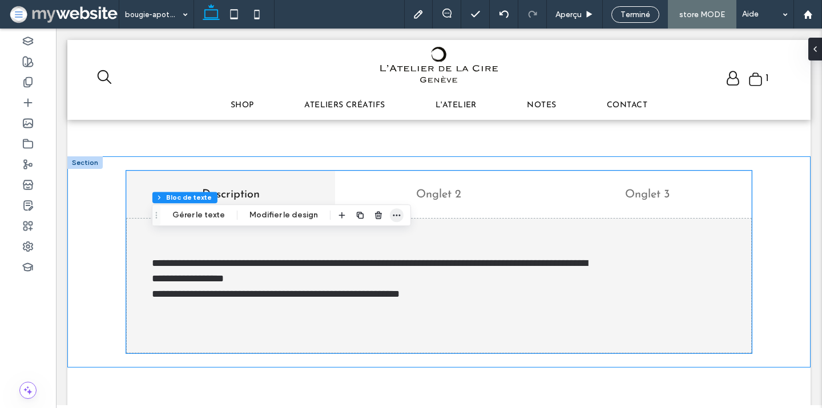
click at [392, 213] on icon "button" at bounding box center [396, 215] width 9 height 9
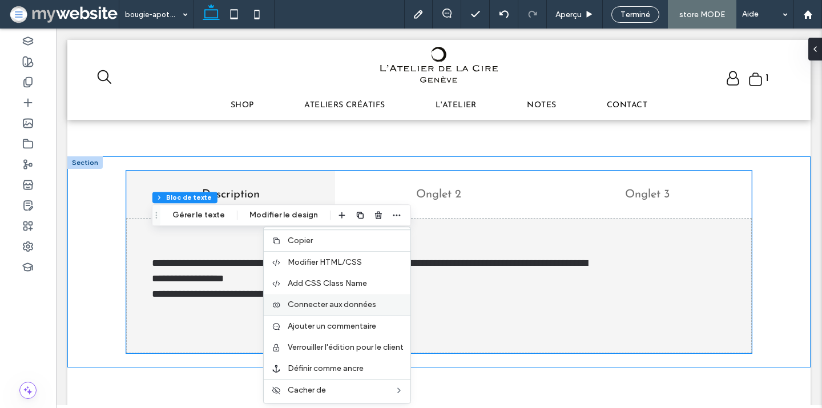
click at [363, 304] on span "Connecter aux données" at bounding box center [332, 305] width 89 height 10
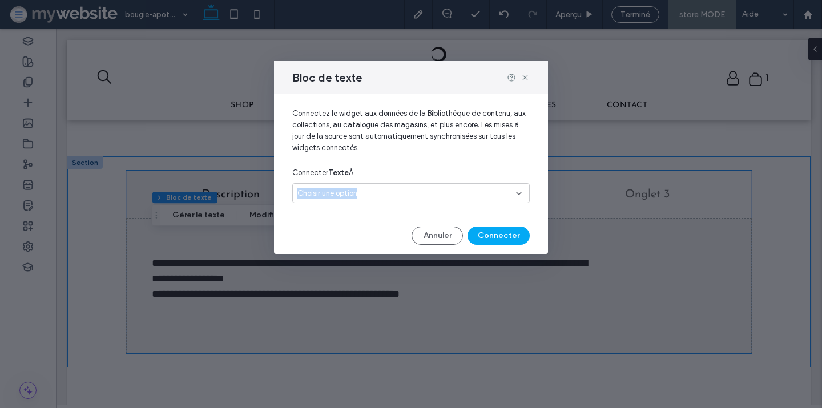
click at [409, 188] on div "Choisir une option" at bounding box center [405, 193] width 214 height 11
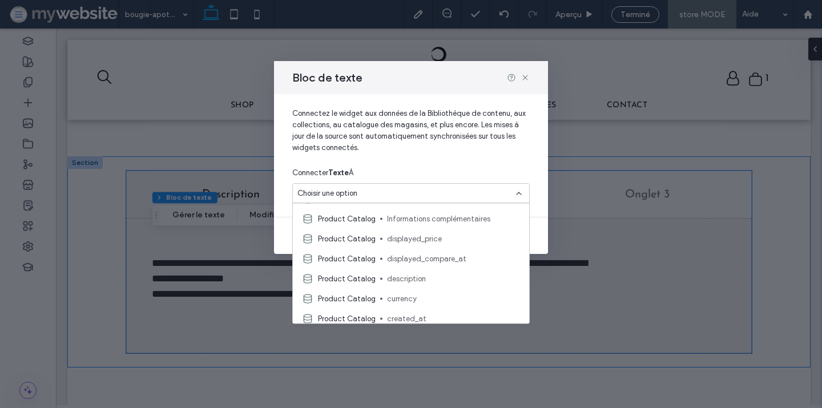
scroll to position [292, 0]
click at [408, 226] on span "Informations complémentaires" at bounding box center [453, 221] width 133 height 11
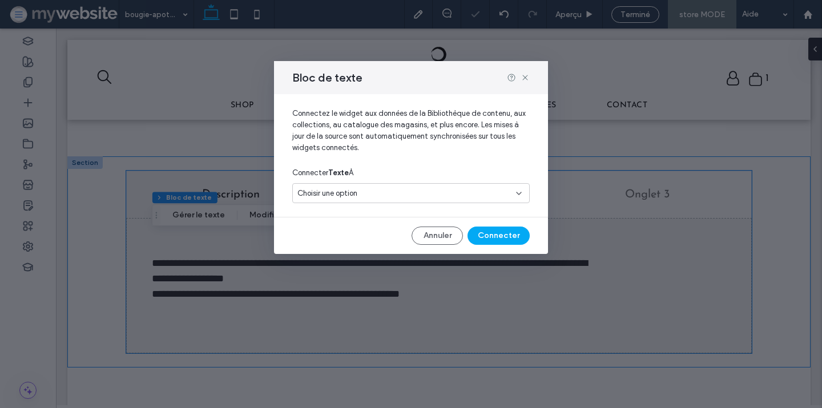
click at [451, 198] on div "Choisir une option" at bounding box center [405, 193] width 214 height 11
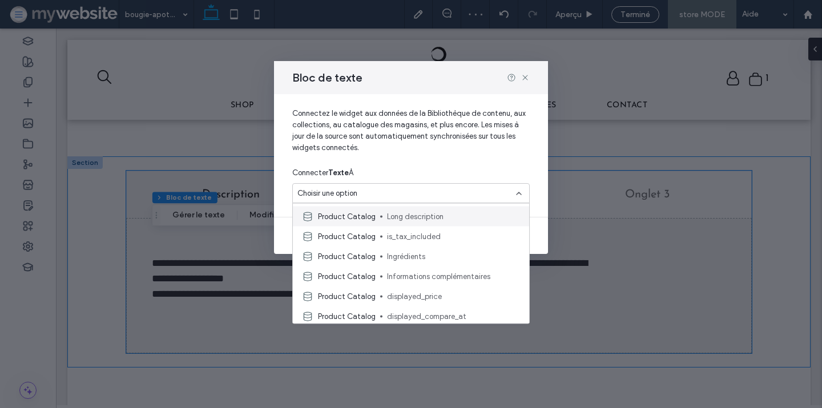
scroll to position [241, 0]
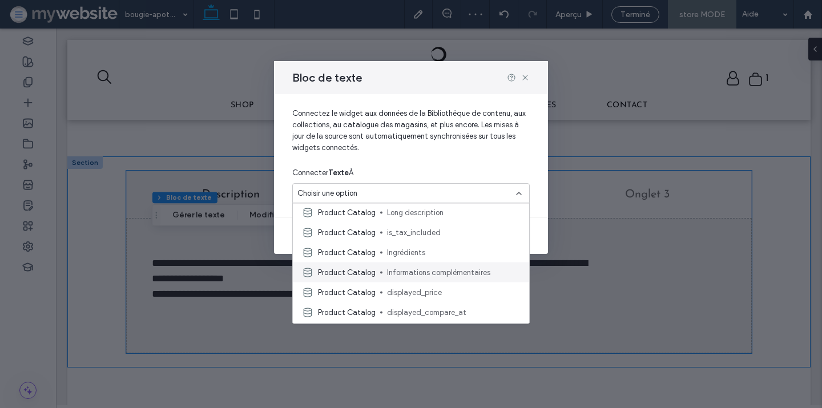
click at [437, 270] on span "Informations complémentaires" at bounding box center [453, 272] width 133 height 11
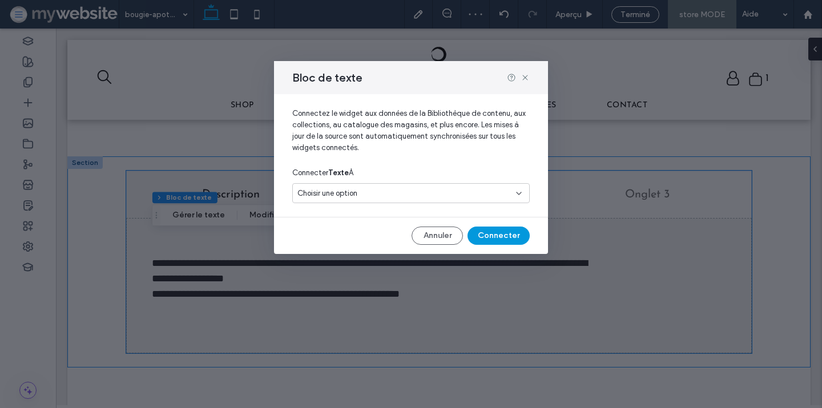
click at [484, 232] on button "Connecter" at bounding box center [499, 236] width 62 height 18
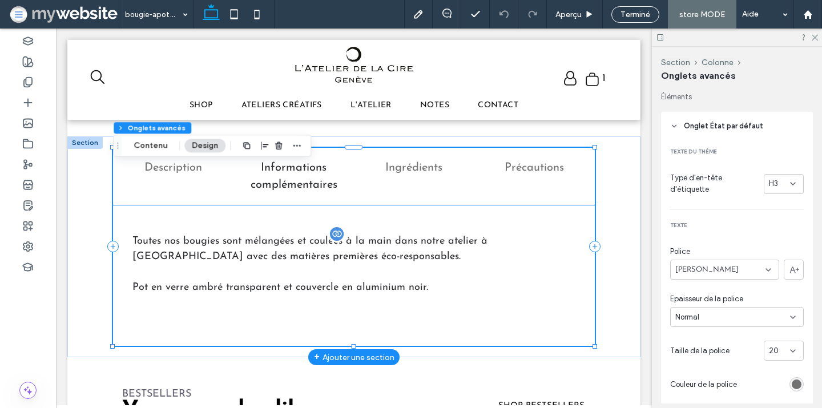
click at [308, 245] on p "Toutes nos bougies sont mélangées et coulées à la main dans notre atelier à [GE…" at bounding box center [353, 249] width 443 height 31
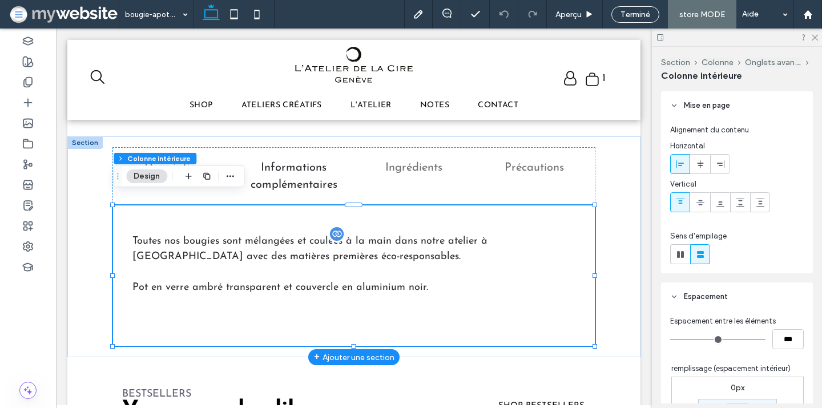
click at [299, 243] on p "Toutes nos bougies sont mélangées et coulées à la main dans notre atelier à [GE…" at bounding box center [353, 249] width 443 height 31
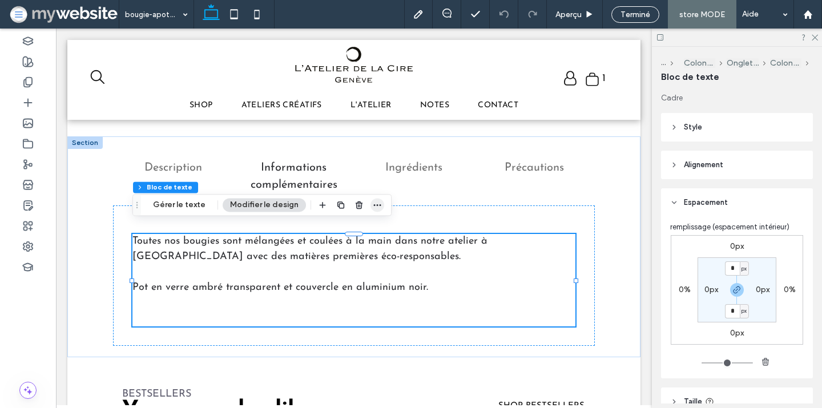
click at [371, 204] on span "button" at bounding box center [378, 205] width 14 height 14
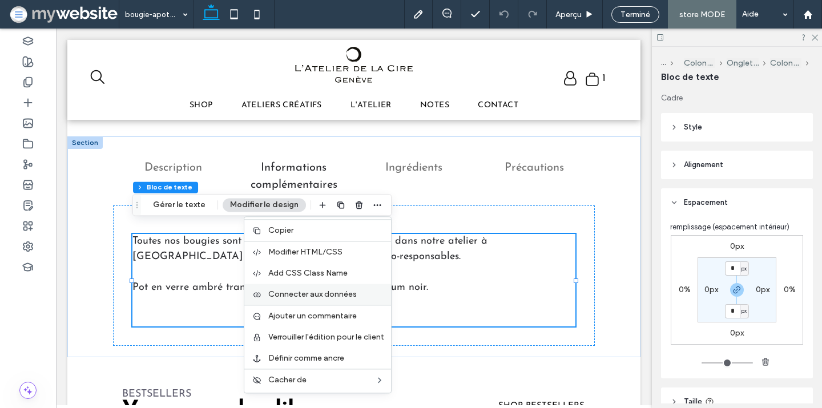
click at [347, 294] on span "Connecter aux données" at bounding box center [312, 295] width 89 height 10
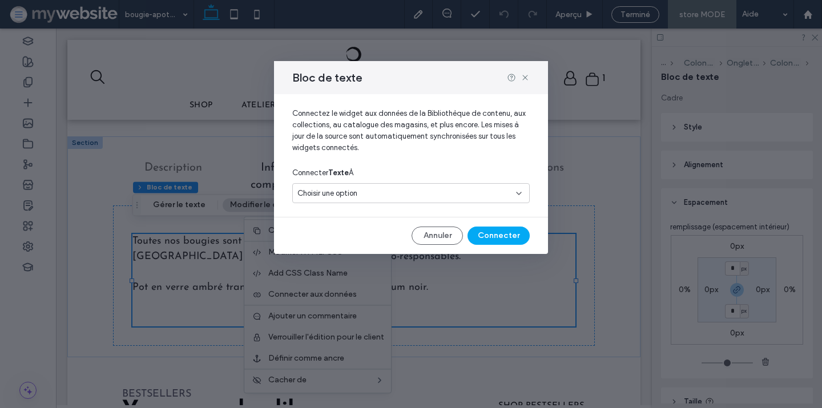
click at [364, 190] on div "Choisir une option" at bounding box center [405, 193] width 214 height 11
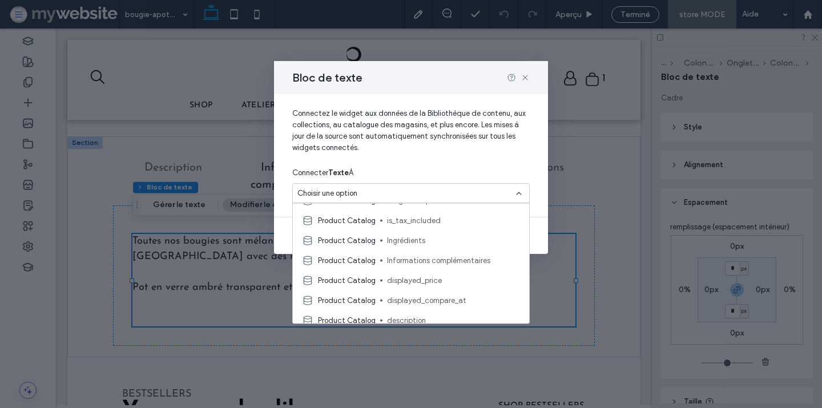
scroll to position [258, 0]
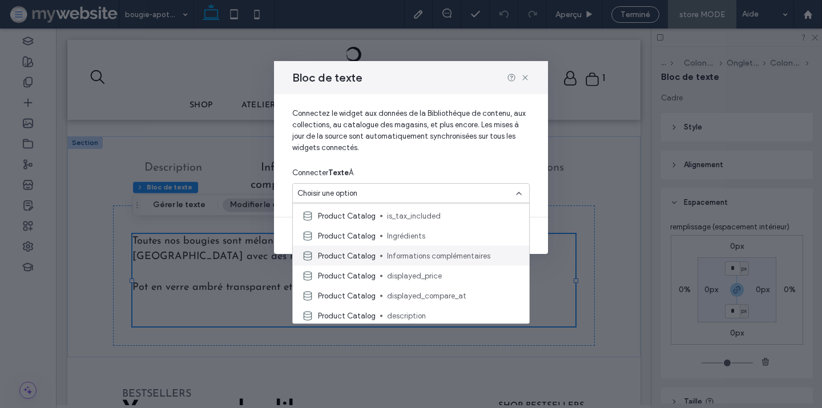
click at [364, 257] on span "Product Catalog" at bounding box center [347, 255] width 58 height 11
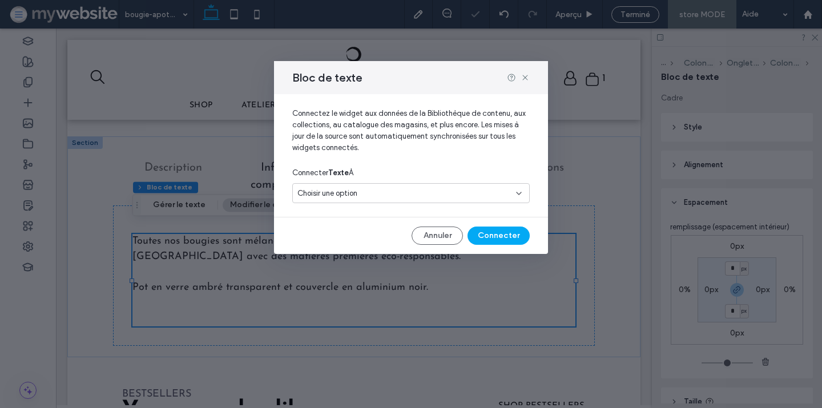
click at [357, 196] on span "Choisir une option" at bounding box center [328, 193] width 60 height 11
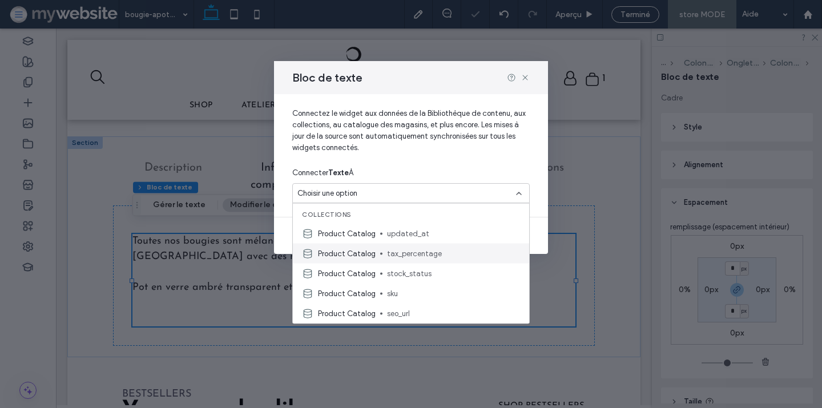
click at [363, 245] on div "Product Catalog tax_percentage" at bounding box center [411, 254] width 236 height 20
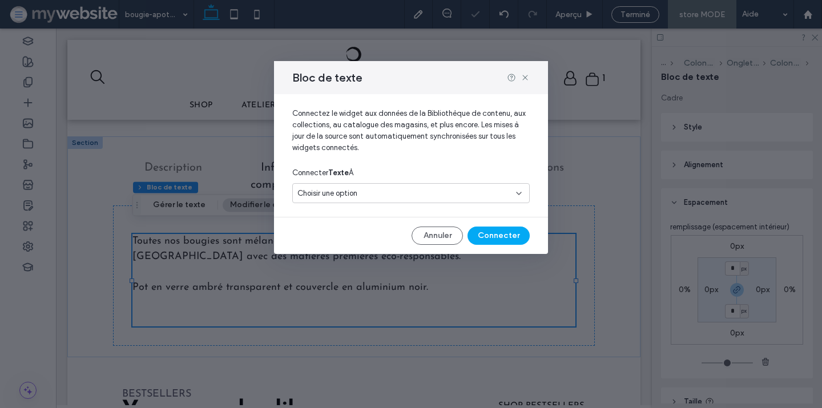
click at [360, 195] on div "Choisir une option" at bounding box center [405, 193] width 214 height 11
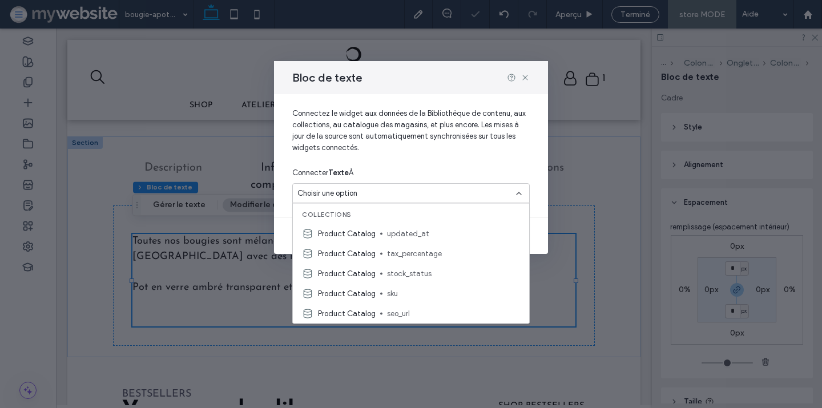
click at [410, 166] on div "Connecter Texte À" at bounding box center [411, 173] width 238 height 21
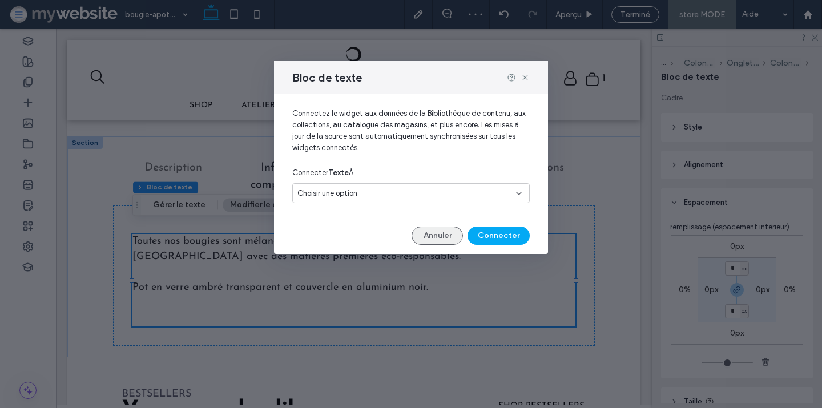
click at [427, 232] on button "Annuler" at bounding box center [437, 236] width 51 height 18
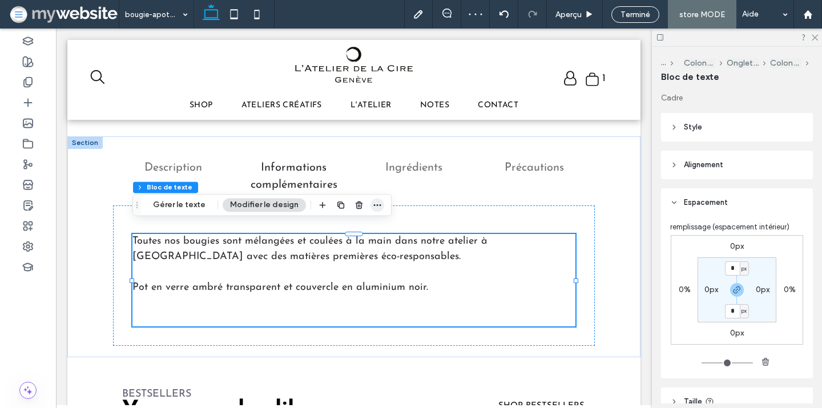
click at [377, 205] on span "button" at bounding box center [378, 205] width 14 height 14
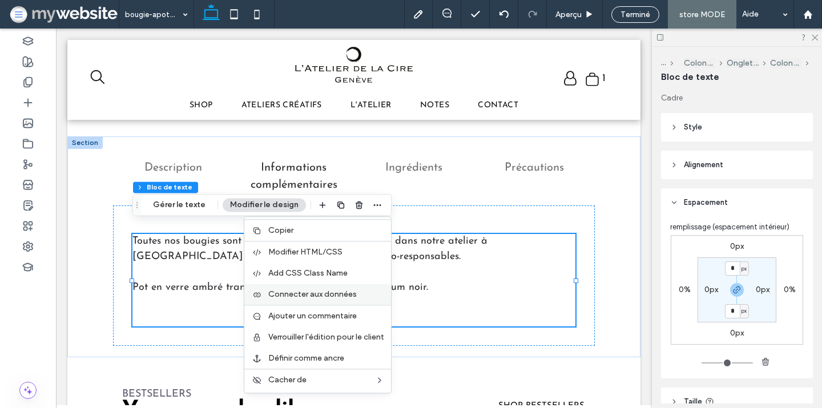
click at [354, 292] on label "Connecter aux données" at bounding box center [326, 295] width 116 height 10
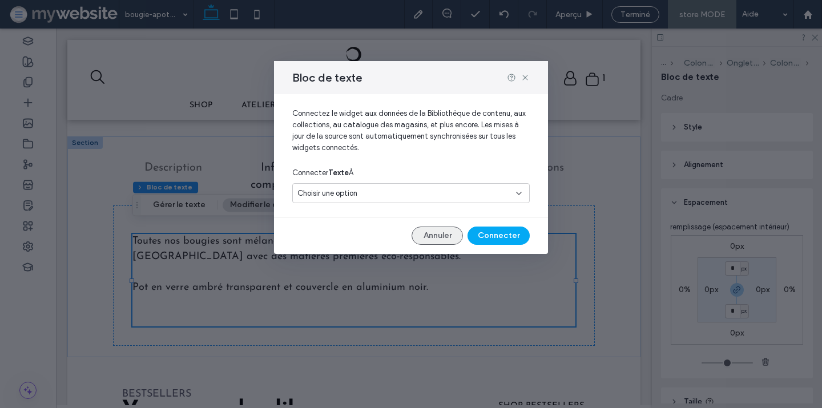
click at [439, 230] on button "Annuler" at bounding box center [437, 236] width 51 height 18
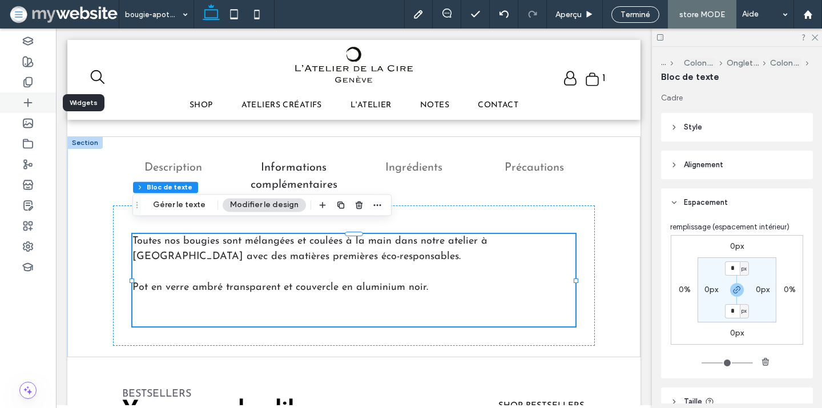
click at [30, 102] on use at bounding box center [27, 102] width 7 height 7
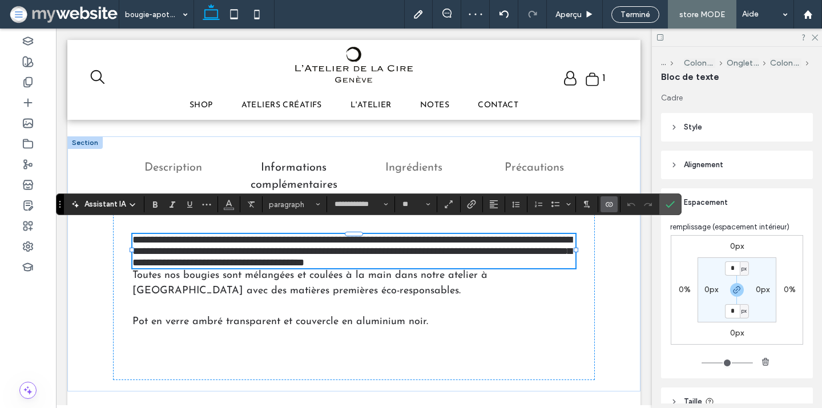
click at [605, 209] on span "Connecter aux données" at bounding box center [607, 204] width 5 height 16
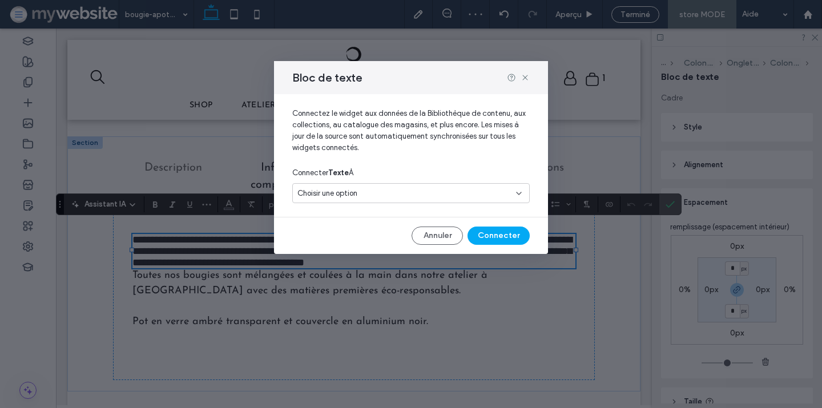
click at [449, 186] on div "Choisir une option" at bounding box center [411, 193] width 238 height 20
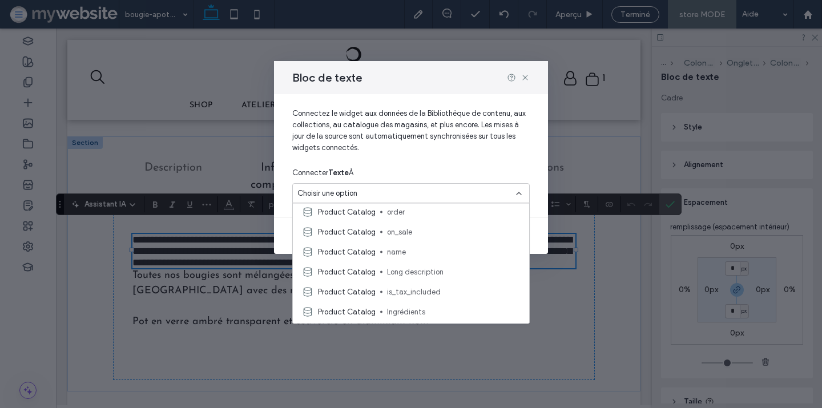
scroll to position [221, 0]
click at [425, 283] on div "Product Catalog Informations complémentaires" at bounding box center [411, 293] width 236 height 20
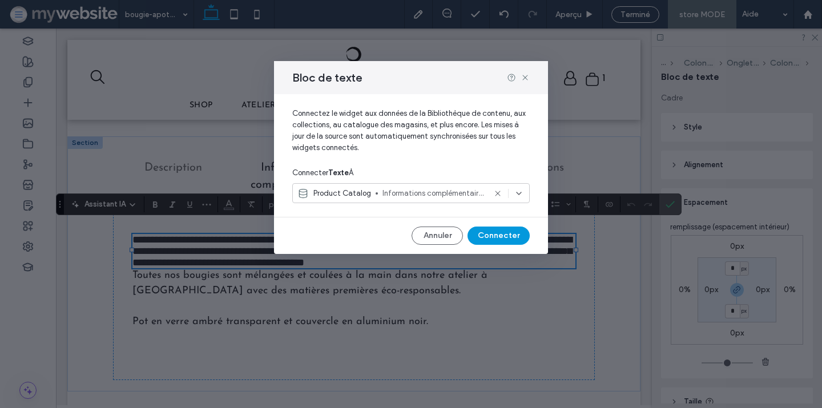
click at [491, 236] on button "Connecter" at bounding box center [499, 236] width 62 height 18
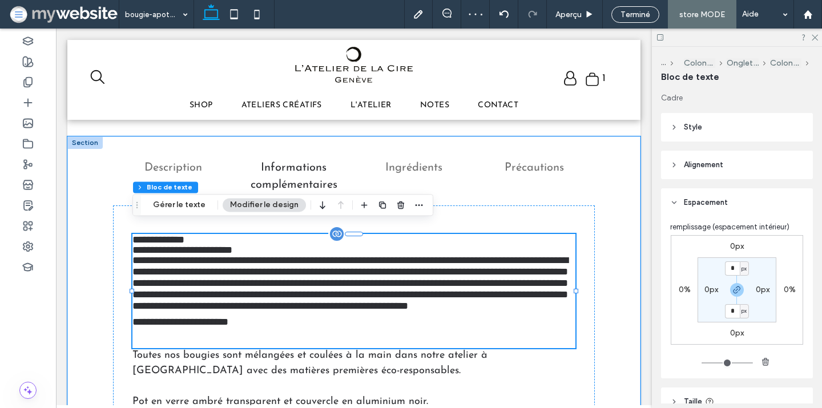
click at [260, 338] on p "﻿" at bounding box center [353, 343] width 443 height 10
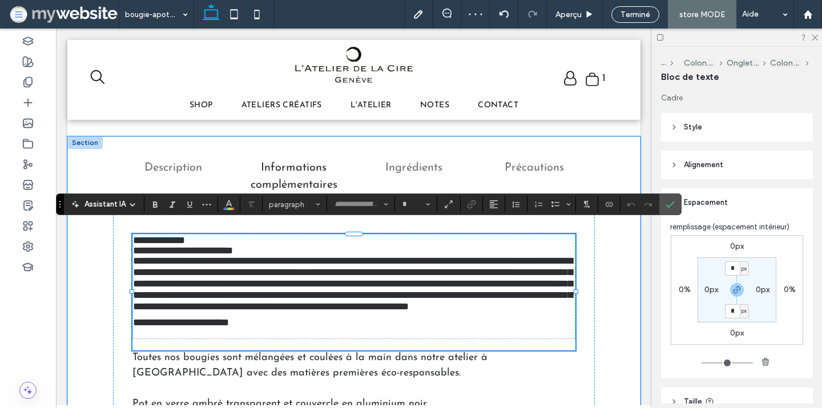
click at [212, 327] on p at bounding box center [354, 332] width 442 height 11
type input "**********"
type input "**"
click at [209, 339] on p "﻿" at bounding box center [353, 344] width 443 height 11
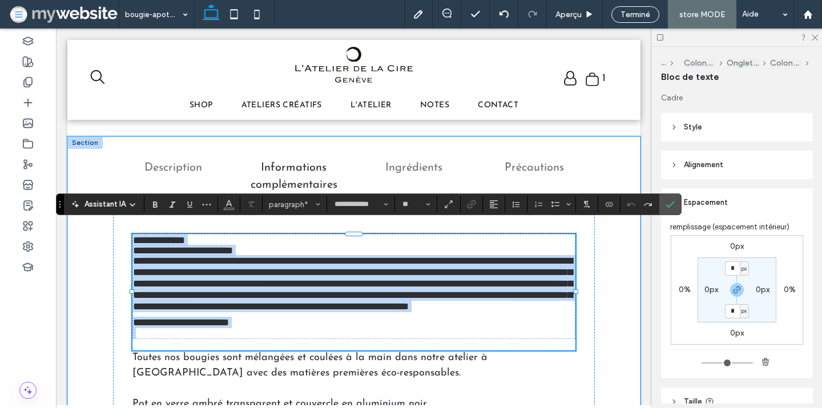
click at [500, 266] on p "**********" at bounding box center [354, 286] width 442 height 62
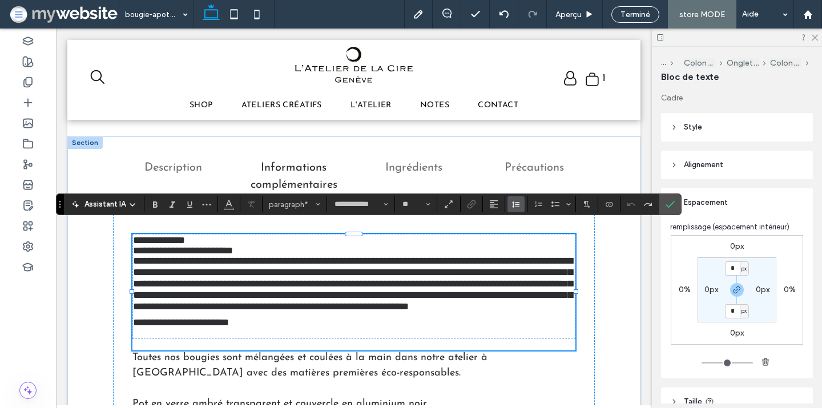
click at [517, 205] on icon "Hauteur de ligne" at bounding box center [516, 204] width 9 height 9
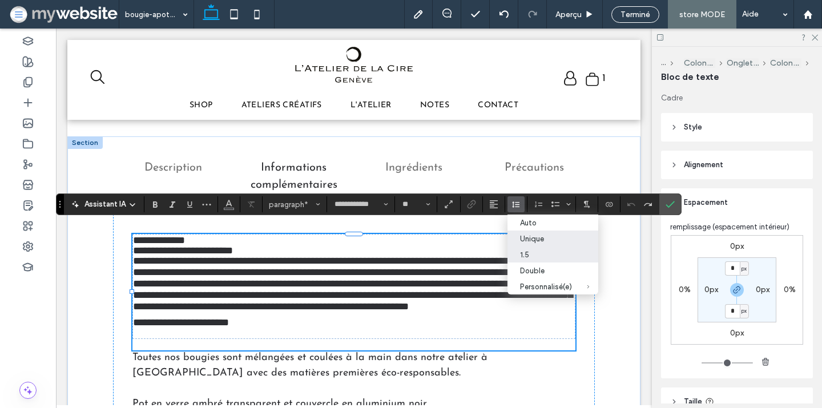
click at [529, 256] on div "1.5" at bounding box center [546, 255] width 52 height 9
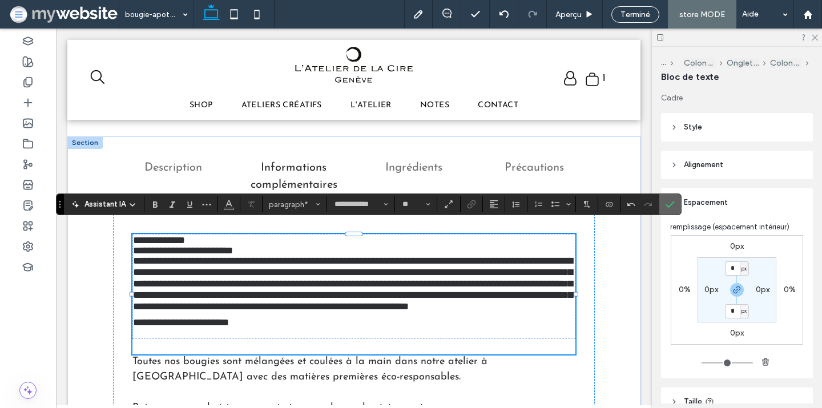
click at [670, 202] on icon "Confirmer" at bounding box center [670, 204] width 9 height 9
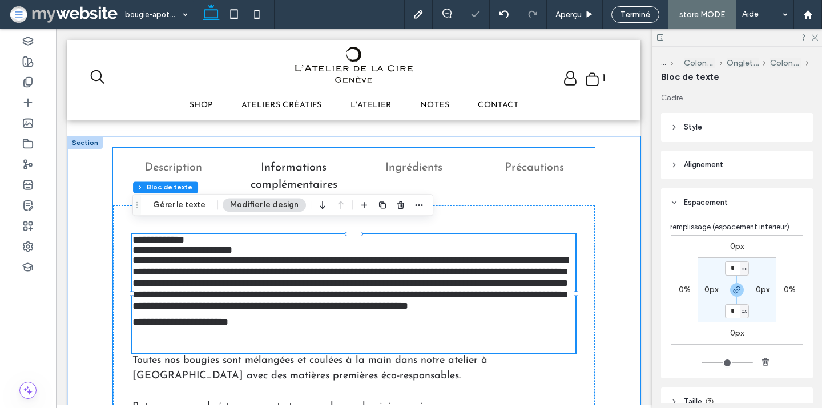
click at [207, 159] on h3 "Description" at bounding box center [173, 167] width 107 height 17
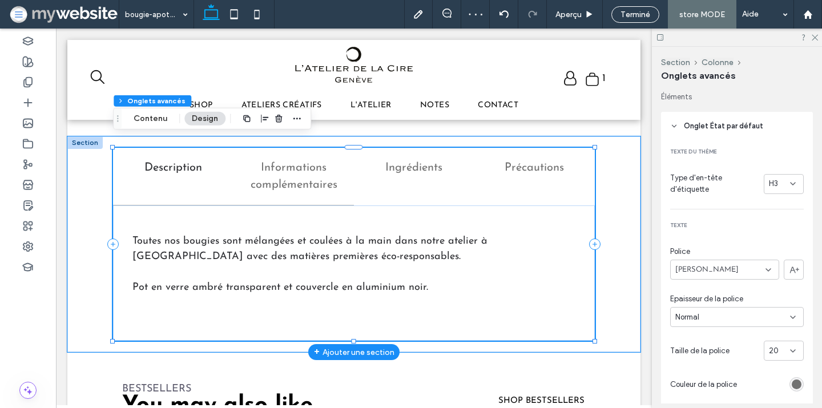
click at [271, 159] on h3 "Informations complémentaires" at bounding box center [293, 176] width 107 height 34
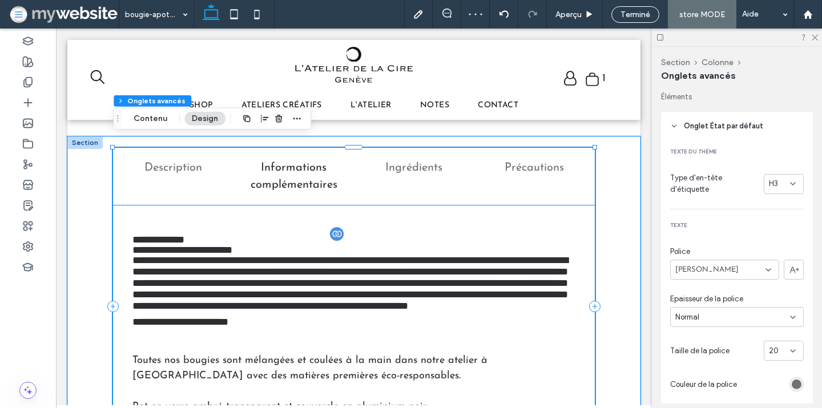
click at [256, 255] on p "**********" at bounding box center [353, 286] width 443 height 62
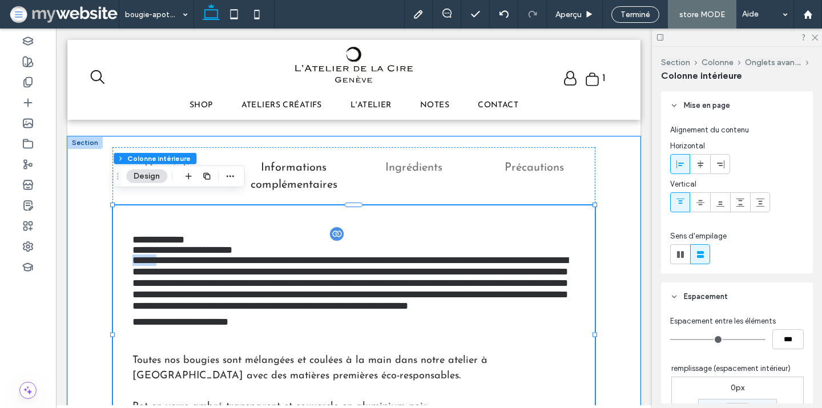
click at [256, 255] on p "**********" at bounding box center [353, 286] width 443 height 62
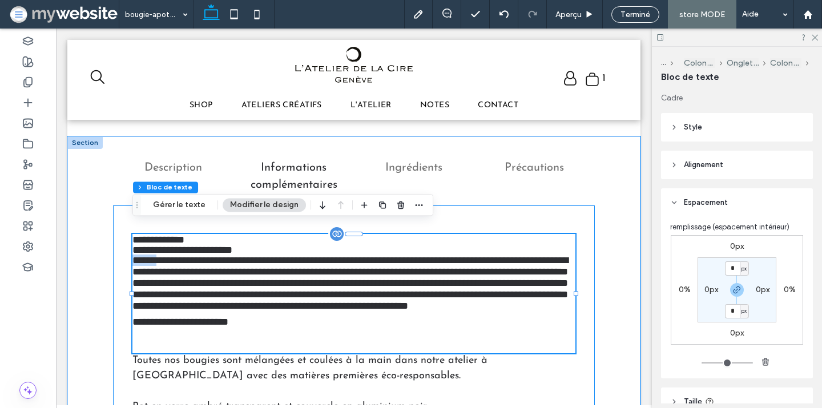
click at [256, 255] on p "**********" at bounding box center [353, 286] width 443 height 62
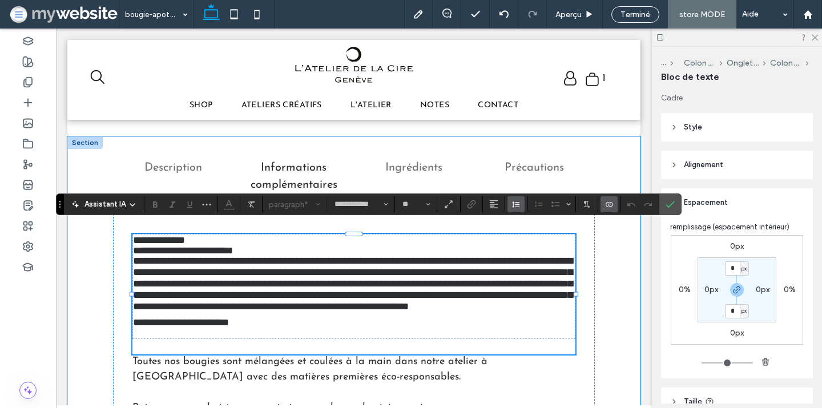
click at [513, 203] on use "Hauteur de ligne" at bounding box center [515, 205] width 7 height 6
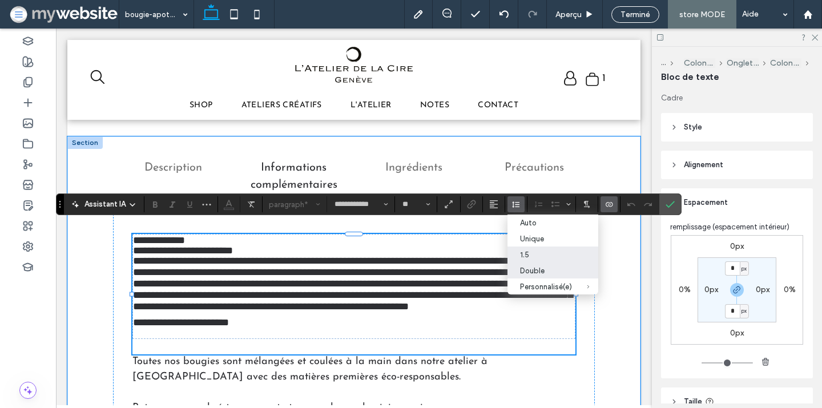
click at [530, 269] on div "Double" at bounding box center [546, 271] width 52 height 9
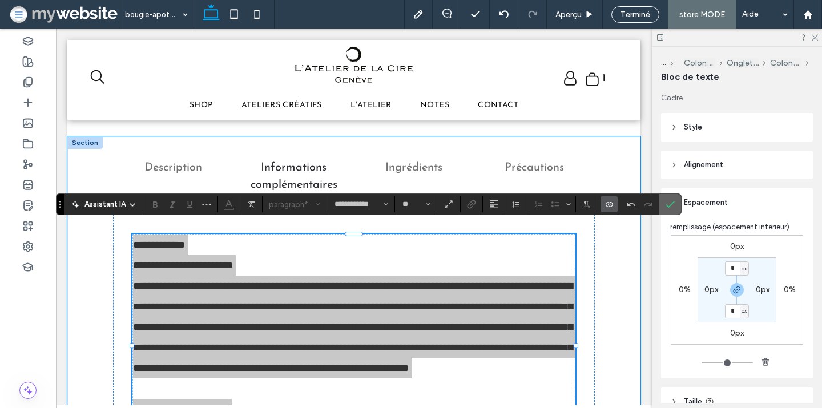
click at [668, 202] on icon "Confirmer" at bounding box center [670, 204] width 9 height 9
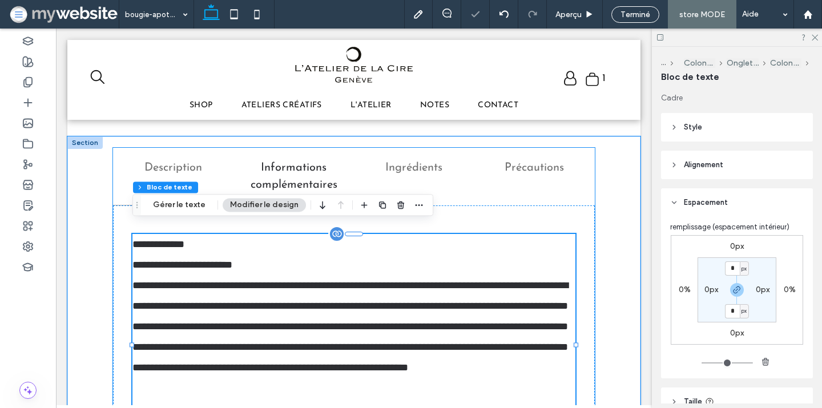
click at [179, 159] on h3 "Description" at bounding box center [173, 167] width 107 height 17
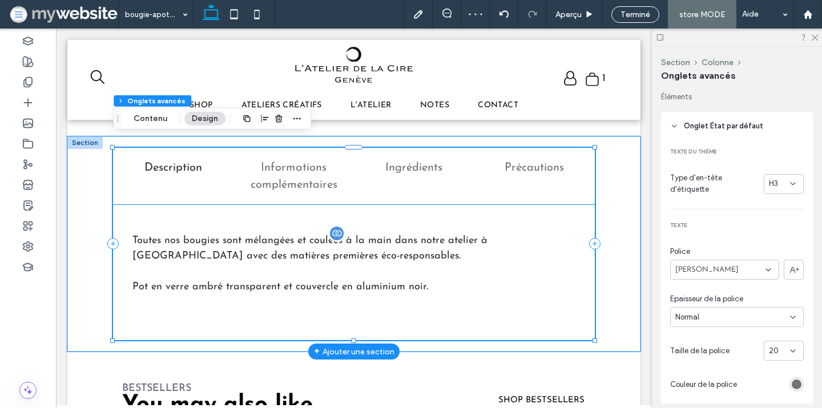
click at [201, 234] on p "Toutes nos bougies sont mélangées et coulées à la main dans notre atelier à Gen…" at bounding box center [353, 249] width 443 height 31
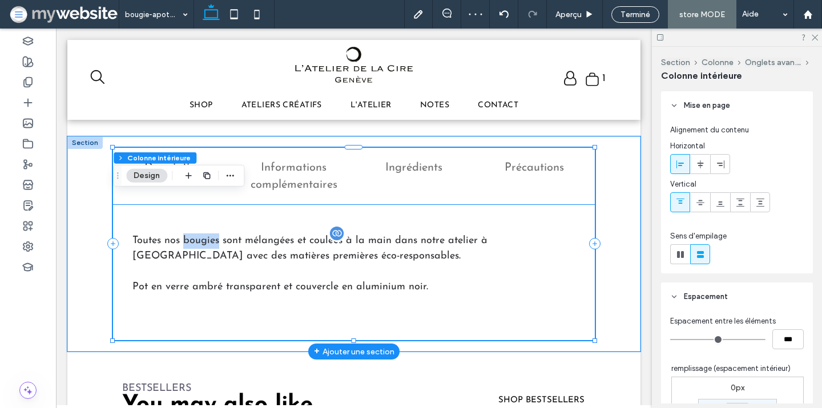
click at [201, 234] on p "Toutes nos bougies sont mélangées et coulées à la main dans notre atelier à Gen…" at bounding box center [353, 249] width 443 height 31
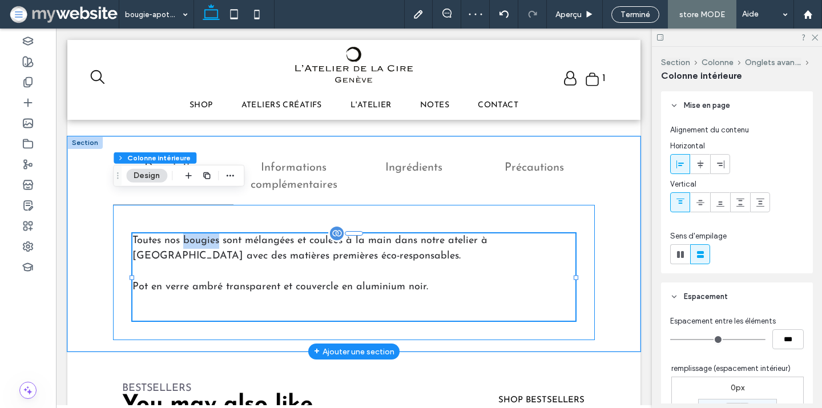
click at [201, 234] on p "Toutes nos bougies sont mélangées et coulées à la main dans notre atelier à Gen…" at bounding box center [353, 249] width 443 height 31
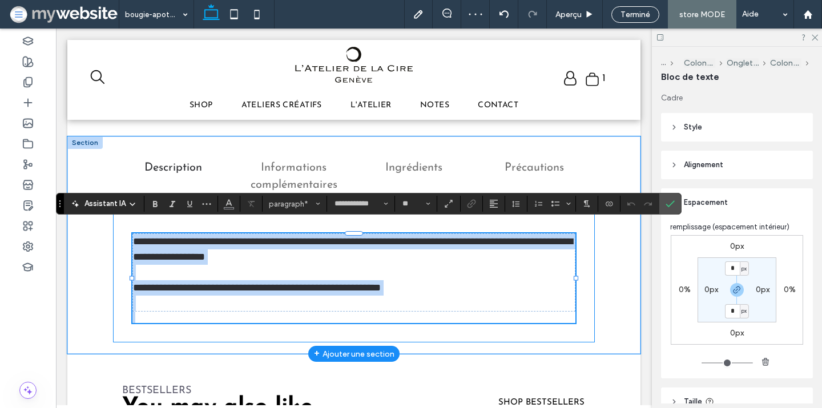
click at [201, 234] on p "**********" at bounding box center [354, 249] width 442 height 31
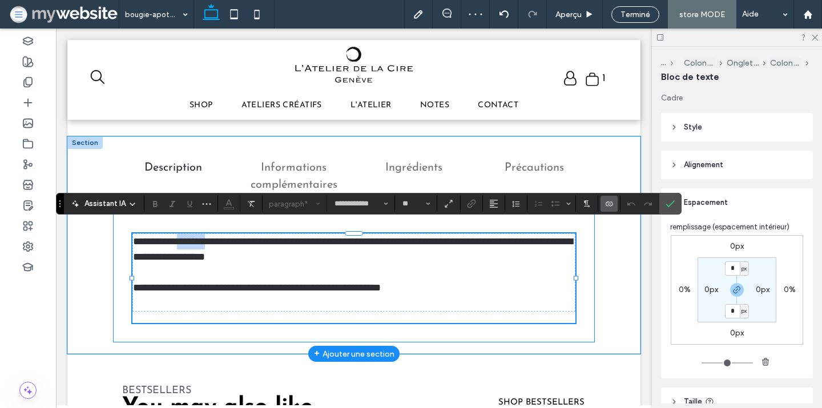
click at [201, 234] on p "**********" at bounding box center [354, 249] width 442 height 31
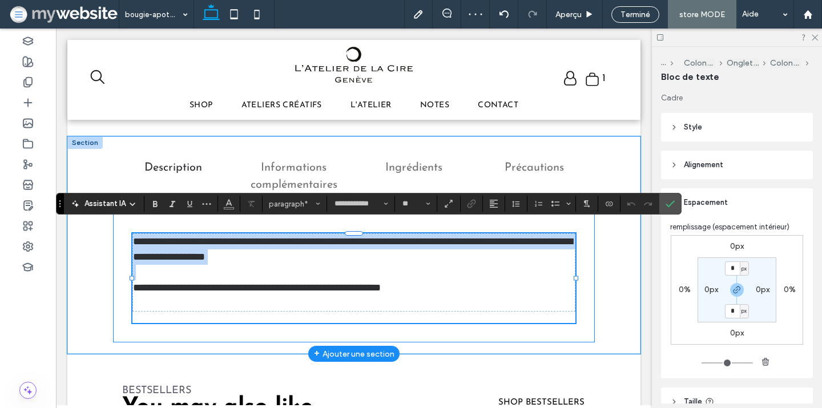
click at [201, 234] on p "**********" at bounding box center [354, 249] width 442 height 31
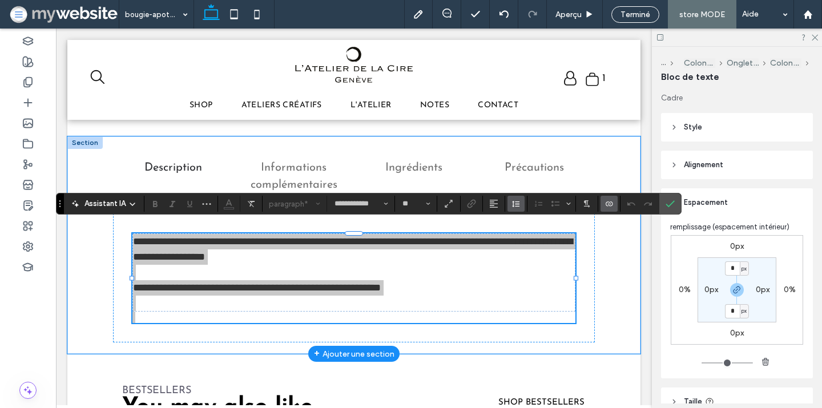
click at [516, 204] on use "Hauteur de ligne" at bounding box center [515, 204] width 7 height 6
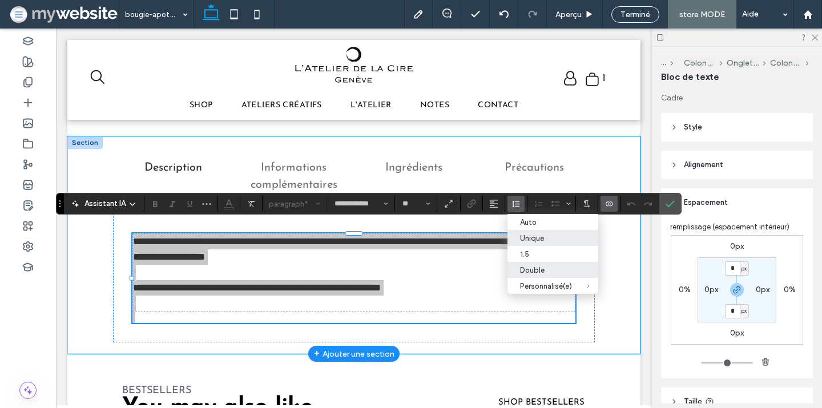
click at [530, 271] on div "Double" at bounding box center [546, 270] width 52 height 9
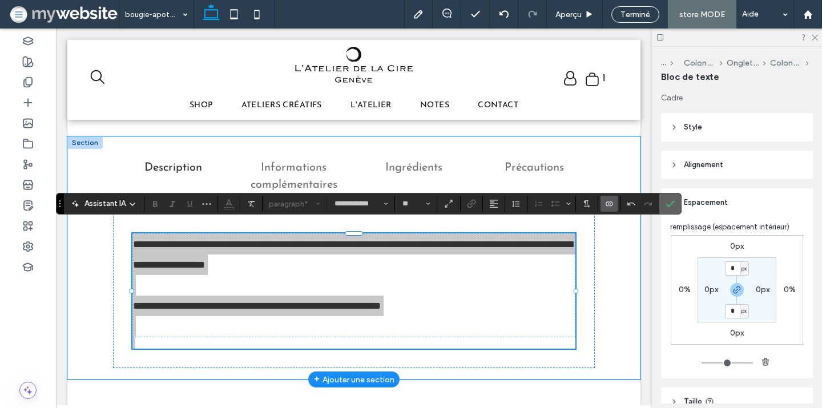
click at [673, 209] on span "Confirmer" at bounding box center [670, 203] width 9 height 19
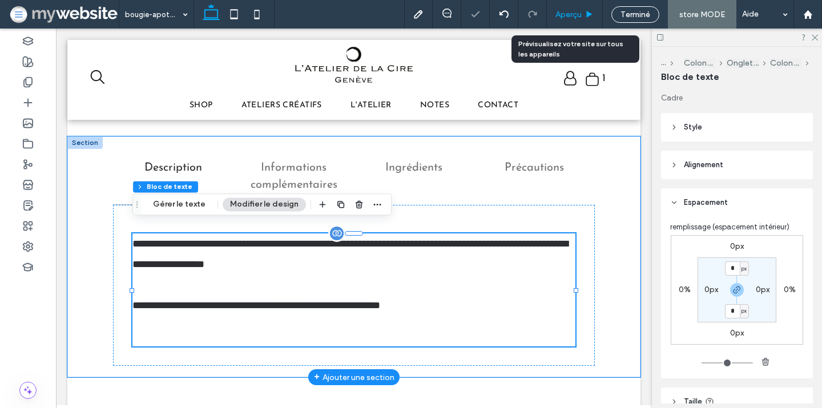
click at [569, 13] on span "Aperçu" at bounding box center [569, 15] width 26 height 10
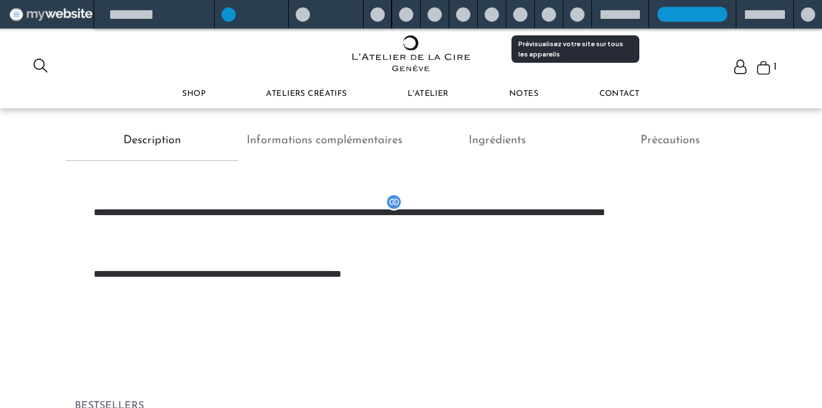
scroll to position [513, 0]
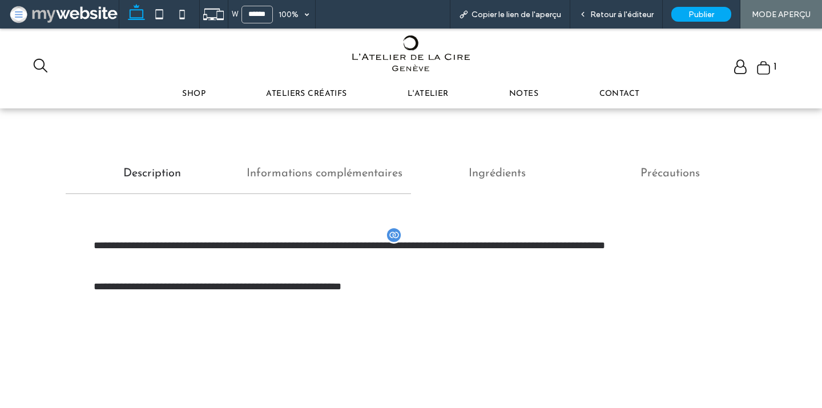
click at [266, 170] on h3 "Informations complémentaires" at bounding box center [325, 173] width 159 height 17
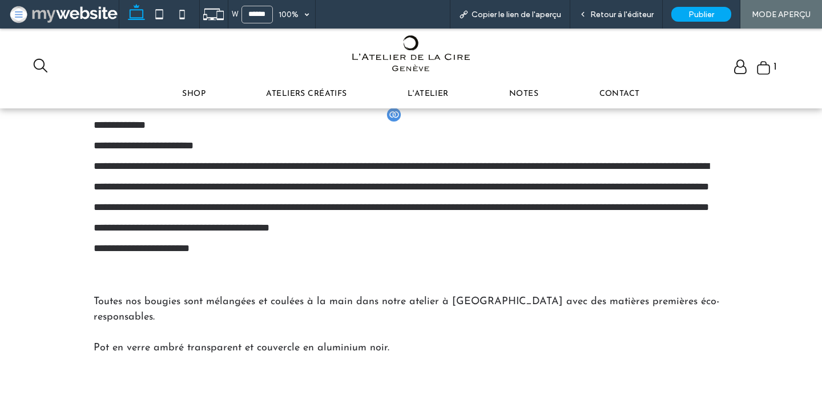
scroll to position [637, 0]
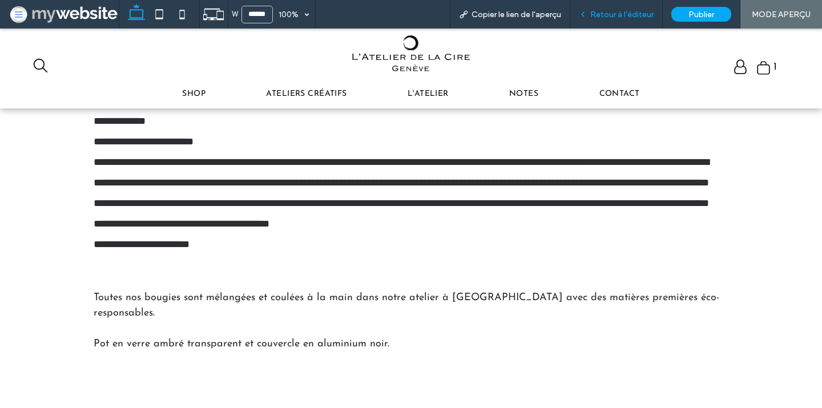
click at [604, 14] on span "Retour à l'éditeur" at bounding box center [621, 15] width 63 height 10
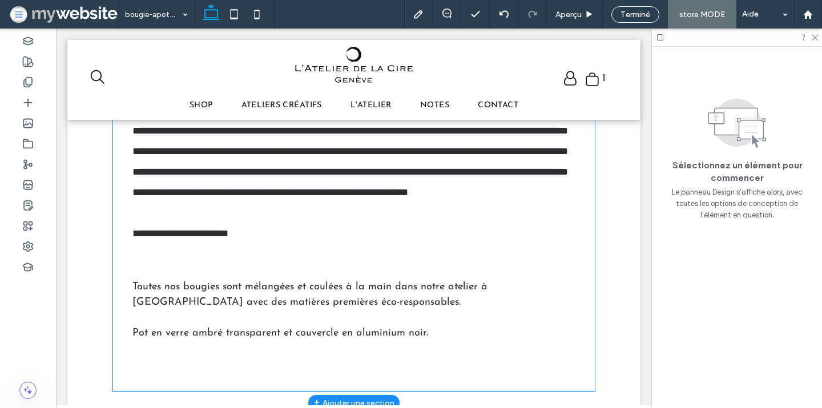
scroll to position [724, 0]
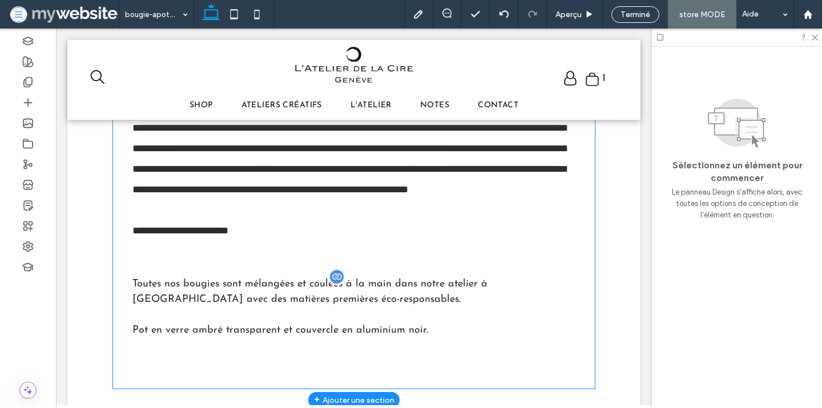
click at [296, 287] on p "Toutes nos bougies sont mélangées et coulées à la main dans notre atelier à Gen…" at bounding box center [353, 292] width 443 height 31
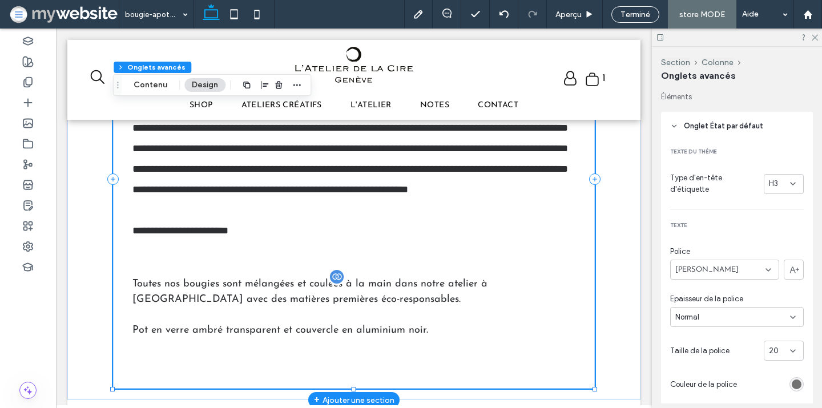
click at [288, 283] on p "Toutes nos bougies sont mélangées et coulées à la main dans notre atelier à Gen…" at bounding box center [353, 292] width 443 height 31
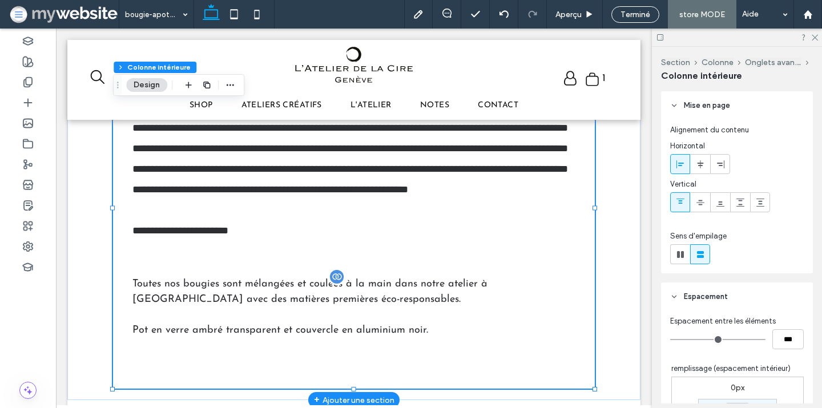
click at [267, 283] on p "Toutes nos bougies sont mélangées et coulées à la main dans notre atelier à Gen…" at bounding box center [353, 292] width 443 height 31
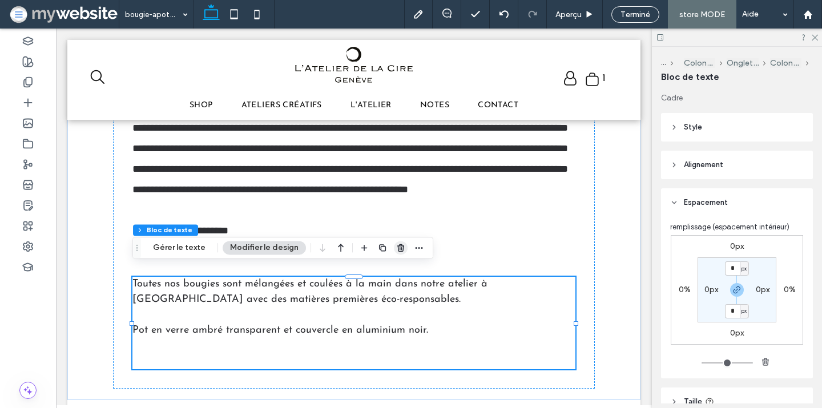
click at [396, 247] on icon "button" at bounding box center [400, 247] width 9 height 9
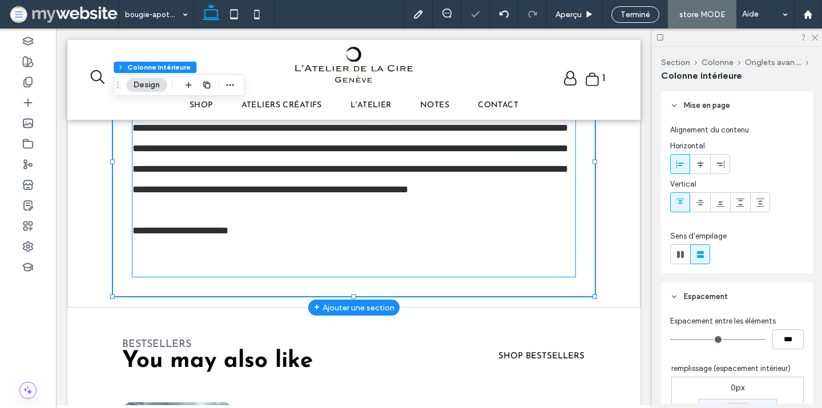
click at [293, 262] on p at bounding box center [353, 269] width 443 height 15
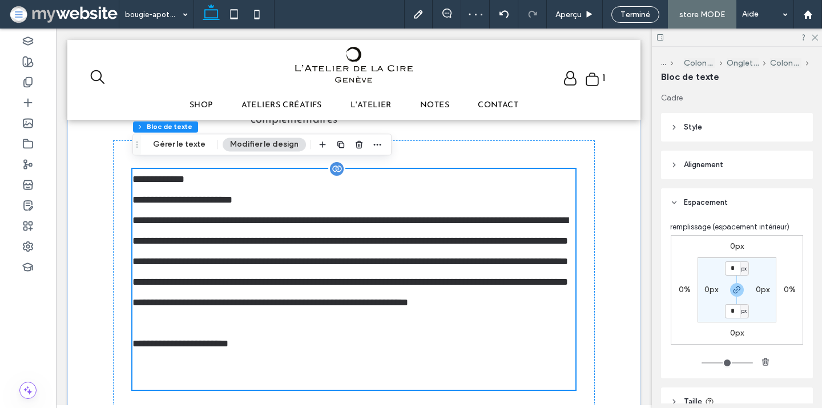
scroll to position [602, 0]
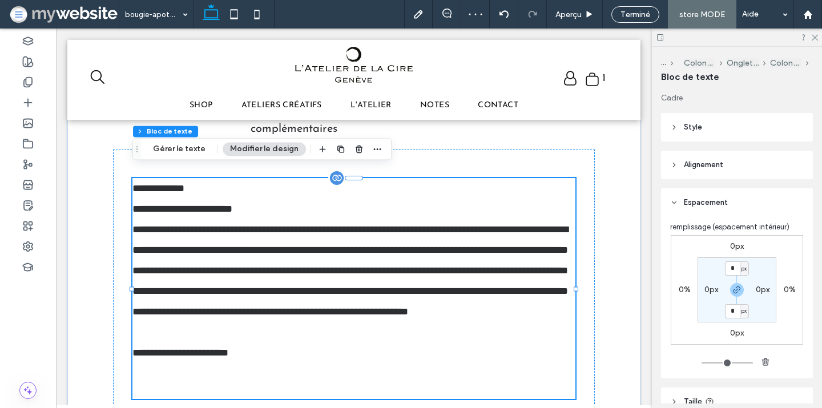
click at [287, 363] on p at bounding box center [353, 373] width 443 height 21
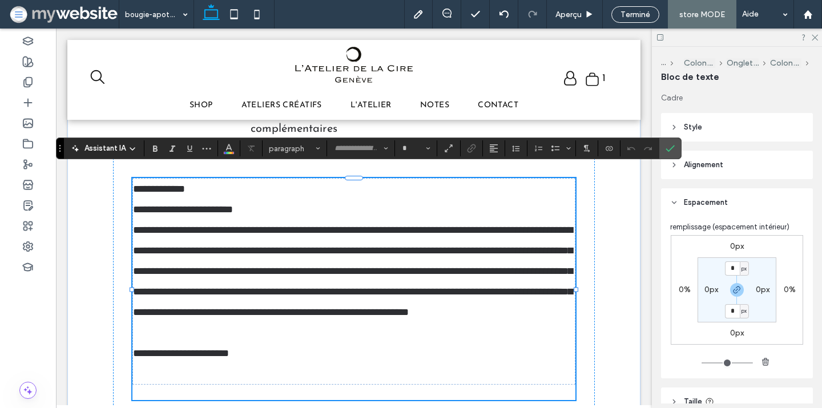
click at [268, 373] on p at bounding box center [354, 374] width 442 height 21
type input "**********"
type input "**"
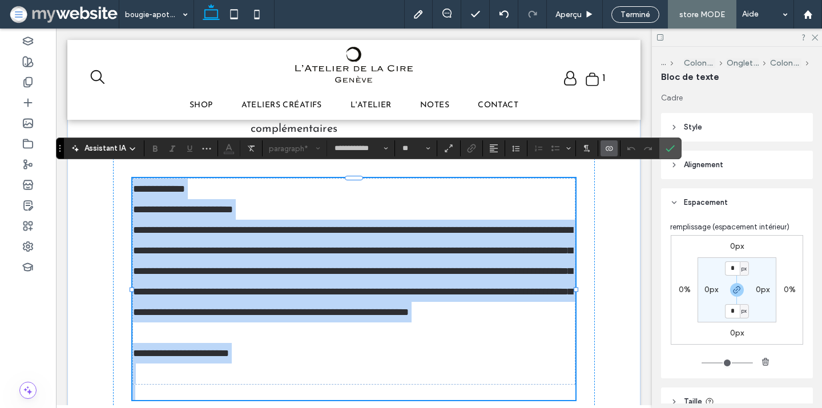
click at [263, 364] on p at bounding box center [354, 374] width 442 height 21
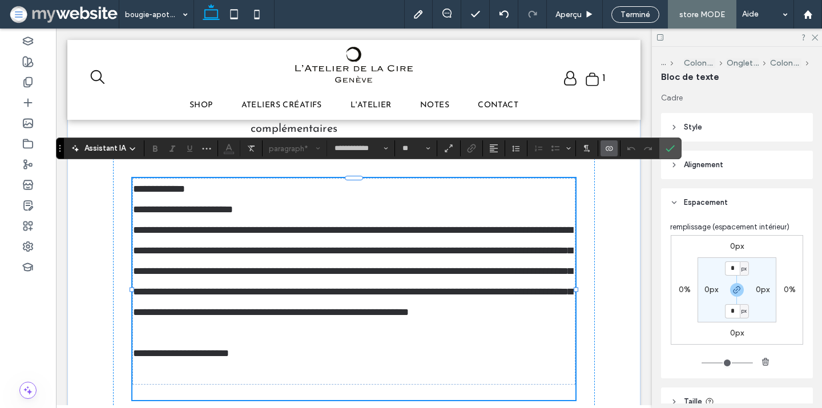
click at [259, 385] on p at bounding box center [353, 392] width 443 height 15
click at [672, 140] on span "Confirmer" at bounding box center [670, 148] width 9 height 19
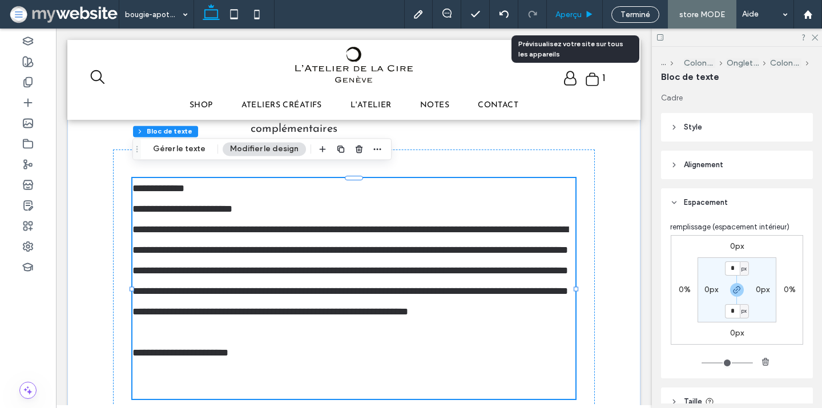
click at [565, 17] on span "Aperçu" at bounding box center [569, 15] width 26 height 10
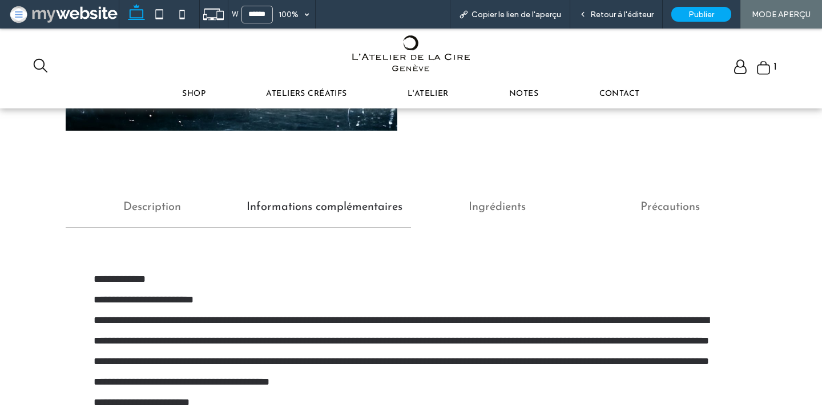
scroll to position [477, 0]
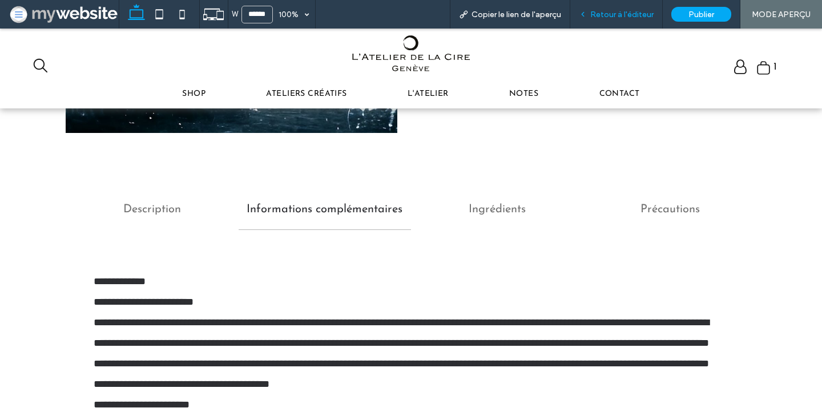
click at [621, 5] on div "Retour à l'éditeur" at bounding box center [616, 14] width 93 height 29
click at [611, 15] on span "Retour à l'éditeur" at bounding box center [621, 15] width 63 height 10
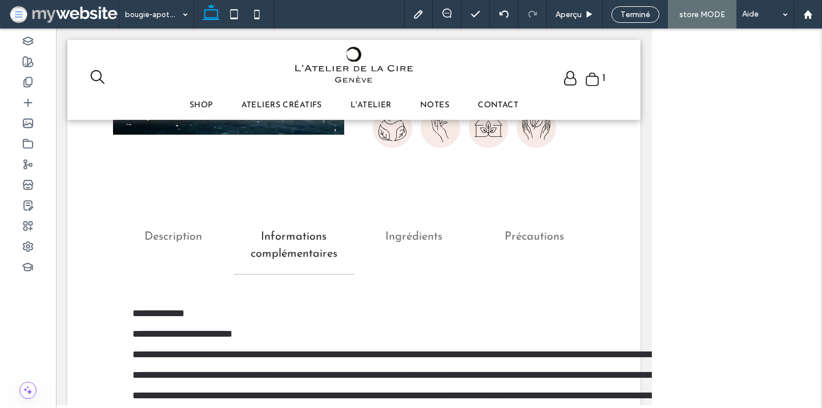
scroll to position [509, 0]
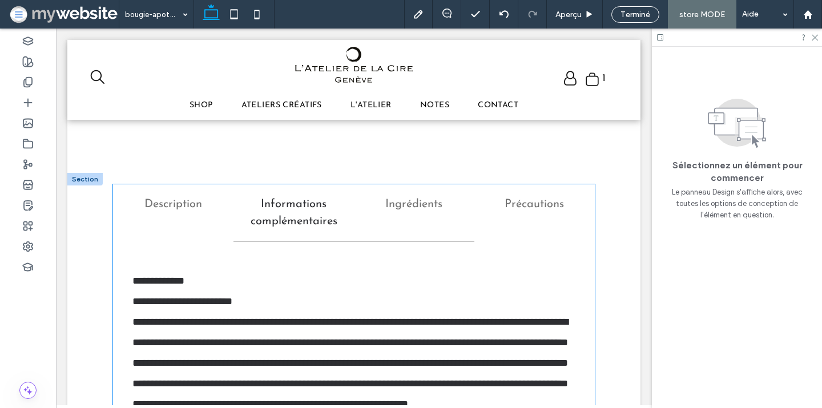
click at [421, 196] on h3 "Ingrédients" at bounding box center [414, 204] width 107 height 17
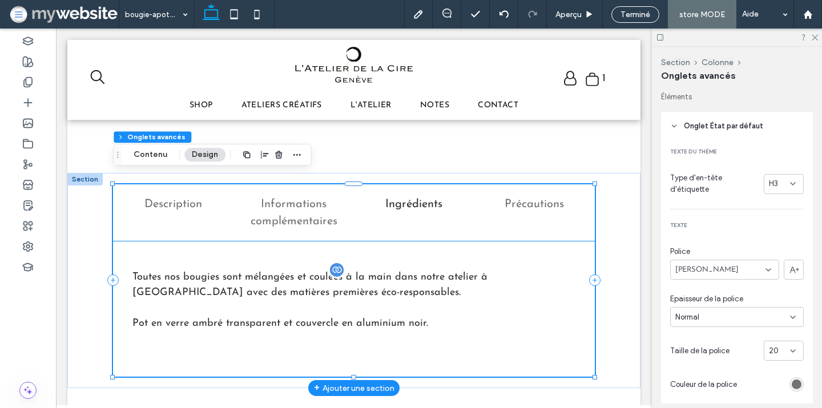
click at [163, 276] on p "Toutes nos bougies sont mélangées et coulées à la main dans notre atelier à Gen…" at bounding box center [353, 285] width 443 height 31
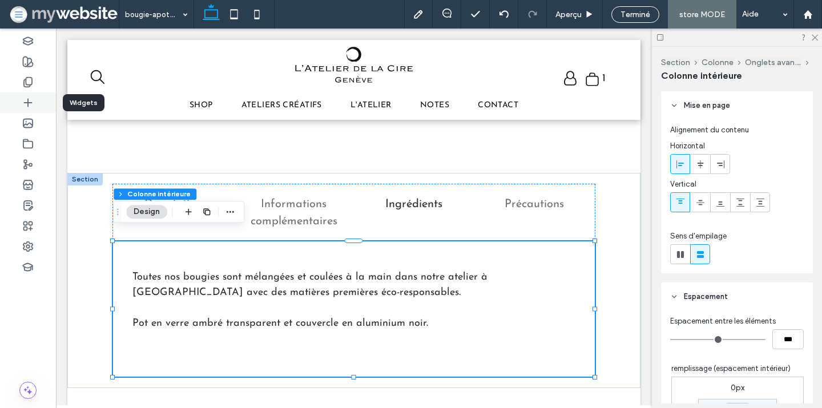
click at [36, 103] on div at bounding box center [28, 103] width 56 height 21
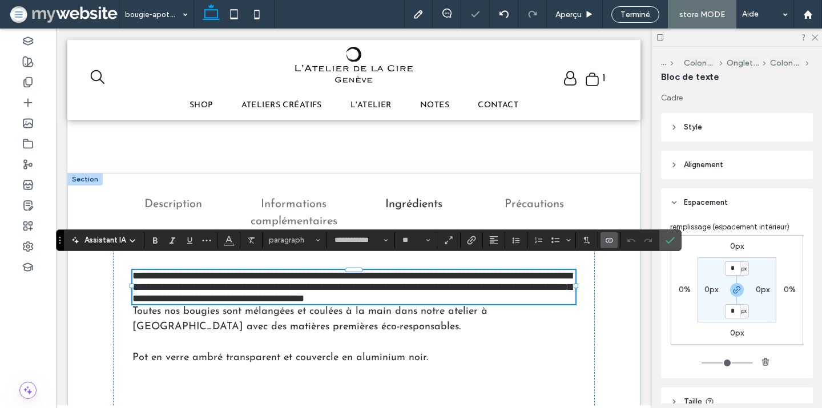
click at [608, 239] on icon "Connecter aux données" at bounding box center [609, 240] width 9 height 9
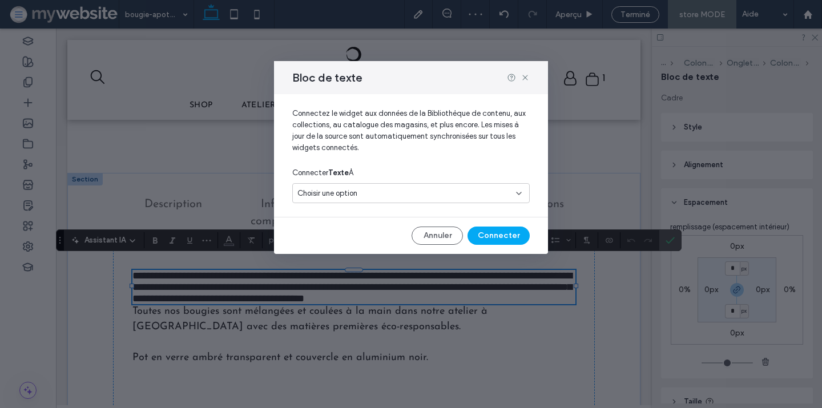
click at [455, 196] on div "Choisir une option" at bounding box center [405, 193] width 214 height 11
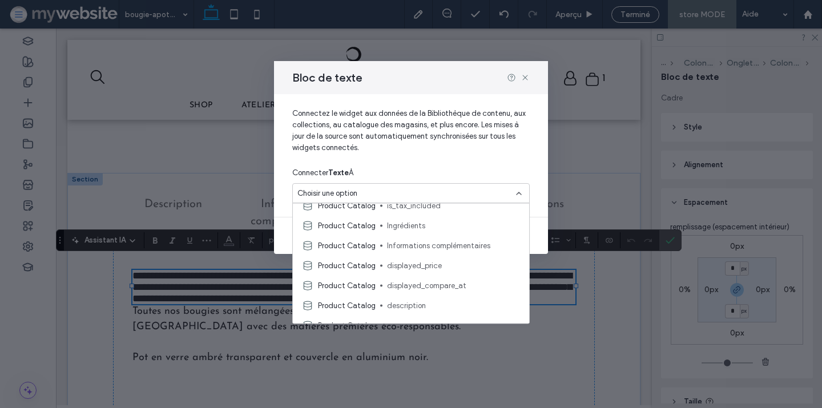
scroll to position [279, 0]
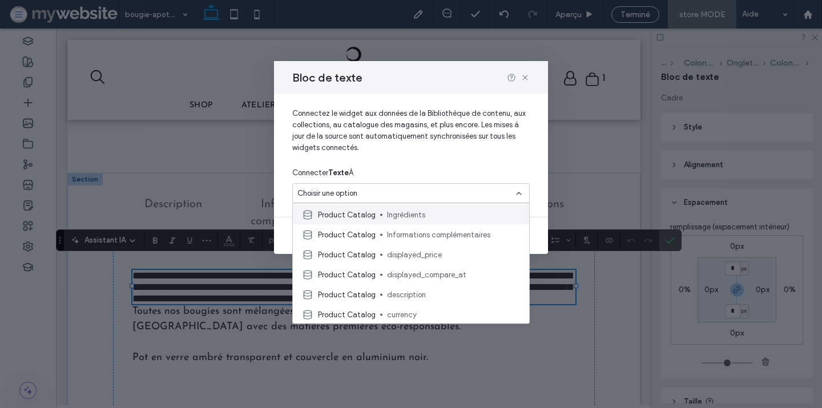
click at [431, 223] on div "Product Catalog Ingrédients" at bounding box center [411, 215] width 236 height 20
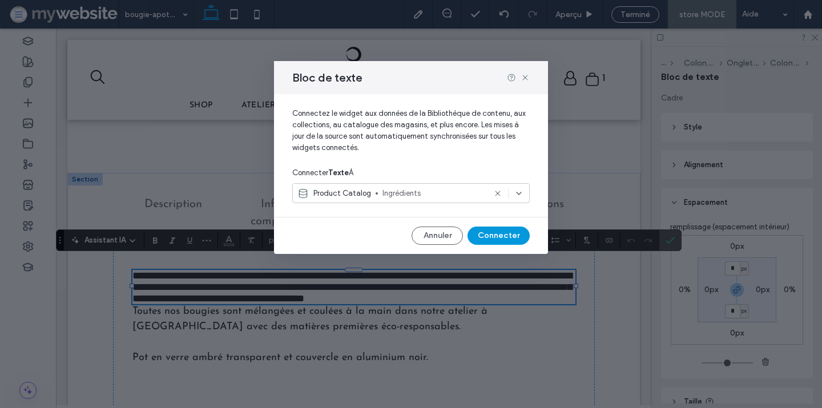
click at [496, 239] on button "Connecter" at bounding box center [499, 236] width 62 height 18
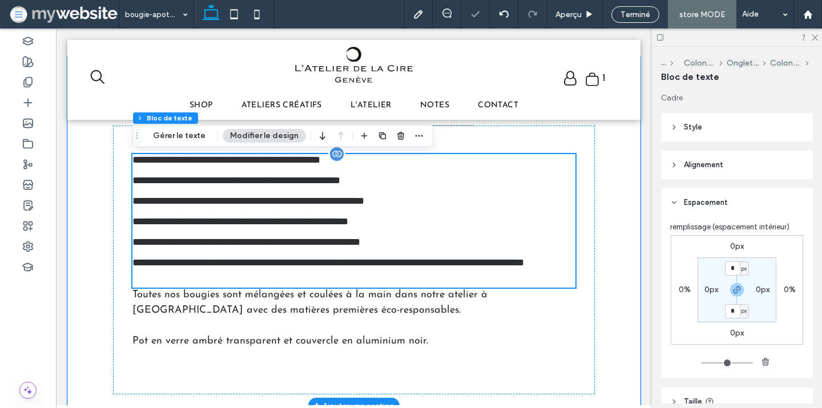
scroll to position [626, 0]
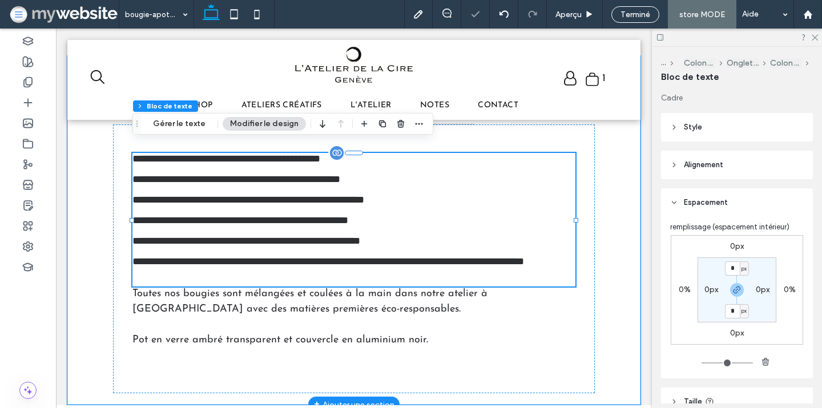
click at [370, 235] on p "**********" at bounding box center [353, 240] width 443 height 10
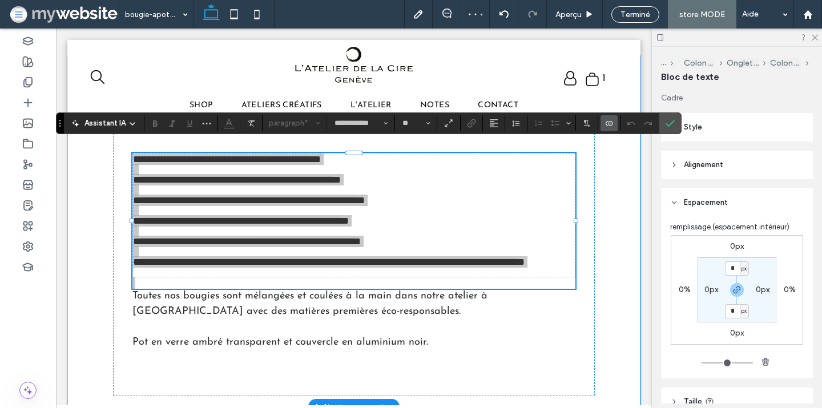
click at [507, 119] on section at bounding box center [516, 123] width 22 height 16
click at [514, 120] on icon "Hauteur de ligne" at bounding box center [516, 123] width 9 height 9
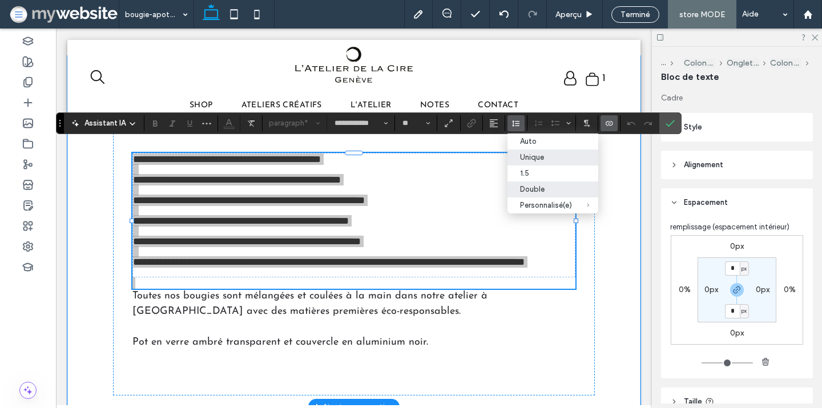
click at [527, 184] on label "Double" at bounding box center [553, 190] width 91 height 16
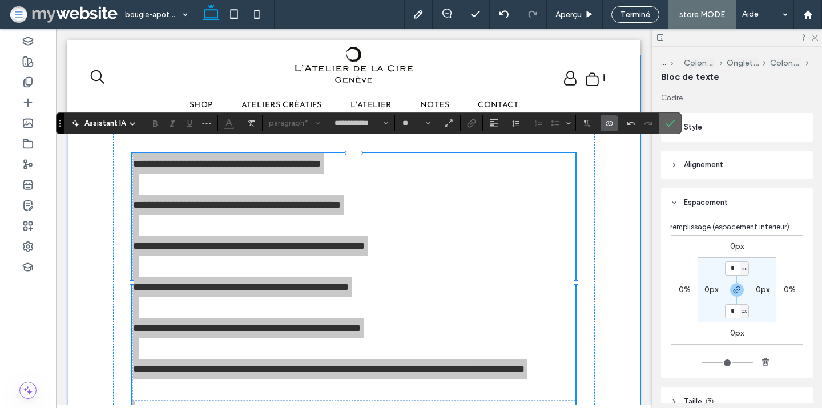
click at [673, 124] on icon "Confirmer" at bounding box center [670, 123] width 9 height 9
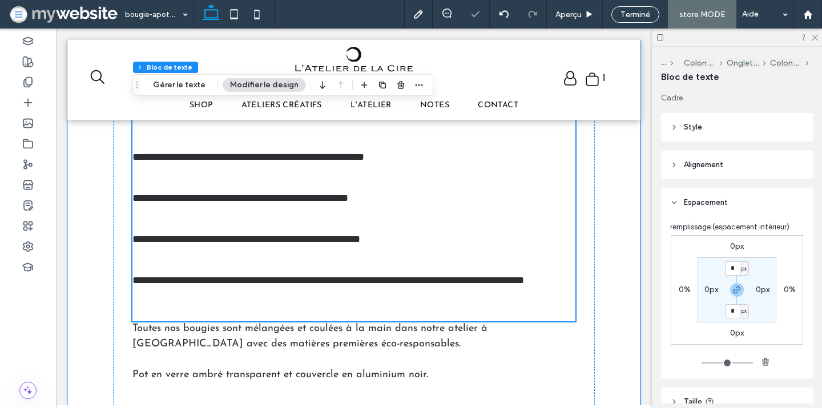
scroll to position [720, 0]
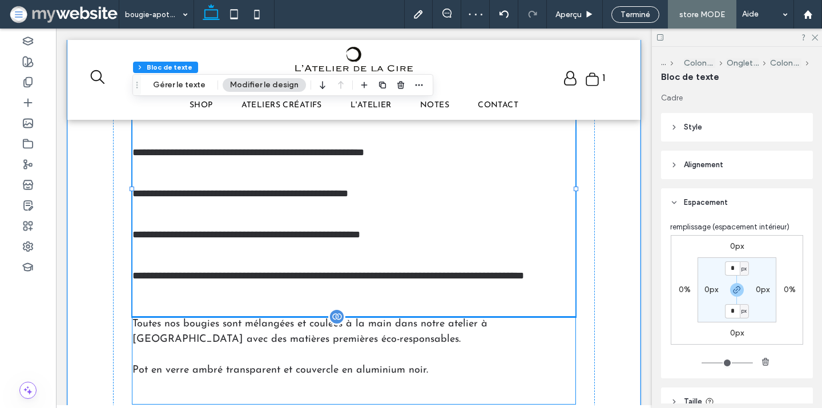
click at [352, 333] on p "Toutes nos bougies sont mélangées et coulées à la main dans notre atelier à Gen…" at bounding box center [353, 332] width 443 height 31
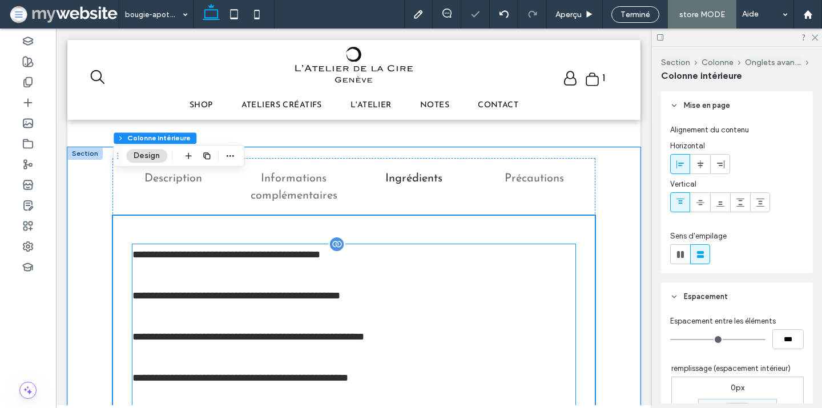
scroll to position [509, 0]
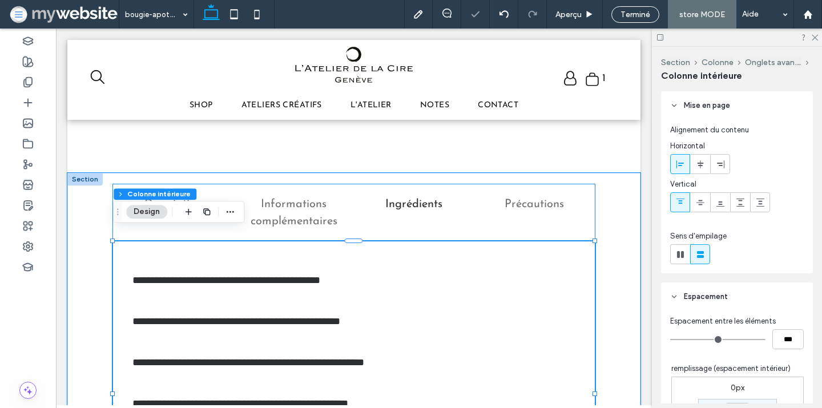
click at [529, 202] on h3 "Précautions" at bounding box center [534, 204] width 107 height 17
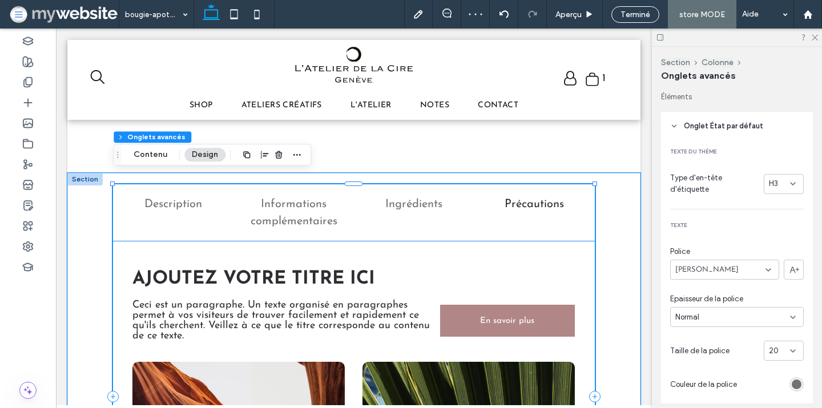
click at [390, 270] on h2 "AJOUTEZ VOTRE TITRE ICI" at bounding box center [353, 279] width 442 height 18
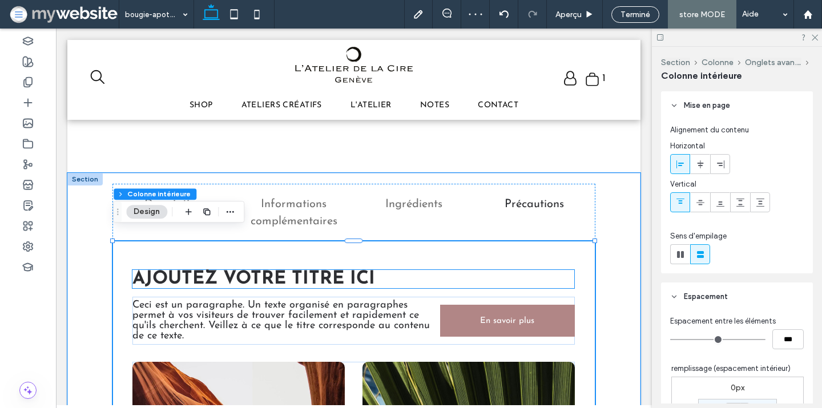
click at [364, 270] on span "AJOUTEZ VOTRE TITRE ICI" at bounding box center [253, 279] width 243 height 18
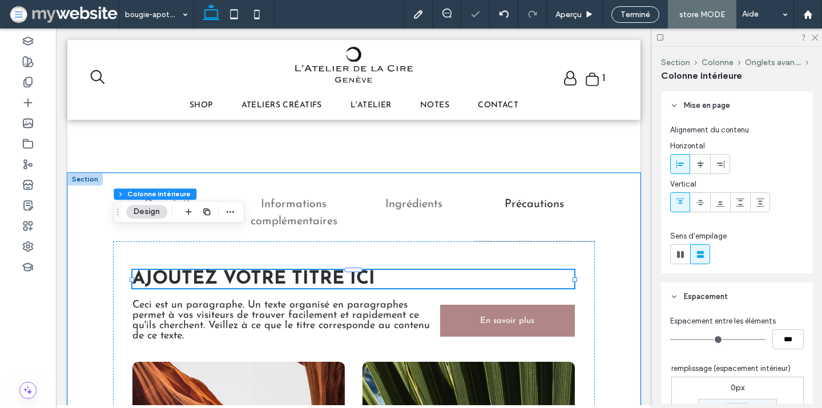
type input "**"
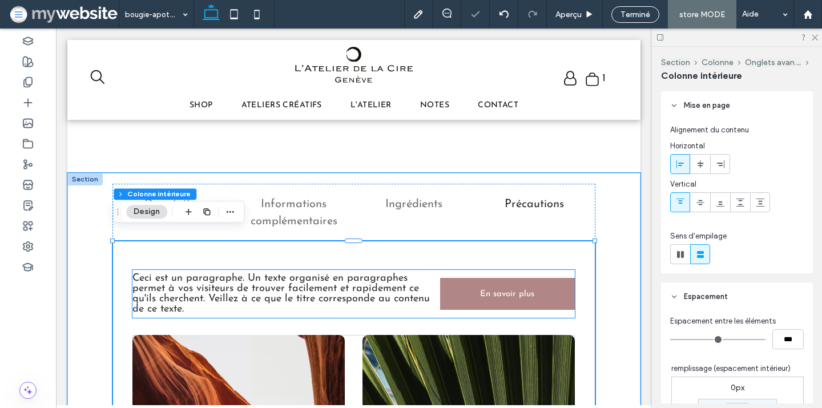
click at [367, 274] on span "Ceci est un paragraphe. Un texte organisé en paragraphes permet à vos visiteurs…" at bounding box center [281, 294] width 298 height 41
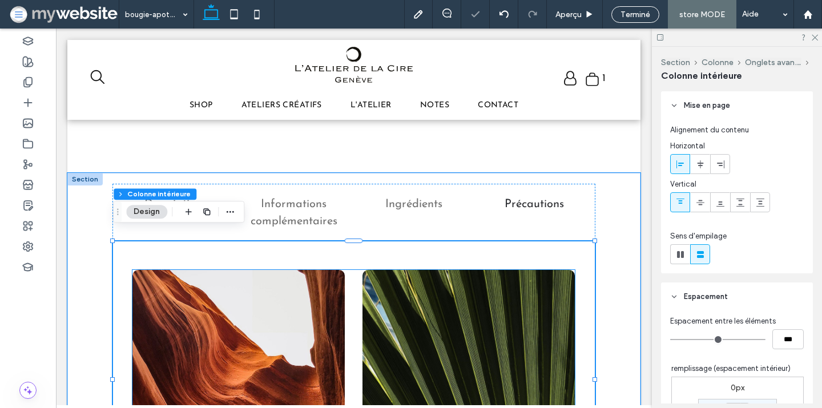
type input "**"
click at [367, 270] on img at bounding box center [469, 384] width 212 height 228
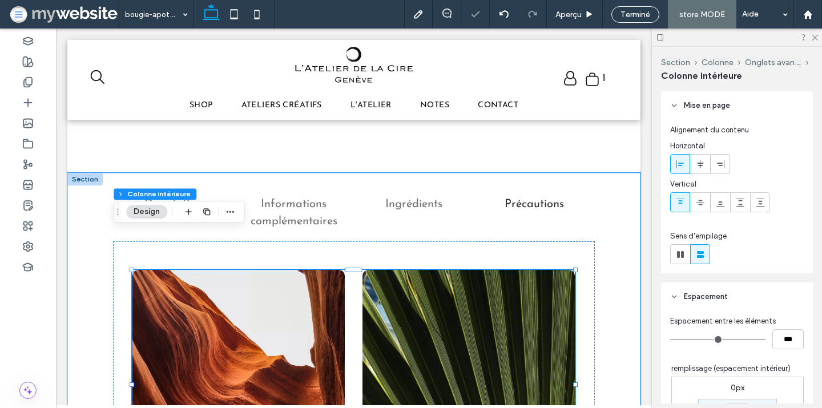
type input "**"
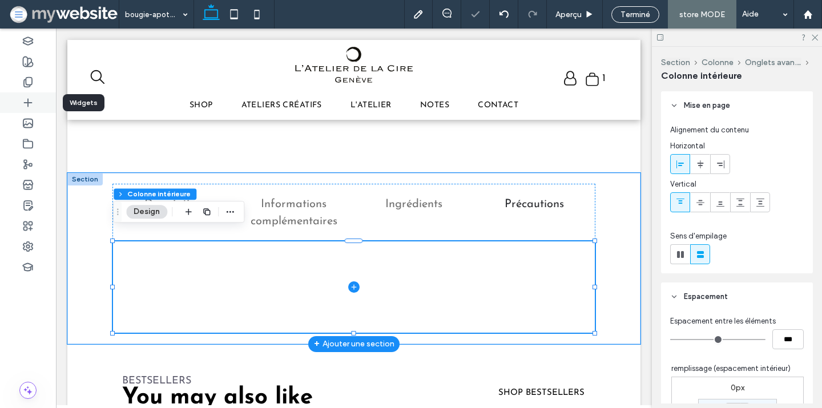
click at [29, 103] on icon at bounding box center [27, 102] width 11 height 11
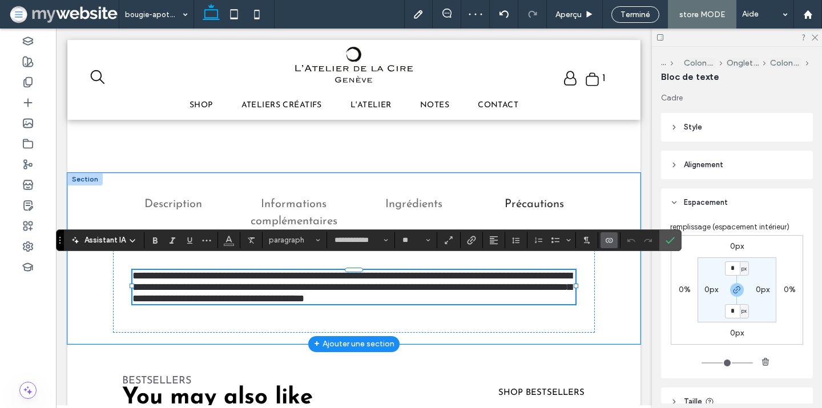
click at [614, 240] on label "Connecter aux données" at bounding box center [609, 240] width 17 height 16
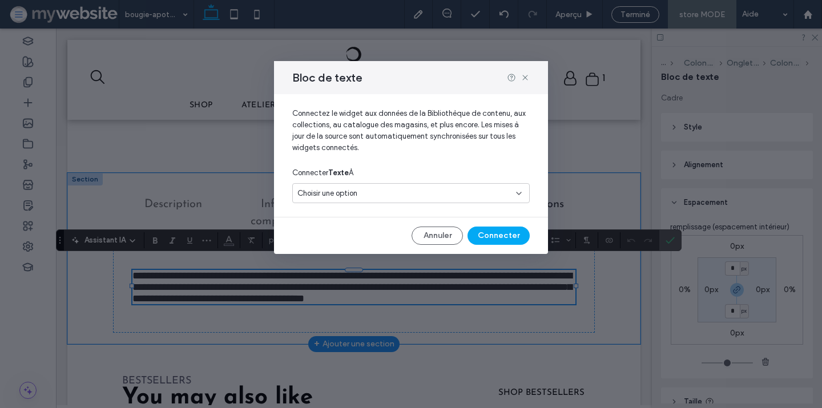
click at [429, 190] on div "Choisir une option" at bounding box center [405, 193] width 214 height 11
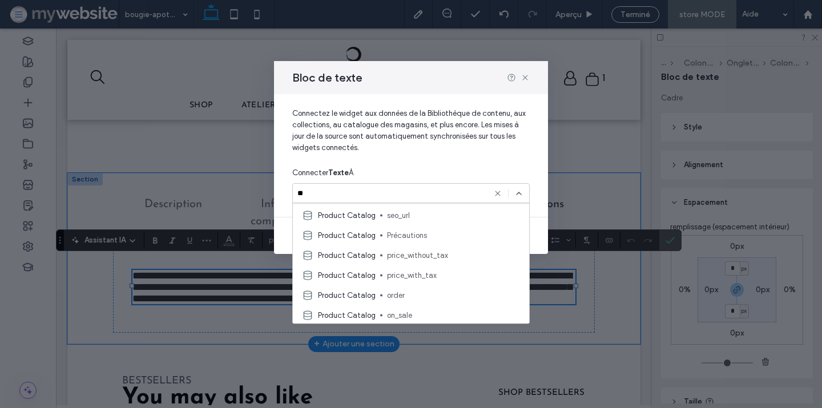
scroll to position [94, 0]
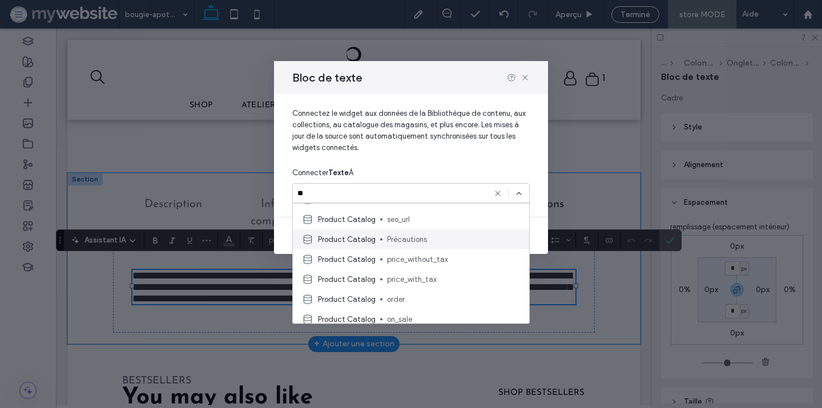
type input "**"
click at [444, 240] on span "Précautions" at bounding box center [453, 239] width 133 height 11
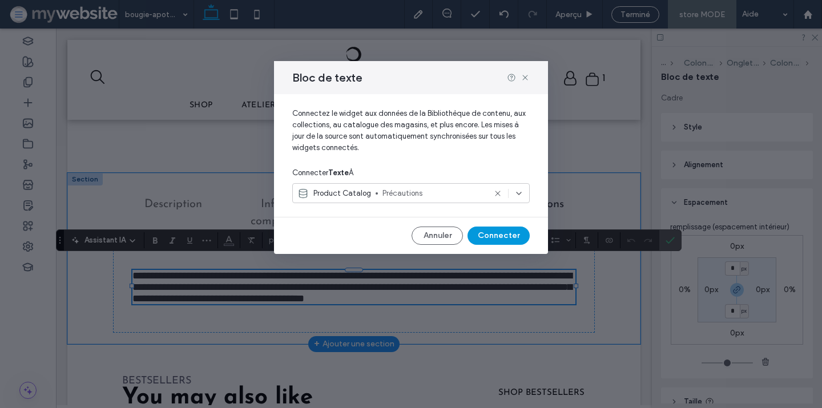
click at [484, 234] on button "Connecter" at bounding box center [499, 236] width 62 height 18
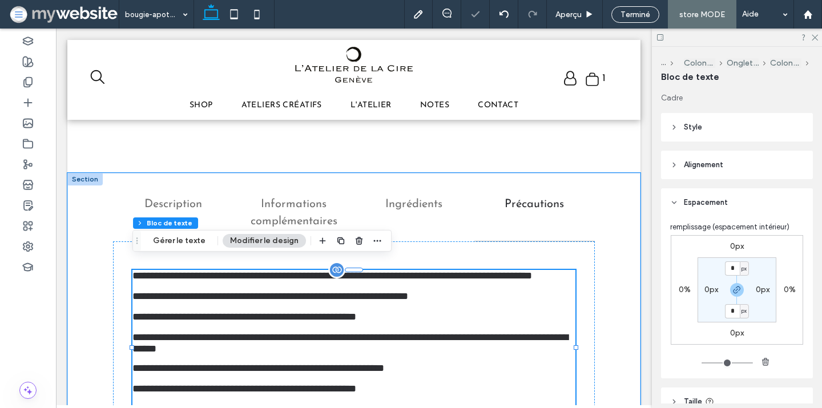
click at [489, 280] on p at bounding box center [353, 285] width 443 height 10
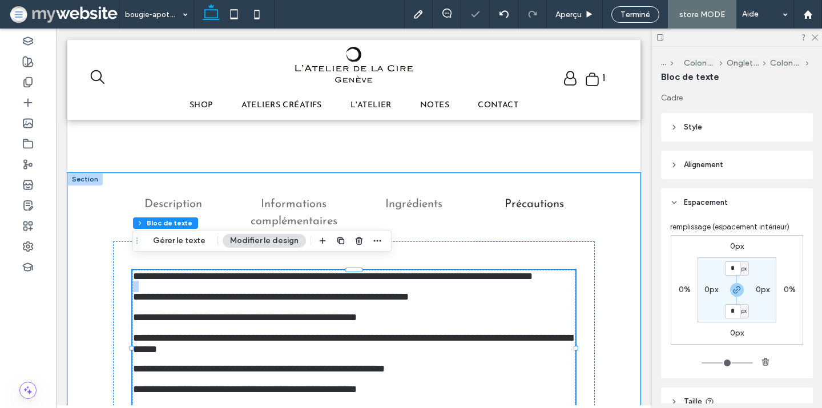
click at [489, 281] on p at bounding box center [354, 286] width 442 height 10
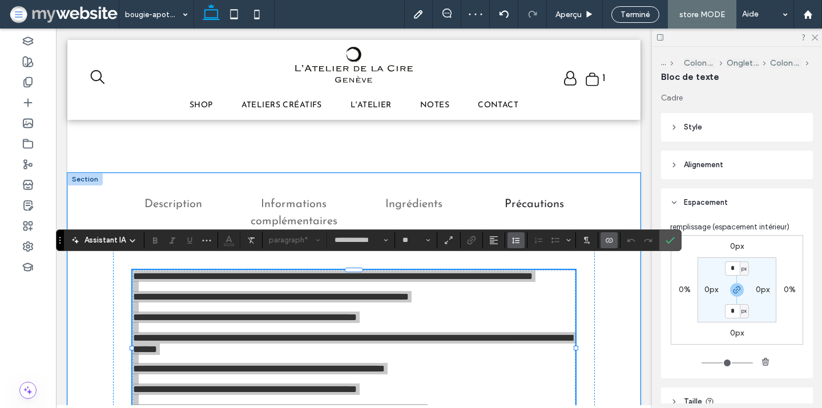
click at [519, 238] on icon "Hauteur de ligne" at bounding box center [516, 240] width 9 height 9
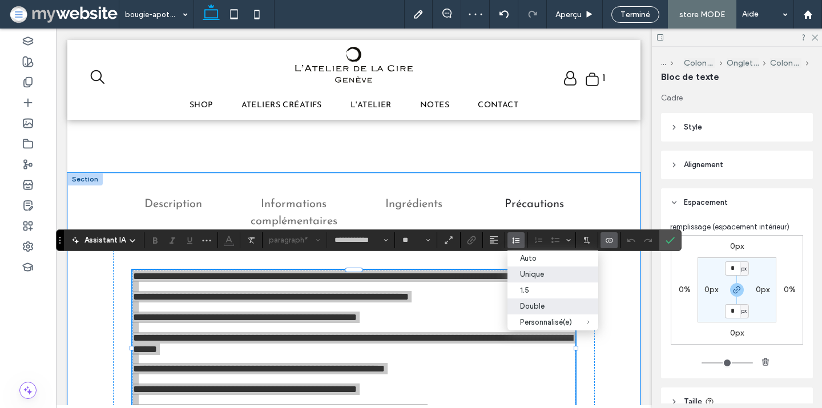
click at [532, 309] on div "Double" at bounding box center [546, 306] width 52 height 9
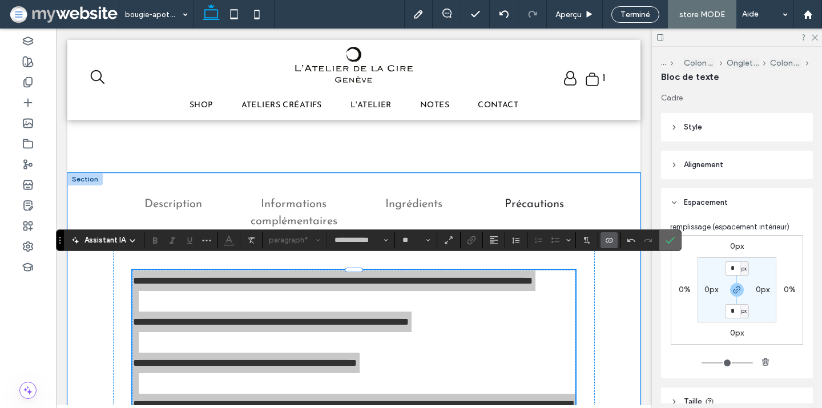
click at [670, 239] on icon "Confirmer" at bounding box center [670, 240] width 9 height 9
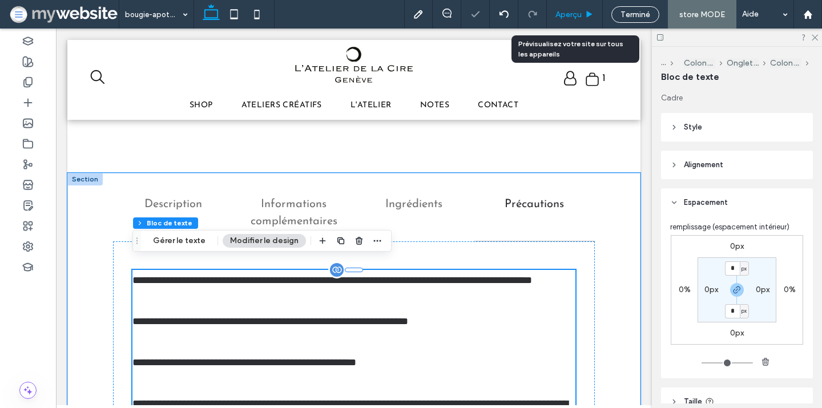
click at [581, 12] on span "Aperçu" at bounding box center [569, 15] width 26 height 10
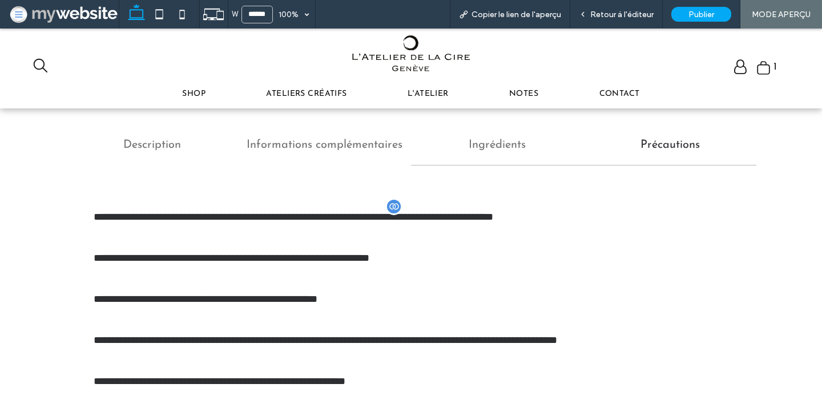
scroll to position [544, 0]
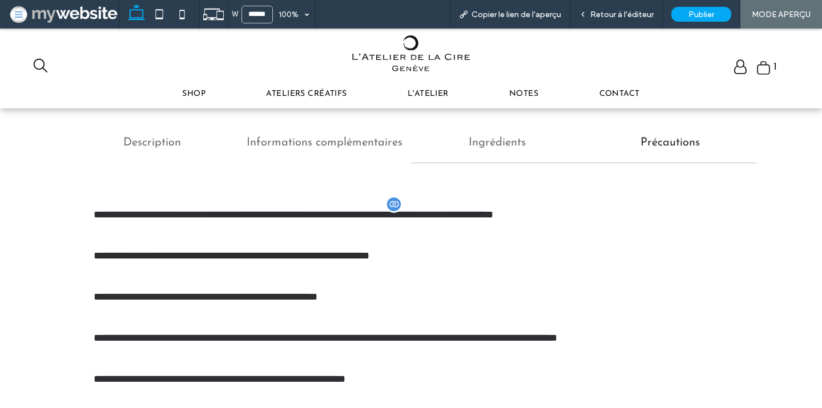
click at [500, 150] on h3 "Ingrédients" at bounding box center [497, 142] width 159 height 17
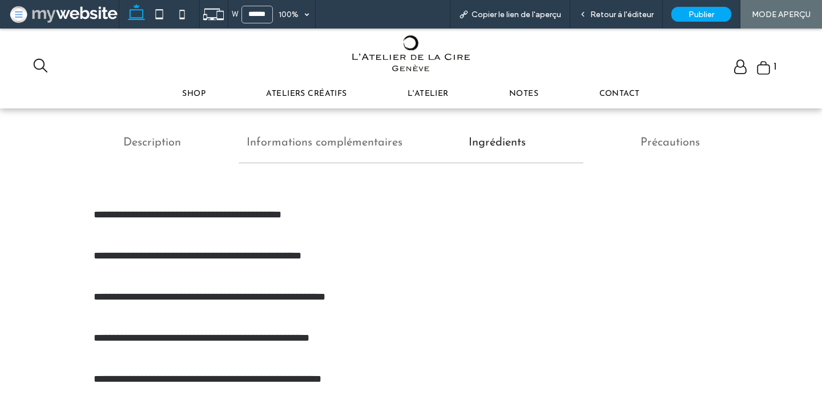
click at [373, 152] on div "Informations complémentaires" at bounding box center [325, 143] width 172 height 41
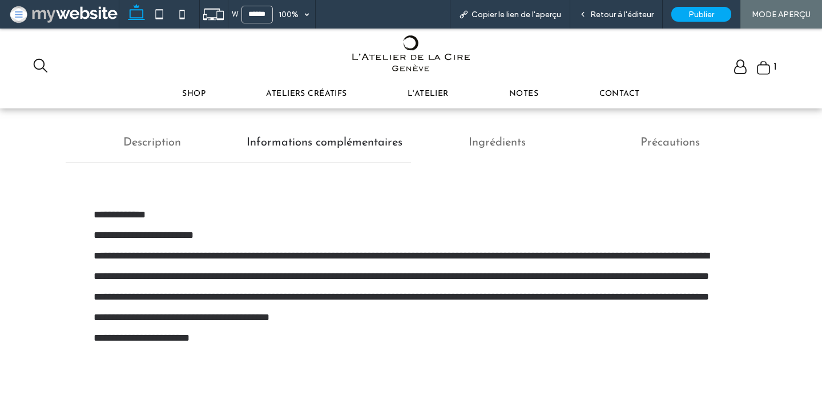
click at [190, 151] on div "Description" at bounding box center [152, 143] width 172 height 41
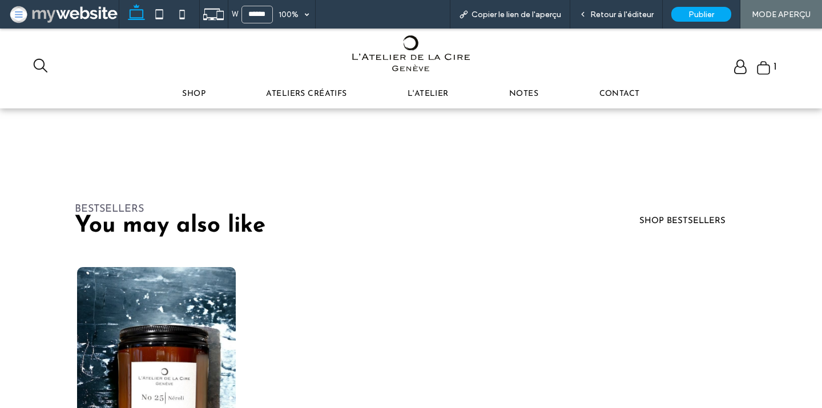
scroll to position [679, 0]
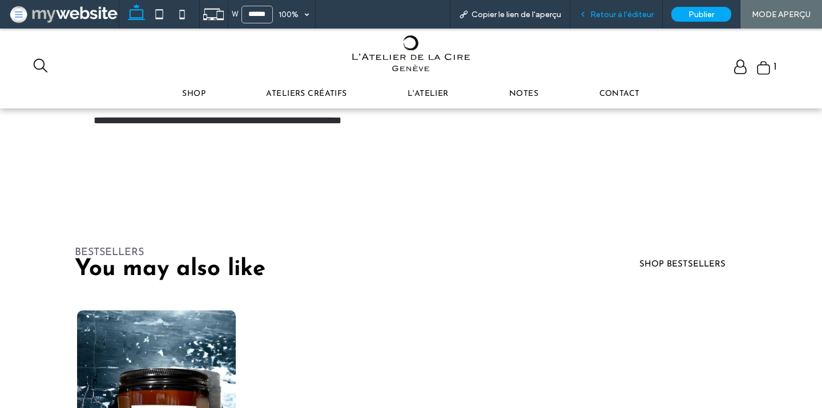
click at [604, 10] on span "Retour à l'éditeur" at bounding box center [621, 15] width 63 height 10
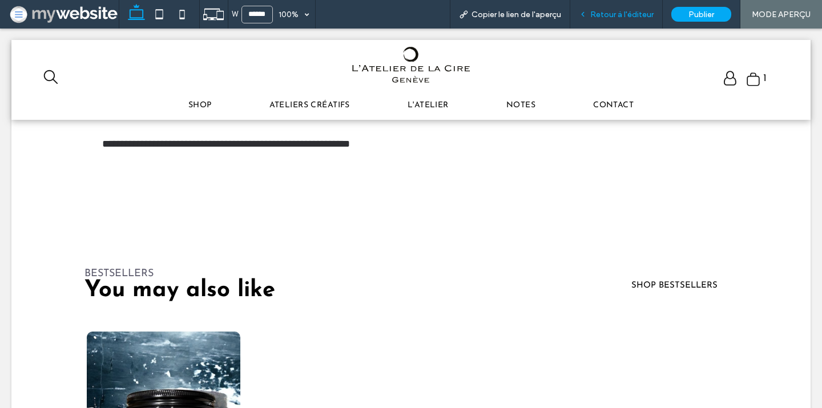
scroll to position [703, 0]
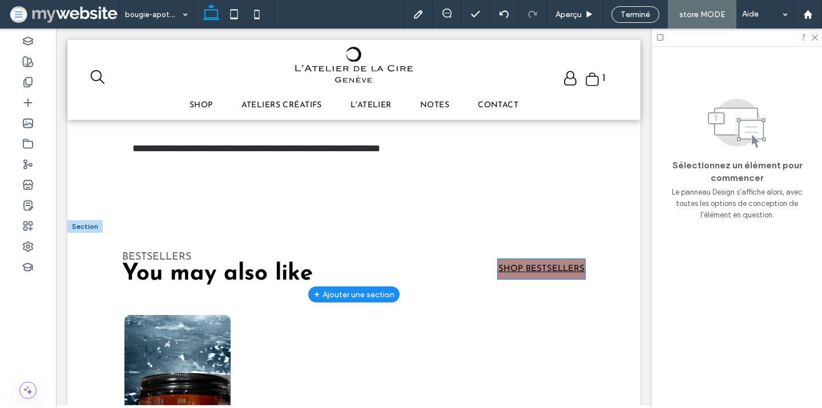
click at [506, 265] on span "SHOP BESTSELLERS" at bounding box center [542, 269] width 86 height 9
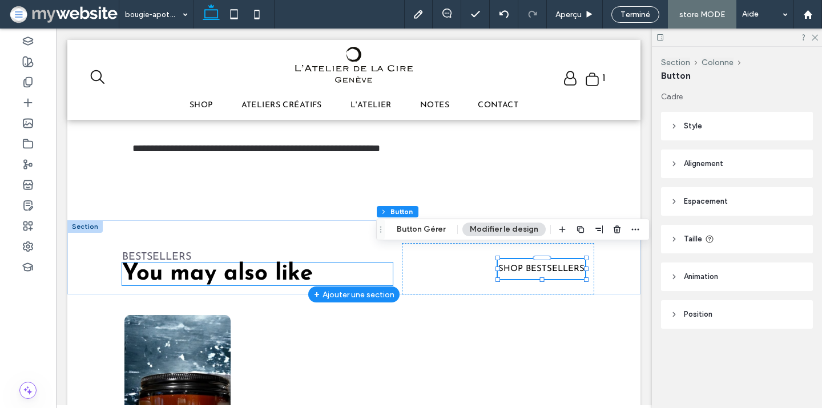
click at [274, 263] on span "You may also like" at bounding box center [217, 274] width 191 height 23
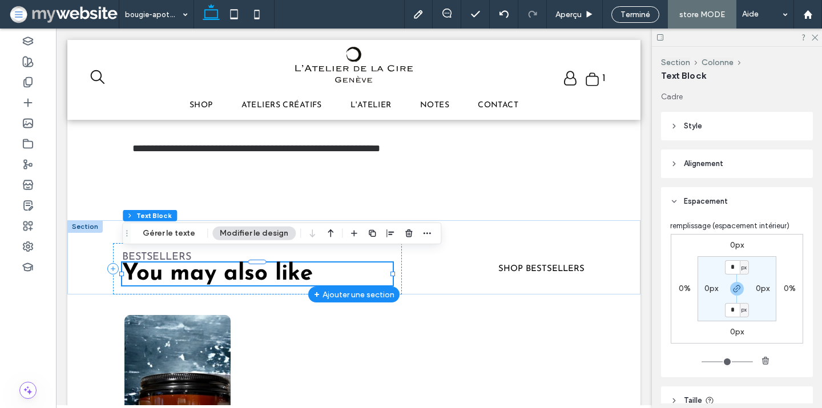
click at [274, 263] on span "You may also like" at bounding box center [217, 274] width 191 height 23
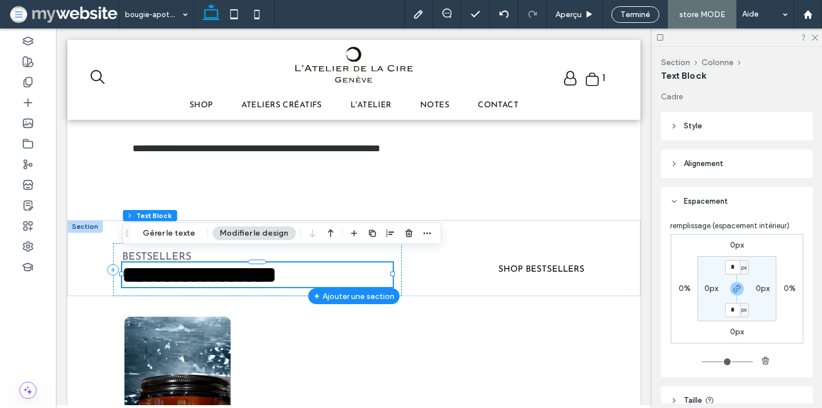
click at [274, 264] on span "**********" at bounding box center [199, 275] width 154 height 22
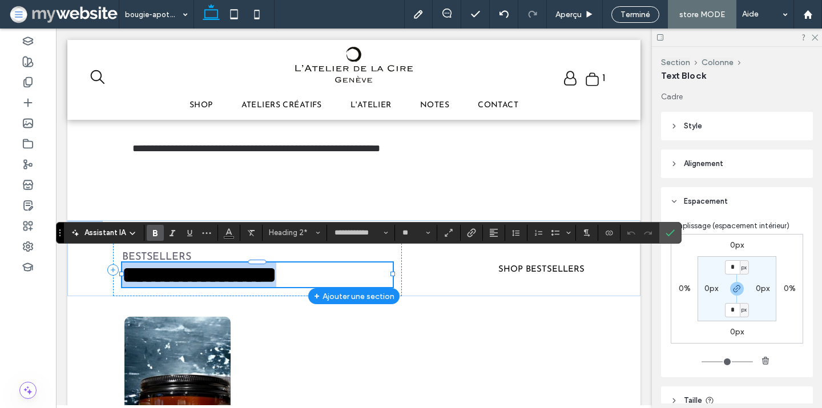
click at [274, 264] on span "**********" at bounding box center [199, 275] width 154 height 22
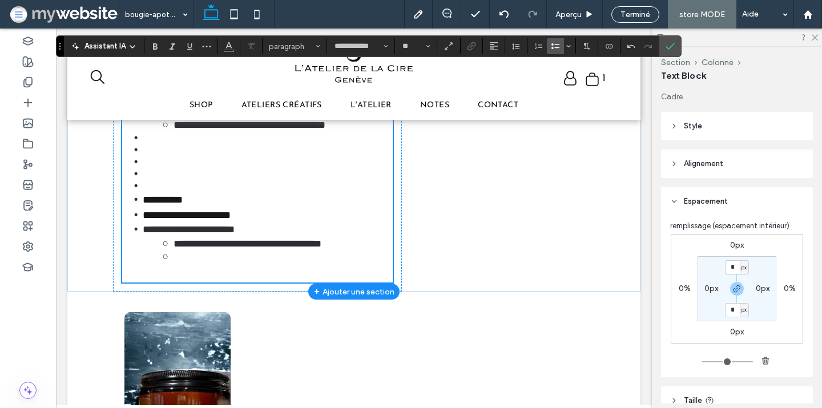
scroll to position [700, 0]
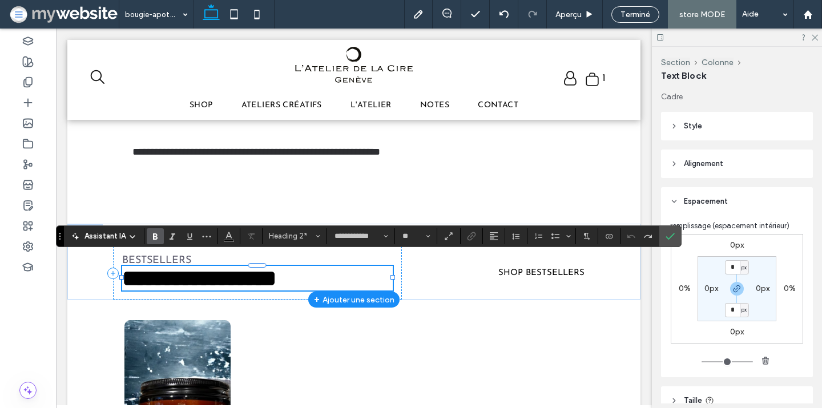
click at [276, 267] on span "**********" at bounding box center [199, 278] width 154 height 22
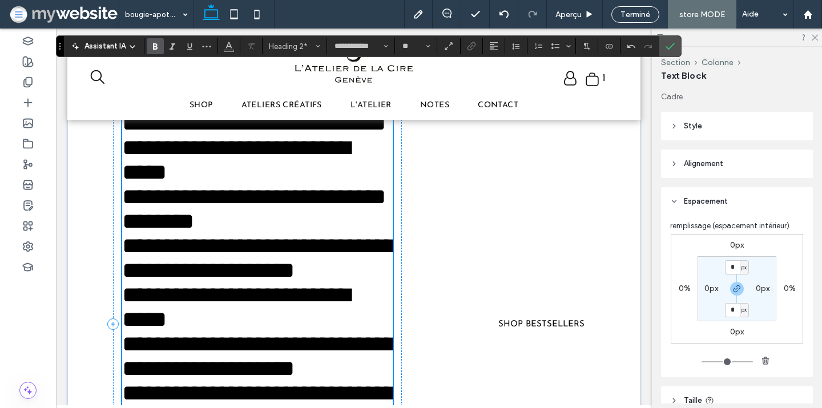
scroll to position [850, 0]
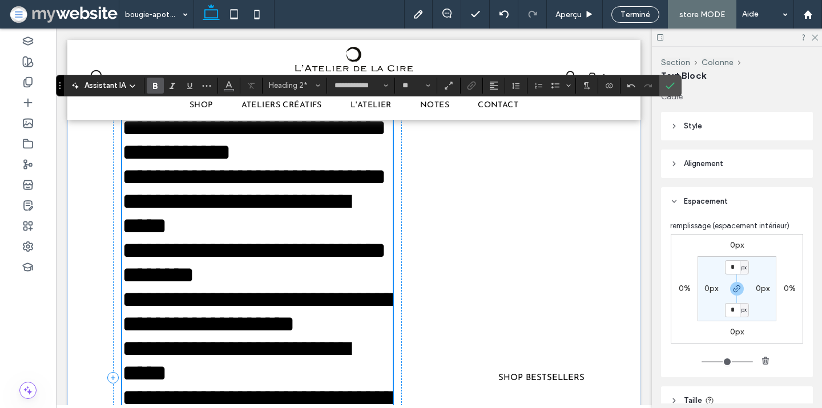
click at [281, 189] on p "**********" at bounding box center [257, 176] width 270 height 25
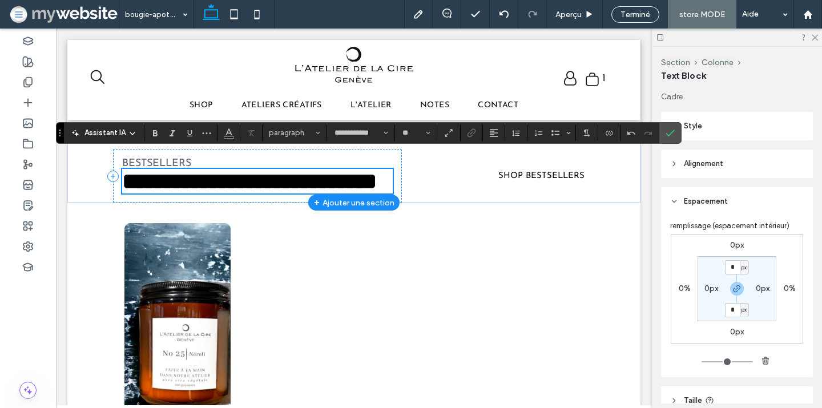
scroll to position [795, 0]
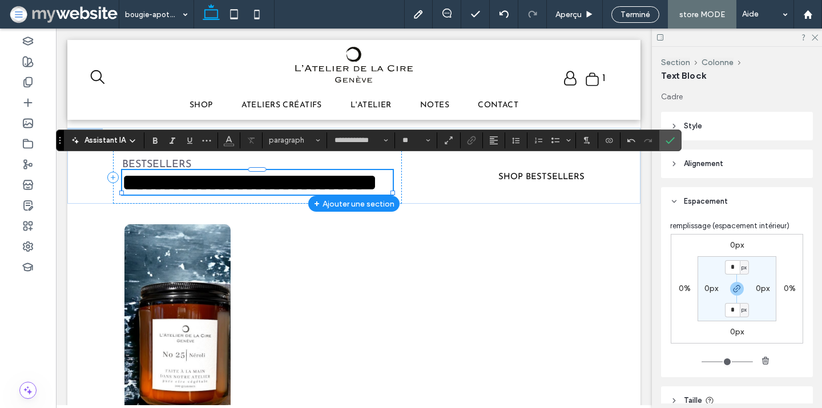
type input "**"
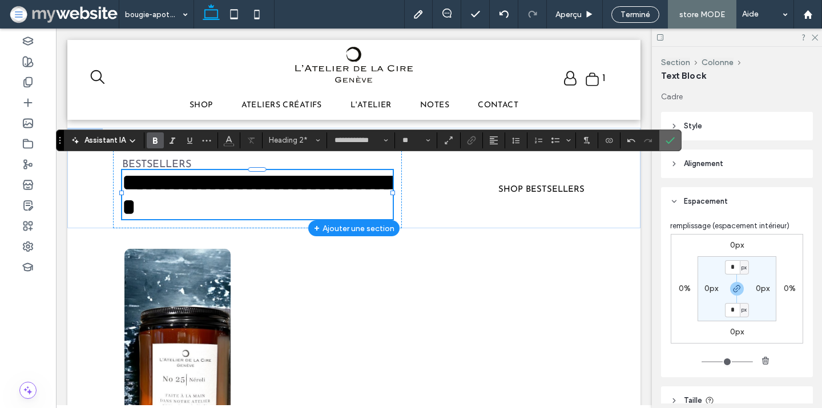
click at [670, 138] on icon "Confirmer" at bounding box center [670, 140] width 9 height 9
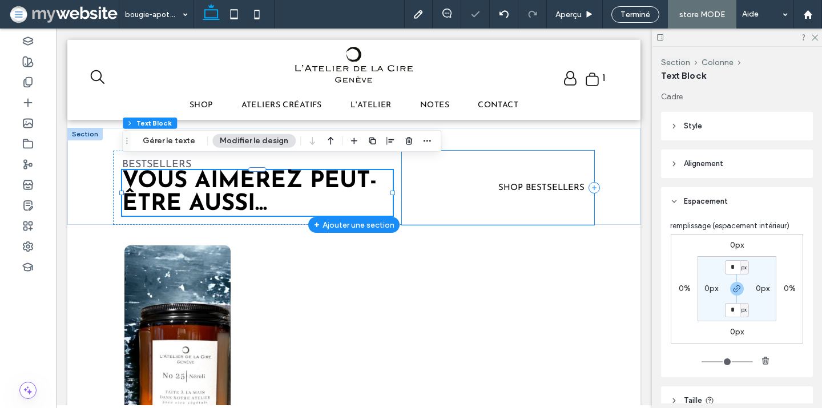
click at [439, 174] on div "SHOP BESTSELLERS" at bounding box center [498, 188] width 193 height 74
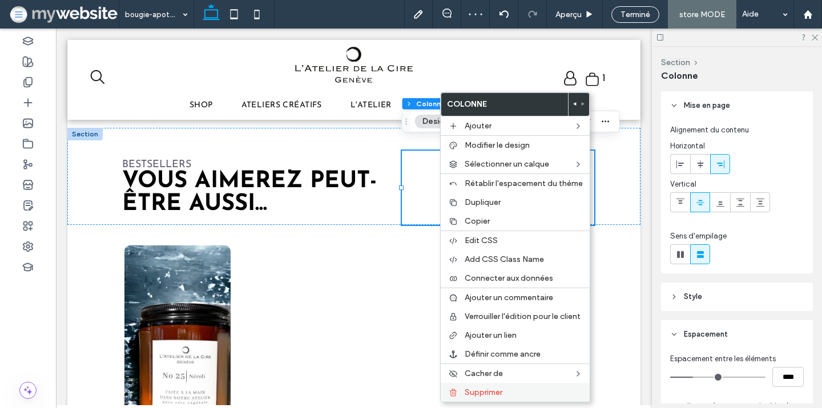
click at [490, 394] on span "Supprimer" at bounding box center [484, 393] width 38 height 10
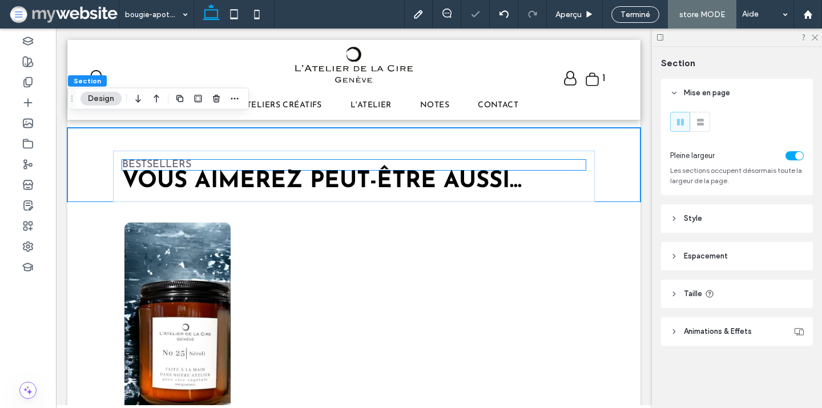
click at [323, 160] on p "BESTSELLERS" at bounding box center [353, 165] width 463 height 10
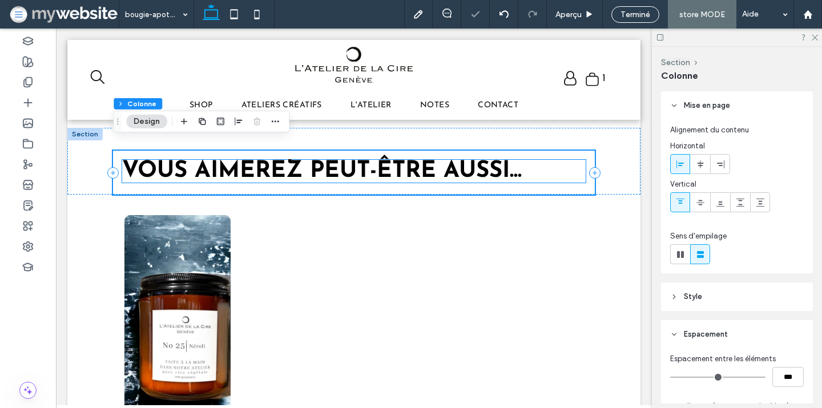
click at [324, 160] on span "VOUS AIMEREZ PEUT-ÊTRE AUSSI..." at bounding box center [322, 171] width 400 height 23
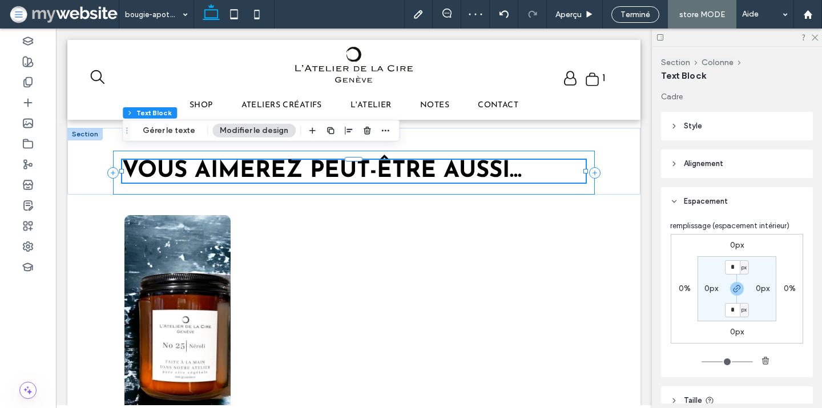
click at [576, 151] on div "VOUS AIMEREZ PEUT-ÊTRE AUSSI..." at bounding box center [353, 173] width 481 height 44
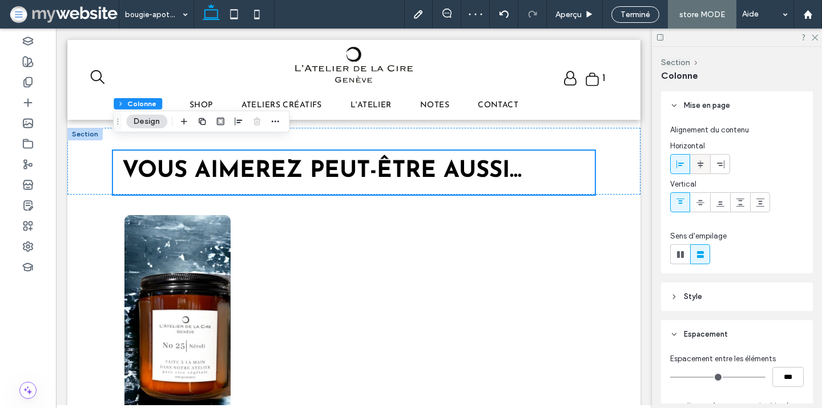
click at [702, 166] on icon at bounding box center [700, 164] width 9 height 9
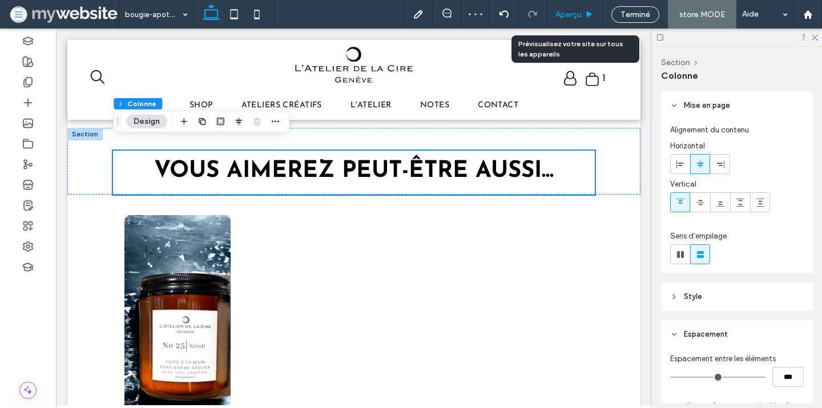
click at [559, 19] on div "Aperçu" at bounding box center [575, 14] width 56 height 29
click at [564, 18] on span "Aperçu" at bounding box center [569, 15] width 26 height 10
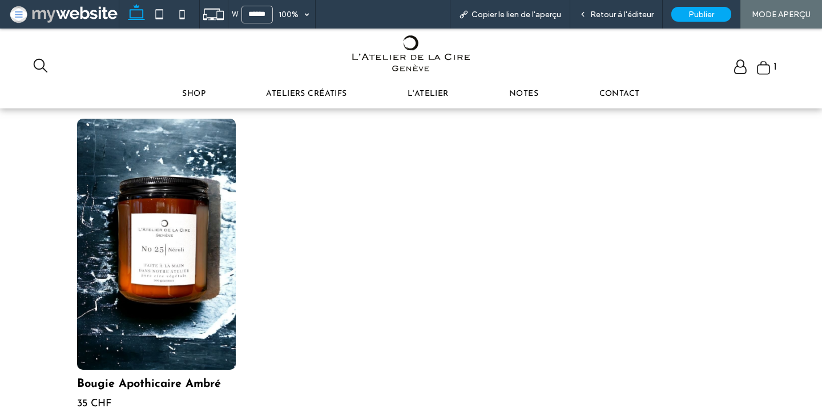
scroll to position [861, 0]
click at [637, 13] on span "Retour à l'éditeur" at bounding box center [621, 15] width 63 height 10
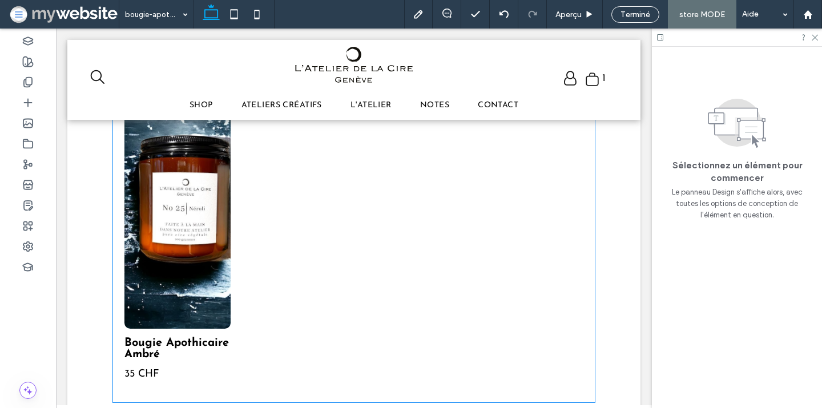
scroll to position [940, 0]
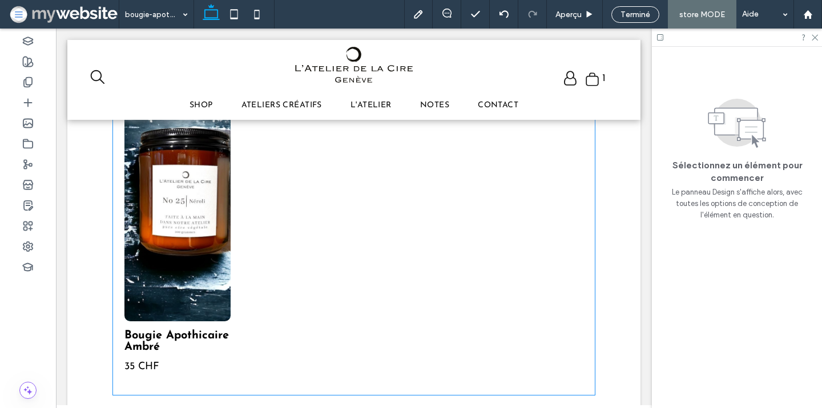
click at [209, 219] on link at bounding box center [177, 195] width 106 height 251
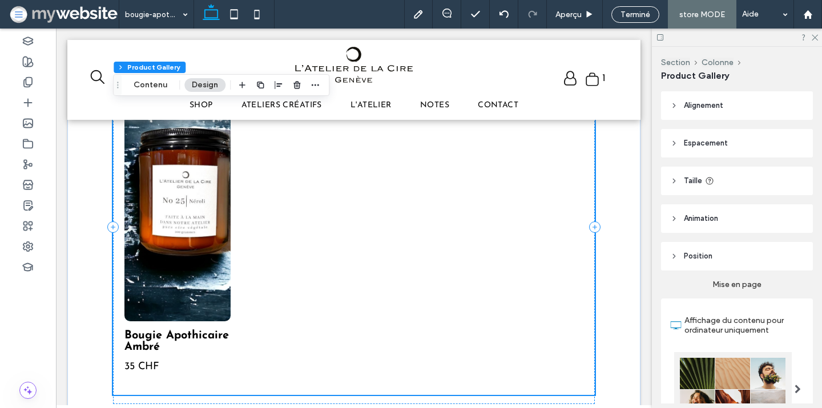
click at [209, 219] on link at bounding box center [177, 195] width 106 height 251
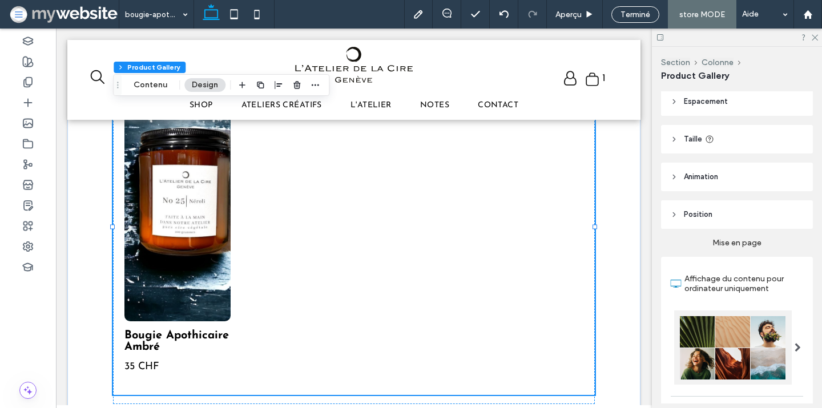
scroll to position [57, 0]
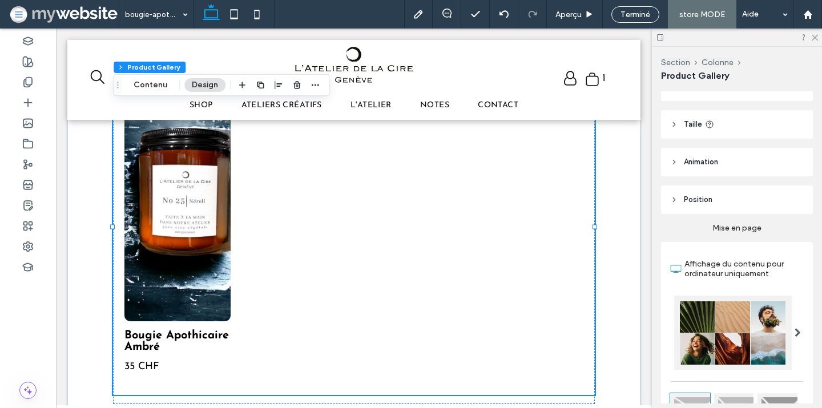
click at [689, 133] on header "Taille" at bounding box center [737, 124] width 152 height 29
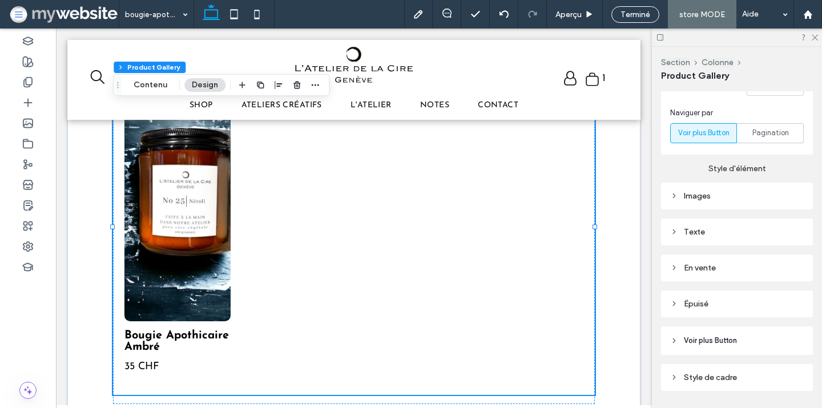
click at [734, 191] on div "Images" at bounding box center [737, 196] width 134 height 10
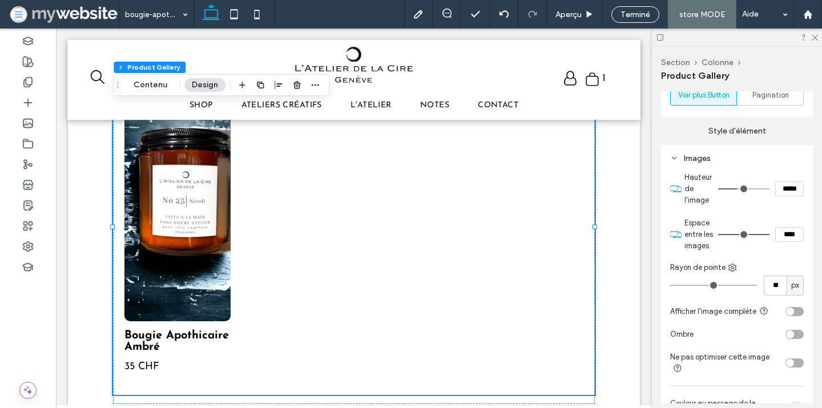
scroll to position [739, 0]
type input "***"
type input "*****"
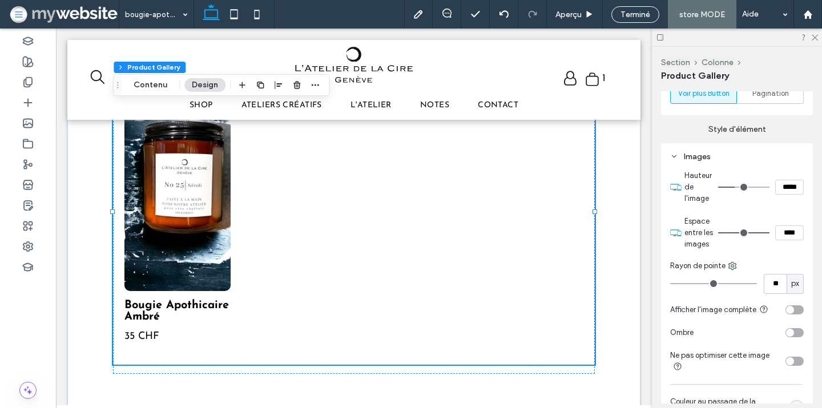
type input "***"
type input "*****"
type input "***"
type input "*****"
type input "***"
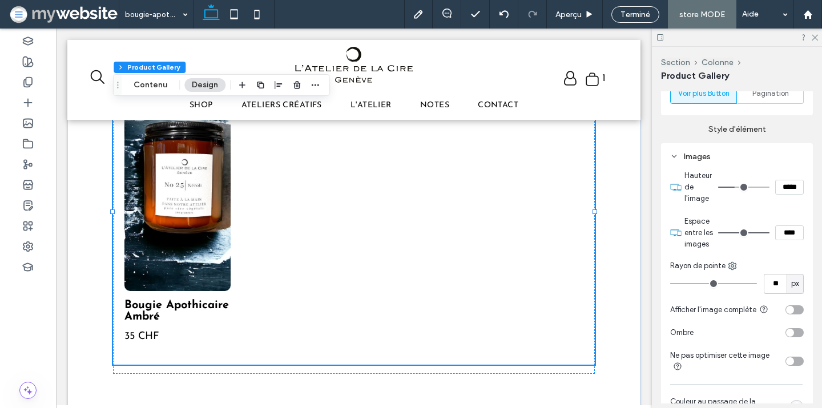
type input "*****"
type input "***"
type input "*****"
type input "***"
type input "*****"
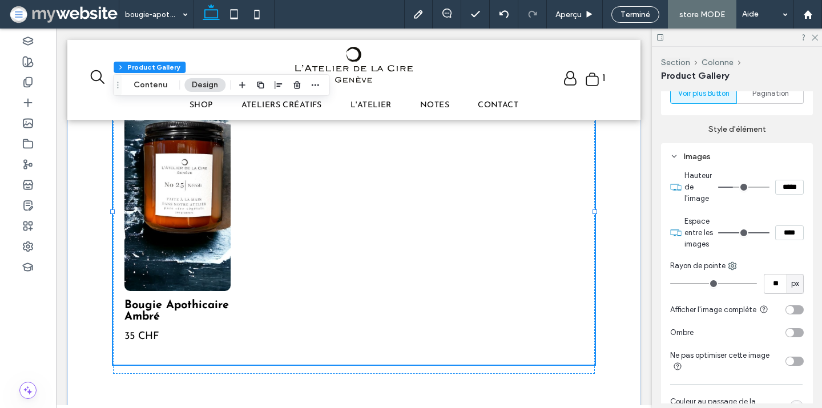
type input "***"
type input "*****"
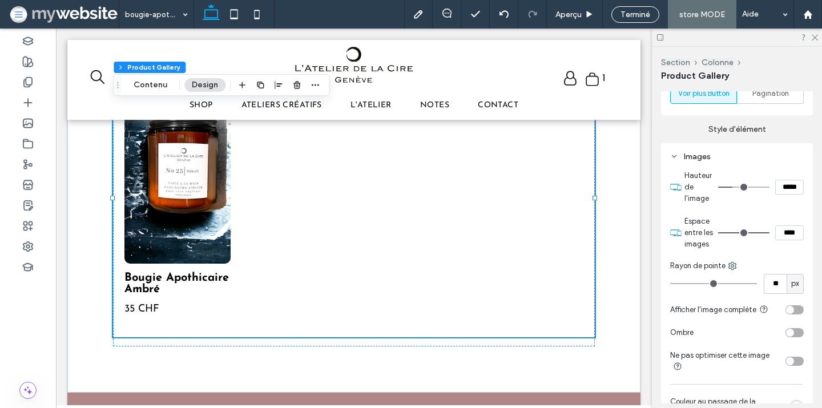
type input "***"
type input "*****"
type input "***"
type input "*****"
type input "***"
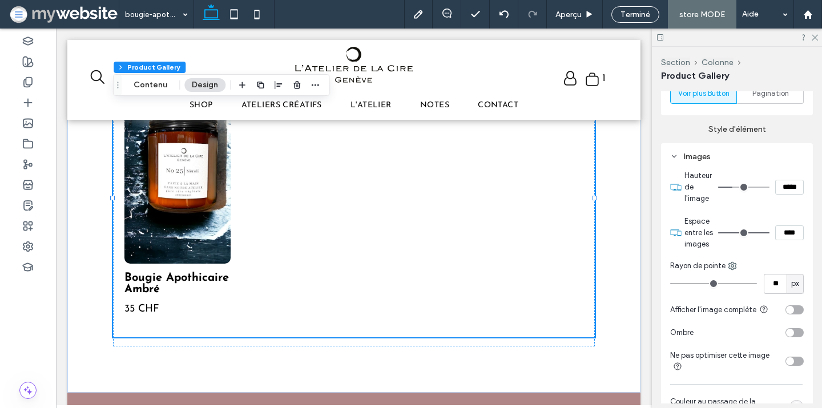
type input "*****"
type input "***"
type input "*****"
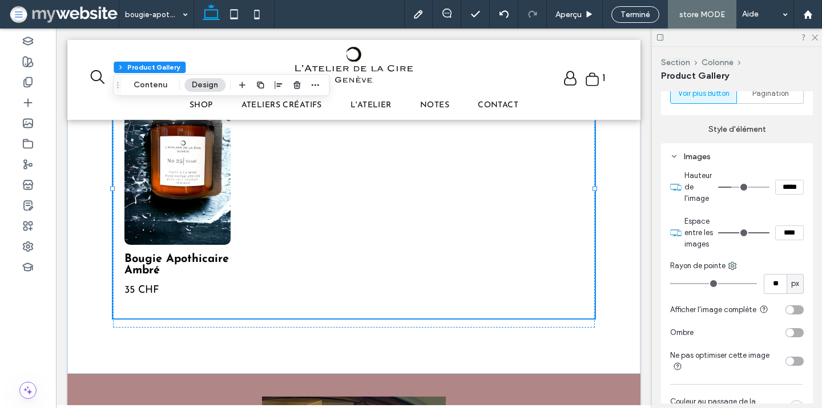
type input "***"
click at [733, 187] on input "range" at bounding box center [743, 187] width 51 height 1
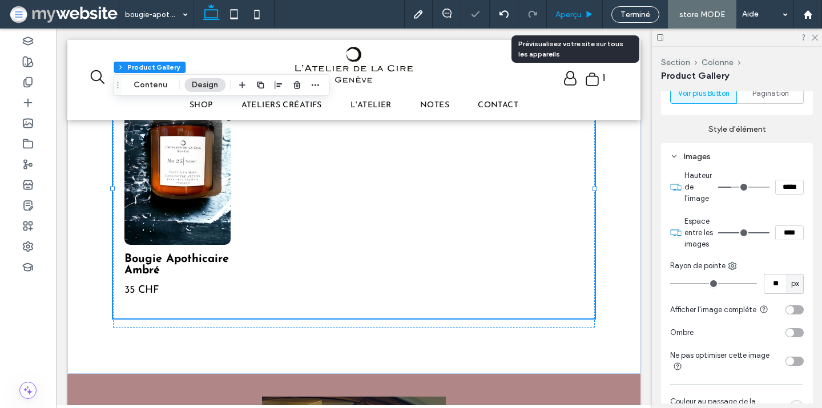
click at [574, 16] on span "Aperçu" at bounding box center [569, 15] width 26 height 10
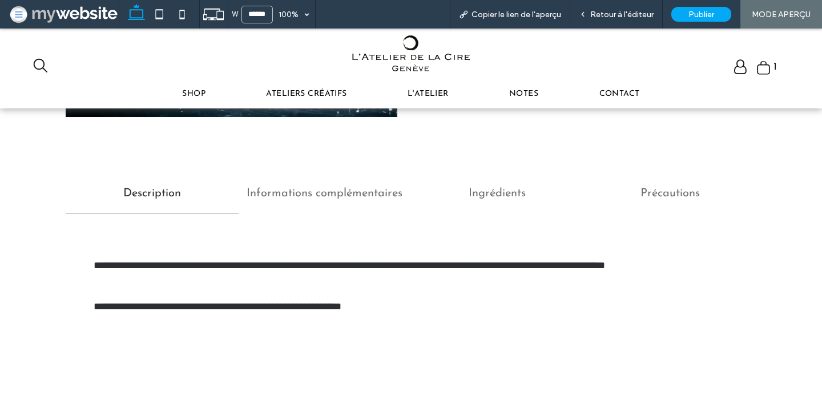
scroll to position [491, 0]
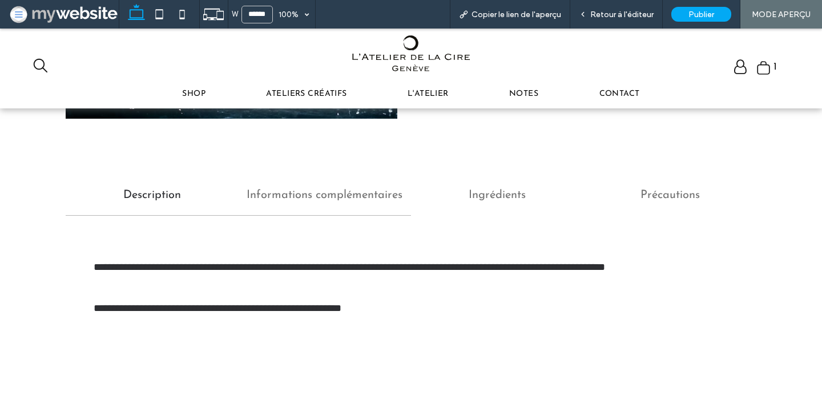
click at [367, 202] on h3 "Informations complémentaires" at bounding box center [325, 195] width 159 height 17
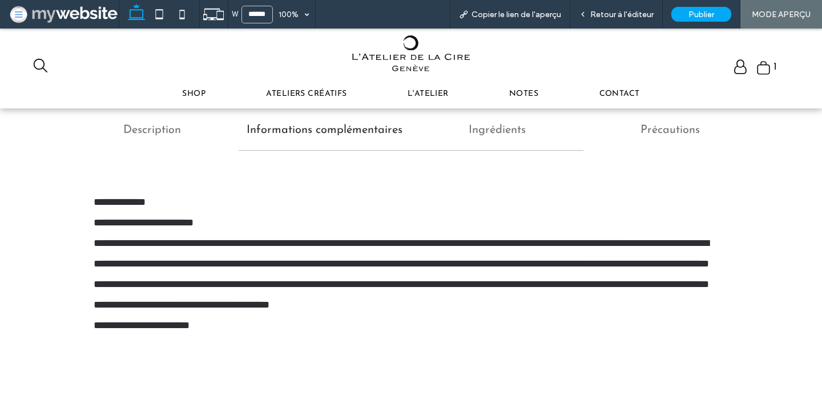
scroll to position [558, 0]
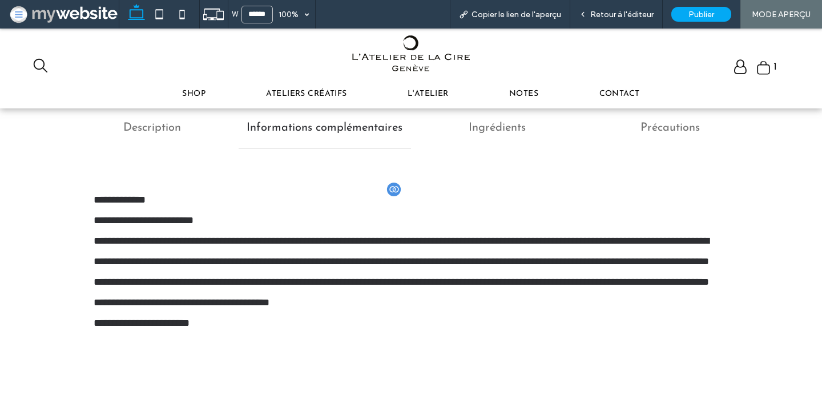
click at [339, 259] on p "**********" at bounding box center [412, 272] width 636 height 82
click at [383, 260] on p "**********" at bounding box center [412, 272] width 636 height 82
click at [438, 258] on p "**********" at bounding box center [412, 272] width 636 height 82
click at [498, 258] on p "**********" at bounding box center [412, 272] width 636 height 82
click at [636, 9] on div "Retour à l'éditeur" at bounding box center [616, 14] width 93 height 29
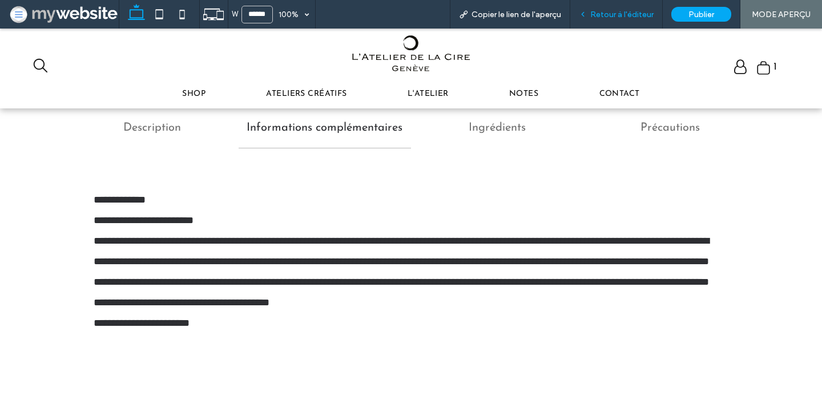
click at [624, 14] on span "Retour à l'éditeur" at bounding box center [621, 15] width 63 height 10
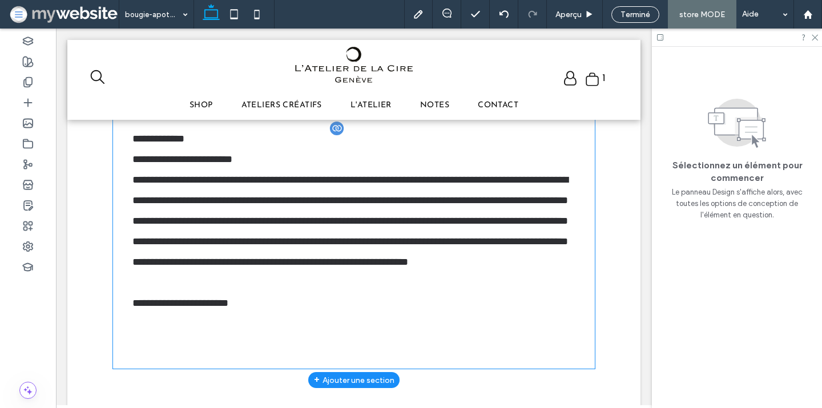
scroll to position [654, 0]
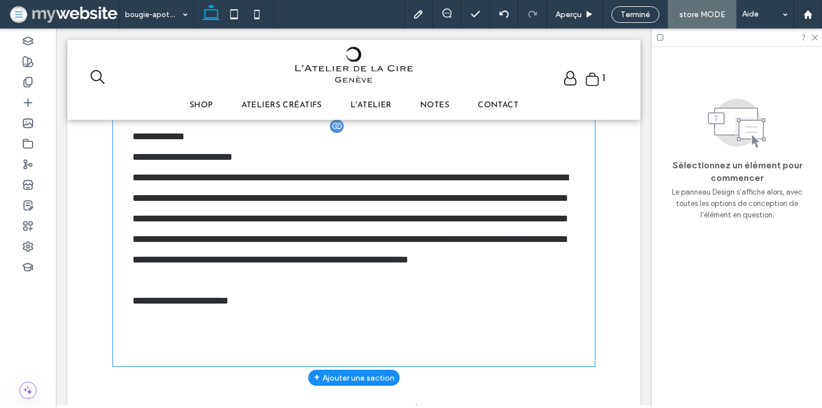
click at [377, 256] on p "**********" at bounding box center [353, 228] width 443 height 123
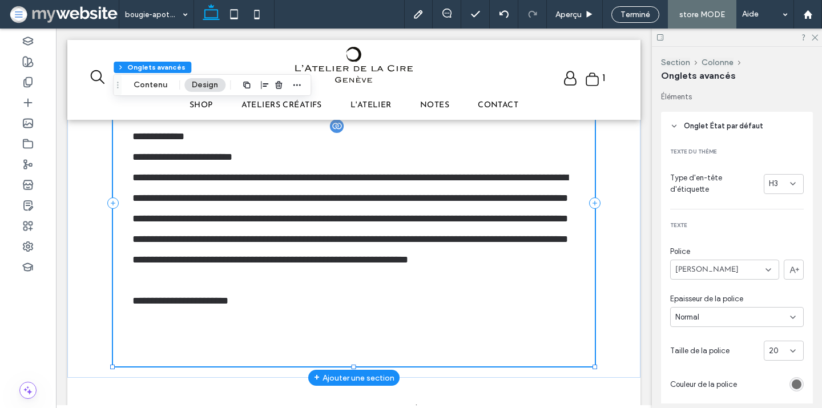
click at [256, 311] on p at bounding box center [353, 321] width 443 height 21
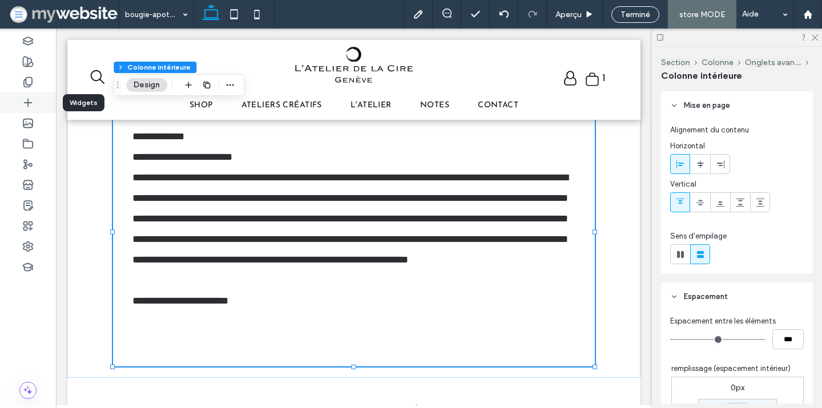
click at [33, 105] on icon at bounding box center [27, 102] width 11 height 11
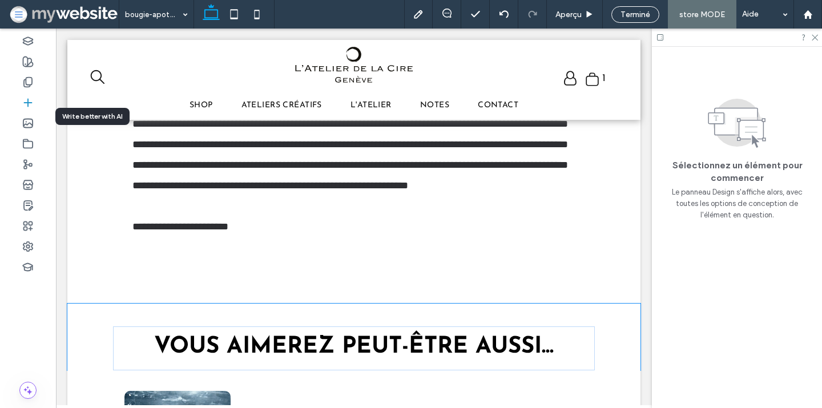
scroll to position [742, 0]
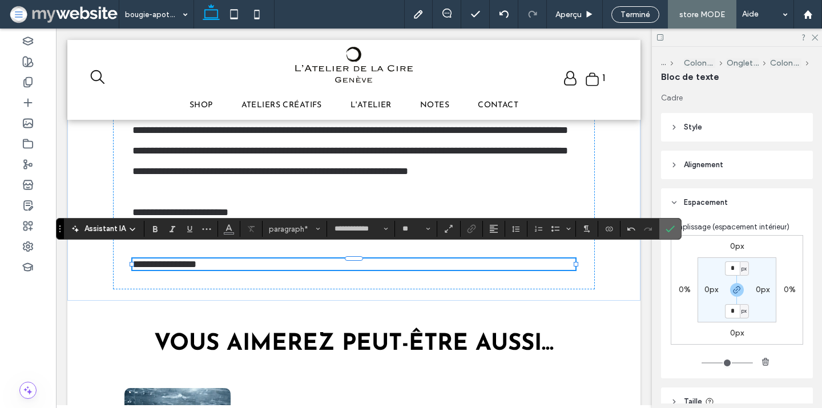
click at [666, 225] on icon "Confirmer" at bounding box center [670, 228] width 9 height 9
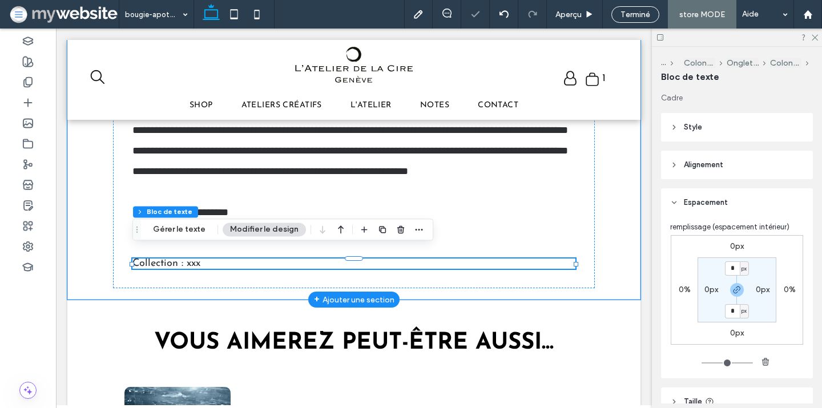
click at [224, 259] on p "Collection : xxx" at bounding box center [353, 264] width 443 height 10
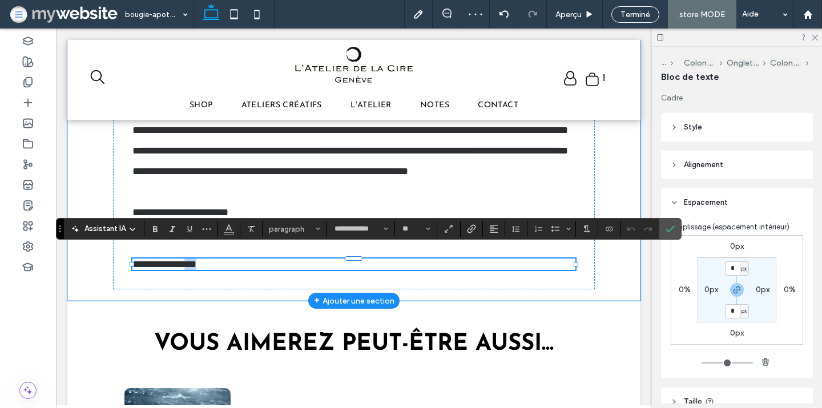
drag, startPoint x: 187, startPoint y: 253, endPoint x: 216, endPoint y: 254, distance: 29.7
click at [216, 259] on p "**********" at bounding box center [353, 264] width 443 height 11
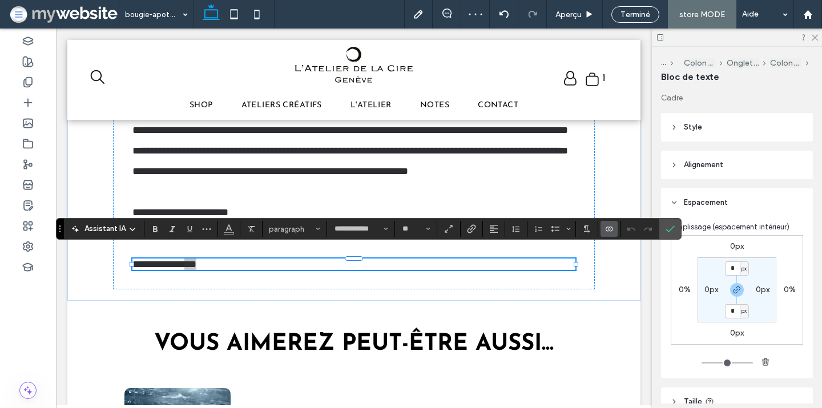
click at [610, 230] on icon "Connecter aux données" at bounding box center [609, 228] width 9 height 9
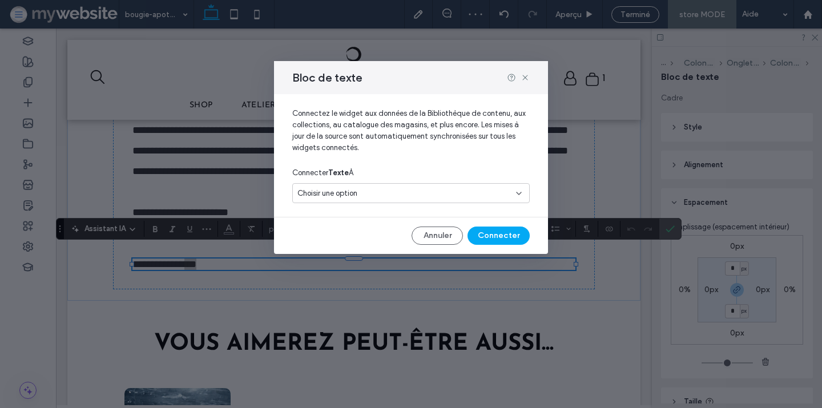
click at [401, 194] on div "Choisir une option" at bounding box center [405, 193] width 214 height 11
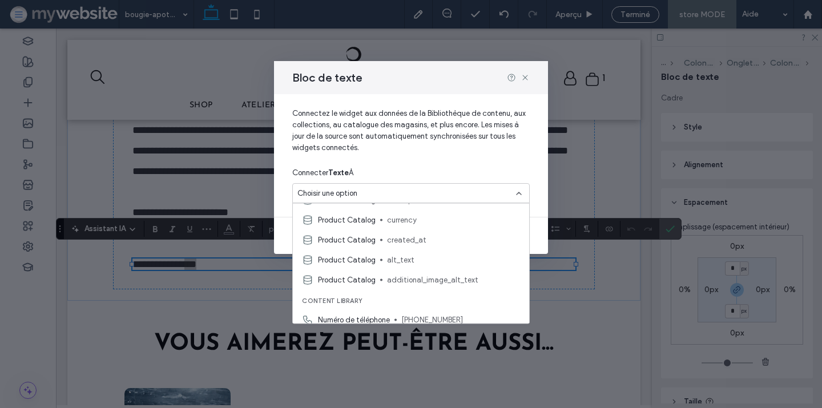
scroll to position [380, 0]
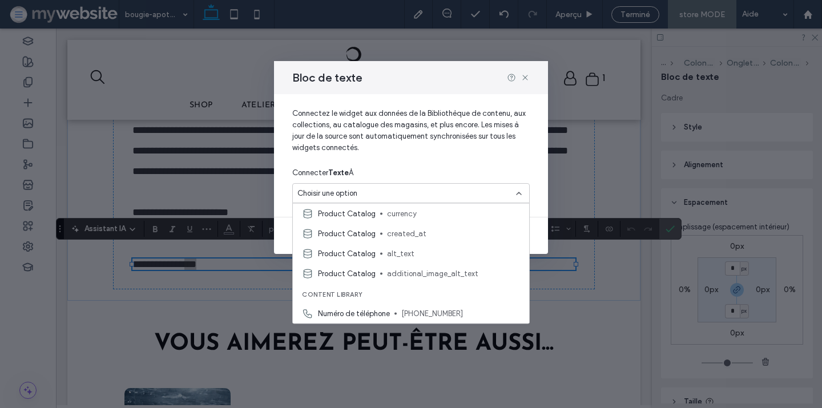
click at [525, 163] on div "Connecter Texte À" at bounding box center [411, 173] width 238 height 21
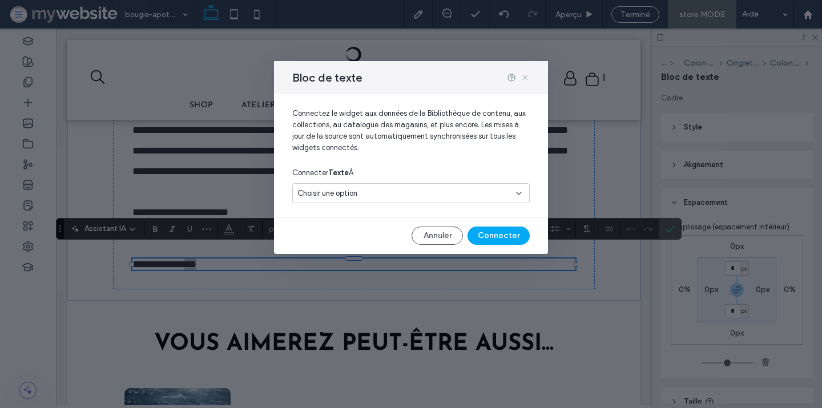
click at [525, 78] on use at bounding box center [524, 77] width 5 height 5
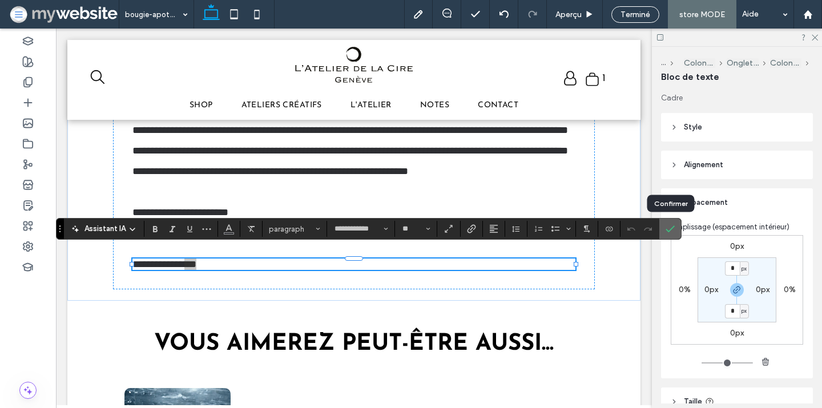
click at [674, 235] on span "Confirmer" at bounding box center [670, 228] width 9 height 19
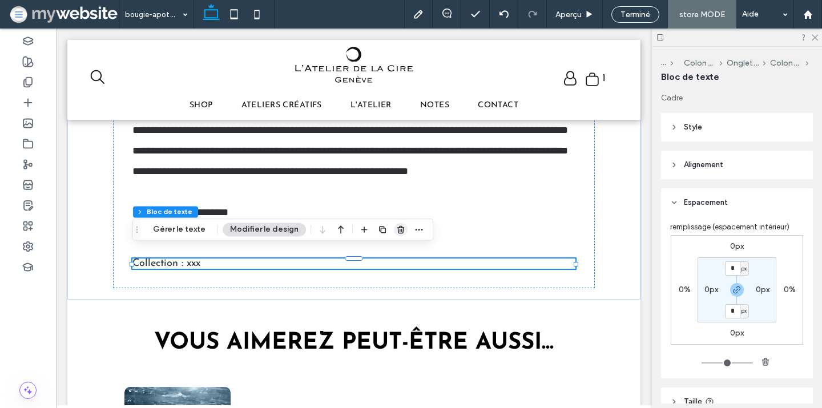
click at [394, 223] on span "button" at bounding box center [401, 230] width 14 height 14
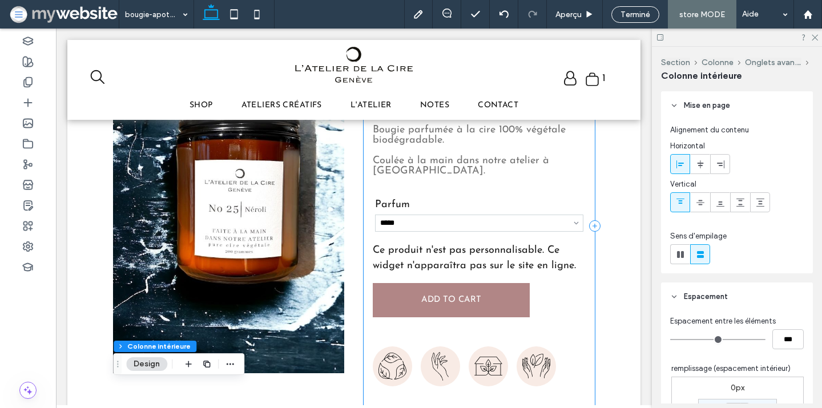
scroll to position [238, 0]
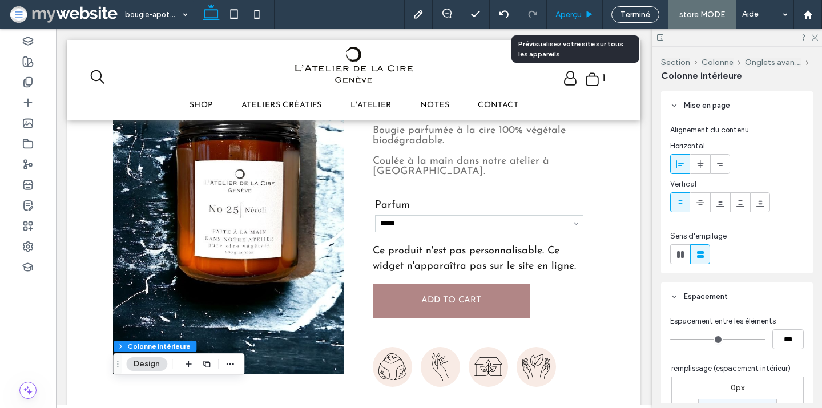
click at [575, 7] on div "Aperçu" at bounding box center [575, 14] width 56 height 29
click at [566, 11] on span "Aperçu" at bounding box center [569, 15] width 26 height 10
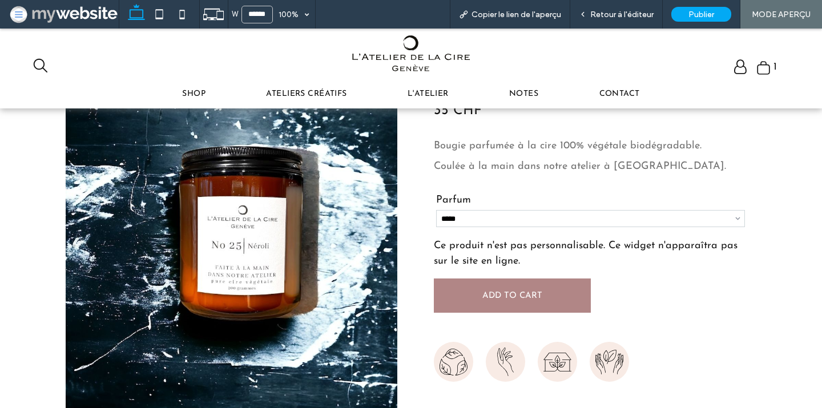
scroll to position [202, 0]
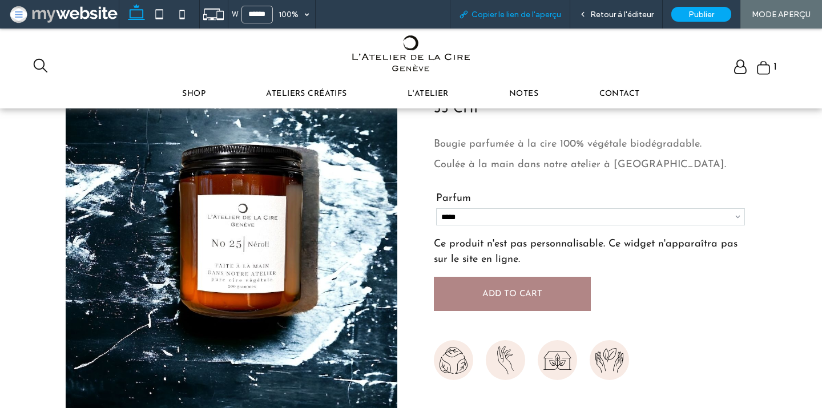
click at [498, 16] on span "Copier le lien de l'aperçu" at bounding box center [517, 15] width 90 height 10
click at [636, 18] on span "Retour à l'éditeur" at bounding box center [621, 15] width 63 height 10
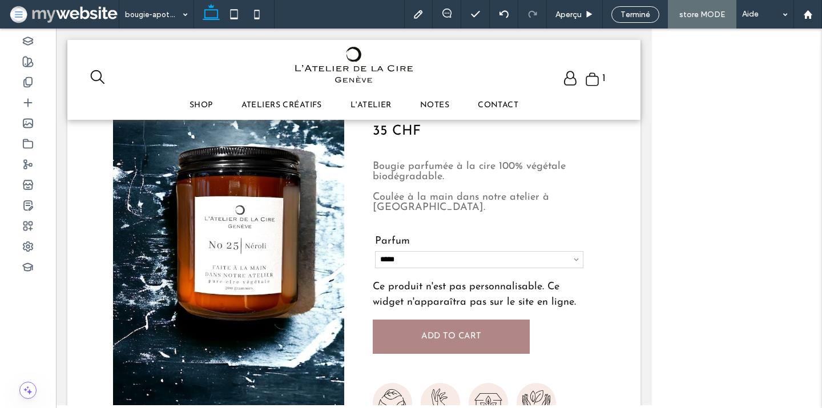
scroll to position [213, 0]
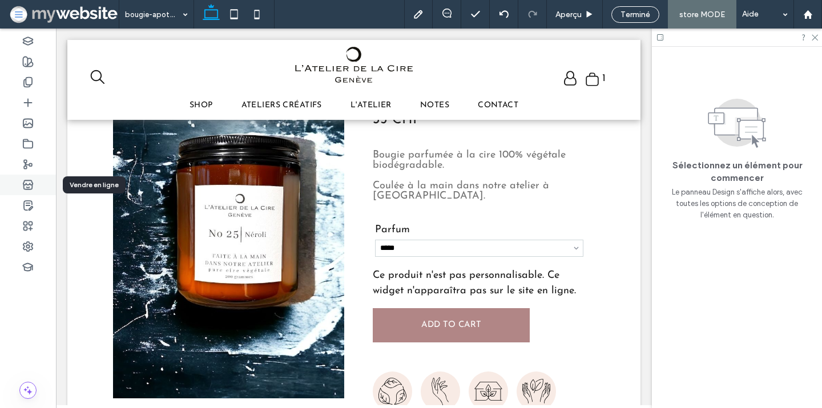
click at [25, 183] on icon at bounding box center [27, 184] width 11 height 11
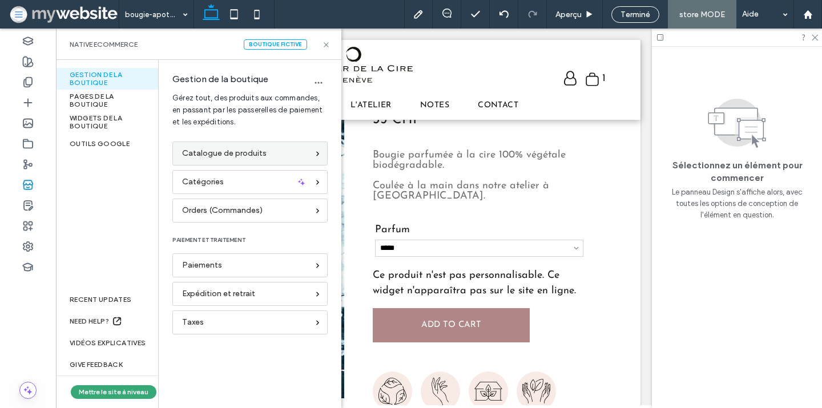
click at [246, 153] on span "Catalogue de produits" at bounding box center [224, 153] width 85 height 13
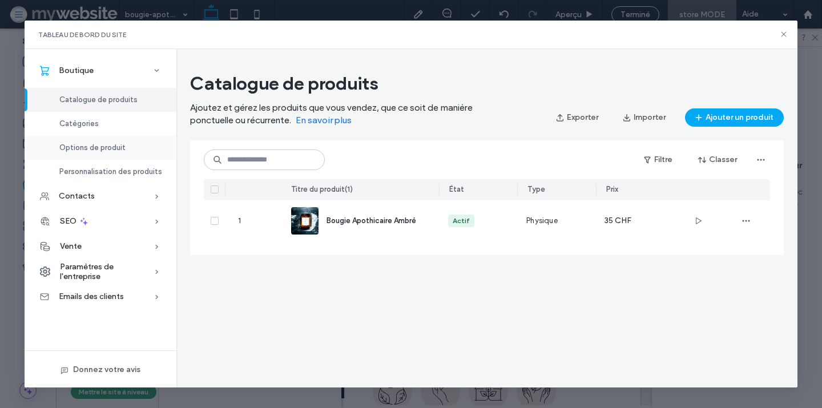
click at [146, 149] on div "Options de produit" at bounding box center [101, 148] width 152 height 24
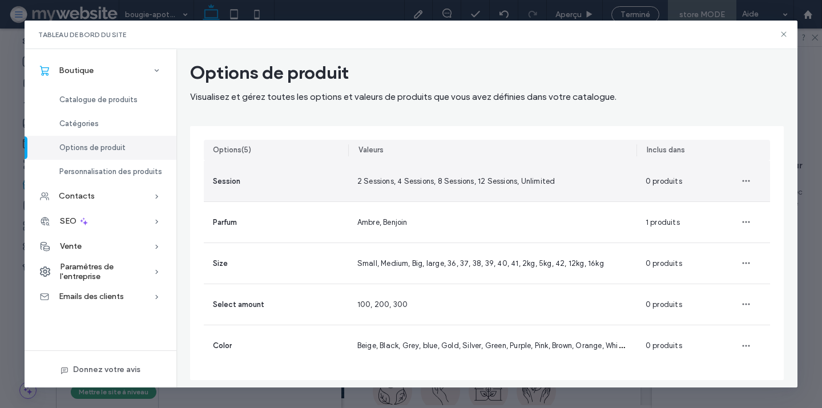
scroll to position [17, 0]
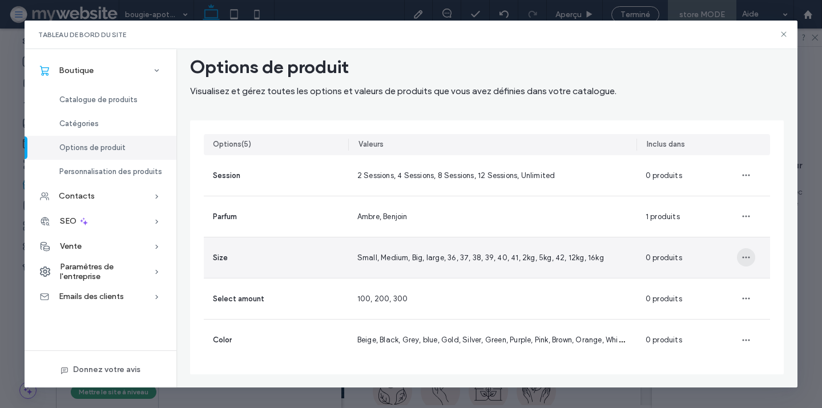
click at [745, 256] on icon "button" at bounding box center [746, 257] width 9 height 9
click at [705, 303] on span "Supprimer l'option" at bounding box center [708, 308] width 64 height 11
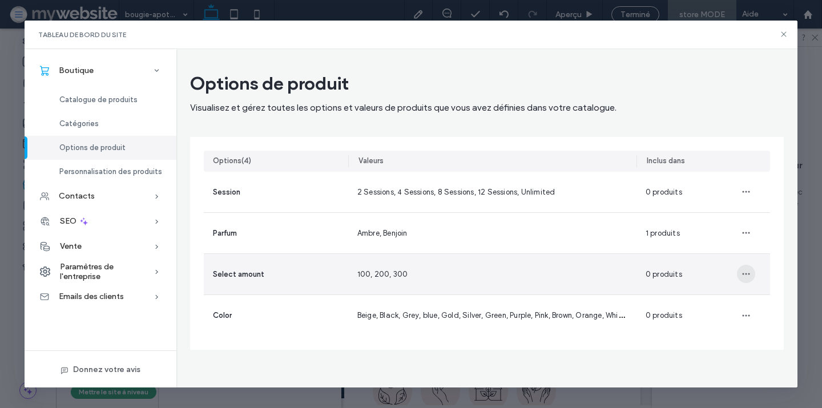
click at [750, 277] on icon "button" at bounding box center [746, 274] width 9 height 9
click at [714, 323] on span "Supprimer l'option" at bounding box center [708, 325] width 64 height 11
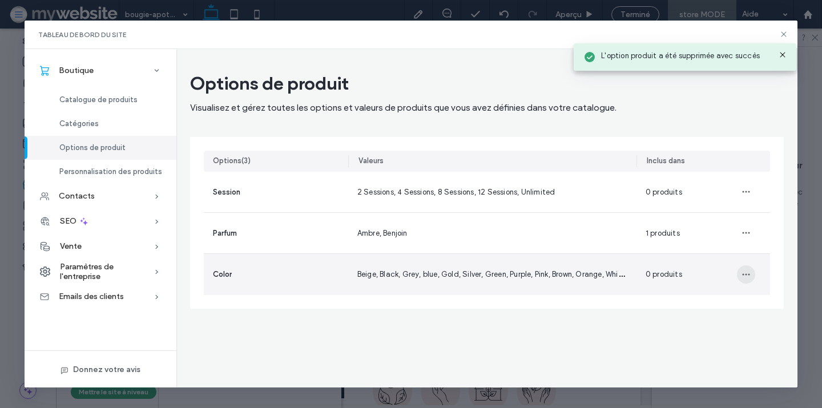
click at [751, 275] on span "button" at bounding box center [746, 275] width 18 height 18
click at [703, 320] on span "Supprimer l'option" at bounding box center [708, 325] width 64 height 11
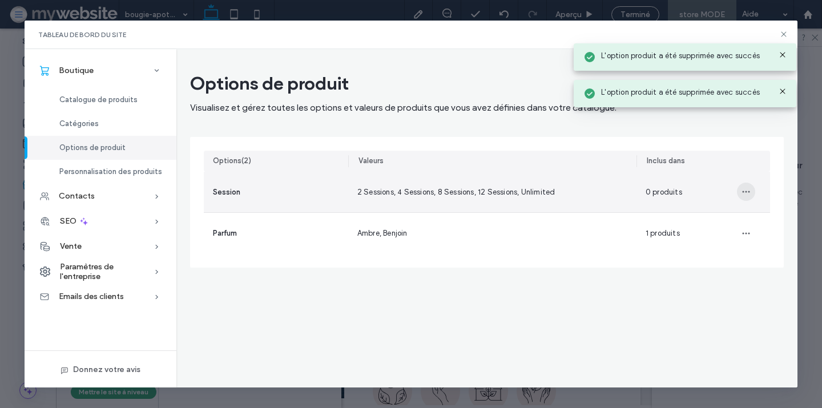
click at [747, 188] on icon "button" at bounding box center [746, 191] width 9 height 9
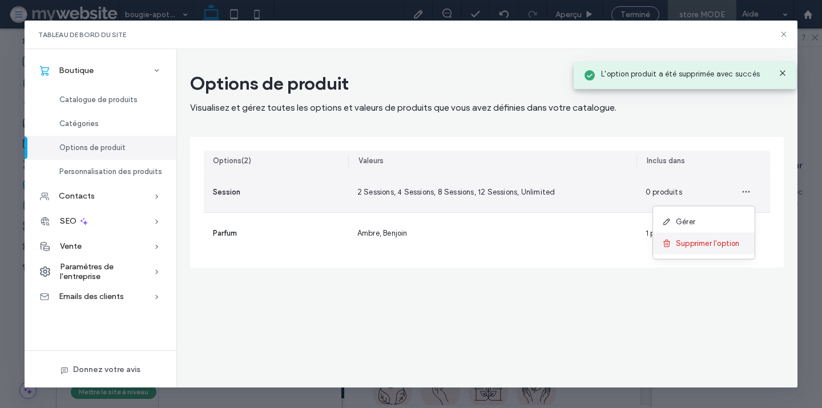
click at [700, 235] on div "Supprimer l'option" at bounding box center [704, 244] width 102 height 22
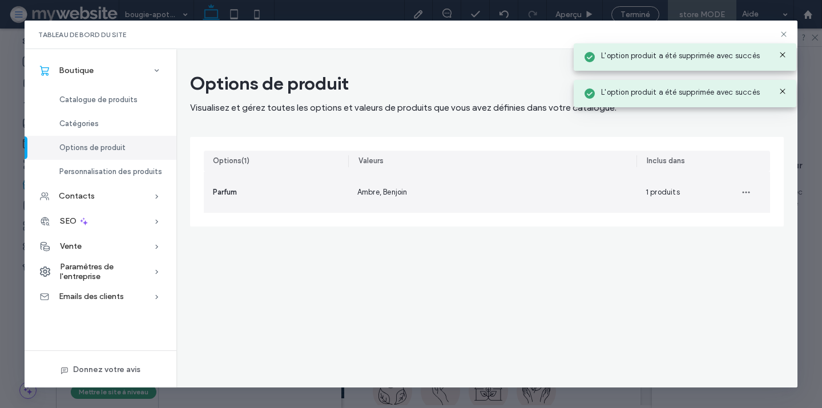
click at [356, 191] on div "Ambre, Benjoin" at bounding box center [492, 192] width 288 height 41
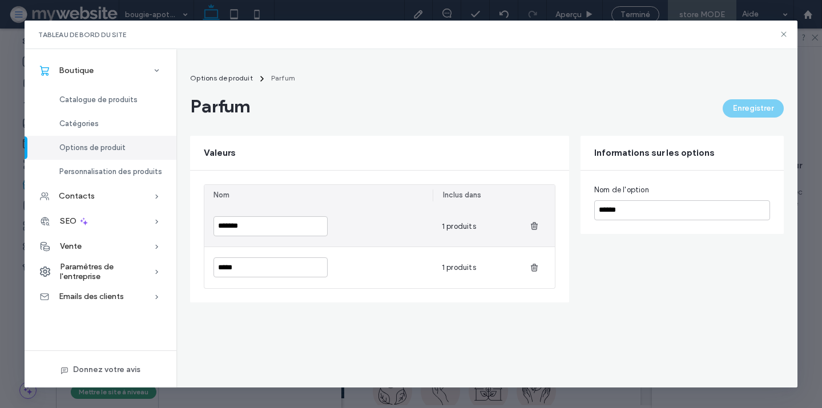
click at [464, 230] on span "1 produits" at bounding box center [459, 226] width 34 height 9
click at [406, 230] on div "*******" at bounding box center [318, 226] width 228 height 41
click at [304, 215] on div "*******" at bounding box center [318, 226] width 228 height 41
click at [298, 226] on input "*******" at bounding box center [271, 226] width 114 height 20
click at [369, 224] on div "*******" at bounding box center [318, 226] width 228 height 41
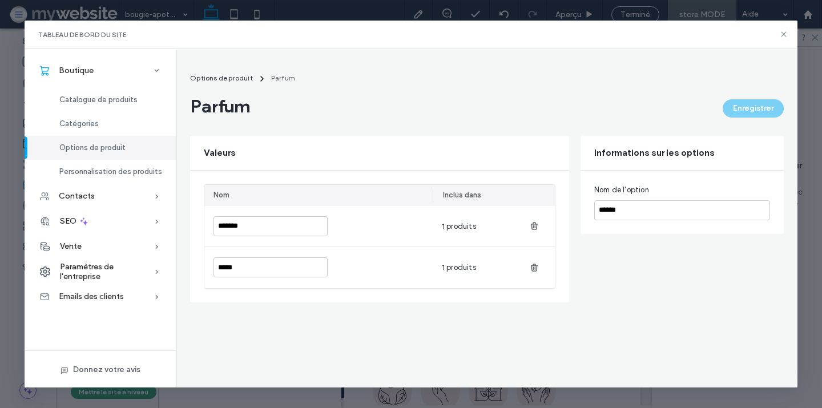
click at [423, 142] on div "Valeurs" at bounding box center [379, 153] width 379 height 34
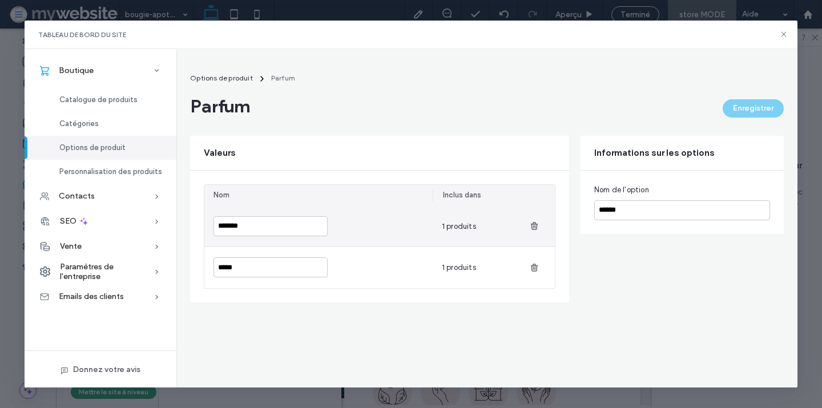
click at [452, 228] on span "1 produits" at bounding box center [459, 226] width 34 height 9
click at [369, 264] on div "*****" at bounding box center [318, 267] width 228 height 41
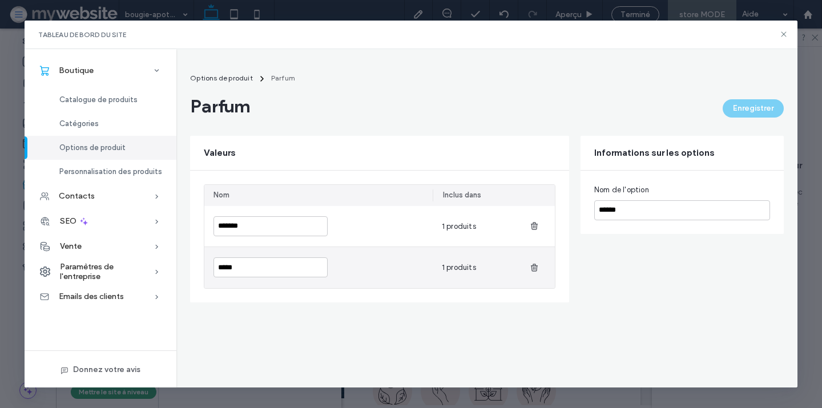
click at [288, 286] on div "*****" at bounding box center [318, 267] width 228 height 41
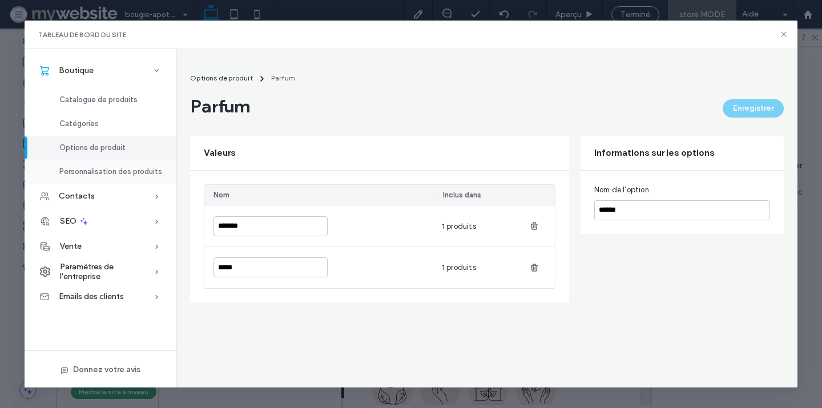
click at [151, 168] on span "Personnalisation des produits" at bounding box center [110, 171] width 103 height 9
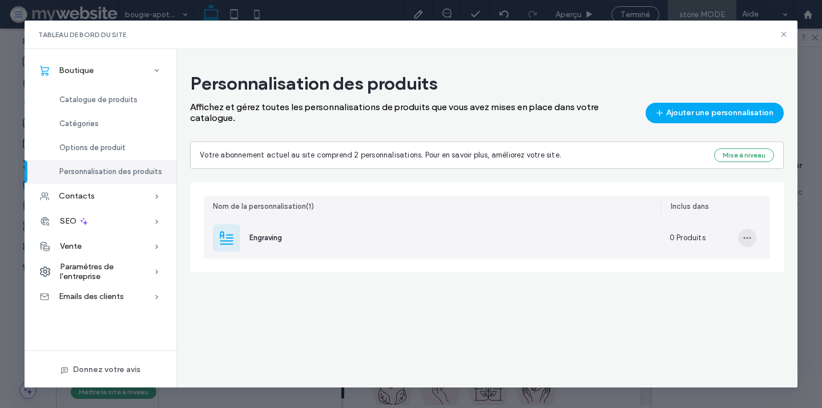
click at [743, 237] on icon "button" at bounding box center [747, 238] width 9 height 9
click at [674, 286] on span "Supprimer la personnalisation" at bounding box center [695, 289] width 103 height 11
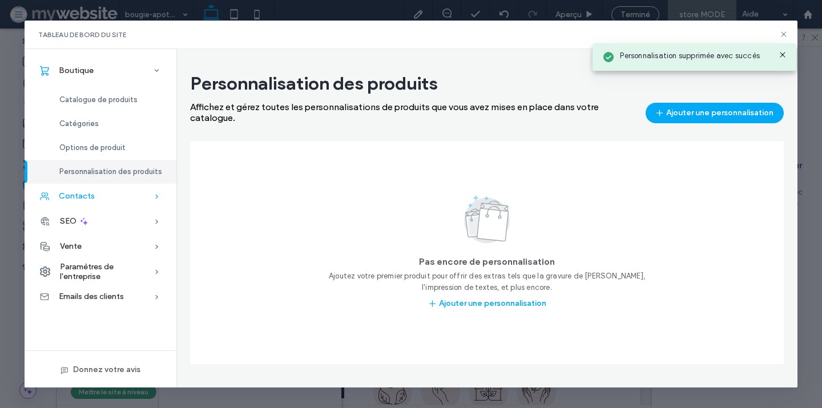
click at [137, 202] on div "Contacts" at bounding box center [101, 196] width 152 height 25
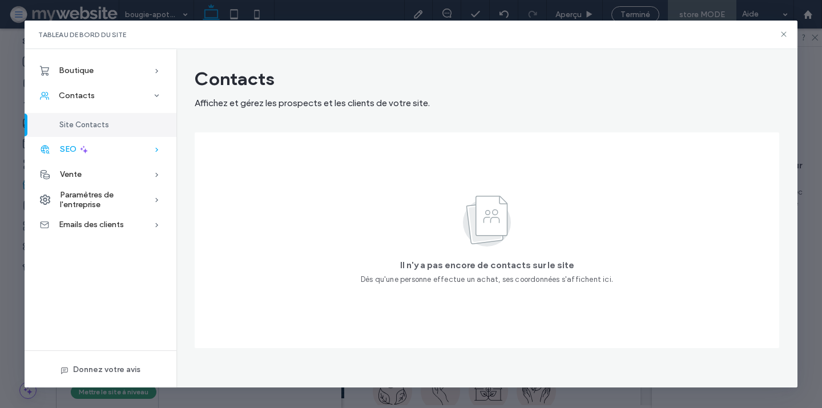
click at [127, 150] on div "SEO" at bounding box center [101, 149] width 152 height 25
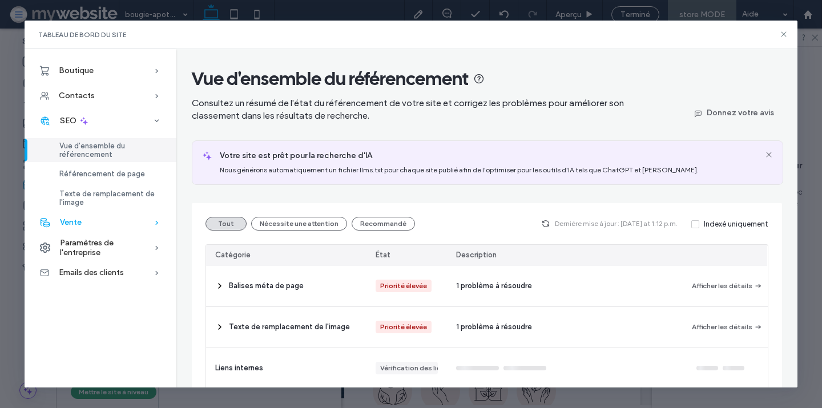
click at [123, 224] on div "Vente" at bounding box center [101, 222] width 152 height 25
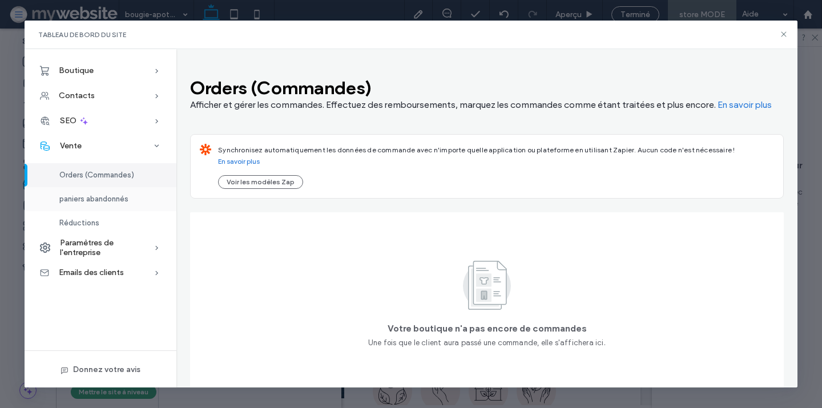
click at [94, 203] on span "paniers abandonnés" at bounding box center [93, 199] width 69 height 9
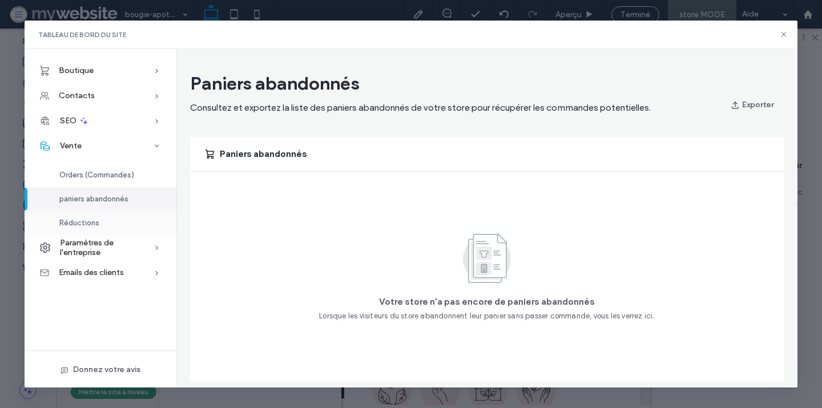
click at [94, 226] on span "Réductions" at bounding box center [79, 223] width 40 height 9
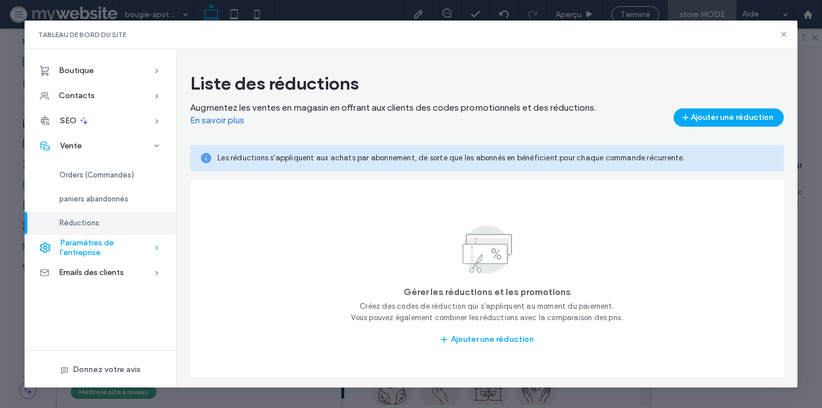
click at [90, 246] on span "Paramètres de l'entreprise" at bounding box center [107, 247] width 94 height 19
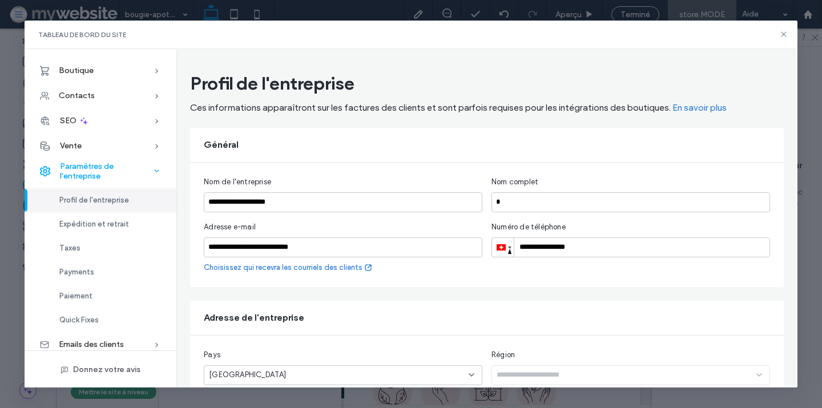
scroll to position [6, 0]
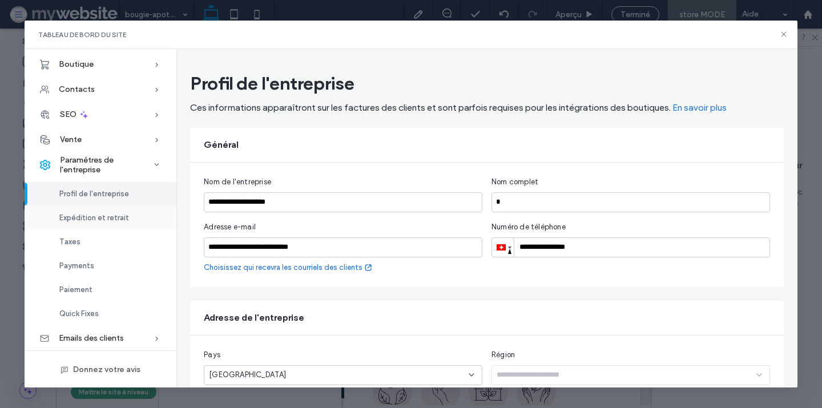
click at [83, 218] on span "Expédition et retrait" at bounding box center [94, 218] width 70 height 9
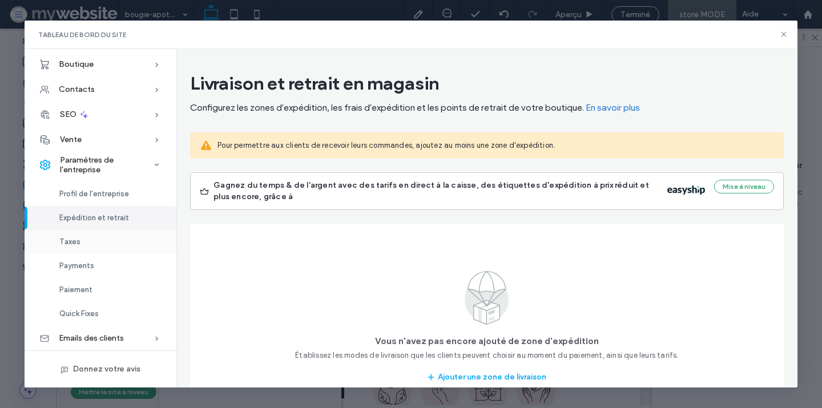
click at [82, 240] on div "Taxes" at bounding box center [101, 242] width 152 height 24
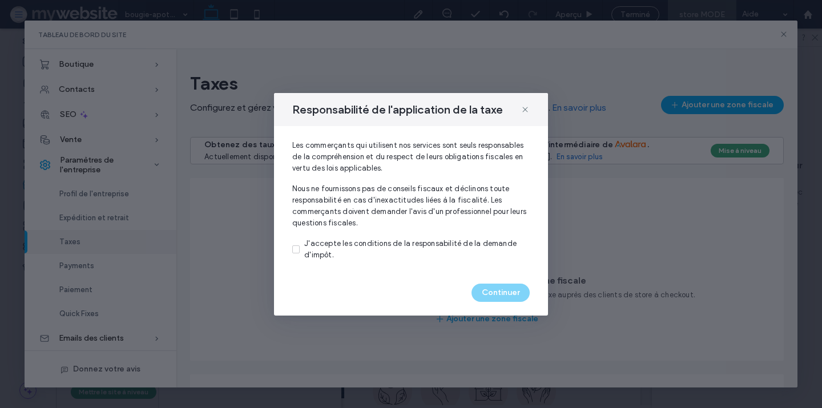
click at [316, 239] on div "J'accepte les conditions de la responsabilité de la demande d'impôt." at bounding box center [417, 249] width 226 height 23
click at [504, 291] on button "Continuer" at bounding box center [501, 293] width 58 height 18
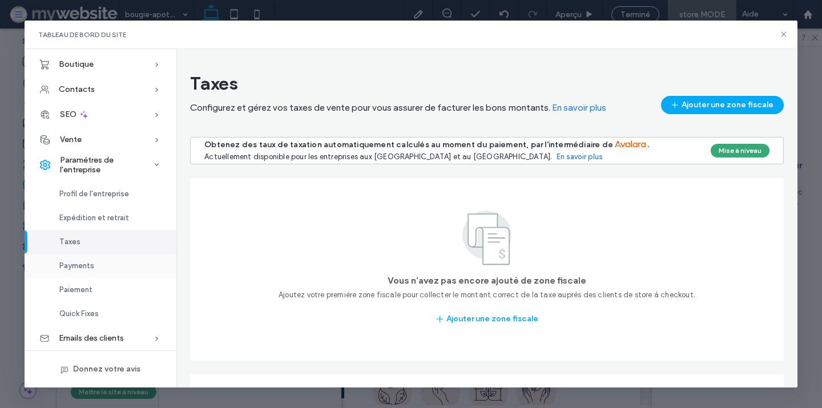
click at [96, 266] on div "Payments" at bounding box center [101, 266] width 152 height 24
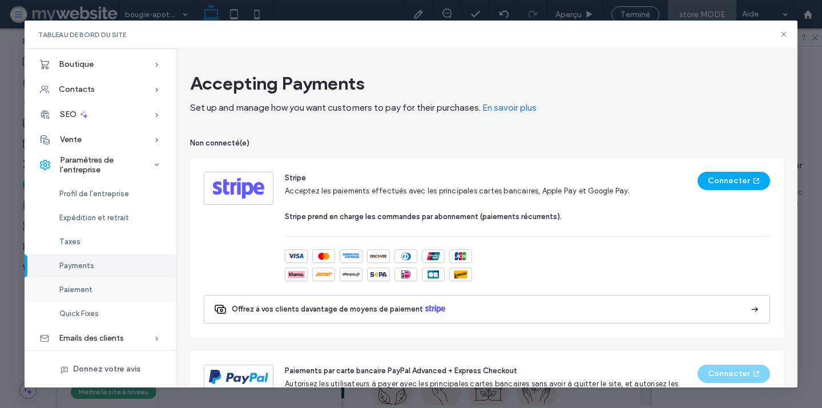
click at [94, 296] on div "Paiement" at bounding box center [101, 290] width 152 height 24
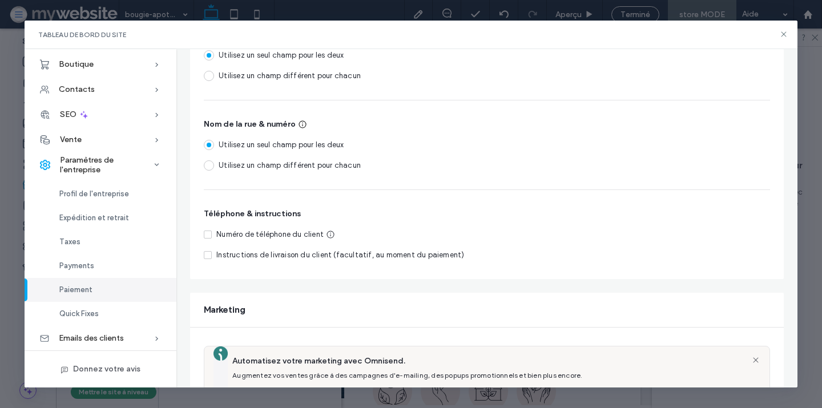
scroll to position [180, 0]
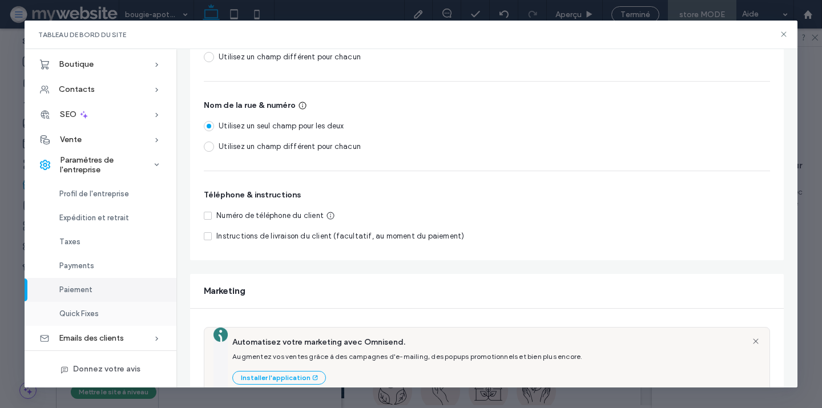
click at [90, 311] on span "Quick Fixes" at bounding box center [78, 313] width 39 height 9
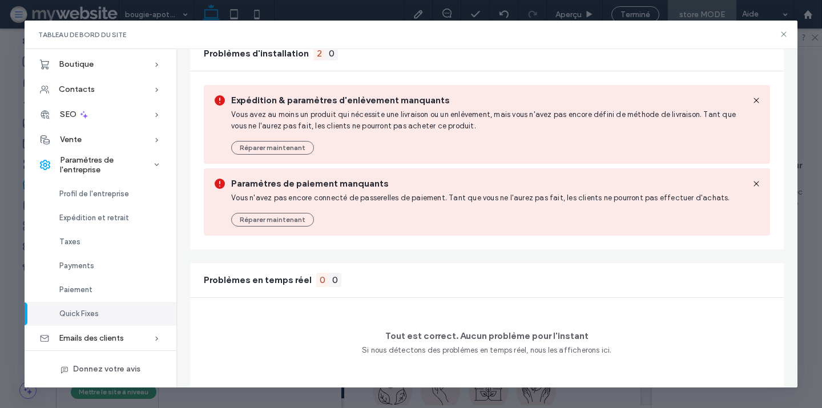
scroll to position [110, 0]
click at [91, 338] on span "Emails des clients" at bounding box center [91, 338] width 65 height 10
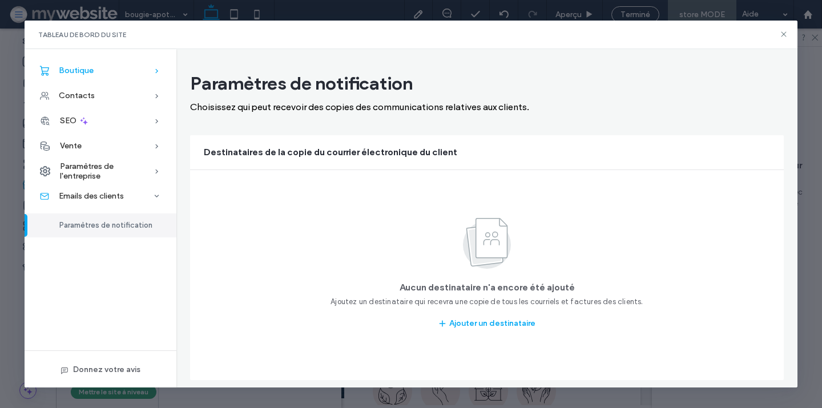
click at [106, 69] on div "Boutique" at bounding box center [101, 70] width 152 height 25
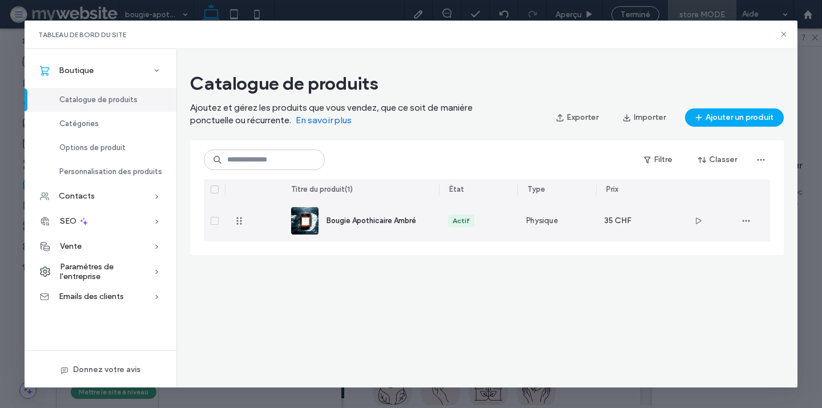
click at [374, 222] on span "Bougie Apothicaire Ambré" at bounding box center [372, 220] width 90 height 9
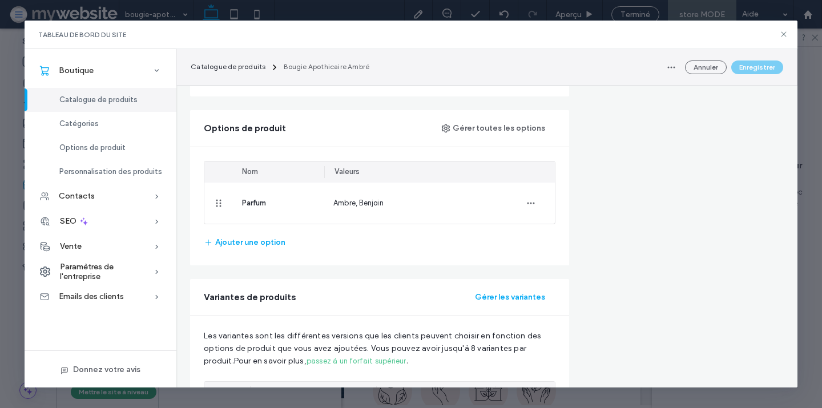
scroll to position [613, 0]
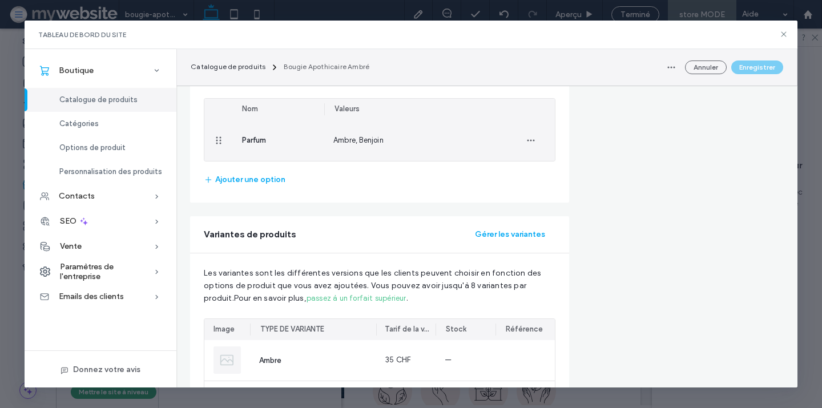
click at [363, 136] on span "Ambre, Benjoin" at bounding box center [358, 140] width 50 height 9
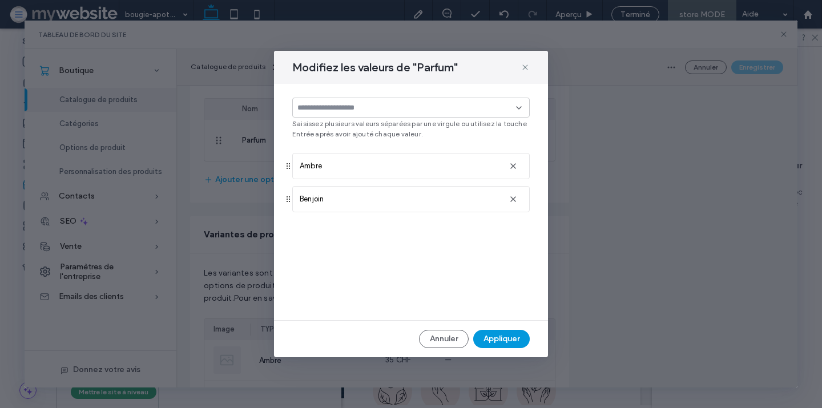
click at [498, 334] on button "Appliquer" at bounding box center [501, 339] width 57 height 18
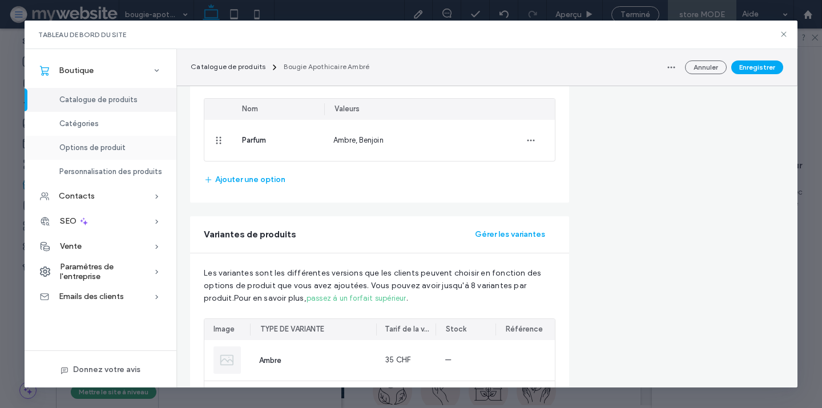
click at [94, 144] on span "Options de produit" at bounding box center [92, 147] width 66 height 9
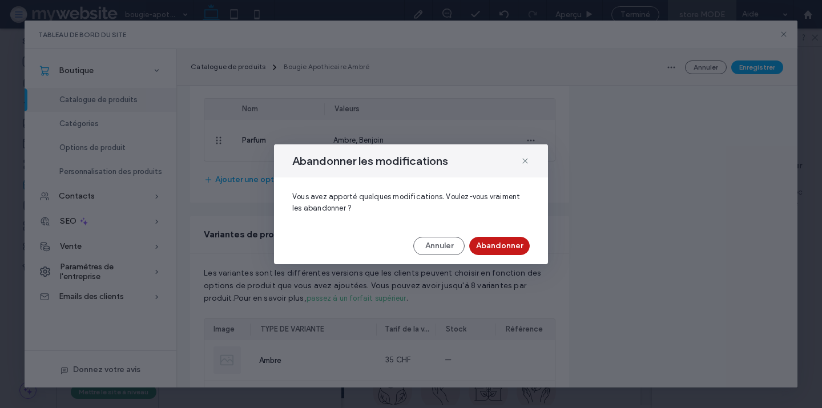
click at [505, 249] on button "Abandonner" at bounding box center [499, 246] width 61 height 18
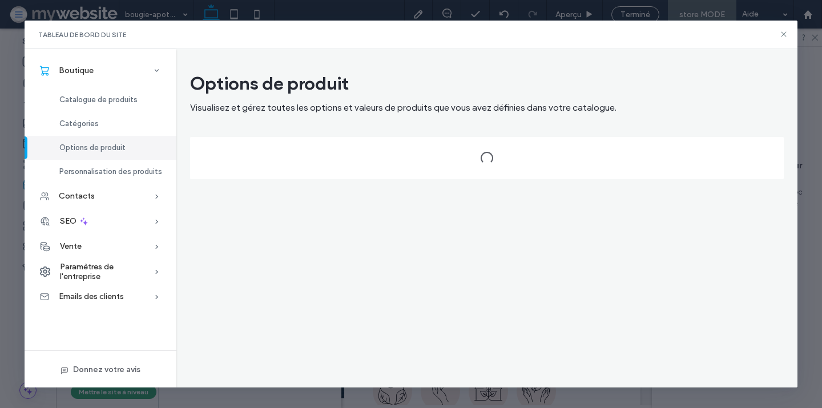
scroll to position [0, 0]
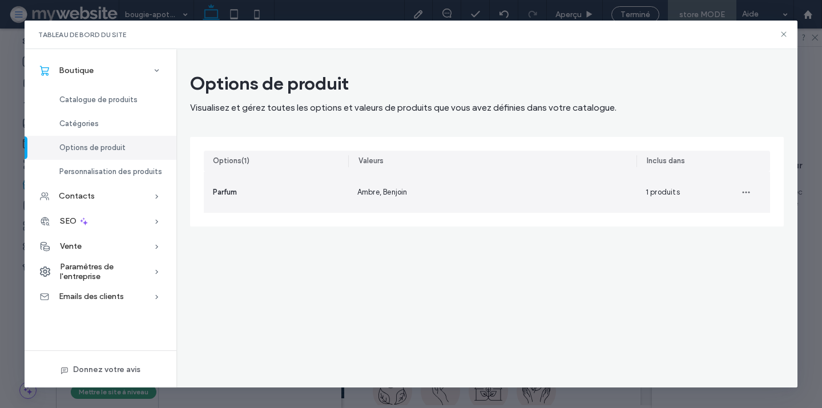
click at [319, 186] on div "Parfum" at bounding box center [276, 192] width 144 height 41
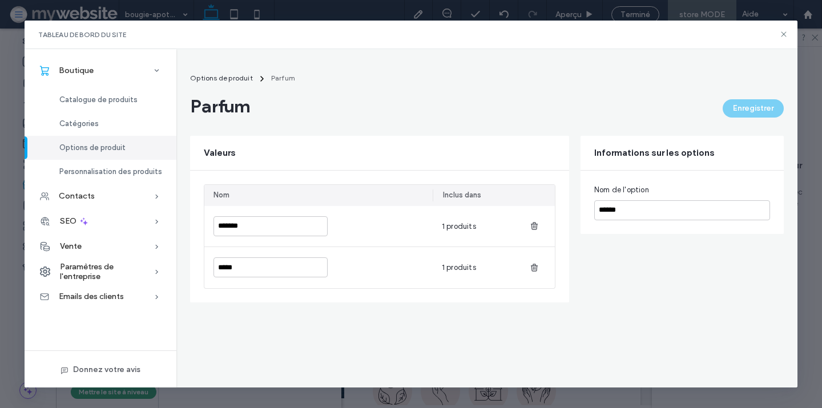
click at [241, 291] on div "Nom Inclus dans ******* 1 produits ***** 1 produits" at bounding box center [379, 237] width 379 height 132
drag, startPoint x: 595, startPoint y: 154, endPoint x: 714, endPoint y: 154, distance: 118.8
click at [714, 154] on div "Informations sur les options" at bounding box center [656, 153] width 125 height 13
click at [117, 119] on div "Catégories" at bounding box center [101, 124] width 152 height 24
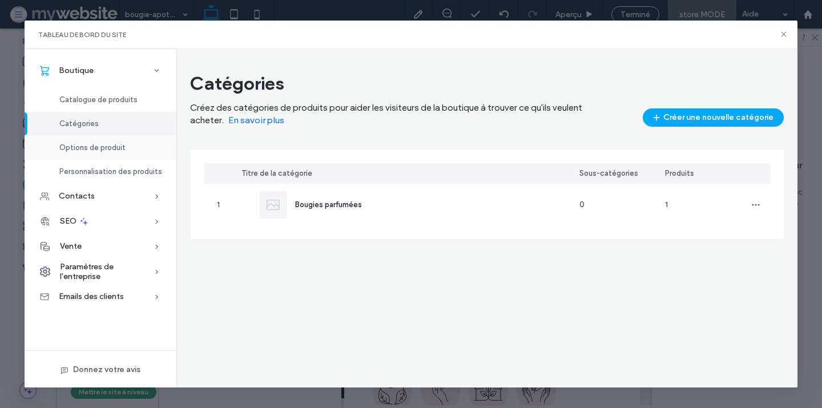
click at [104, 148] on span "Options de produit" at bounding box center [92, 147] width 66 height 9
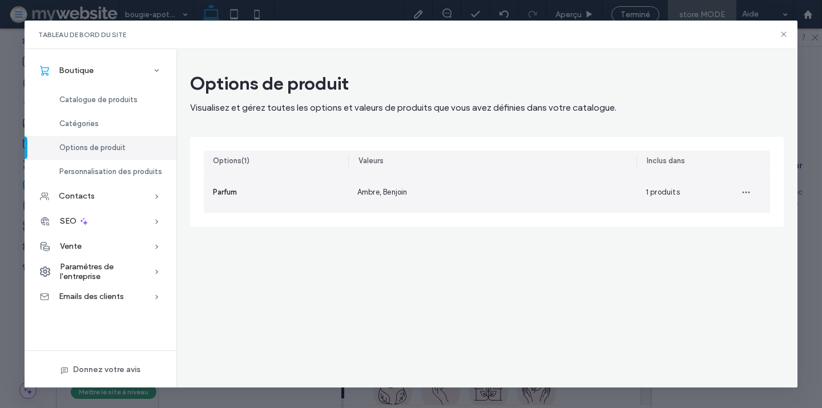
click at [256, 189] on div "Parfum" at bounding box center [276, 192] width 144 height 41
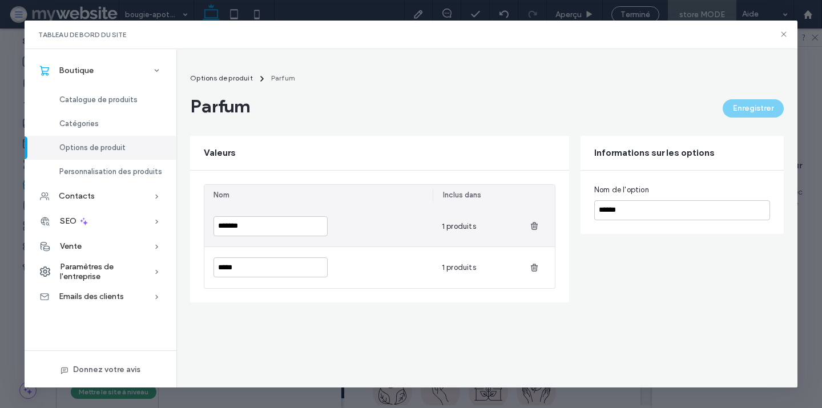
click at [464, 225] on span "1 produits" at bounding box center [459, 226] width 34 height 9
drag, startPoint x: 443, startPoint y: 226, endPoint x: 476, endPoint y: 227, distance: 33.1
click at [476, 227] on div "1 produits" at bounding box center [476, 226] width 86 height 41
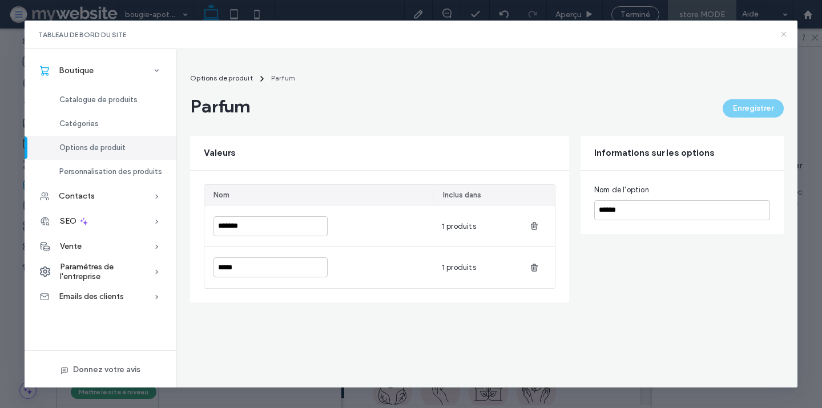
click at [783, 34] on use at bounding box center [783, 34] width 5 height 5
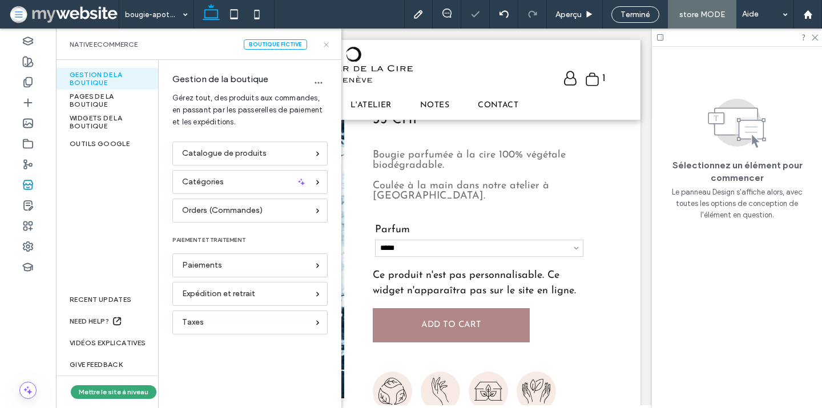
click at [326, 46] on icon at bounding box center [326, 45] width 9 height 9
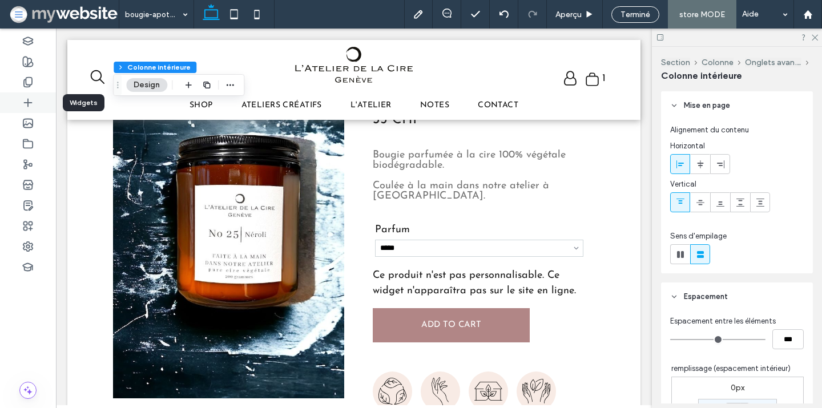
click at [33, 102] on icon at bounding box center [27, 102] width 11 height 11
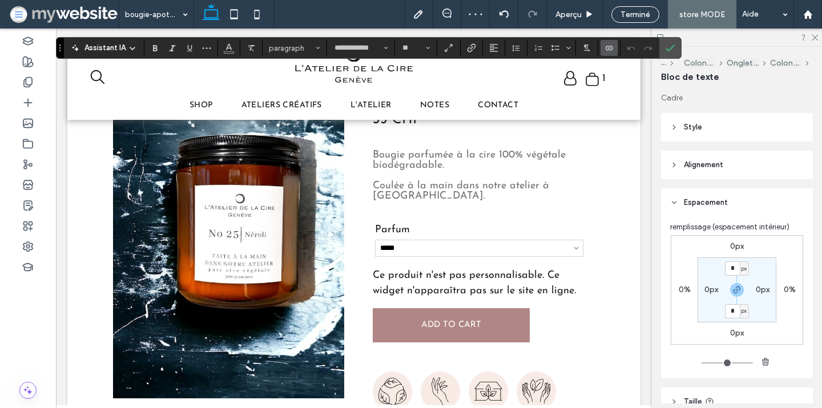
click at [610, 46] on icon "Connecter aux données" at bounding box center [609, 47] width 9 height 9
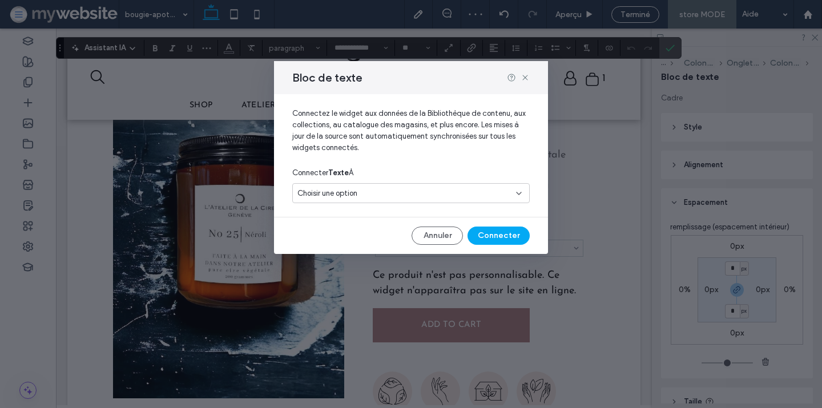
click at [399, 192] on div "Choisir une option" at bounding box center [405, 193] width 214 height 11
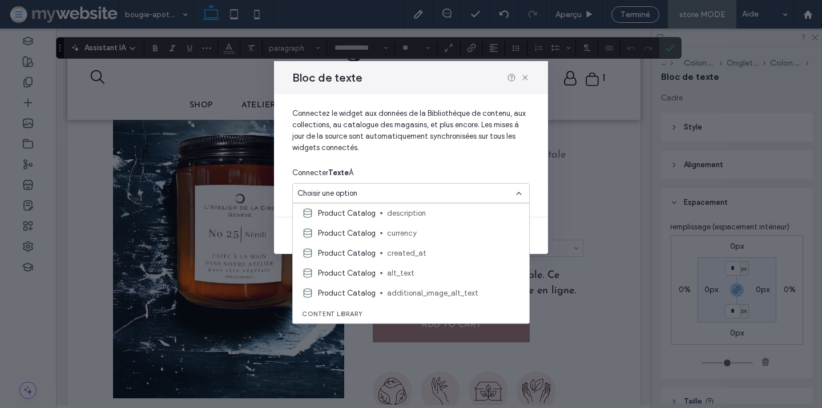
scroll to position [380, 0]
click at [459, 136] on span "Connectez le widget aux données de la Bibliothèque de contenu, aux collections,…" at bounding box center [411, 135] width 238 height 55
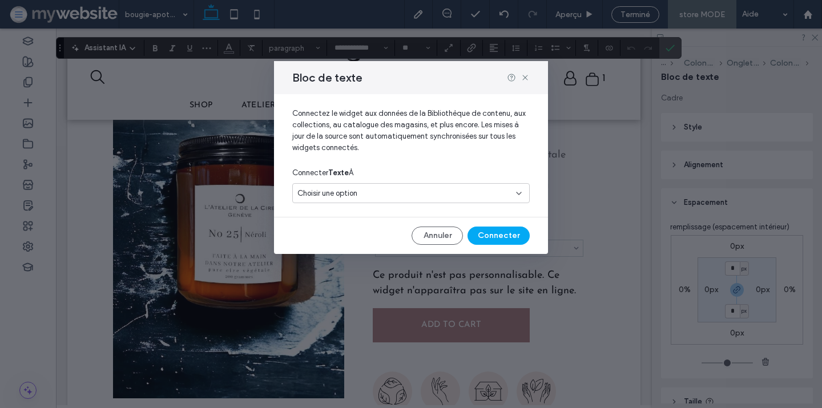
click at [522, 72] on div "Bloc de texte" at bounding box center [411, 77] width 274 height 33
click at [525, 76] on icon at bounding box center [525, 77] width 9 height 9
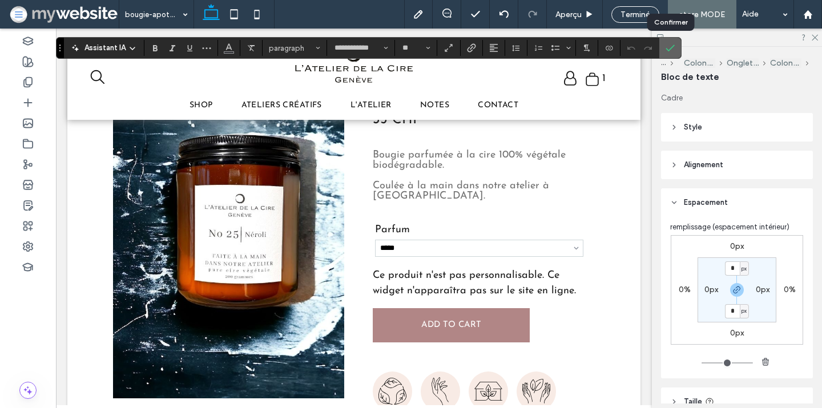
click at [670, 49] on use "Confirmer" at bounding box center [670, 48] width 9 height 7
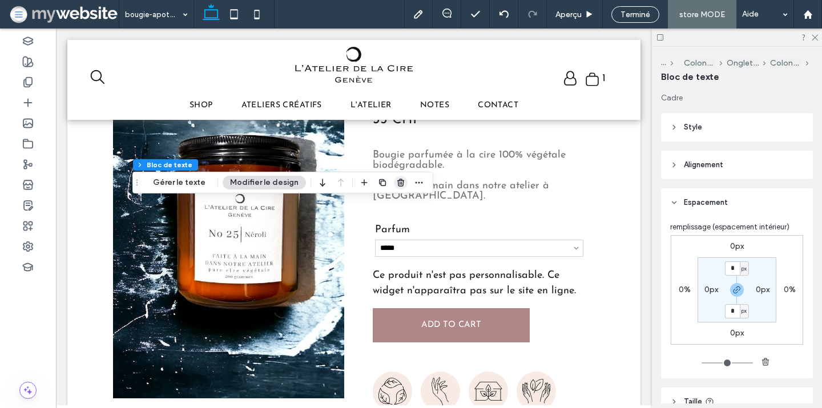
click at [397, 184] on use "button" at bounding box center [400, 182] width 7 height 7
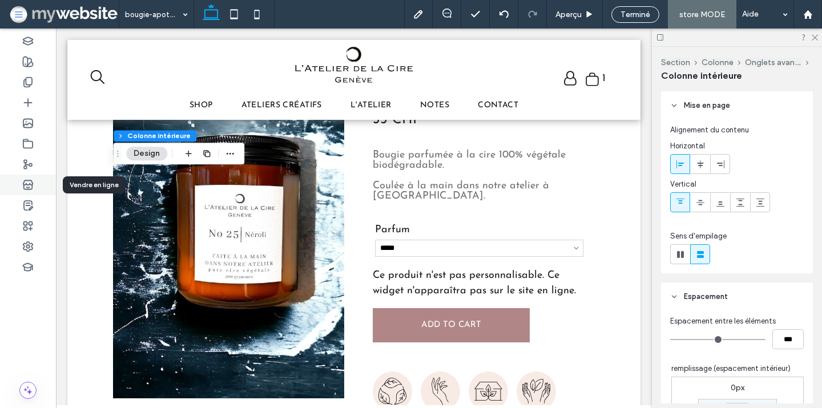
click at [31, 183] on icon at bounding box center [27, 184] width 11 height 11
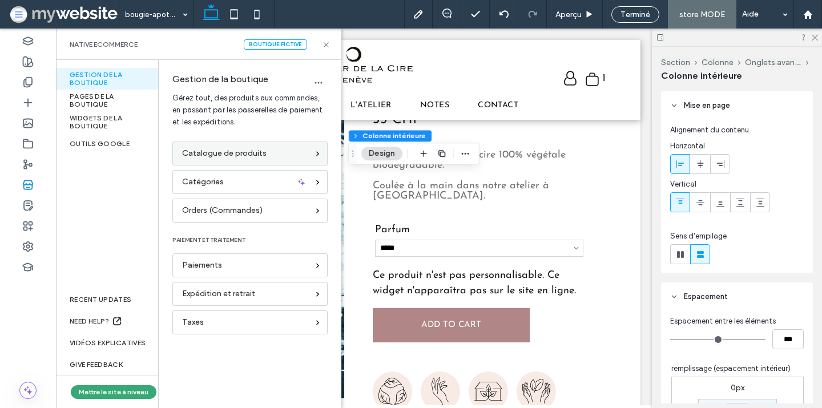
click at [238, 156] on span "Catalogue de produits" at bounding box center [224, 153] width 85 height 13
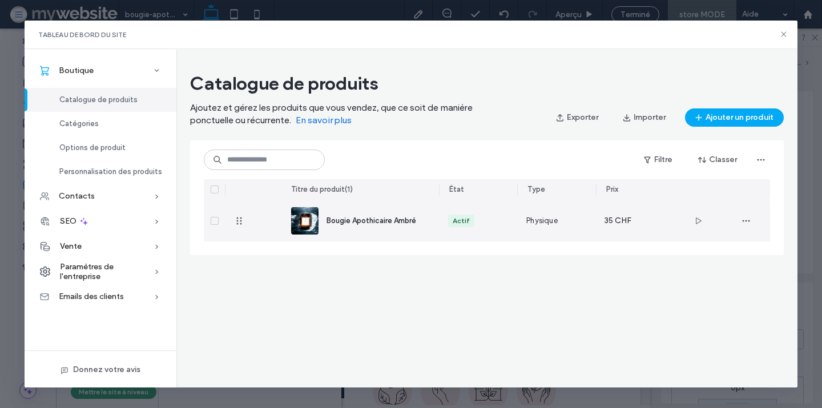
click at [337, 218] on span "Bougie Apothicaire Ambré" at bounding box center [372, 220] width 90 height 9
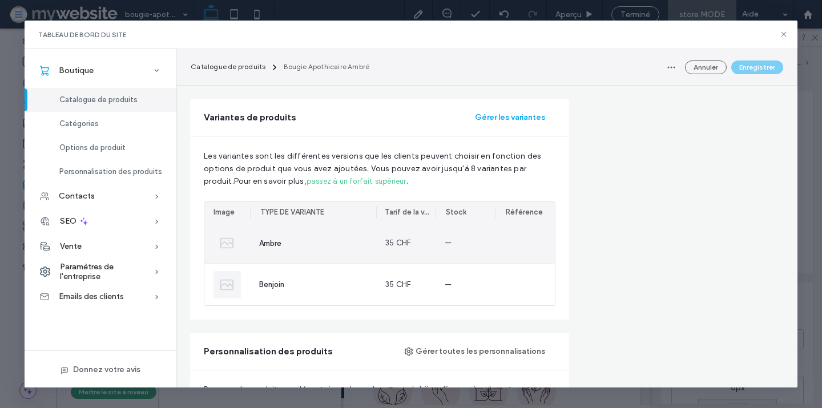
scroll to position [722, 0]
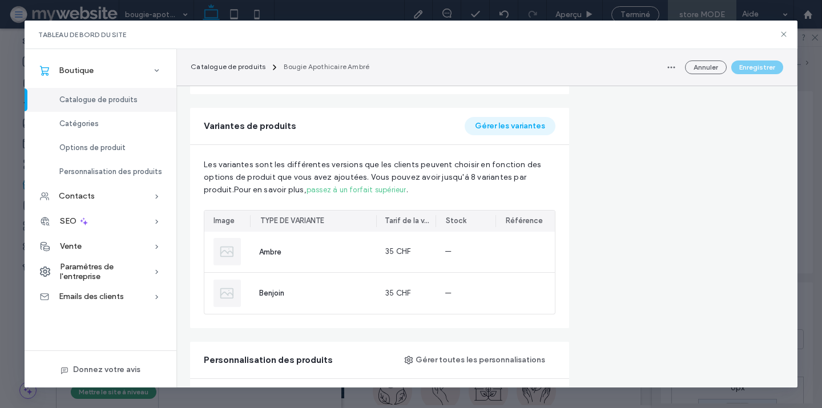
click at [512, 117] on button "Gérer les variantes" at bounding box center [510, 126] width 91 height 18
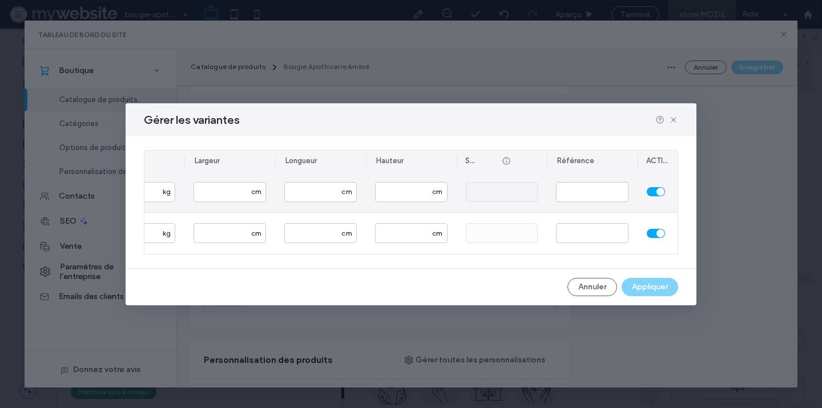
scroll to position [0, 237]
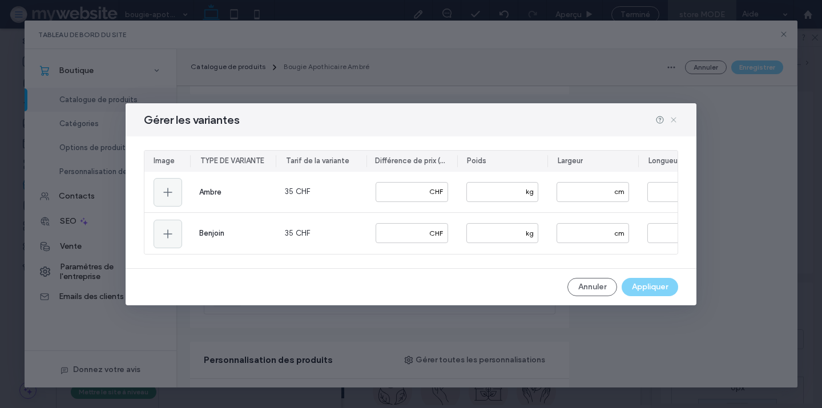
click at [676, 115] on icon at bounding box center [673, 119] width 9 height 9
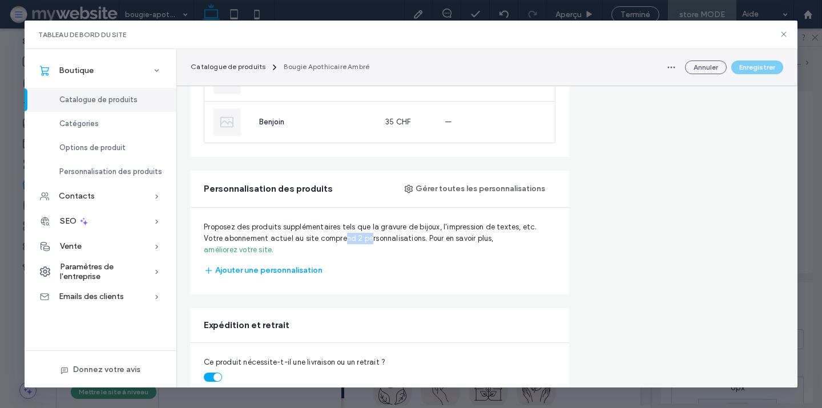
drag, startPoint x: 343, startPoint y: 228, endPoint x: 374, endPoint y: 228, distance: 30.8
click at [374, 233] on span "Votre abonnement actuel au site comprend 2 personnalisations. Pour en savoir pl…" at bounding box center [380, 244] width 352 height 23
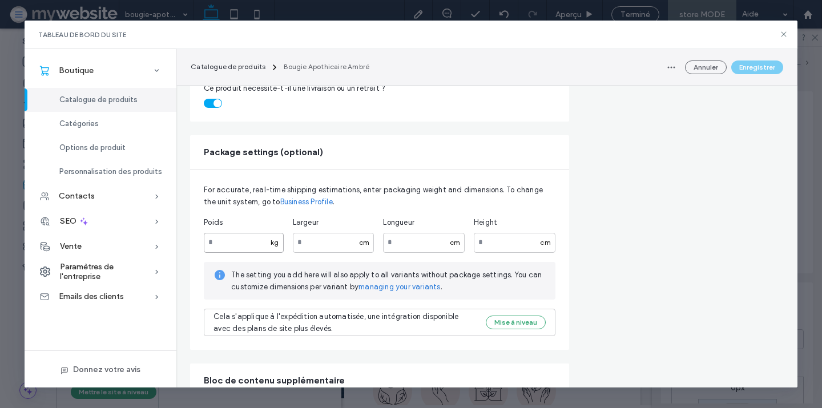
click at [242, 233] on input "number" at bounding box center [243, 243] width 79 height 20
click at [213, 233] on input "****" at bounding box center [243, 243] width 79 height 20
type input "*****"
click at [254, 217] on div "Poids" at bounding box center [243, 222] width 79 height 11
click at [308, 233] on input "number" at bounding box center [334, 243] width 82 height 20
